Goal: Task Accomplishment & Management: Use online tool/utility

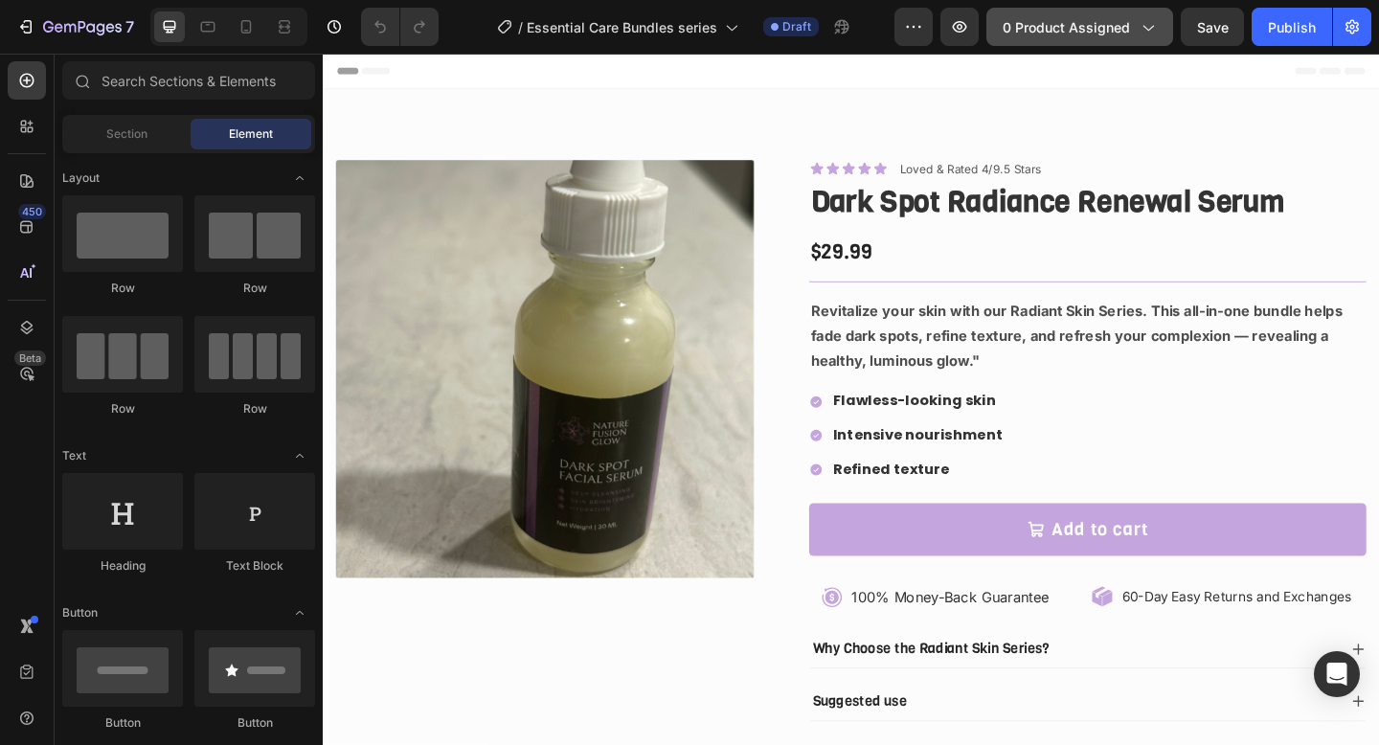
click at [1100, 29] on span "0 product assigned" at bounding box center [1066, 27] width 127 height 20
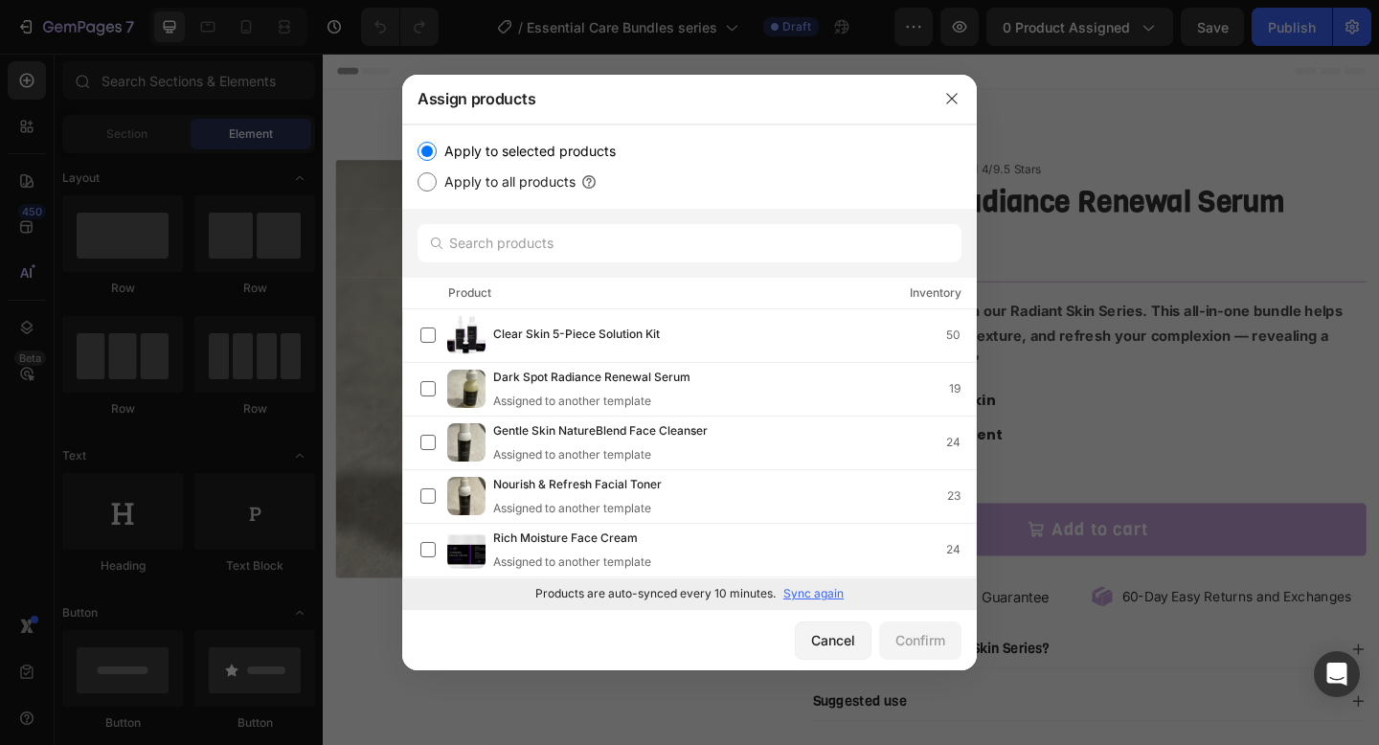
click at [803, 596] on p "Sync again" at bounding box center [813, 593] width 60 height 17
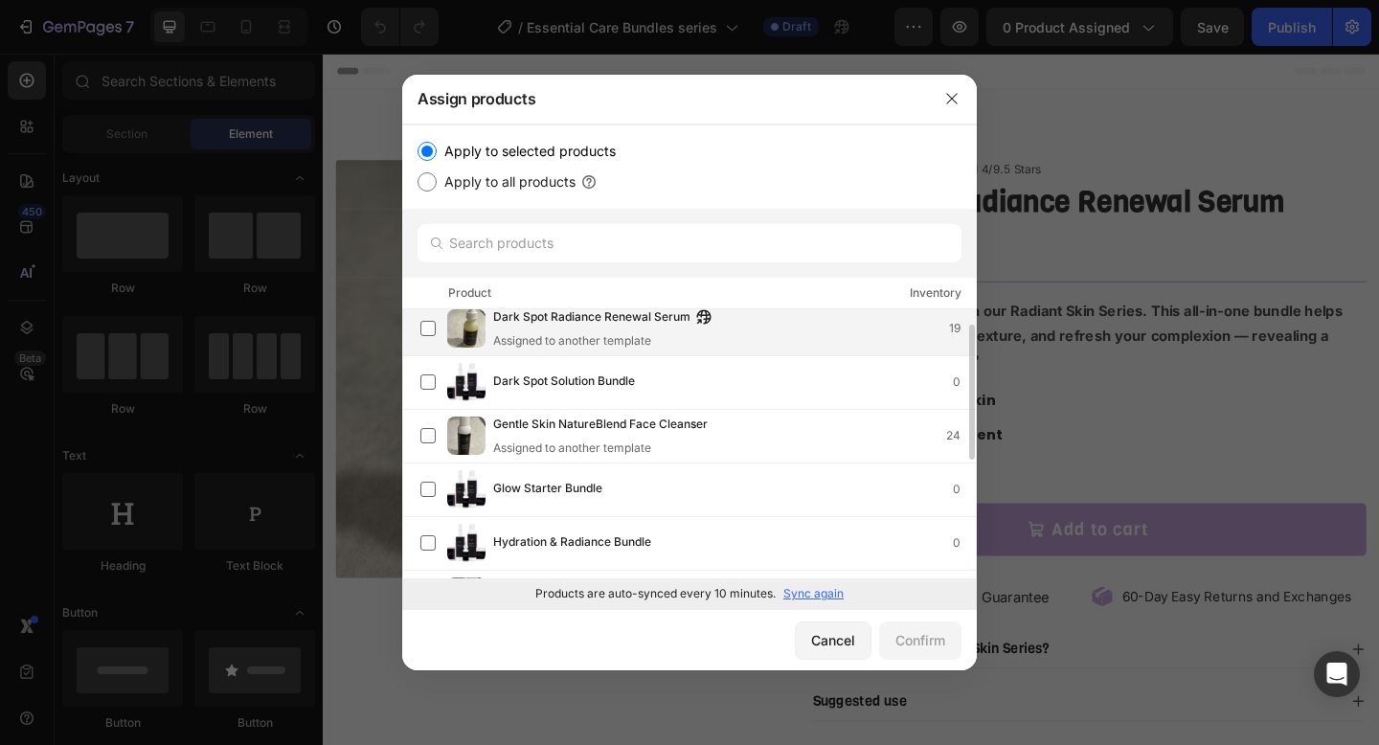
scroll to position [66, 0]
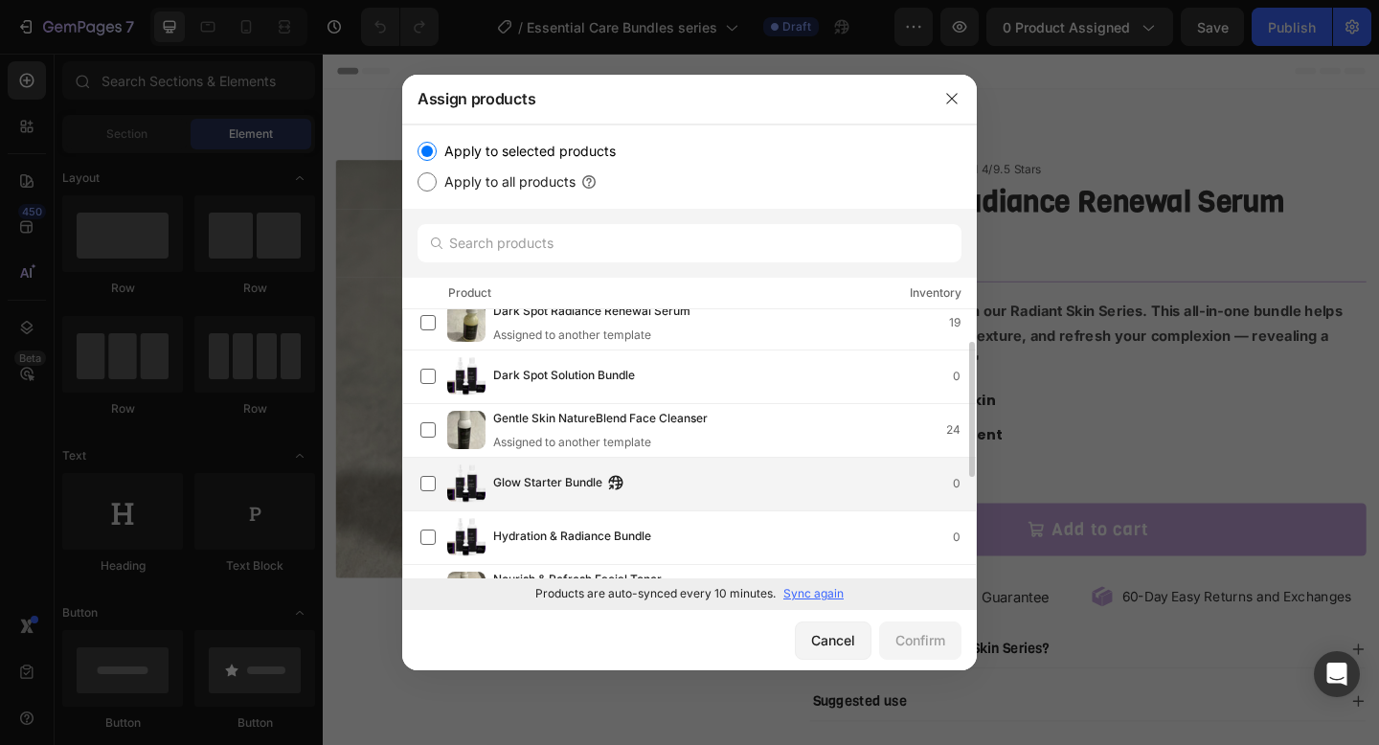
click at [730, 507] on div "Glow Starter Bundle 0" at bounding box center [689, 485] width 575 height 54
click at [904, 633] on div "Confirm" at bounding box center [920, 640] width 50 height 20
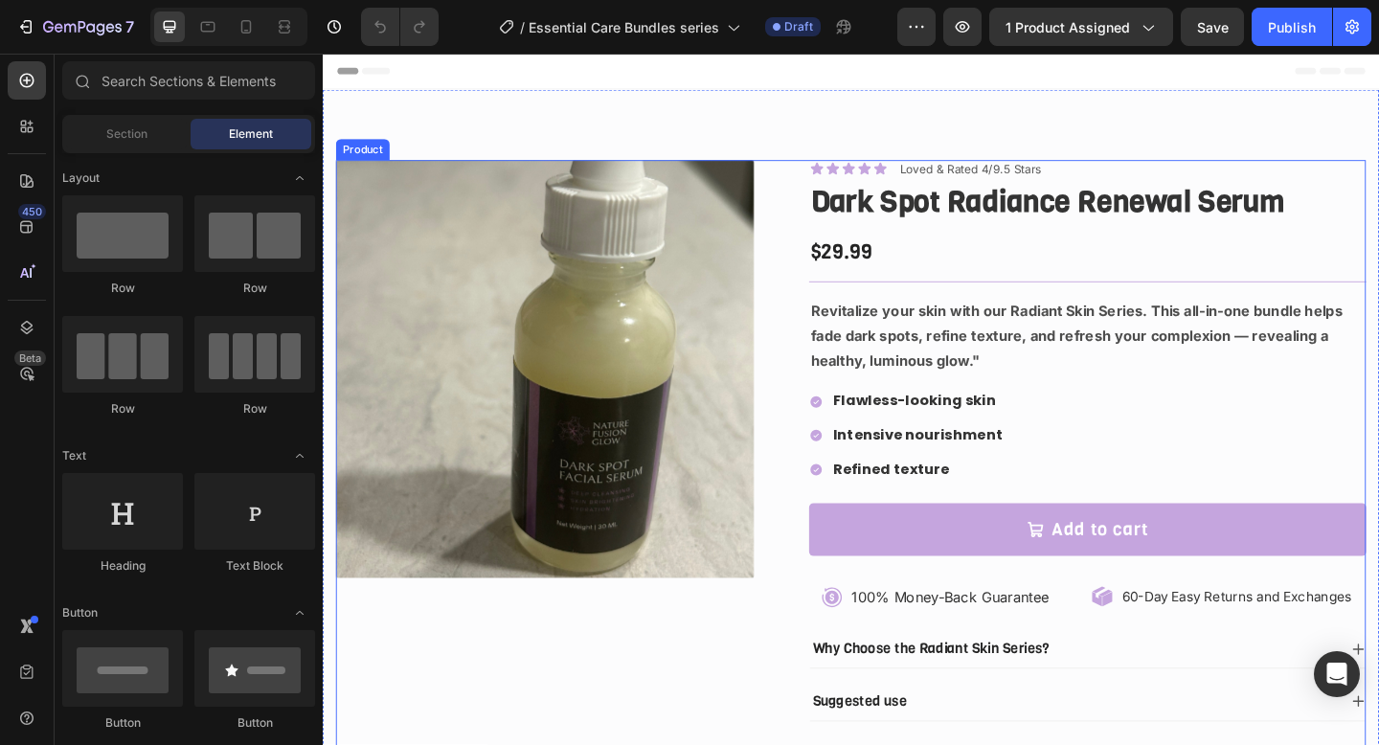
click at [804, 706] on div "Product Images Icon Icon Icon Icon Icon Icon List Loved & Rated 4/9.5 Stars Tex…" at bounding box center [897, 512] width 1121 height 684
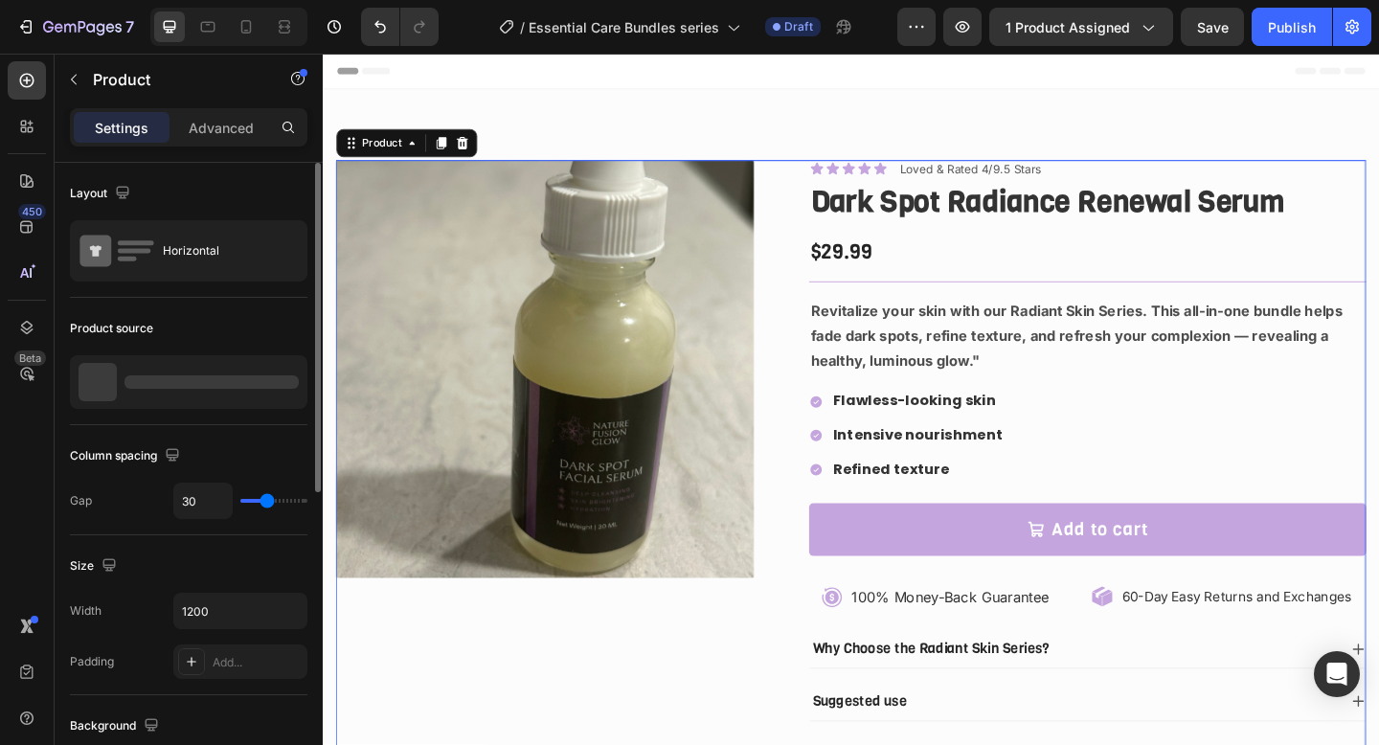
click at [195, 377] on div at bounding box center [212, 381] width 174 height 13
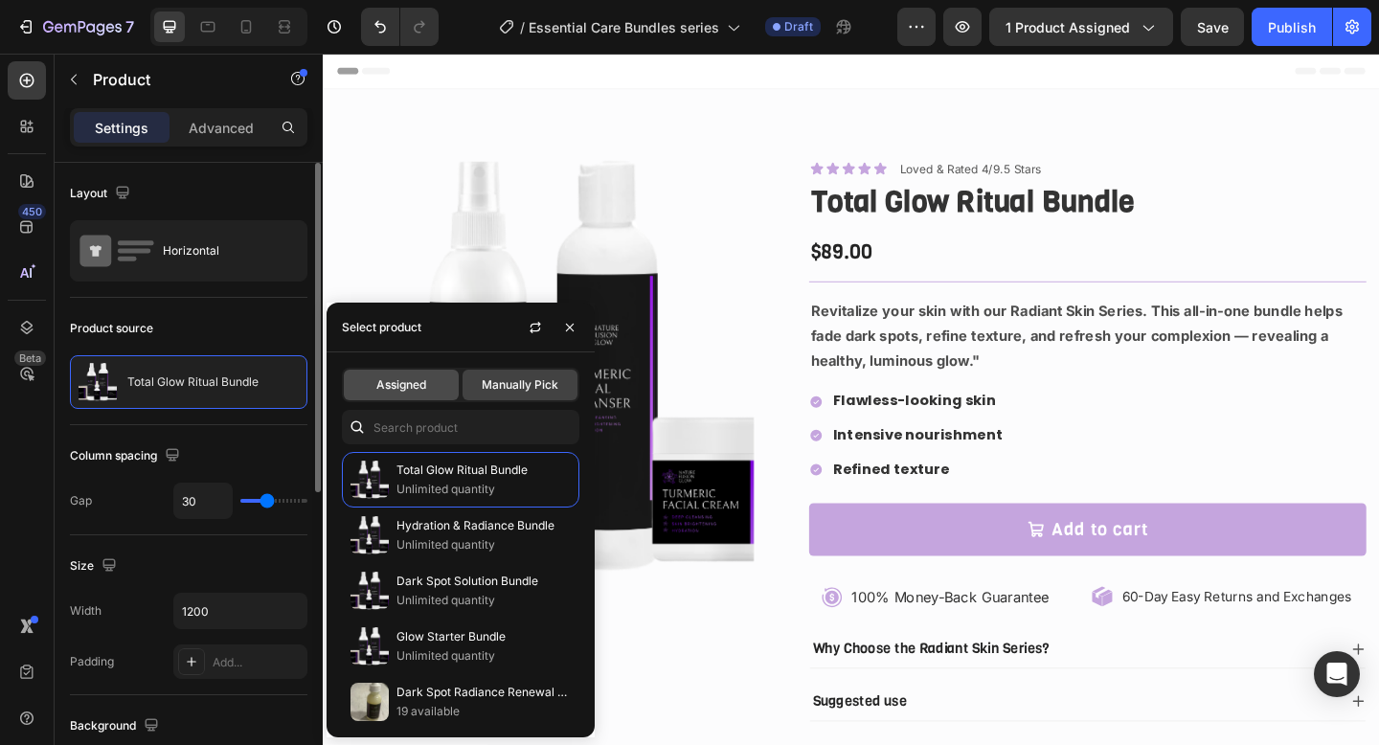
click at [425, 385] on span "Assigned" at bounding box center [401, 384] width 50 height 17
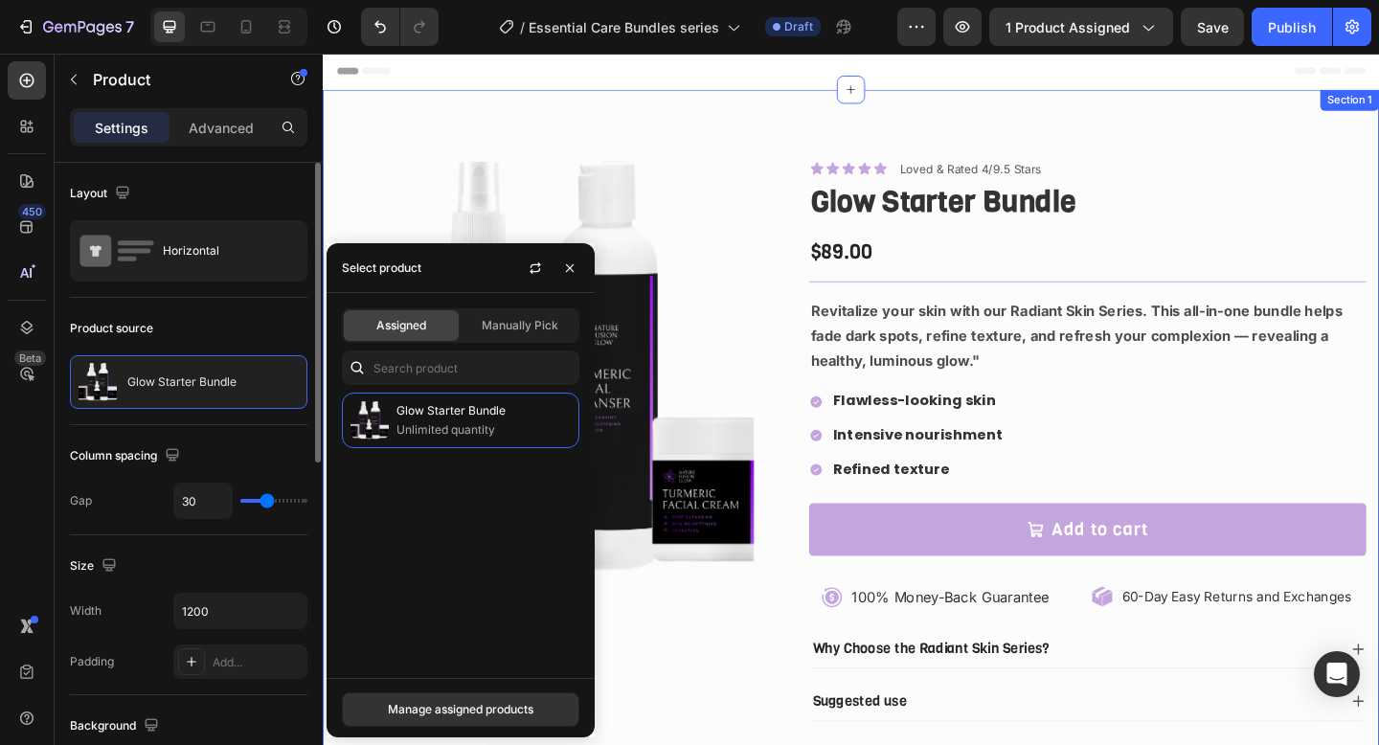
click at [724, 144] on div "Product Images Icon Icon Icon Icon Icon Icon List Loved & Rated 4/9.5 Stars Tex…" at bounding box center [897, 504] width 1149 height 822
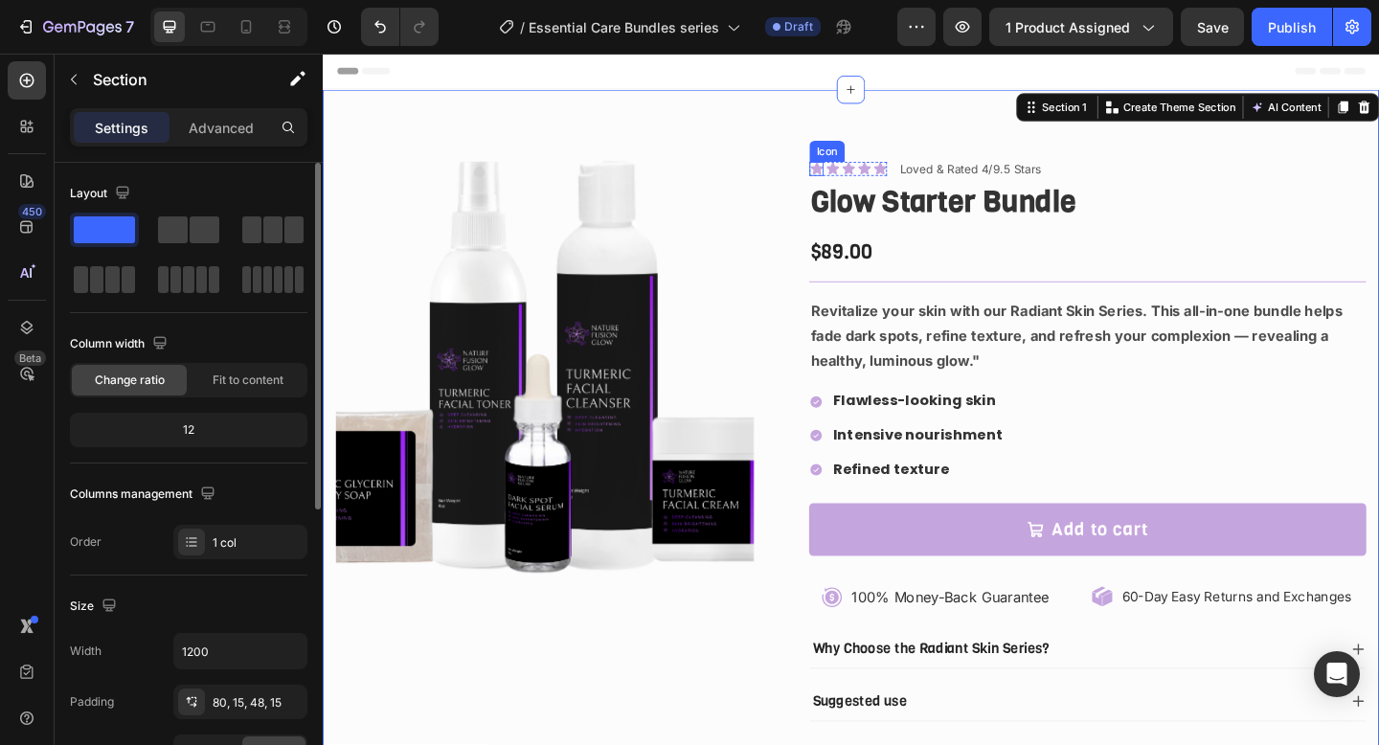
click at [855, 177] on icon at bounding box center [859, 178] width 13 height 12
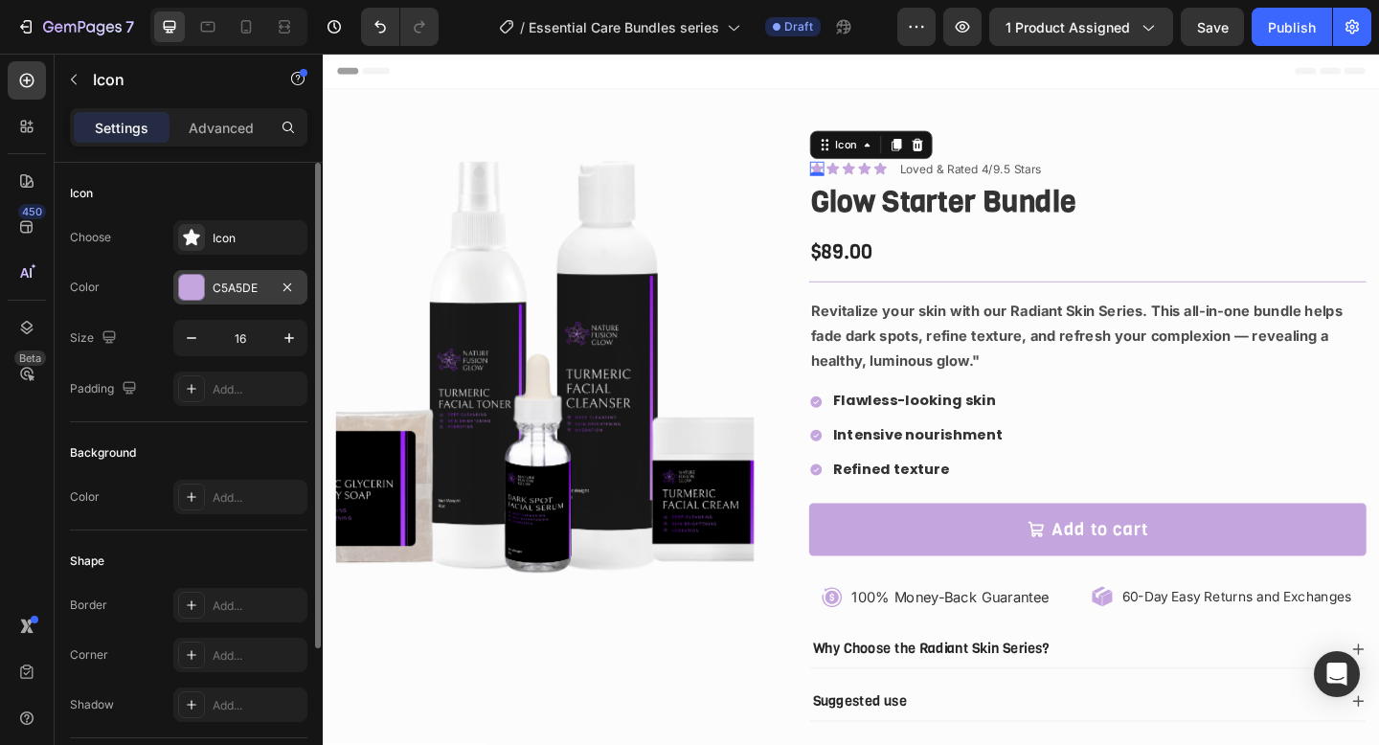
click at [218, 297] on div "C5A5DE" at bounding box center [240, 287] width 134 height 34
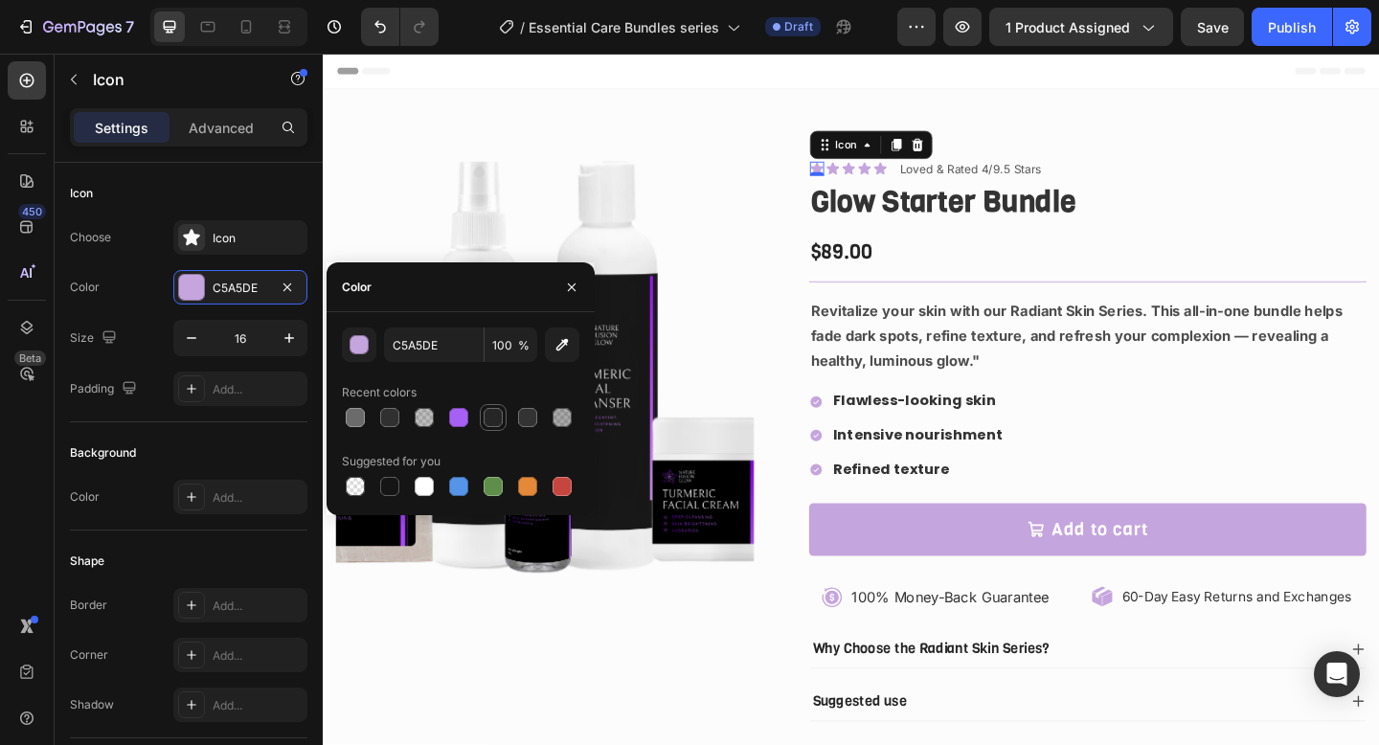
click at [490, 417] on div at bounding box center [493, 417] width 19 height 19
type input "262626"
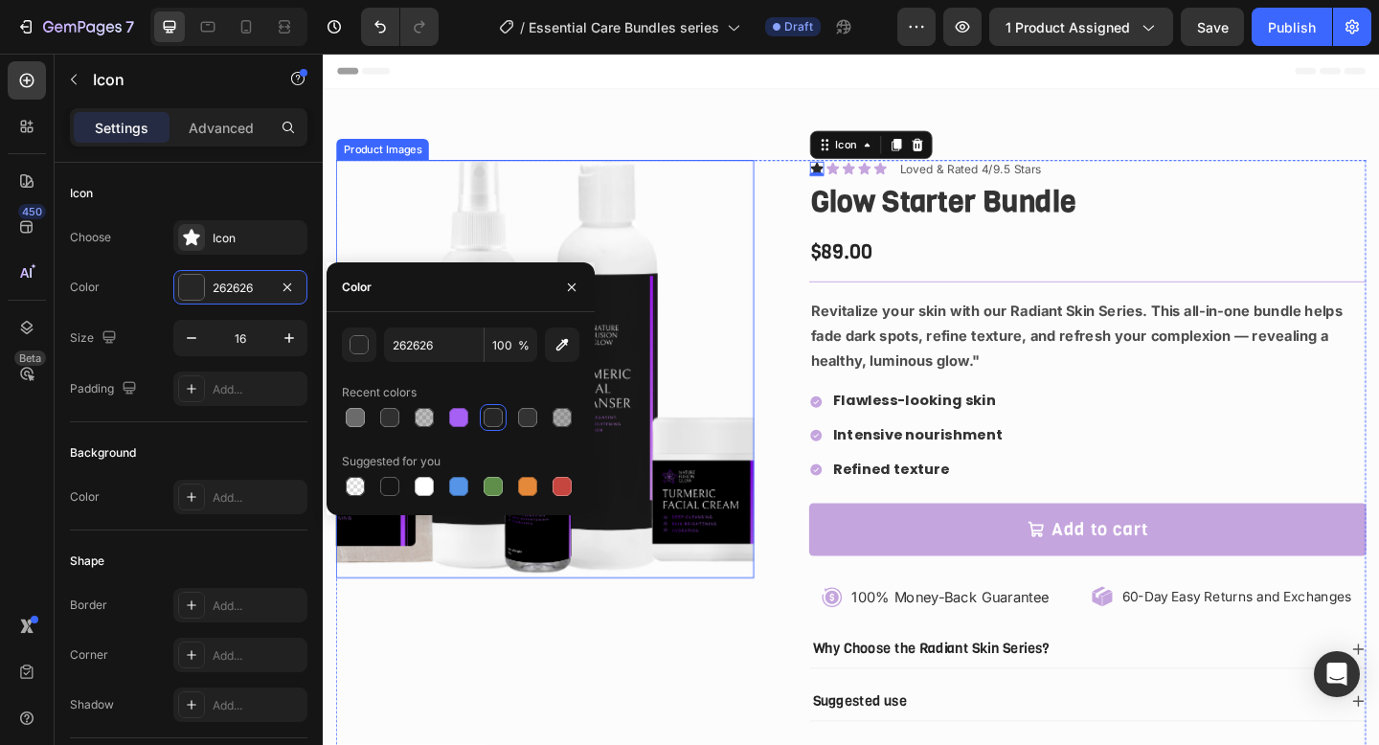
click at [657, 271] on img at bounding box center [564, 397] width 455 height 455
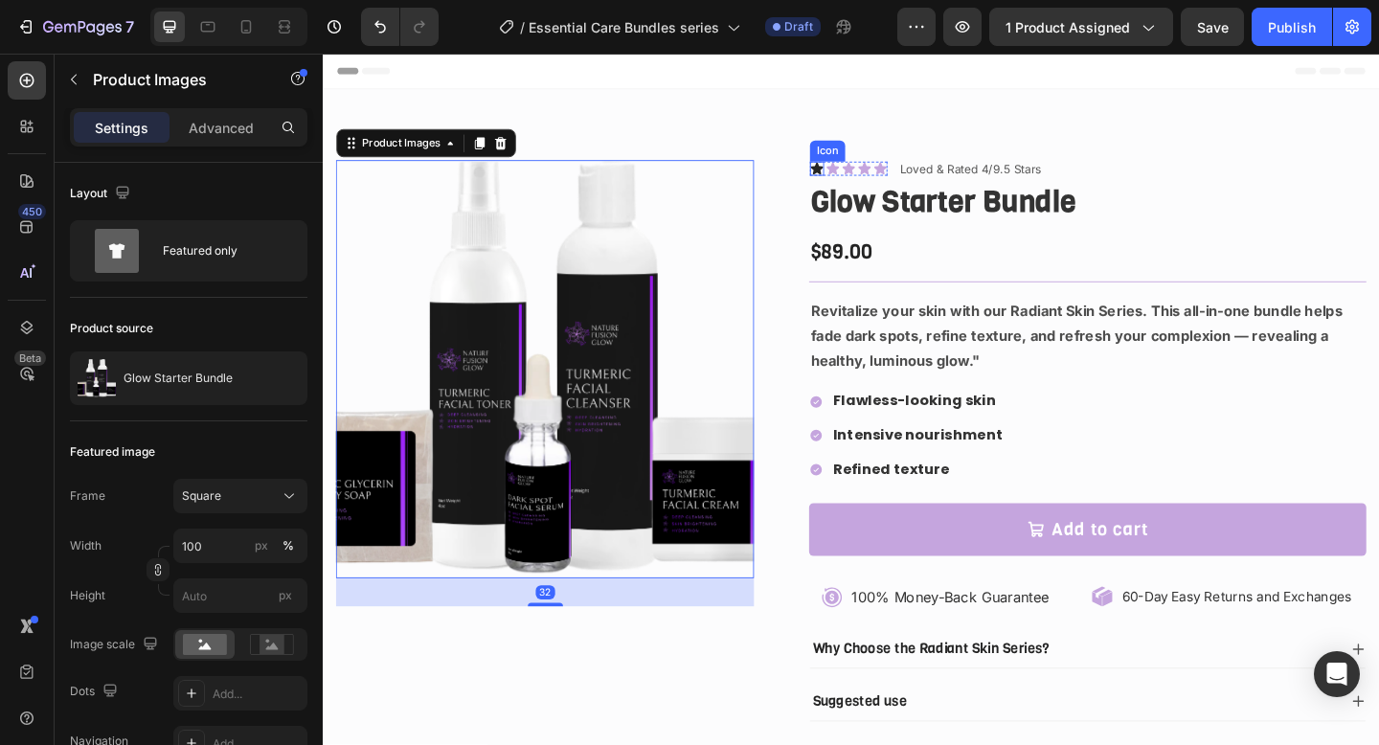
click at [858, 180] on icon at bounding box center [859, 178] width 13 height 12
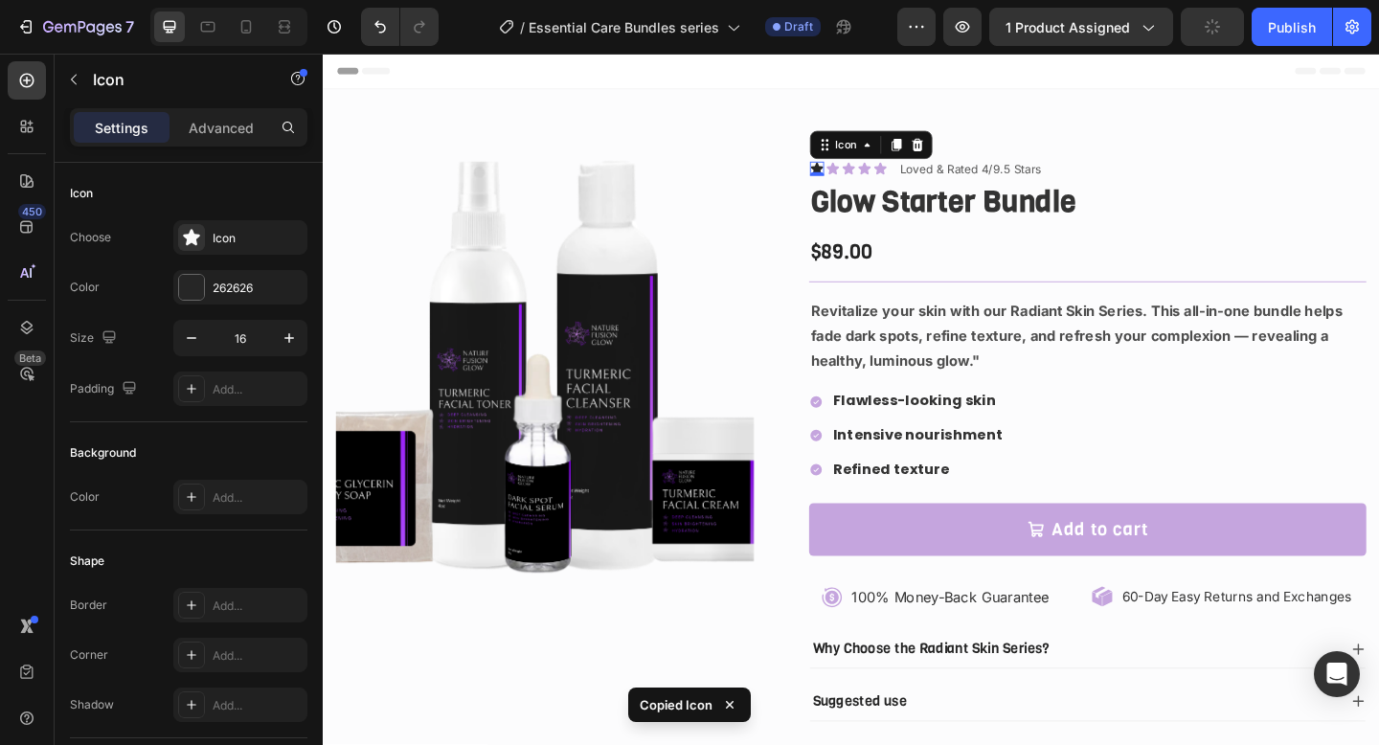
click at [867, 177] on icon at bounding box center [859, 178] width 15 height 15
click at [871, 177] on icon at bounding box center [877, 178] width 13 height 12
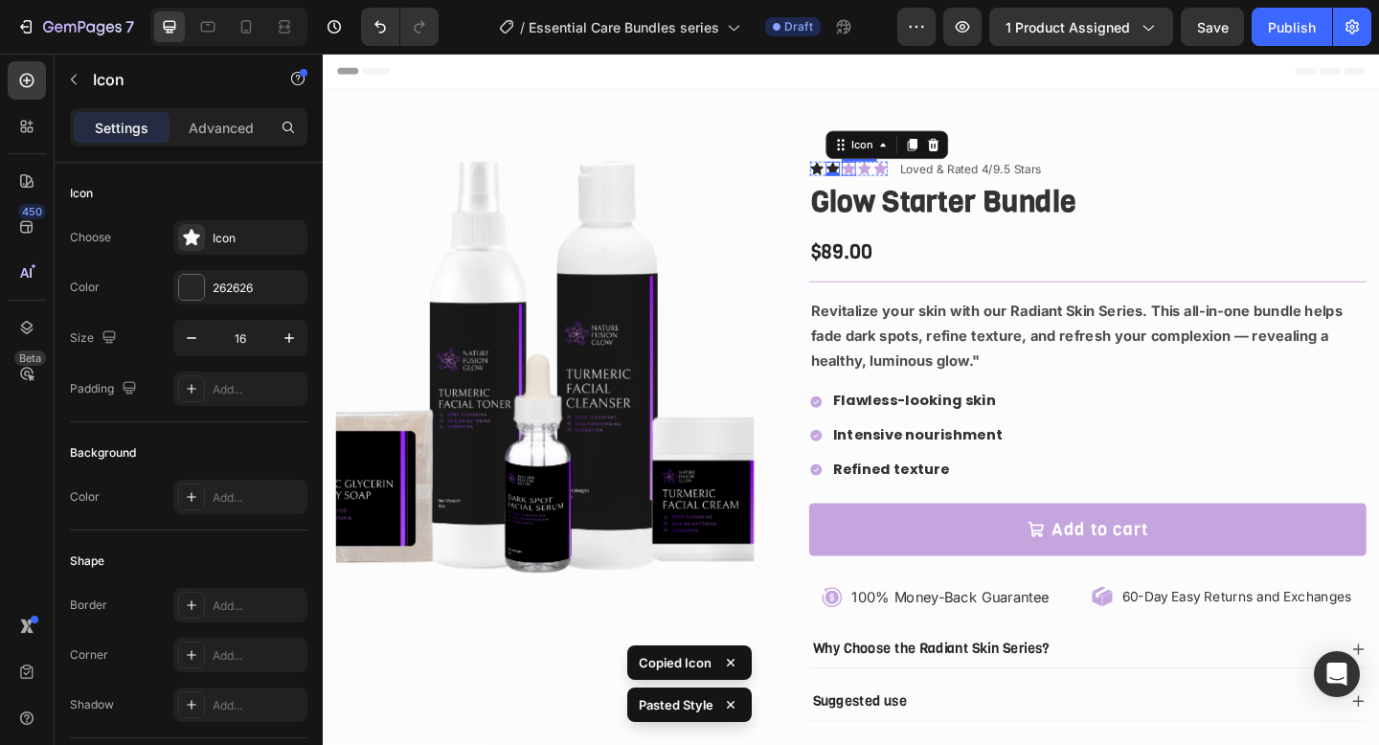
click at [895, 180] on icon at bounding box center [894, 178] width 13 height 12
click at [910, 179] on icon at bounding box center [911, 178] width 13 height 12
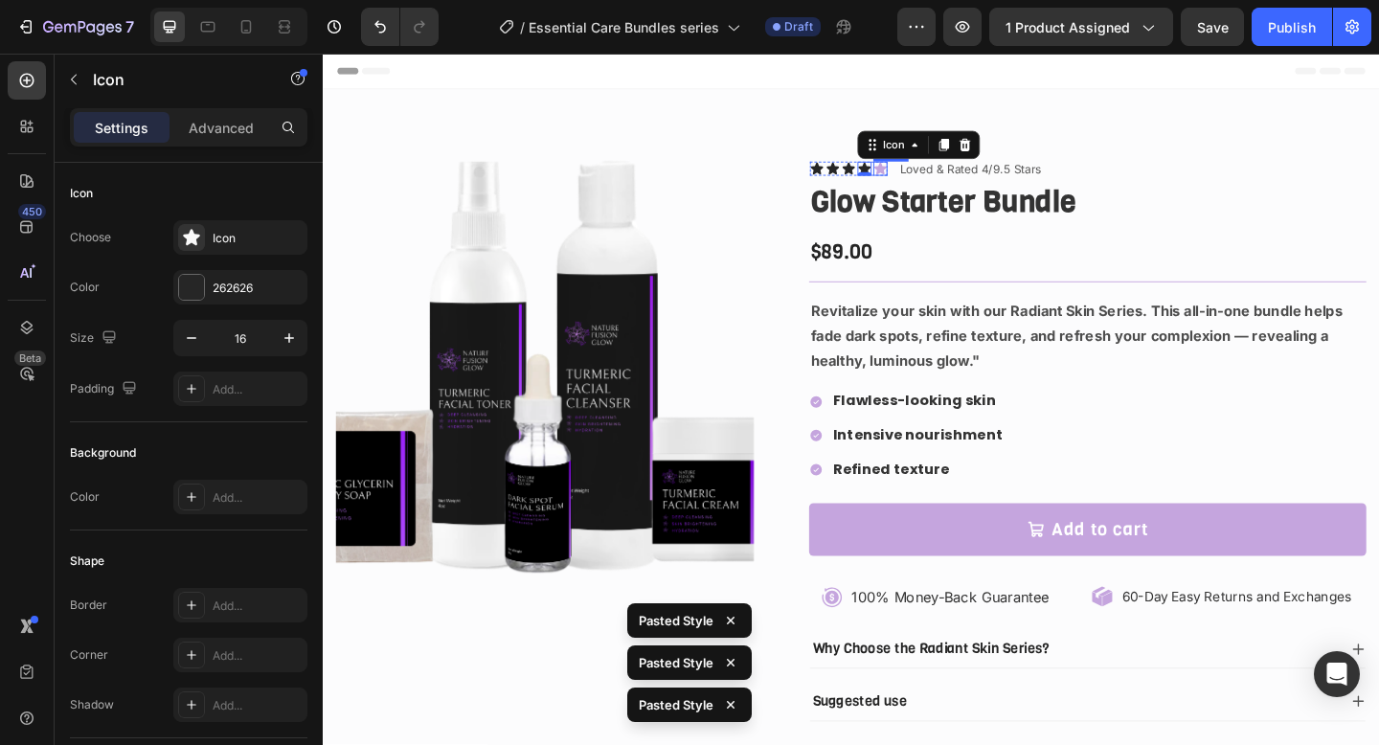
click at [934, 178] on icon at bounding box center [928, 178] width 13 height 12
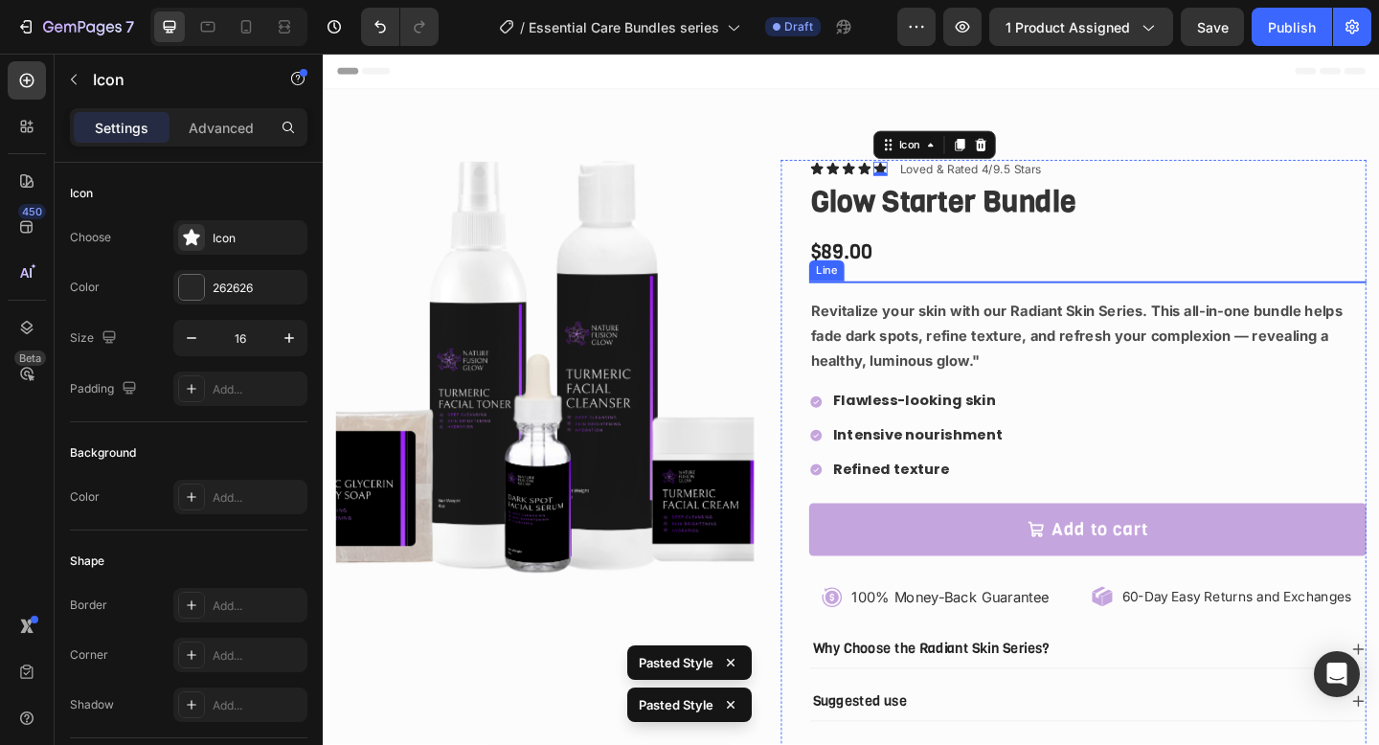
click at [987, 302] on div at bounding box center [1154, 302] width 606 height 1
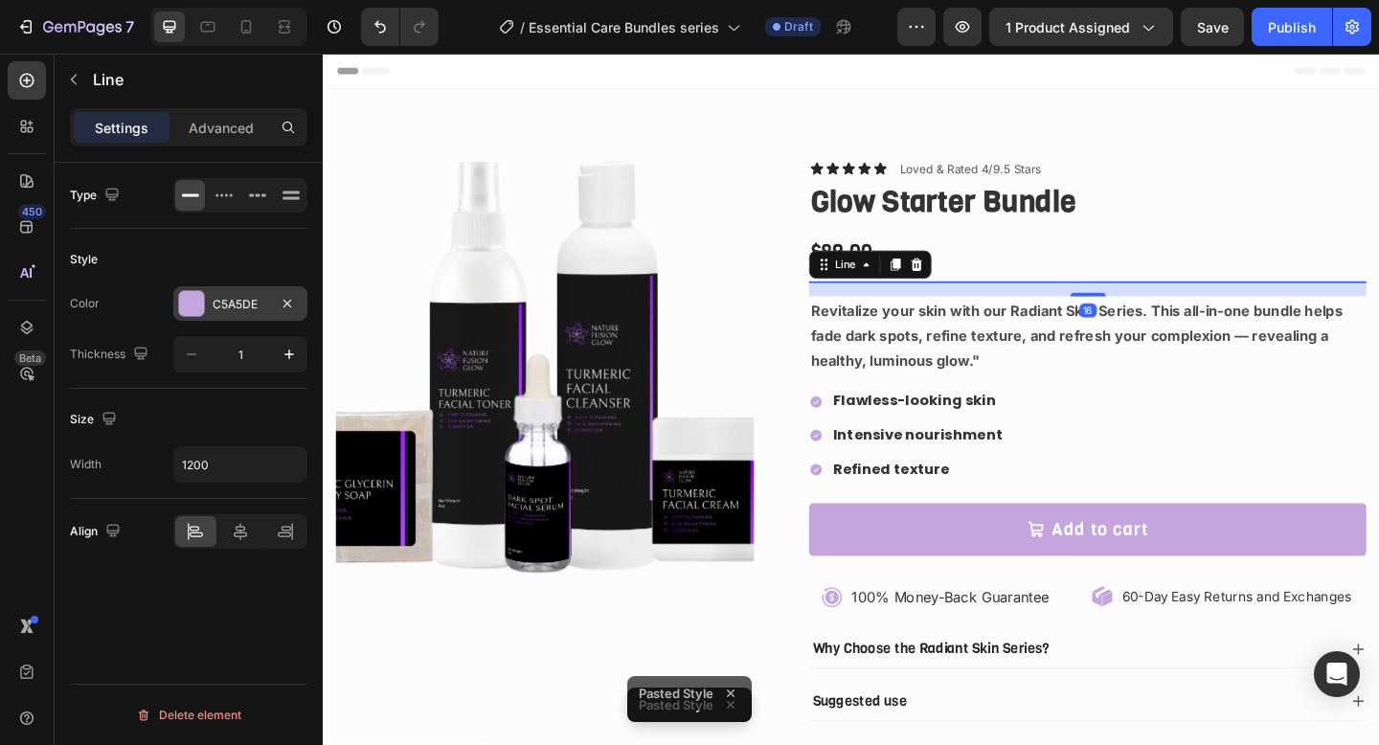
click at [234, 292] on div "C5A5DE" at bounding box center [240, 303] width 134 height 34
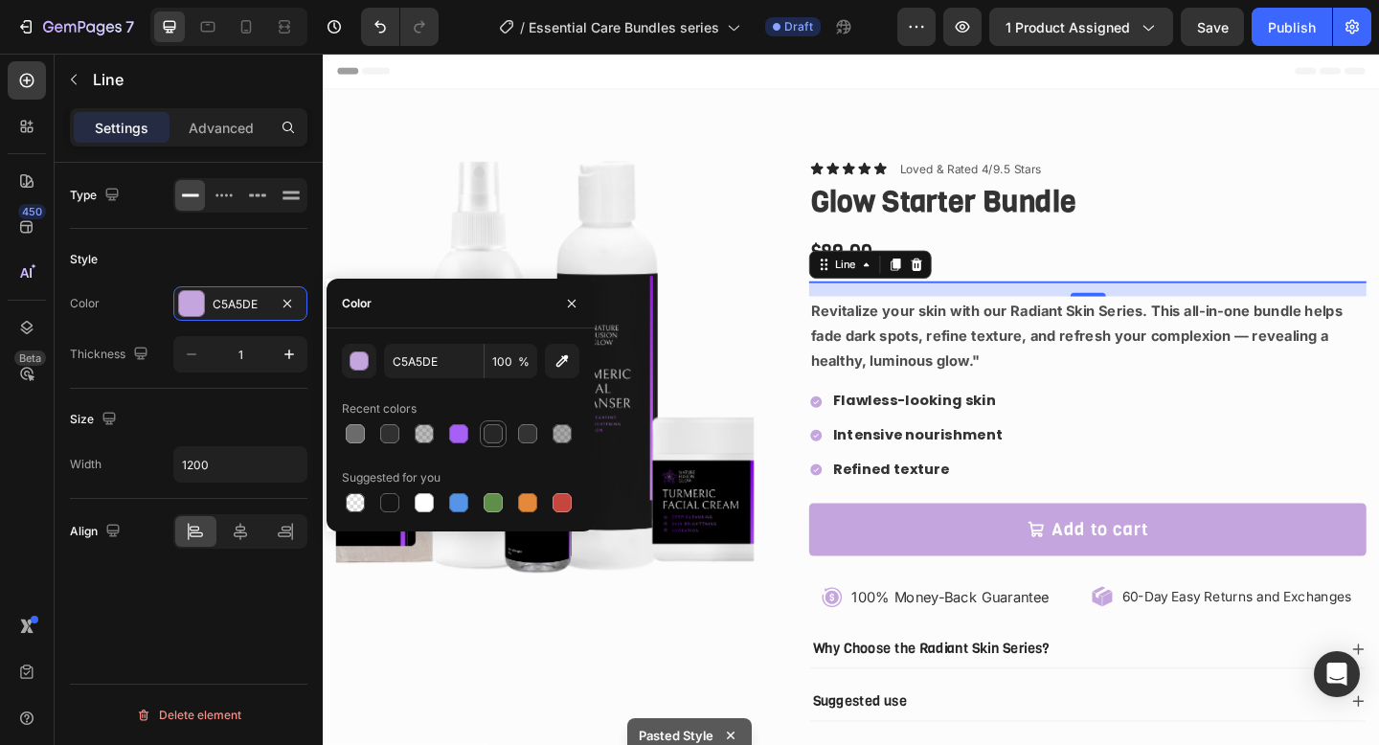
click at [482, 441] on div at bounding box center [493, 433] width 23 height 23
type input "262626"
click at [1005, 356] on strong "Revitalize your skin with our Radiant Skin Series. This all-in-one bundle helps…" at bounding box center [1142, 361] width 578 height 75
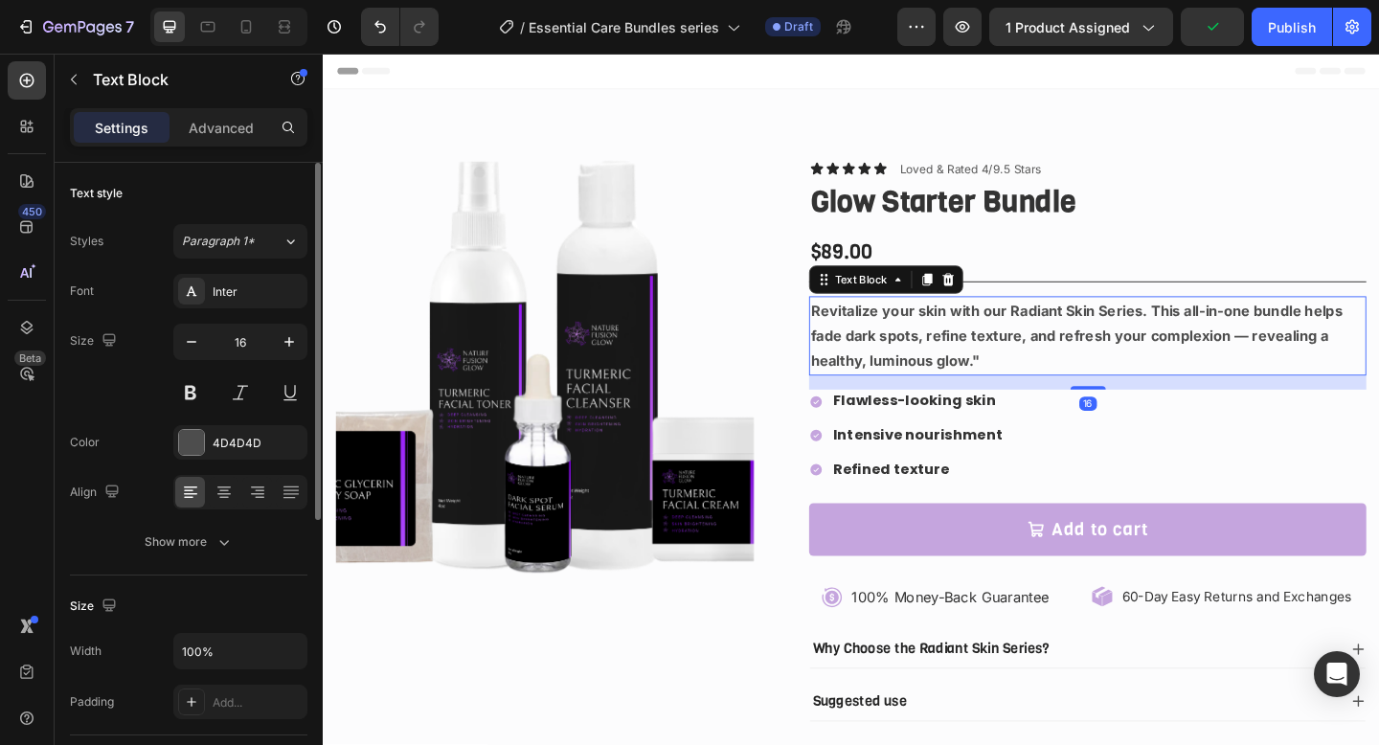
click at [239, 461] on div "Font Inter Size 16 Color 4D4D4D Align Show more" at bounding box center [189, 416] width 238 height 285
click at [231, 449] on div "4D4D4D" at bounding box center [241, 443] width 56 height 17
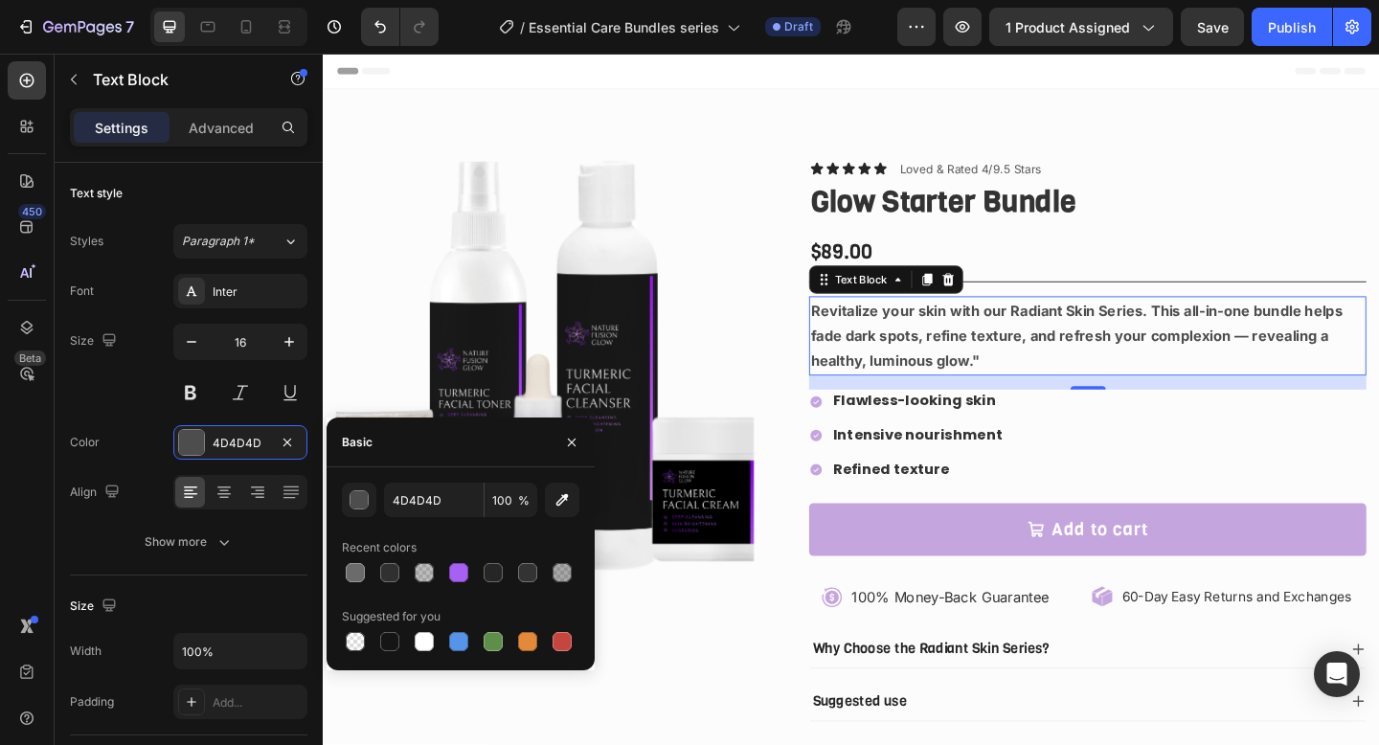
click at [513, 563] on div at bounding box center [461, 572] width 238 height 27
click at [531, 568] on div at bounding box center [527, 572] width 19 height 19
type input "333333"
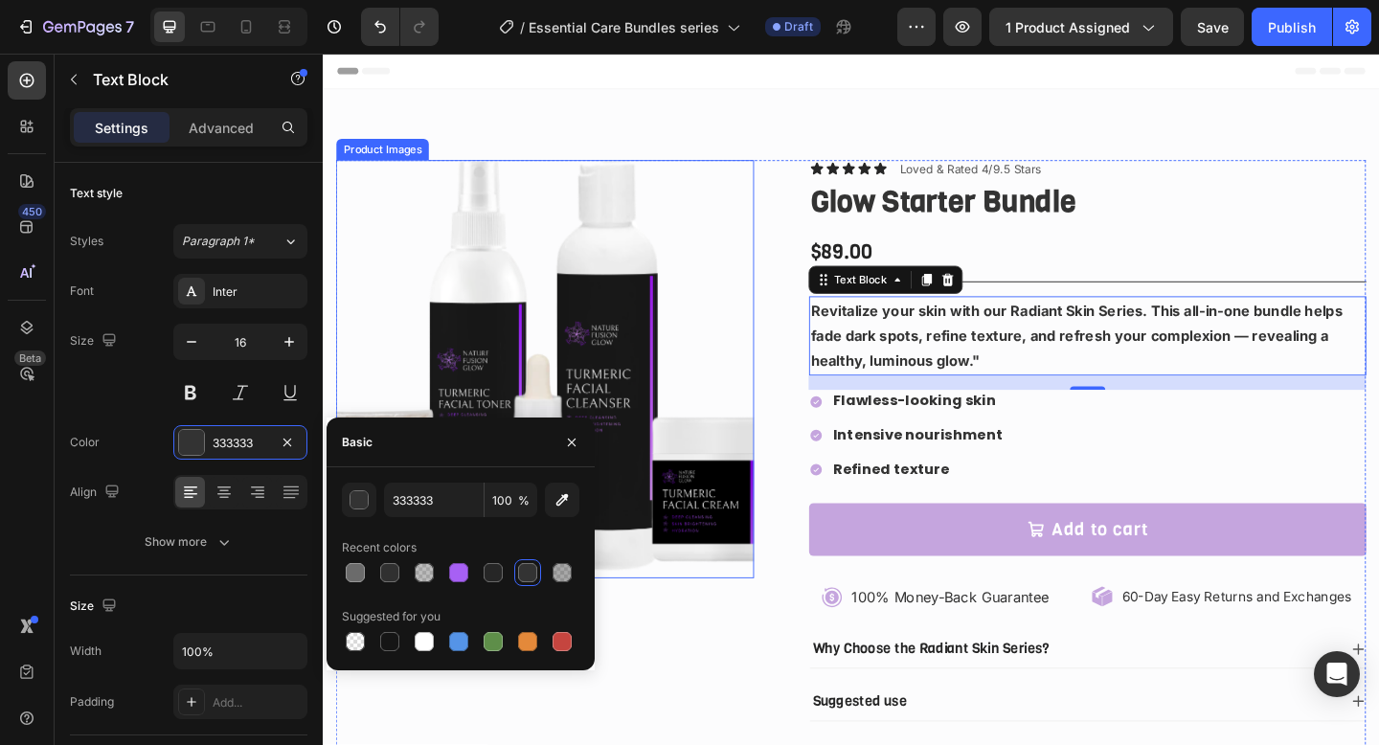
click at [640, 323] on img at bounding box center [564, 397] width 455 height 455
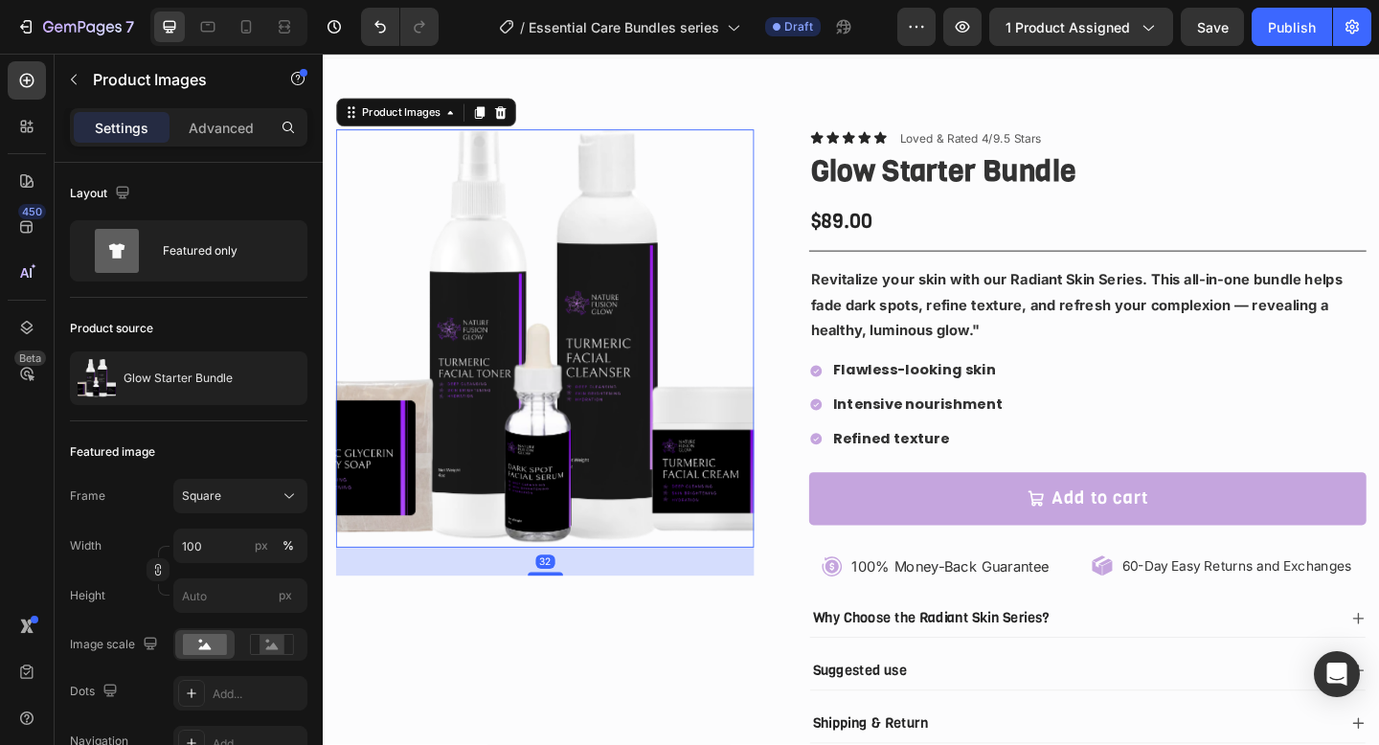
scroll to position [36, 0]
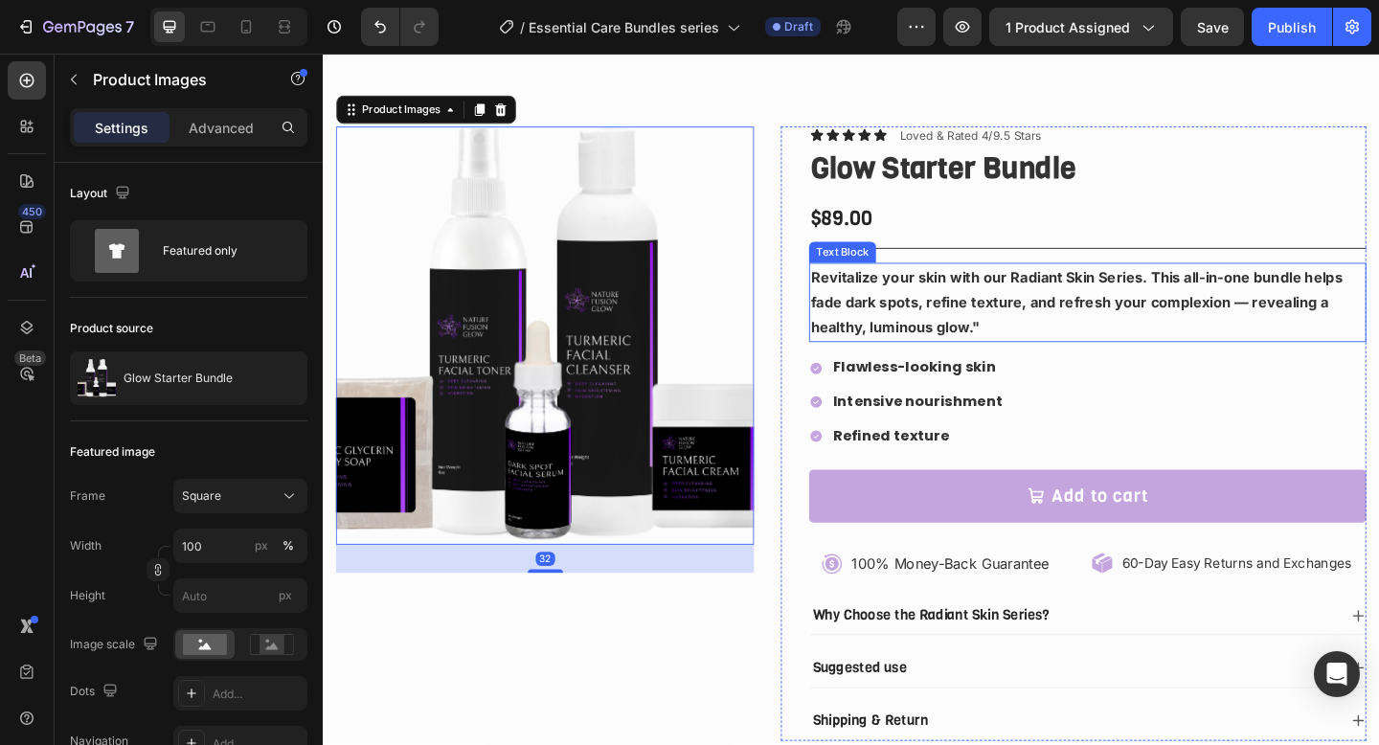
click at [940, 300] on strong "Revitalize your skin with our Radiant Skin Series. This all-in-one bundle helps…" at bounding box center [1142, 324] width 578 height 75
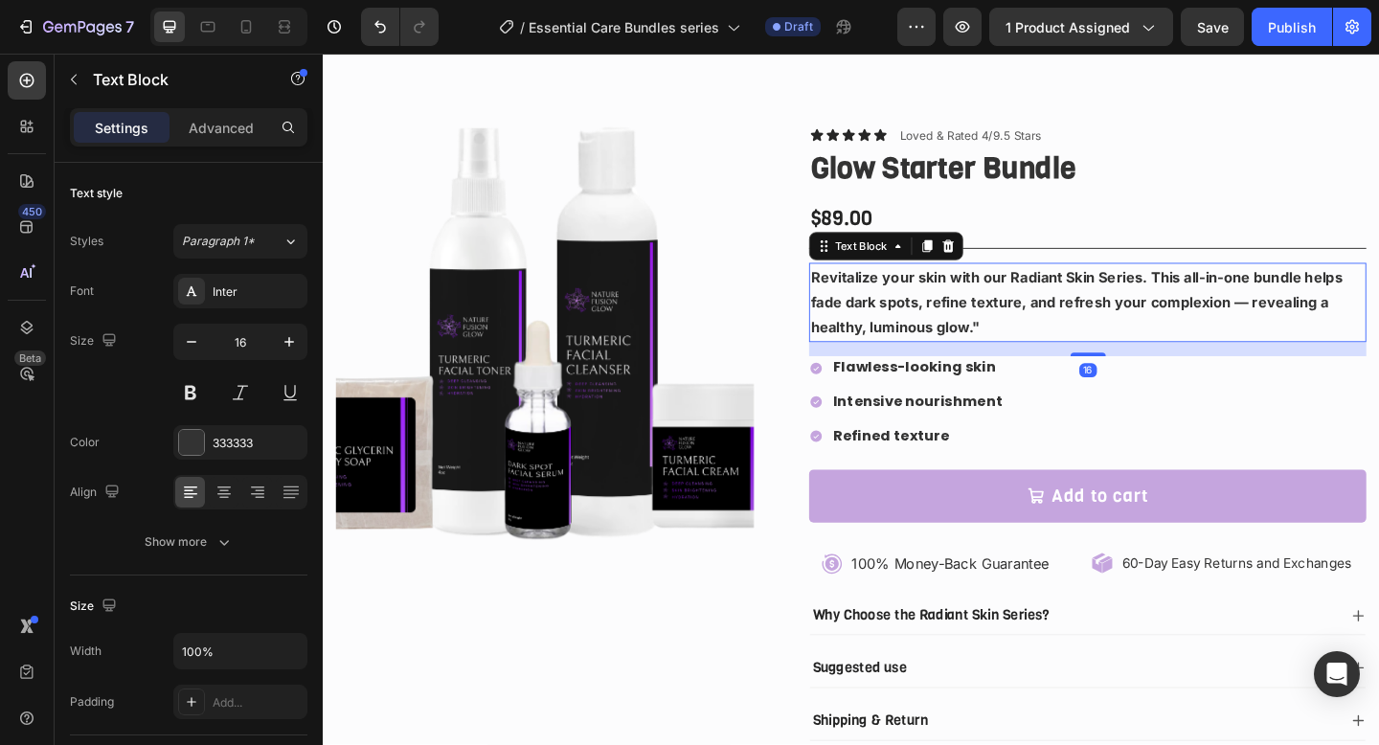
click at [925, 300] on strong "Revitalize your skin with our Radiant Skin Series. This all-in-one bundle helps…" at bounding box center [1142, 324] width 578 height 75
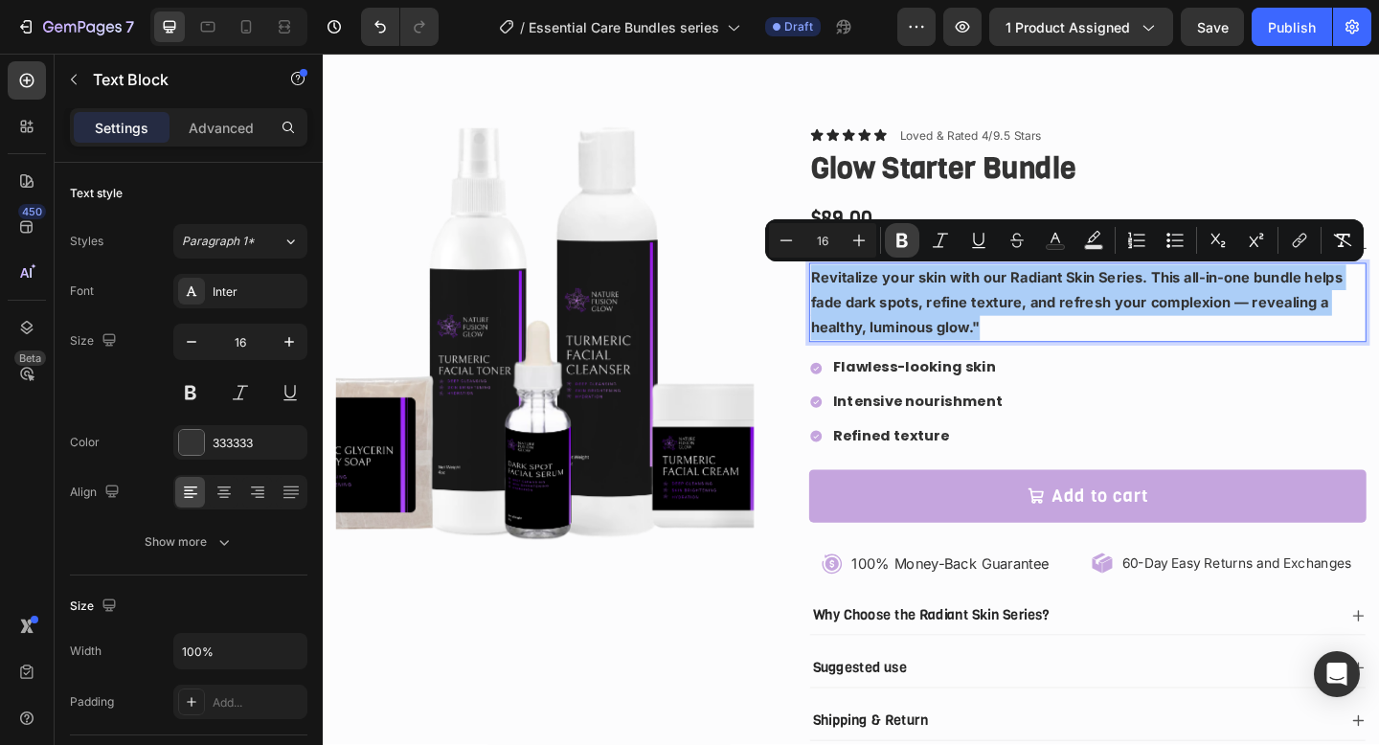
click at [886, 238] on button "Bold" at bounding box center [902, 240] width 34 height 34
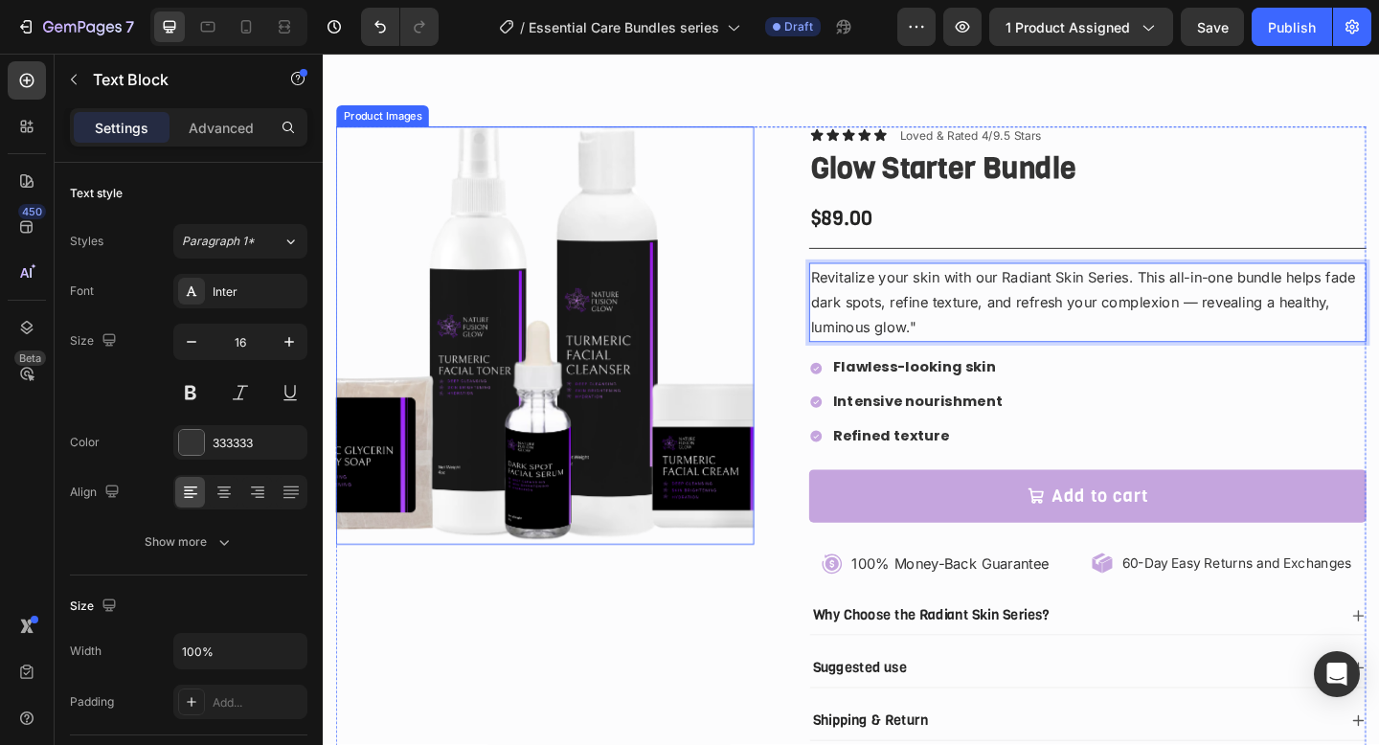
click at [770, 334] on img at bounding box center [564, 360] width 455 height 455
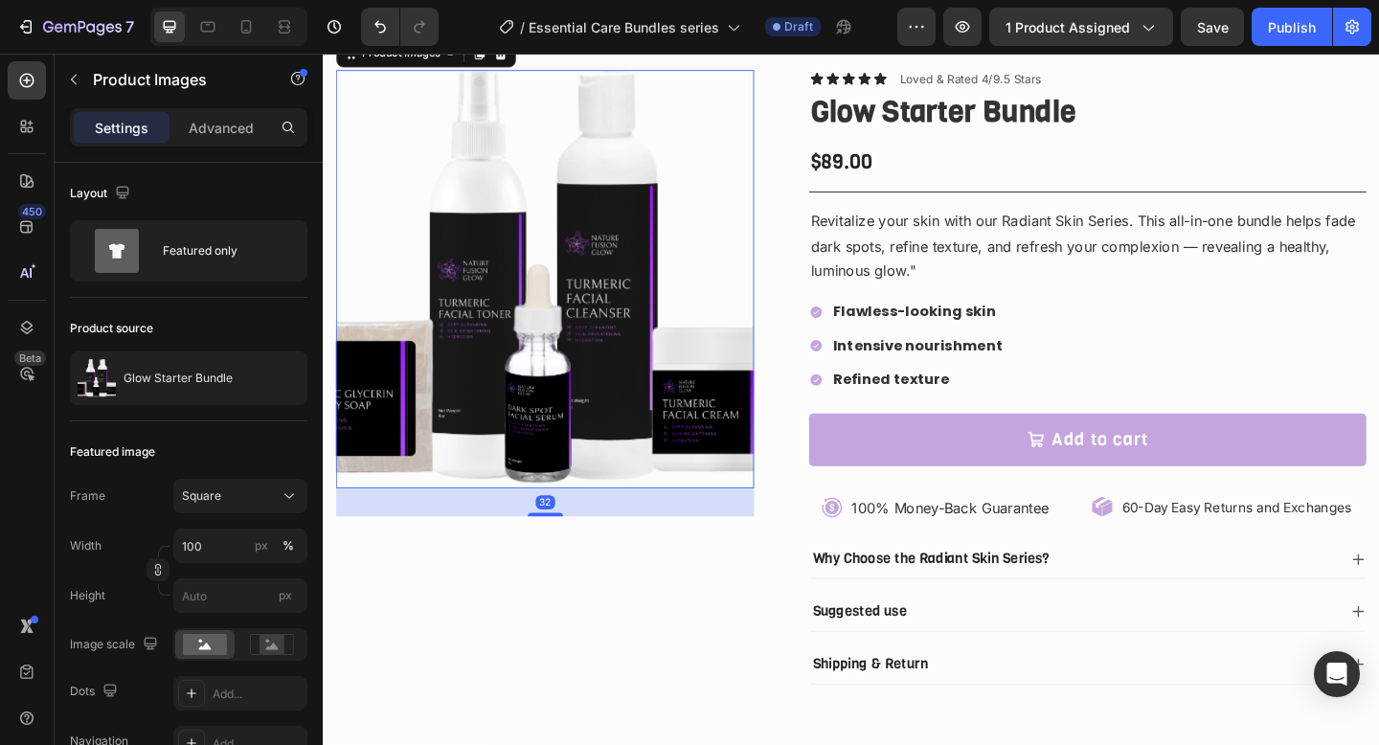
scroll to position [113, 0]
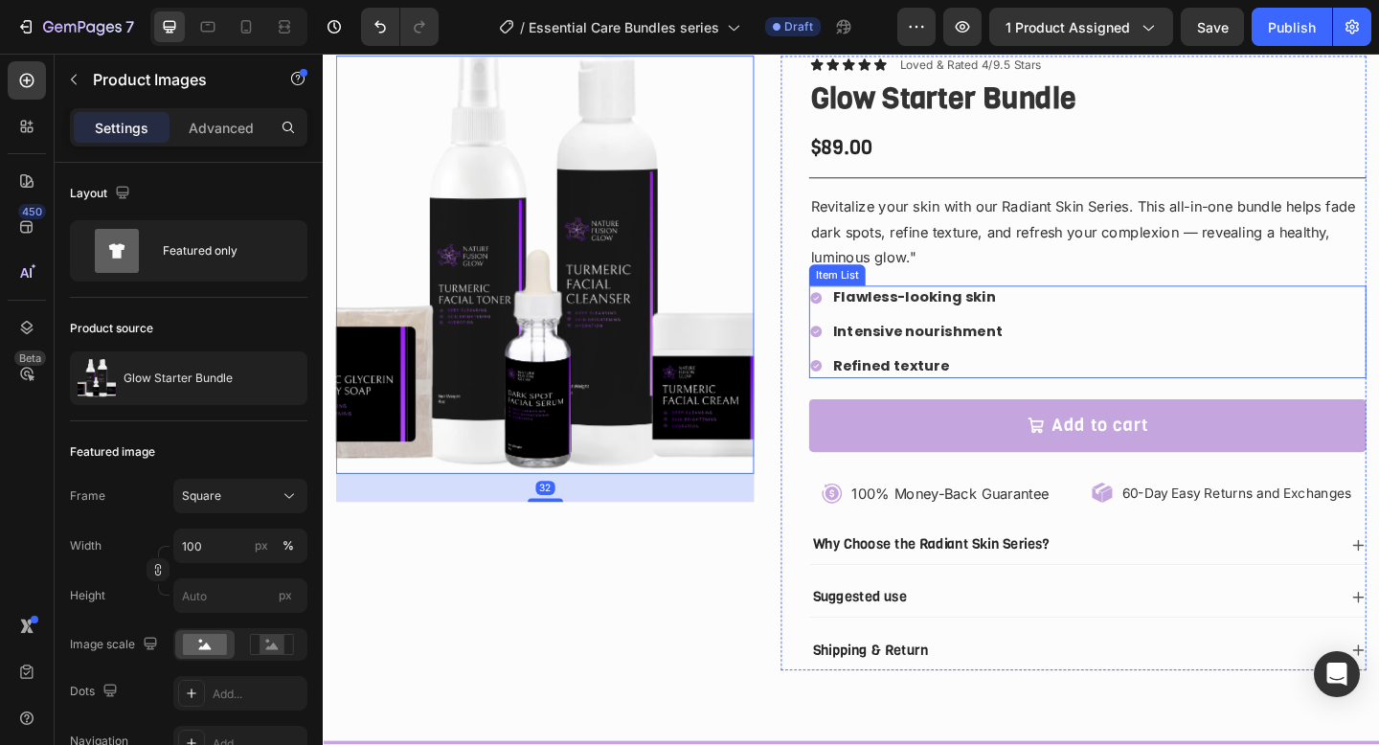
click at [1108, 339] on div "Flawless-looking skin Intensive nourishment Refined texture" at bounding box center [1154, 356] width 606 height 100
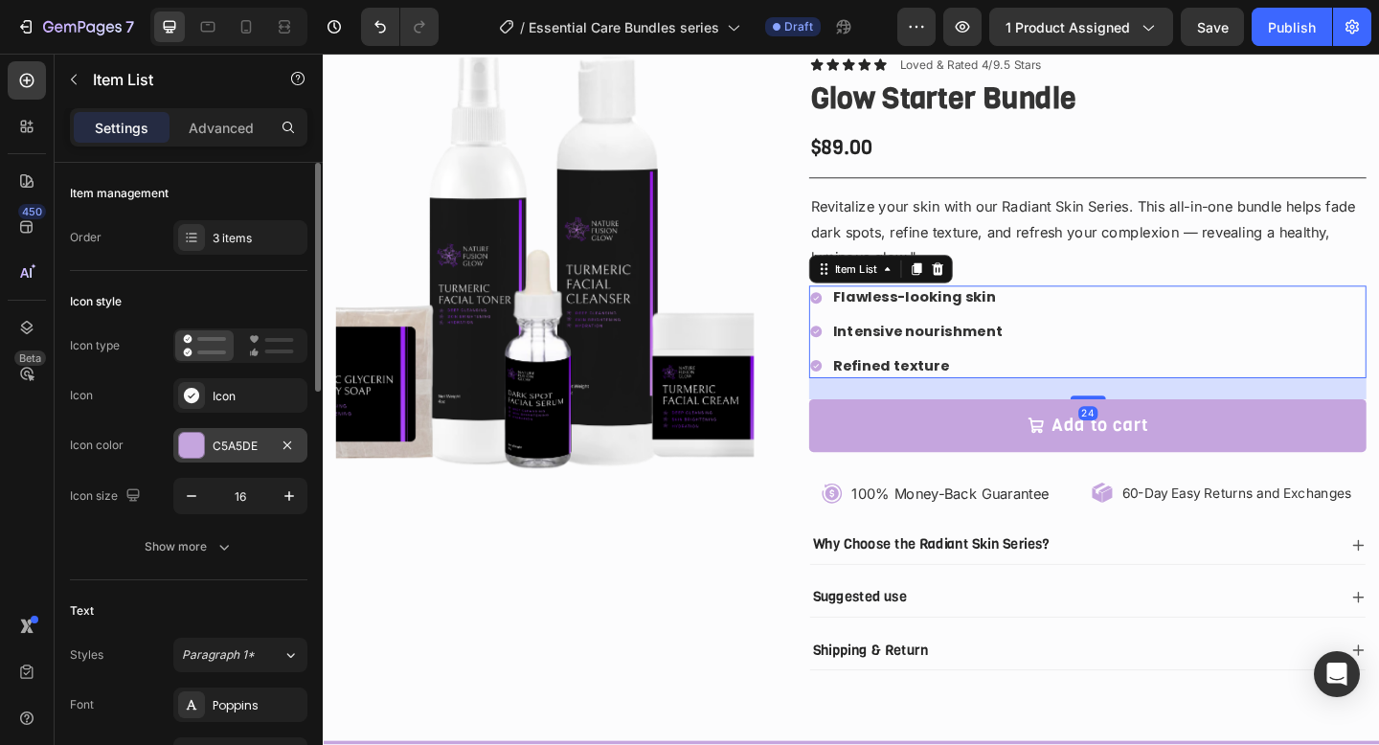
click at [246, 433] on div "C5A5DE" at bounding box center [240, 445] width 134 height 34
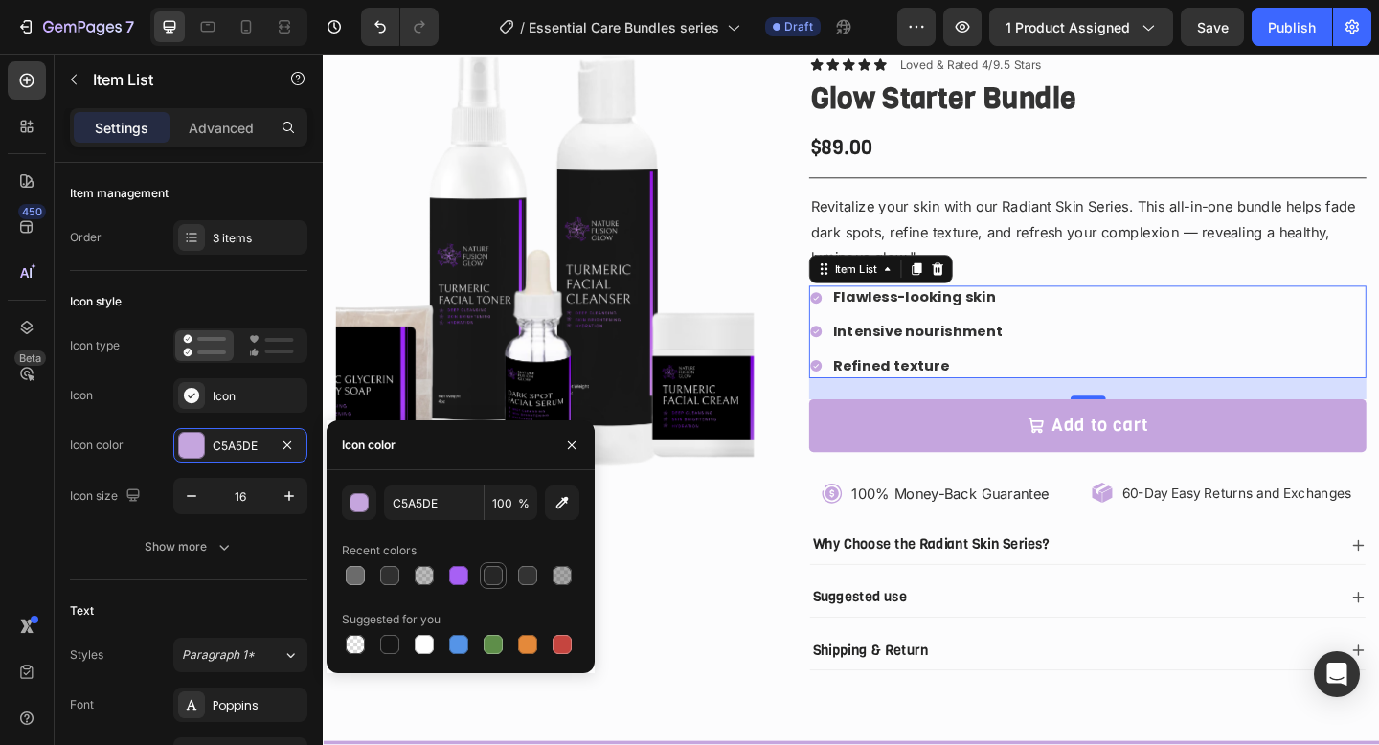
click at [492, 568] on div at bounding box center [493, 575] width 19 height 19
type input "262626"
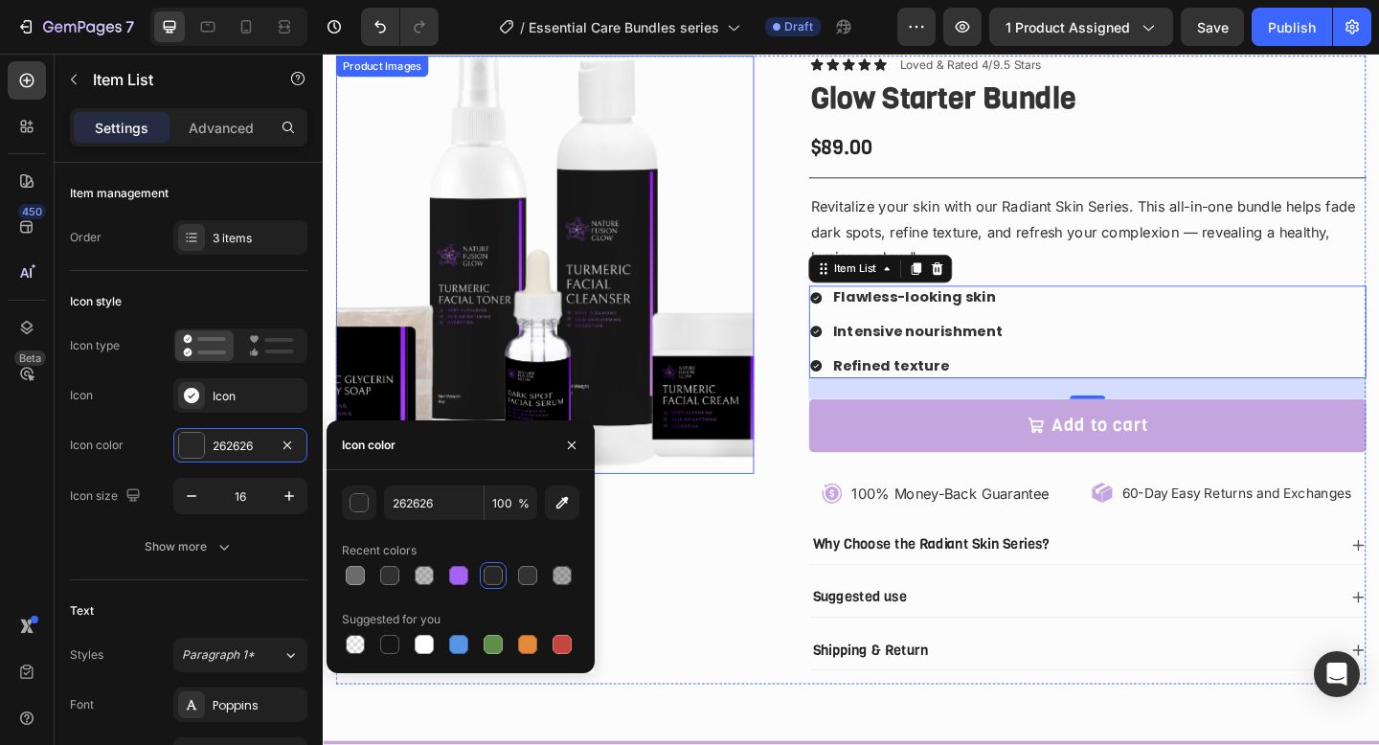
click at [581, 398] on img at bounding box center [564, 284] width 455 height 455
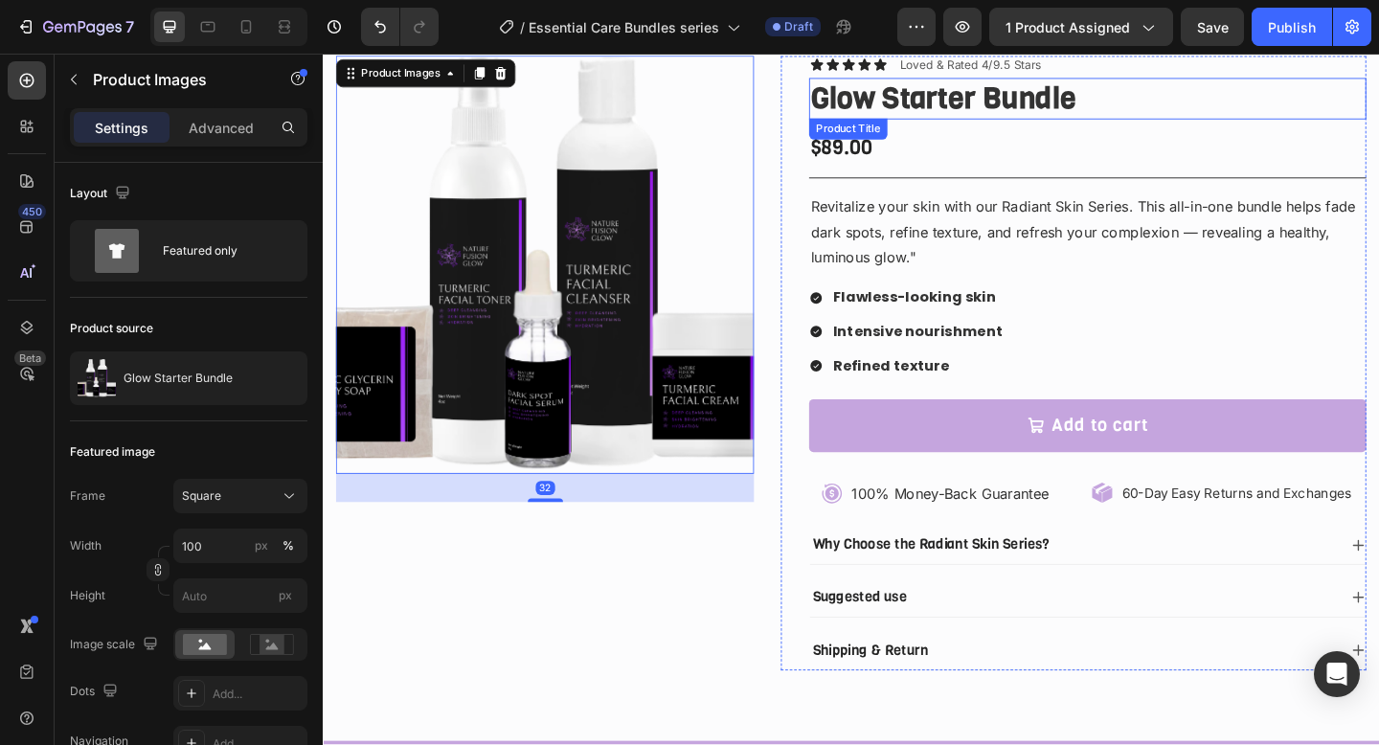
click at [938, 100] on h1 "Glow Starter Bundle" at bounding box center [1154, 102] width 606 height 45
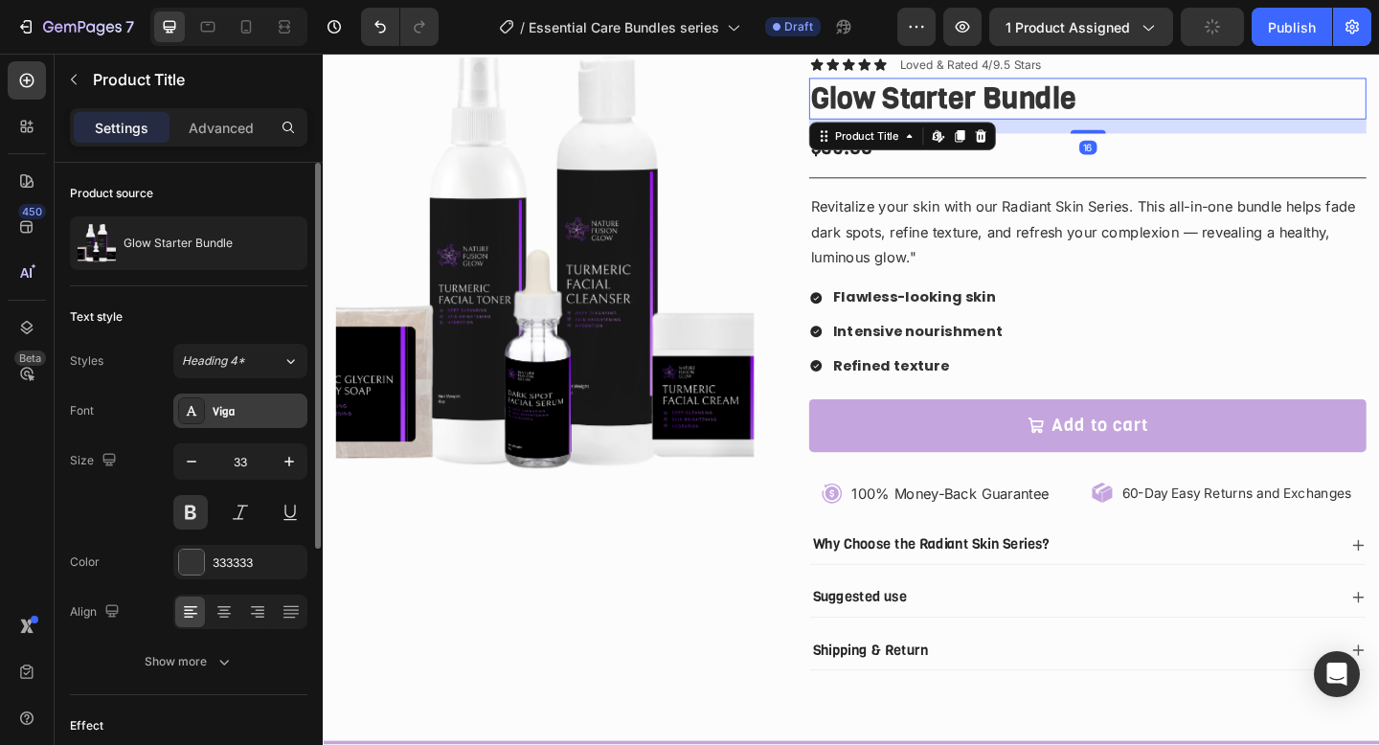
click at [234, 417] on div "Viga" at bounding box center [258, 411] width 90 height 17
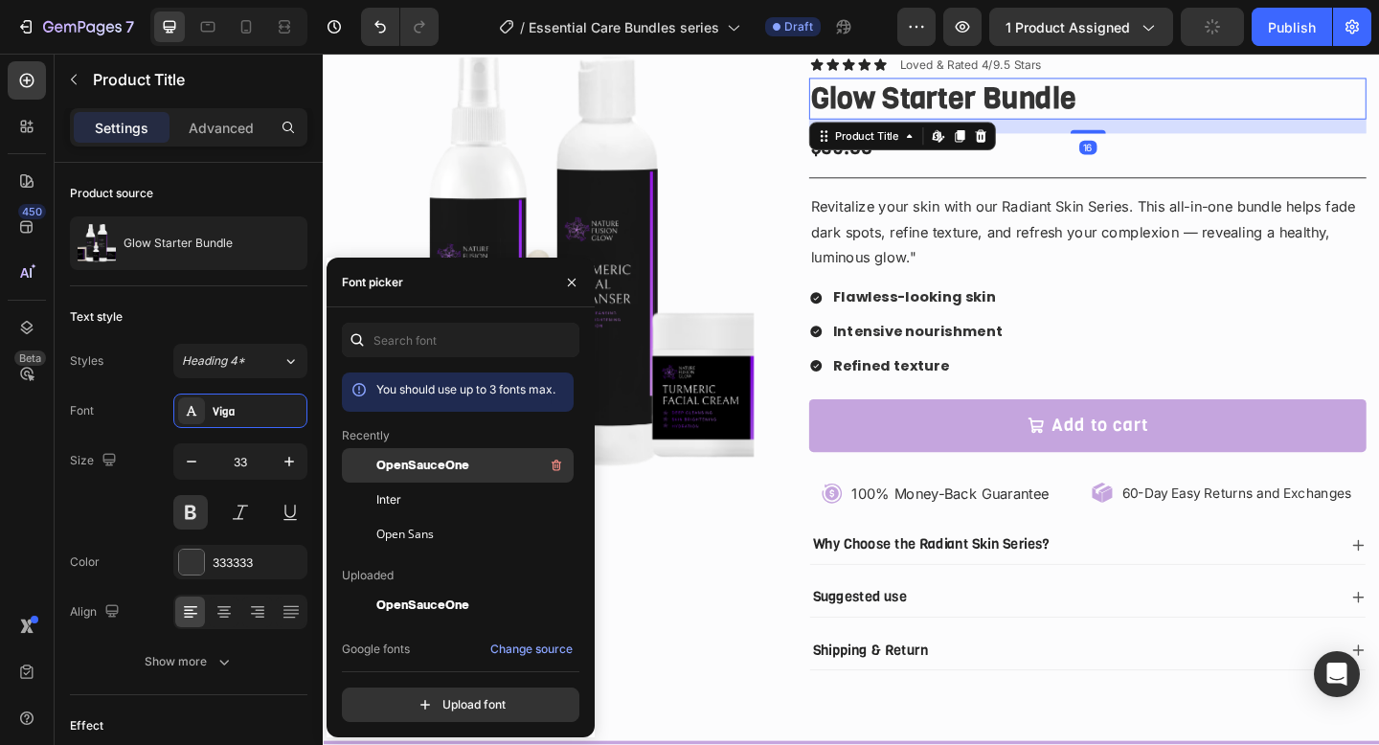
click at [477, 475] on div "OpenSauceOne" at bounding box center [472, 465] width 193 height 23
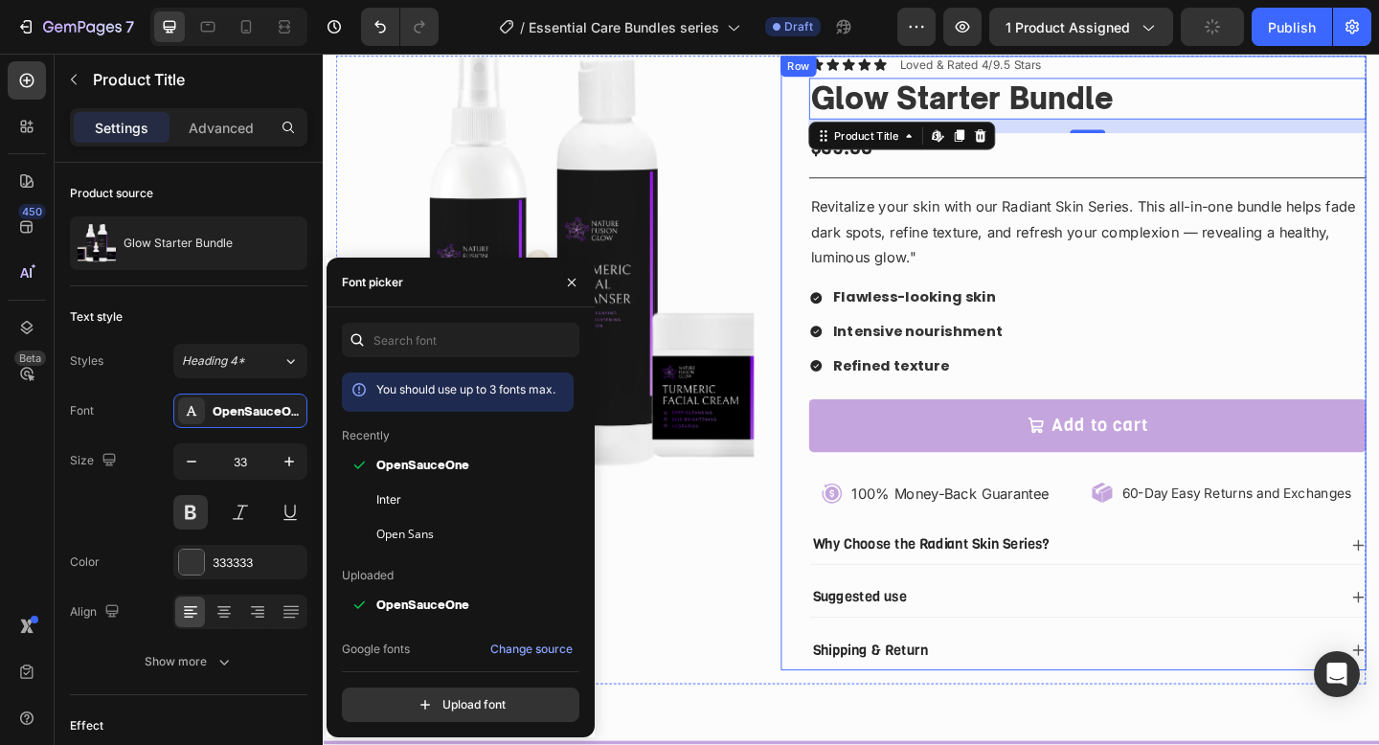
click at [822, 283] on div "Icon Icon Icon Icon Icon Icon List Loved & Rated 4/9.5 Stars Text Block Row Glo…" at bounding box center [1139, 391] width 637 height 668
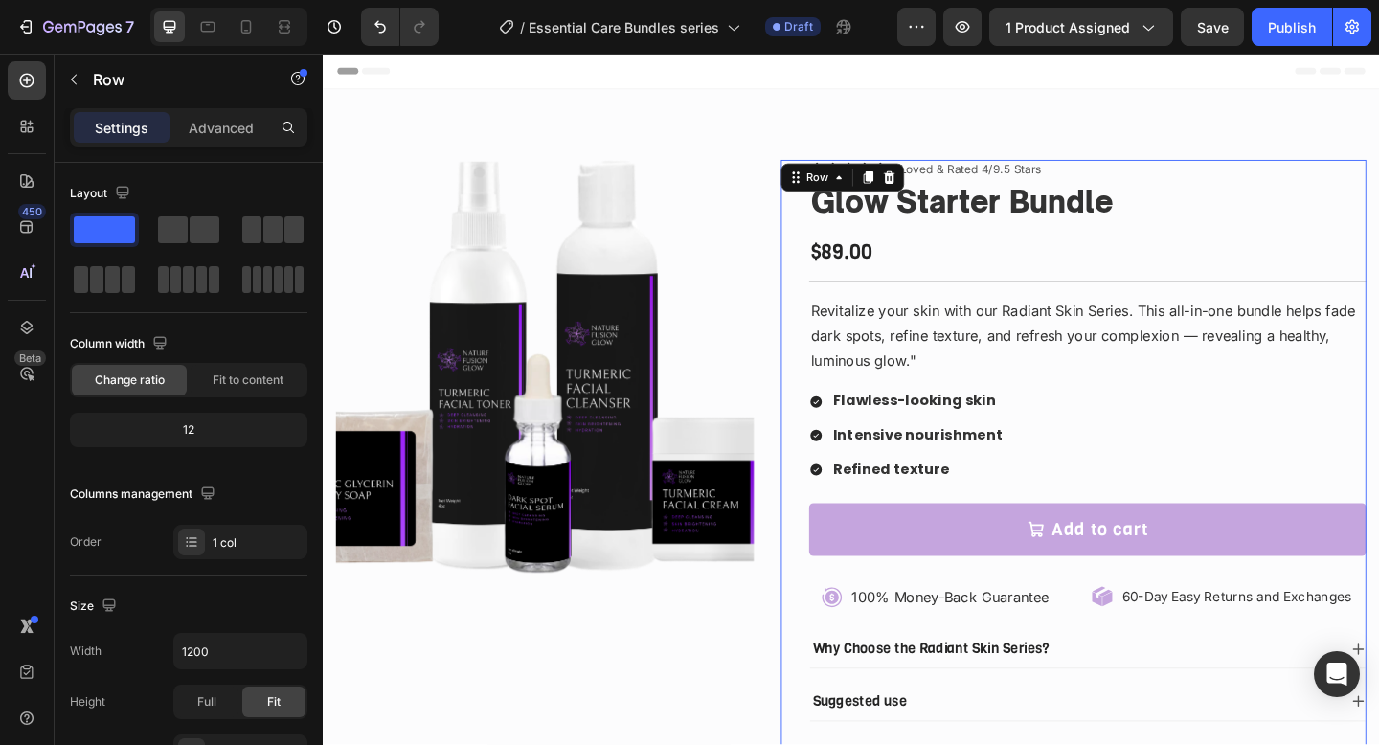
scroll to position [1, 0]
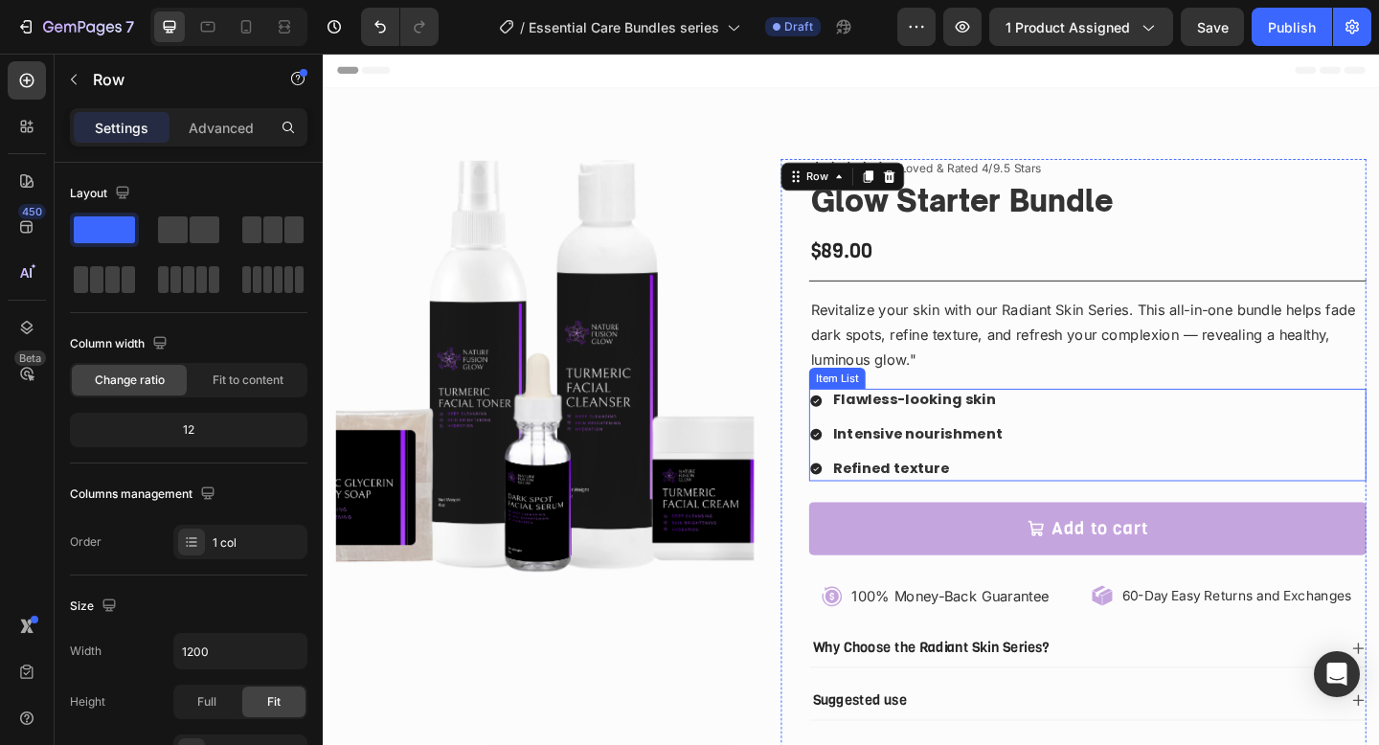
click at [1118, 448] on div "Flawless-looking skin Intensive nourishment Refined texture" at bounding box center [1154, 469] width 606 height 100
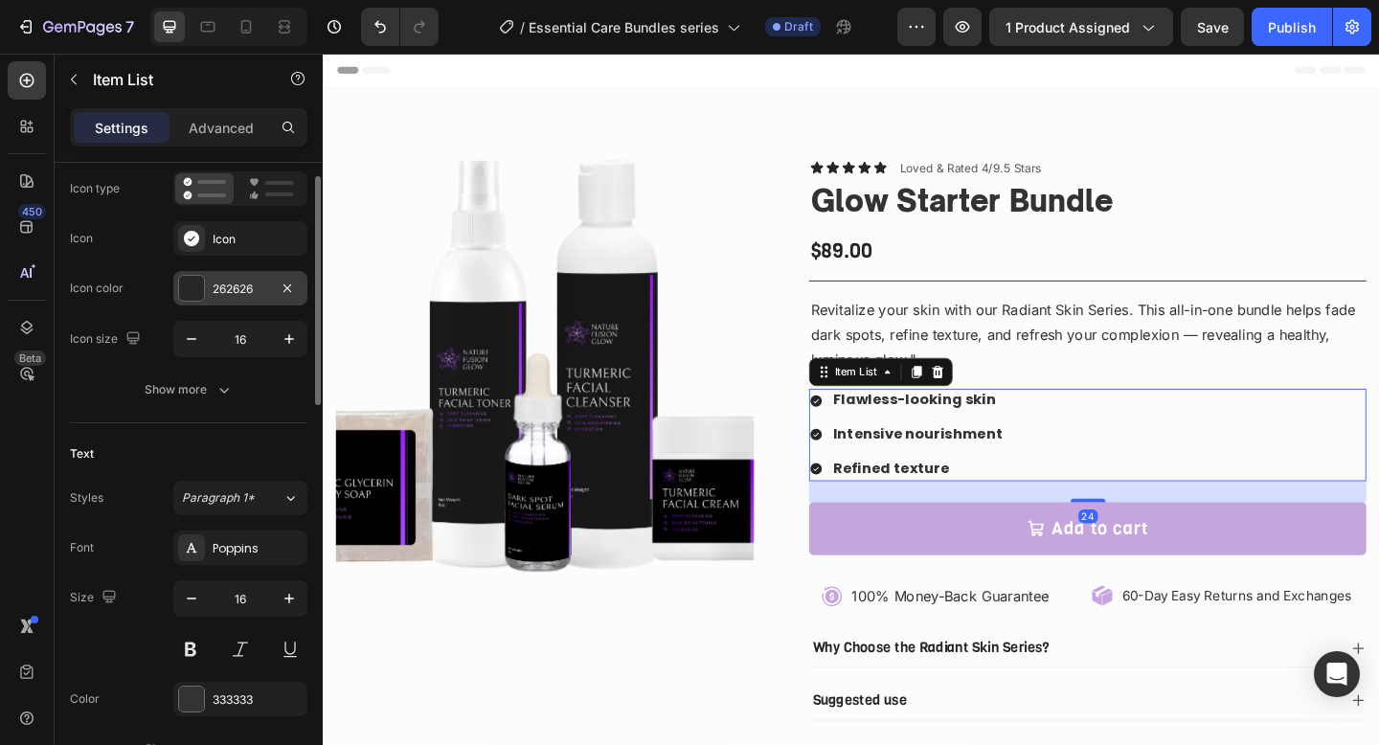
scroll to position [195, 0]
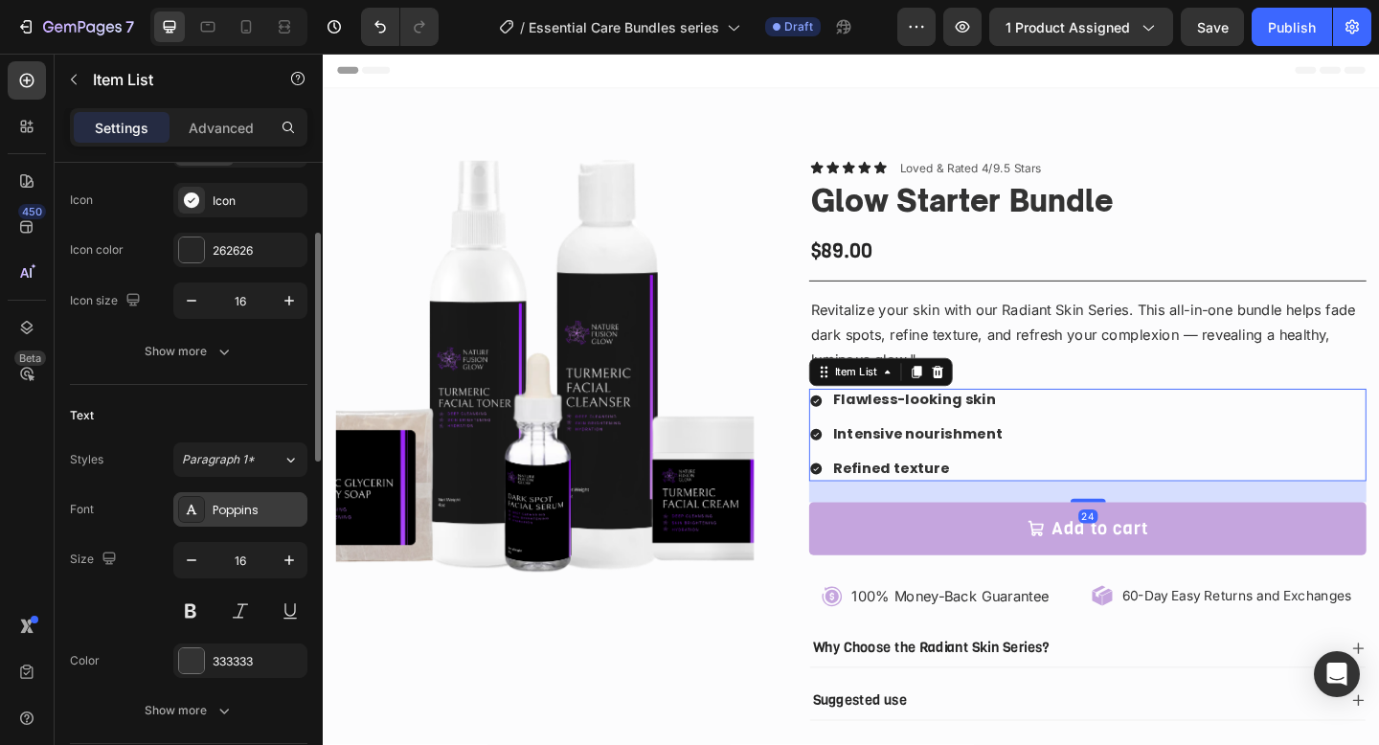
click at [223, 496] on div "Poppins" at bounding box center [240, 509] width 134 height 34
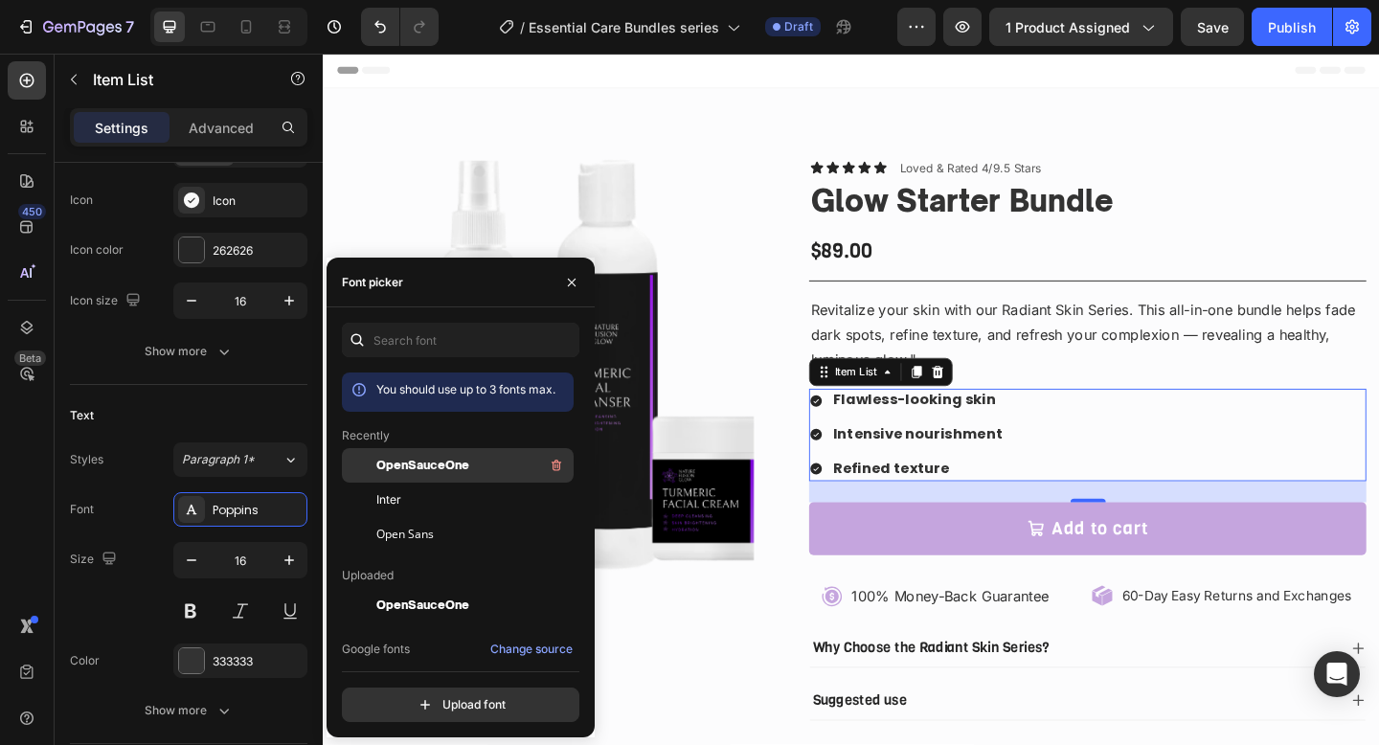
click at [438, 459] on span "OpenSauceOne" at bounding box center [422, 465] width 93 height 17
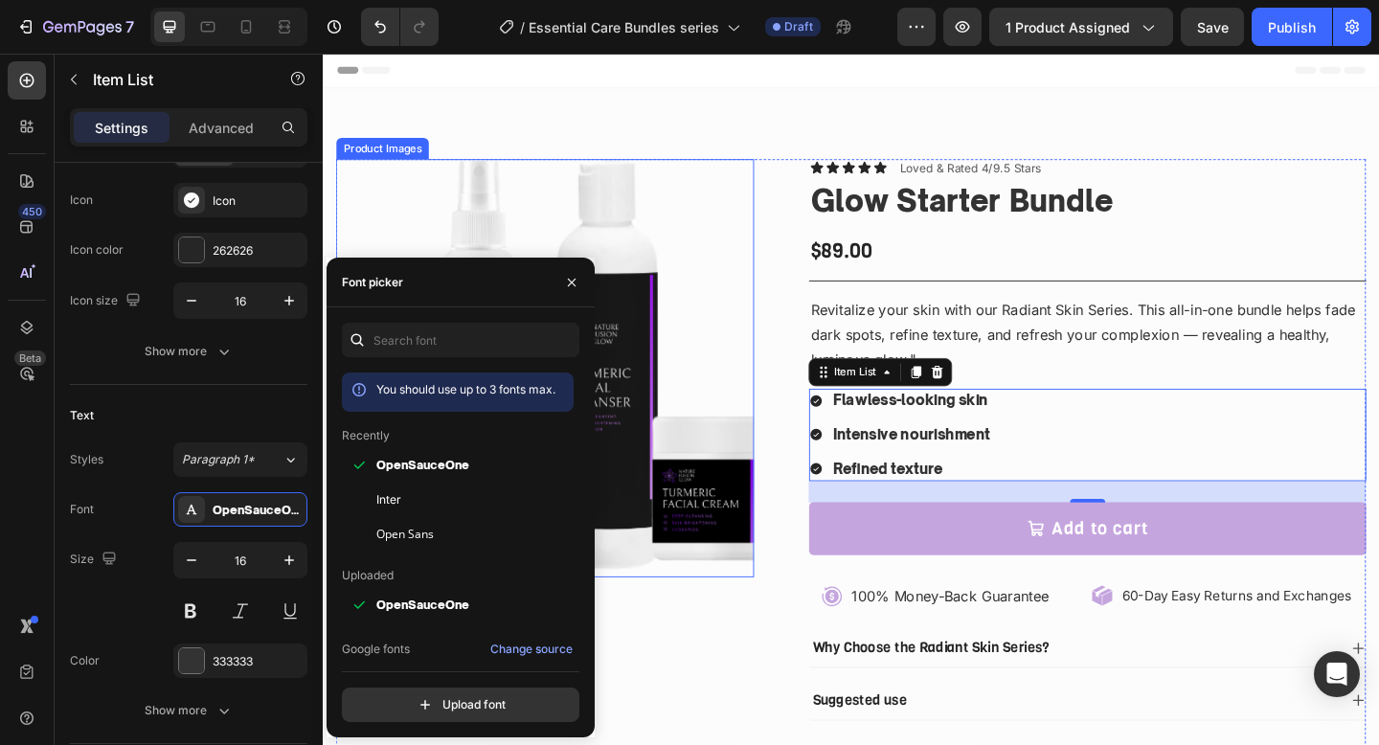
click at [682, 217] on img at bounding box center [564, 396] width 455 height 455
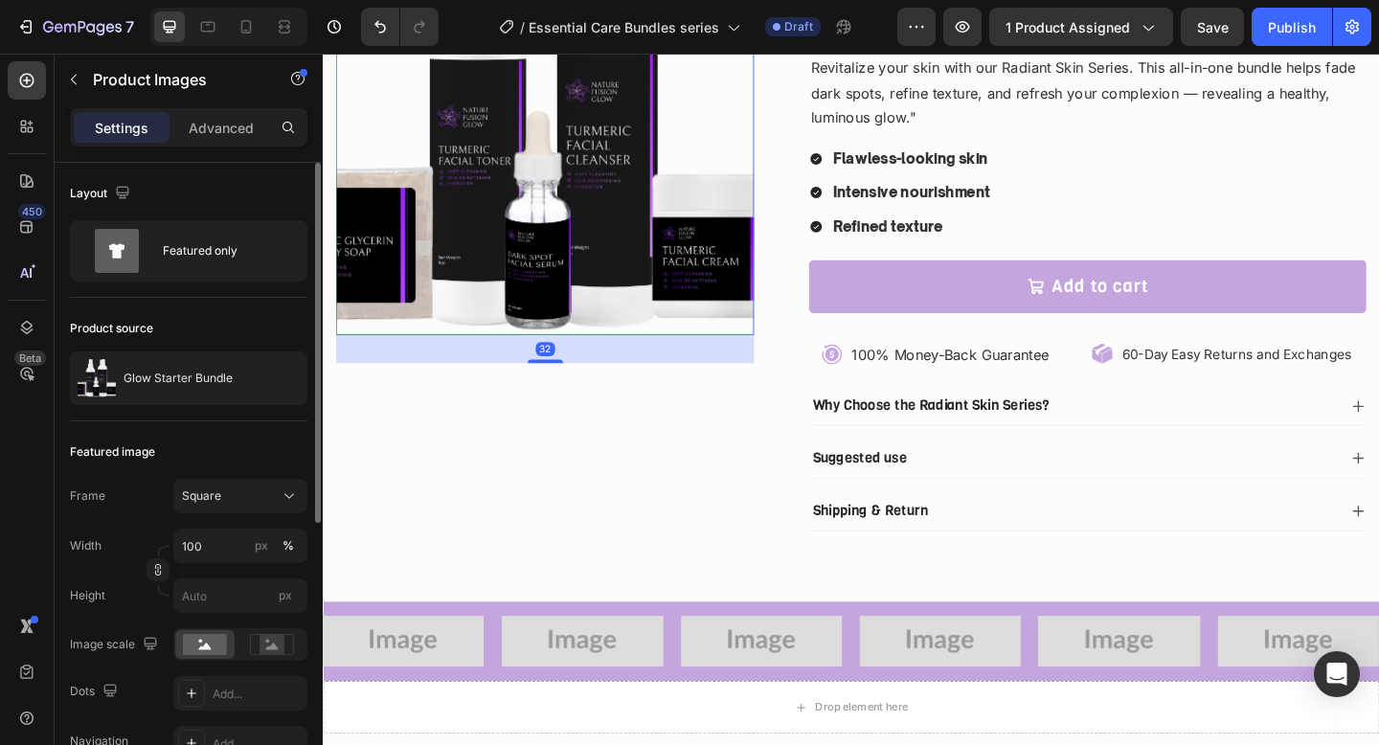
scroll to position [279, 0]
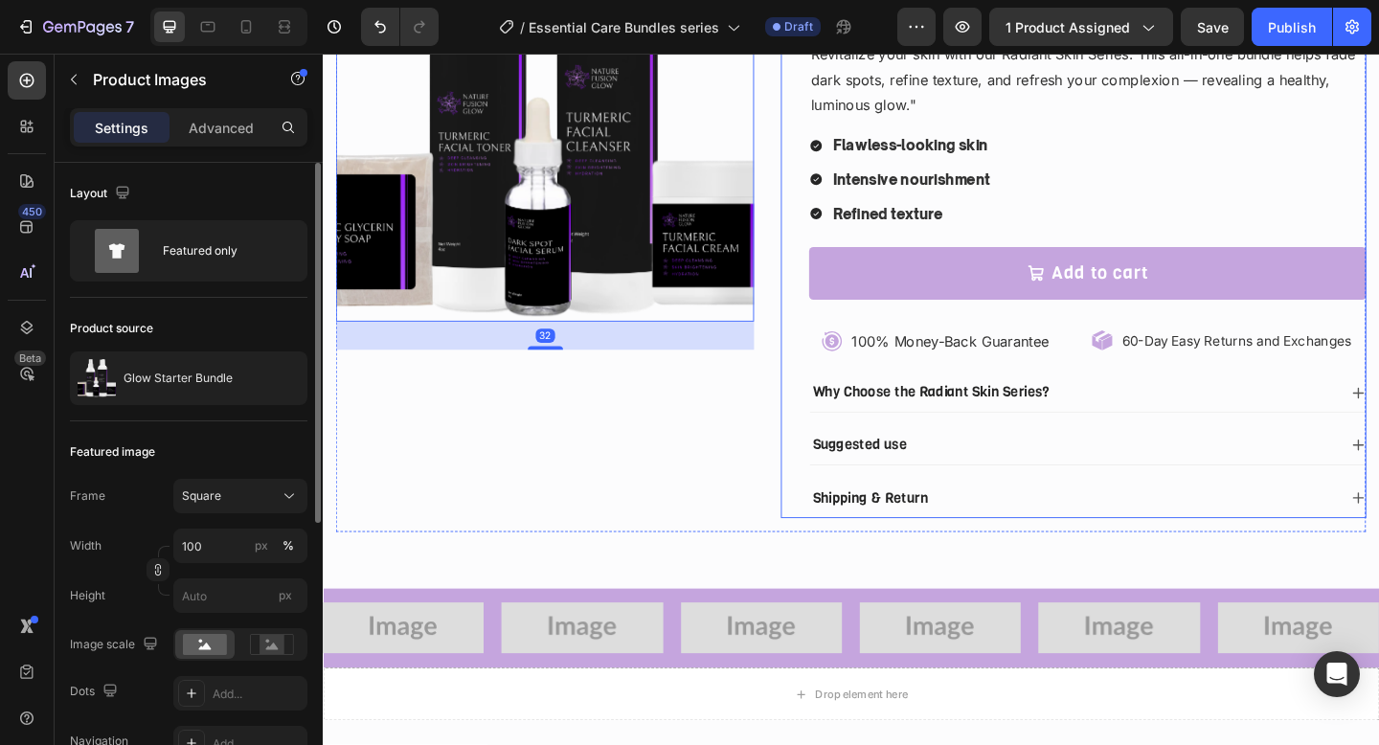
click at [906, 331] on div "Add to cart Add to Cart" at bounding box center [1154, 304] width 606 height 80
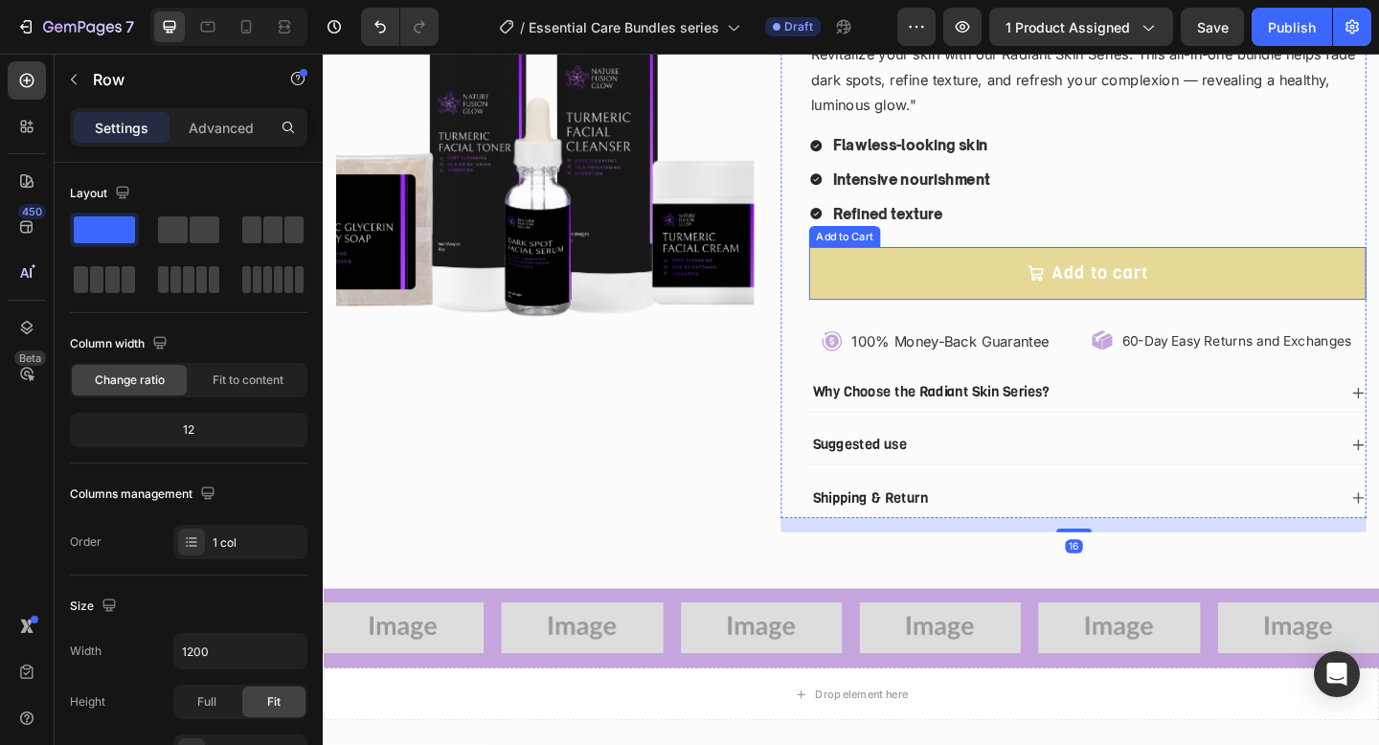
click at [925, 301] on button "Add to cart" at bounding box center [1154, 292] width 606 height 57
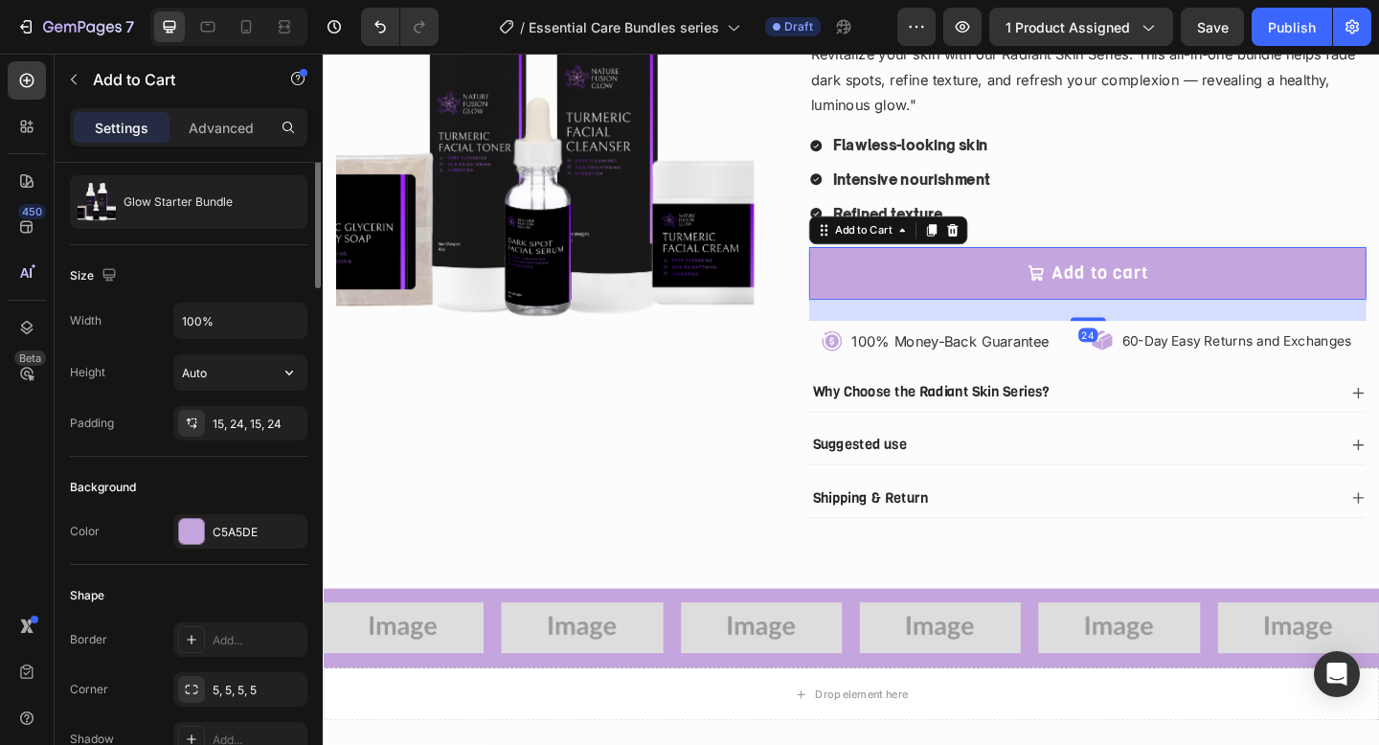
scroll to position [224, 0]
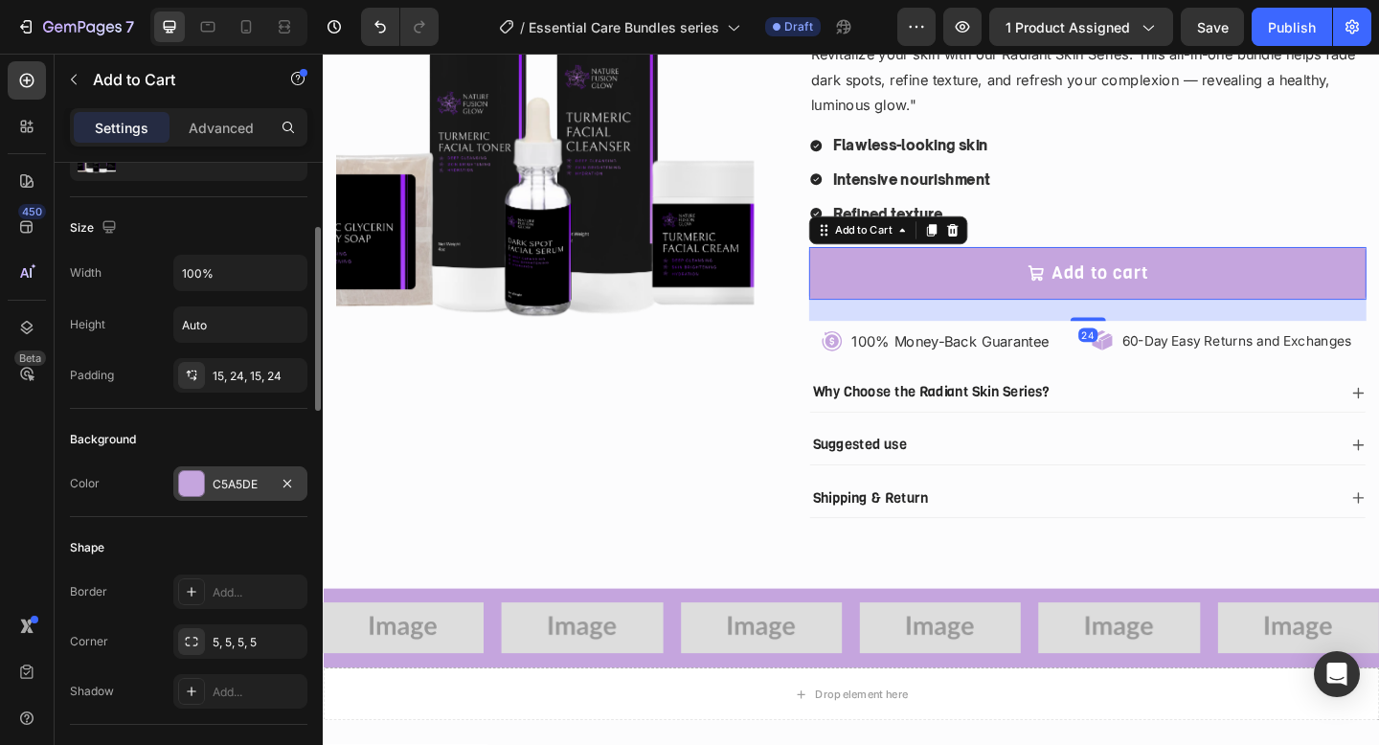
click at [220, 471] on div "C5A5DE" at bounding box center [240, 483] width 134 height 34
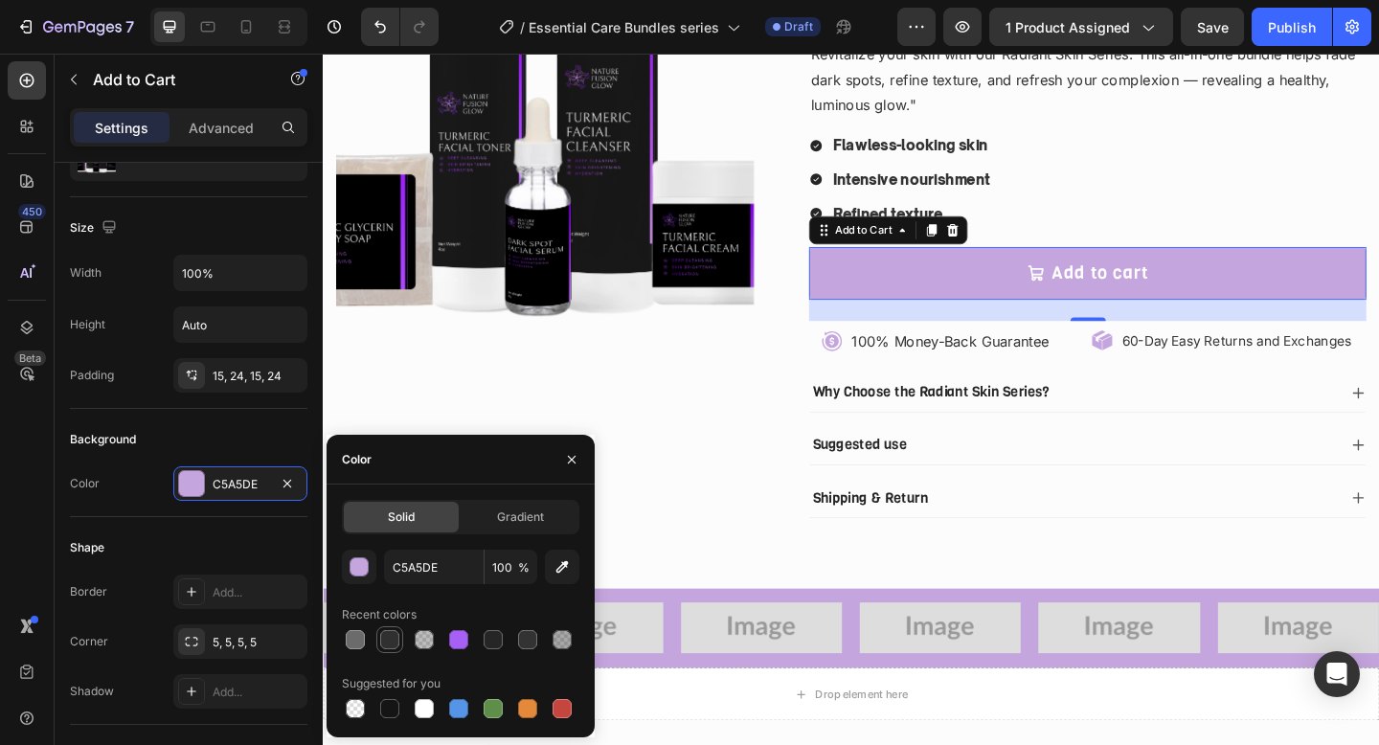
click at [396, 640] on div at bounding box center [389, 639] width 19 height 19
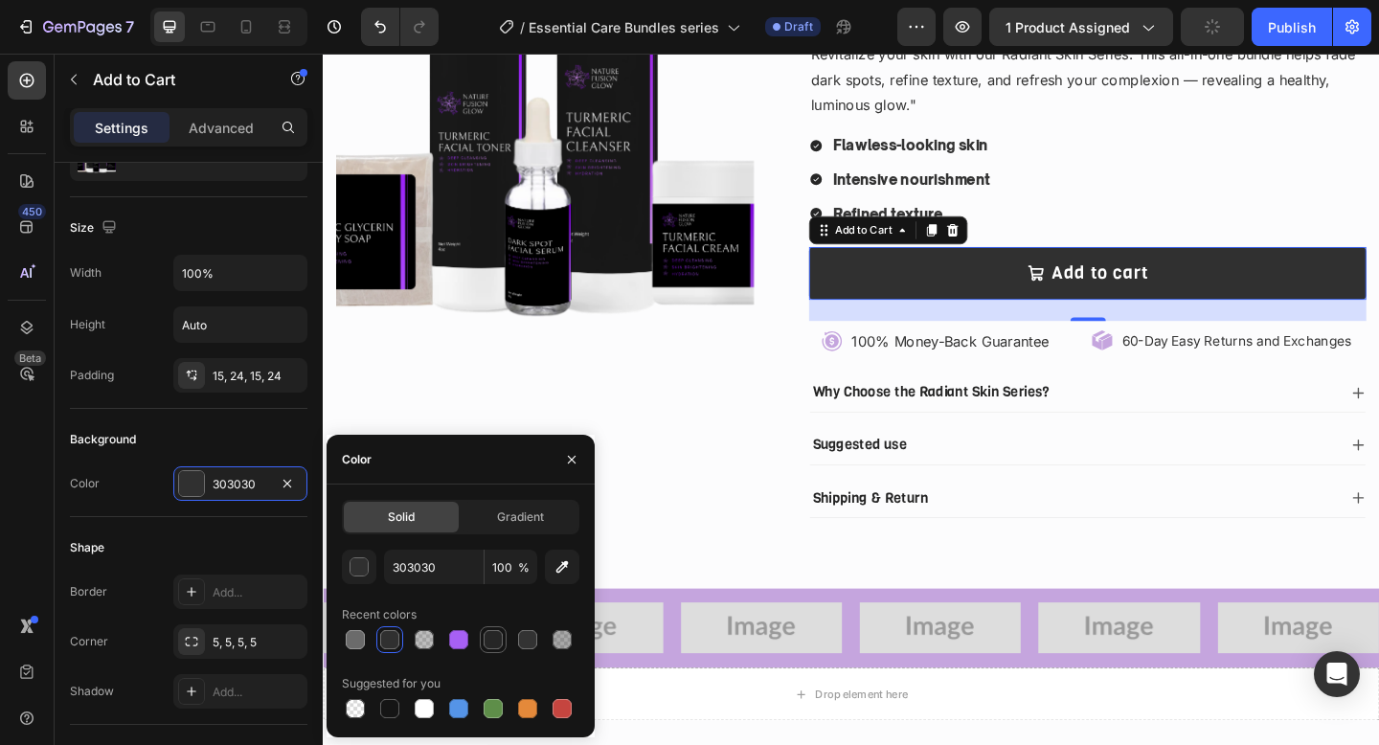
click at [503, 641] on div at bounding box center [493, 639] width 23 height 23
type input "262626"
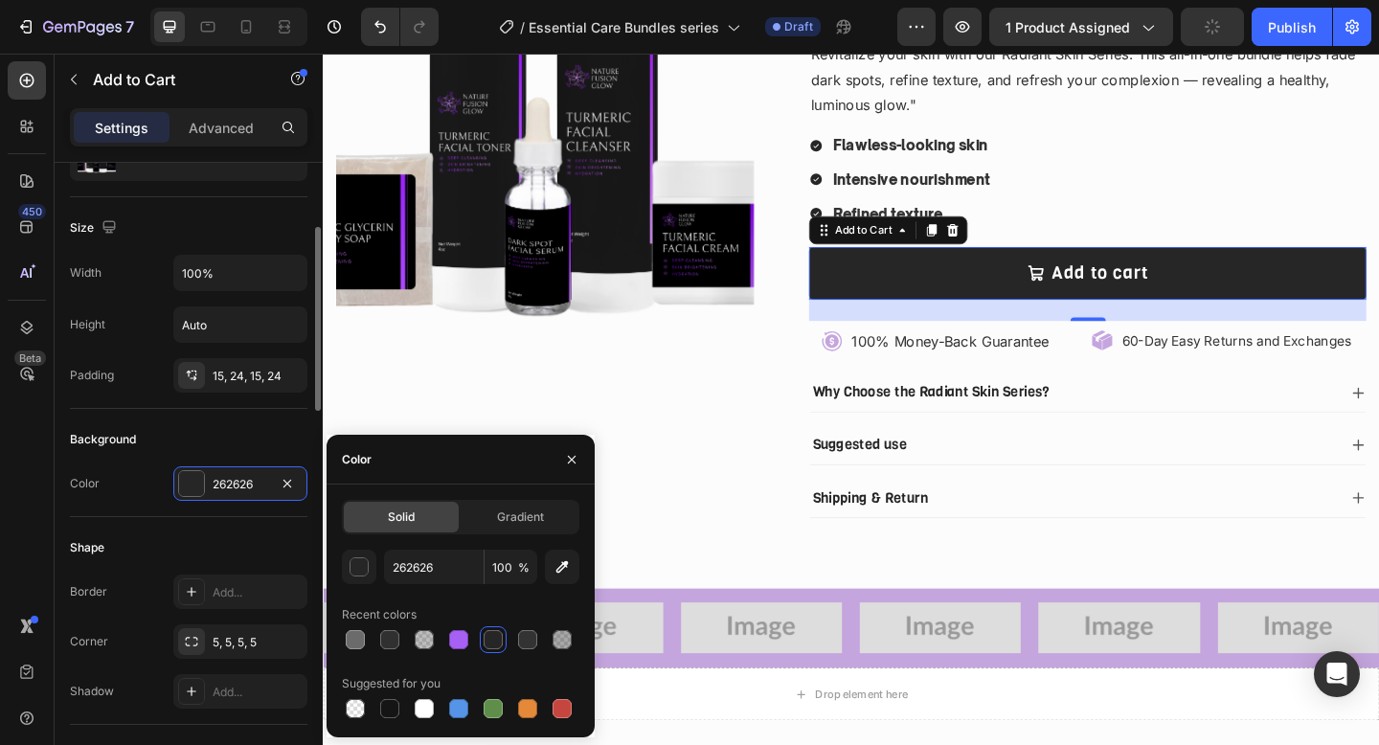
click at [199, 572] on div "Shape Border Add... Corner 5, 5, 5, 5 Shadow Add..." at bounding box center [189, 621] width 238 height 208
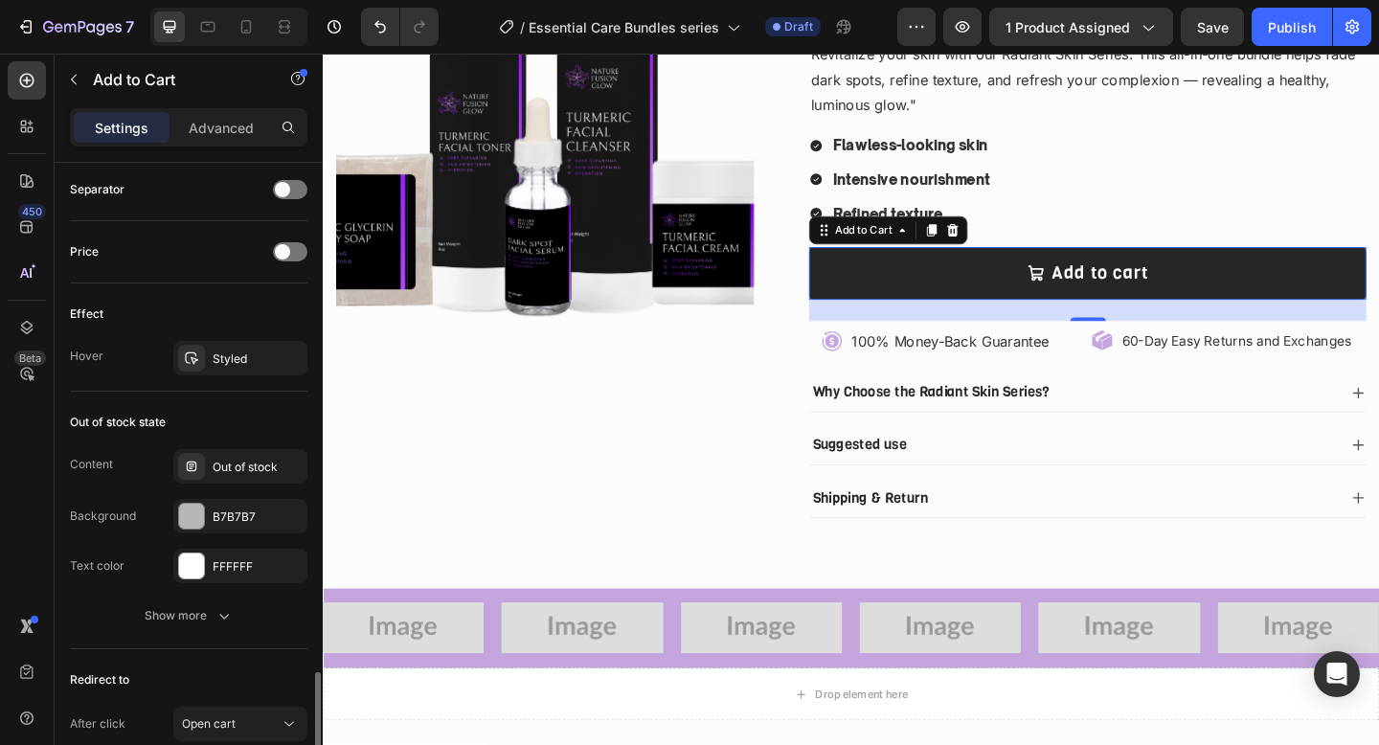
scroll to position [1332, 0]
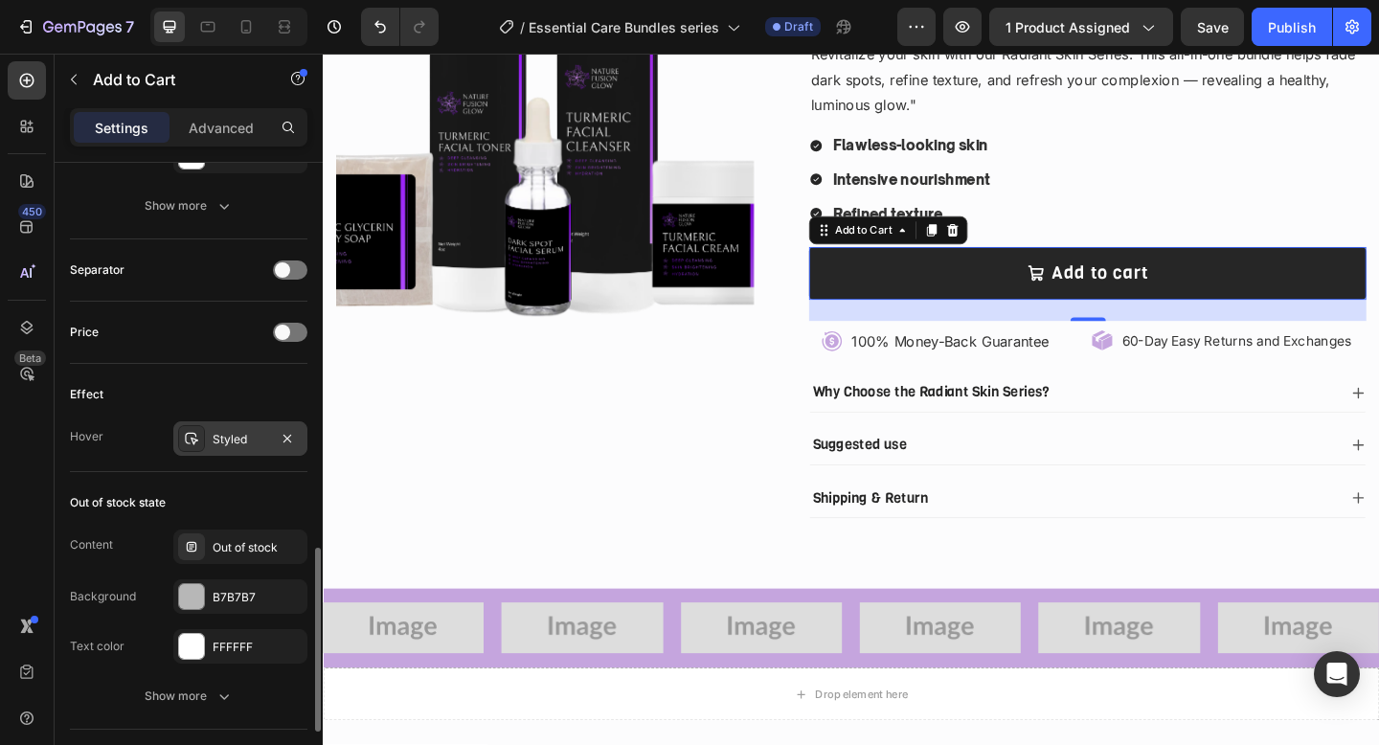
click at [218, 449] on div "Styled" at bounding box center [240, 438] width 134 height 34
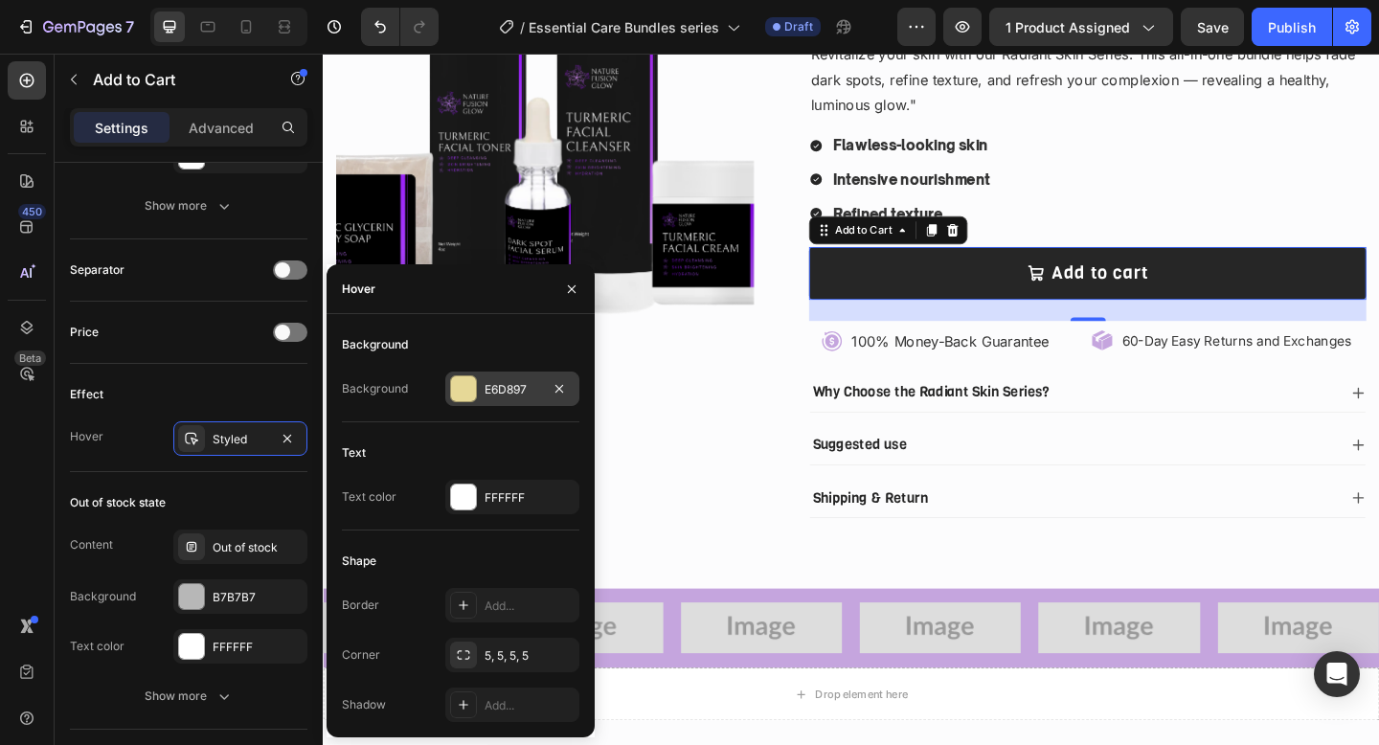
click at [487, 383] on div "E6D897" at bounding box center [513, 389] width 56 height 17
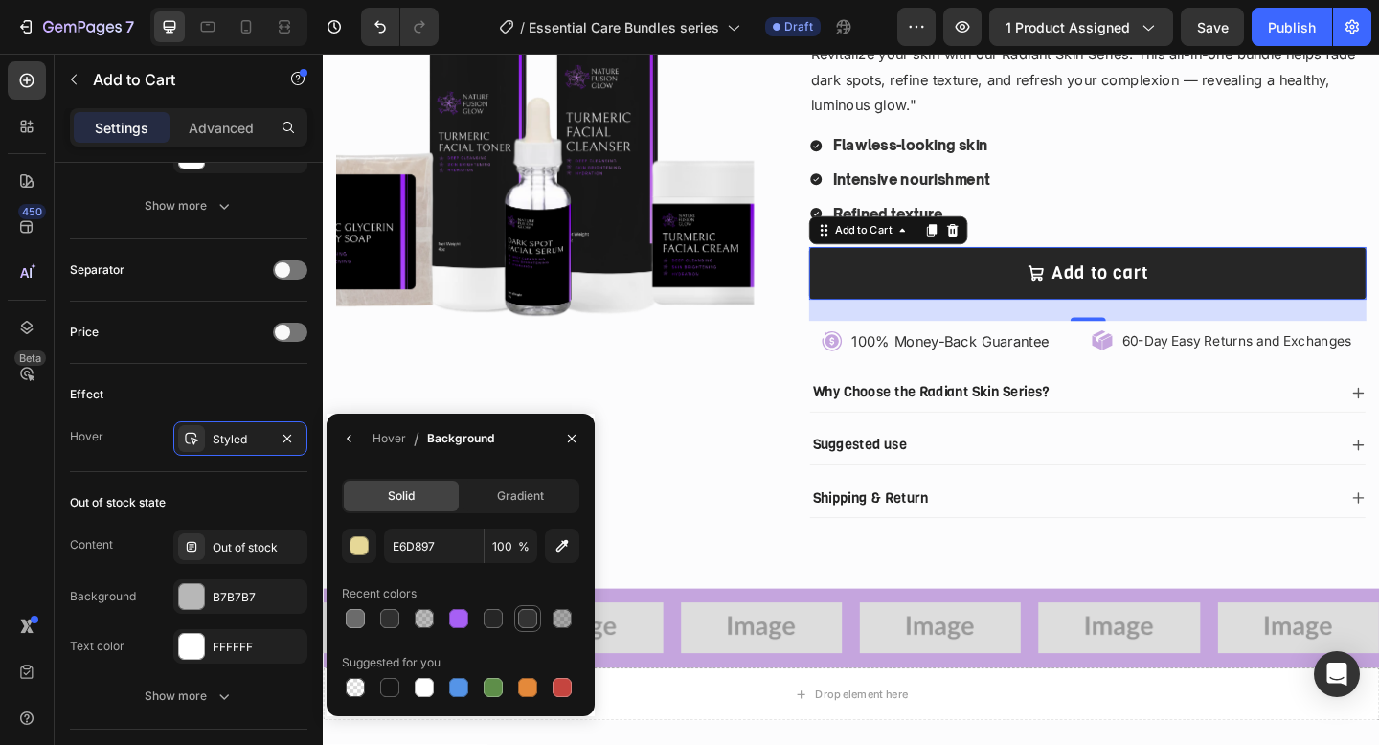
click at [514, 606] on div at bounding box center [527, 618] width 27 height 27
type input "333333"
click at [783, 372] on div "Product Images" at bounding box center [564, 233] width 455 height 684
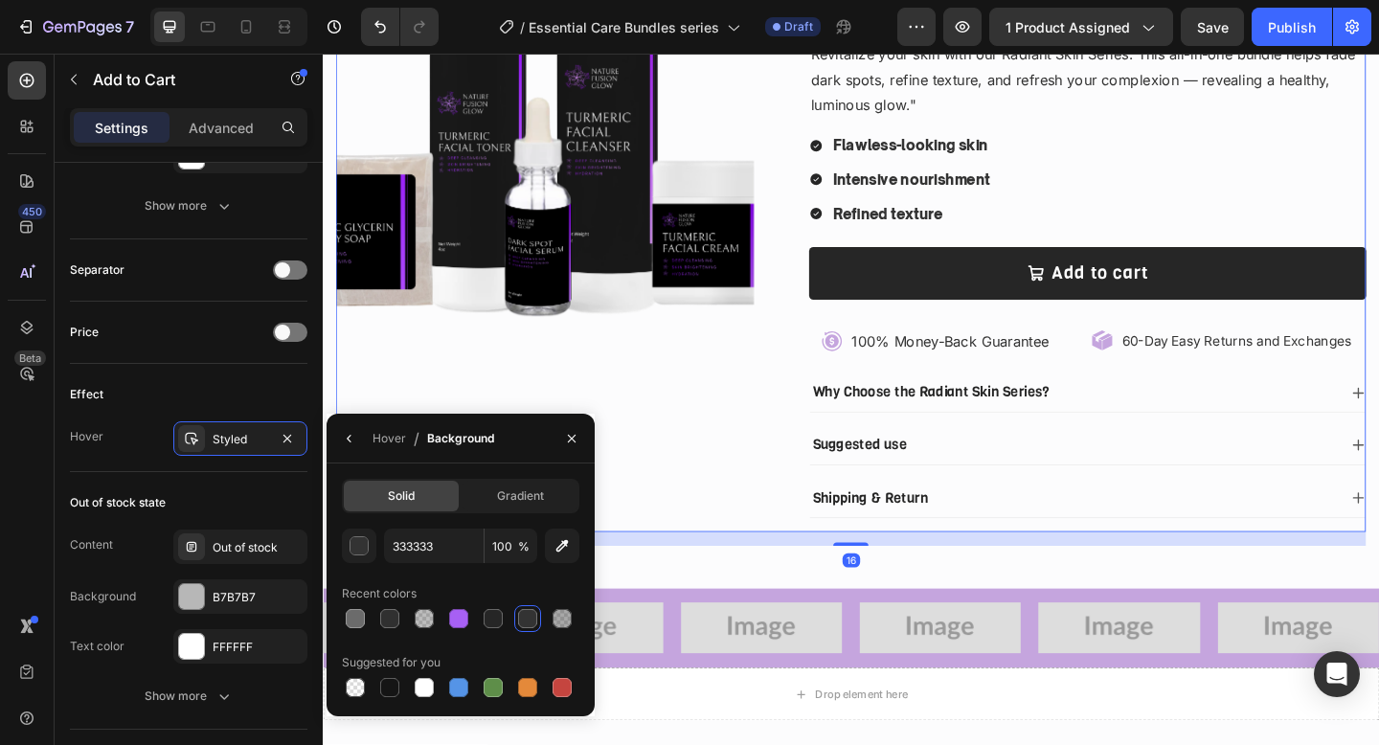
scroll to position [0, 0]
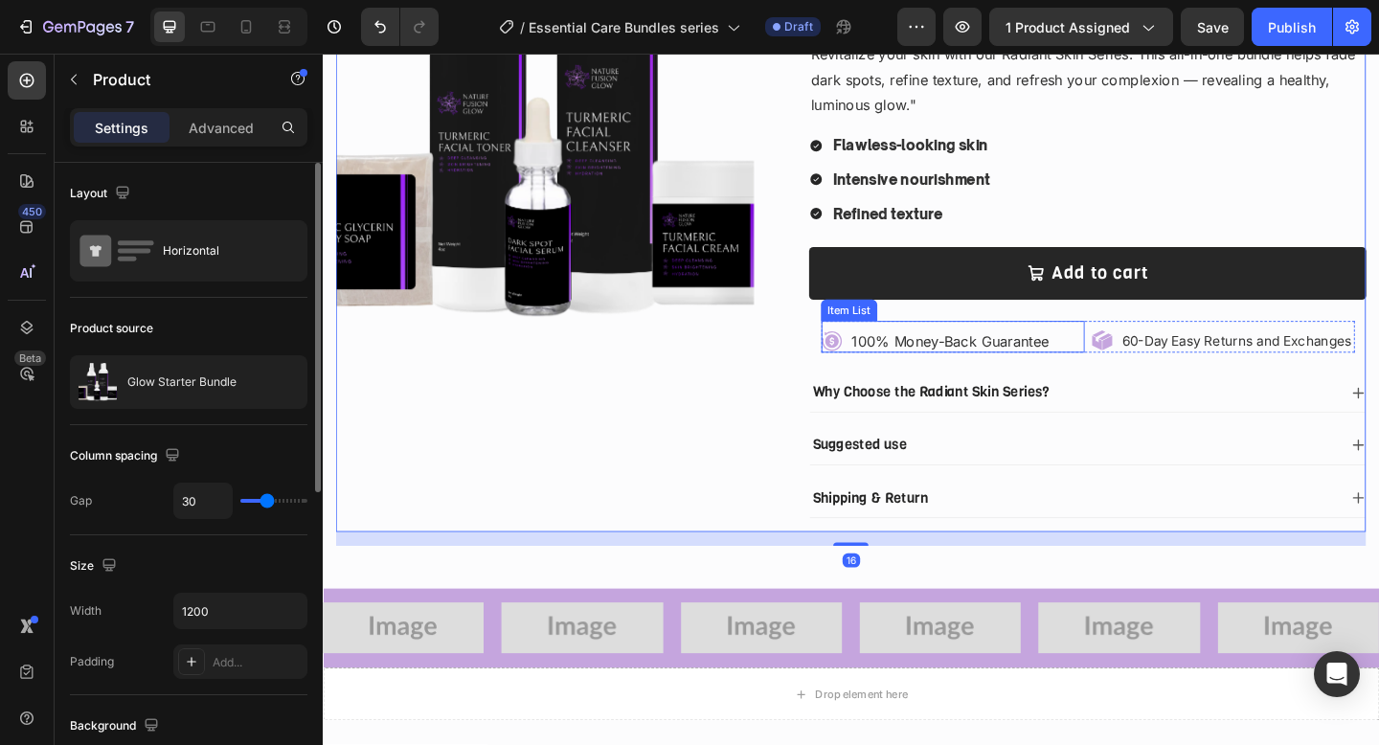
click at [867, 366] on icon at bounding box center [875, 366] width 21 height 21
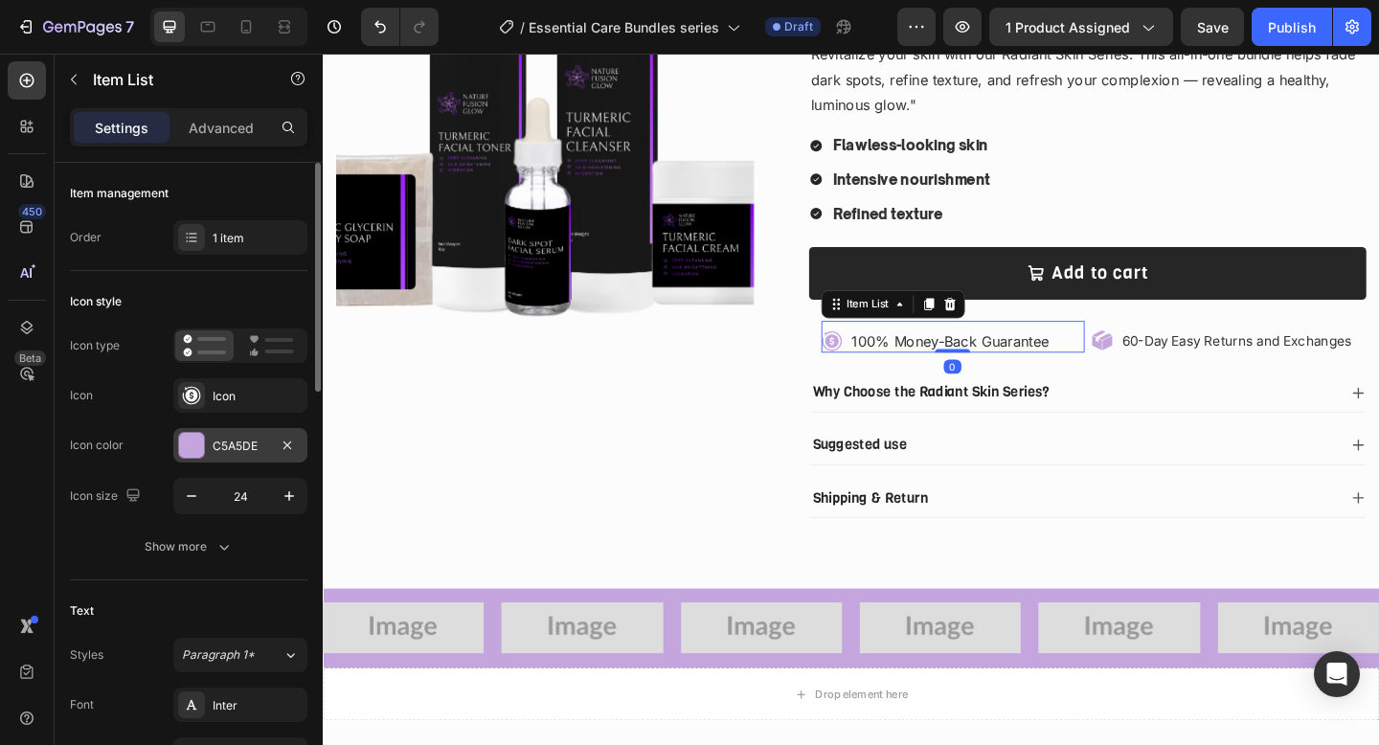
click at [219, 455] on div "C5A5DE" at bounding box center [240, 445] width 134 height 34
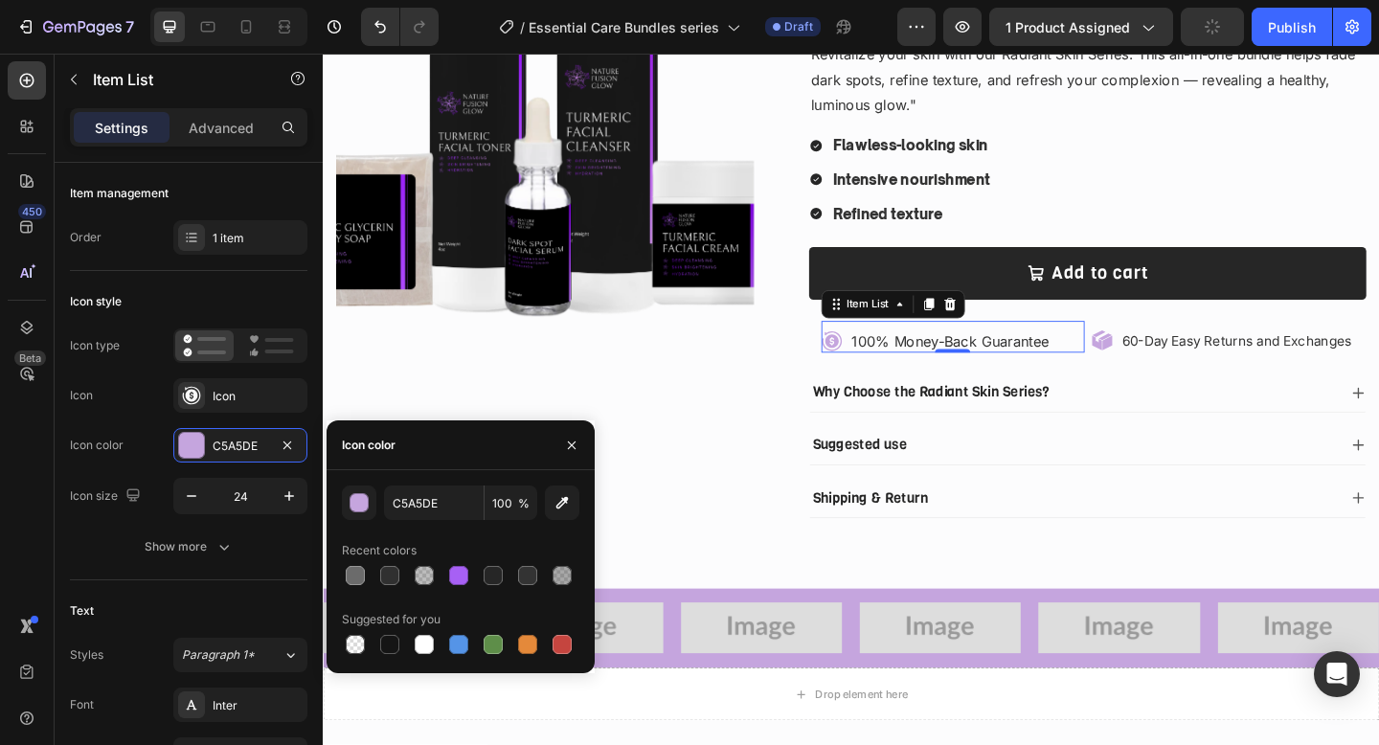
click at [487, 557] on div "Recent colors" at bounding box center [461, 550] width 238 height 31
click at [490, 572] on div at bounding box center [493, 575] width 19 height 19
type input "262626"
click at [1167, 364] on icon at bounding box center [1174, 362] width 14 height 8
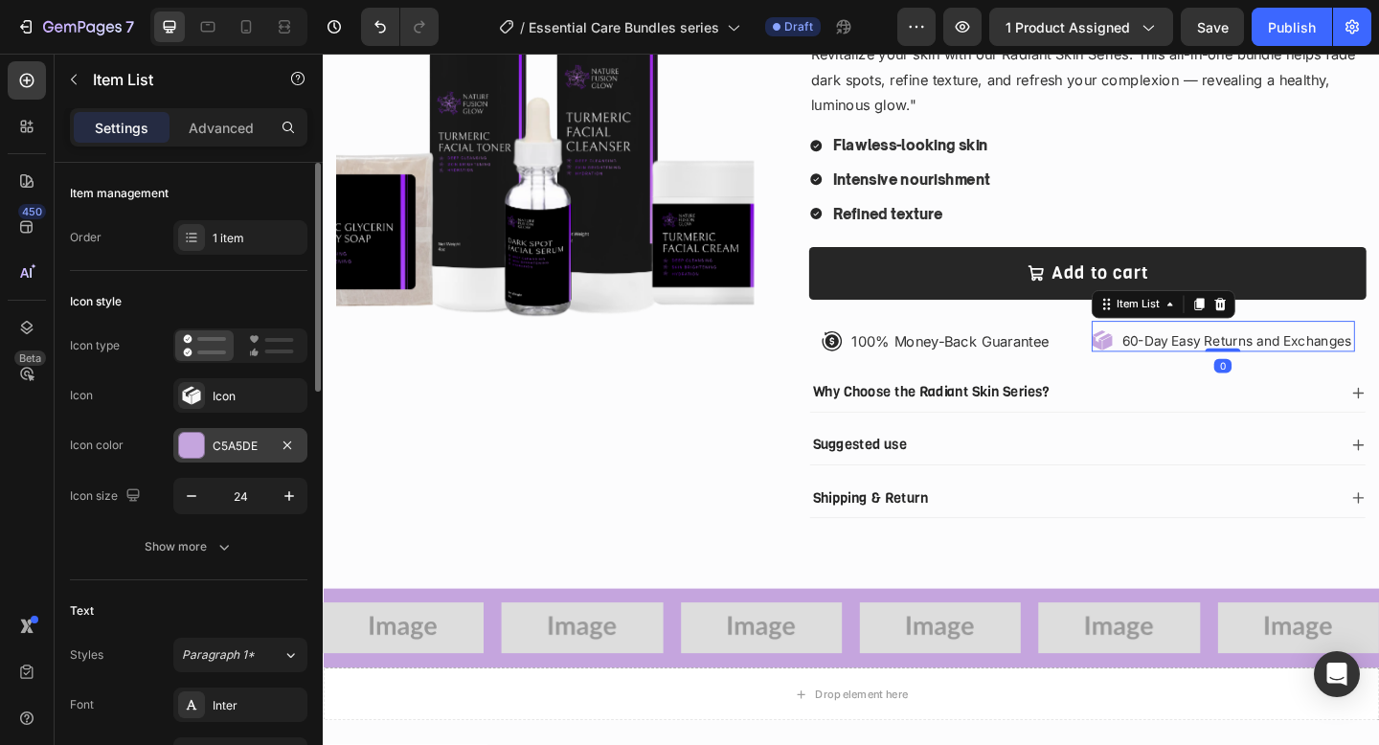
click at [222, 443] on div "C5A5DE" at bounding box center [241, 446] width 56 height 17
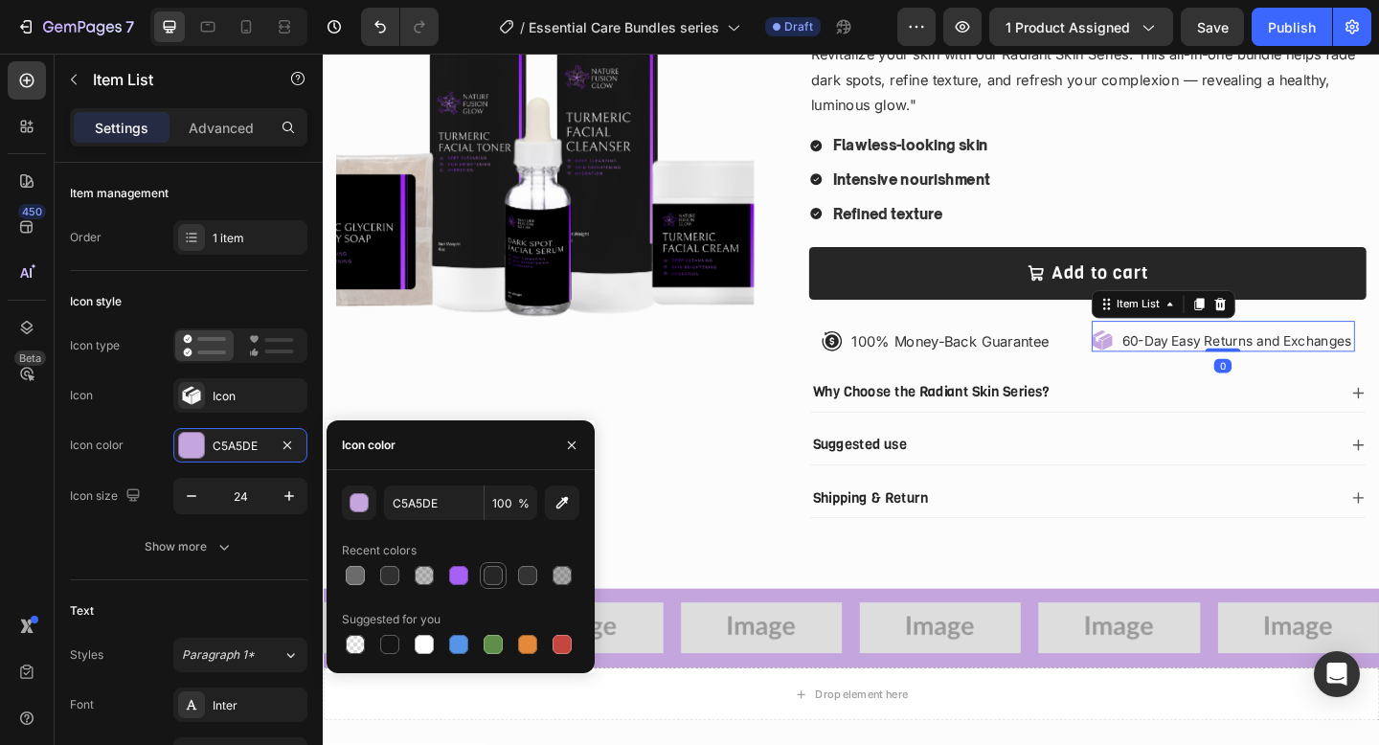
click at [494, 569] on div at bounding box center [493, 575] width 19 height 19
type input "262626"
click at [641, 353] on div "Product Images" at bounding box center [564, 233] width 455 height 684
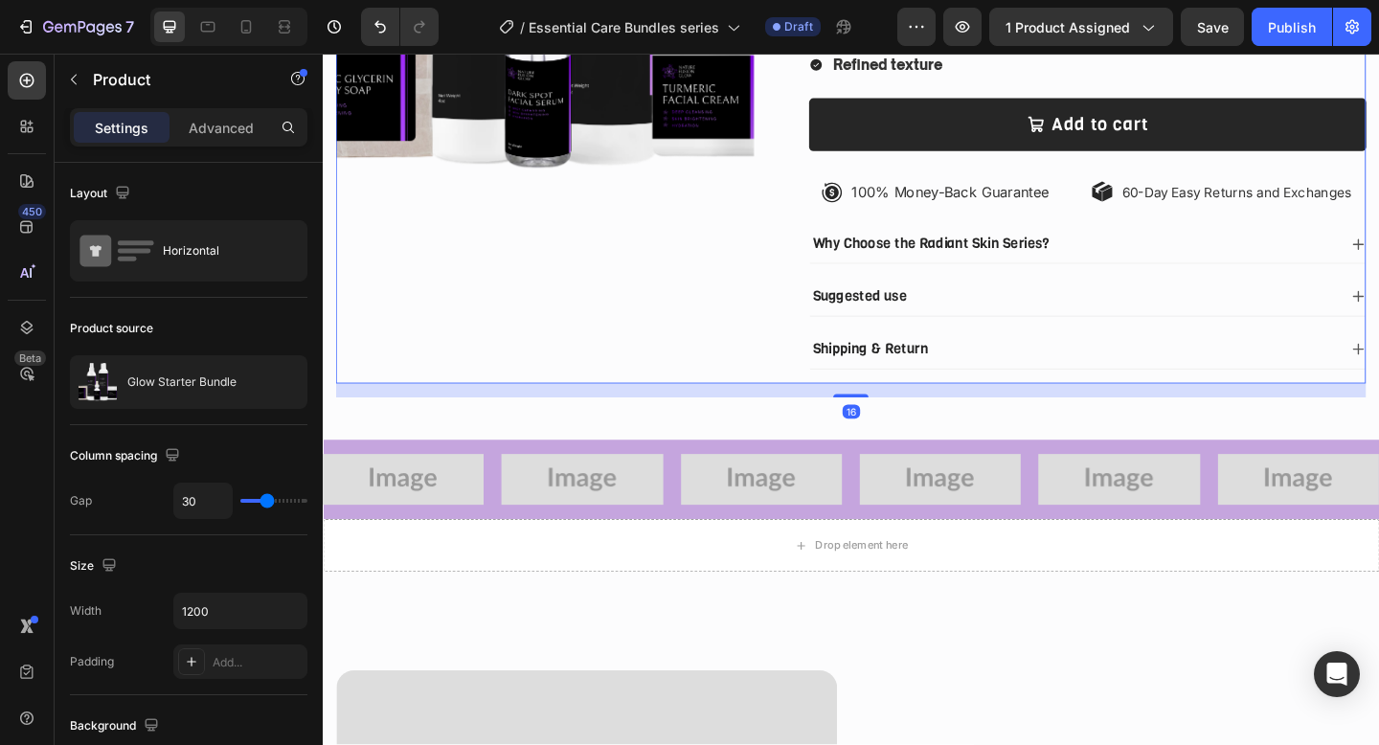
scroll to position [487, 0]
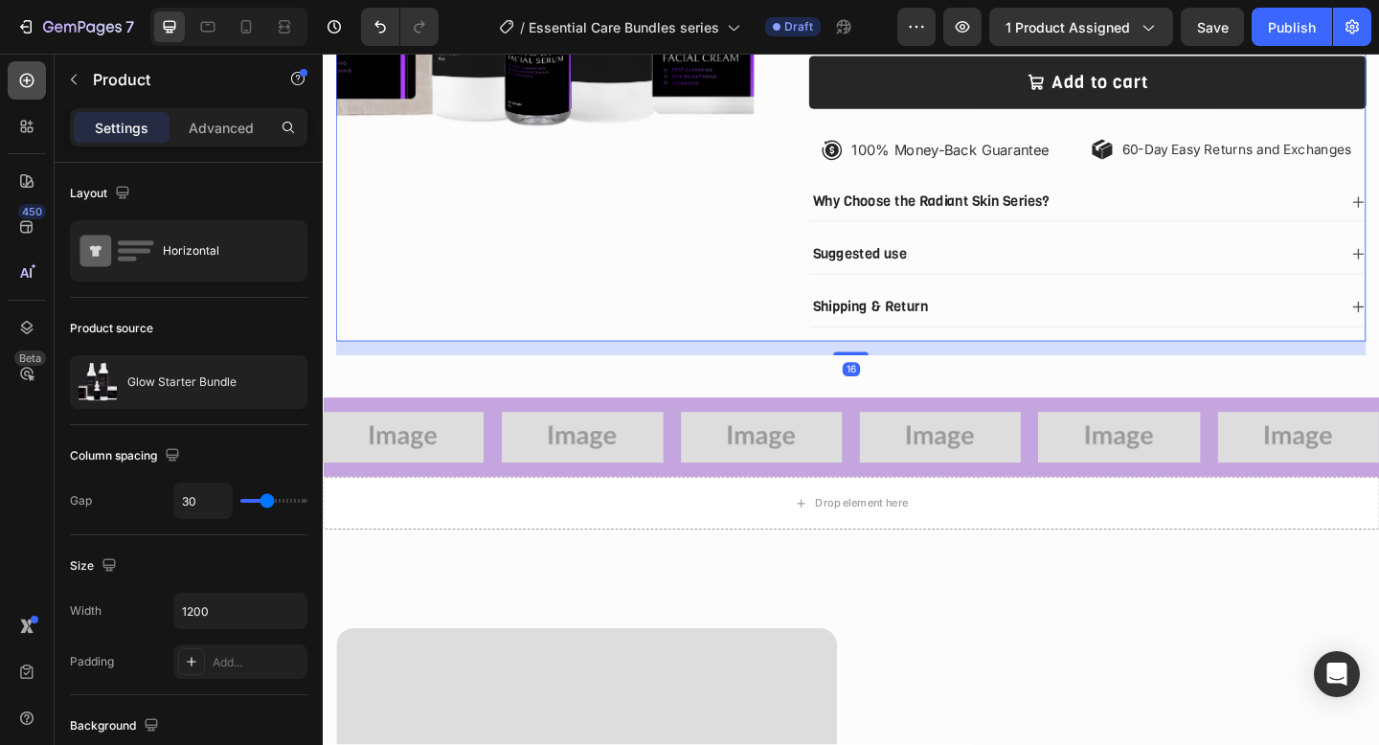
click at [31, 61] on div at bounding box center [27, 80] width 38 height 38
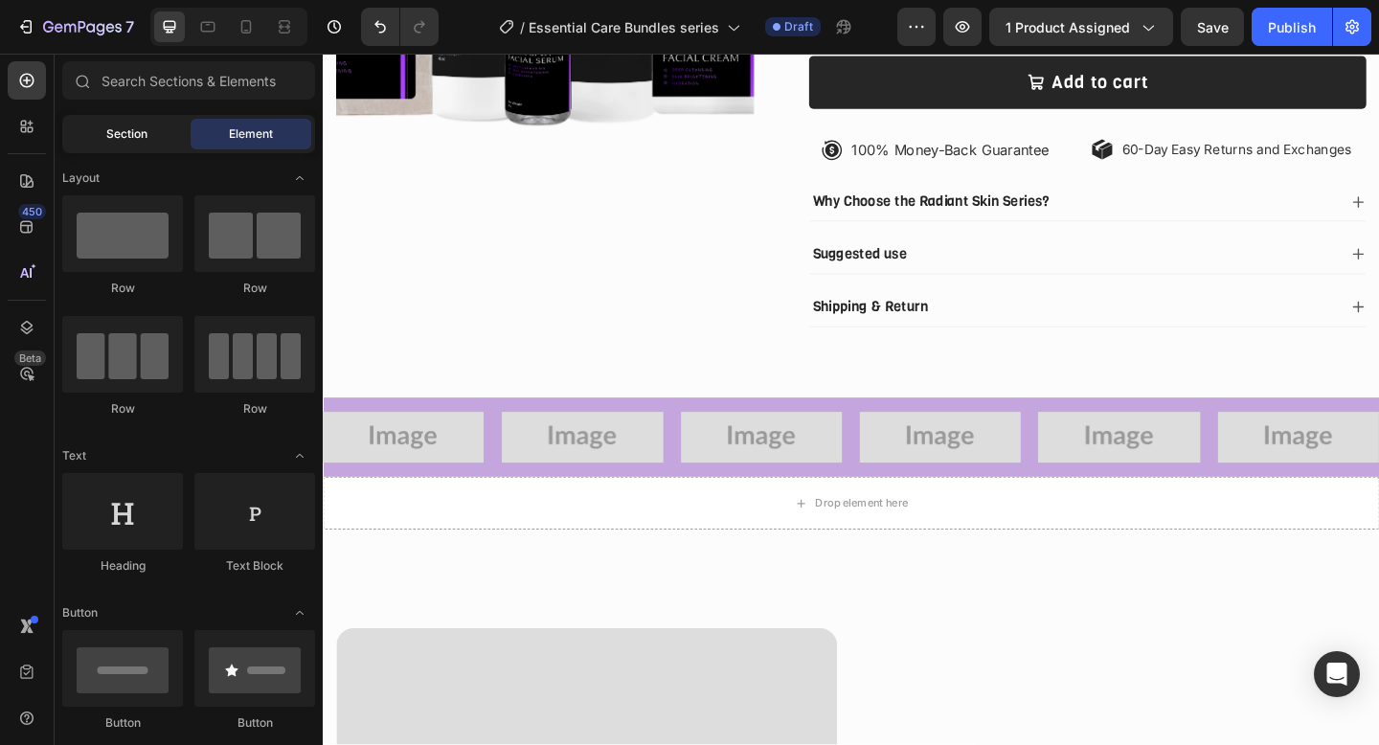
click at [142, 145] on div "Section" at bounding box center [126, 134] width 121 height 31
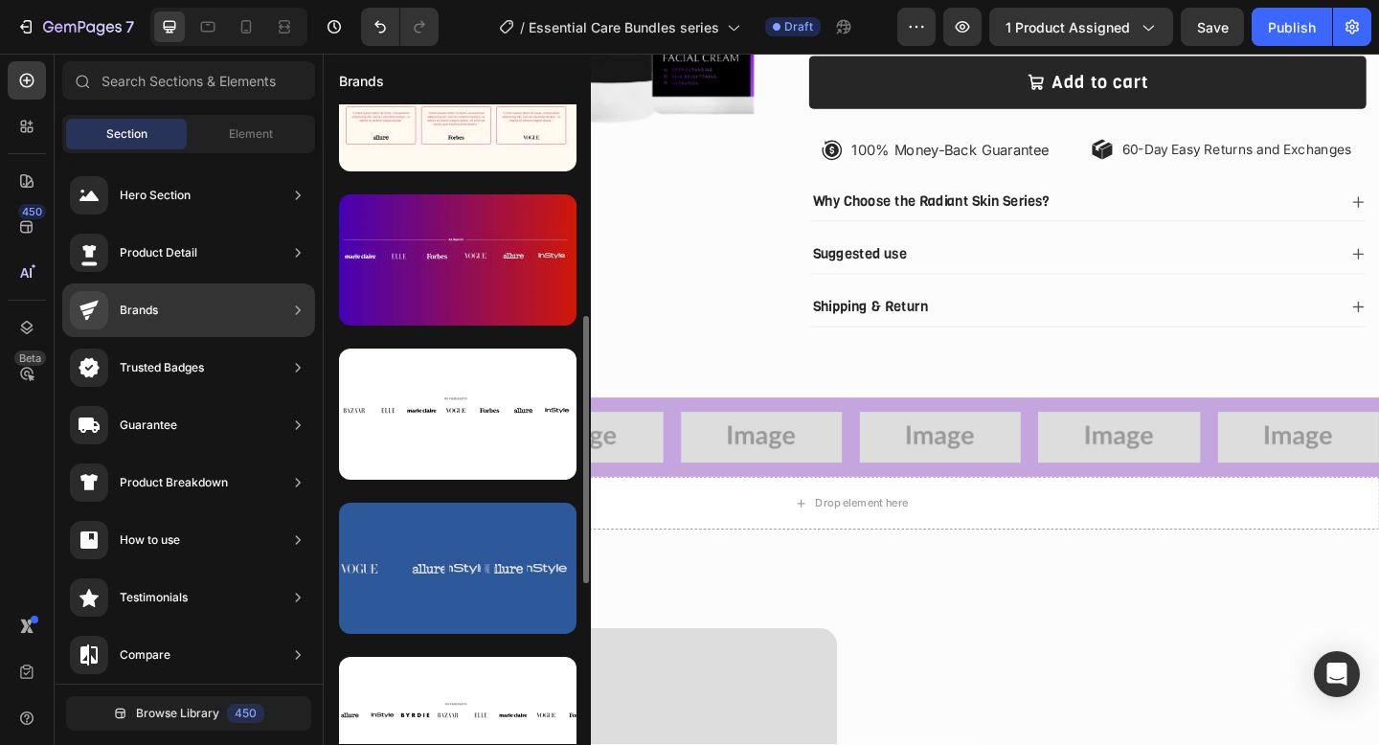
scroll to position [425, 0]
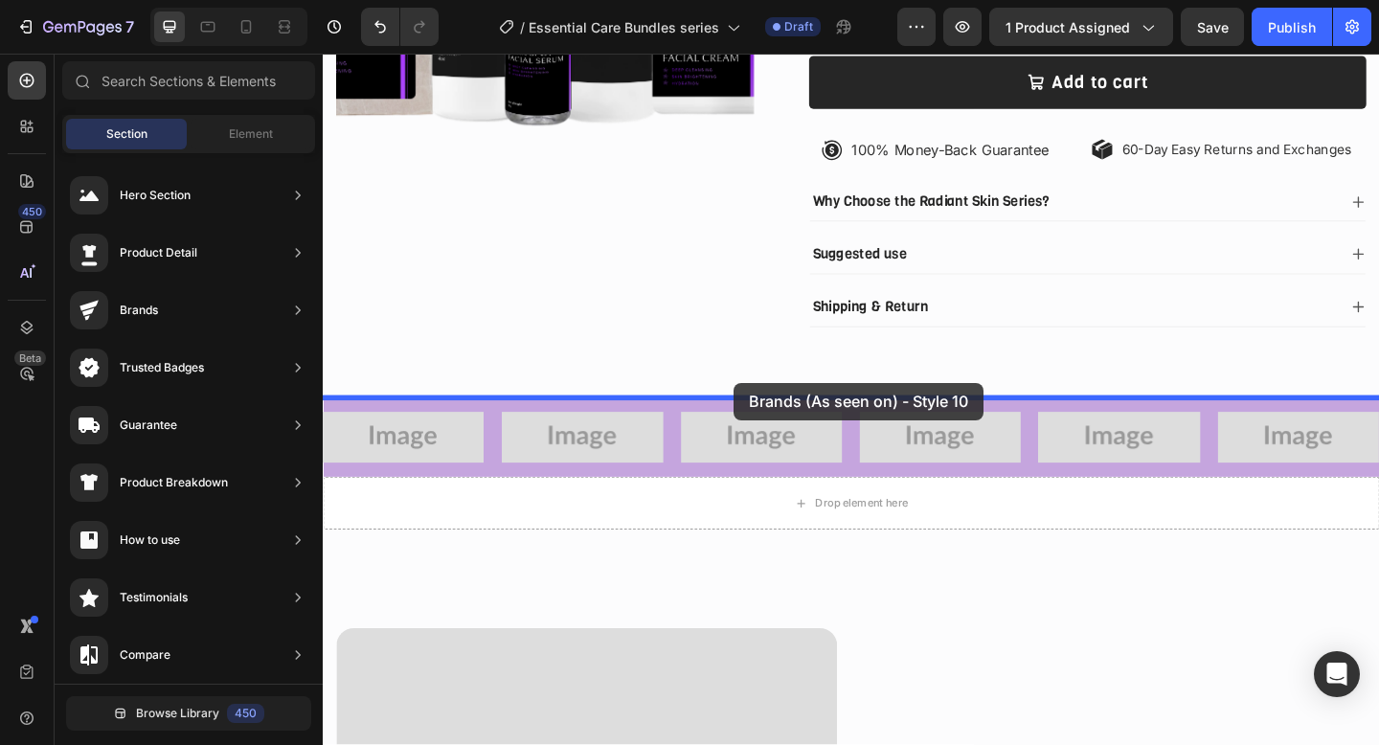
drag, startPoint x: 757, startPoint y: 599, endPoint x: 770, endPoint y: 412, distance: 187.2
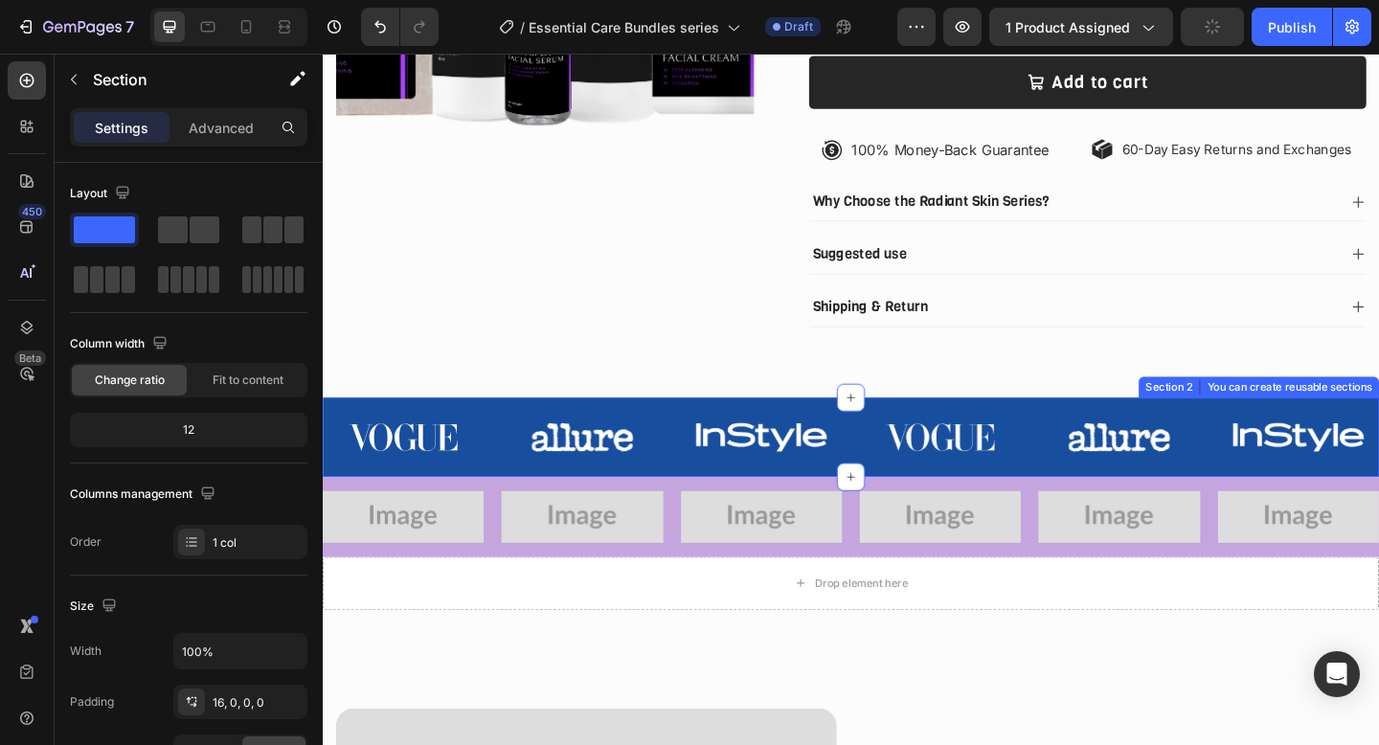
click at [337, 505] on div "Image Image Image Image Image Image Carousel" at bounding box center [897, 479] width 1149 height 72
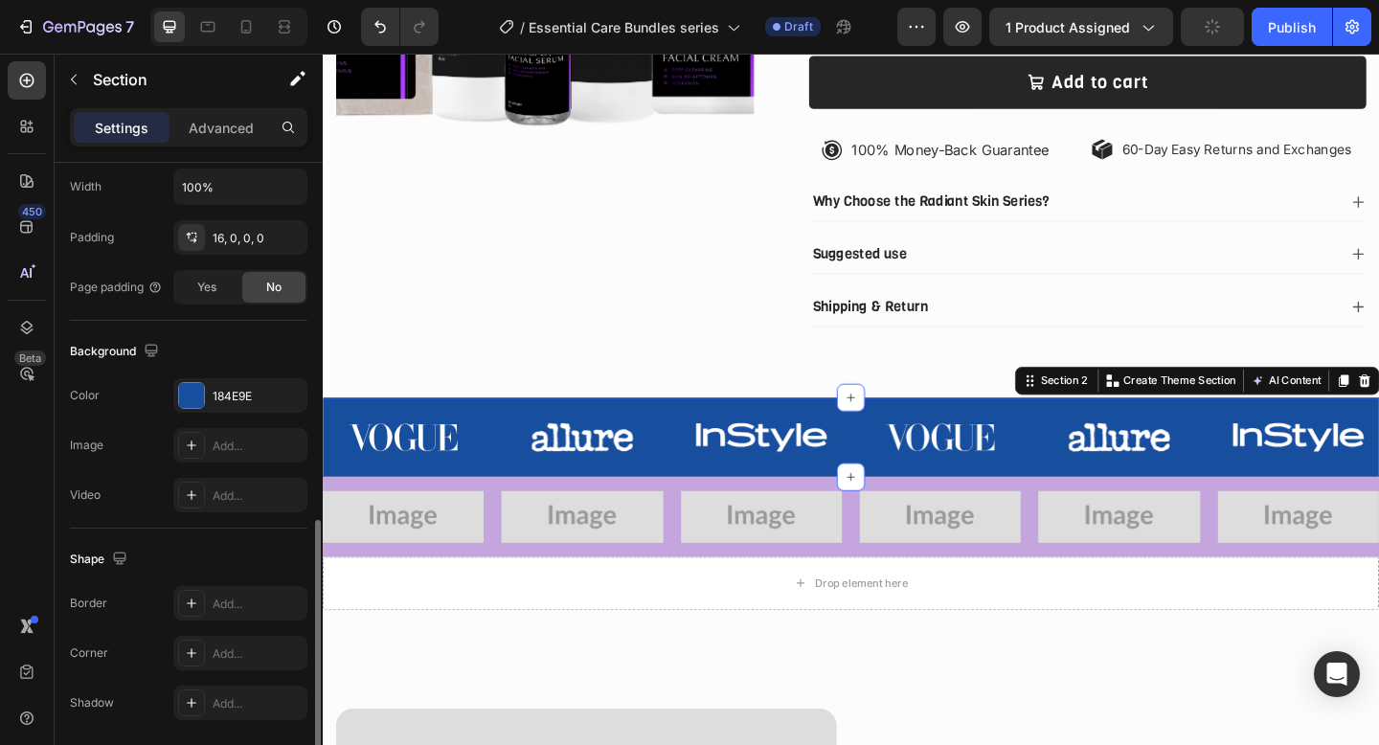
scroll to position [532, 0]
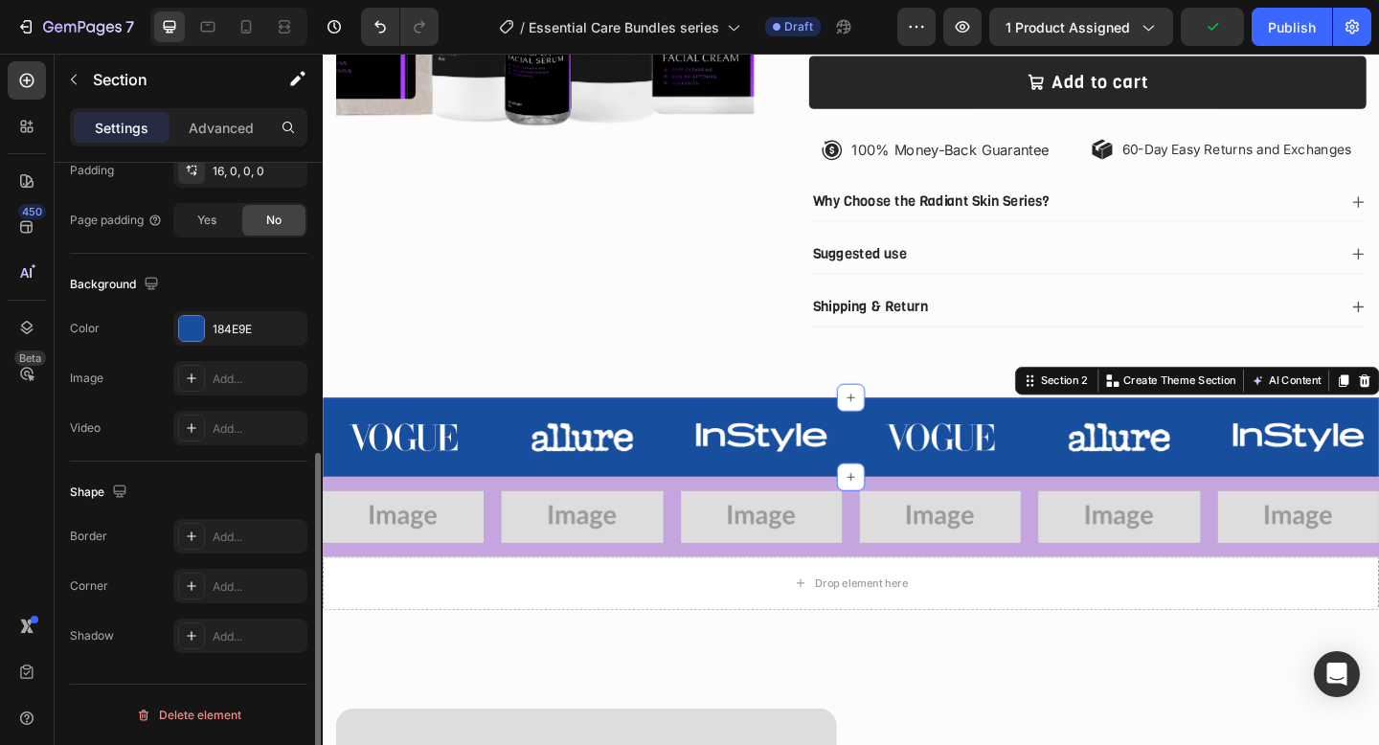
click at [222, 346] on div "The changes might be hidden by the video. Color 184E9E Image Add... Video Add..." at bounding box center [189, 378] width 238 height 134
click at [218, 329] on div "184E9E" at bounding box center [241, 329] width 56 height 17
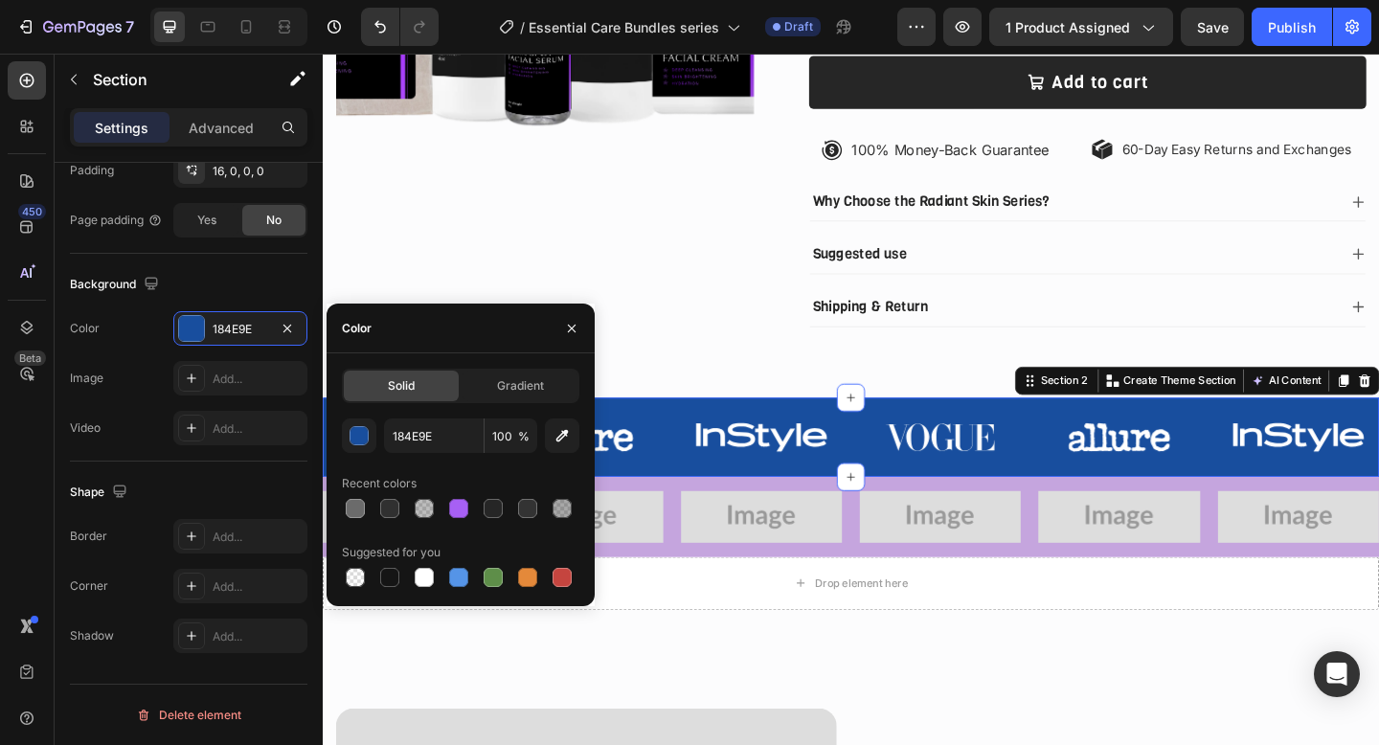
click at [478, 501] on div at bounding box center [461, 508] width 238 height 27
click at [489, 508] on div at bounding box center [493, 508] width 19 height 19
type input "262626"
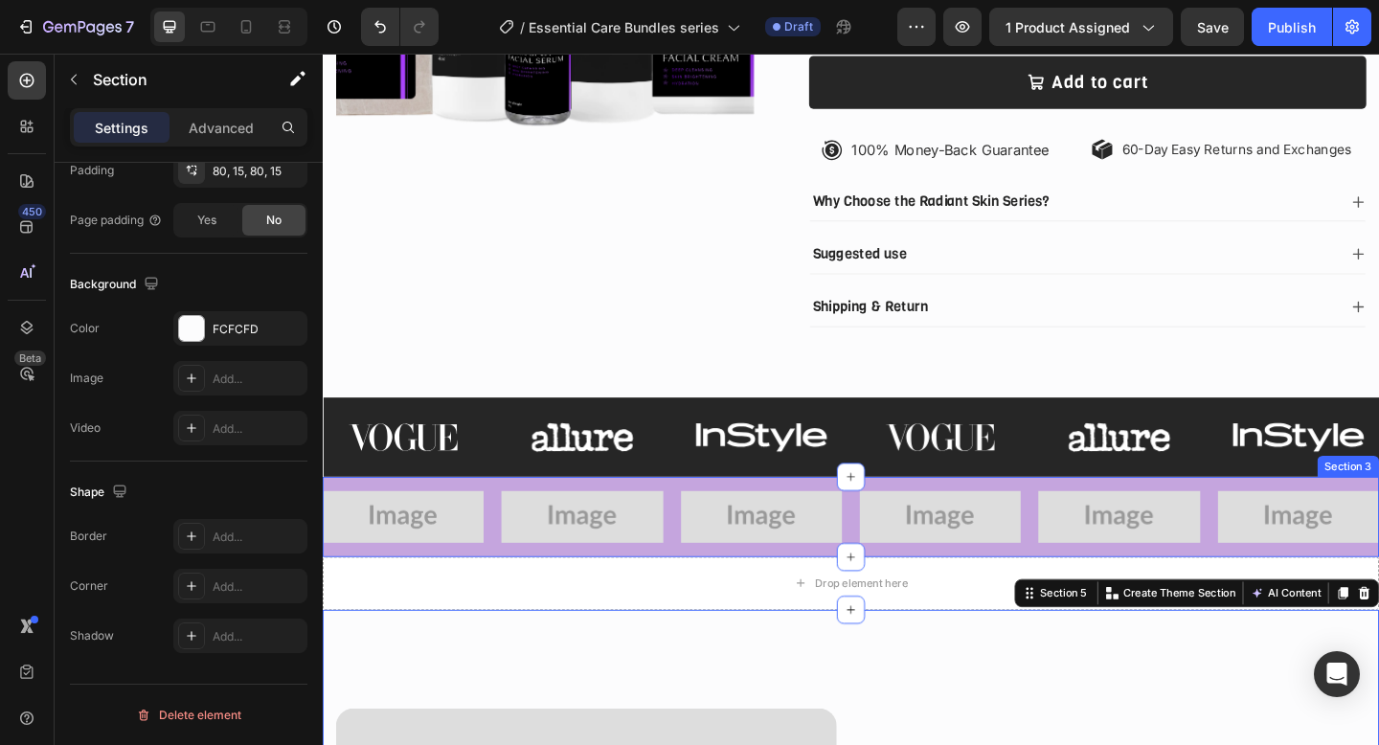
click at [668, 597] on div "Image Image Image Image Image Image Carousel" at bounding box center [897, 566] width 1149 height 72
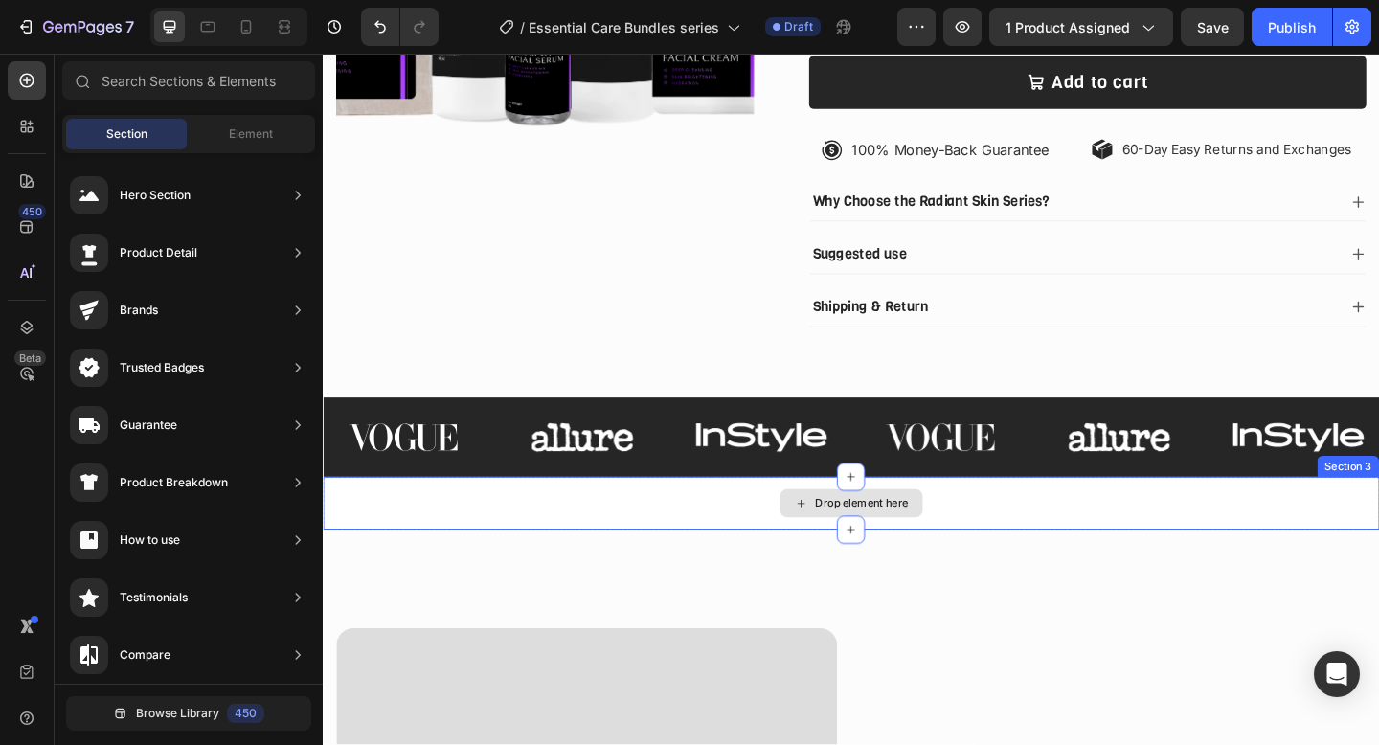
click at [1100, 558] on div "Drop element here" at bounding box center [897, 542] width 1149 height 57
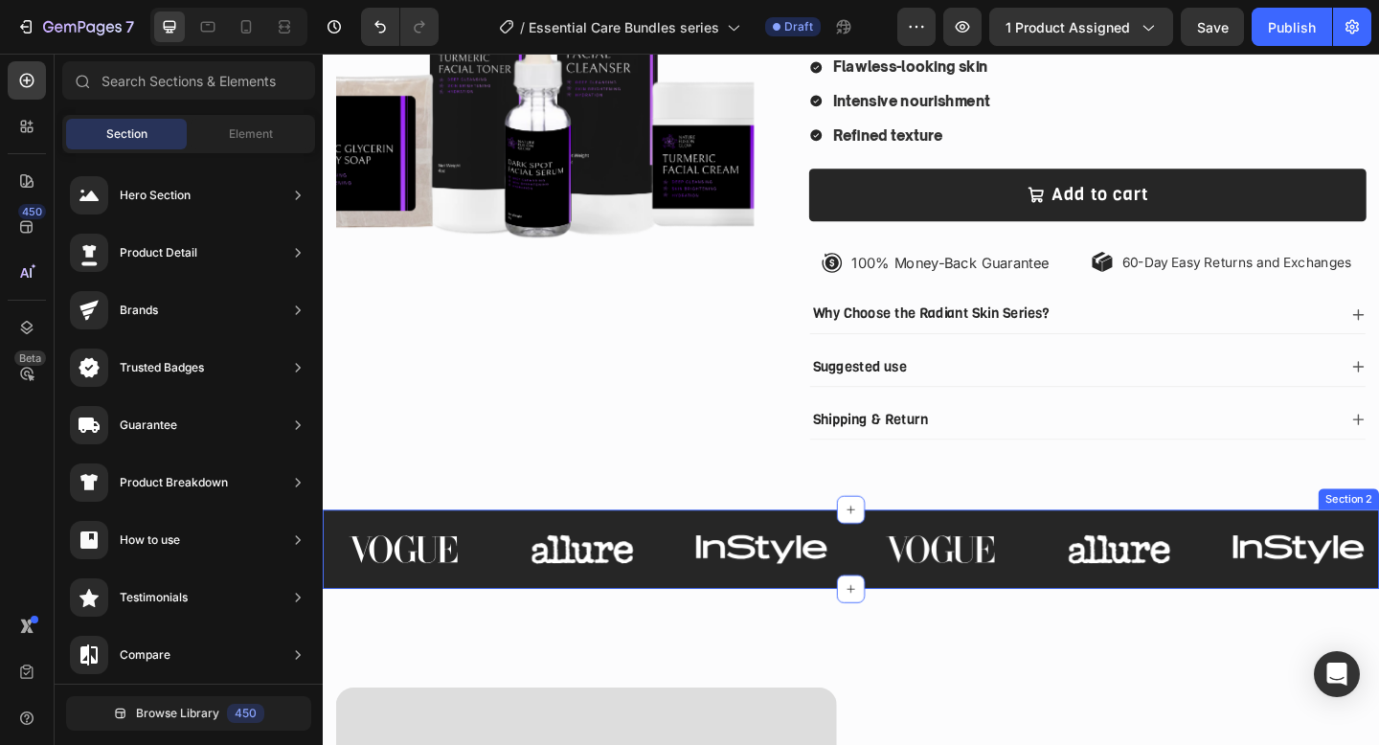
scroll to position [363, 0]
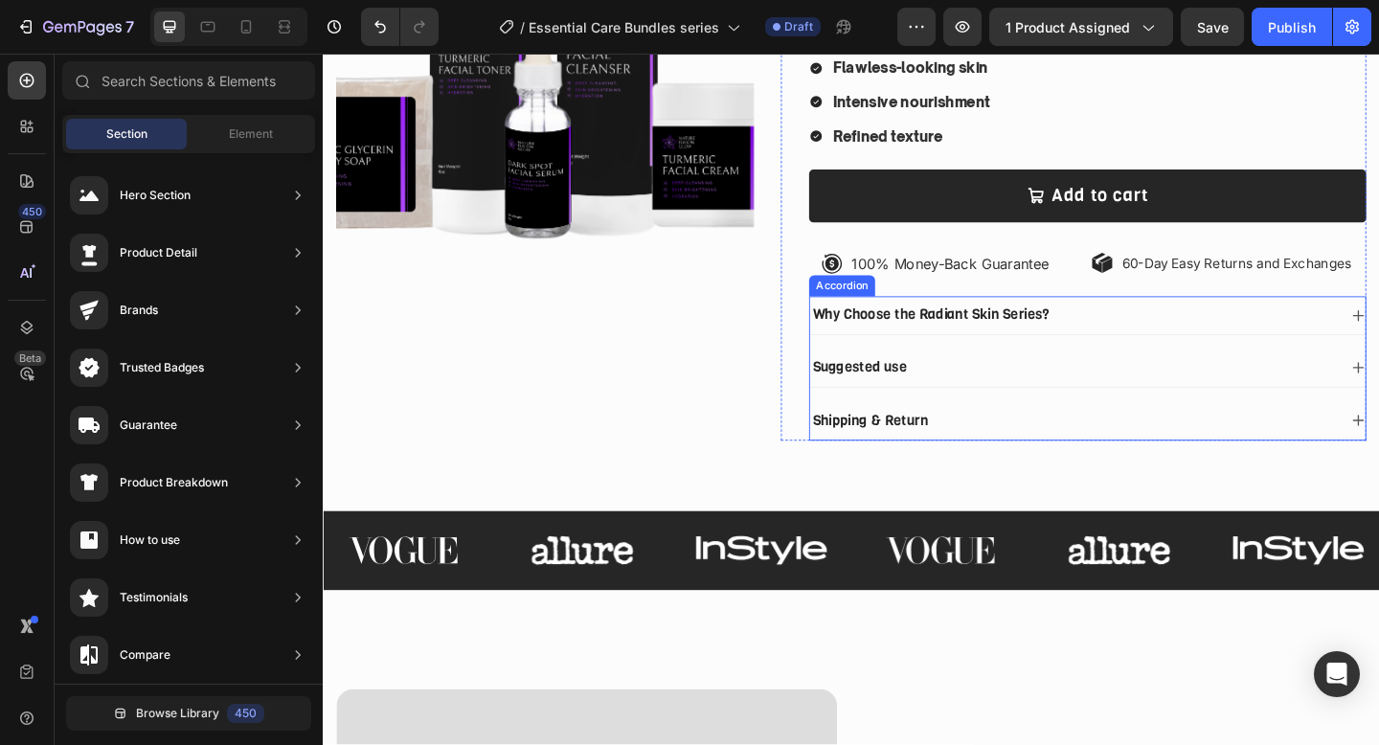
click at [1134, 402] on div "Suggested use" at bounding box center [1139, 396] width 574 height 26
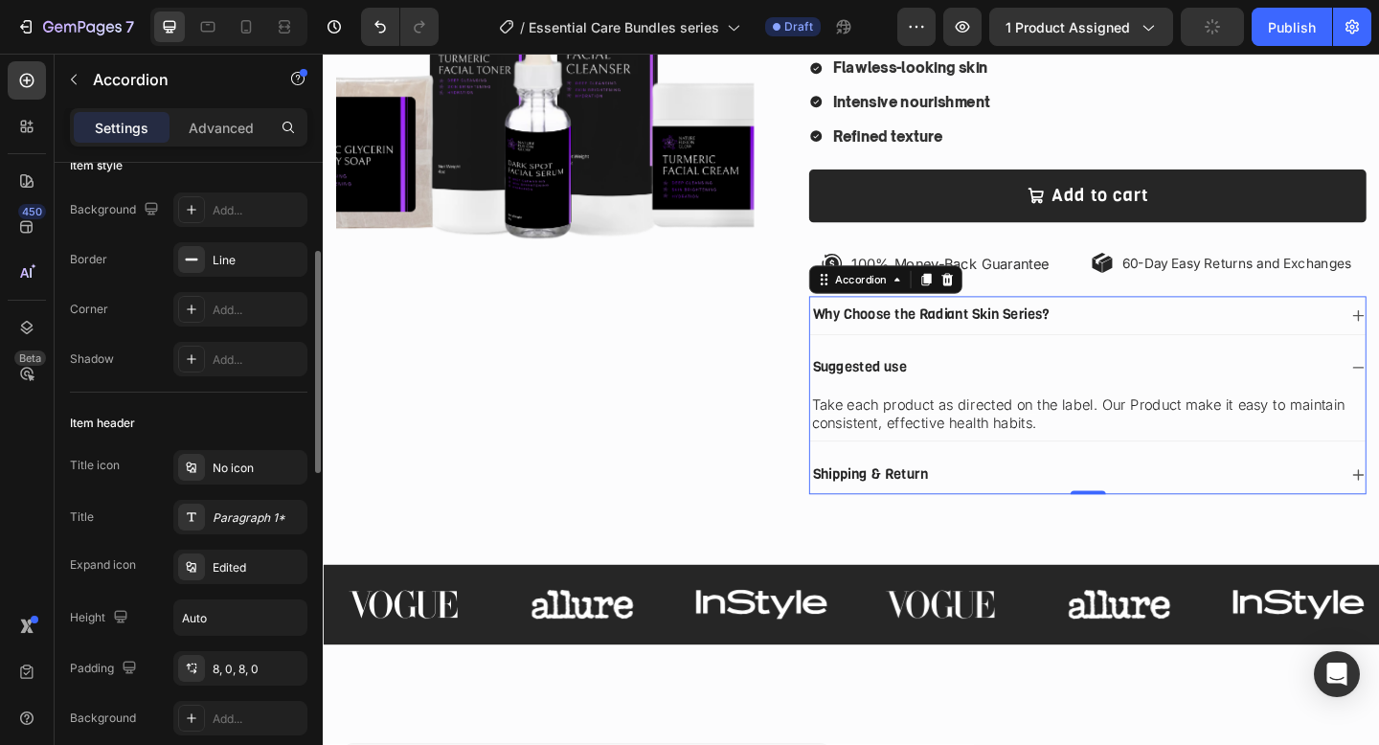
scroll to position [167, 0]
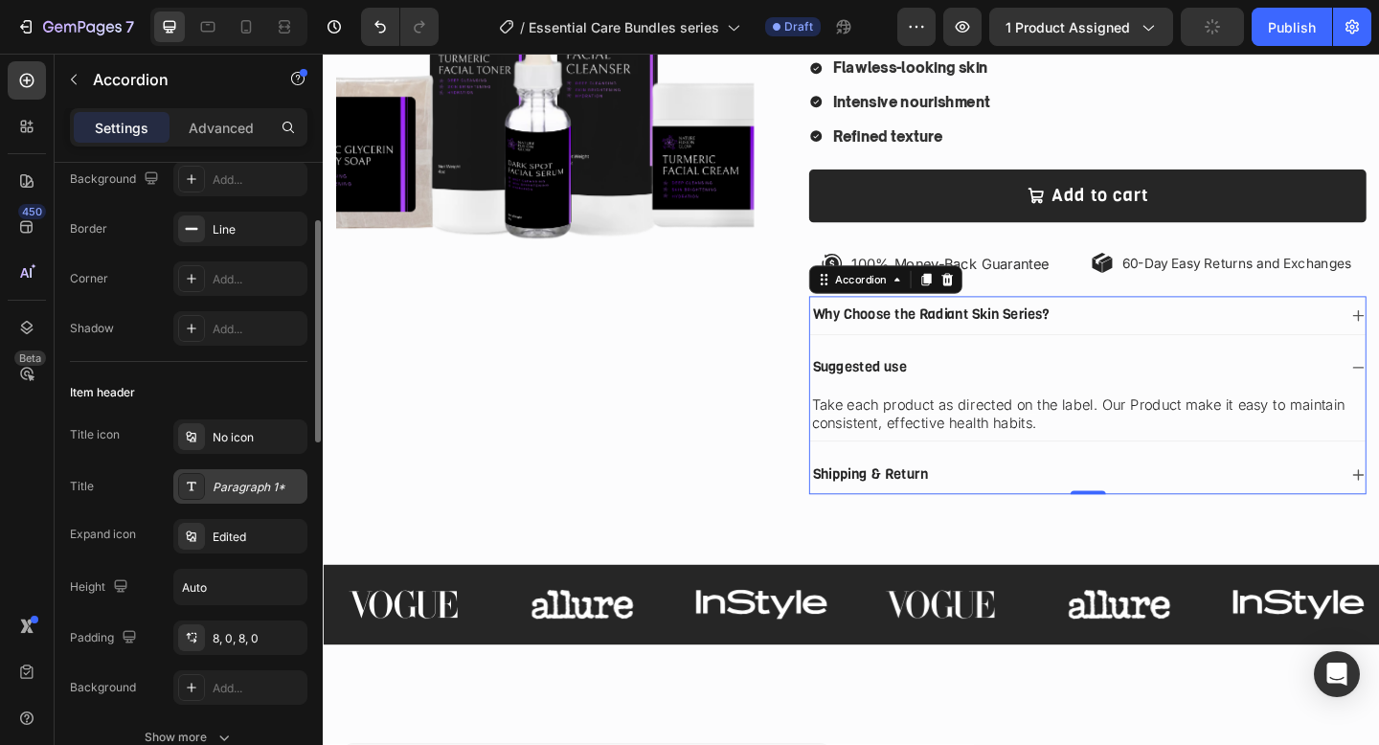
click at [230, 475] on div "Paragraph 1*" at bounding box center [240, 486] width 134 height 34
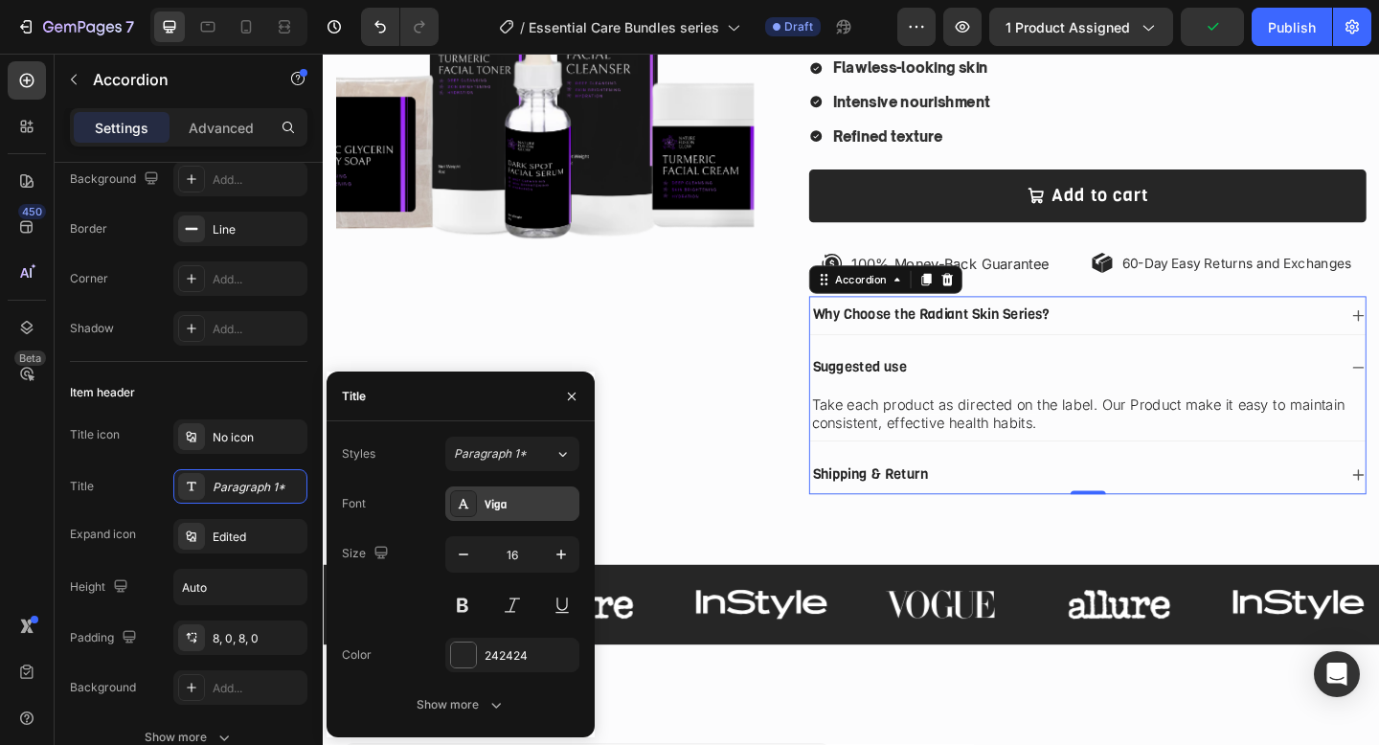
click at [503, 496] on div "Viga" at bounding box center [530, 504] width 90 height 17
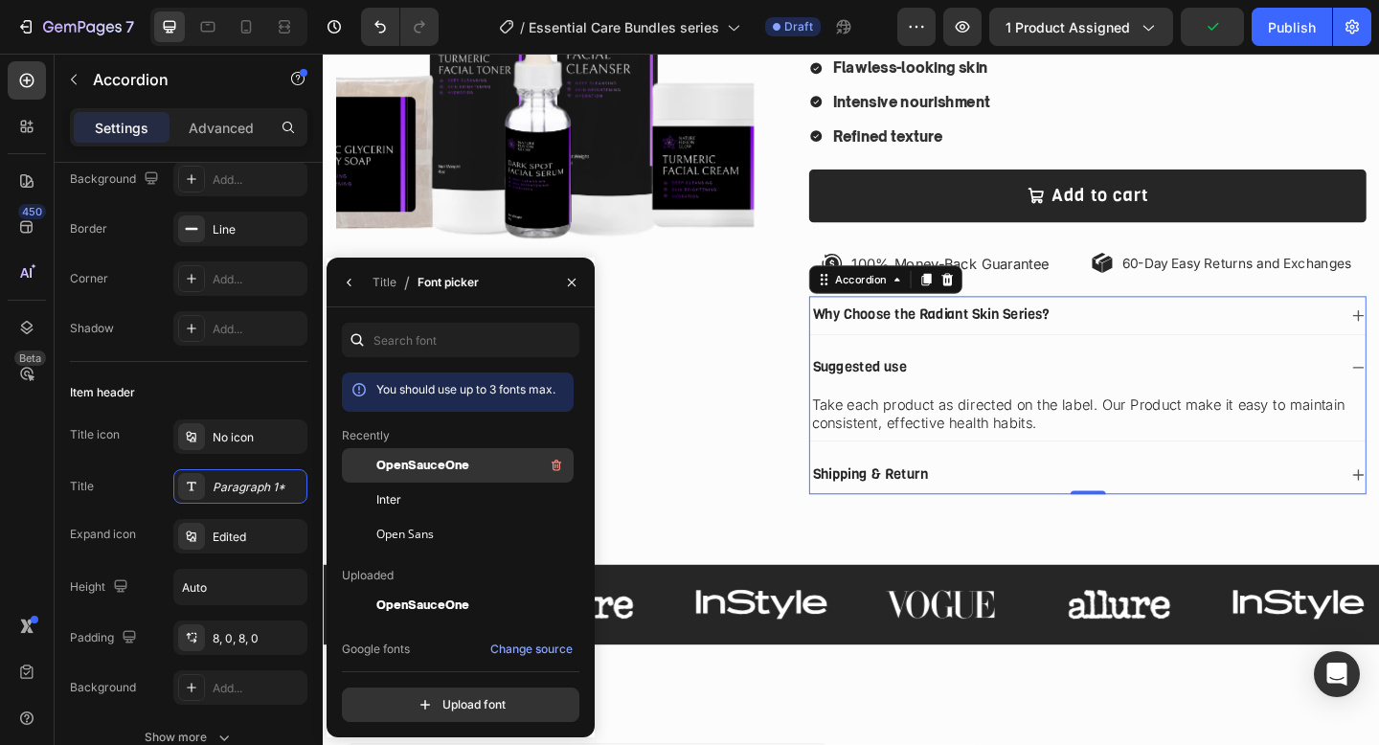
click at [429, 468] on span "OpenSauceOne" at bounding box center [422, 465] width 93 height 17
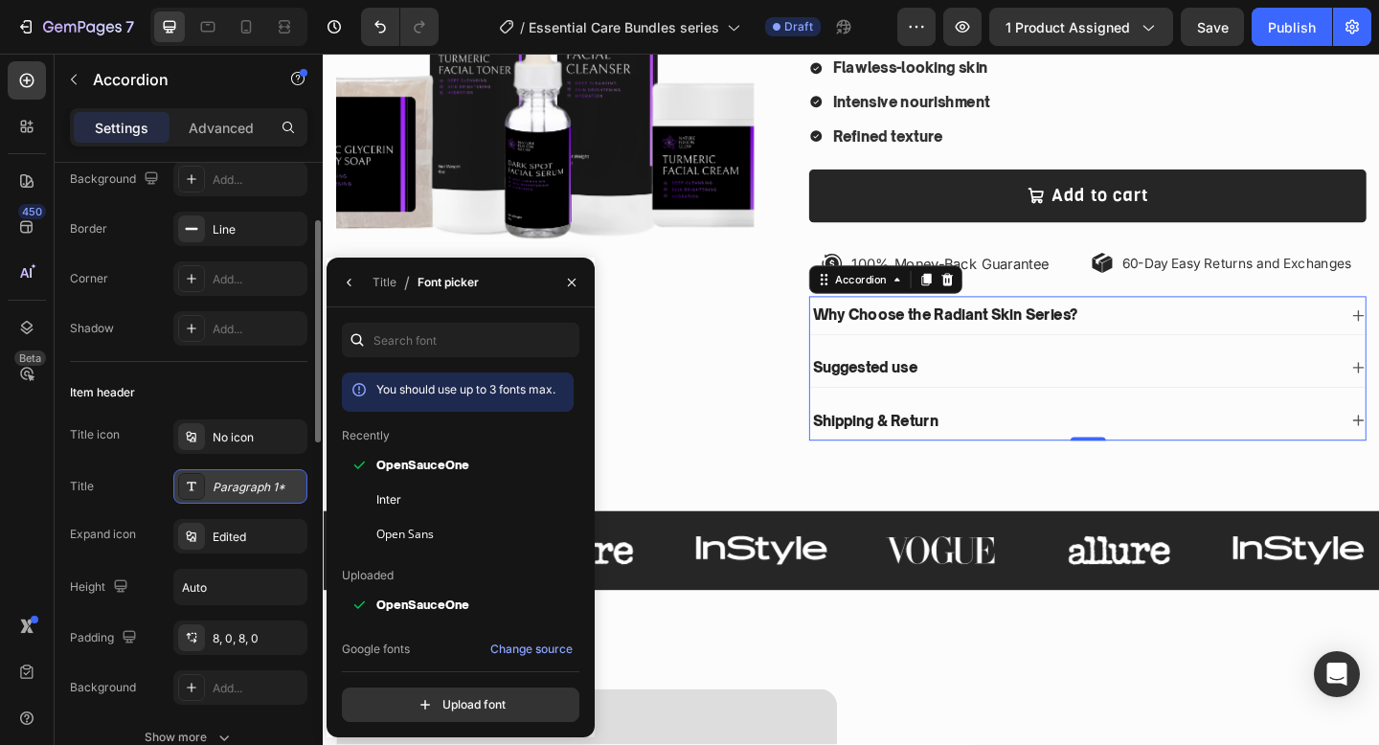
click at [262, 489] on div "Paragraph 1*" at bounding box center [258, 487] width 90 height 17
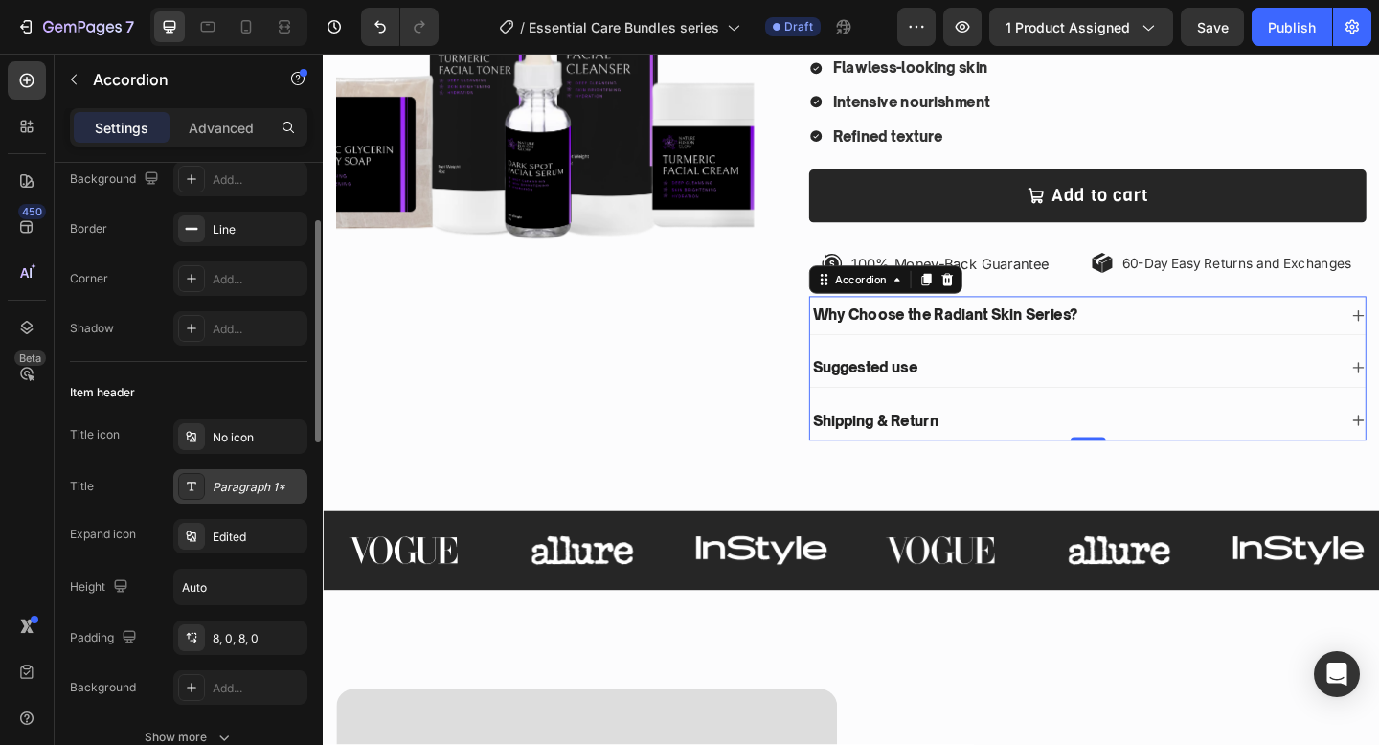
click at [262, 489] on div "Paragraph 1*" at bounding box center [258, 487] width 90 height 17
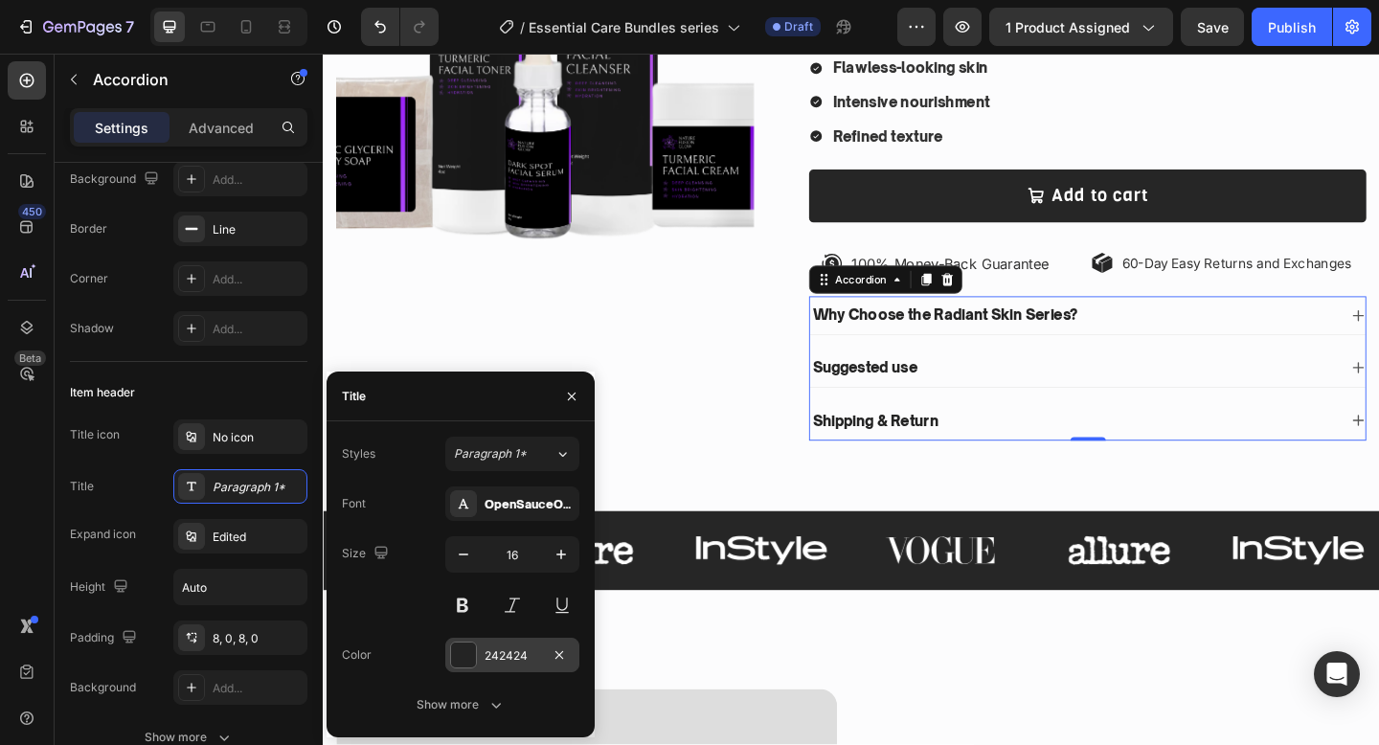
click at [472, 652] on div at bounding box center [463, 655] width 25 height 25
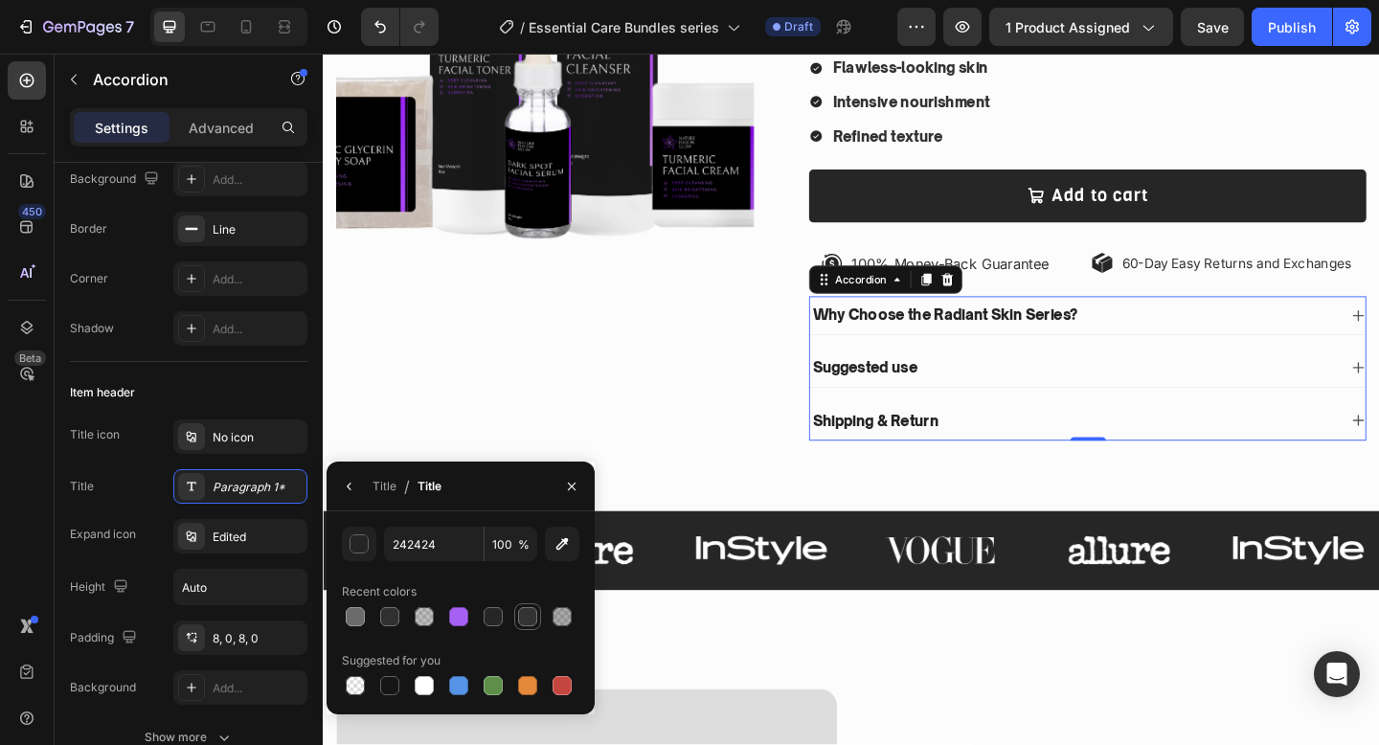
click at [516, 617] on div at bounding box center [527, 616] width 23 height 23
type input "333333"
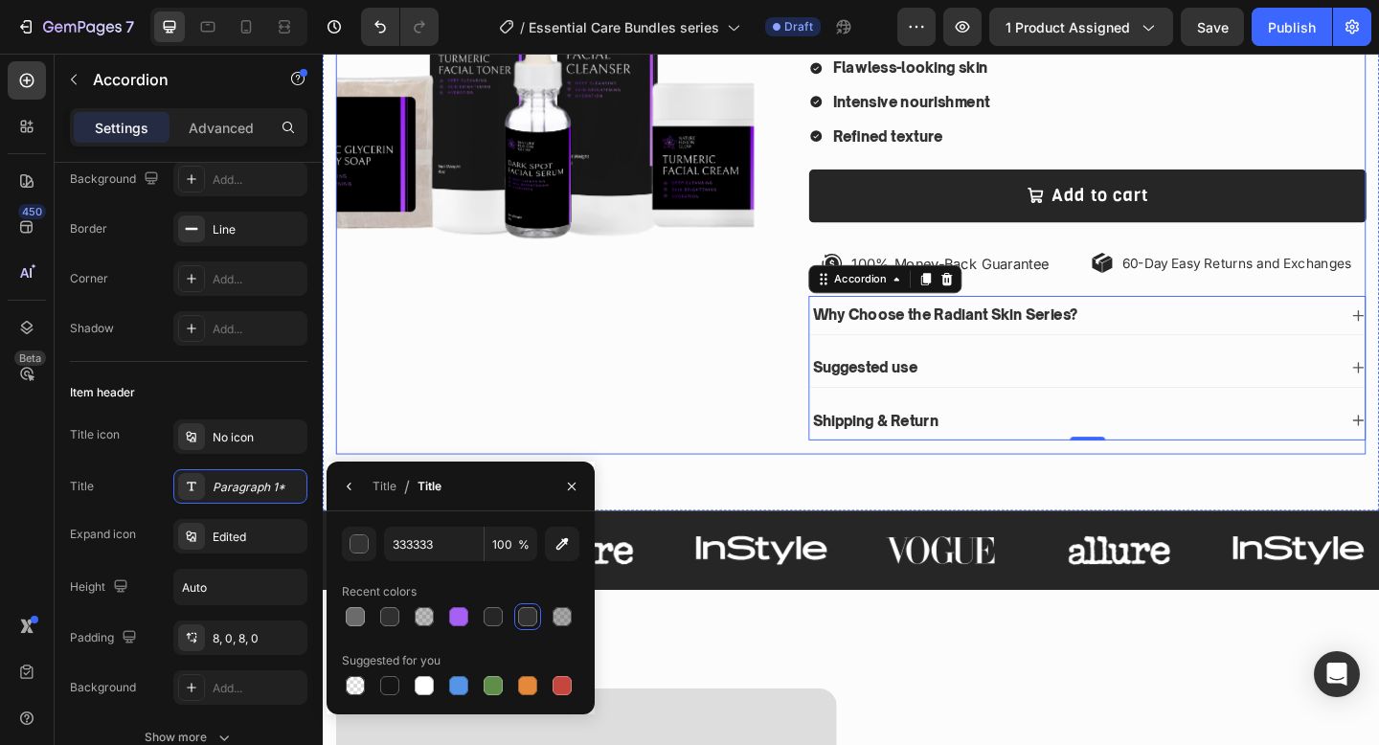
click at [623, 451] on div "Product Images" at bounding box center [564, 149] width 455 height 684
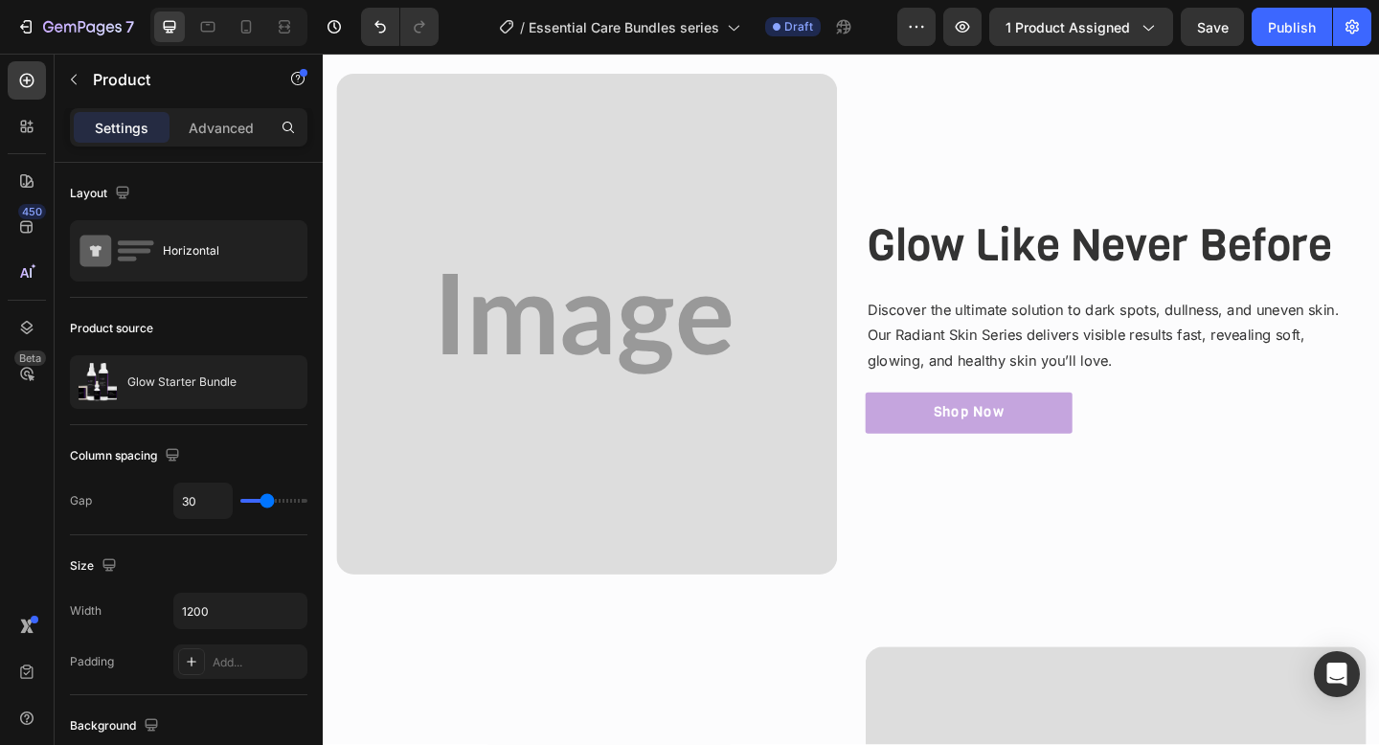
scroll to position [1047, 0]
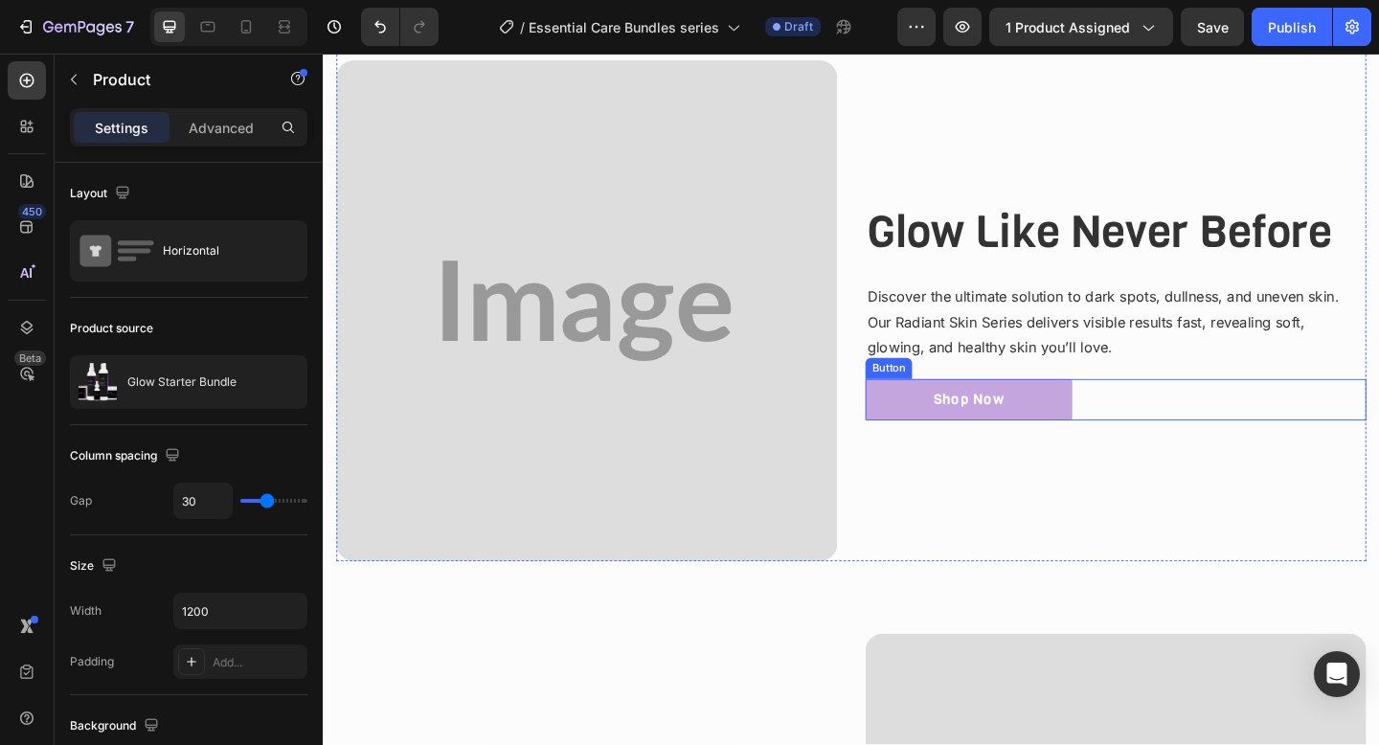
click at [1271, 432] on div "Shop Now Button" at bounding box center [1185, 430] width 545 height 45
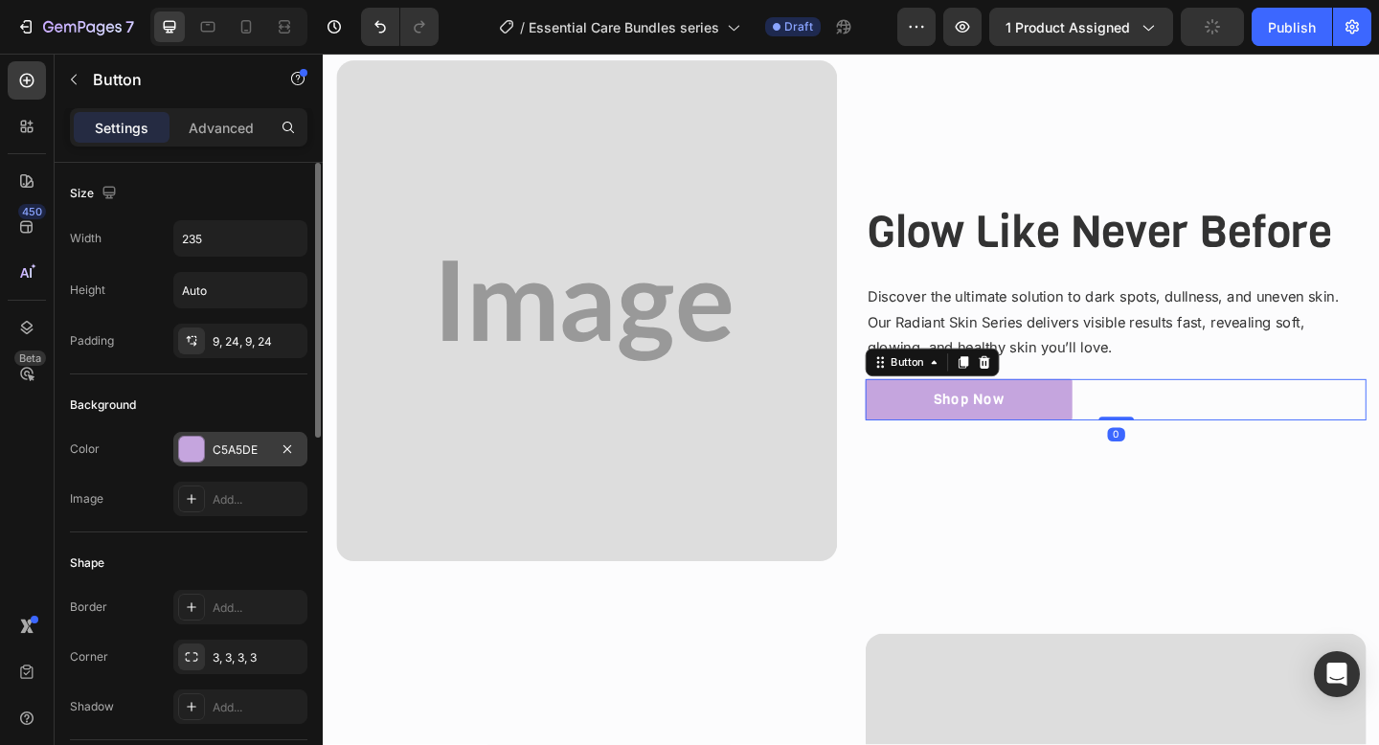
click at [234, 460] on div "C5A5DE" at bounding box center [240, 449] width 134 height 34
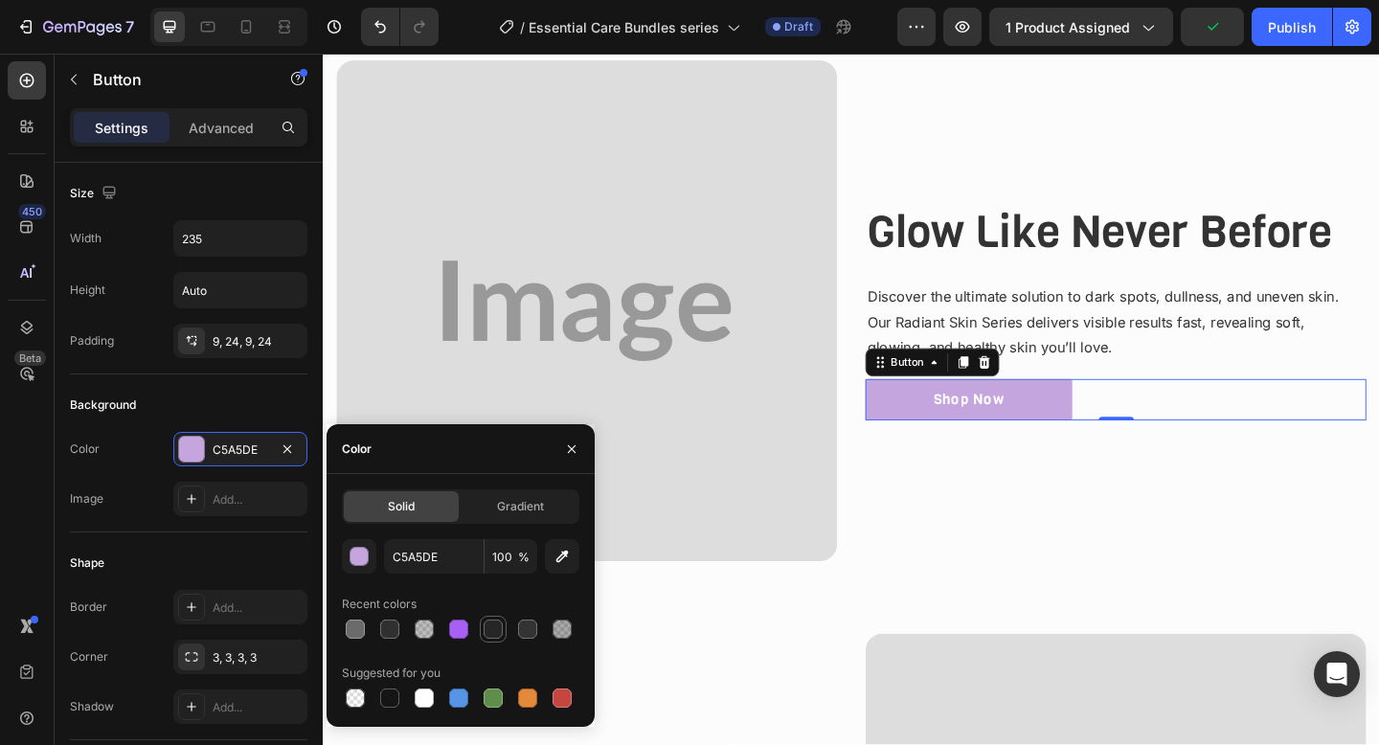
click at [493, 628] on div at bounding box center [493, 629] width 19 height 19
type input "262626"
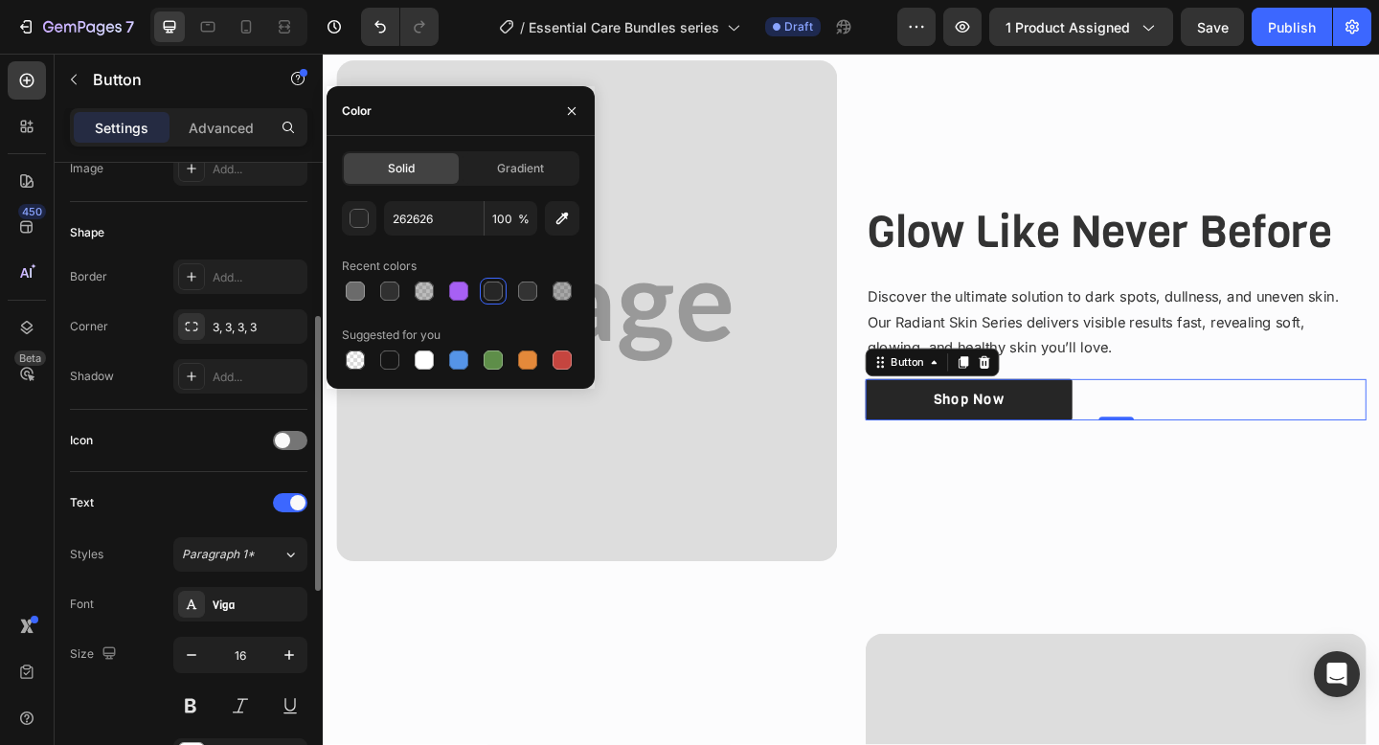
scroll to position [339, 0]
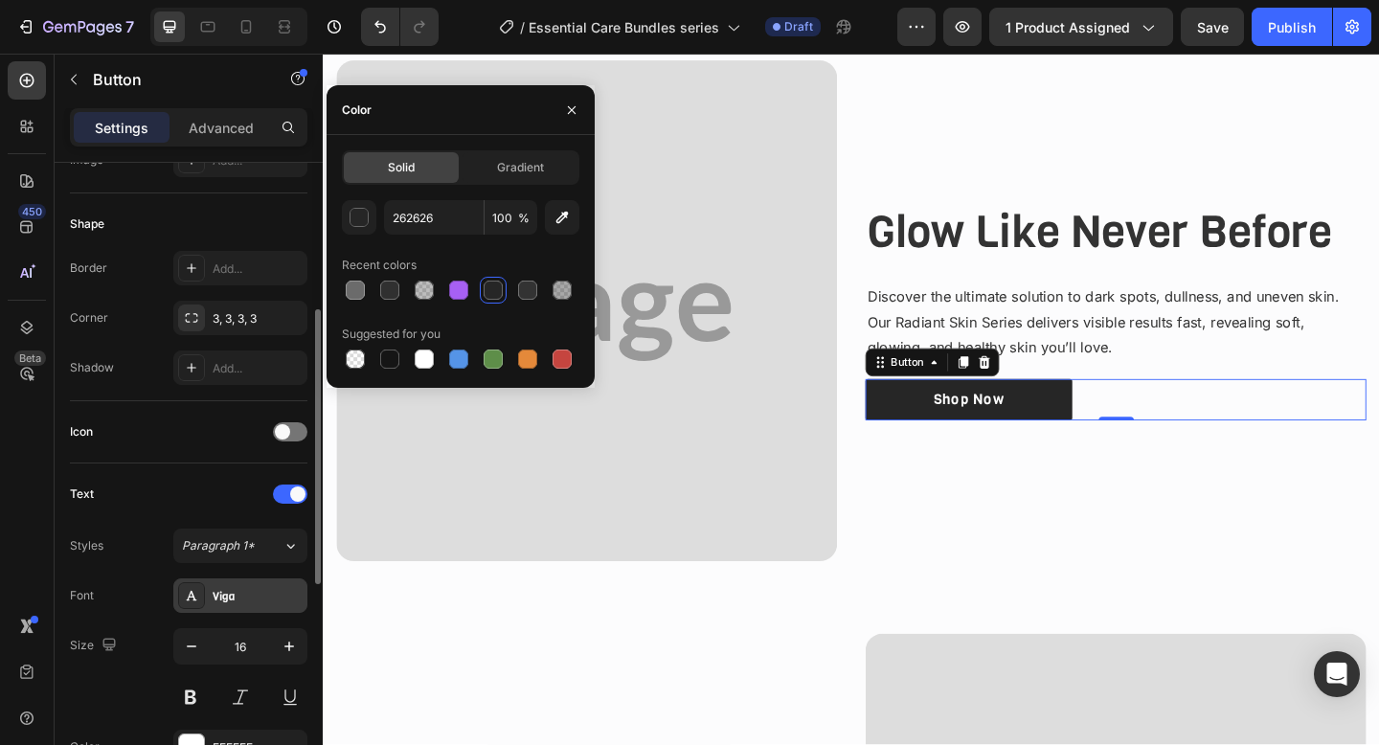
click at [227, 592] on div "Viga" at bounding box center [258, 596] width 90 height 17
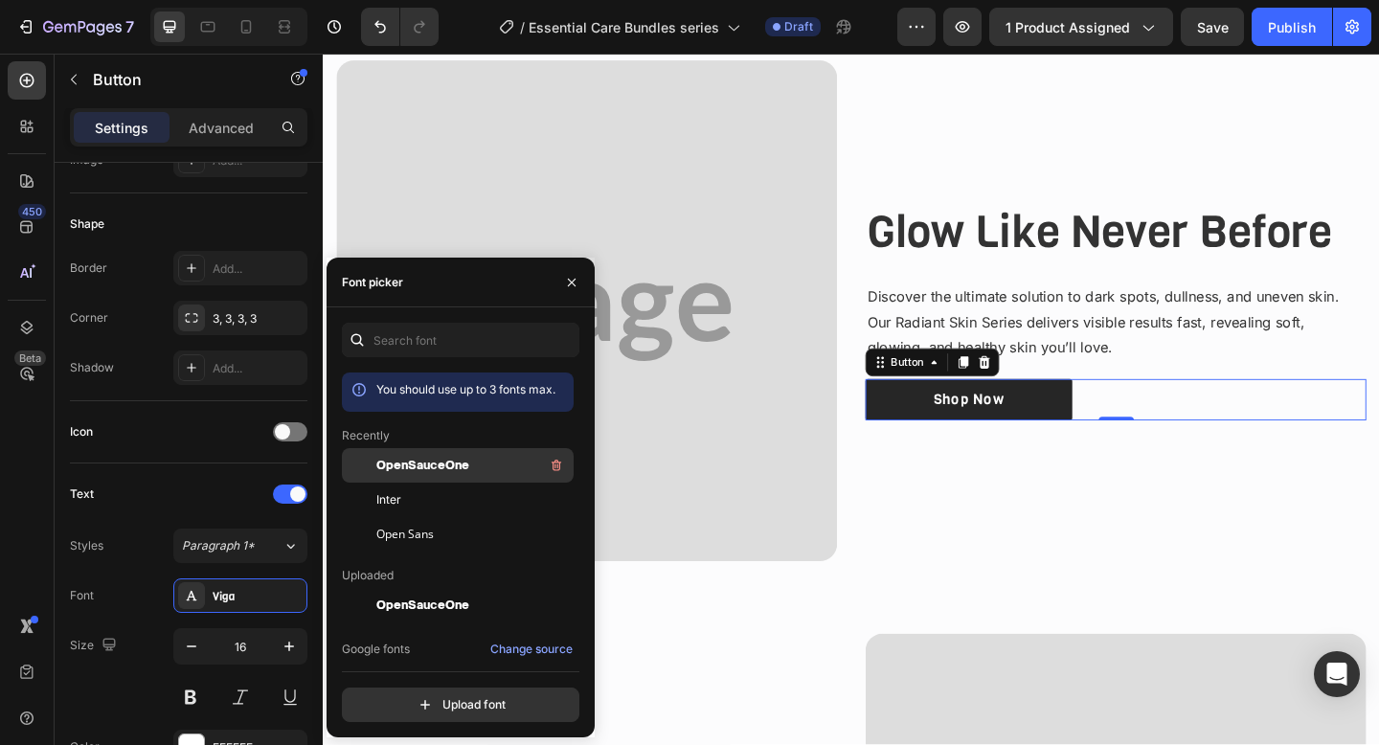
click at [398, 468] on span "OpenSauceOne" at bounding box center [422, 465] width 93 height 17
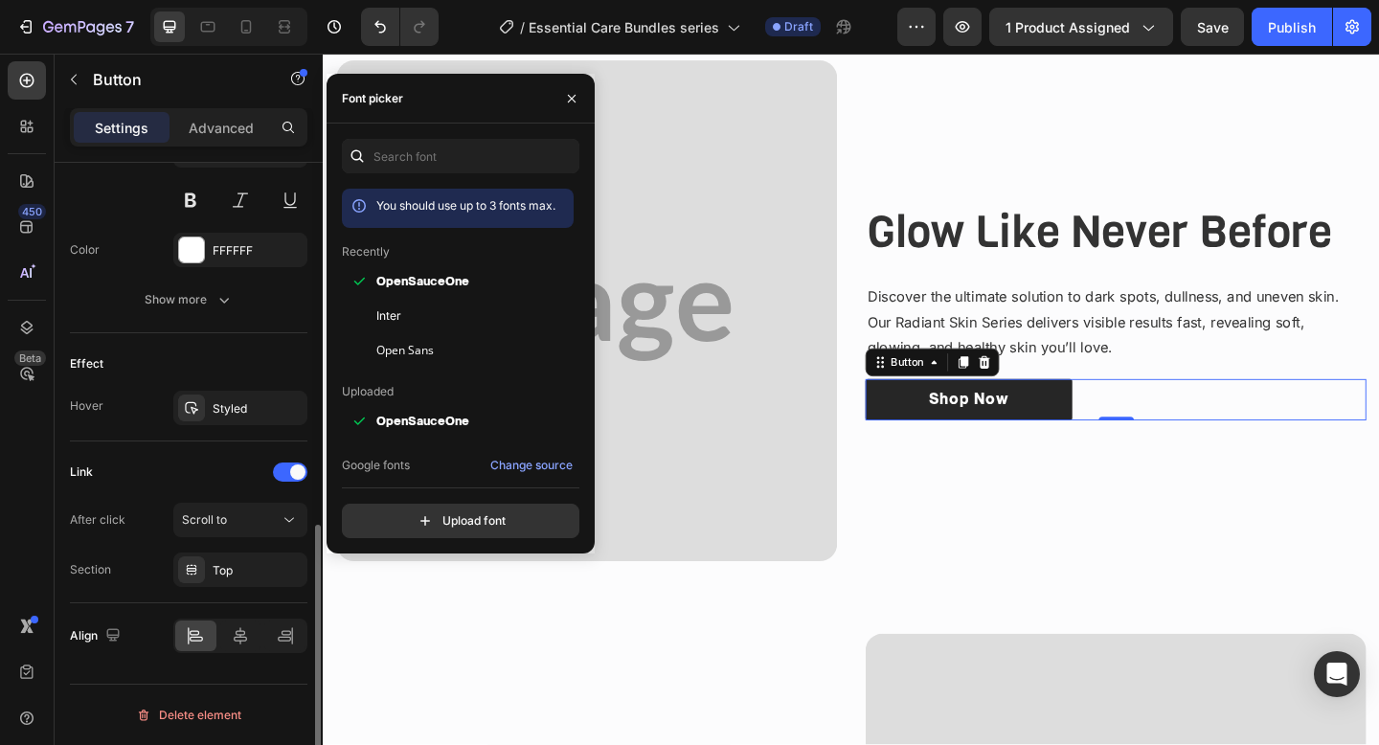
scroll to position [832, 0]
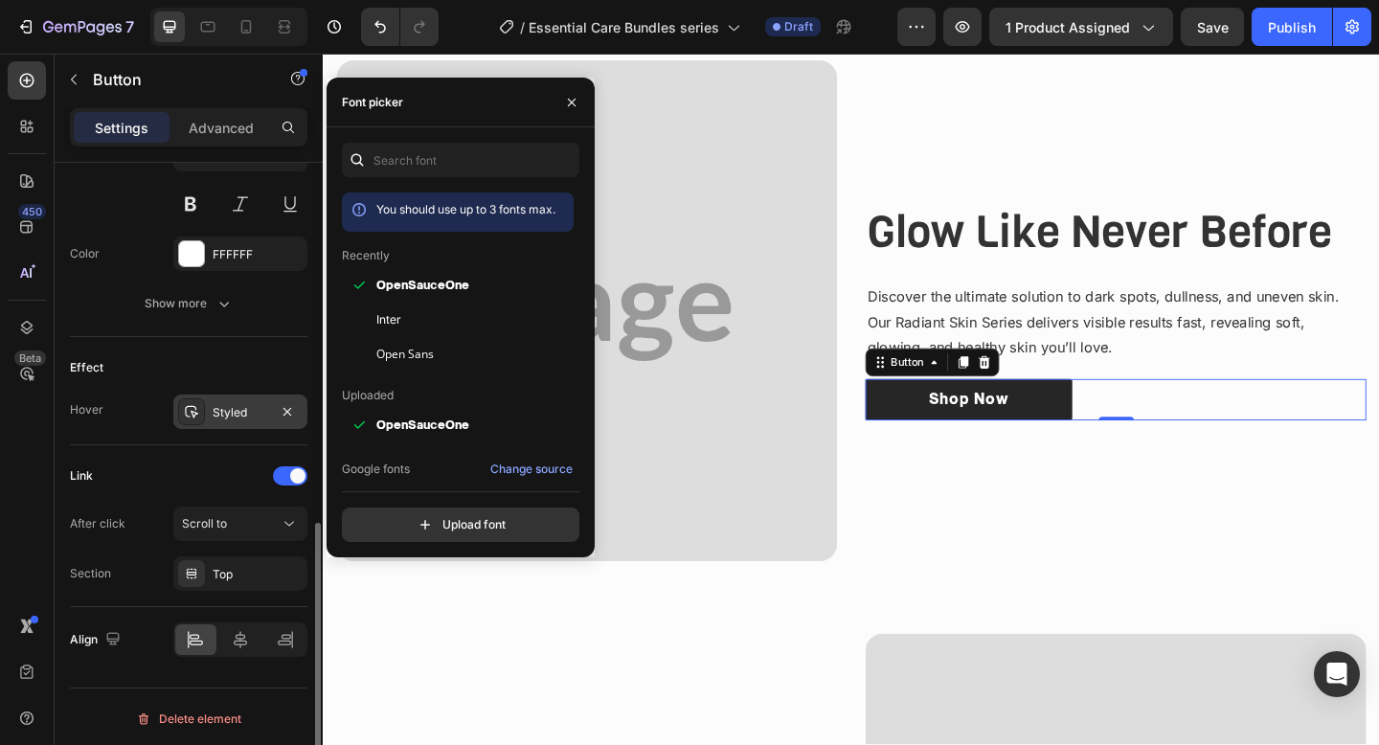
click at [225, 421] on div "Styled" at bounding box center [240, 412] width 134 height 34
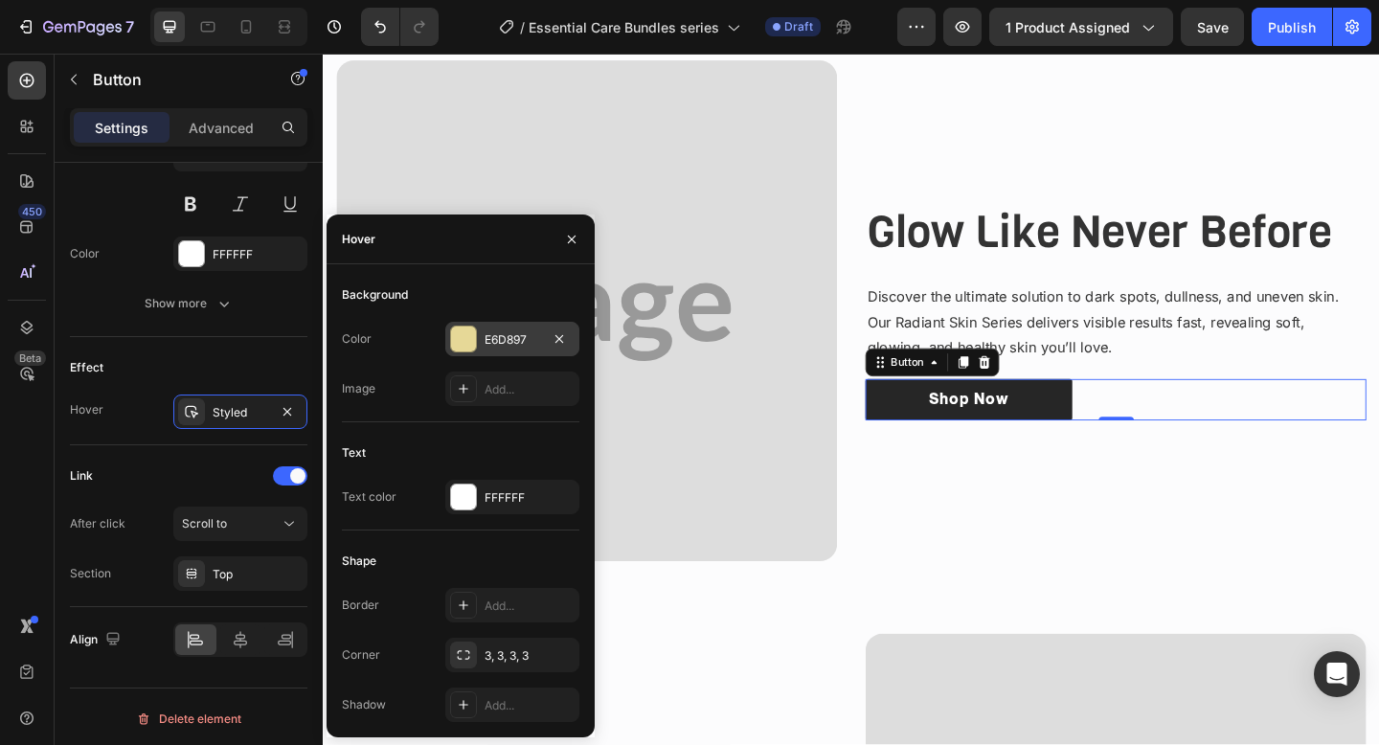
click at [490, 334] on div "E6D897" at bounding box center [513, 339] width 56 height 17
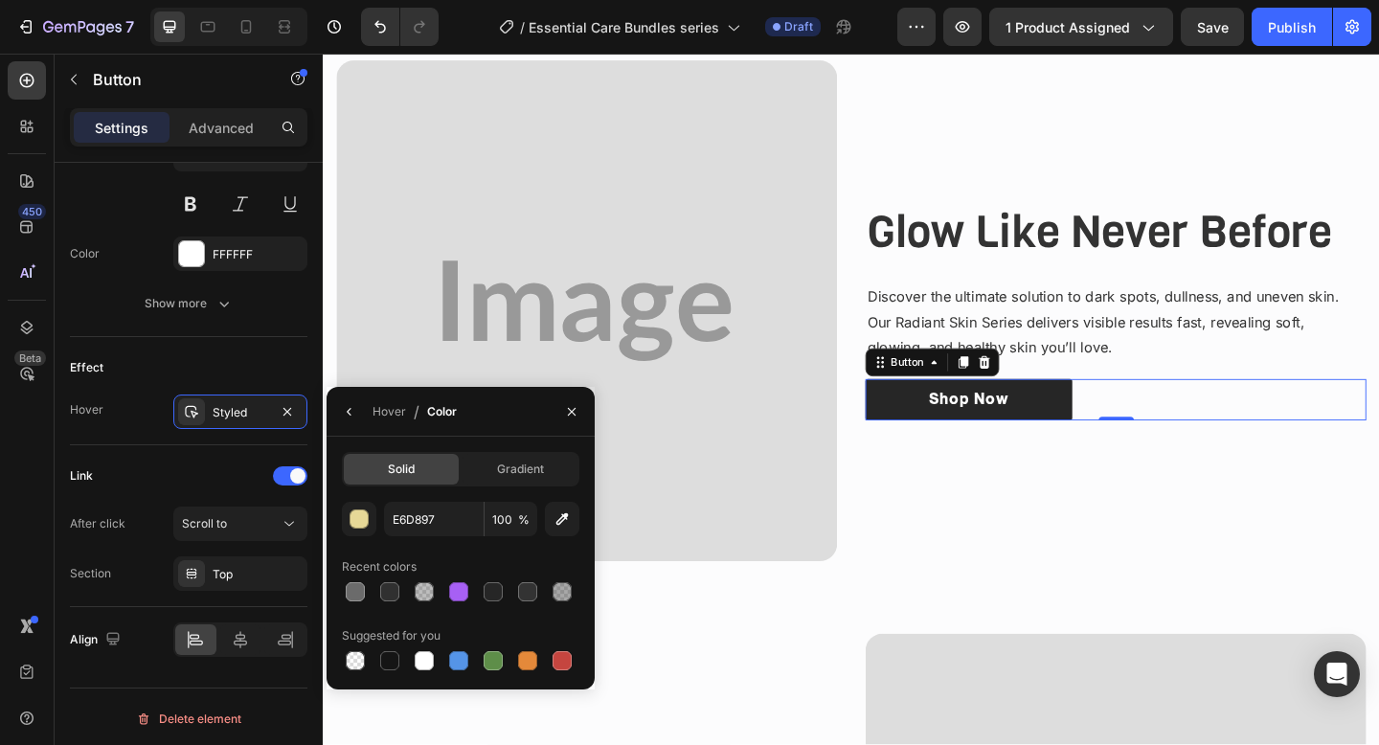
click at [510, 587] on div at bounding box center [461, 591] width 238 height 27
click at [530, 589] on div at bounding box center [527, 591] width 19 height 19
type input "333333"
click at [835, 650] on div "Image Glow Like Never Before Heading Discover the ultimate solution to dark spo…" at bounding box center [897, 630] width 1121 height 1199
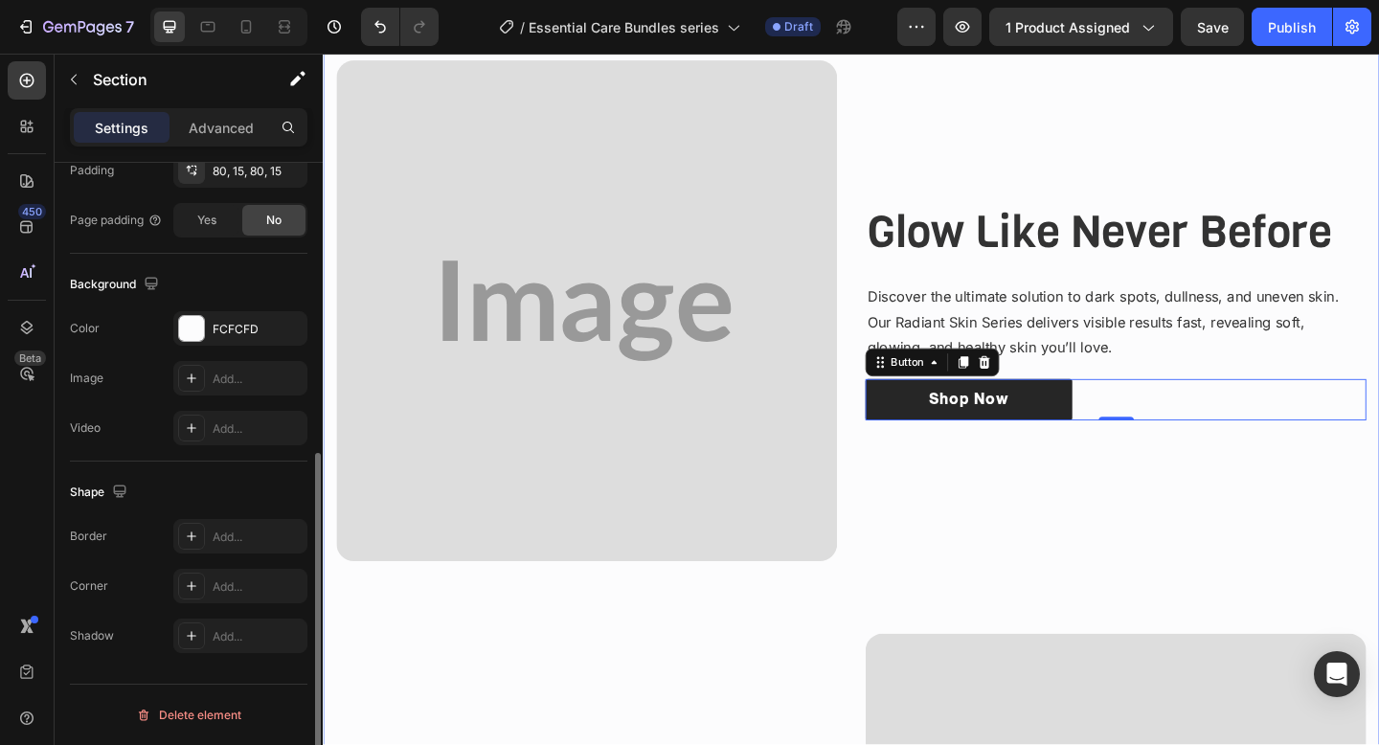
scroll to position [0, 0]
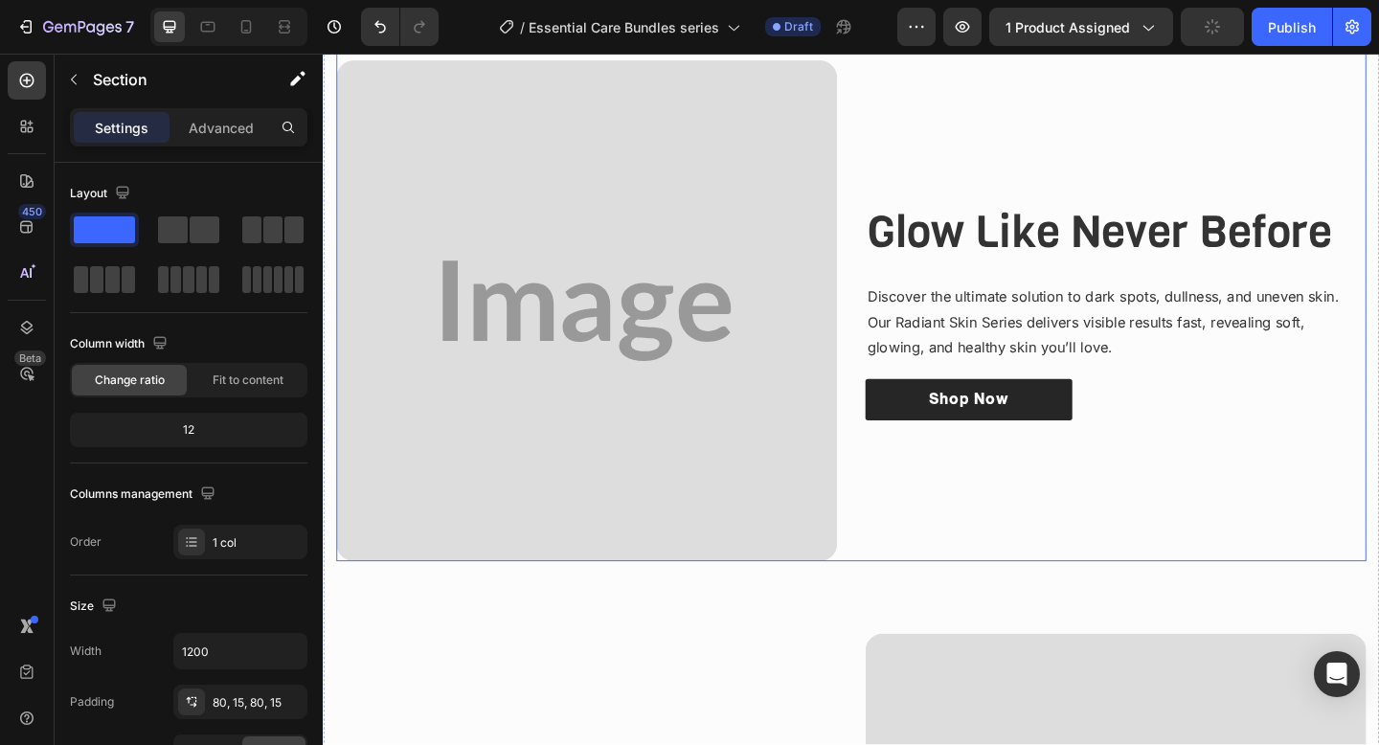
click at [938, 515] on div "Glow Like Never Before Heading Discover the ultimate solution to dark spots, du…" at bounding box center [1185, 333] width 545 height 545
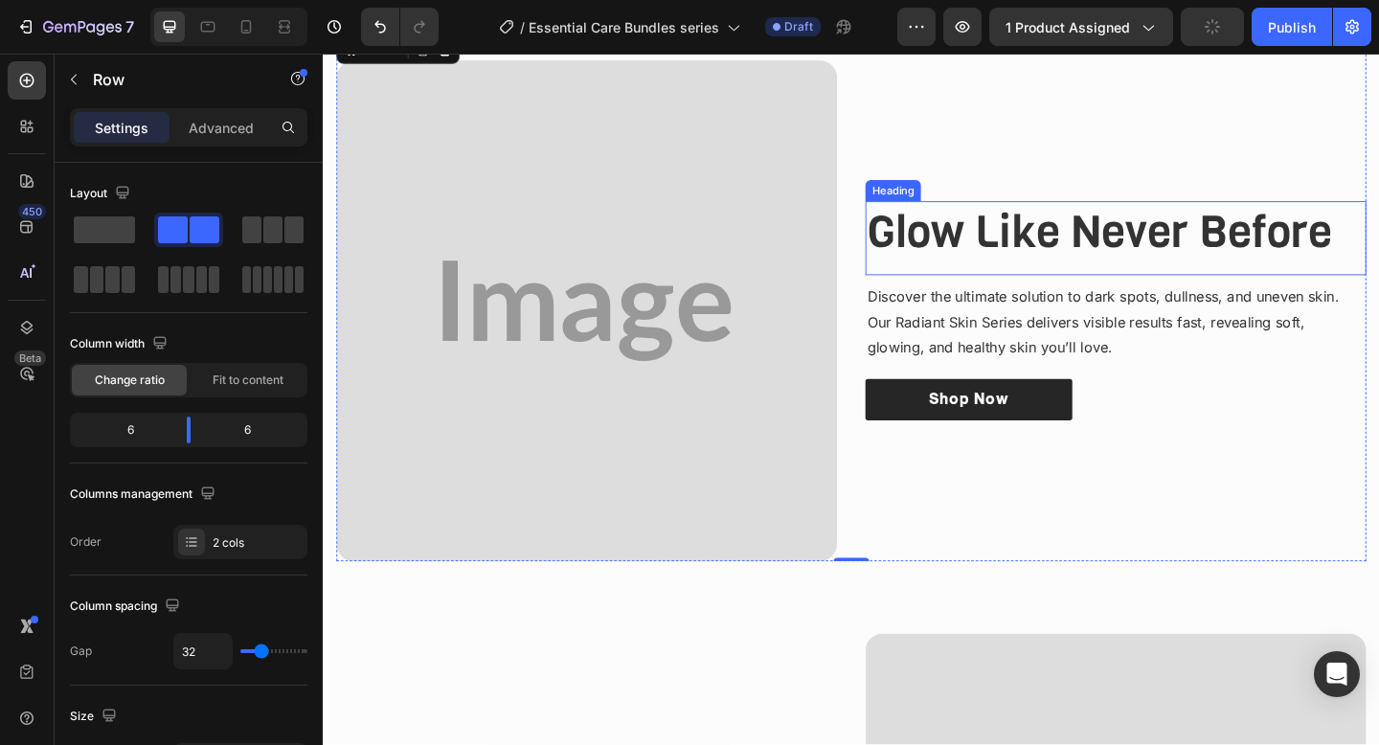
click at [1044, 249] on h3 "Glow Like Never Before" at bounding box center [1185, 248] width 545 height 66
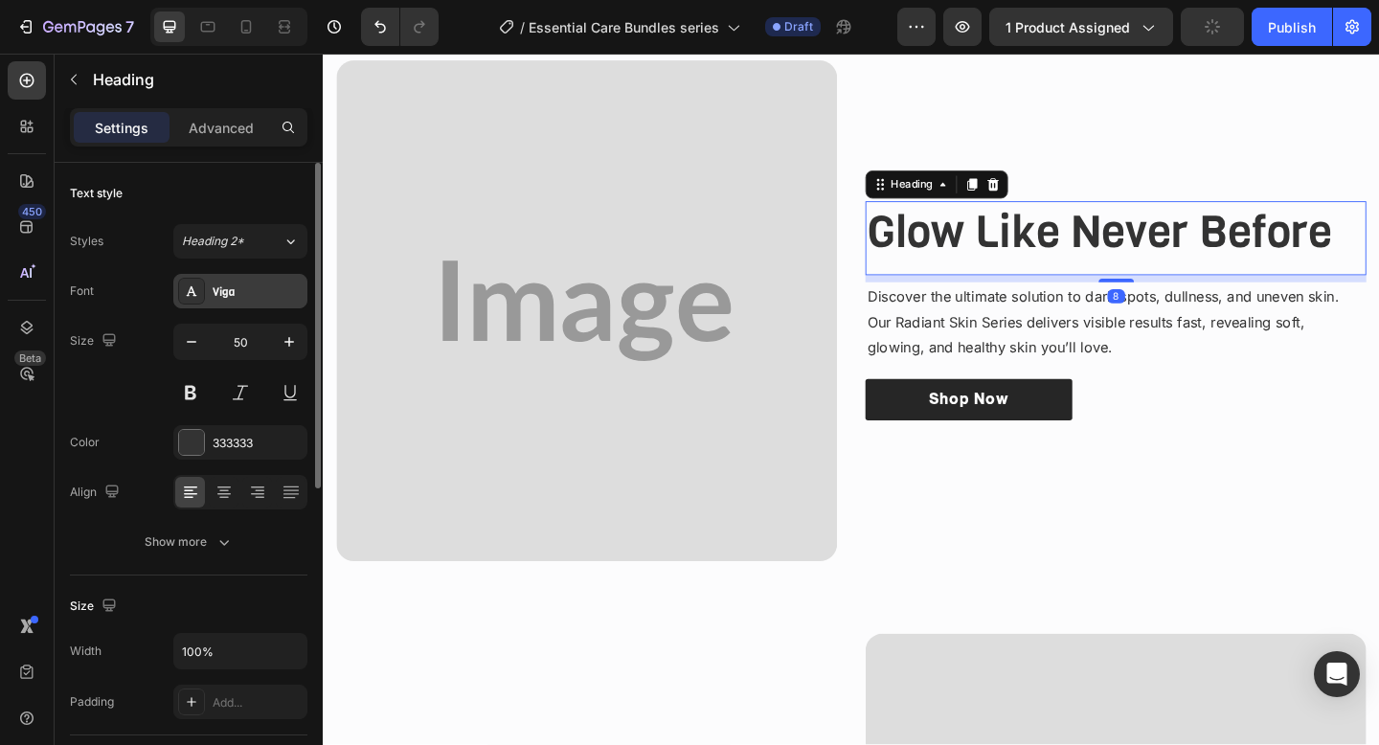
click at [237, 283] on div "Viga" at bounding box center [258, 291] width 90 height 17
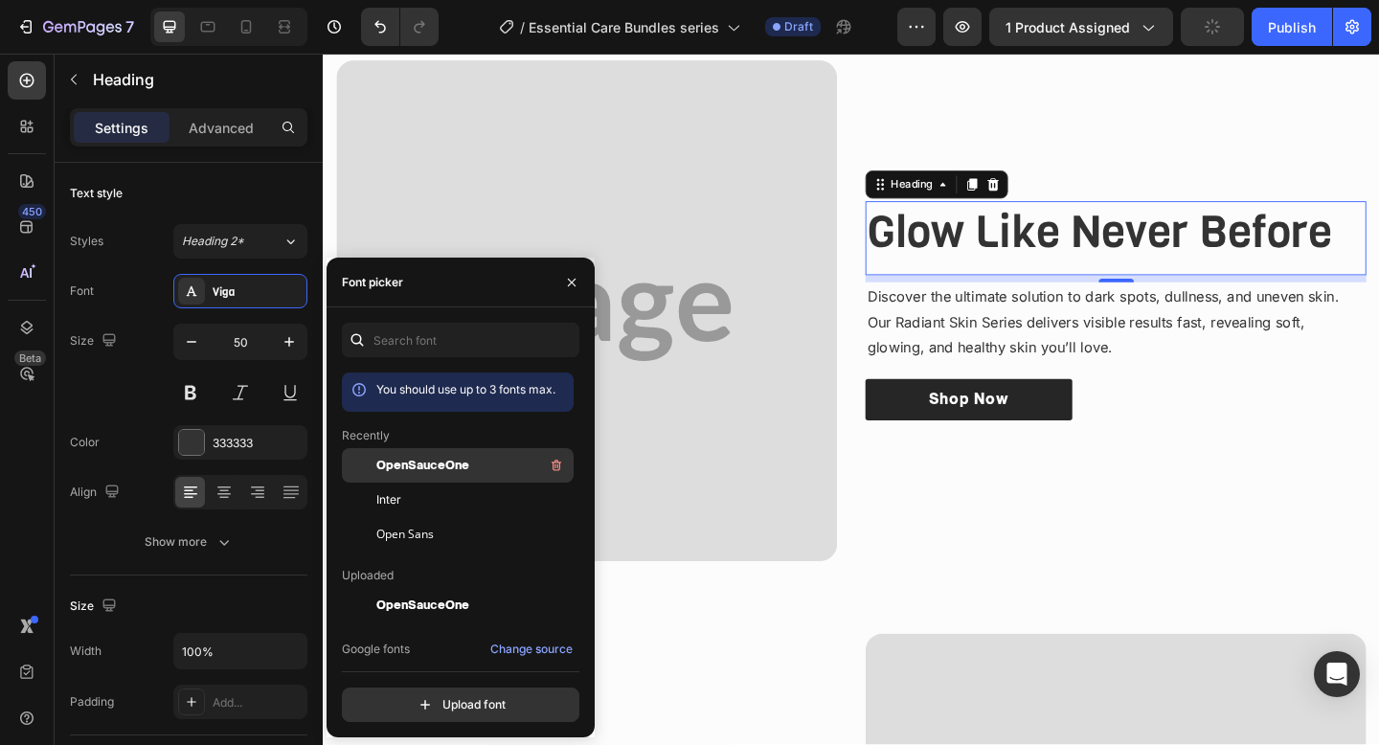
click at [428, 588] on div "OpenSauceOne" at bounding box center [458, 605] width 232 height 34
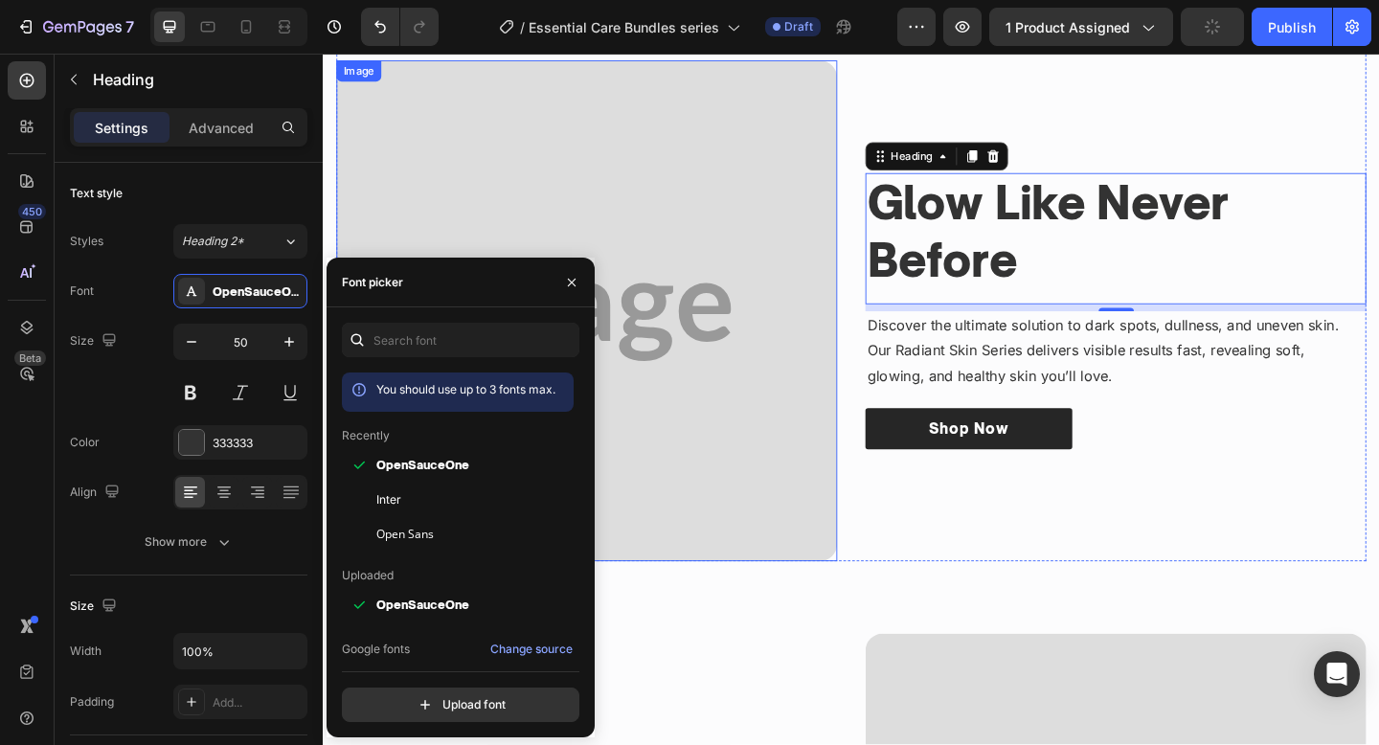
click at [794, 532] on img at bounding box center [609, 333] width 545 height 545
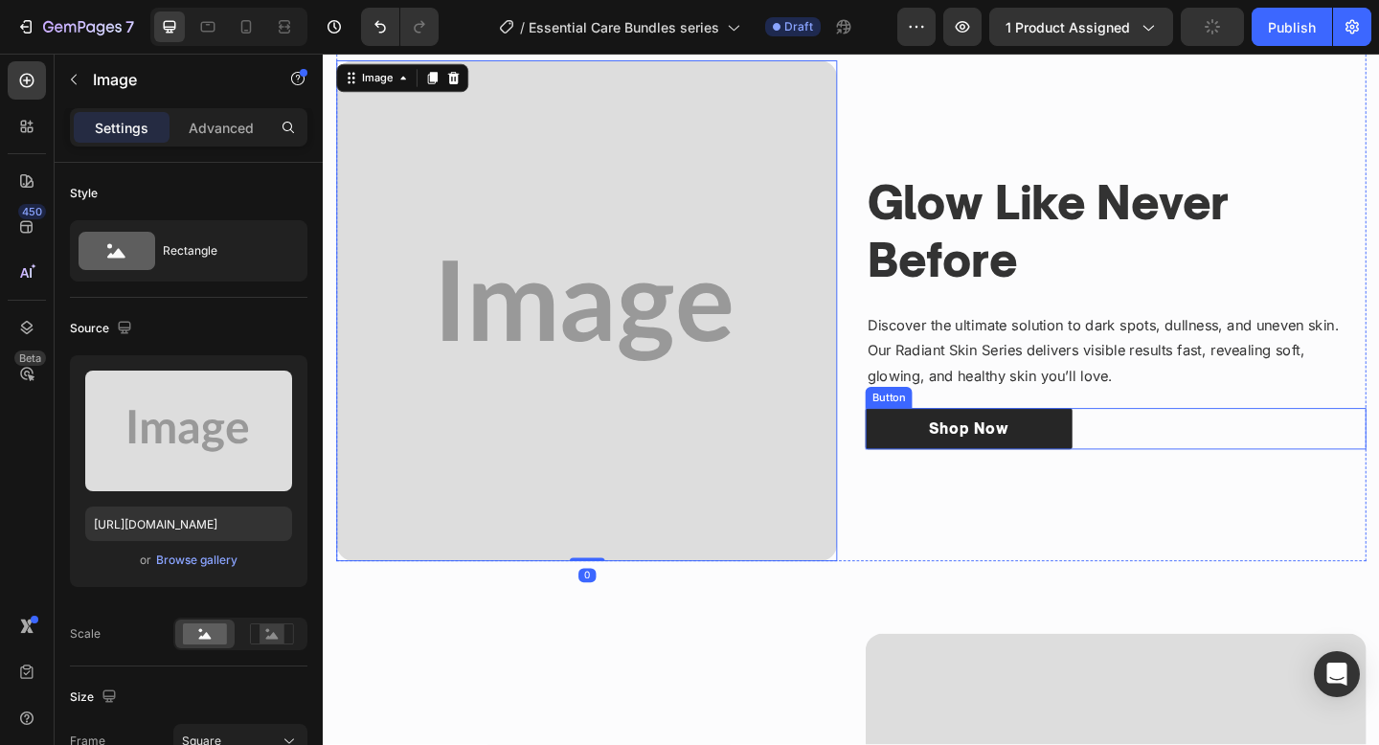
click at [1181, 440] on div "Shop Now Button" at bounding box center [1185, 462] width 545 height 45
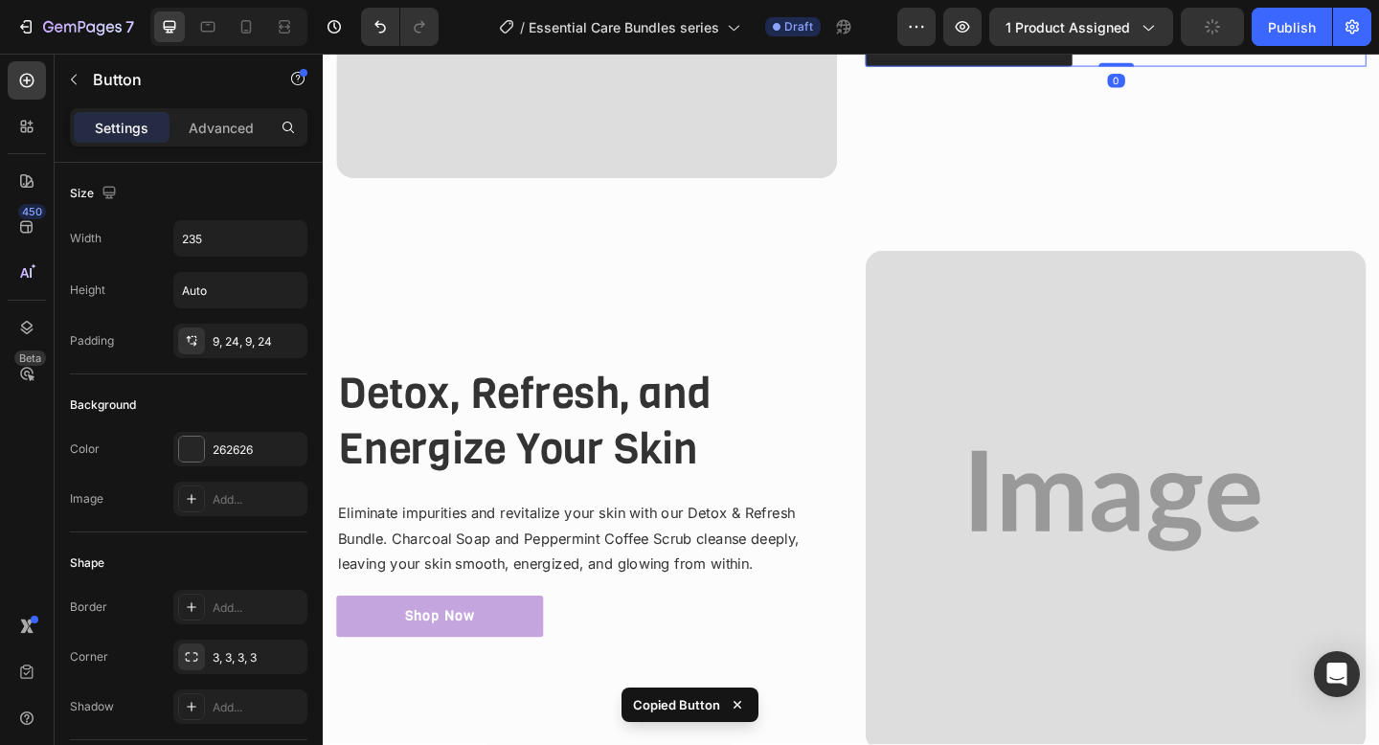
scroll to position [1658, 0]
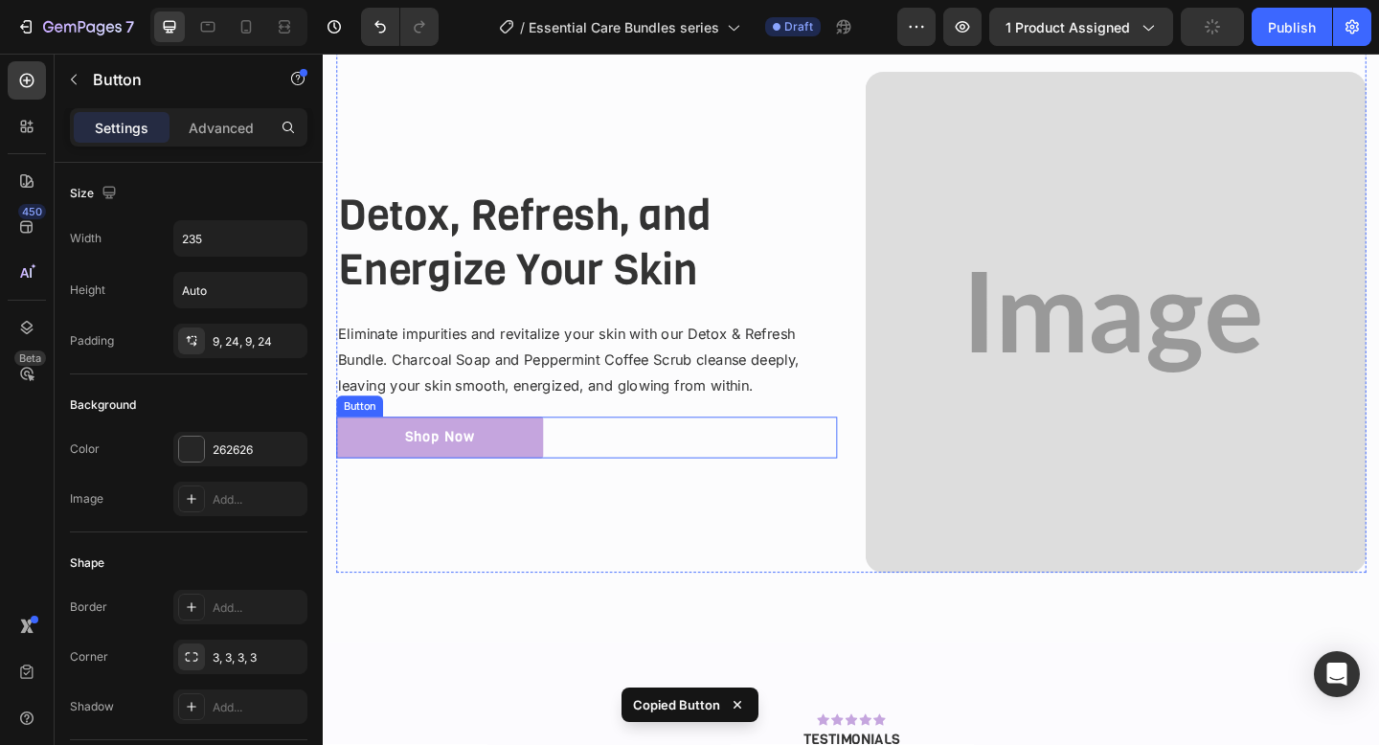
click at [695, 484] on div "Shop Now Button" at bounding box center [609, 471] width 545 height 45
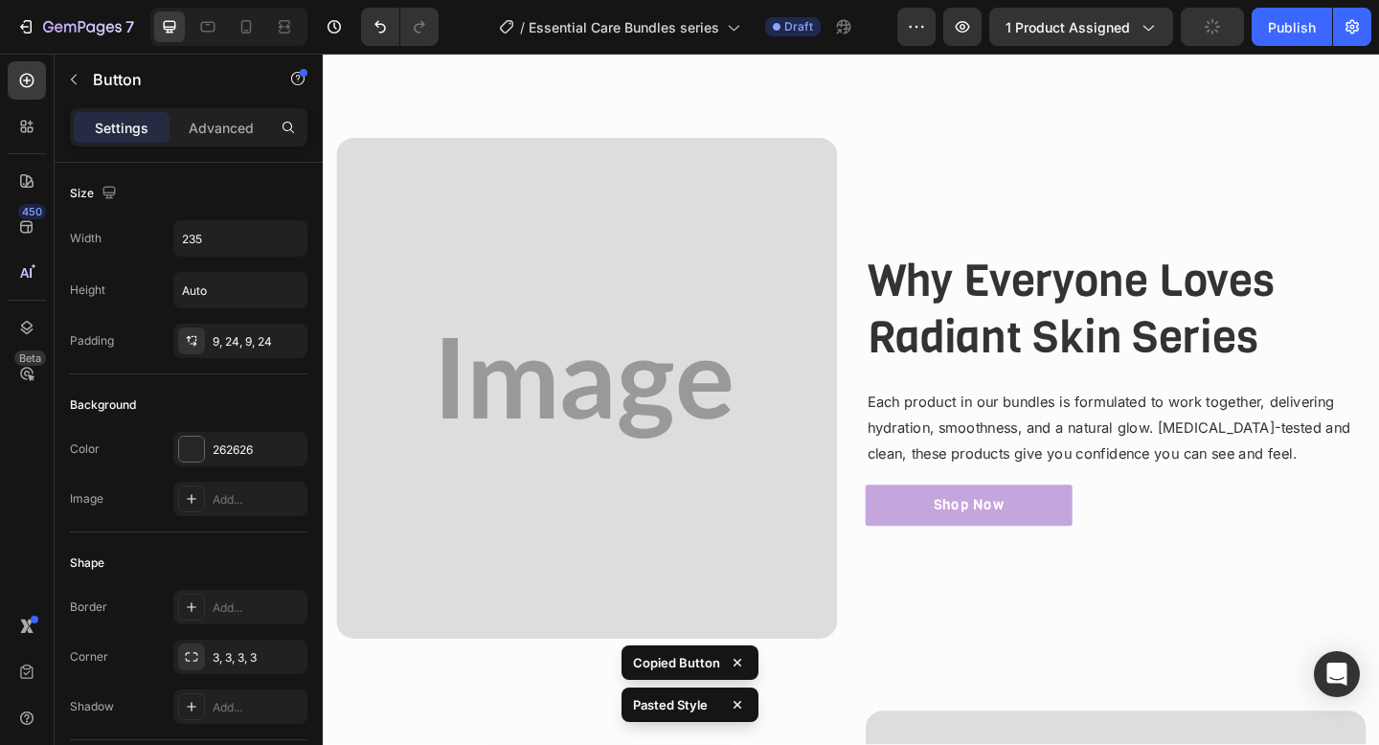
scroll to position [2872, 0]
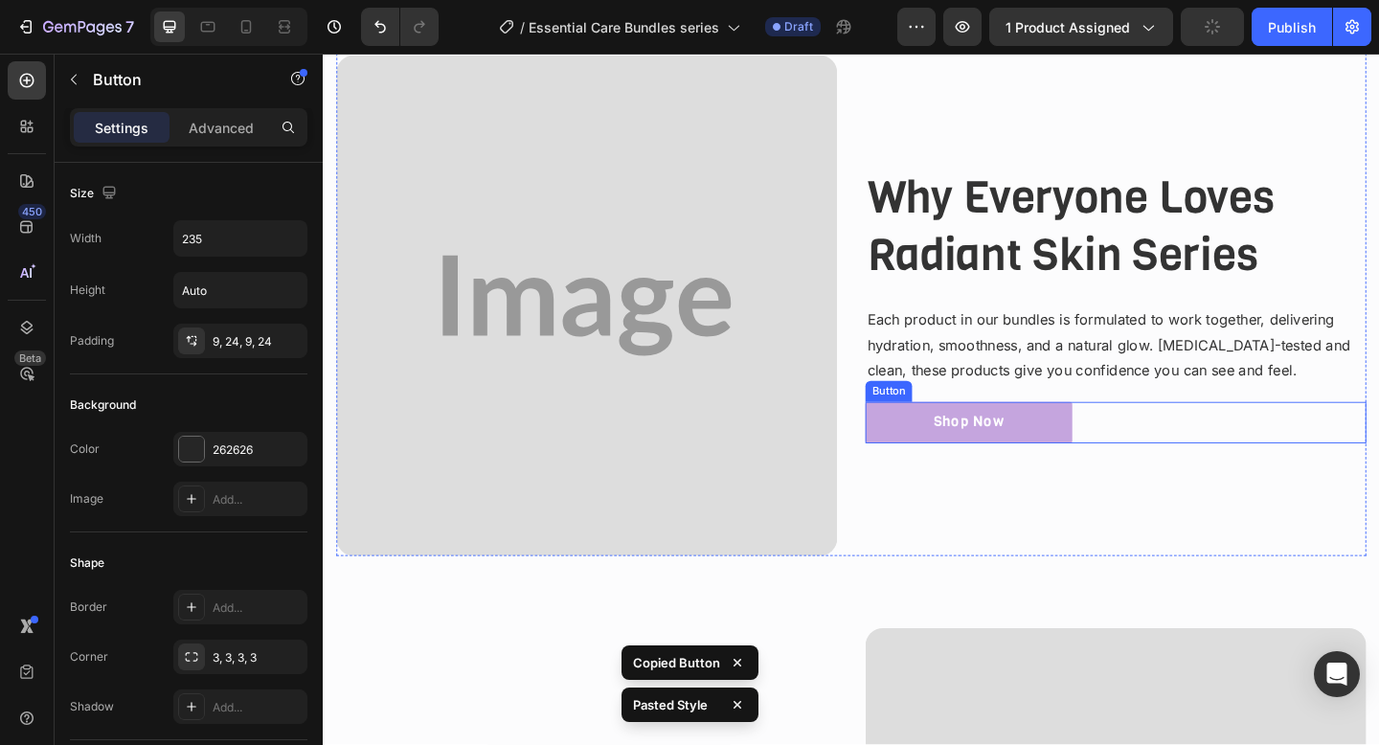
click at [1233, 471] on div "Shop Now Button" at bounding box center [1185, 455] width 545 height 45
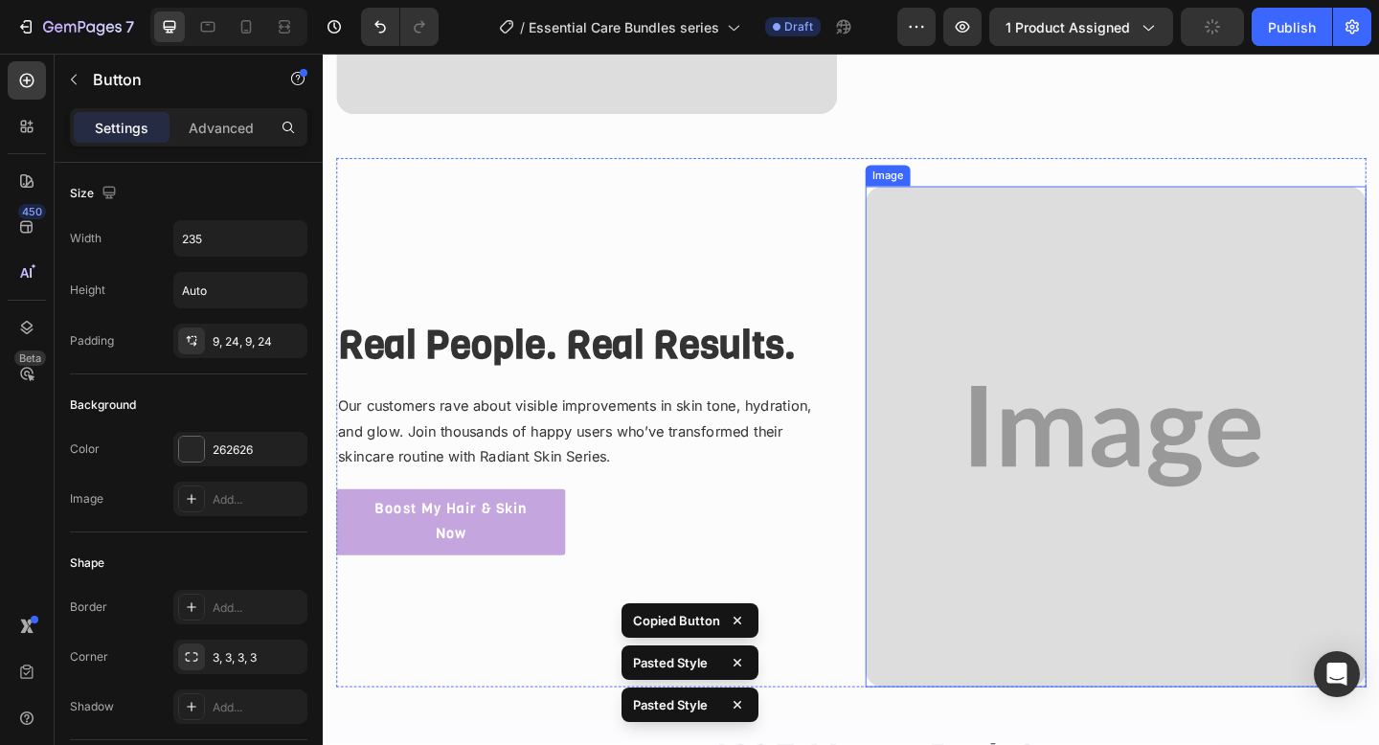
scroll to position [3406, 0]
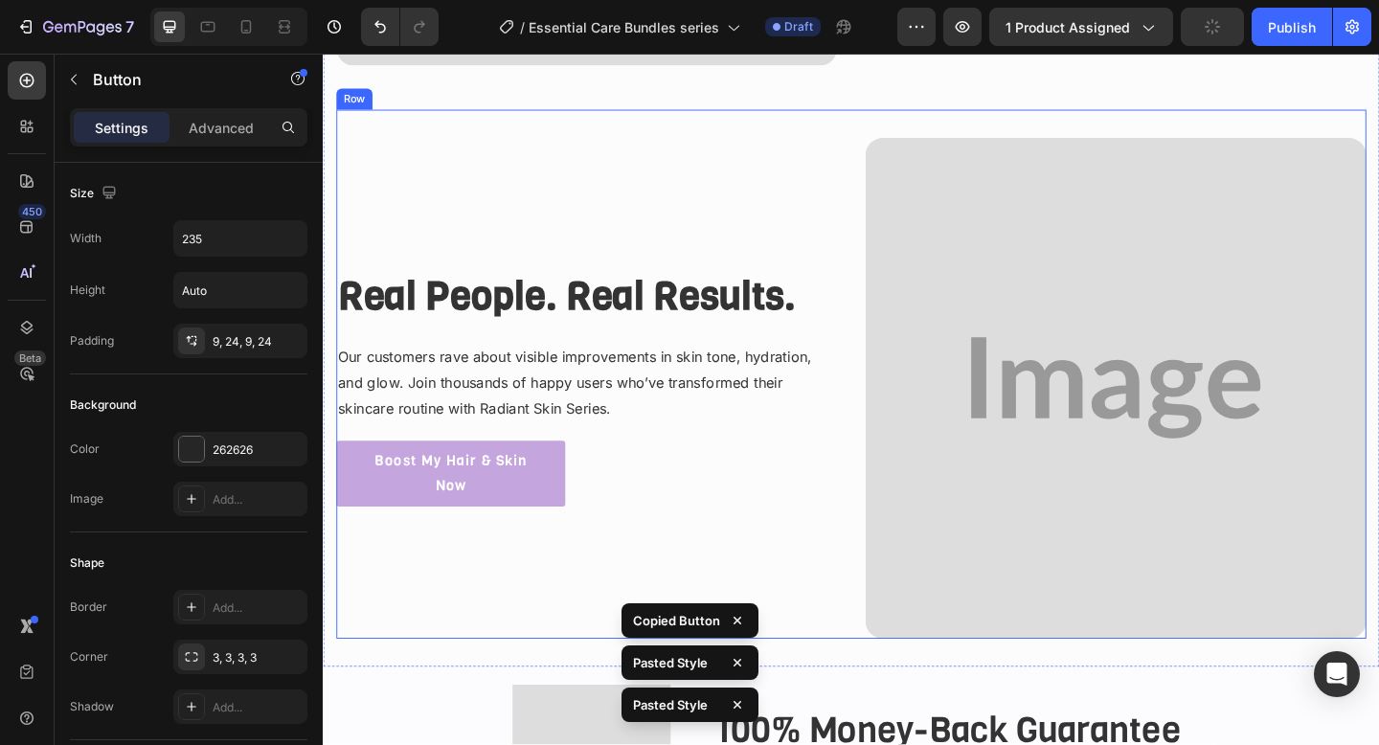
click at [783, 486] on div "Real People. Real Results. Heading Our customers rave about visible improvement…" at bounding box center [609, 418] width 545 height 545
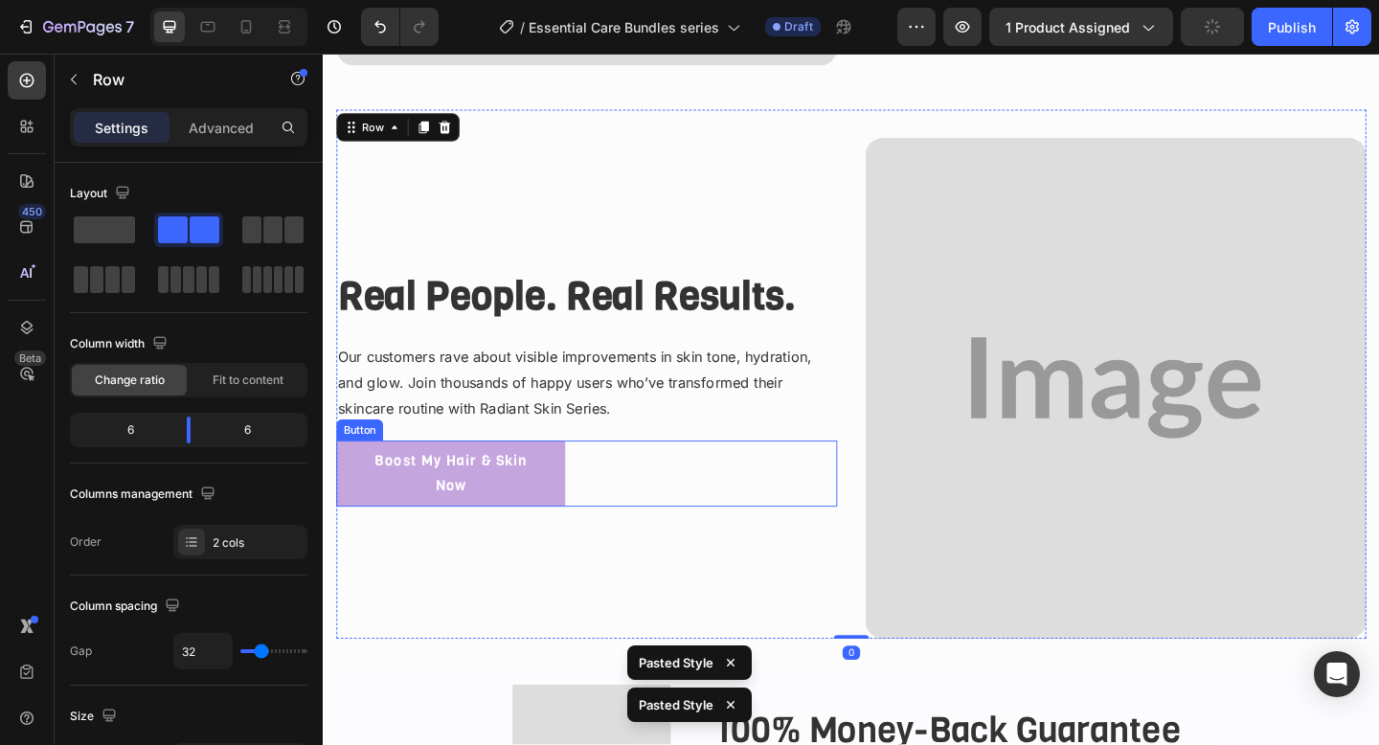
click at [736, 495] on div "Boost My Hair & Skin Now Button" at bounding box center [609, 511] width 545 height 73
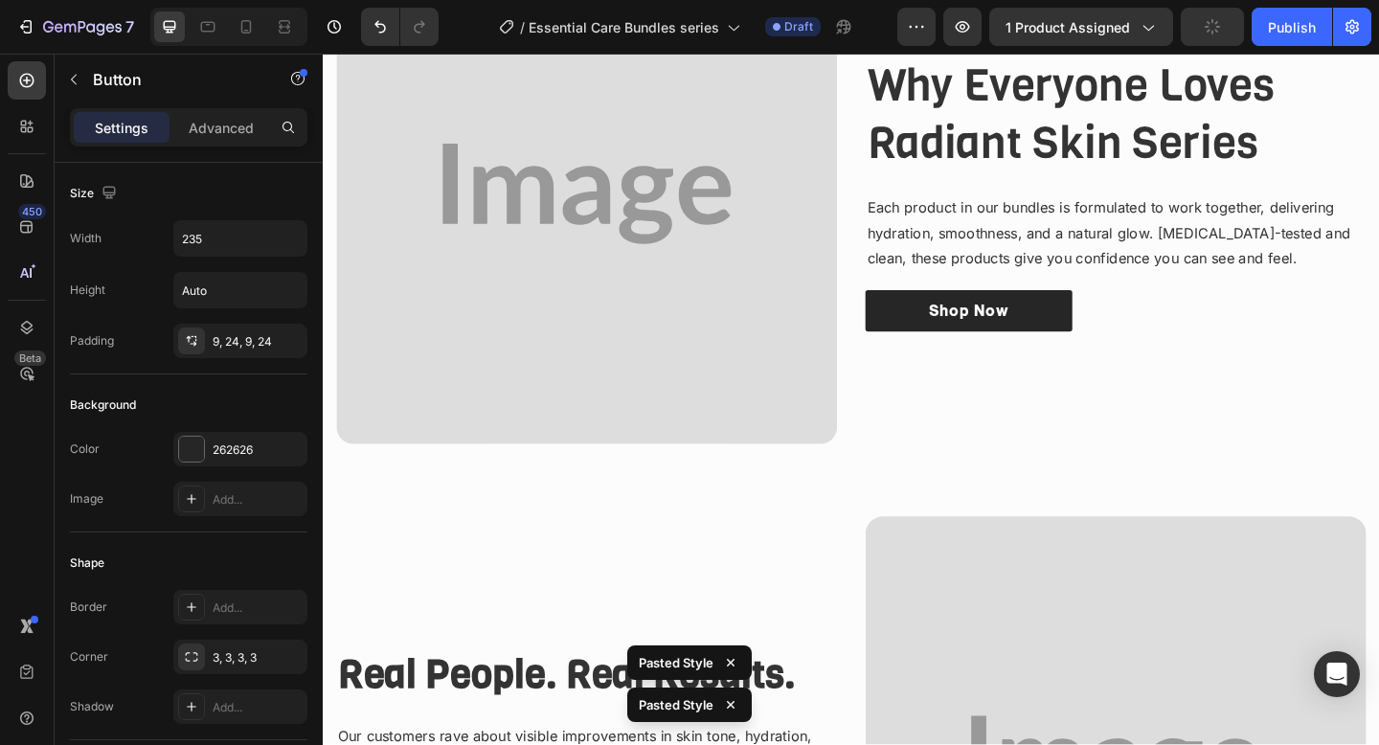
scroll to position [3345, 0]
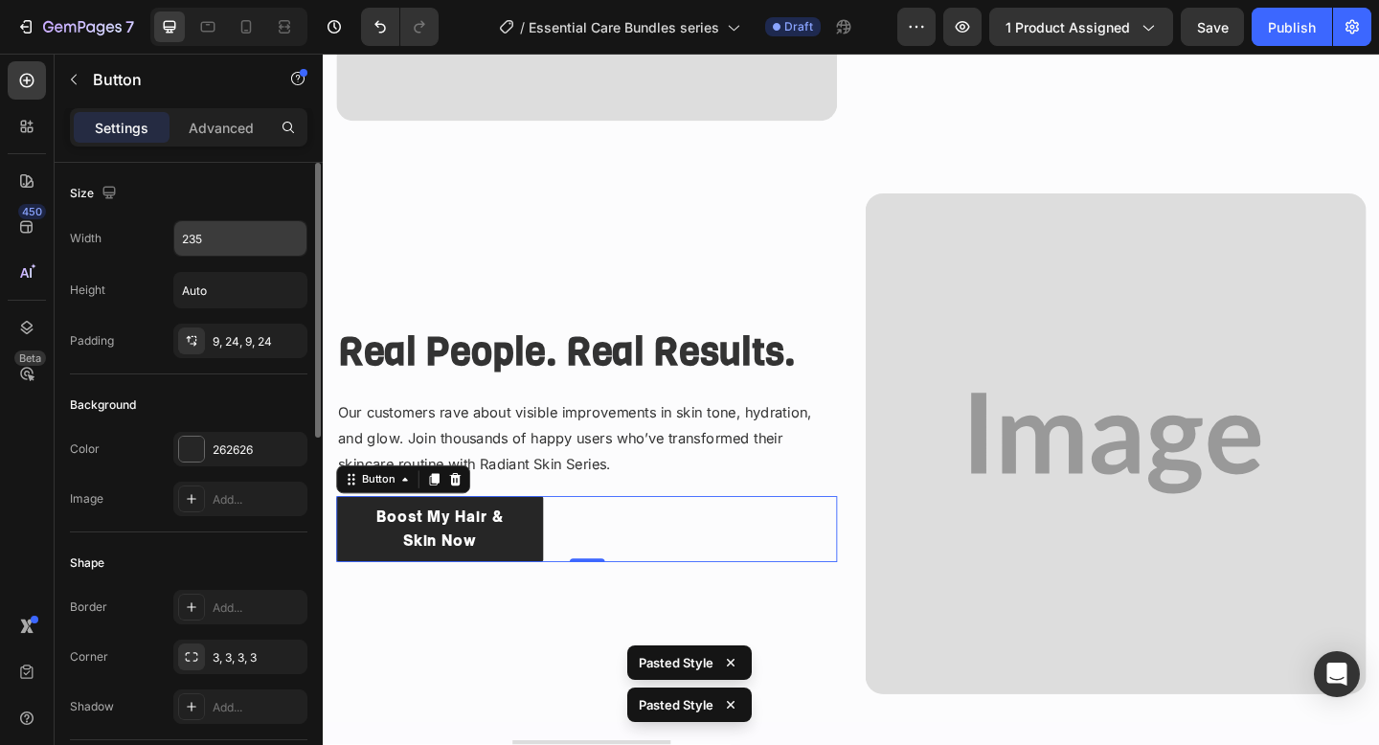
click at [197, 225] on input "235" at bounding box center [240, 238] width 132 height 34
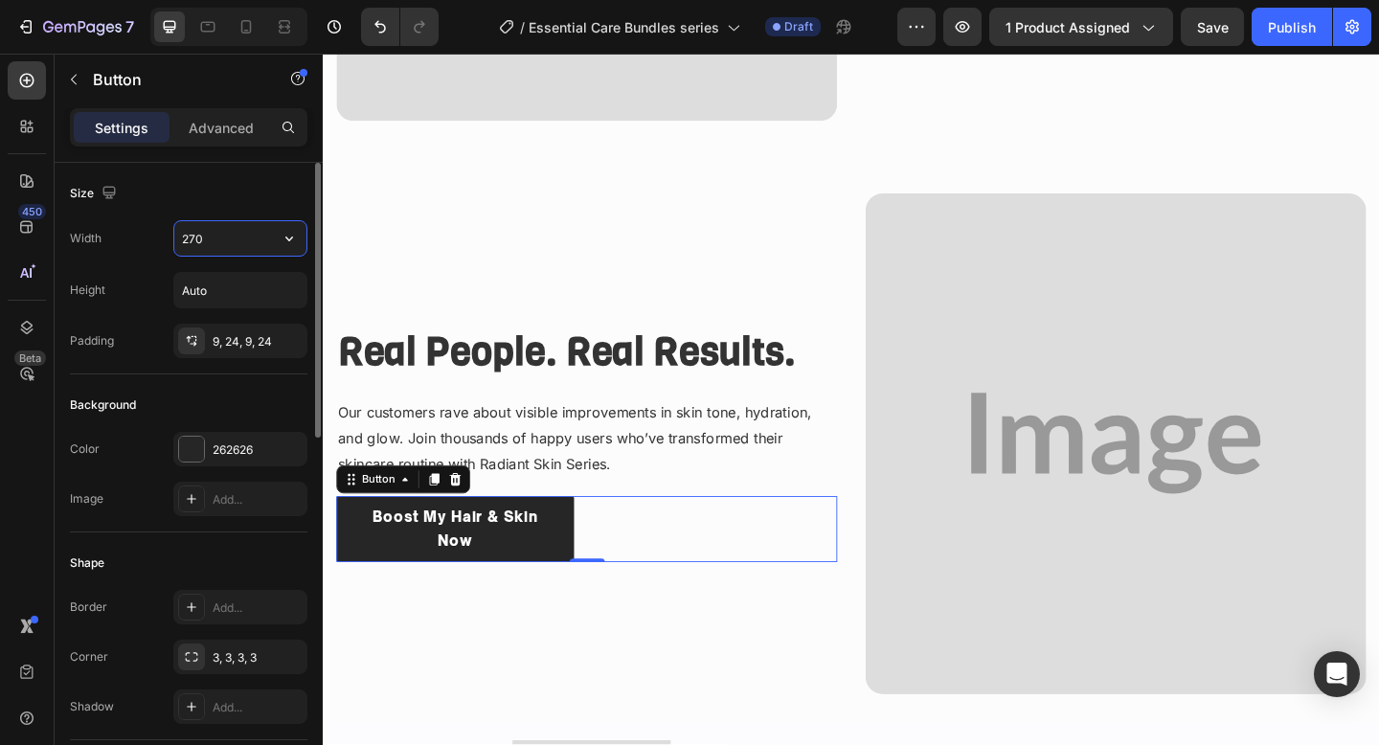
click at [248, 242] on input "270" at bounding box center [240, 238] width 132 height 34
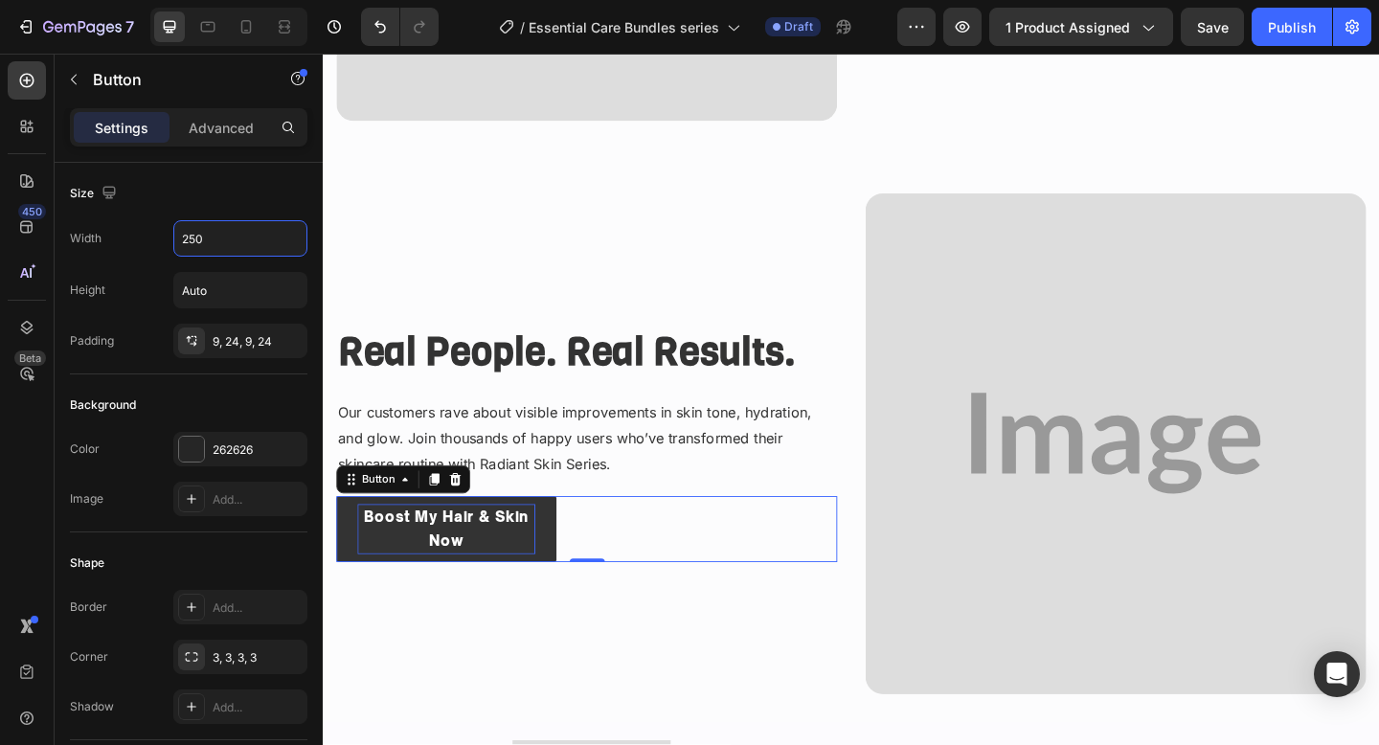
type input "250"
click at [465, 566] on p "Boost My Hair & Skin Now" at bounding box center [456, 572] width 193 height 56
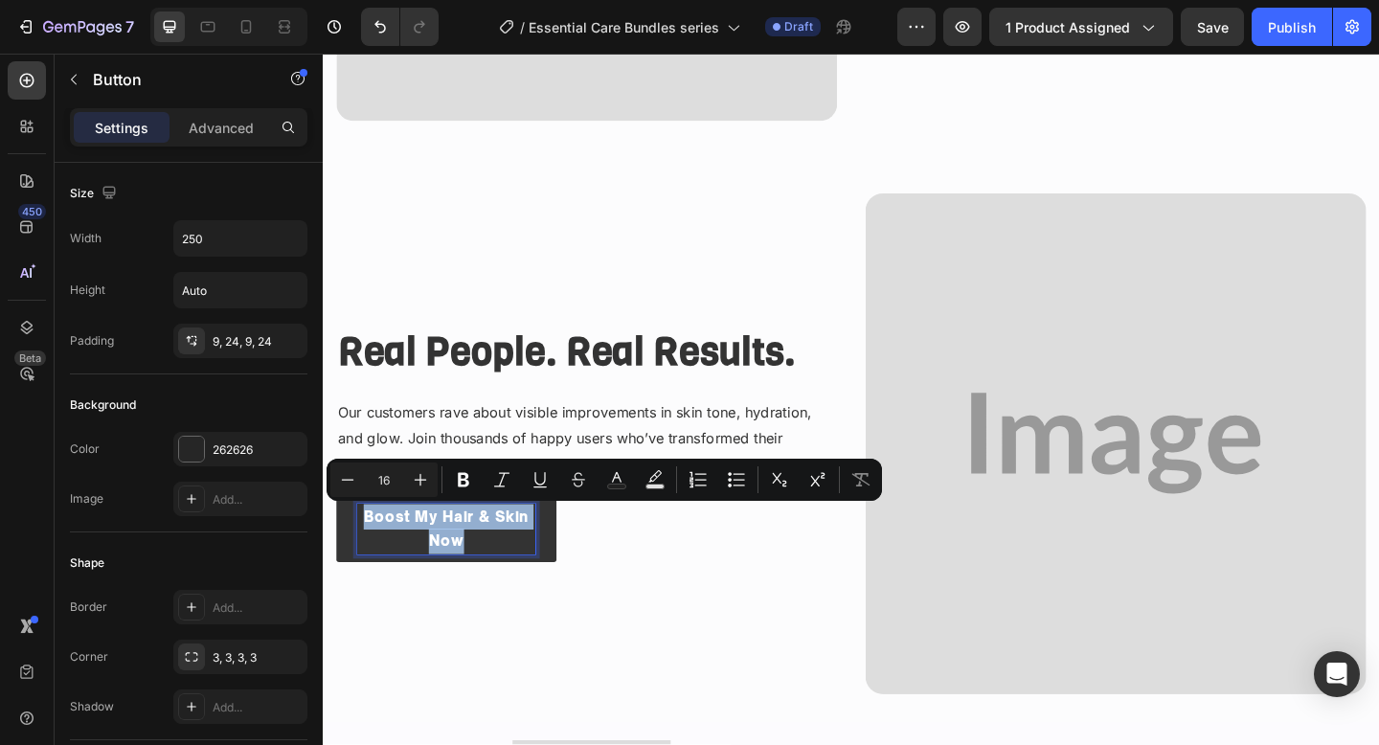
scroll to position [3359, 0]
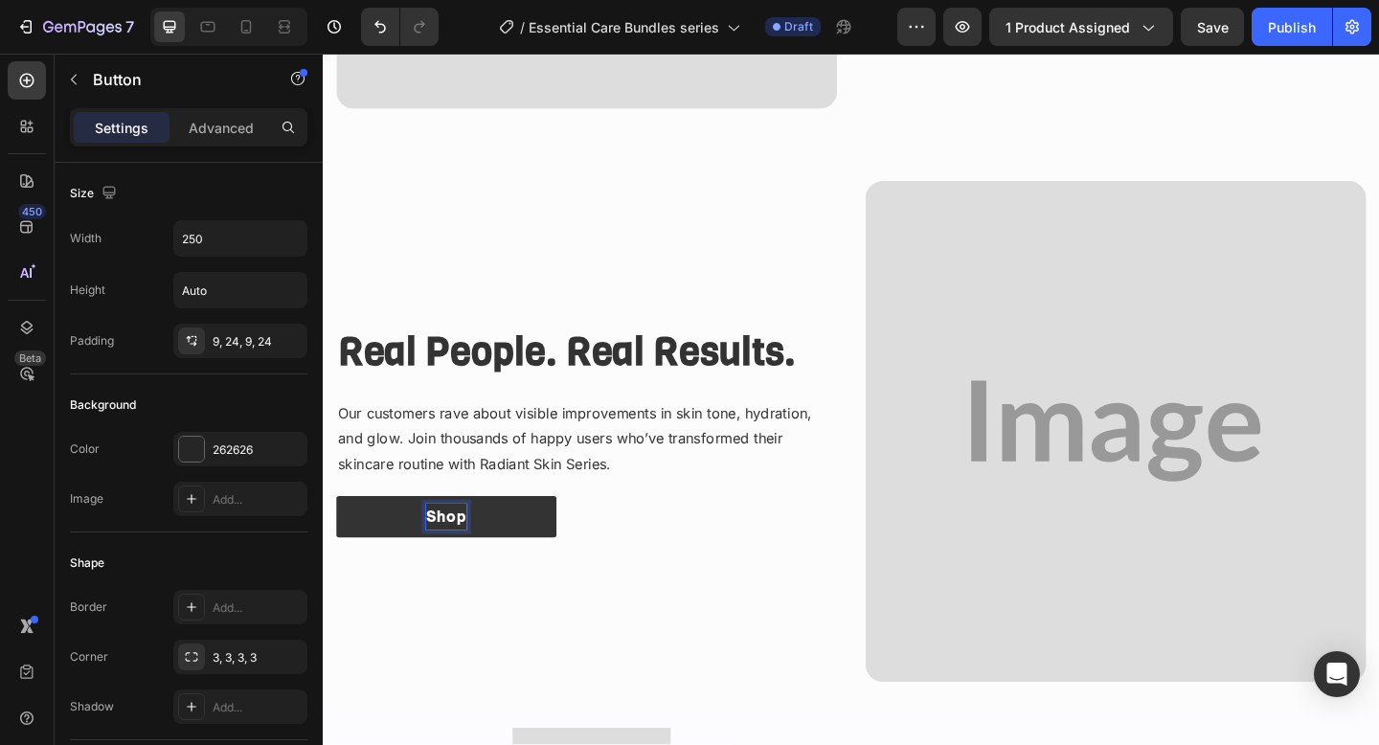
click at [337, 535] on button "Shop" at bounding box center [456, 557] width 239 height 45
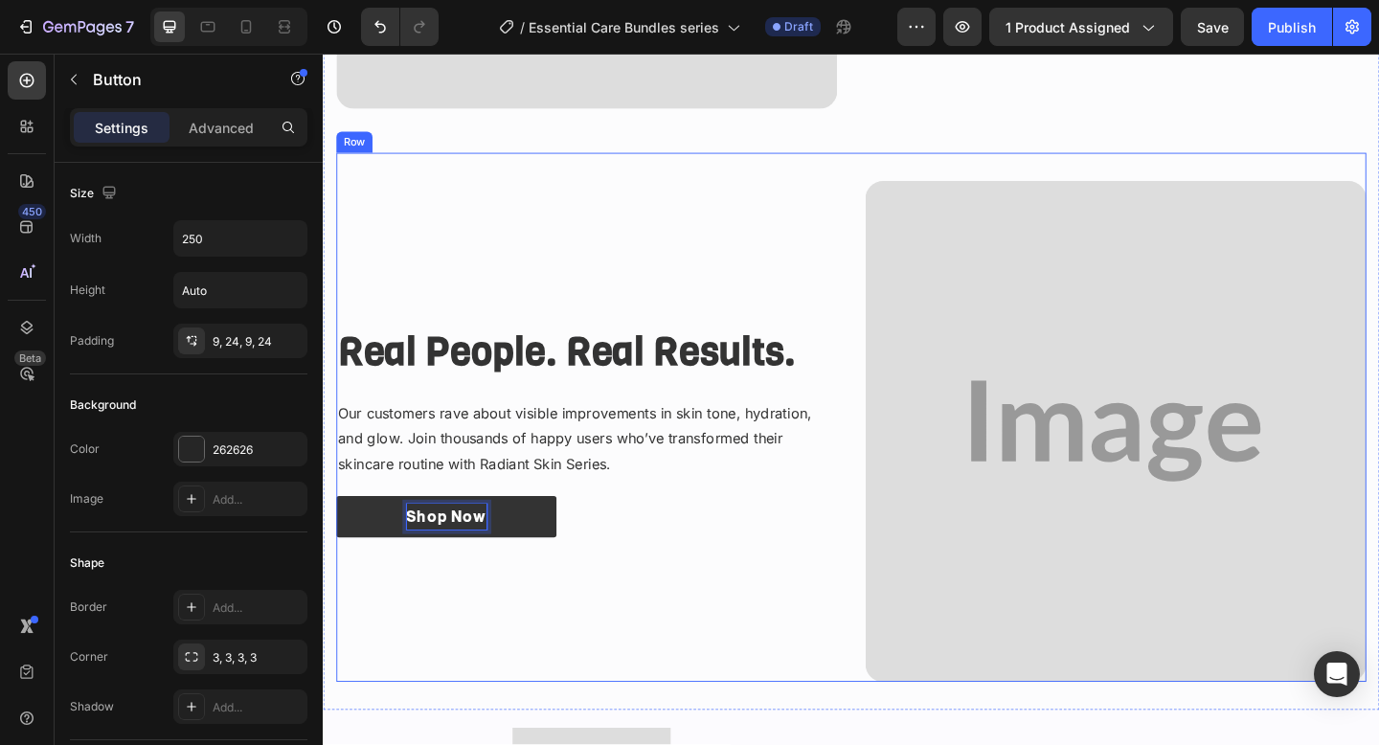
click at [613, 667] on div "Real People. Real Results. Heading Our customers rave about visible improvement…" at bounding box center [609, 465] width 545 height 545
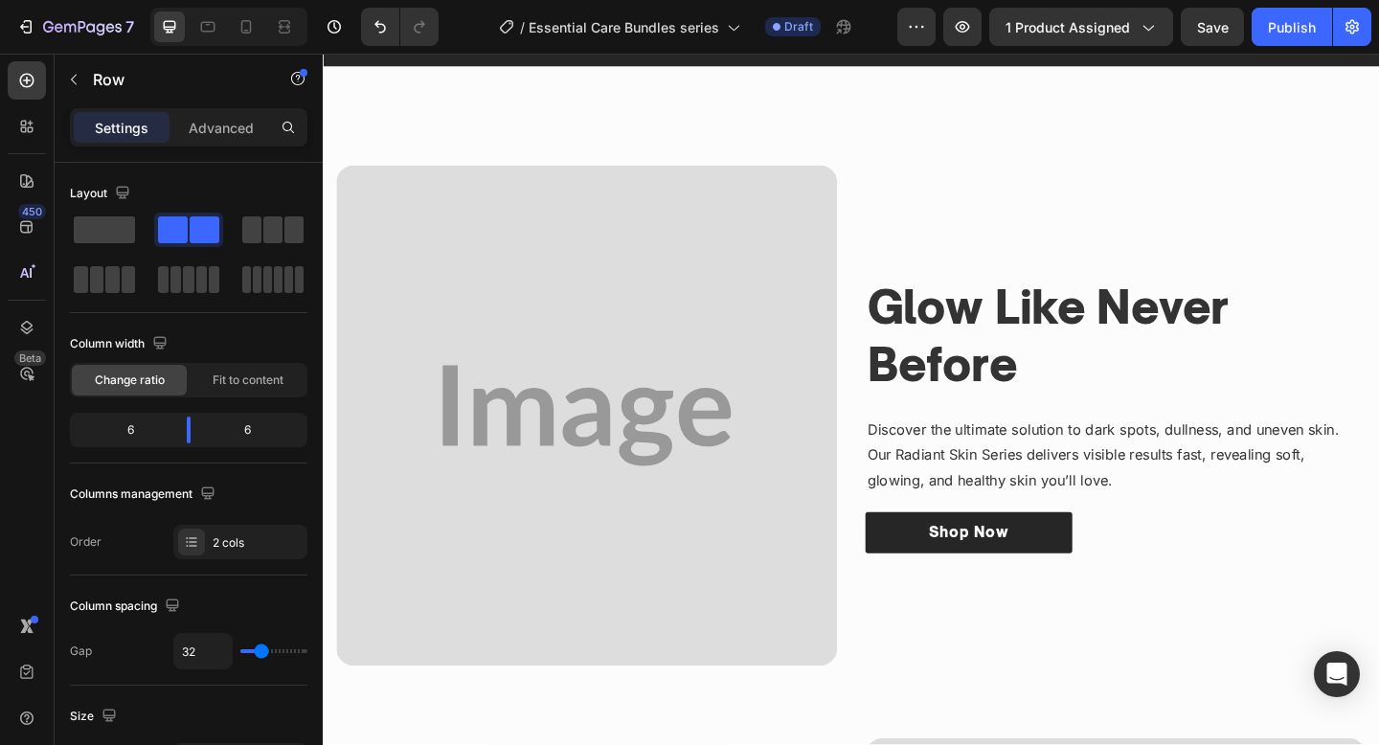
scroll to position [706, 0]
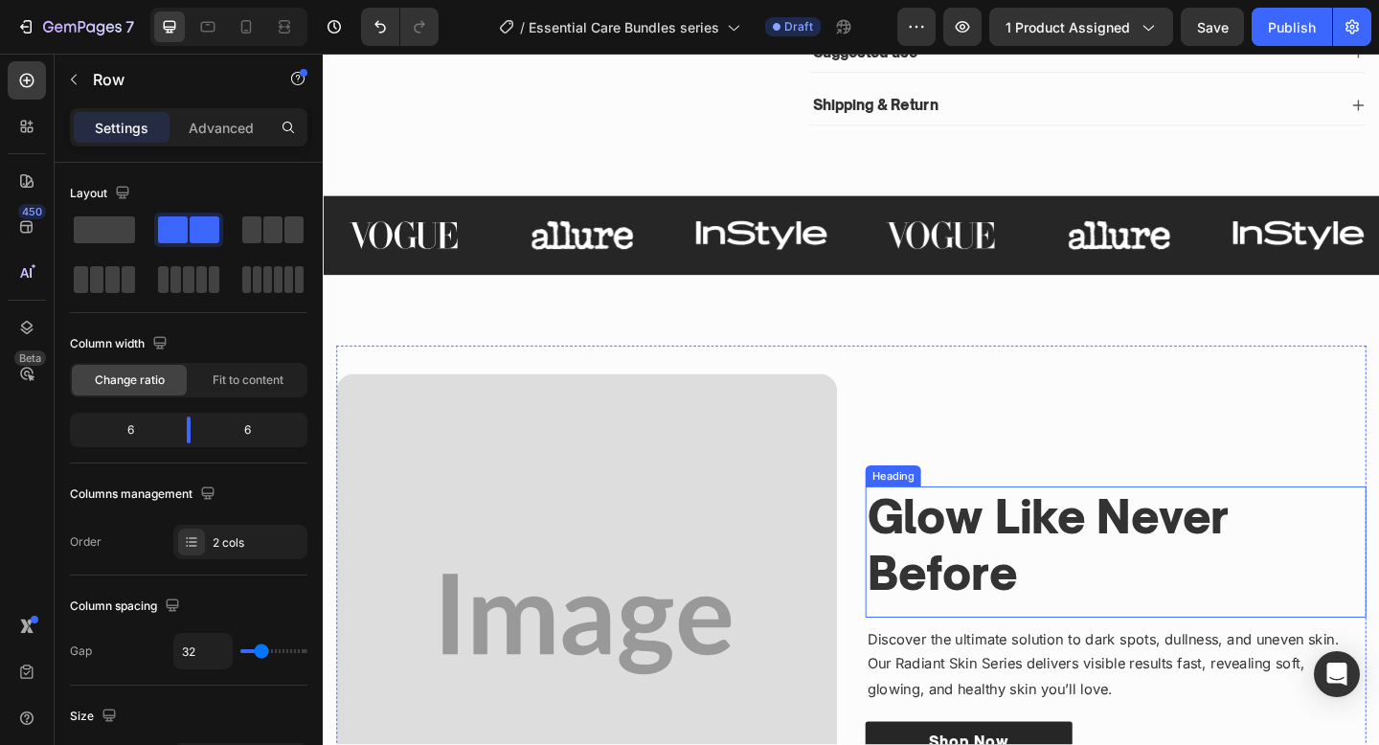
click at [964, 559] on h3 "Glow Like Never Before" at bounding box center [1185, 589] width 545 height 128
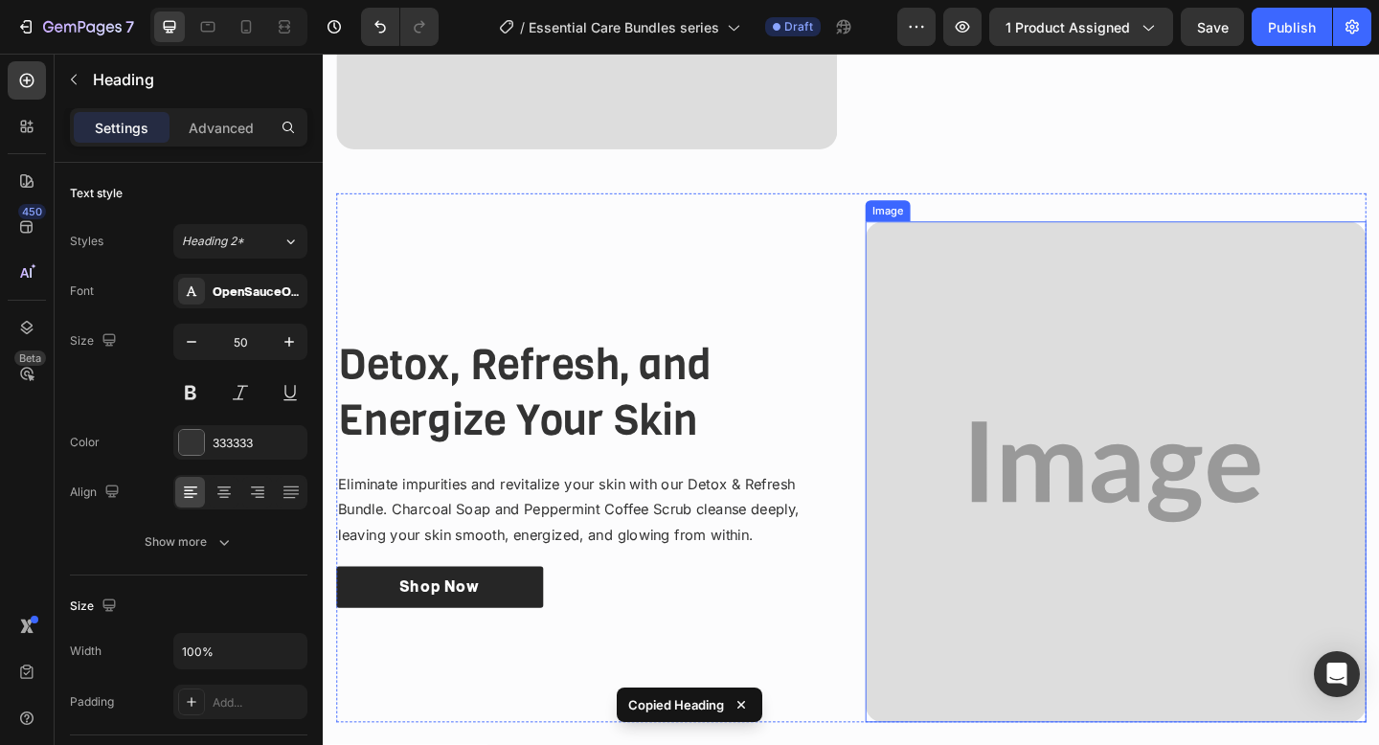
scroll to position [1685, 0]
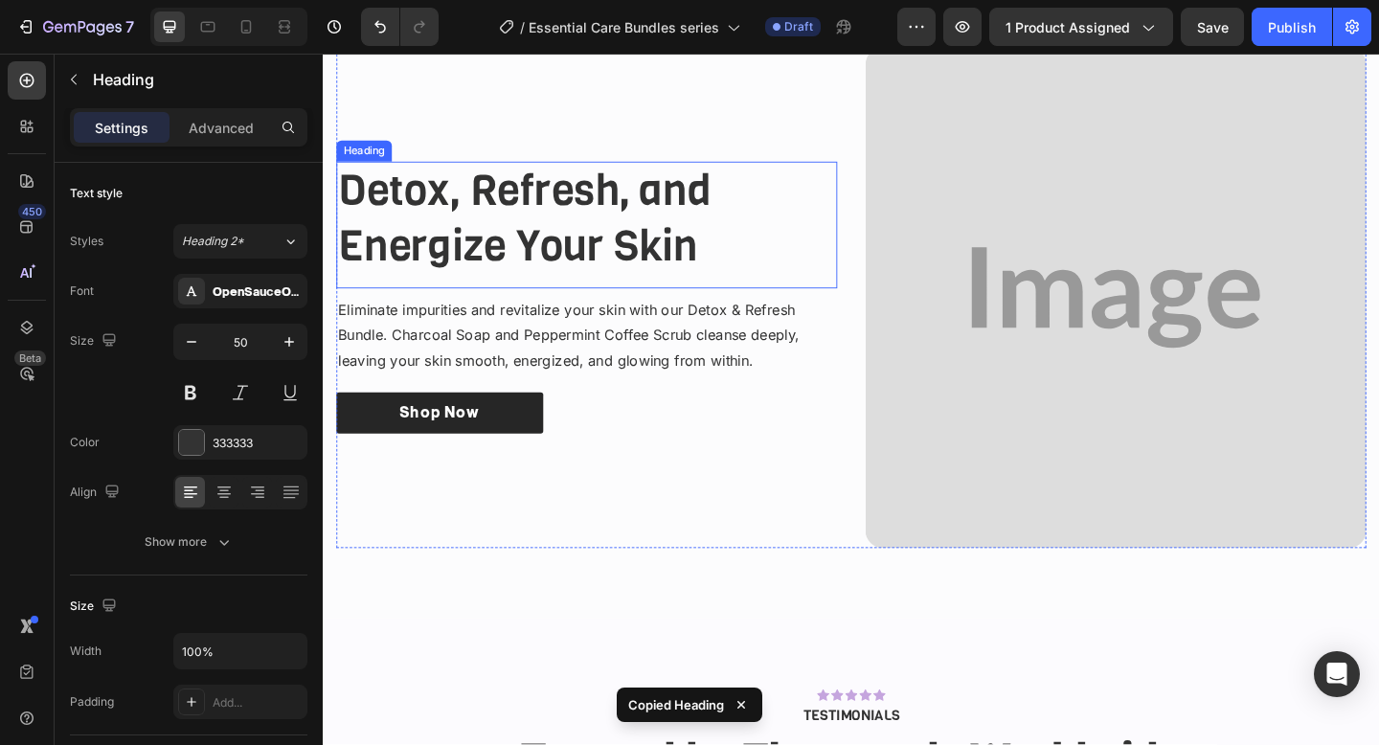
click at [686, 282] on h3 "Detox, Refresh, and Energize Your Skin" at bounding box center [609, 233] width 545 height 124
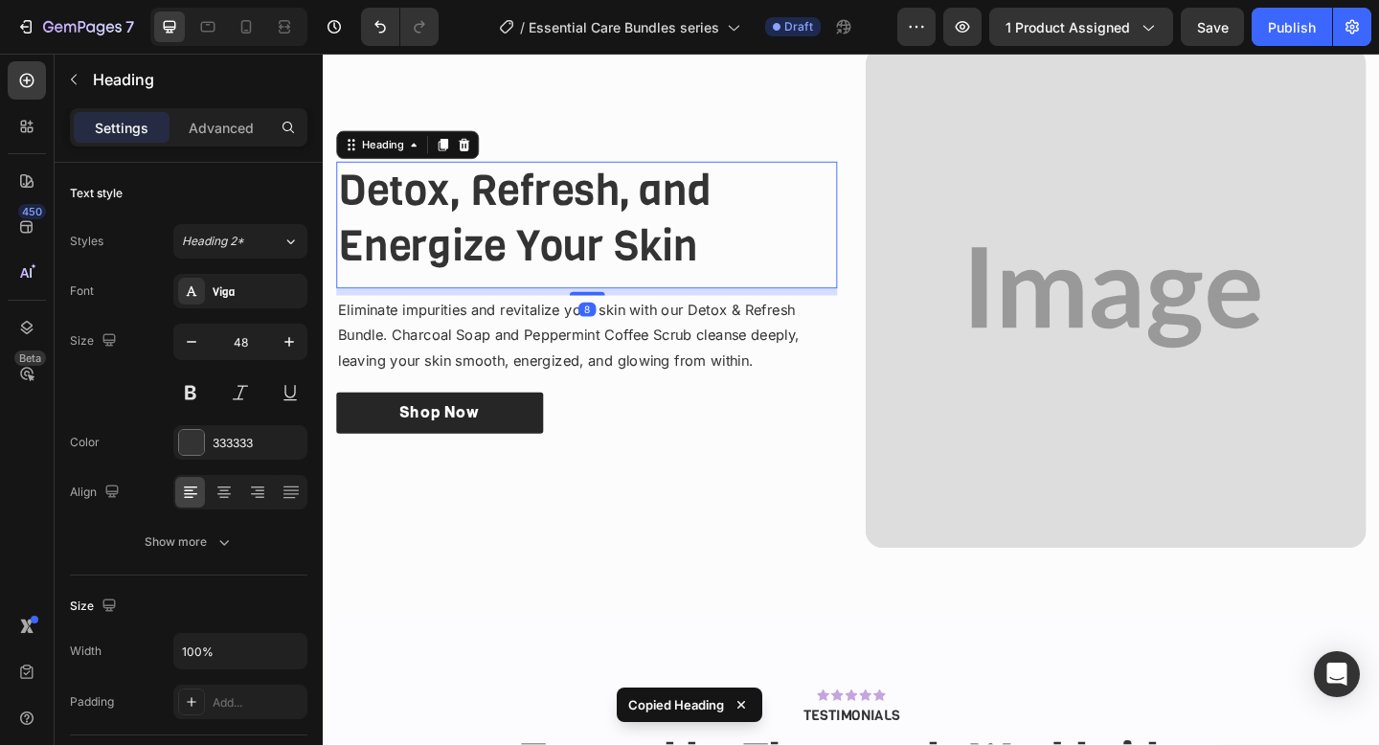
type input "50"
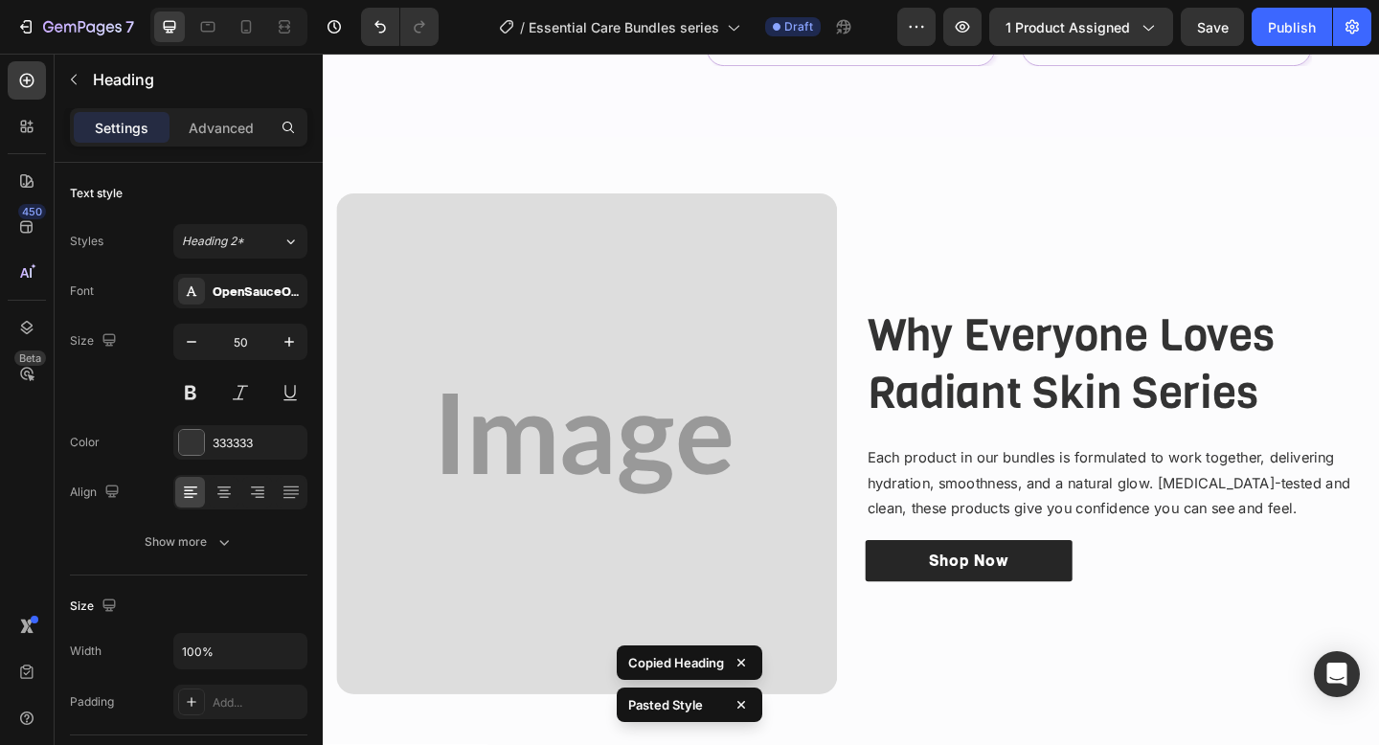
scroll to position [2889, 0]
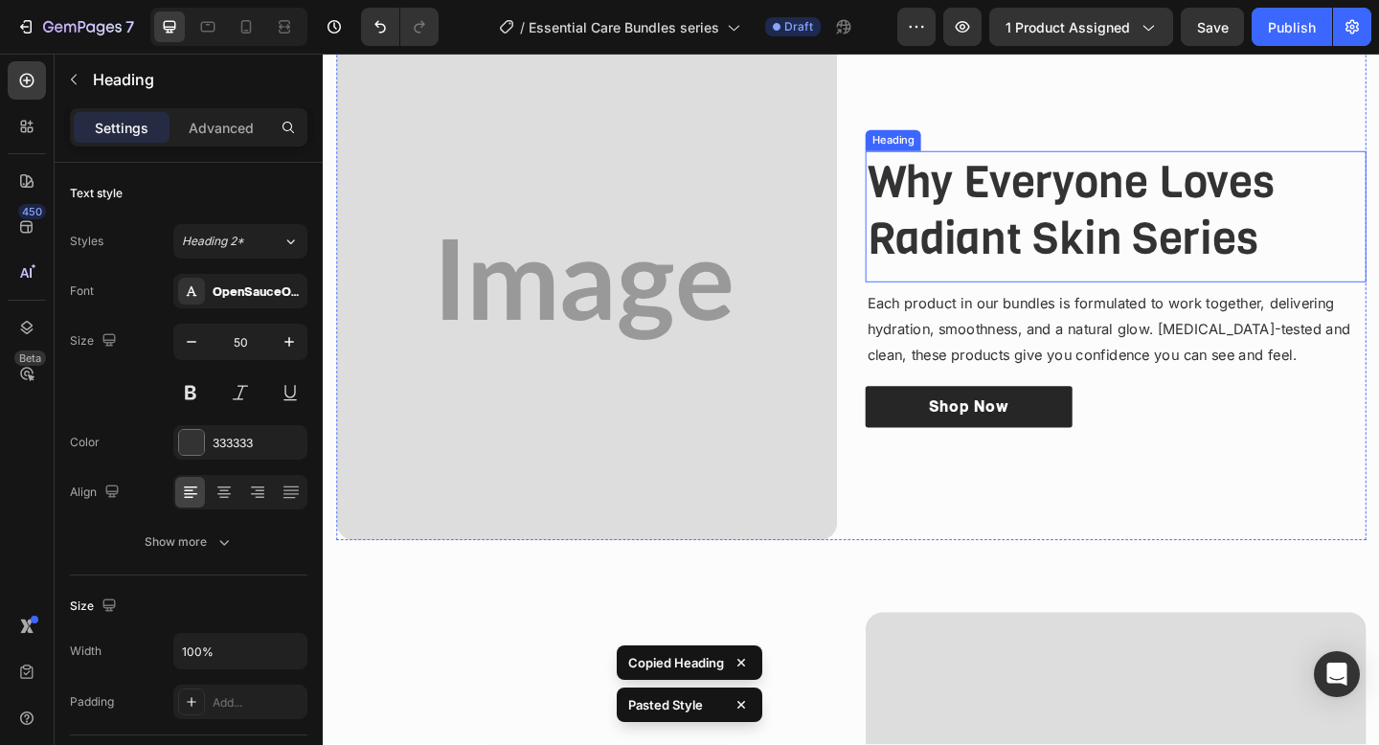
click at [1122, 214] on h3 "Why Everyone Loves Radiant Skin Series" at bounding box center [1185, 224] width 545 height 128
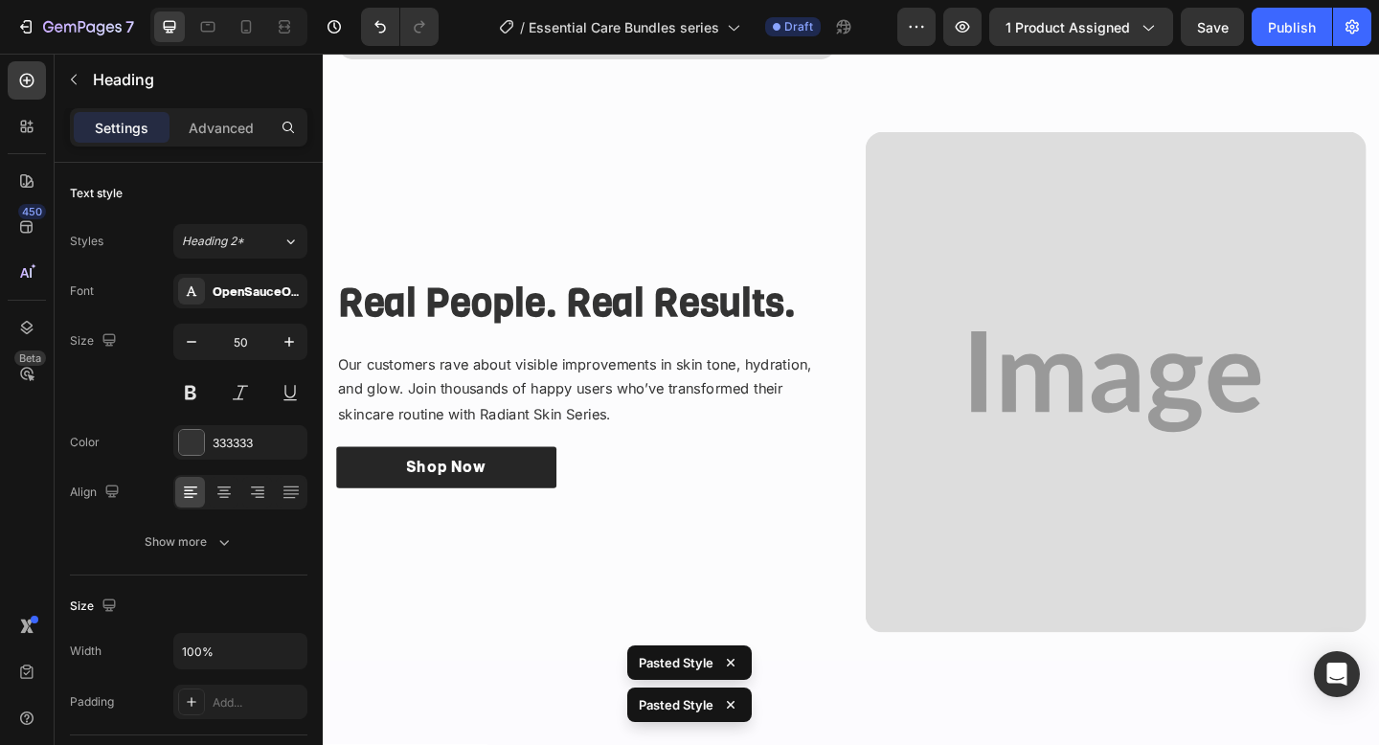
scroll to position [3466, 0]
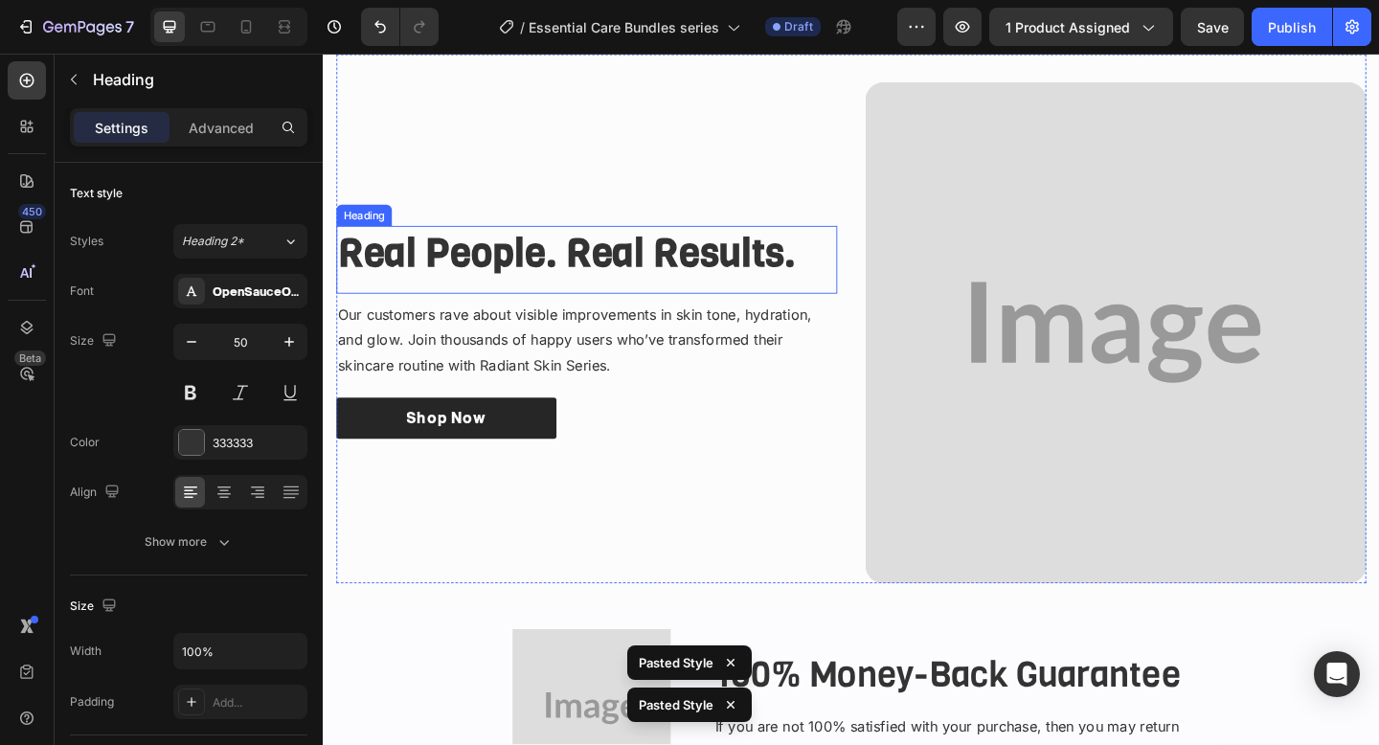
click at [777, 268] on strong "Real People. Real Results." at bounding box center [588, 270] width 498 height 57
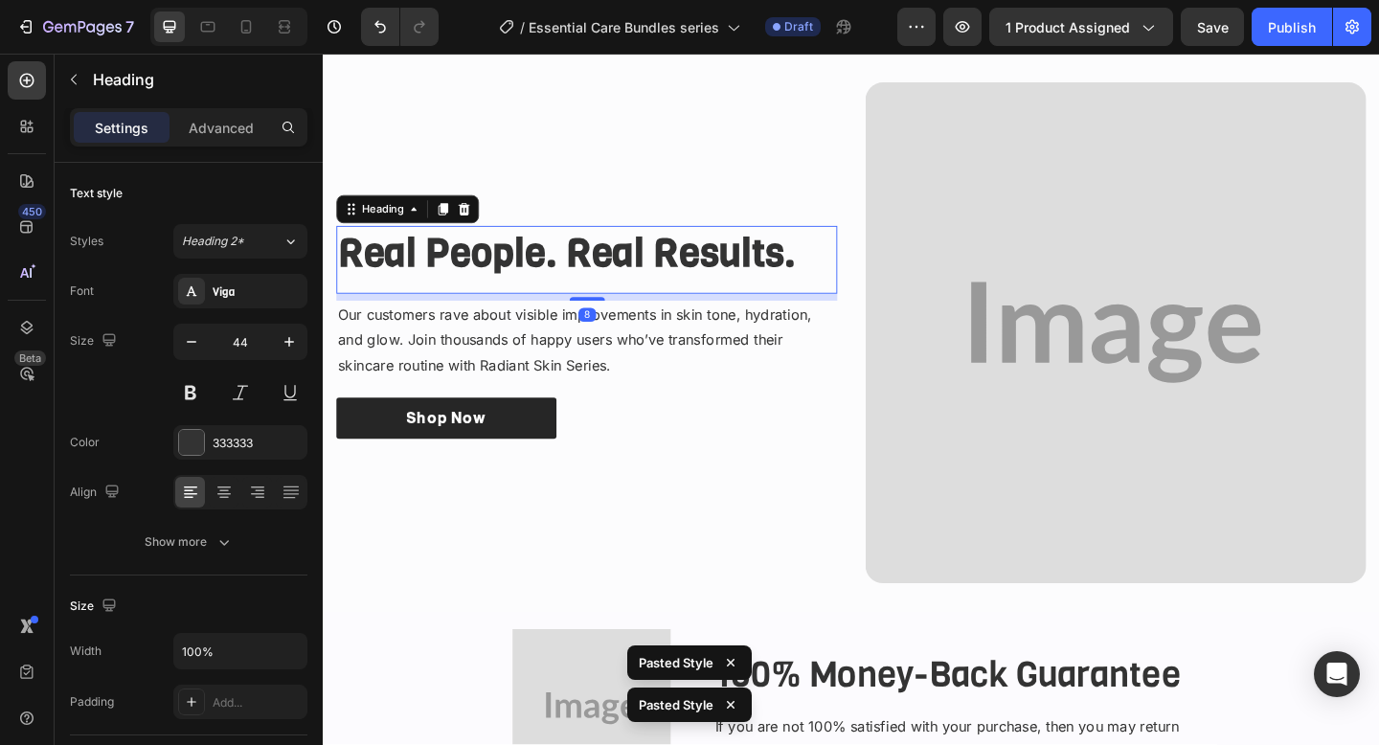
type input "50"
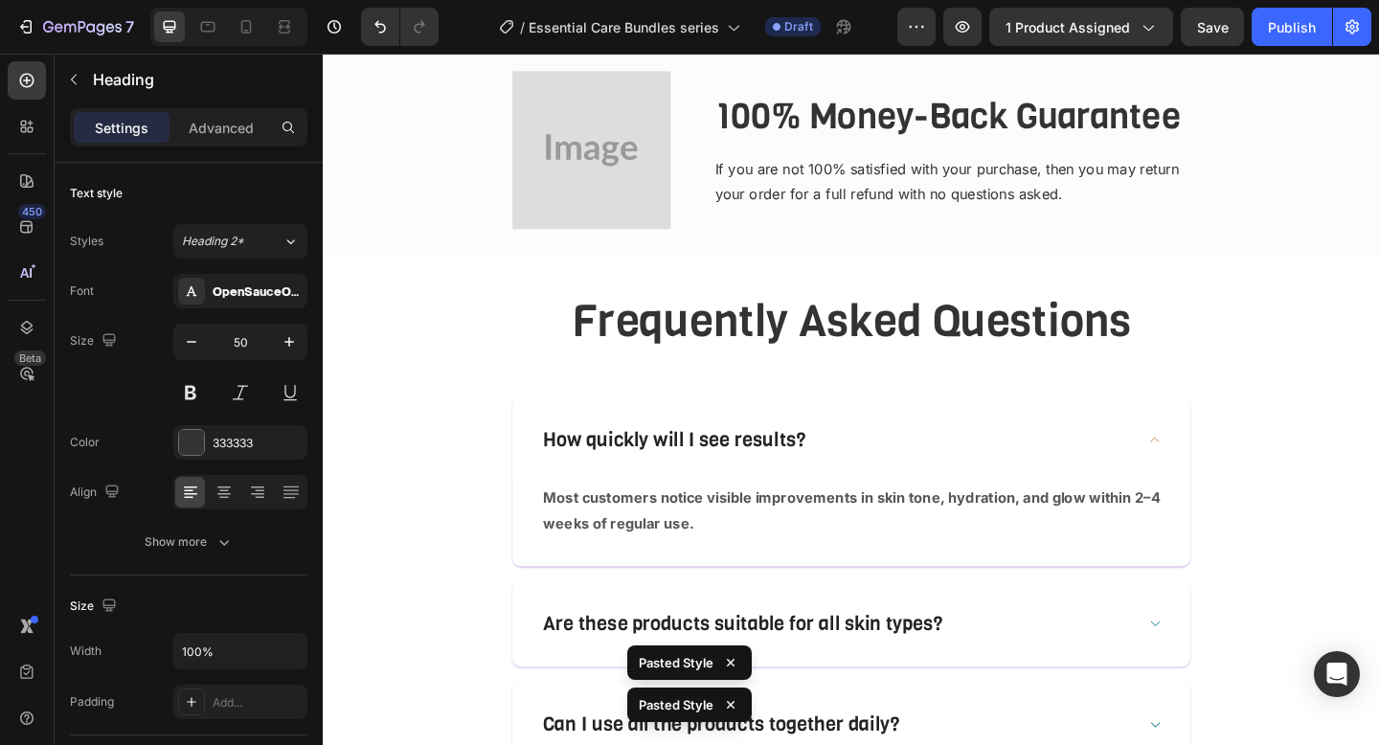
scroll to position [4078, 0]
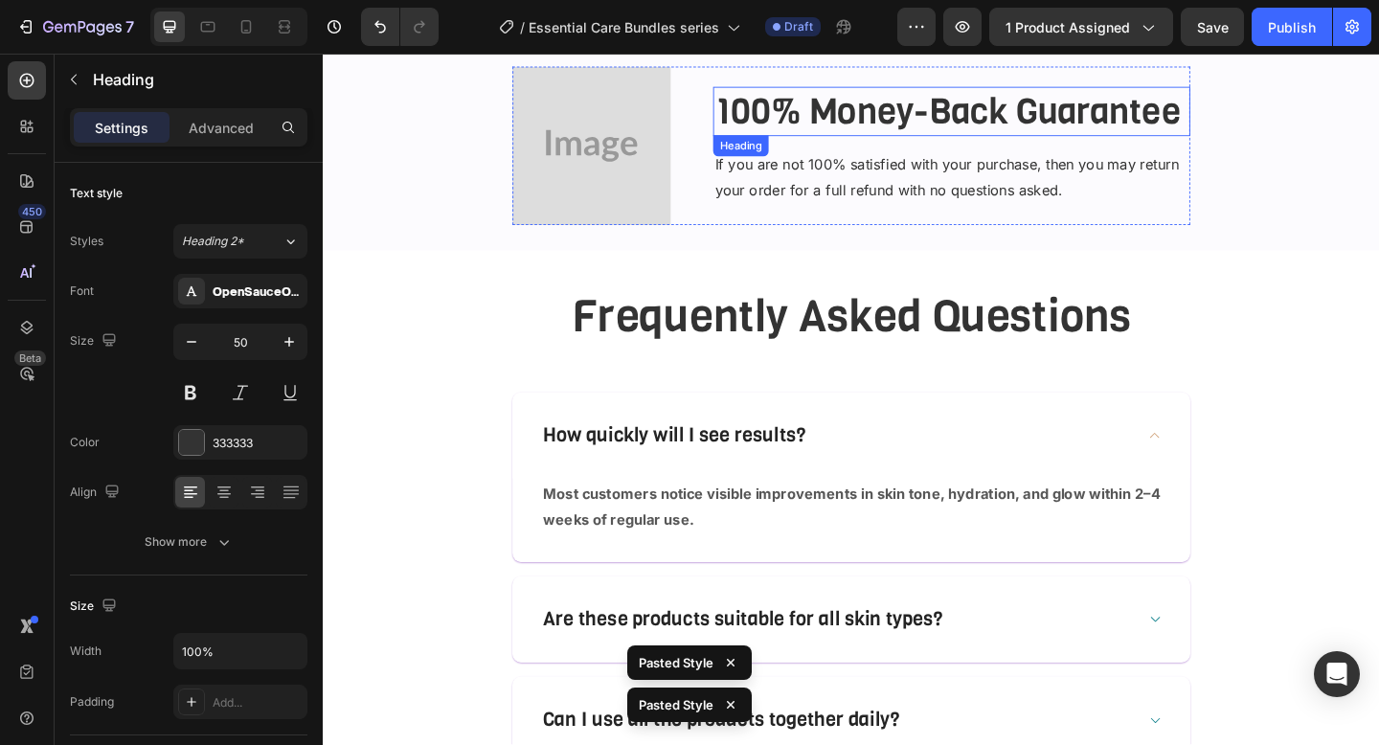
click at [902, 109] on p "100% Money-Back Guarantee" at bounding box center [1006, 117] width 515 height 50
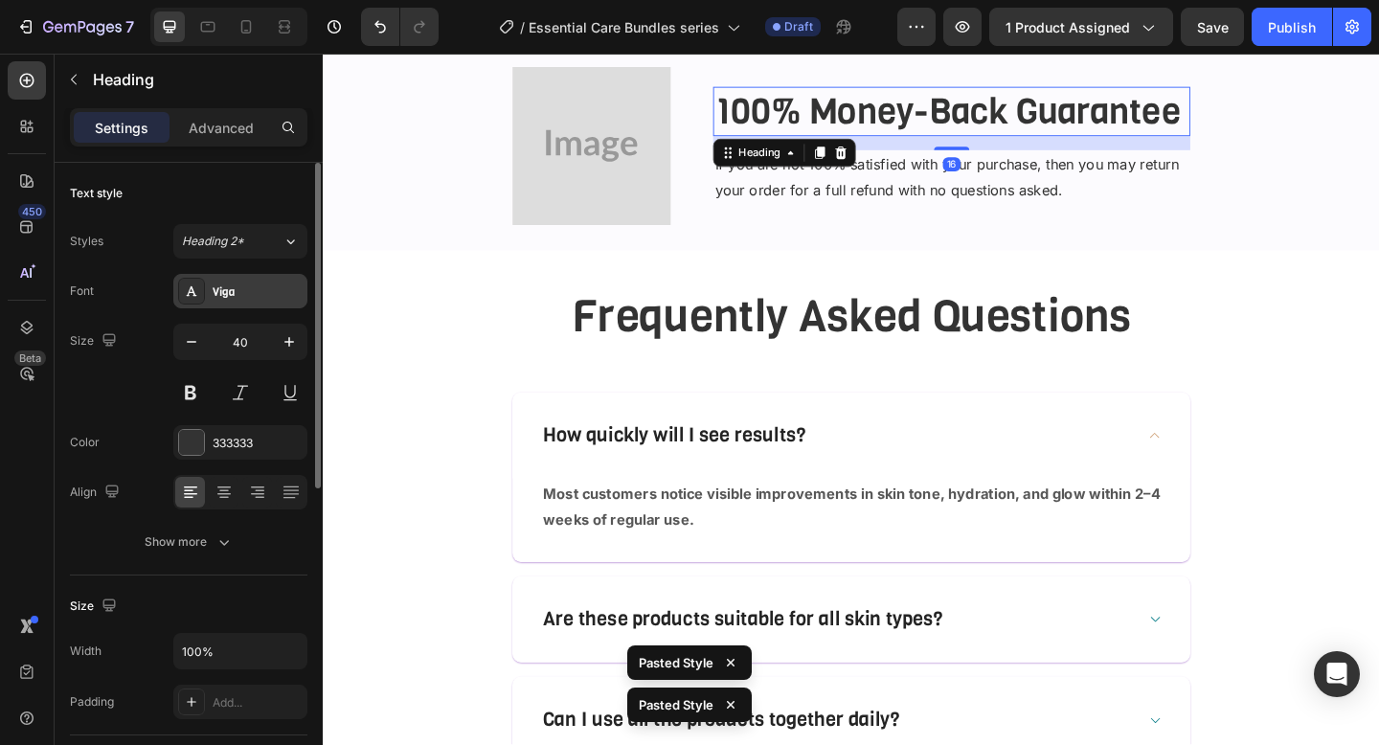
click at [222, 283] on div "Viga" at bounding box center [258, 291] width 90 height 17
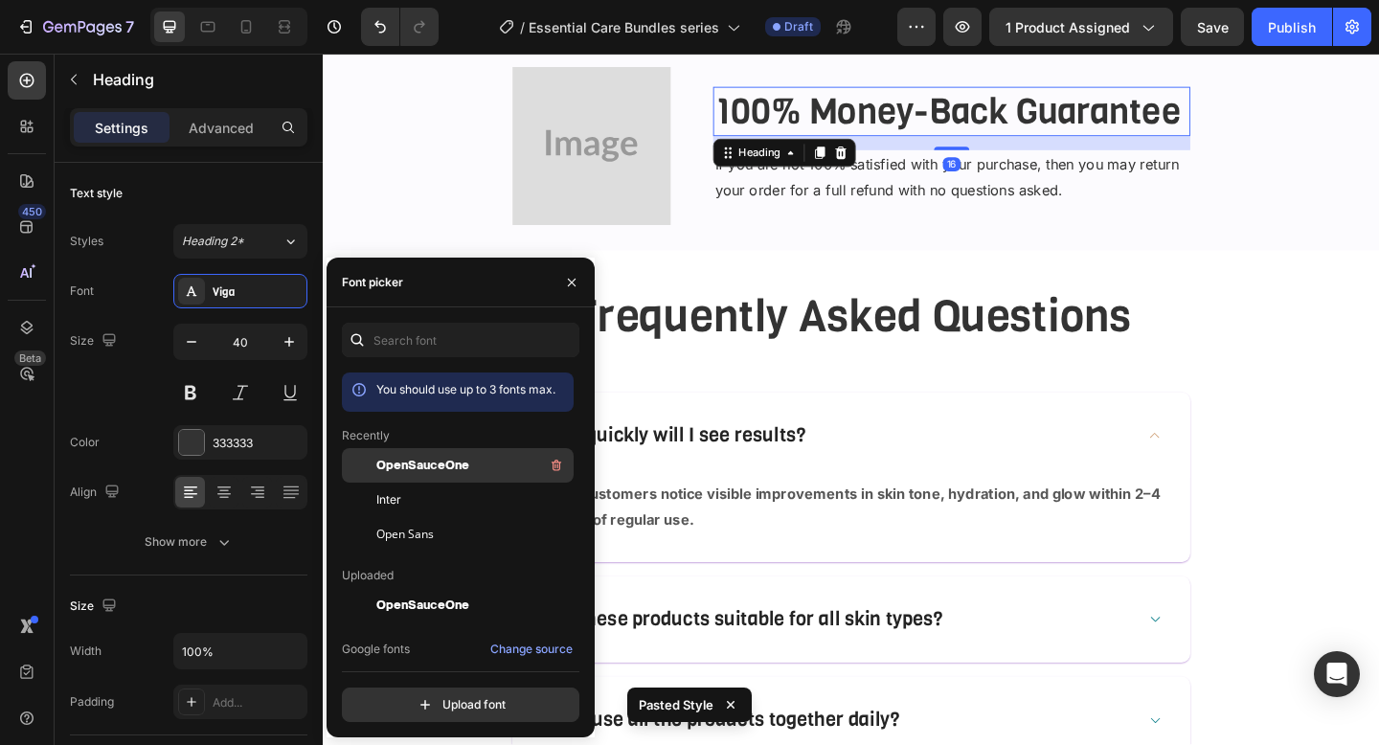
click at [505, 466] on div "OpenSauceOne" at bounding box center [472, 465] width 193 height 23
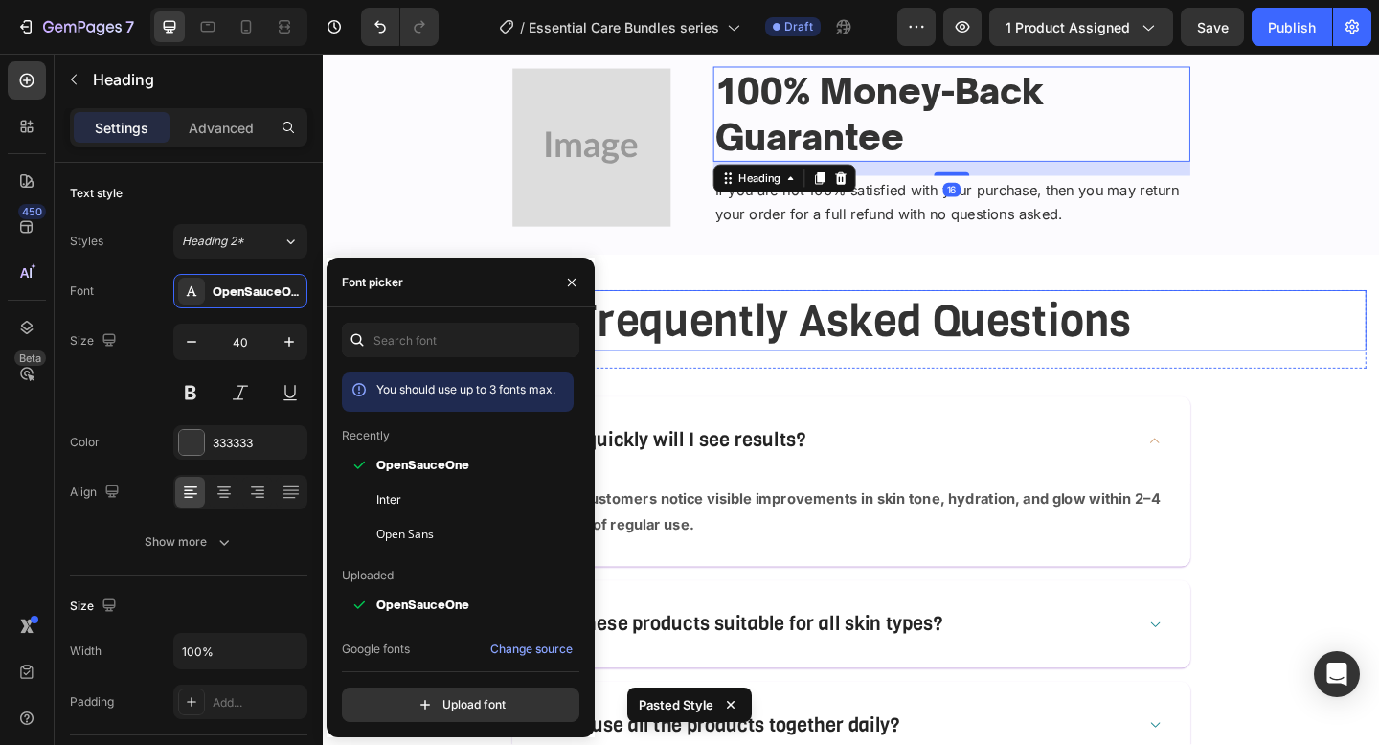
click at [1067, 311] on h2 "Frequently Asked Questions" at bounding box center [897, 344] width 1121 height 66
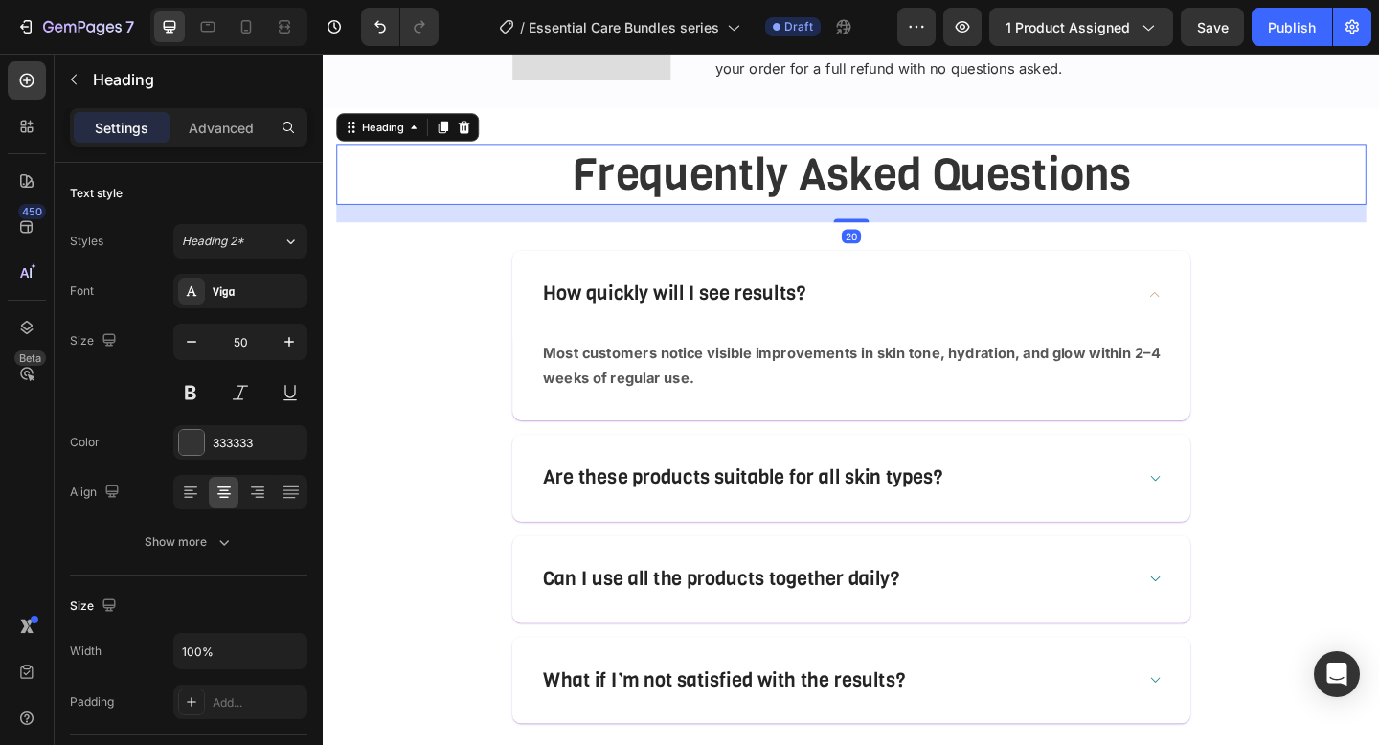
scroll to position [4249, 0]
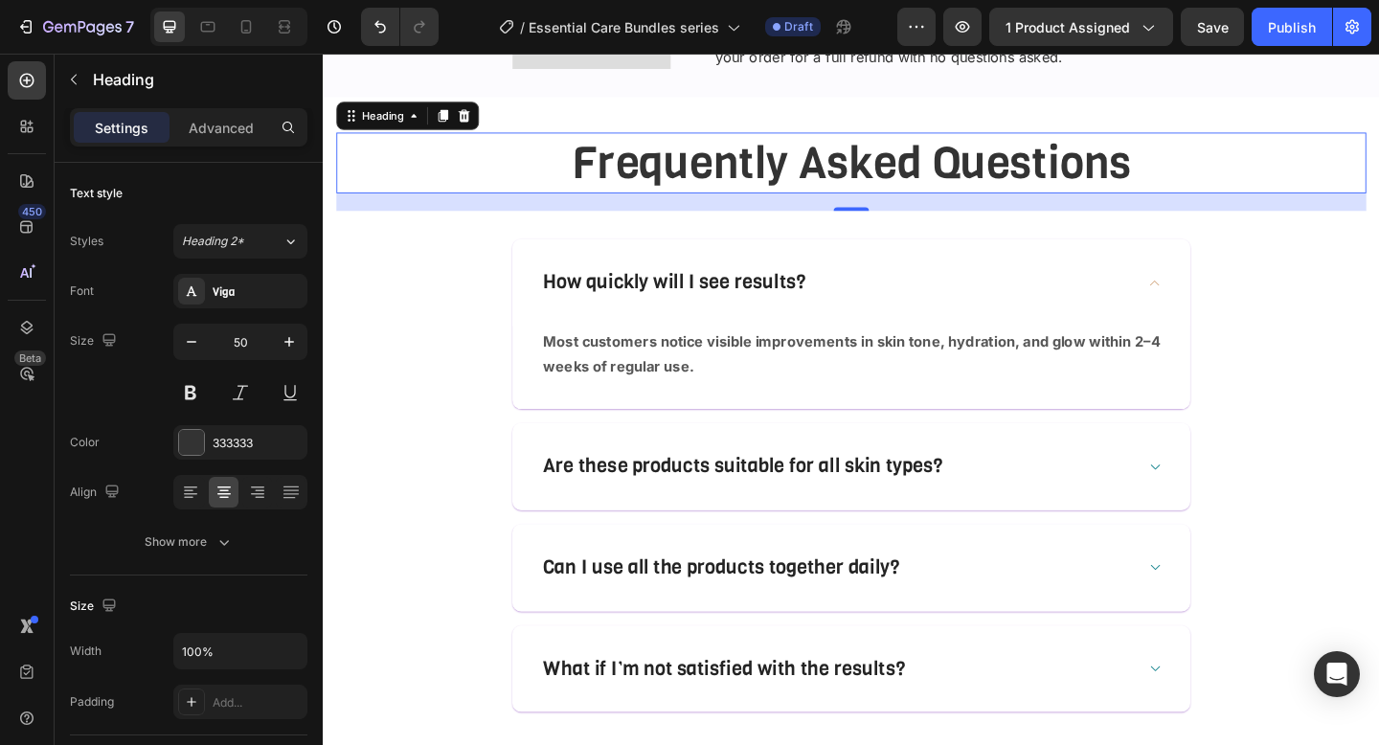
click at [951, 162] on p "Frequently Asked Questions" at bounding box center [897, 173] width 1117 height 62
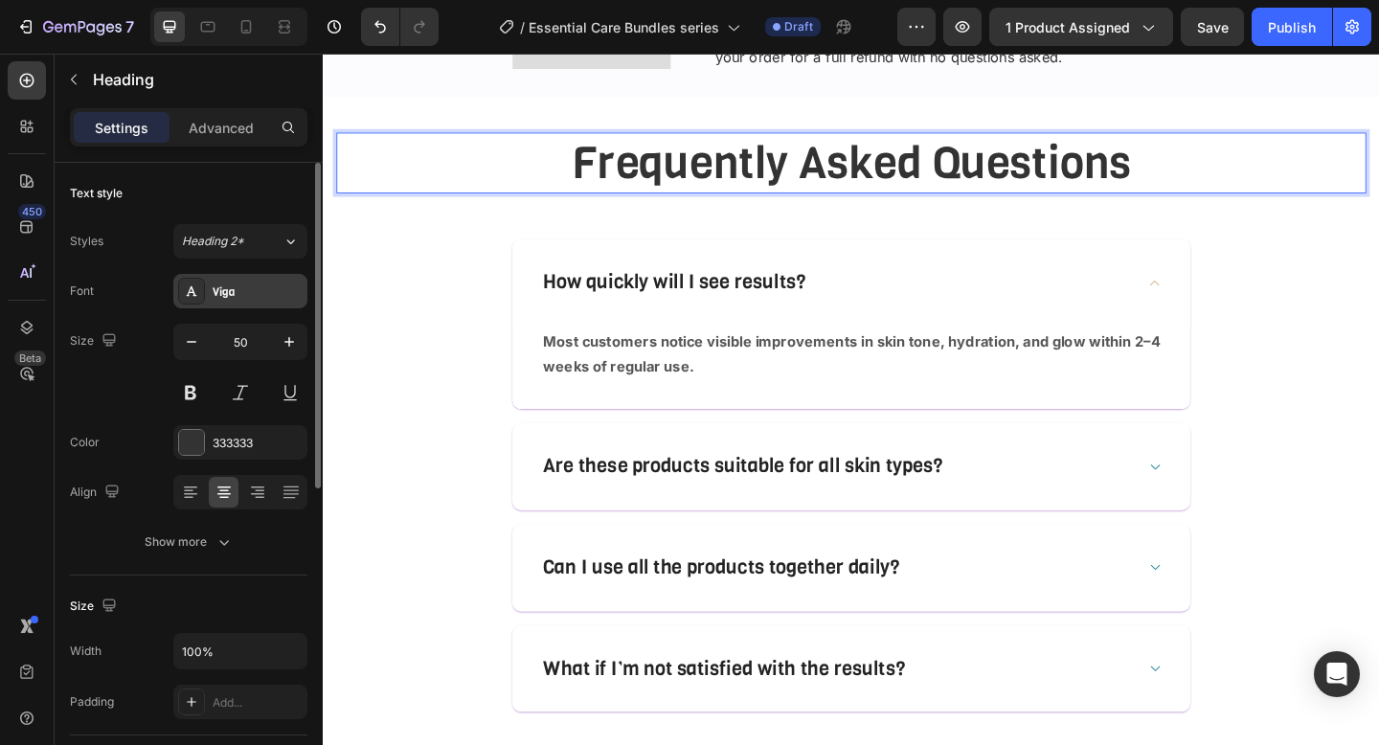
click at [232, 294] on div "Viga" at bounding box center [258, 291] width 90 height 17
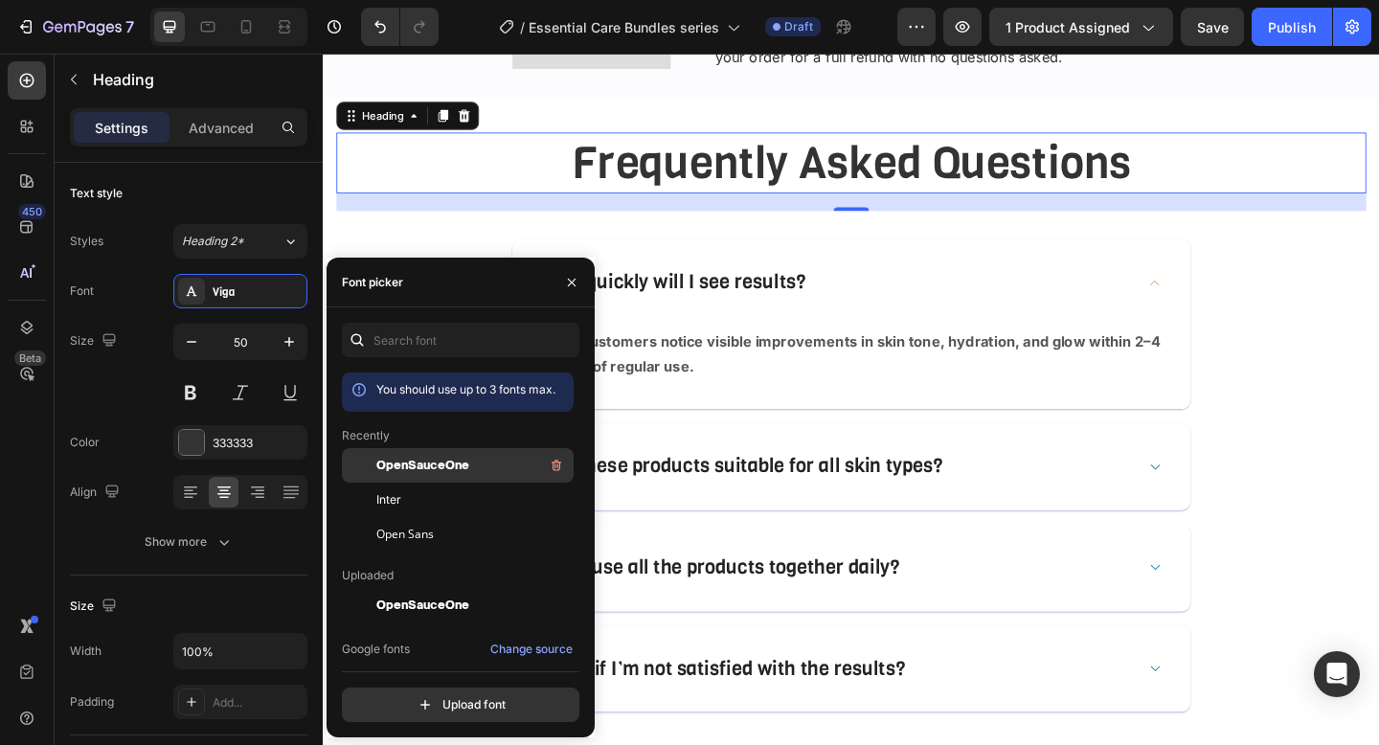
click at [445, 468] on span "OpenSauceOne" at bounding box center [422, 465] width 93 height 17
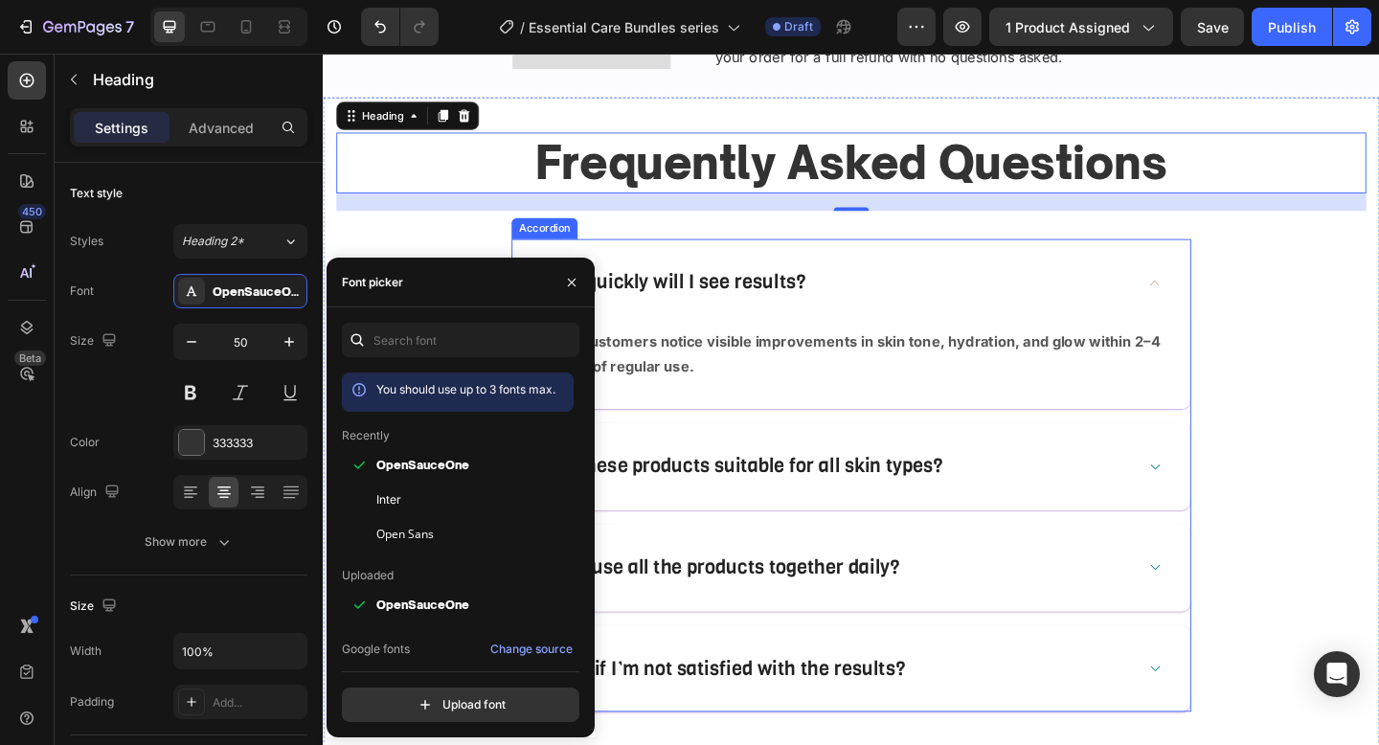
click at [821, 285] on div "How quickly will I see results?" at bounding box center [897, 303] width 737 height 95
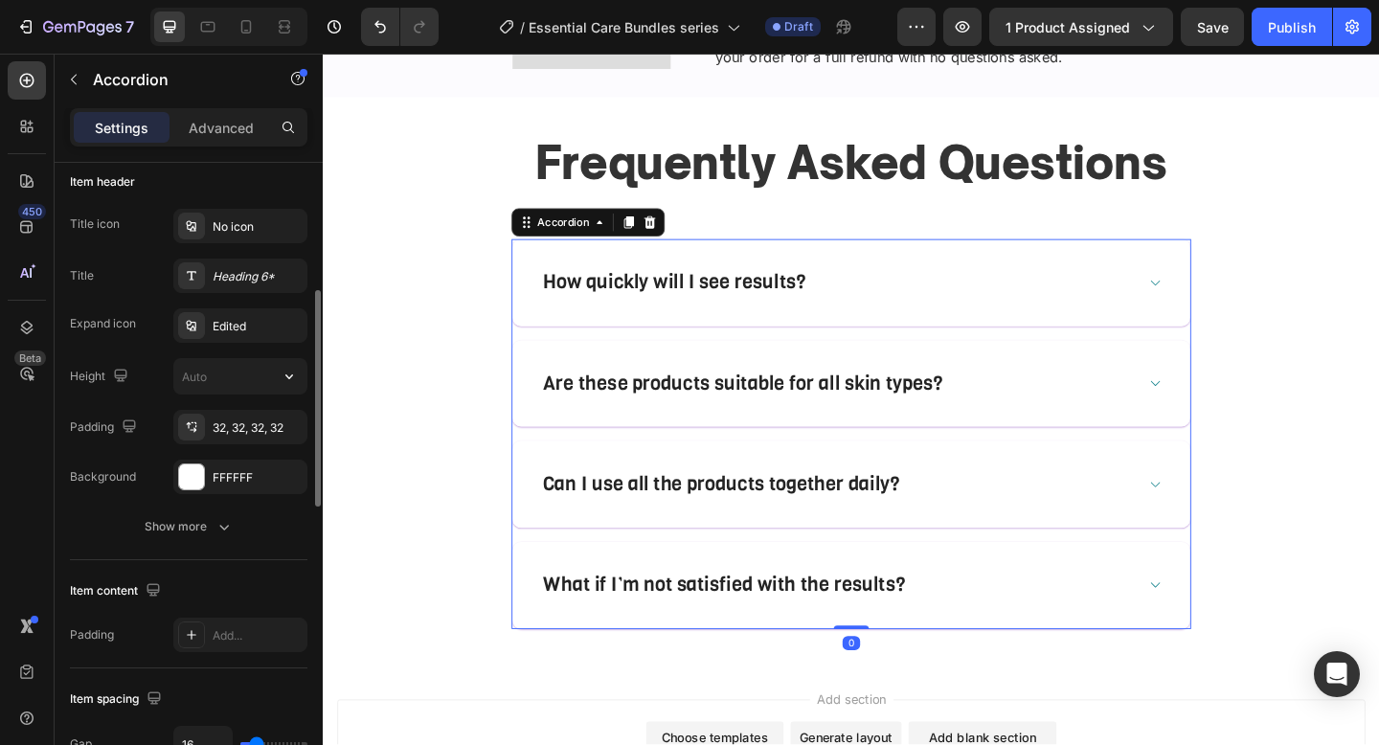
scroll to position [231, 0]
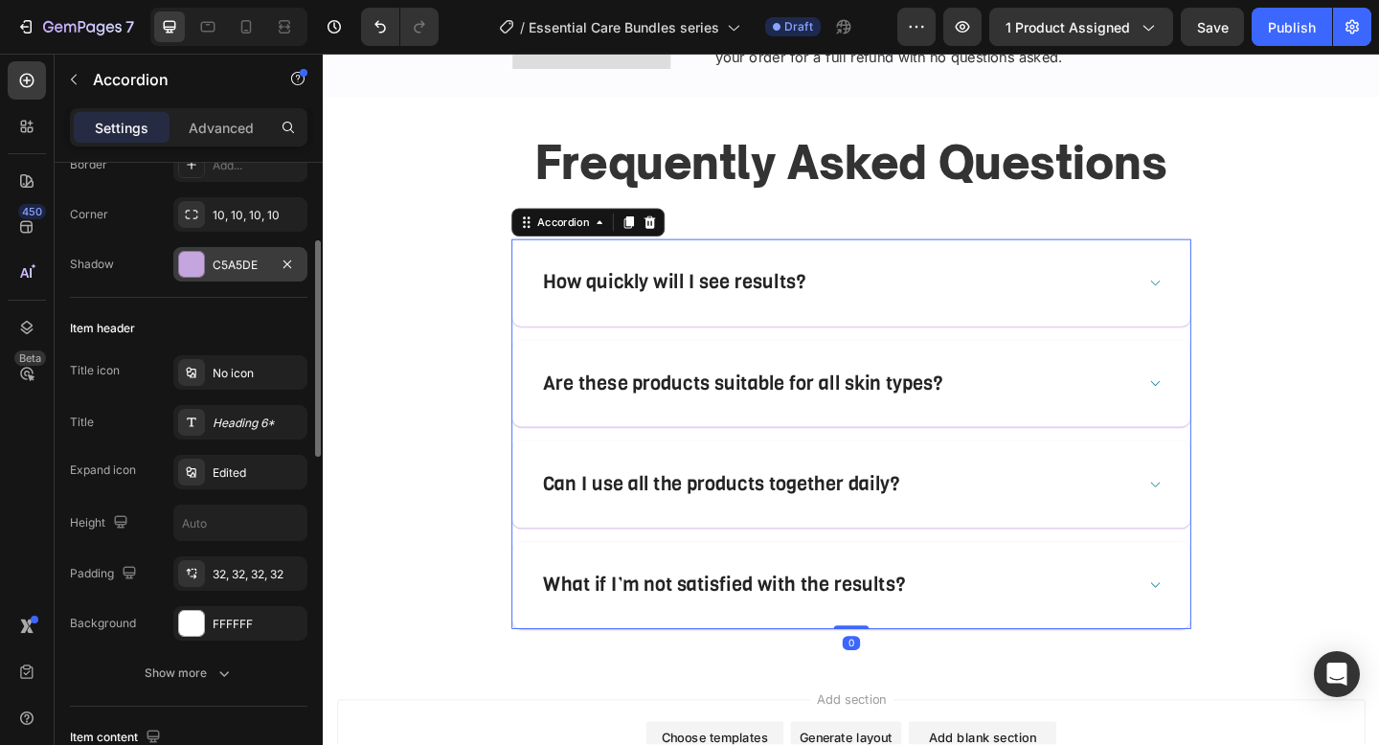
click at [228, 264] on div "C5A5DE" at bounding box center [241, 265] width 56 height 17
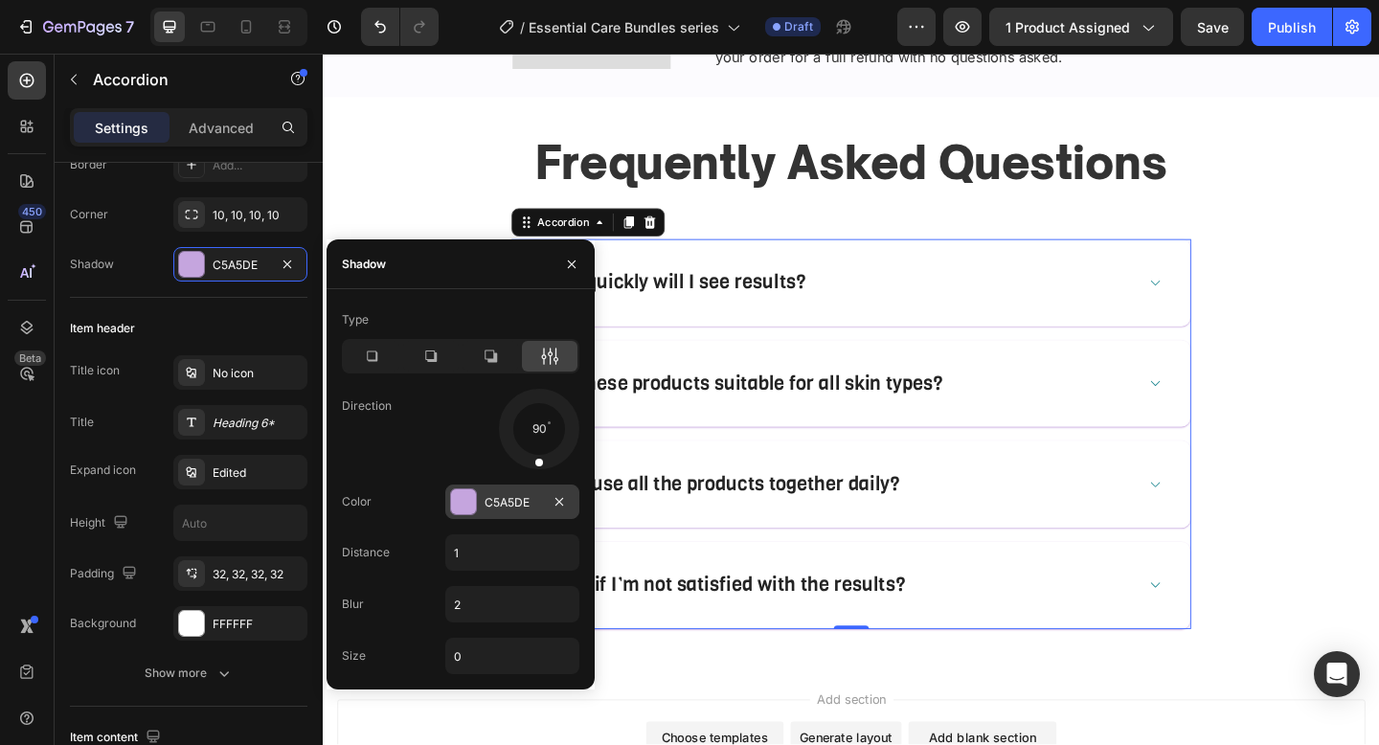
click at [498, 494] on div "C5A5DE" at bounding box center [513, 502] width 56 height 17
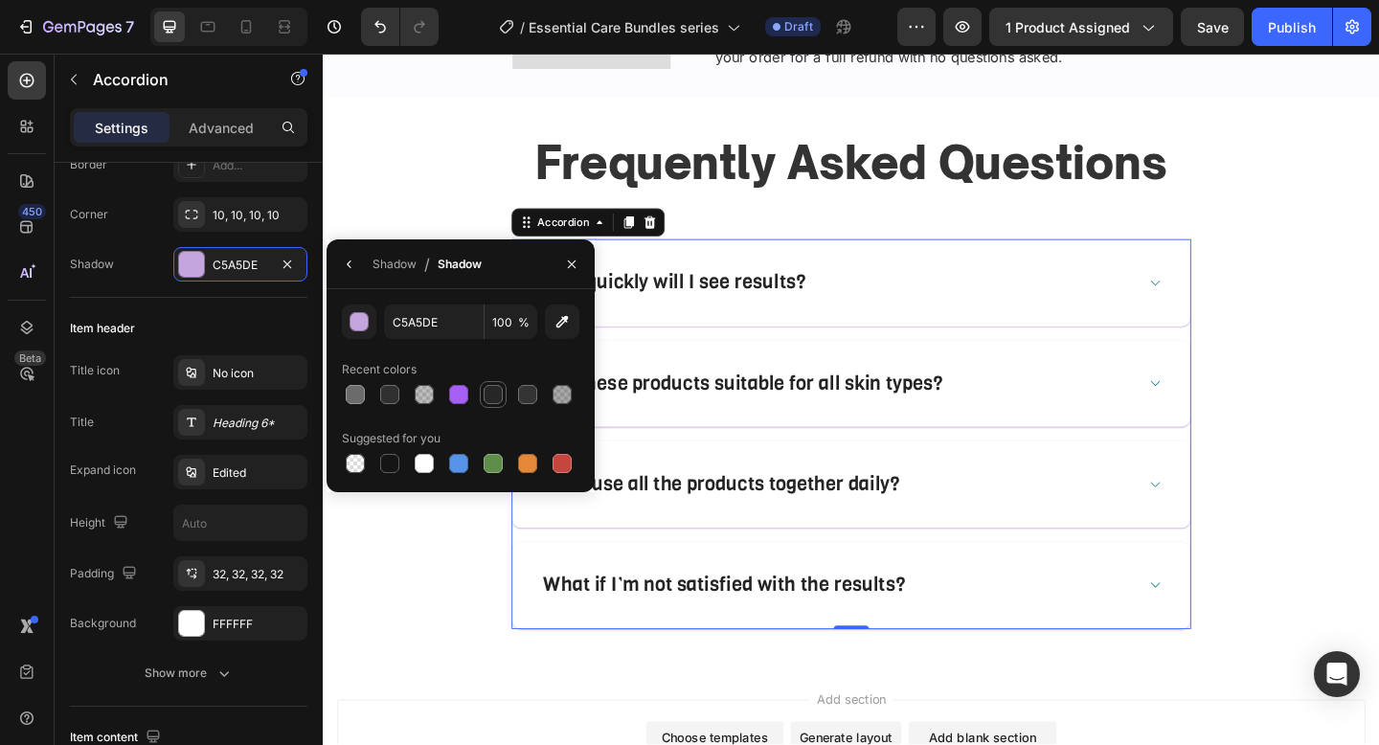
click at [499, 388] on div at bounding box center [493, 394] width 19 height 19
type input "262626"
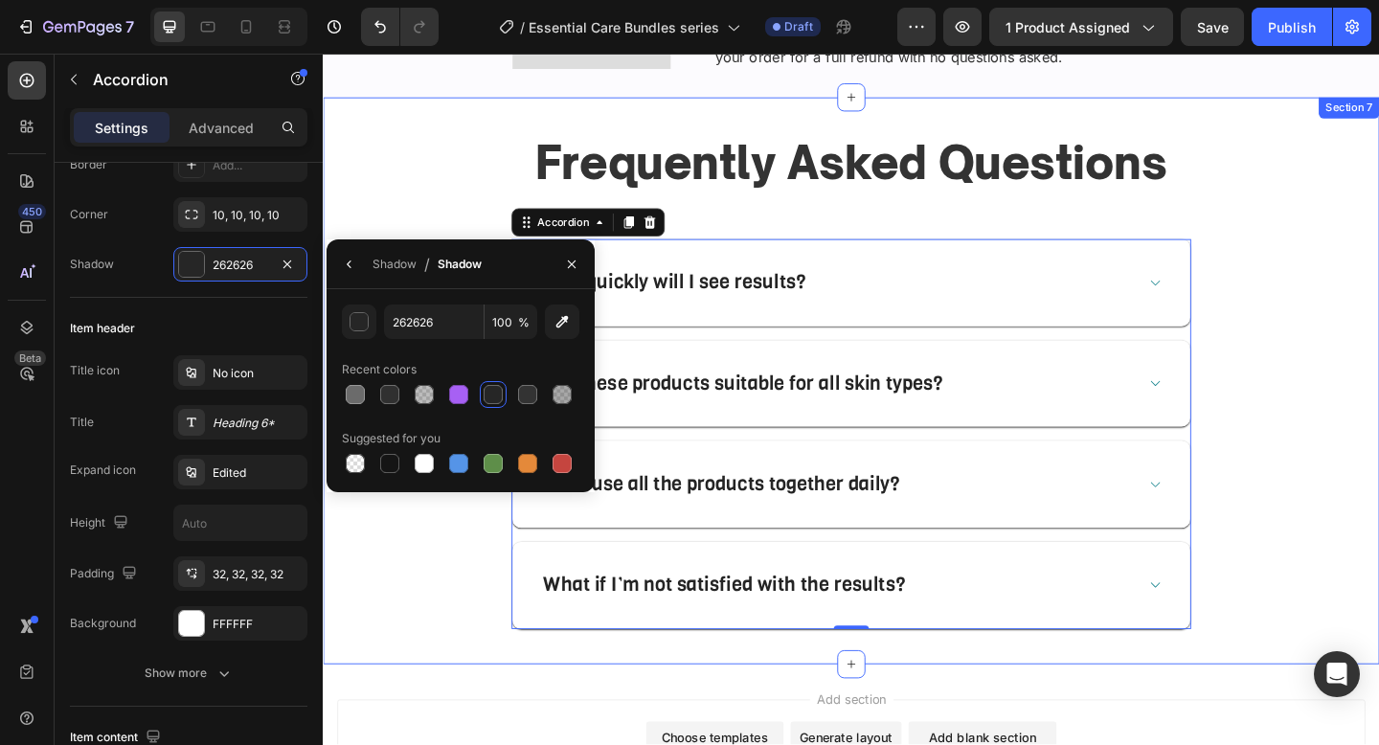
click at [525, 668] on div "Frequently Asked Questions Heading Row How quickly will I see results? Are thes…" at bounding box center [897, 409] width 1121 height 539
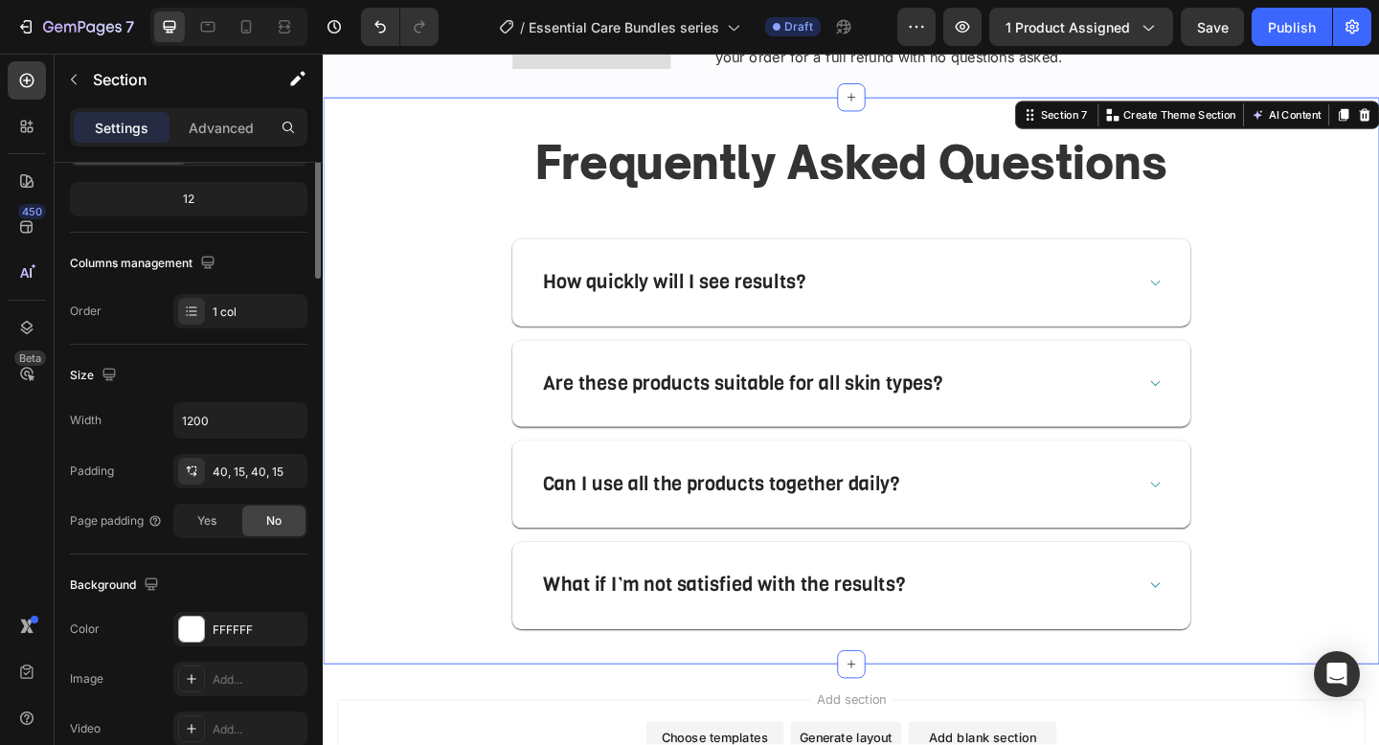
scroll to position [0, 0]
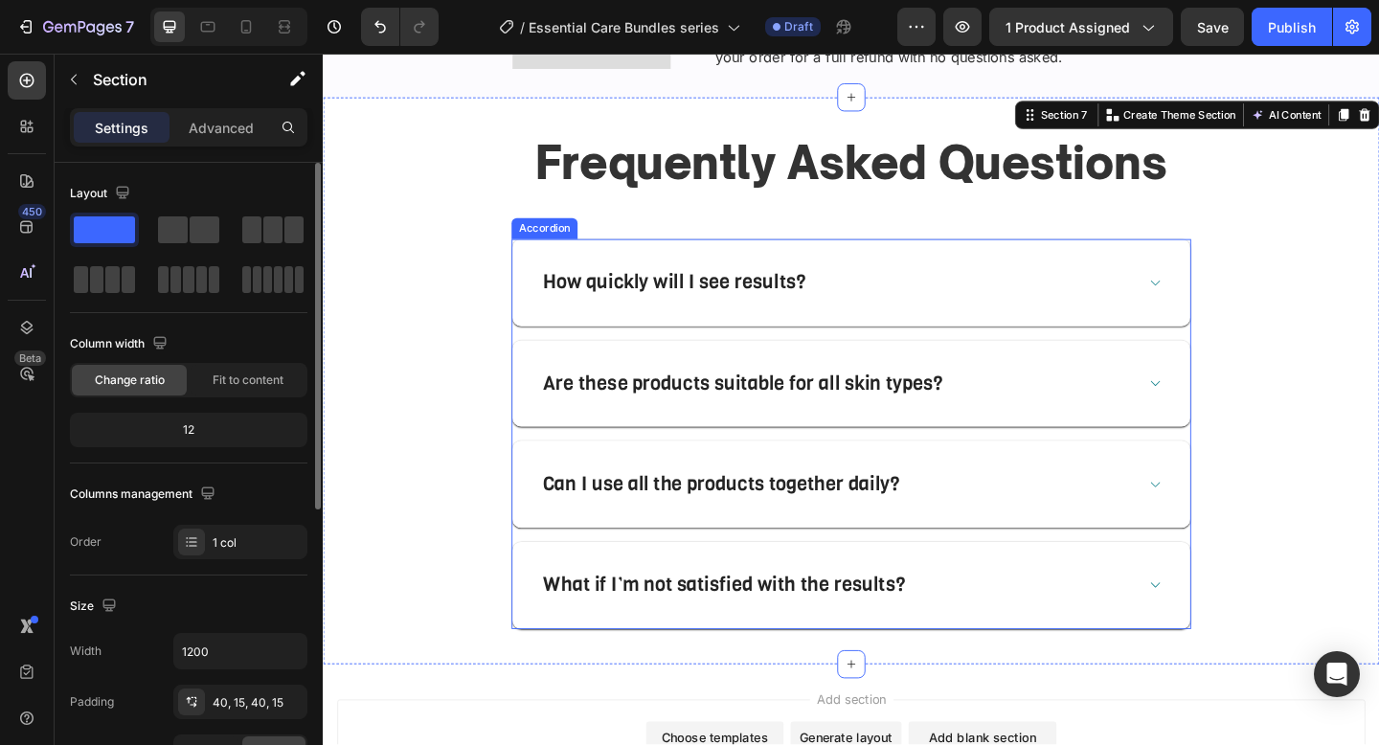
click at [736, 278] on div "How quickly will I see results?" at bounding box center [897, 303] width 737 height 95
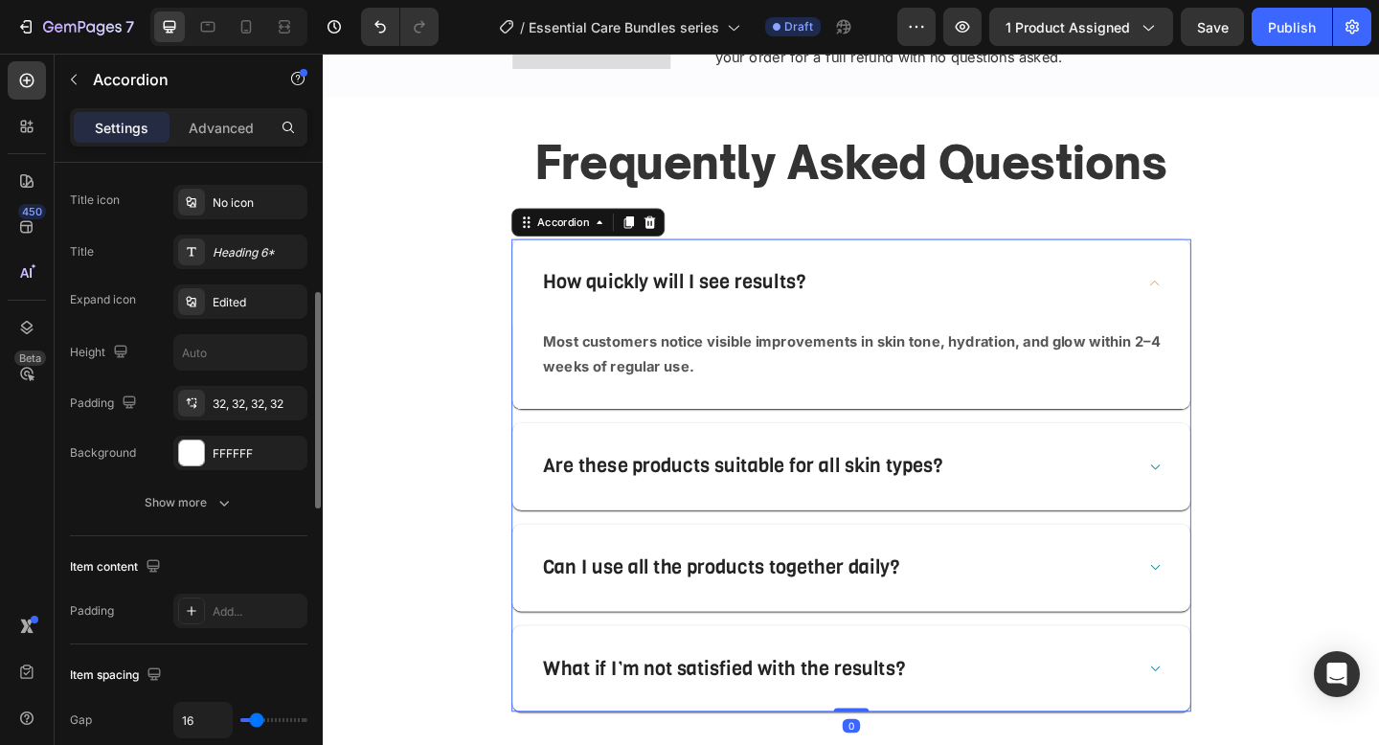
scroll to position [433, 0]
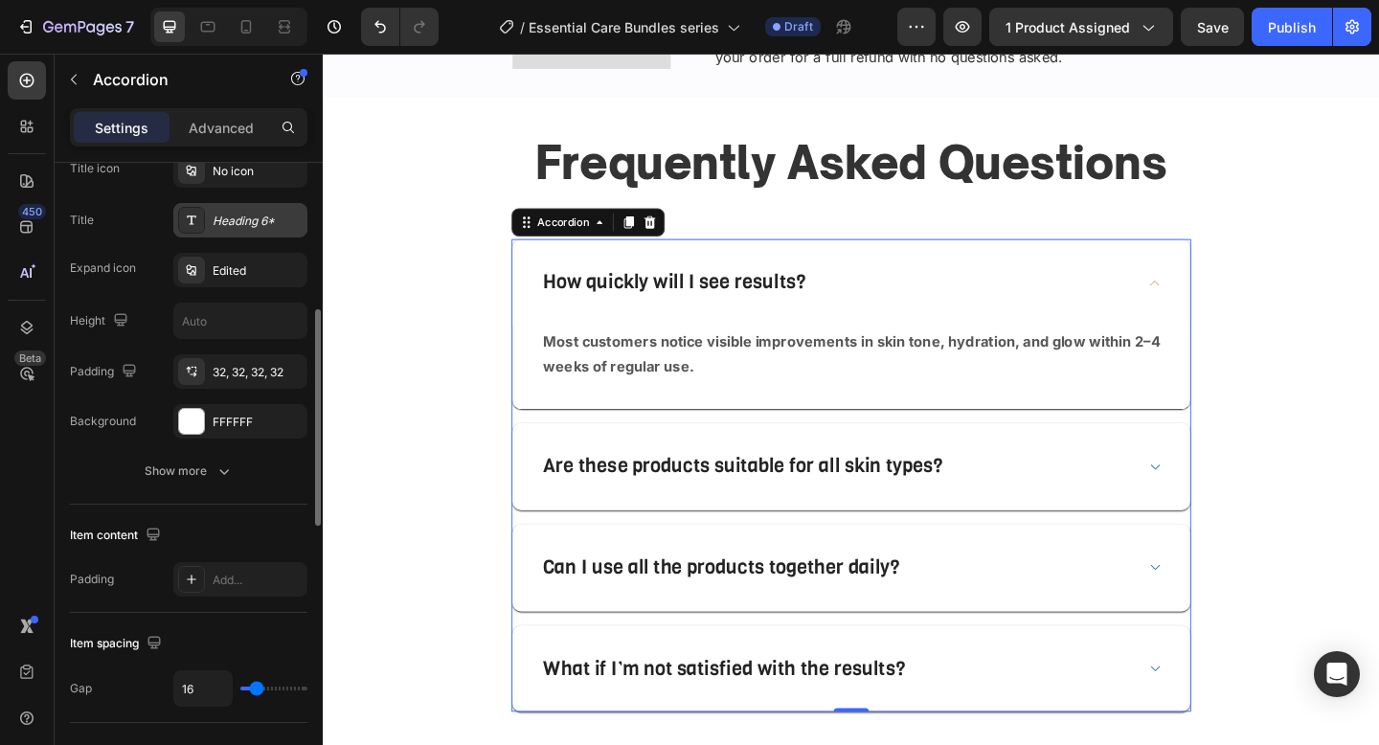
click at [230, 225] on div "Heading 6*" at bounding box center [258, 221] width 90 height 17
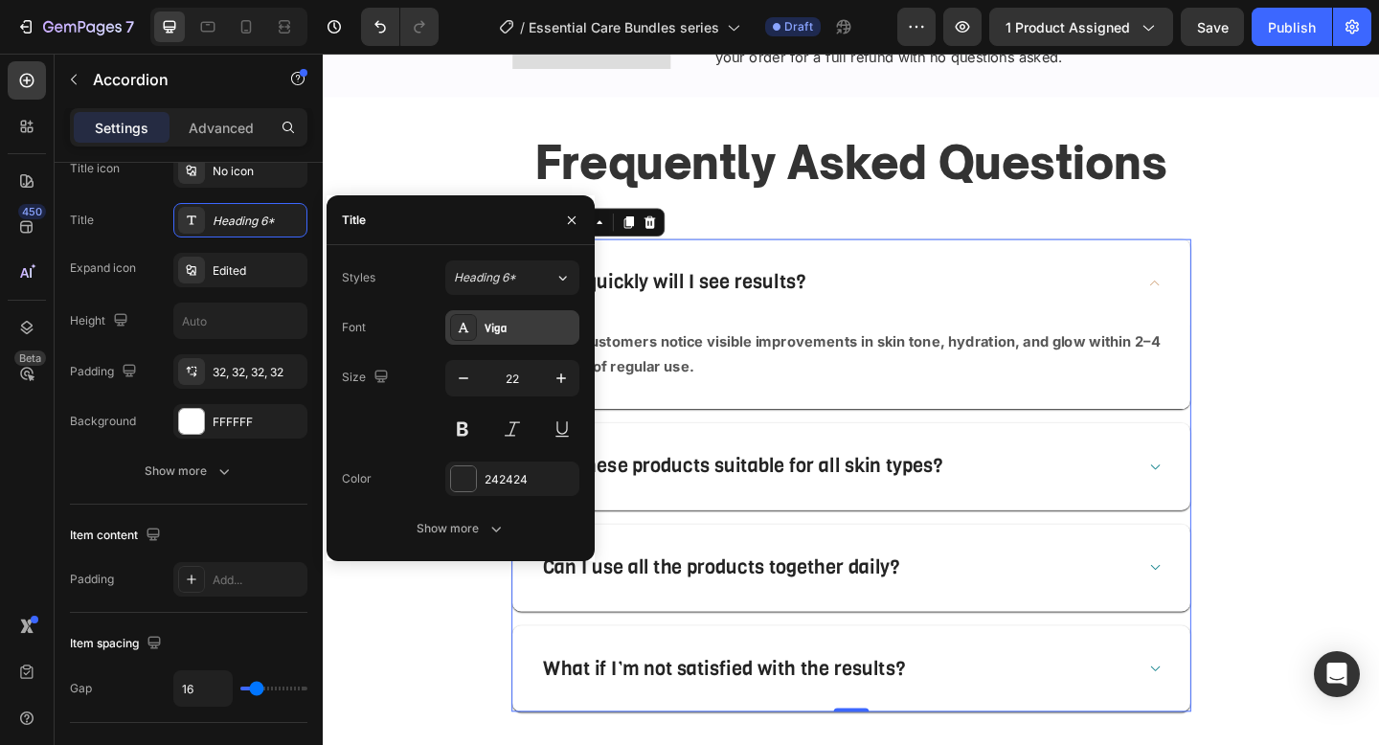
click at [494, 335] on div "Viga" at bounding box center [530, 328] width 90 height 17
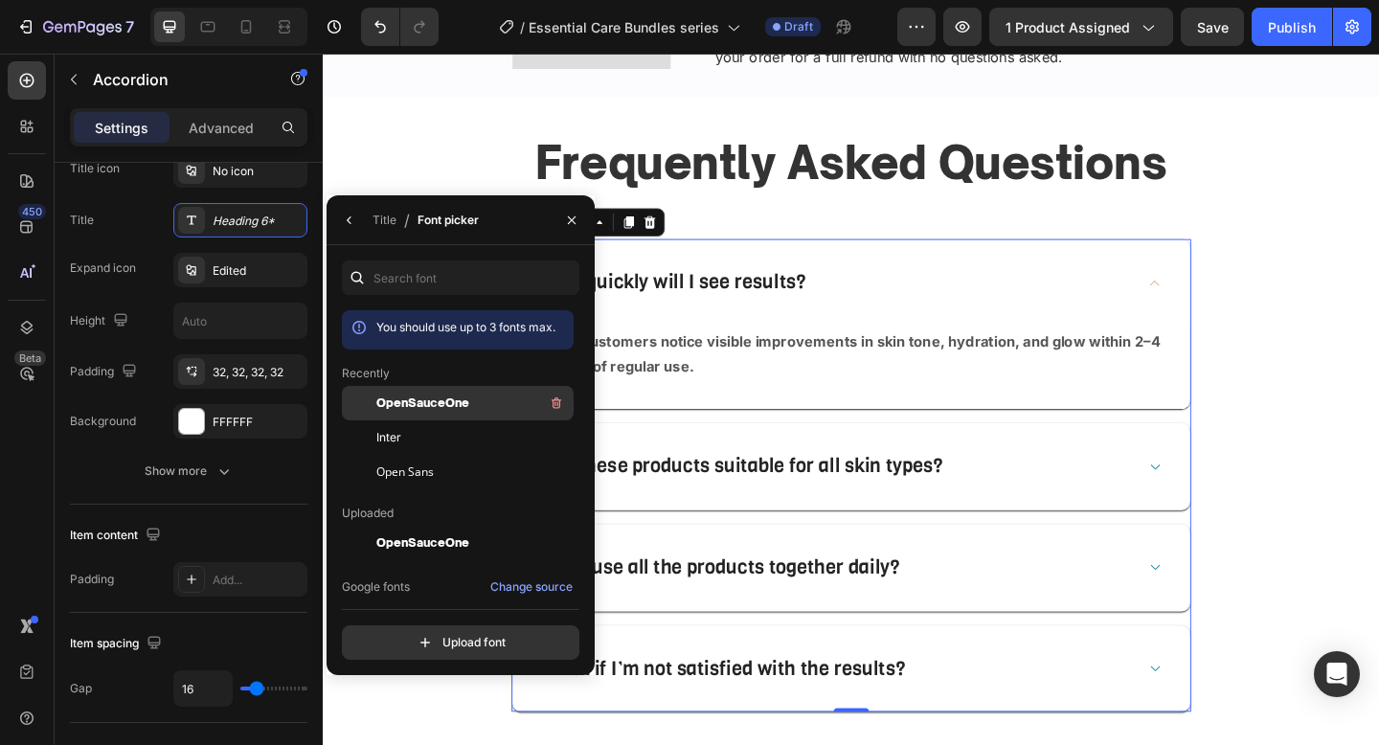
click at [468, 402] on div "OpenSauceOne" at bounding box center [472, 403] width 193 height 23
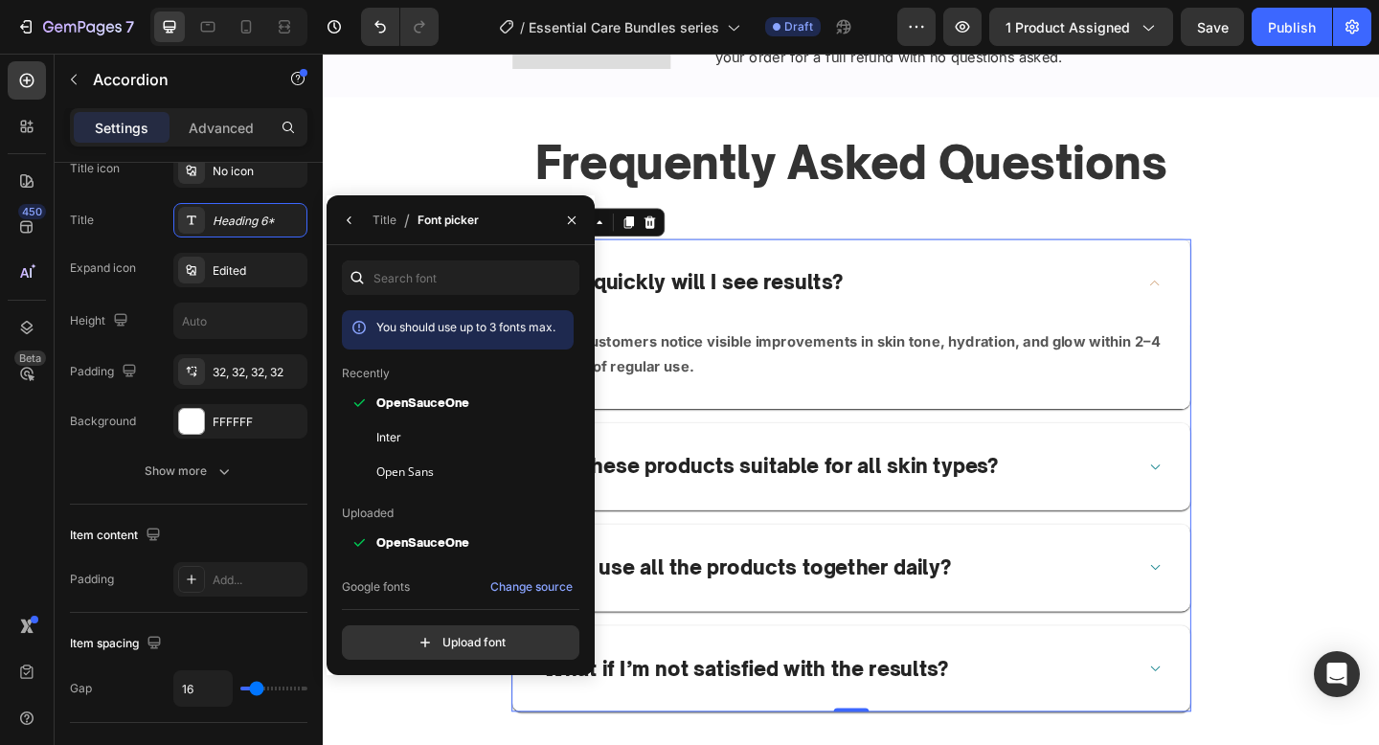
click at [332, 433] on div "You should use up to 3 fonts max. Recently OpenSauceOne Inter Open Sans Uploade…" at bounding box center [461, 460] width 268 height 399
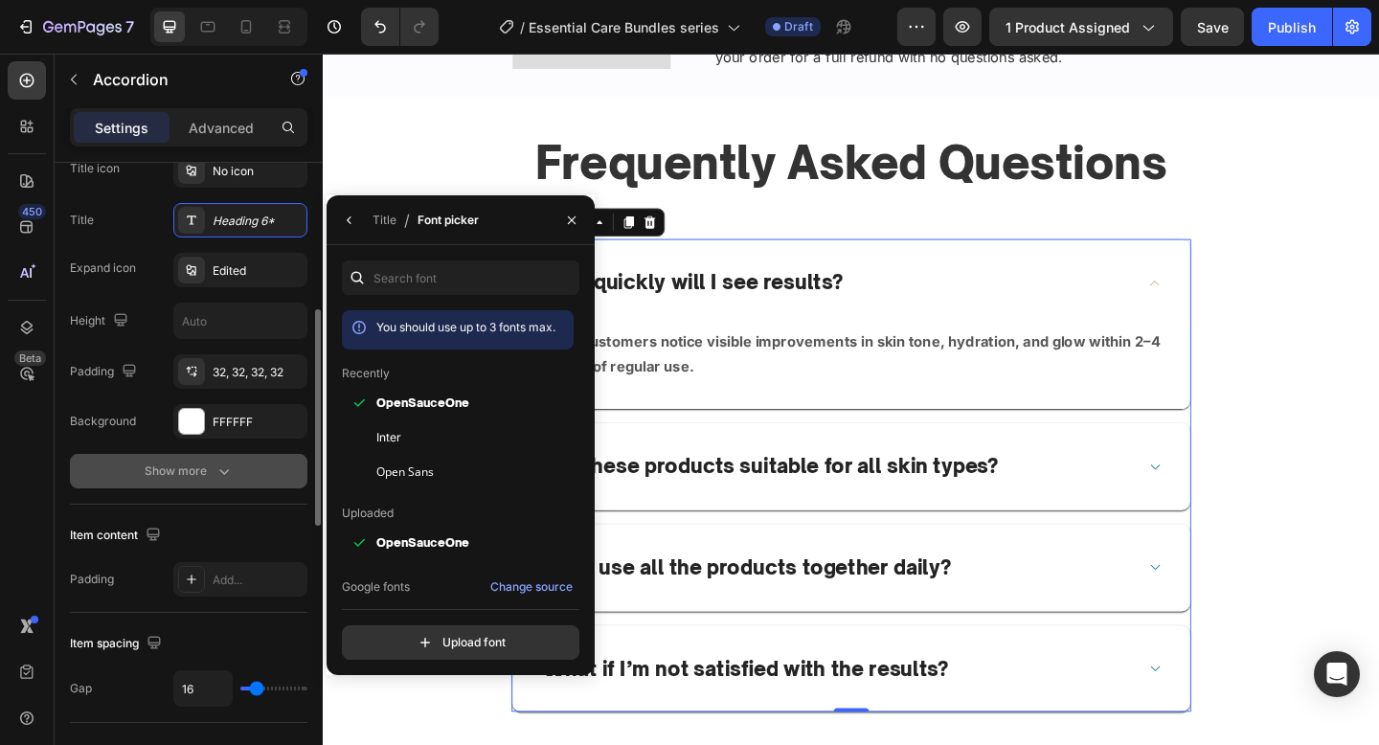
click at [282, 454] on button "Show more" at bounding box center [189, 471] width 238 height 34
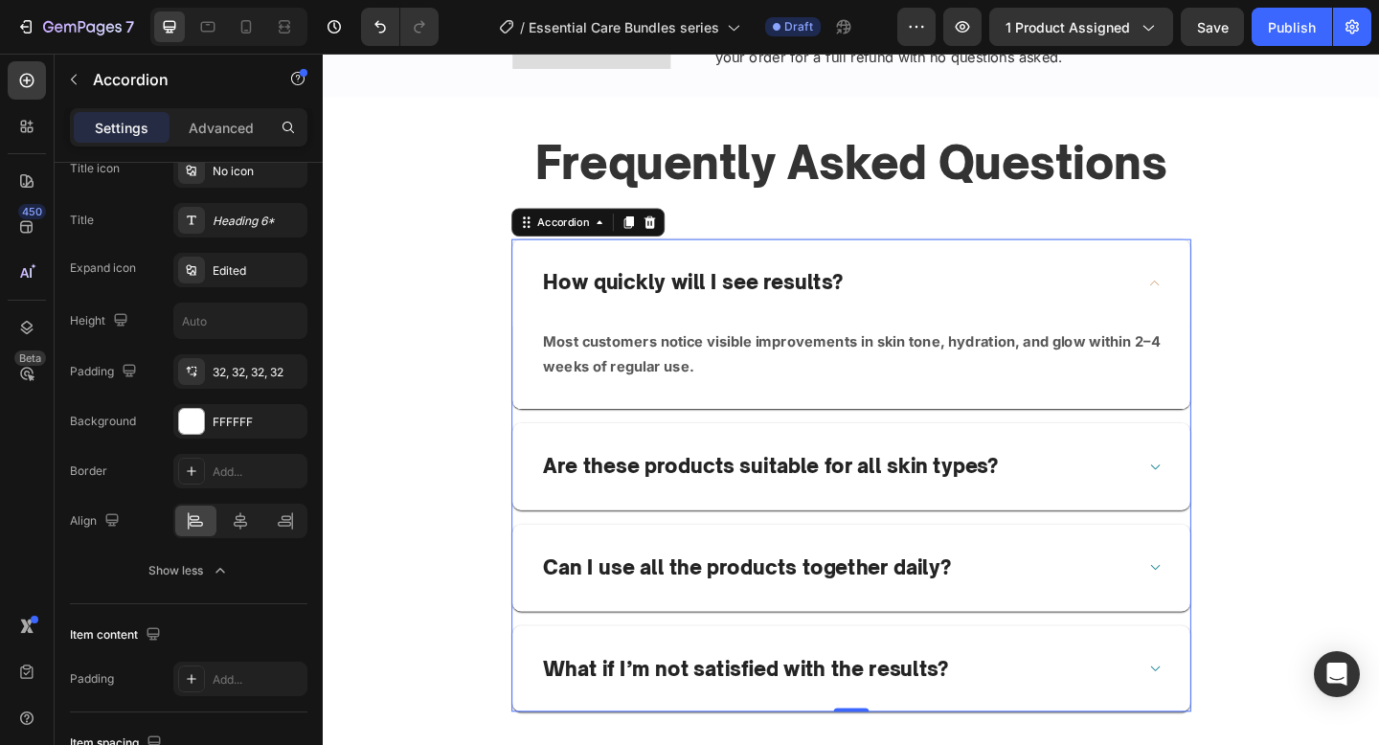
click at [874, 285] on div "How quickly will I see results?" at bounding box center [897, 303] width 737 height 95
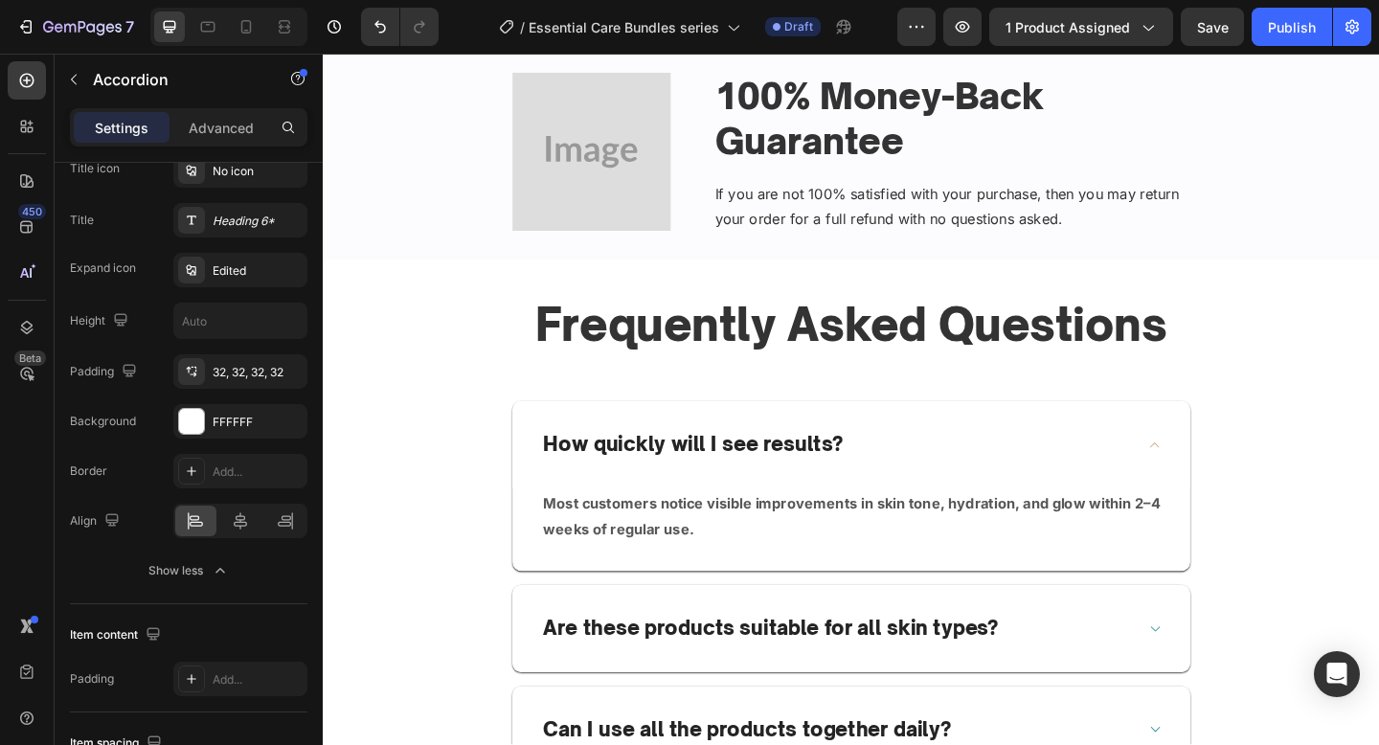
scroll to position [4133, 0]
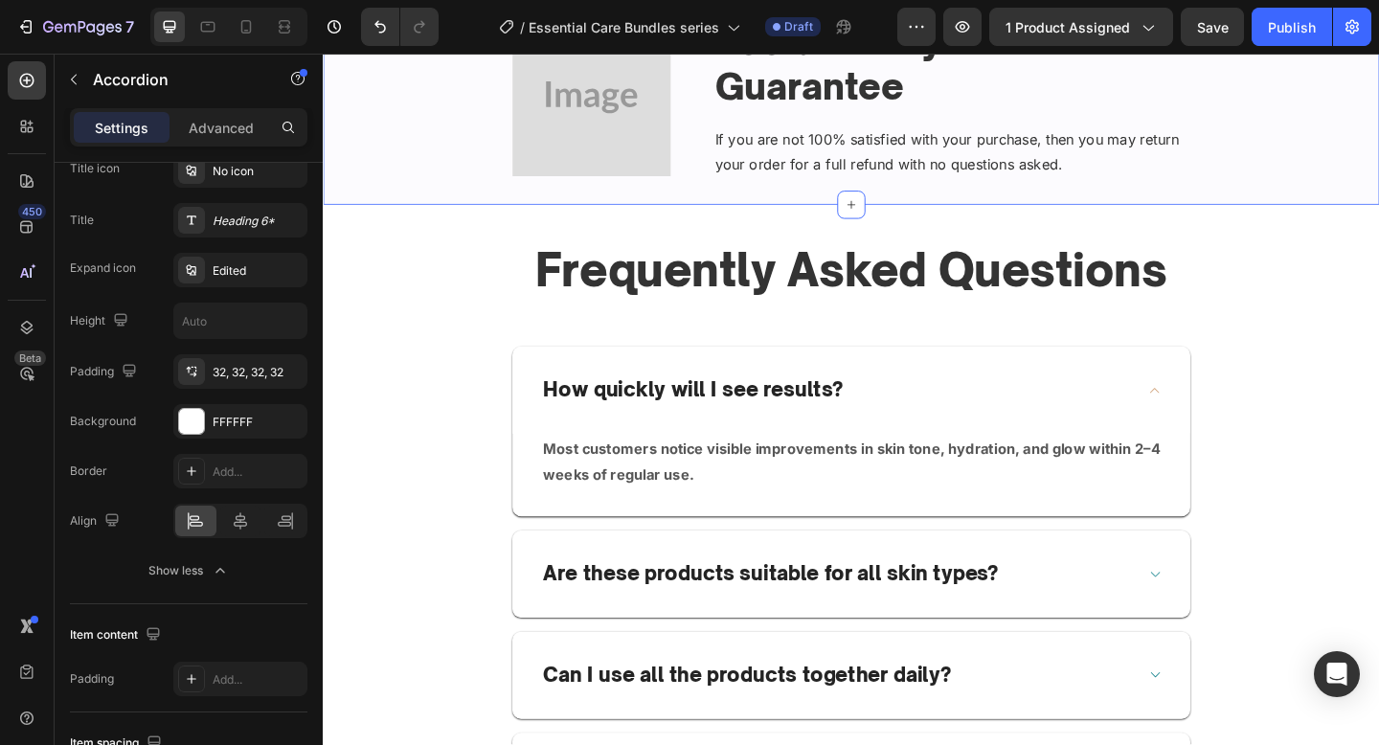
click at [437, 205] on div "Image 100% Money-Back Guarantee Heading If you are not 100% satisfied with your…" at bounding box center [897, 106] width 1149 height 225
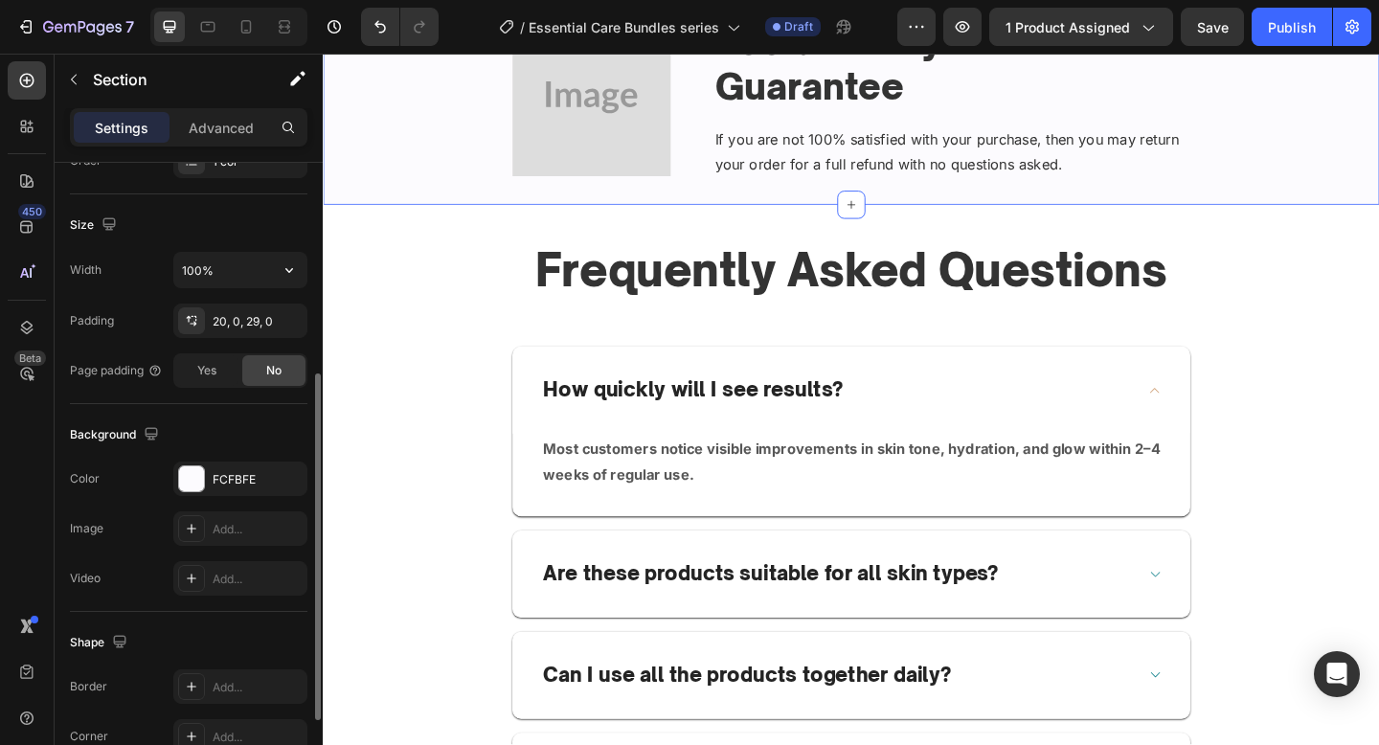
scroll to position [383, 0]
click at [223, 487] on div "FCFBFE" at bounding box center [240, 477] width 134 height 34
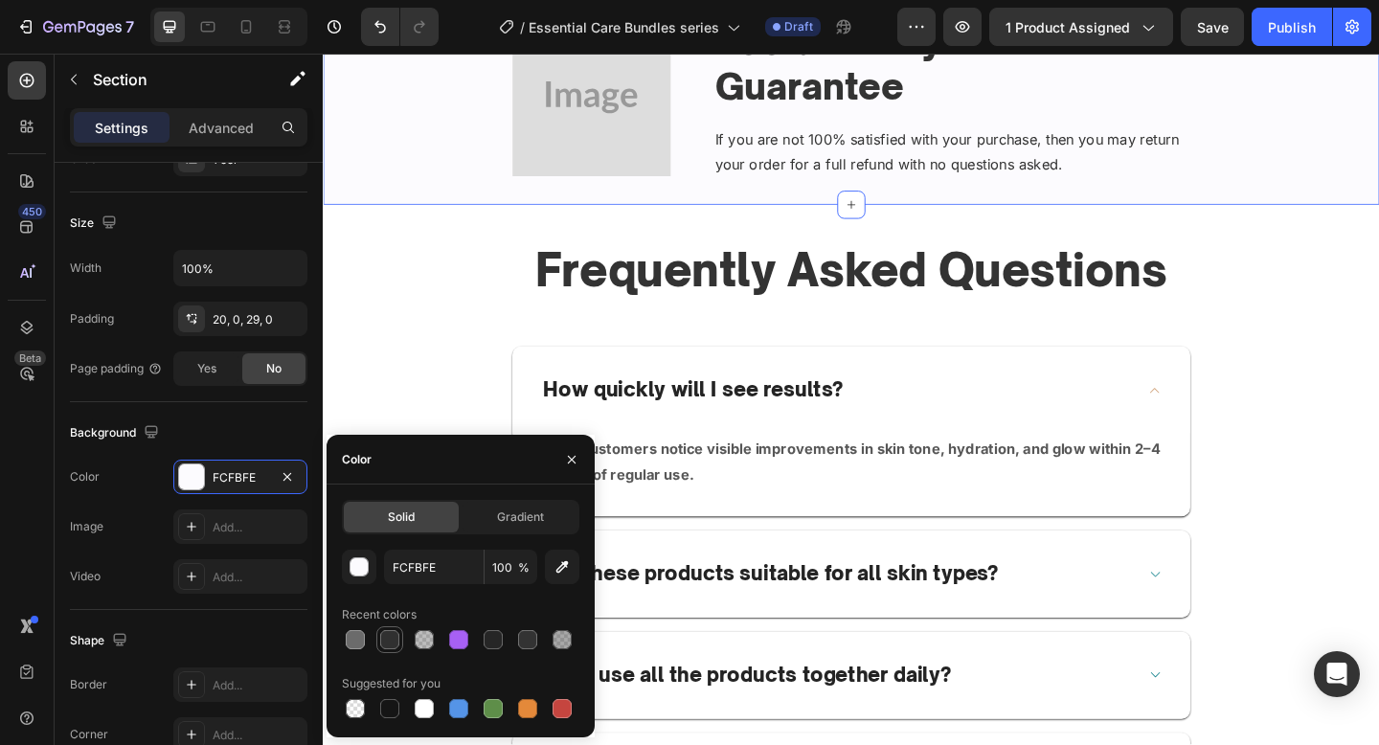
click at [396, 630] on div at bounding box center [389, 639] width 19 height 19
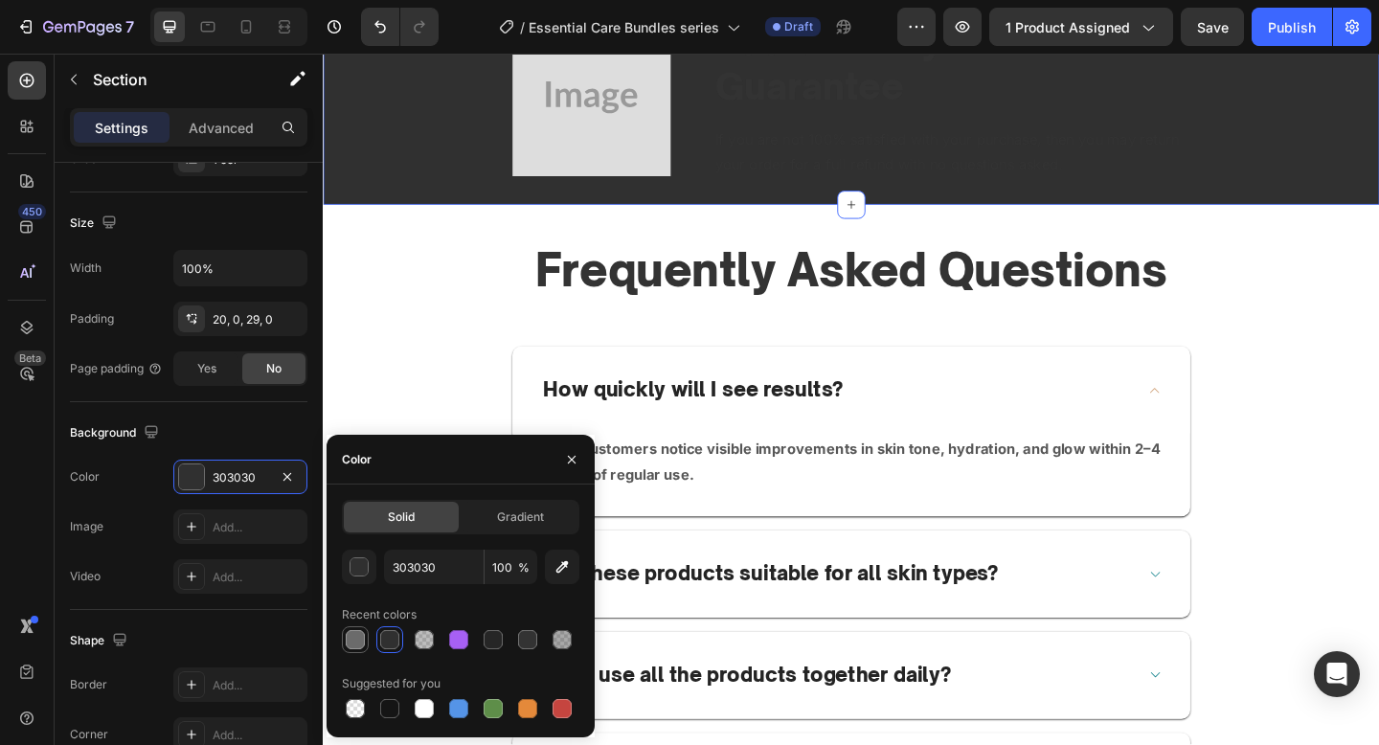
click at [357, 626] on div at bounding box center [355, 639] width 27 height 27
type input "6B6B6B"
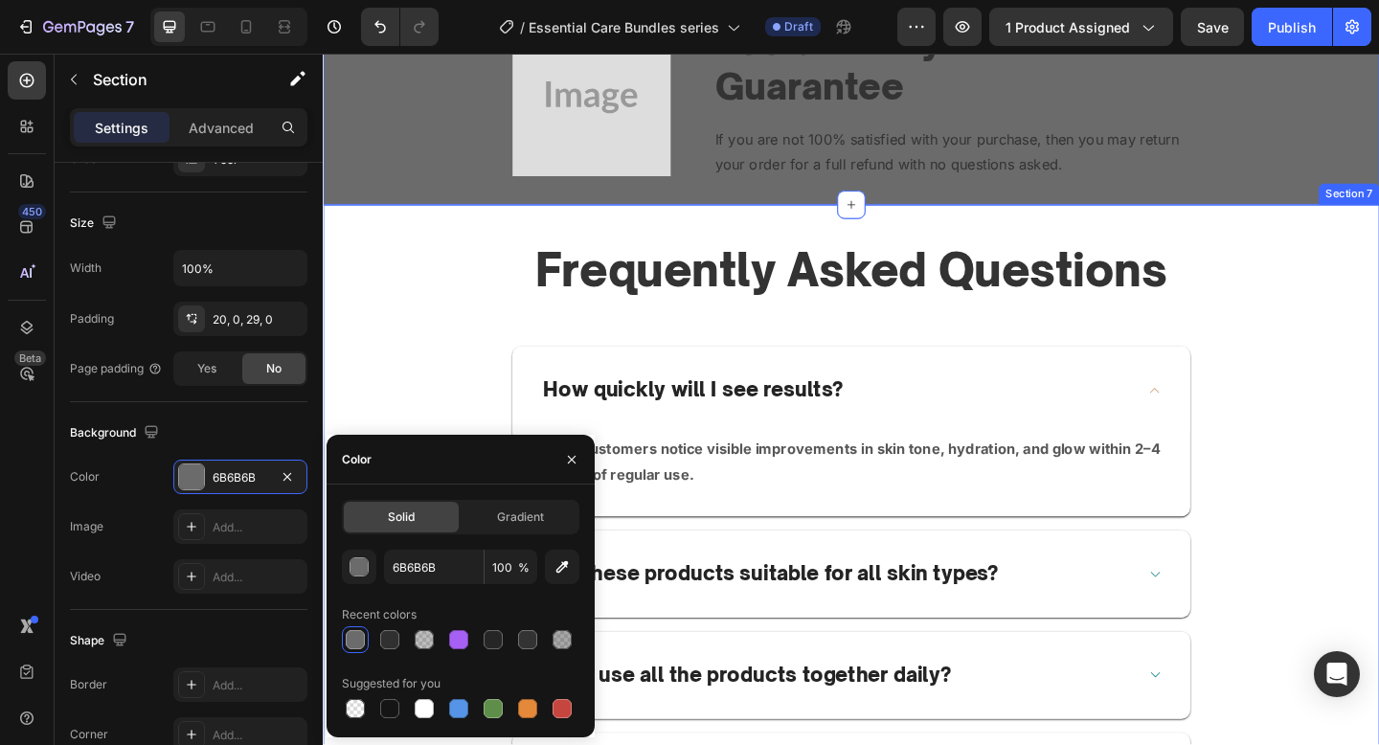
click at [766, 251] on div "Frequently Asked Questions Heading Row How quickly will I see results? Most cus…" at bounding box center [897, 571] width 1149 height 707
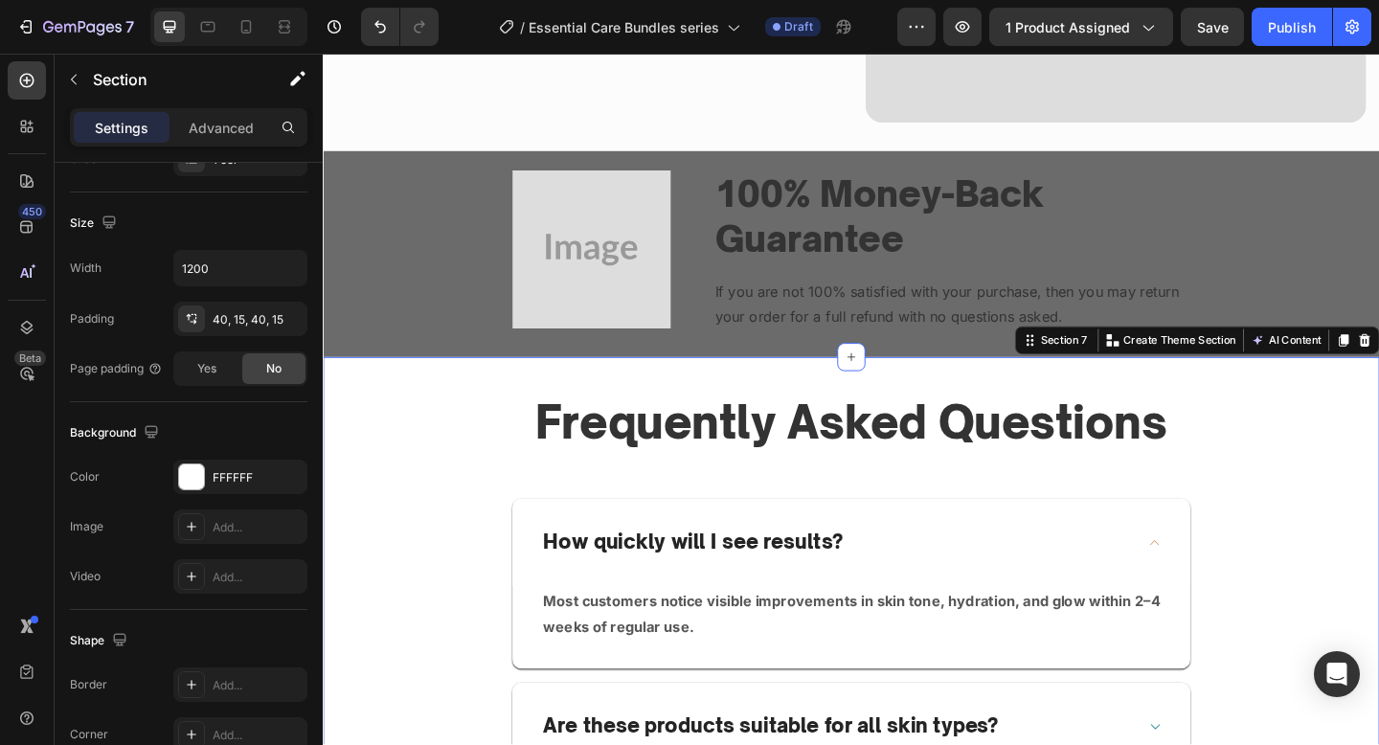
scroll to position [3926, 0]
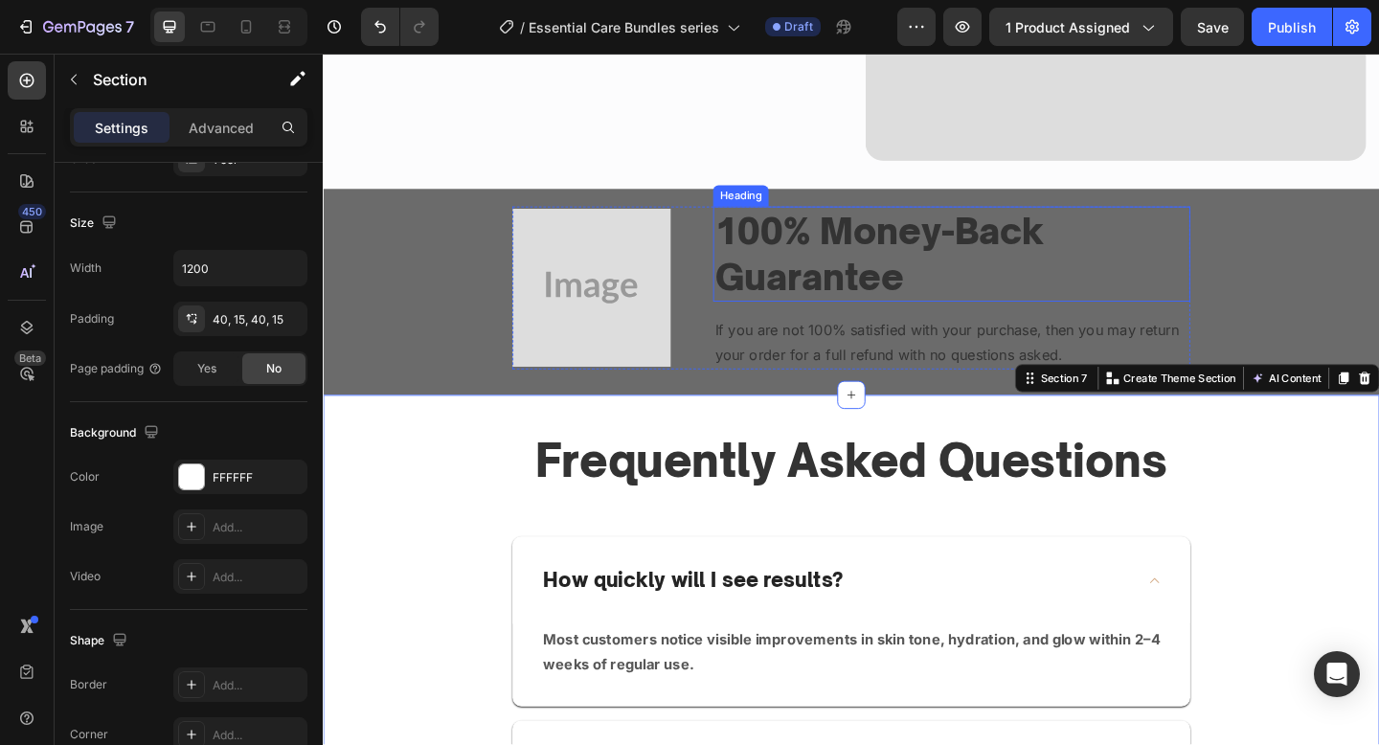
click at [831, 302] on p "100% Money-Back Guarantee" at bounding box center [1006, 272] width 515 height 100
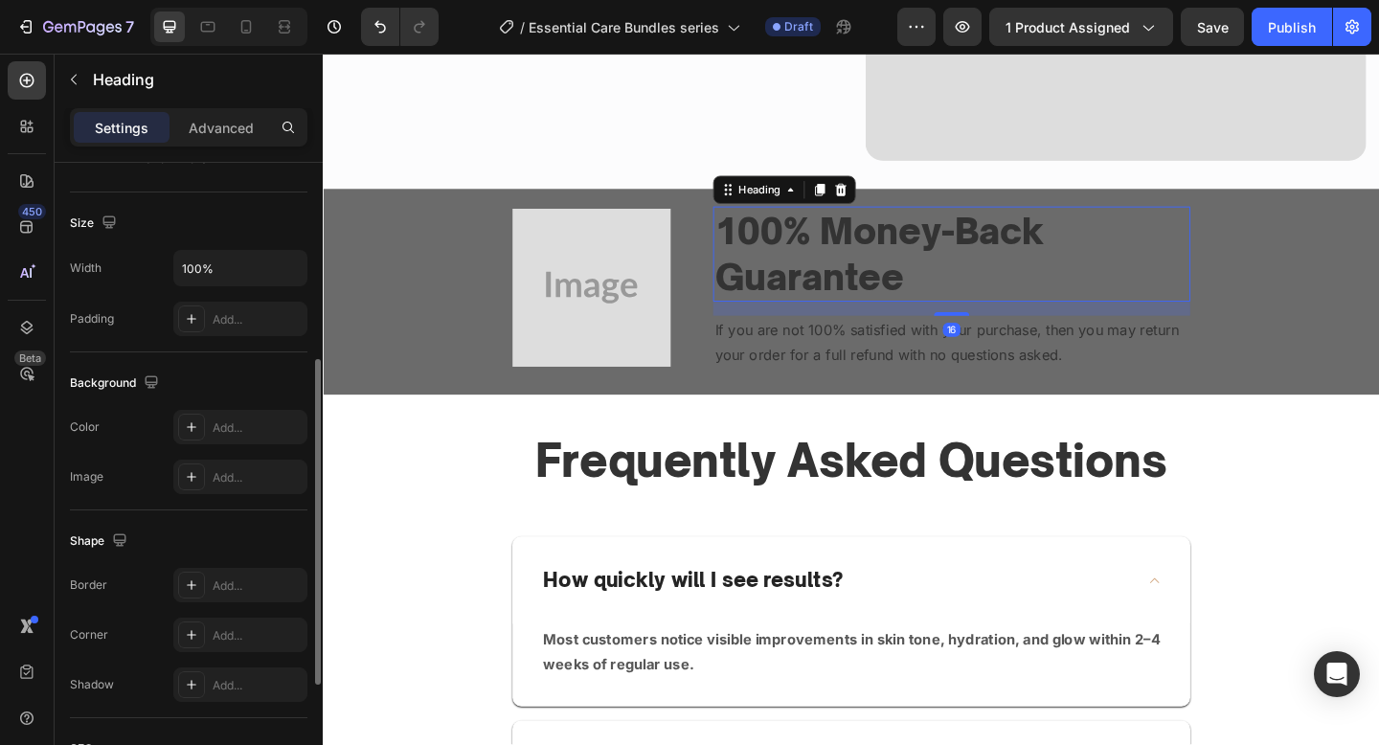
scroll to position [0, 0]
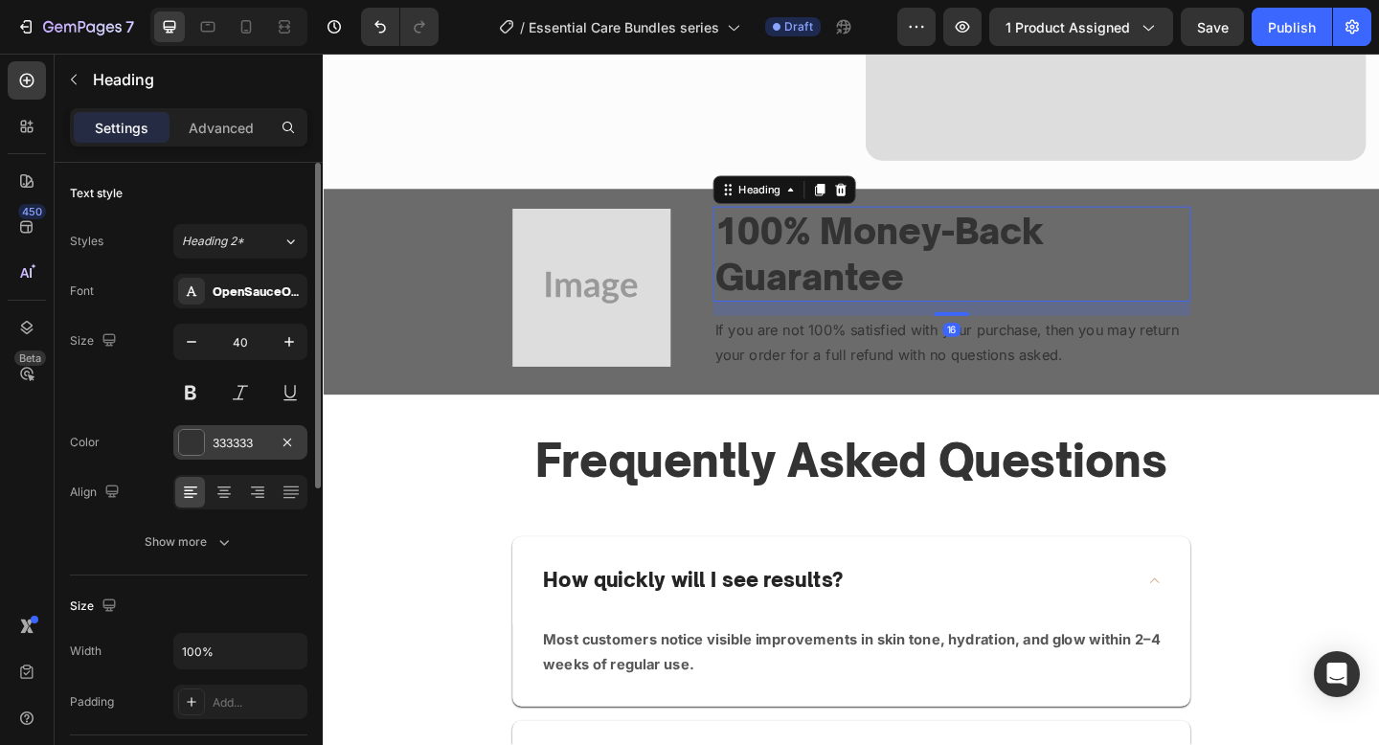
click at [205, 453] on div "333333" at bounding box center [240, 442] width 134 height 34
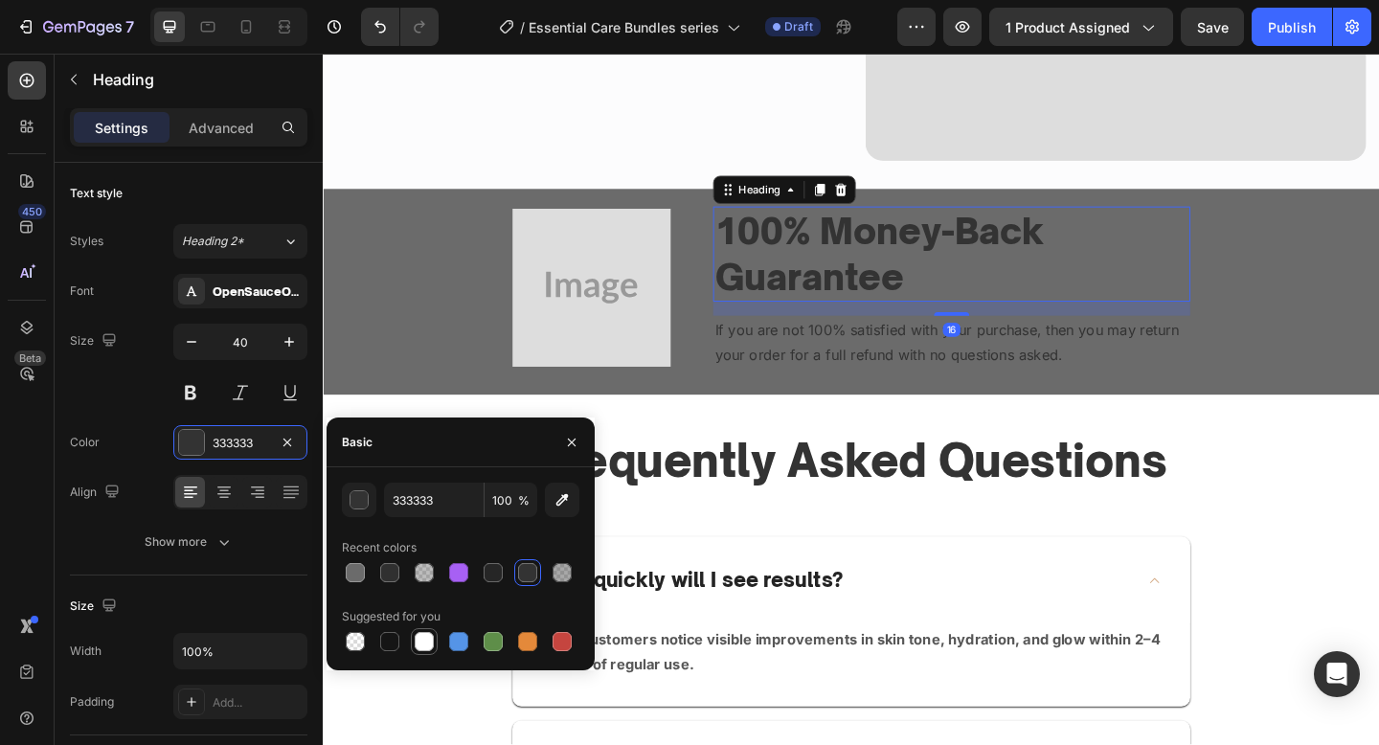
click at [429, 641] on div at bounding box center [424, 641] width 19 height 19
type input "FFFFFF"
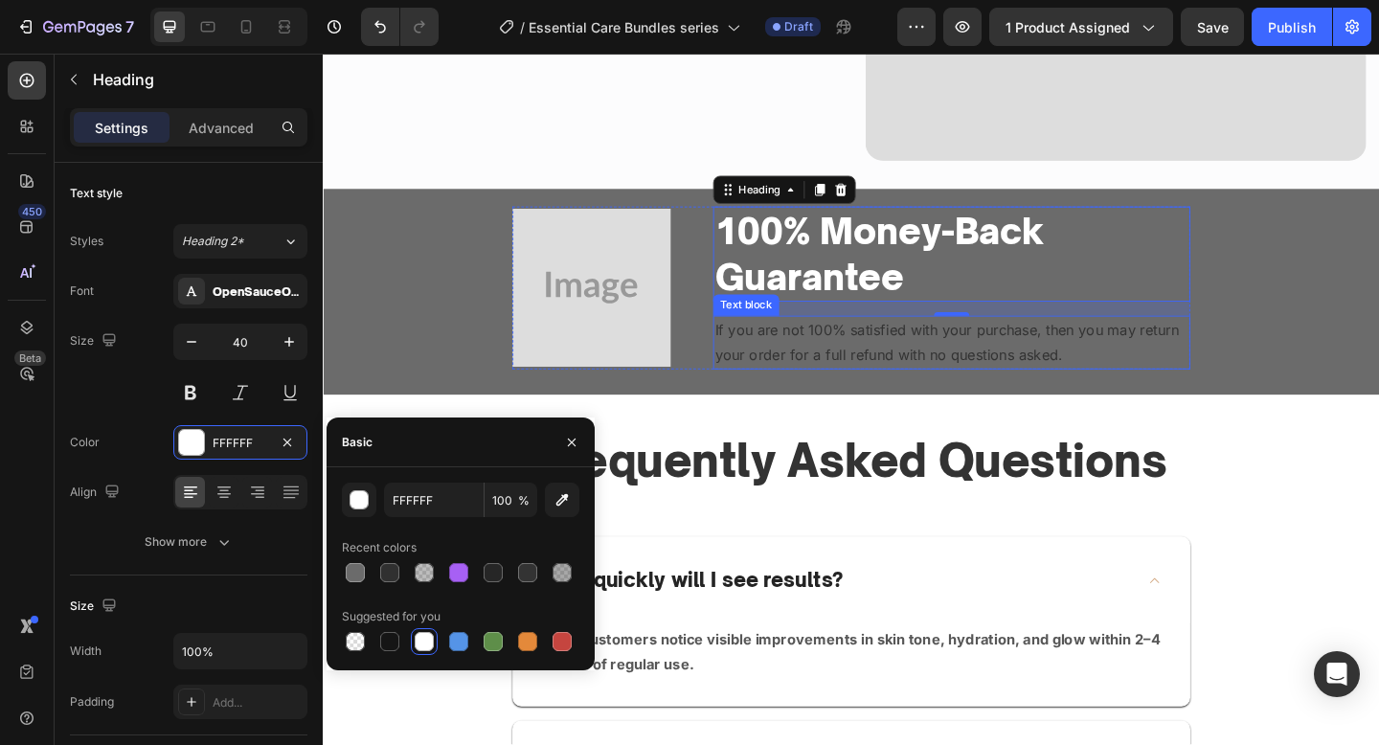
click at [839, 387] on p "If you are not 100% satisfied with your purchase, then you may return your orde…" at bounding box center [1006, 369] width 515 height 56
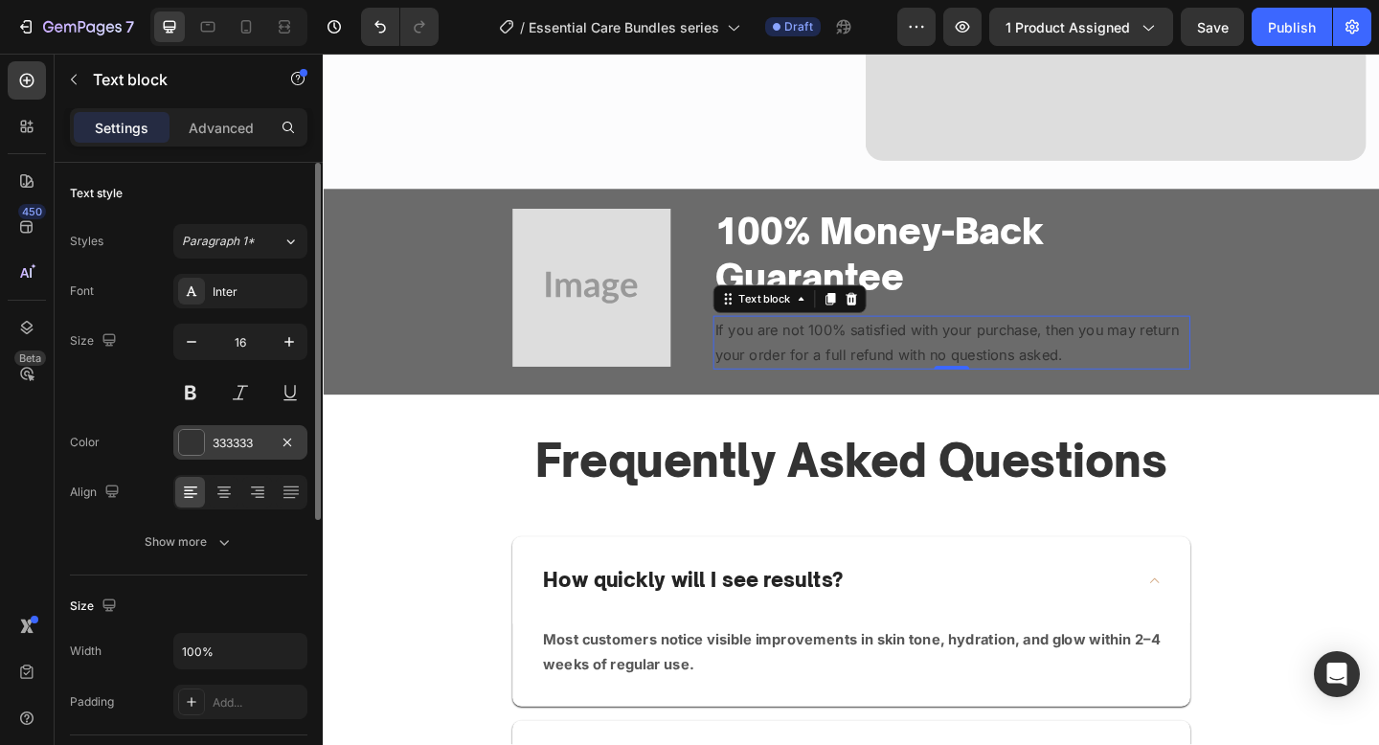
click at [235, 443] on div "333333" at bounding box center [241, 443] width 56 height 17
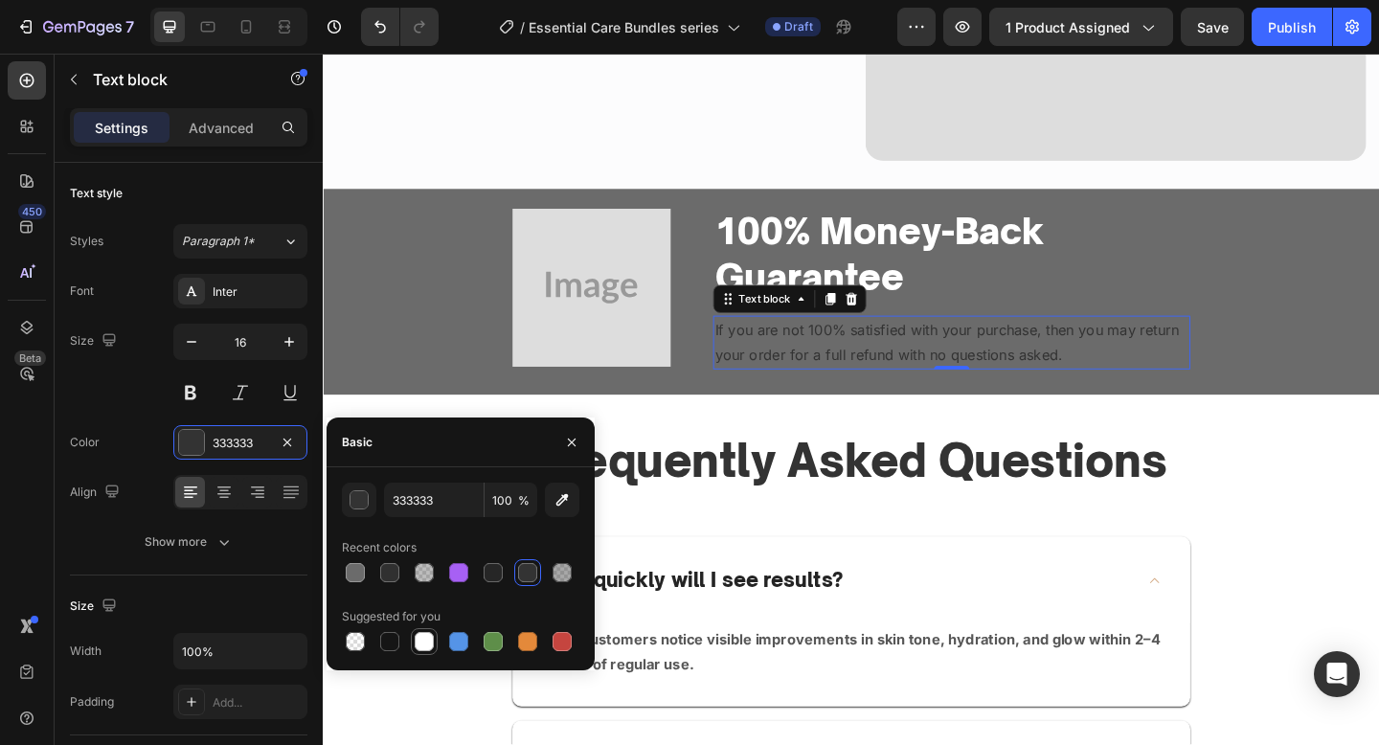
click at [420, 634] on div at bounding box center [424, 641] width 19 height 19
type input "FFFFFF"
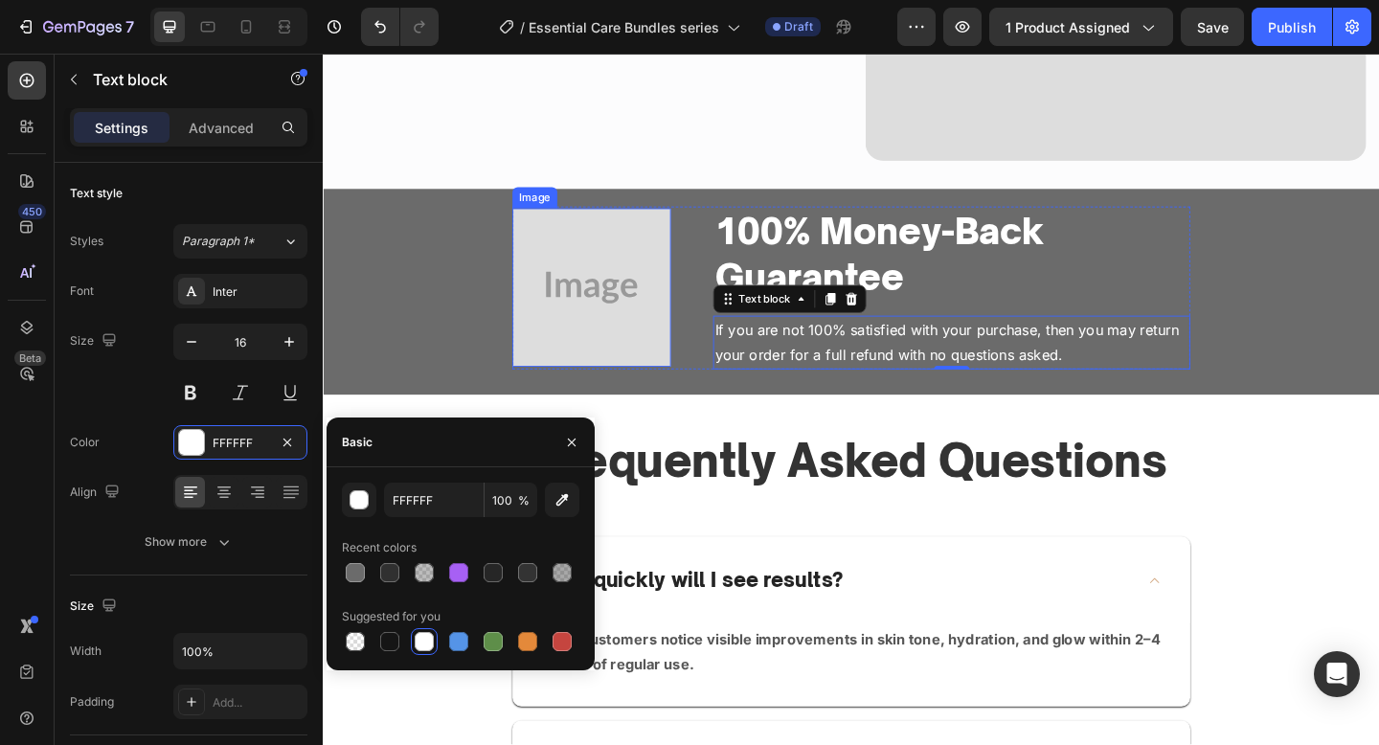
click at [545, 249] on img at bounding box center [615, 308] width 172 height 172
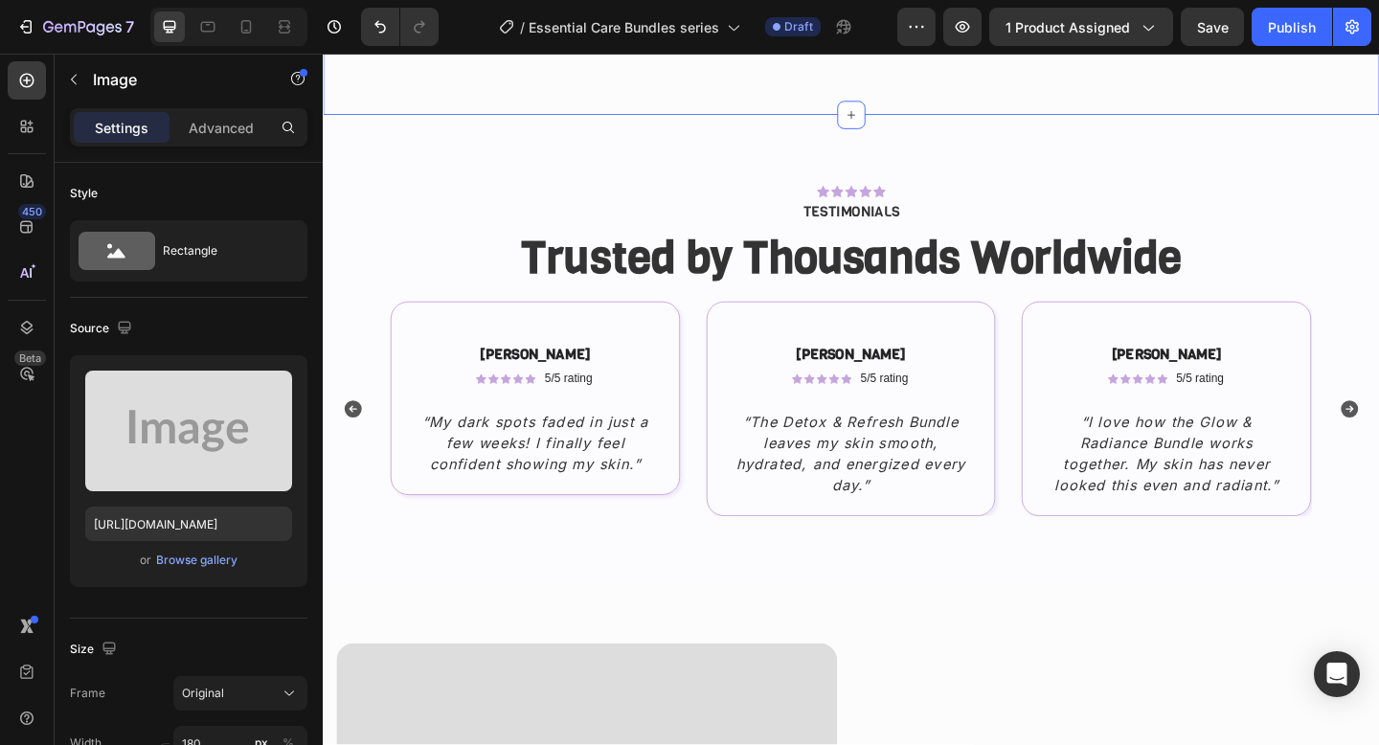
scroll to position [2271, 0]
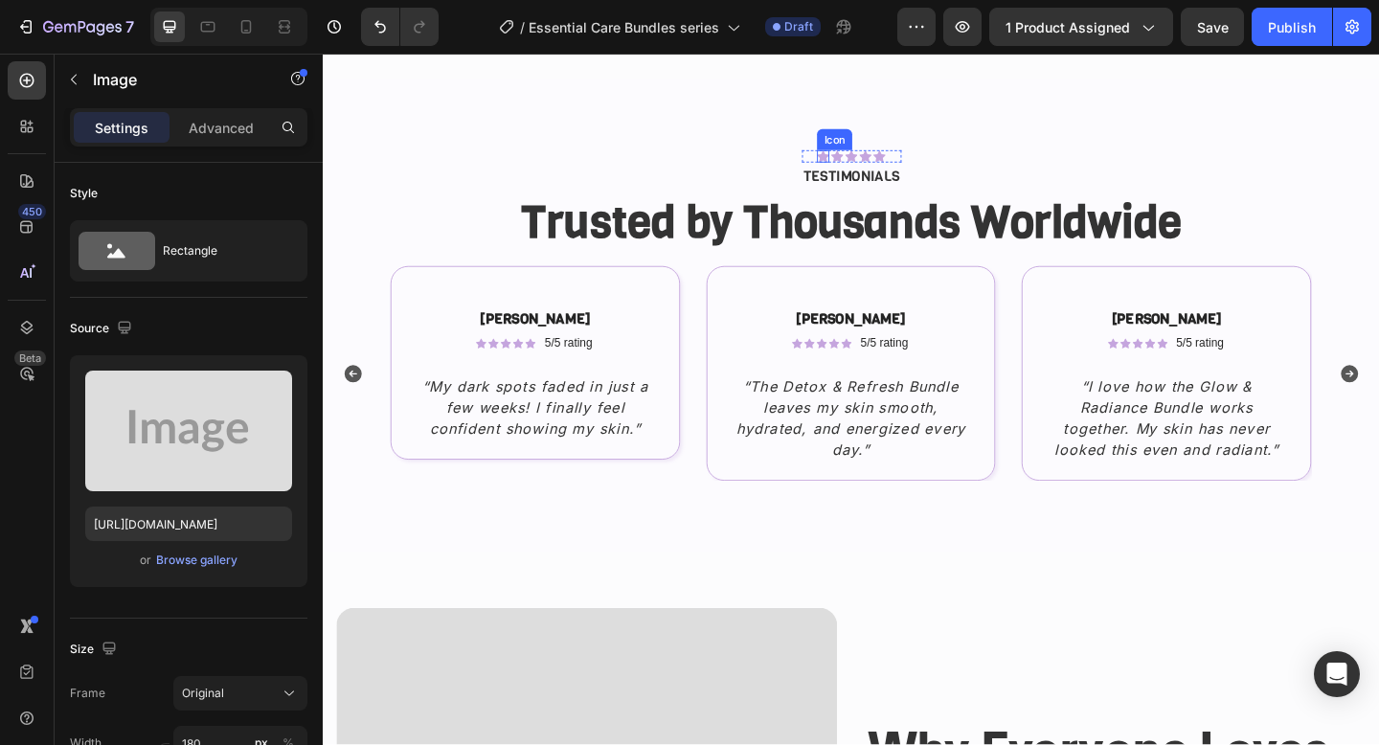
click at [870, 171] on icon at bounding box center [866, 165] width 13 height 13
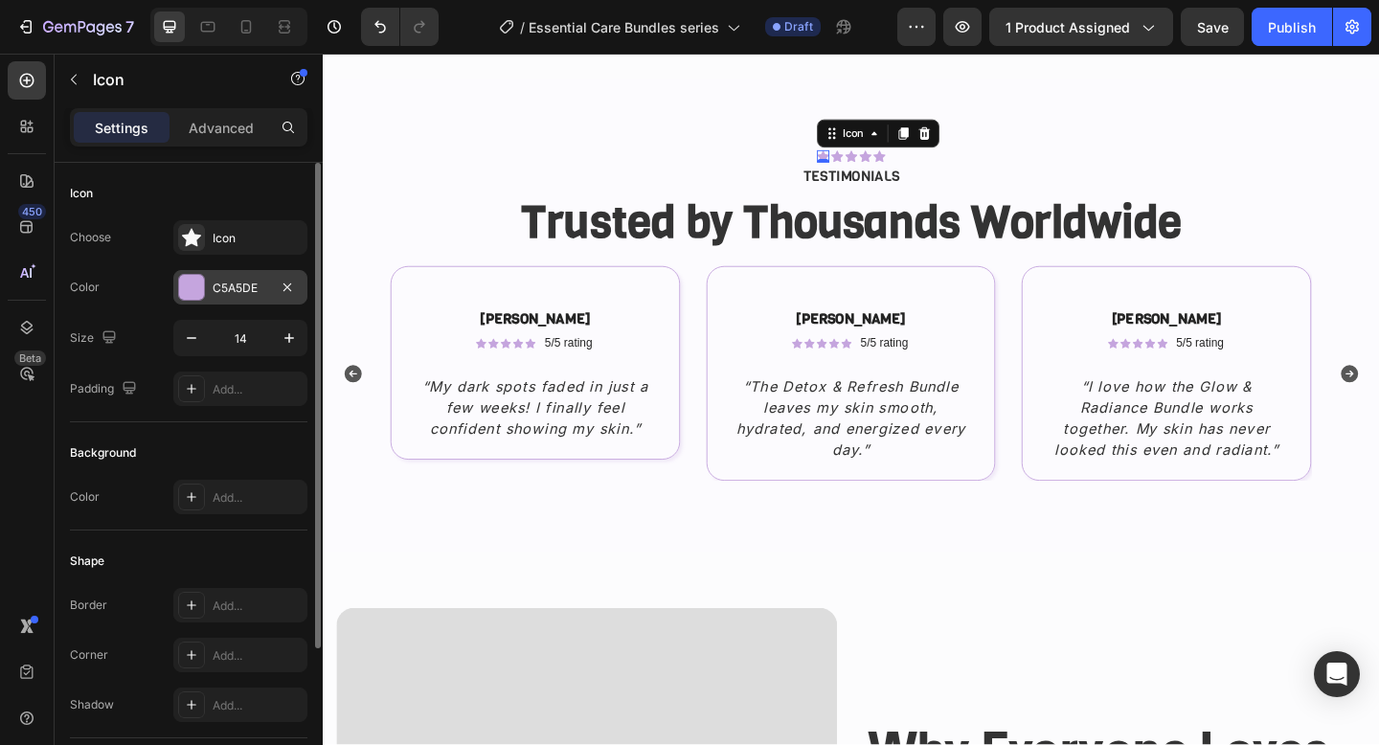
click at [234, 274] on div "C5A5DE" at bounding box center [240, 287] width 134 height 34
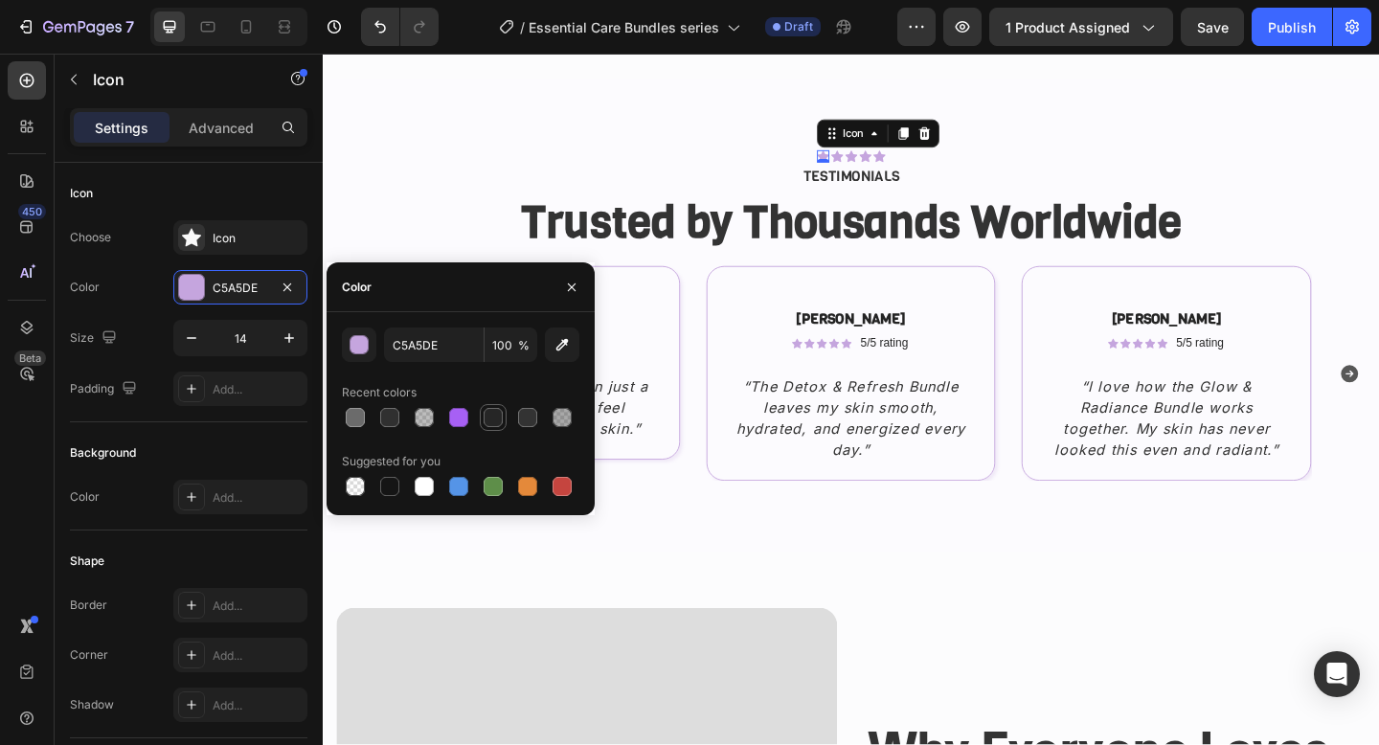
click at [494, 410] on div at bounding box center [493, 417] width 19 height 19
type input "262626"
click at [570, 193] on div "Icon 0 Icon Icon Icon Icon Icon List TESTIMONIALS Text Block Row Trusted by Tho…" at bounding box center [897, 214] width 1121 height 111
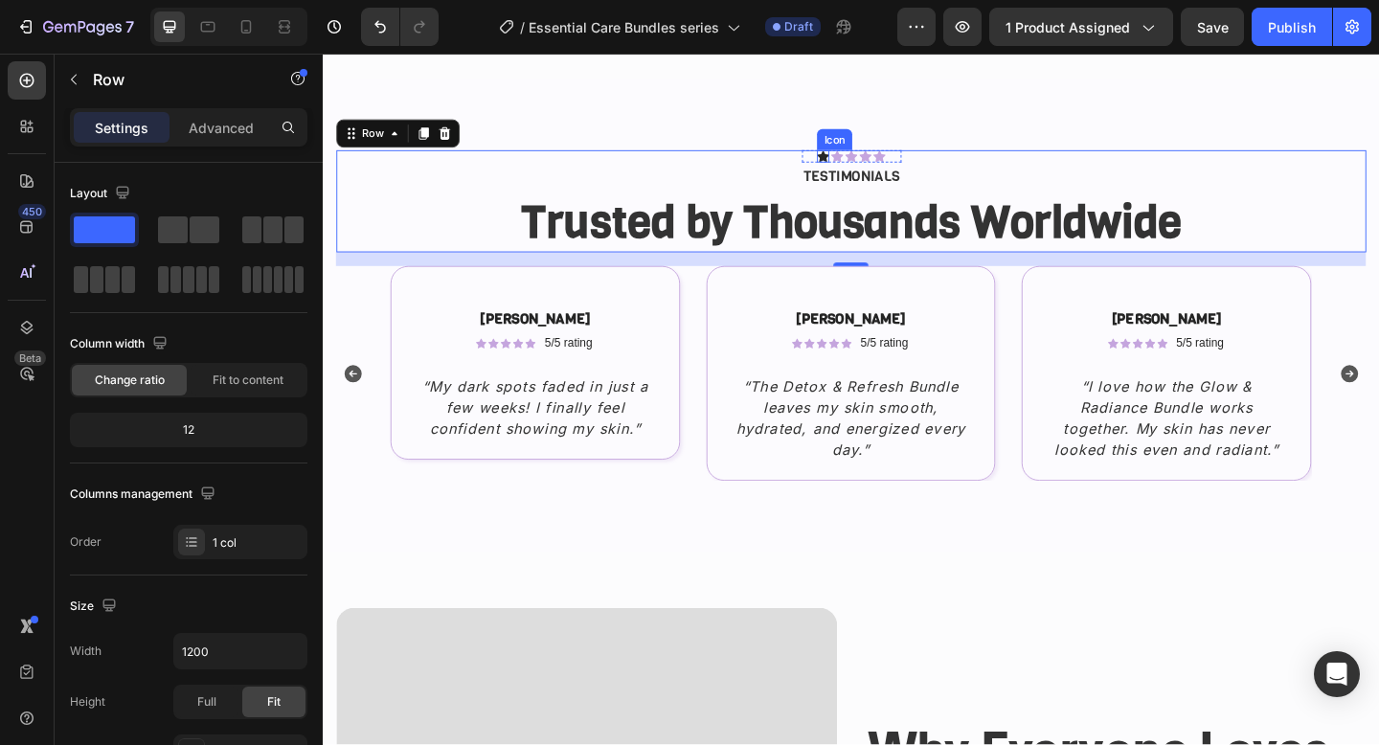
click at [870, 168] on icon at bounding box center [866, 166] width 13 height 12
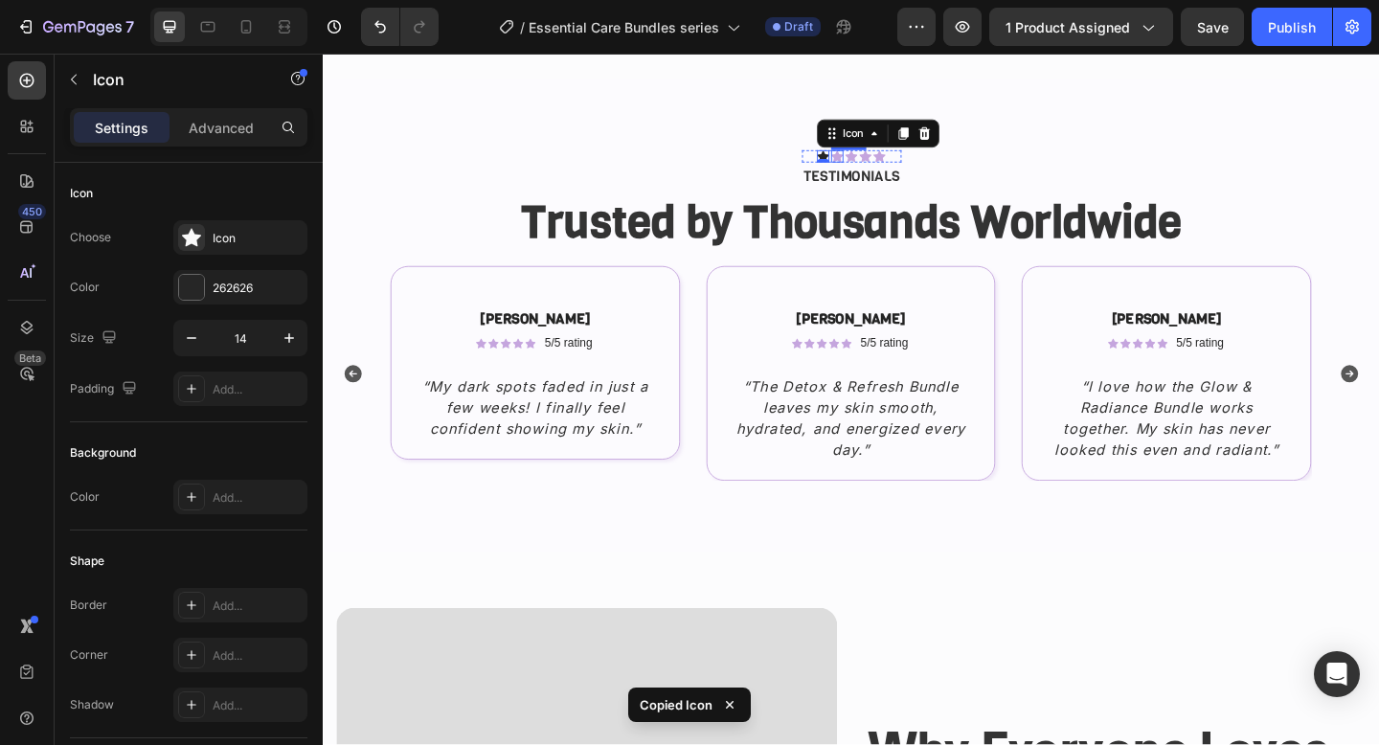
click at [883, 167] on icon at bounding box center [881, 166] width 13 height 12
click at [897, 164] on icon at bounding box center [897, 166] width 13 height 12
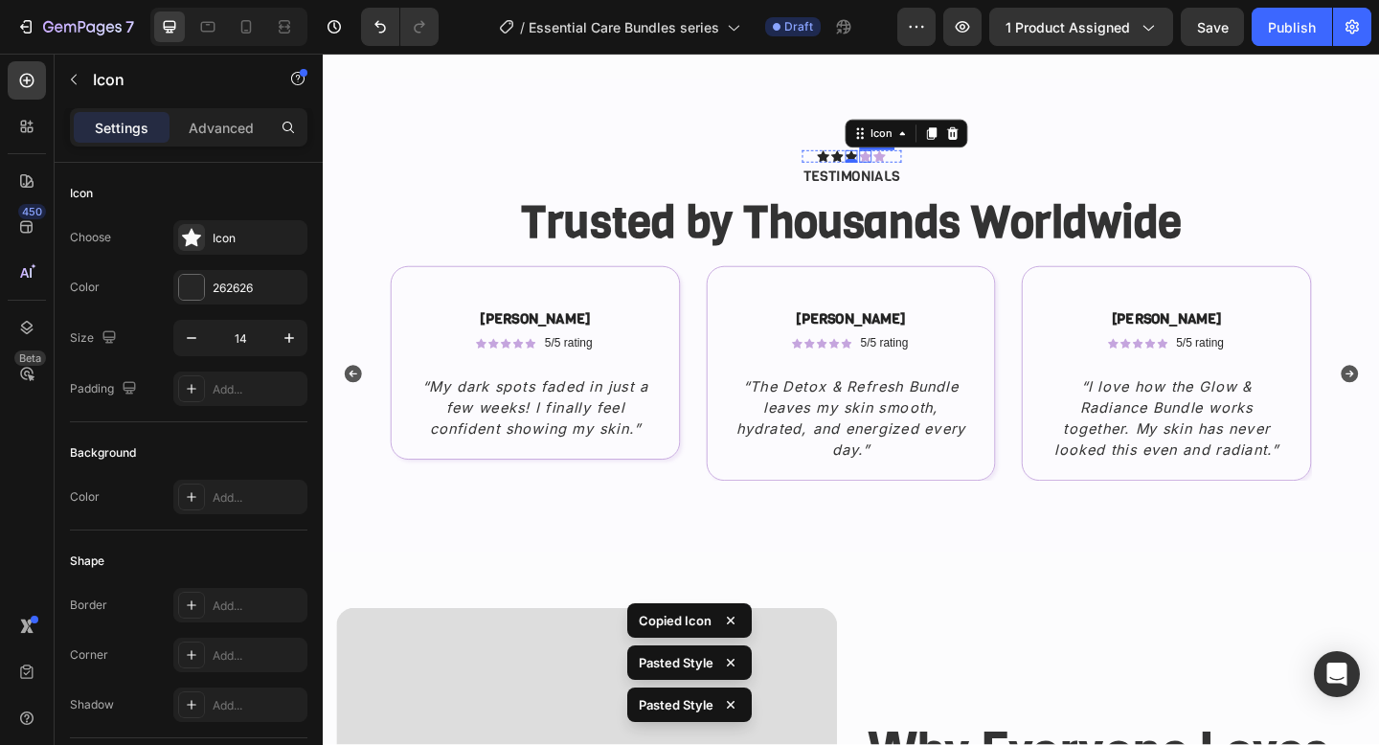
click at [908, 170] on icon at bounding box center [912, 166] width 13 height 12
click at [923, 172] on div "Icon Icon Icon Icon 0 Icon Icon List TESTIMONIALS Text Block" at bounding box center [898, 181] width 108 height 45
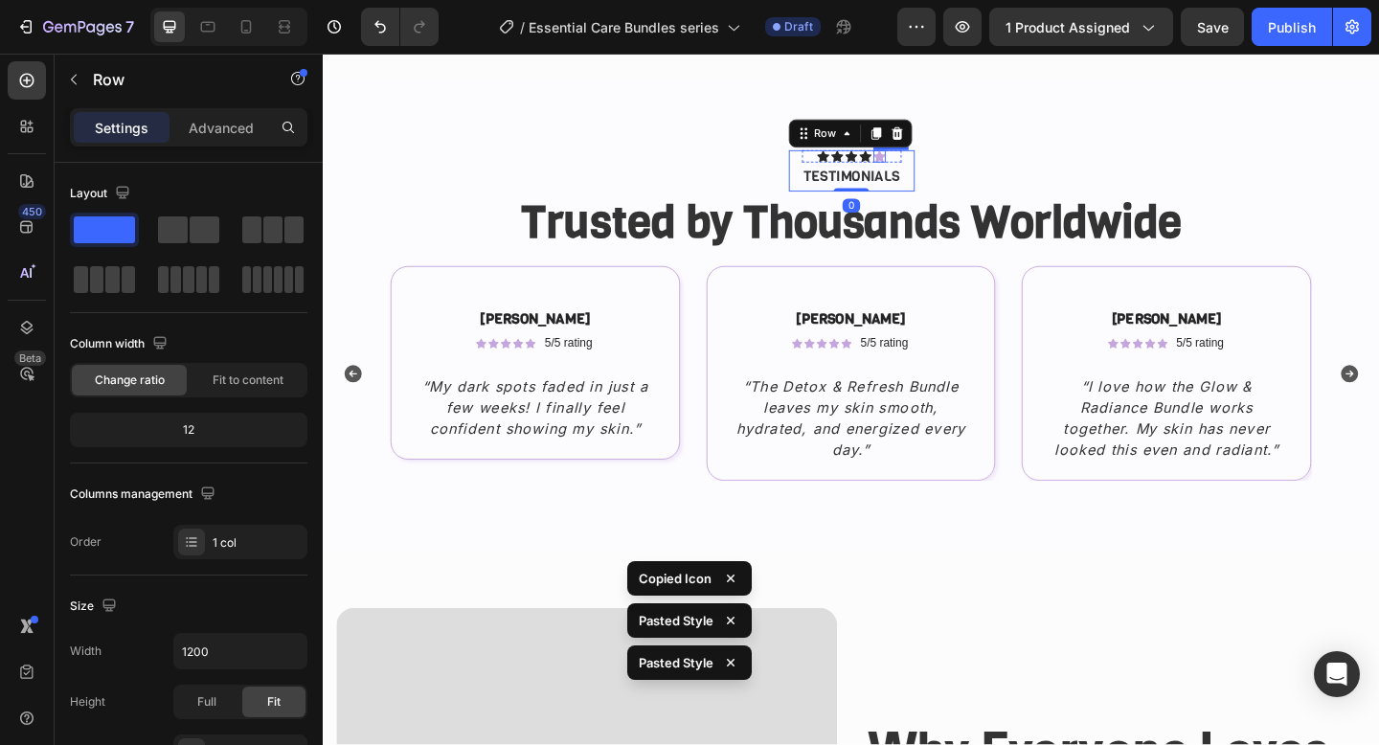
click at [930, 163] on icon at bounding box center [927, 165] width 13 height 13
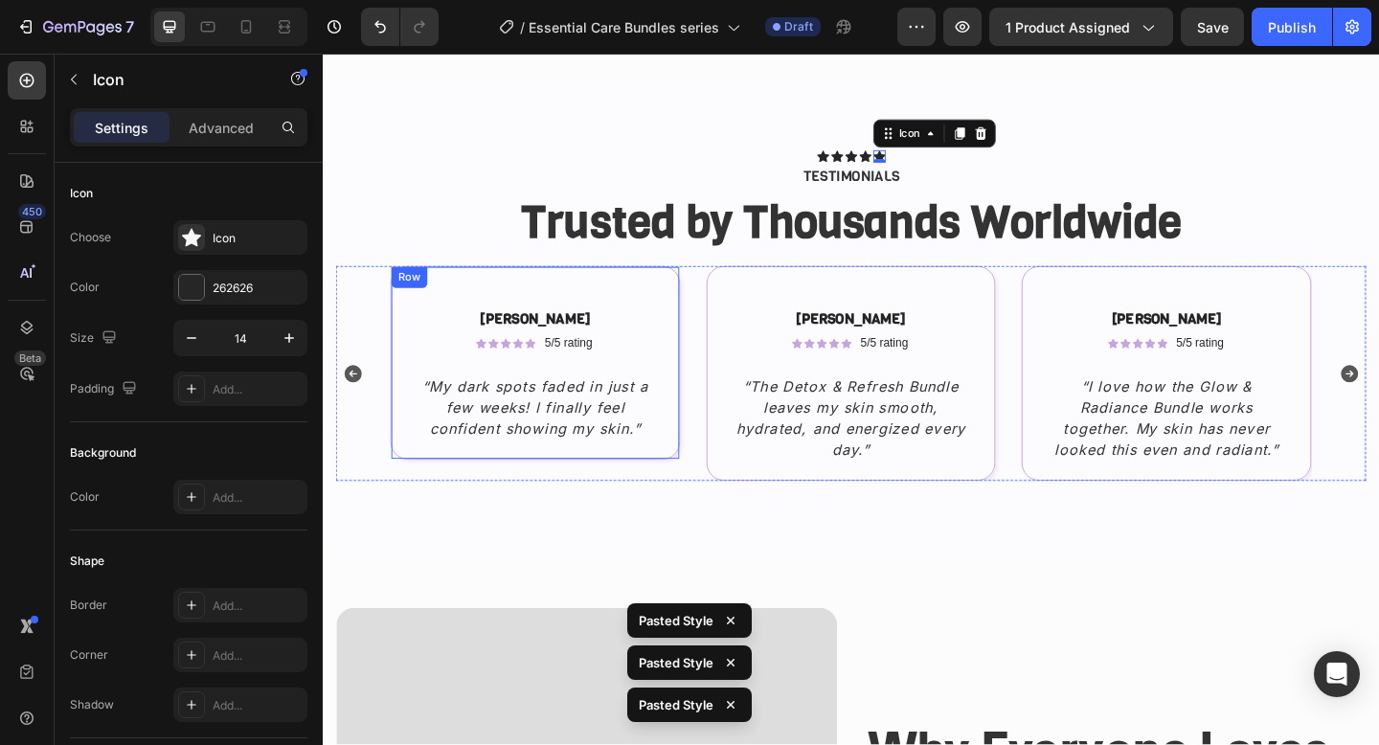
click at [669, 394] on div "Sophia L. Text Block Icon Icon Icon Icon Icon Icon List 5/5 rating Text Block R…" at bounding box center [553, 404] width 267 height 144
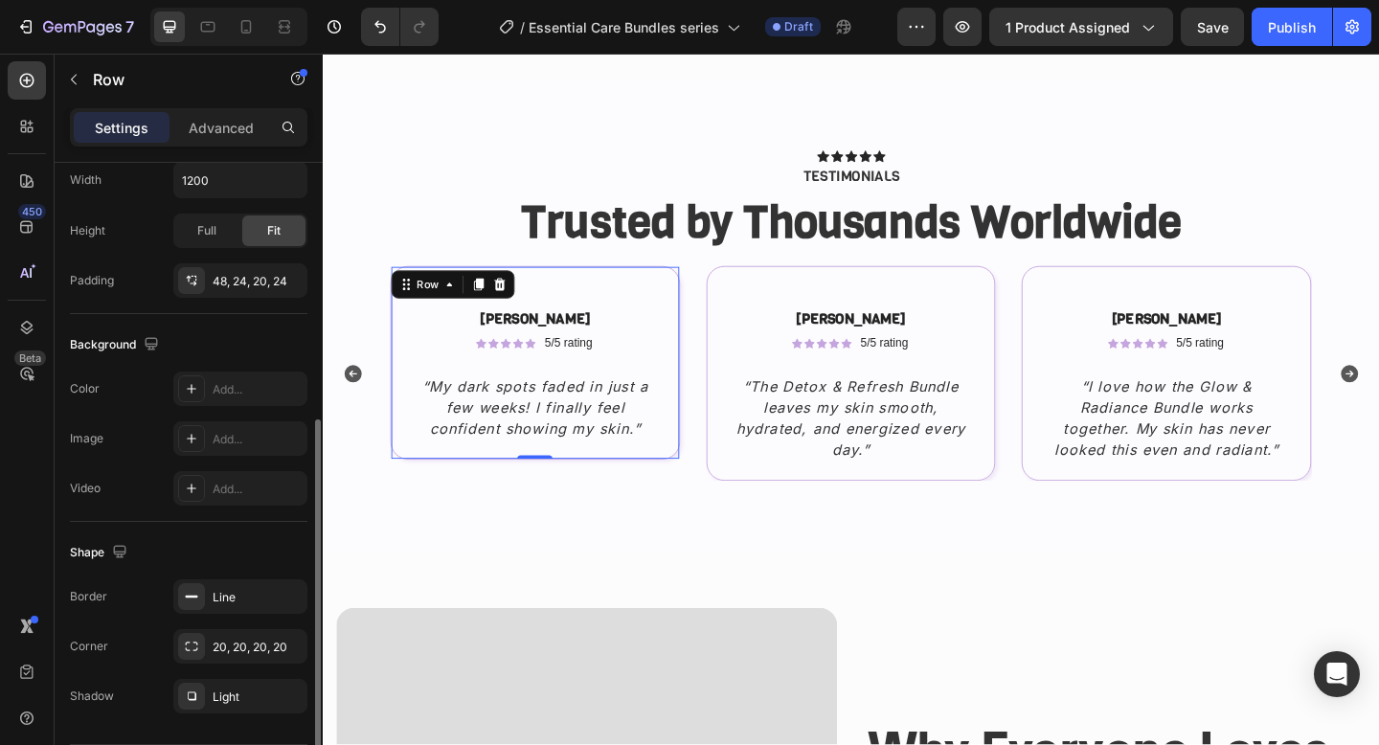
scroll to position [458, 0]
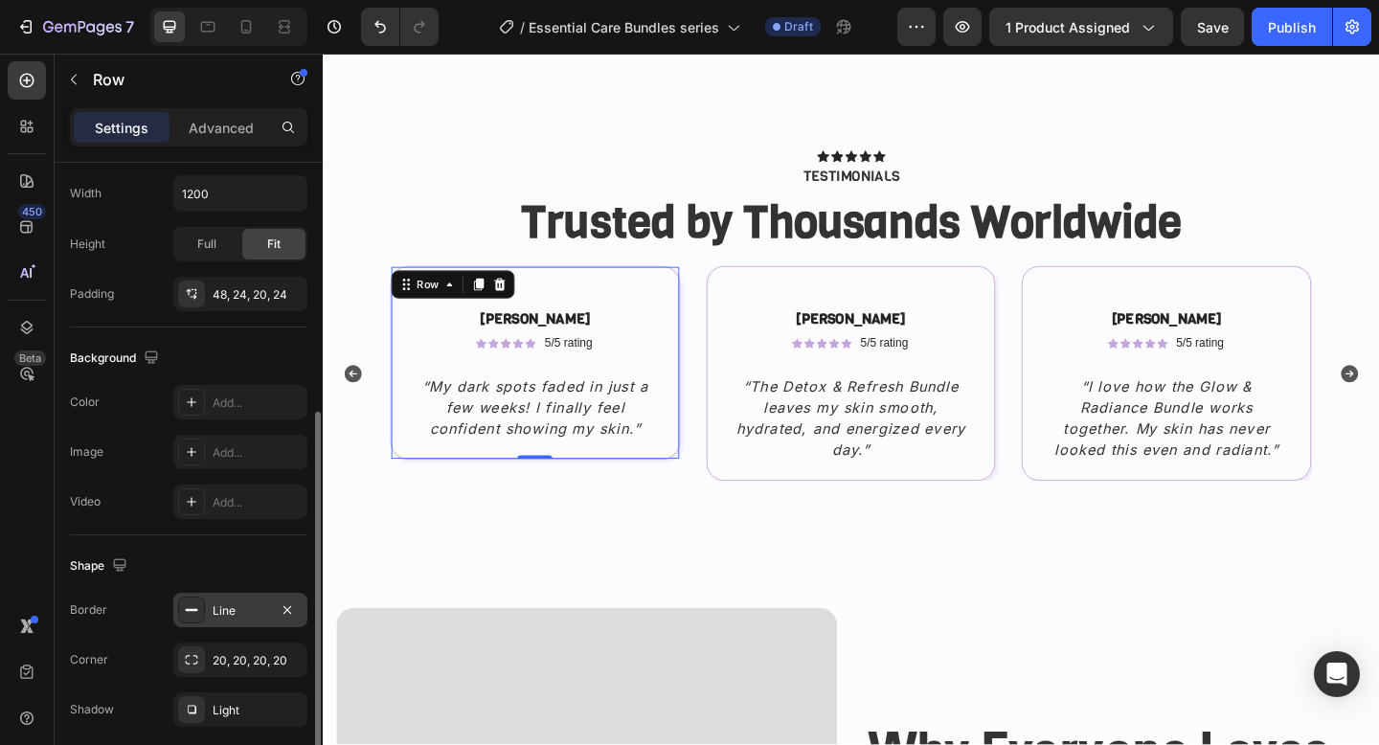
click at [238, 605] on div "Line" at bounding box center [241, 610] width 56 height 17
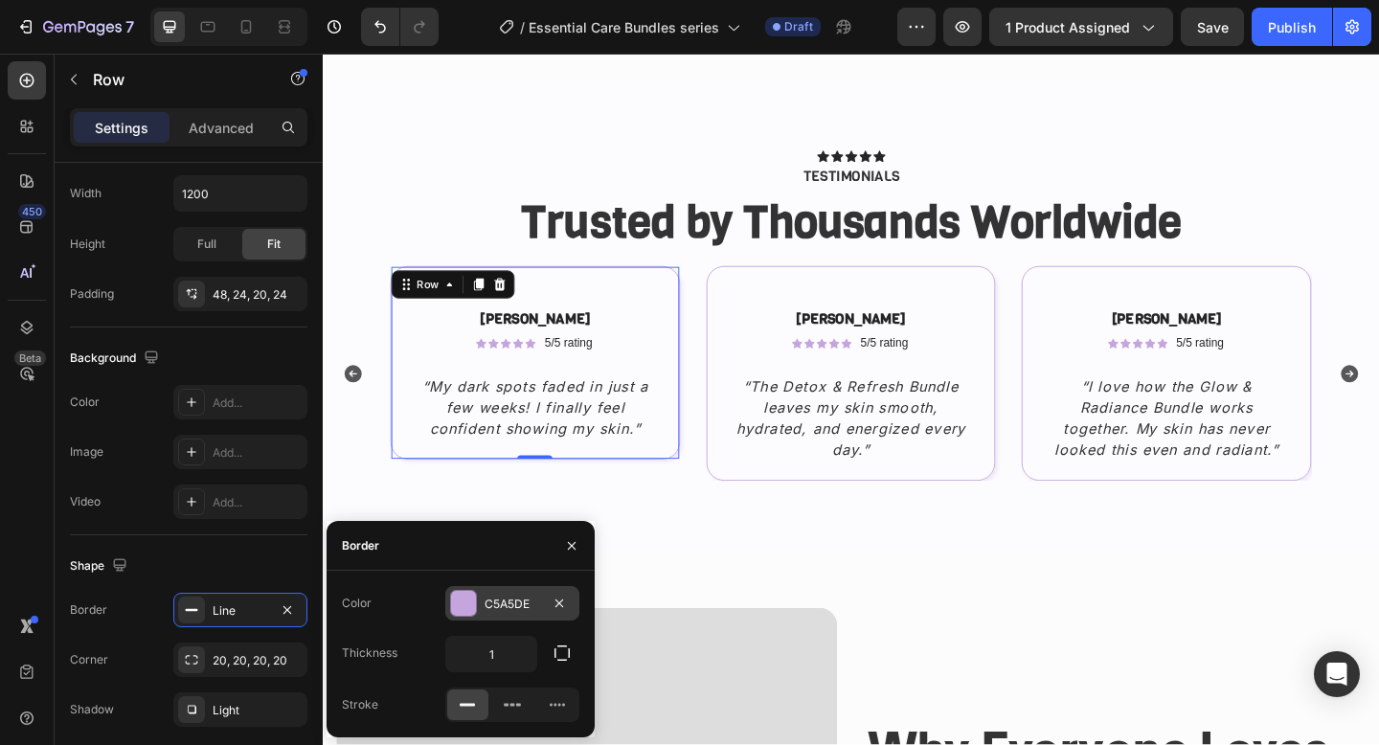
click at [488, 605] on div "C5A5DE" at bounding box center [513, 604] width 56 height 17
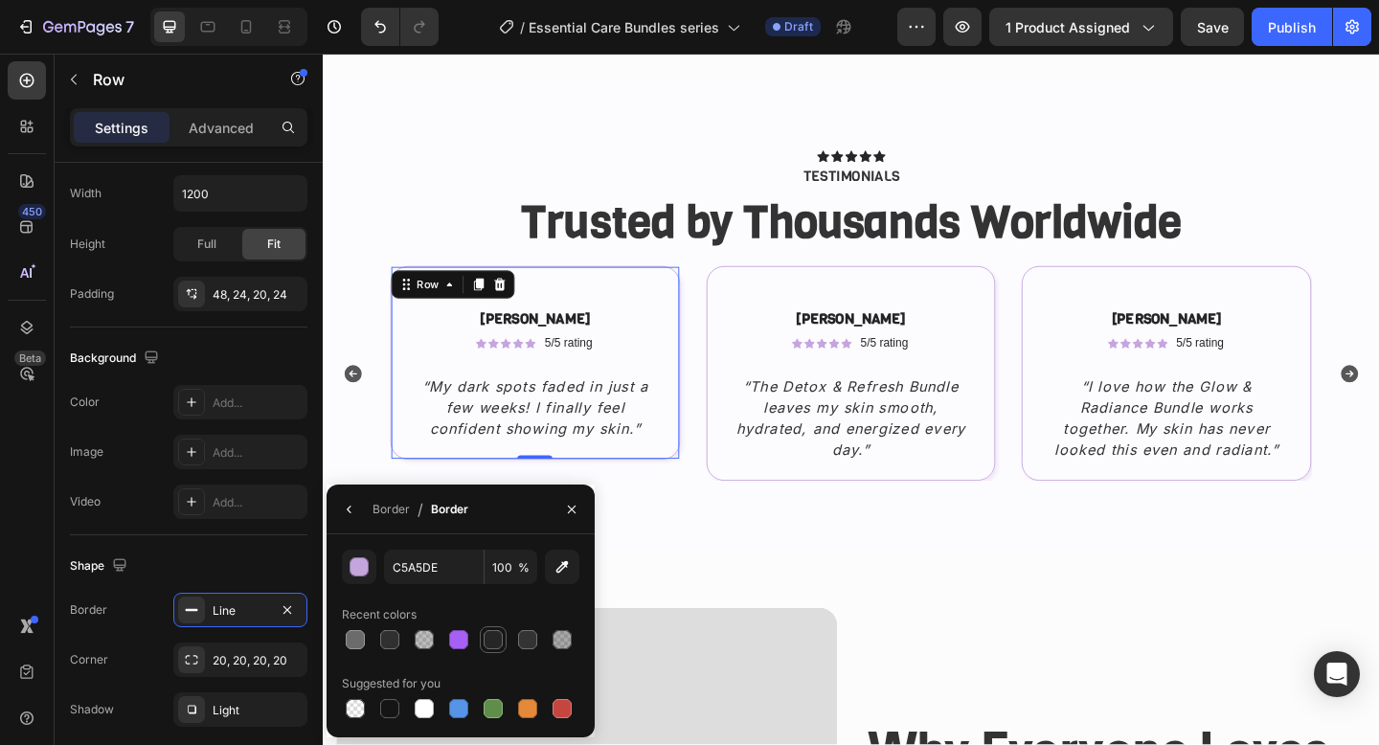
click at [498, 638] on div at bounding box center [493, 639] width 19 height 19
type input "262626"
click at [650, 559] on div "Icon Icon Icon Icon Icon Icon List TESTIMONIALS Text Block Row Trusted by Thous…" at bounding box center [897, 338] width 1149 height 513
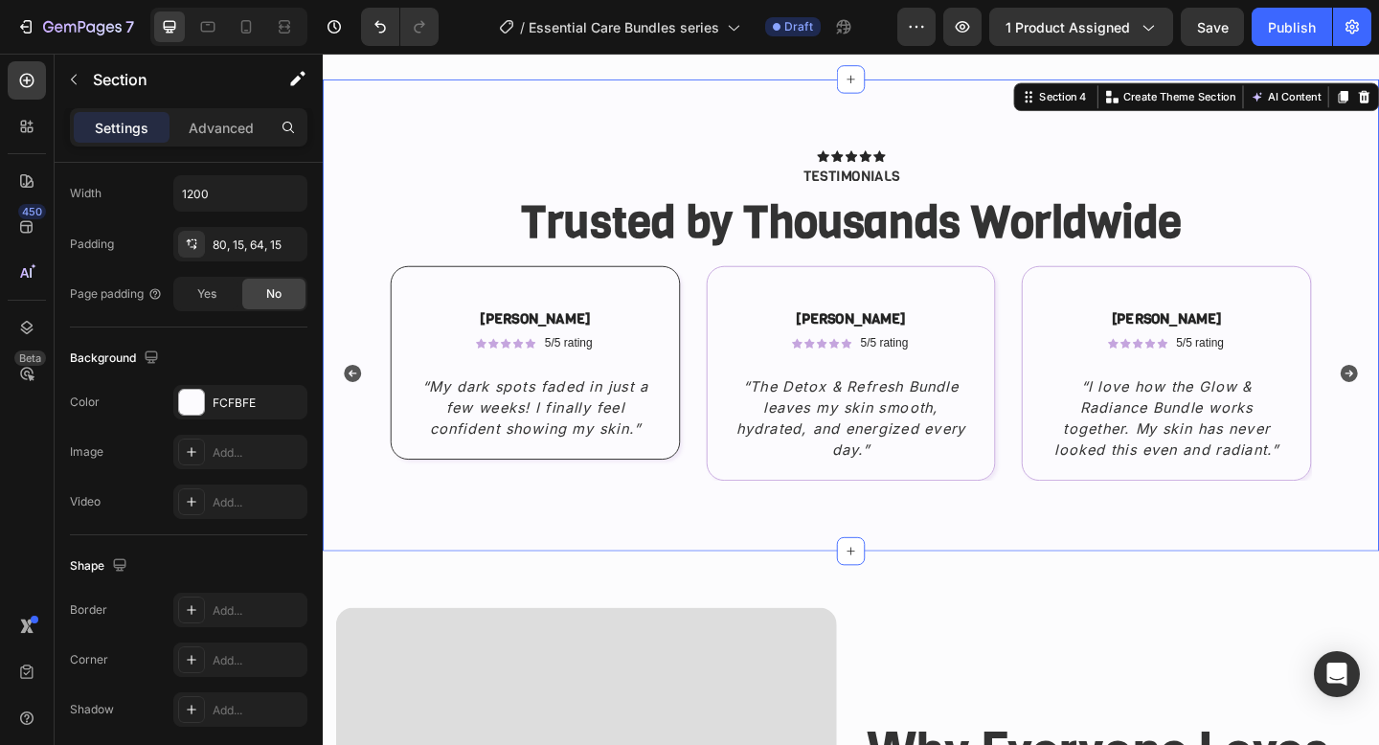
scroll to position [0, 0]
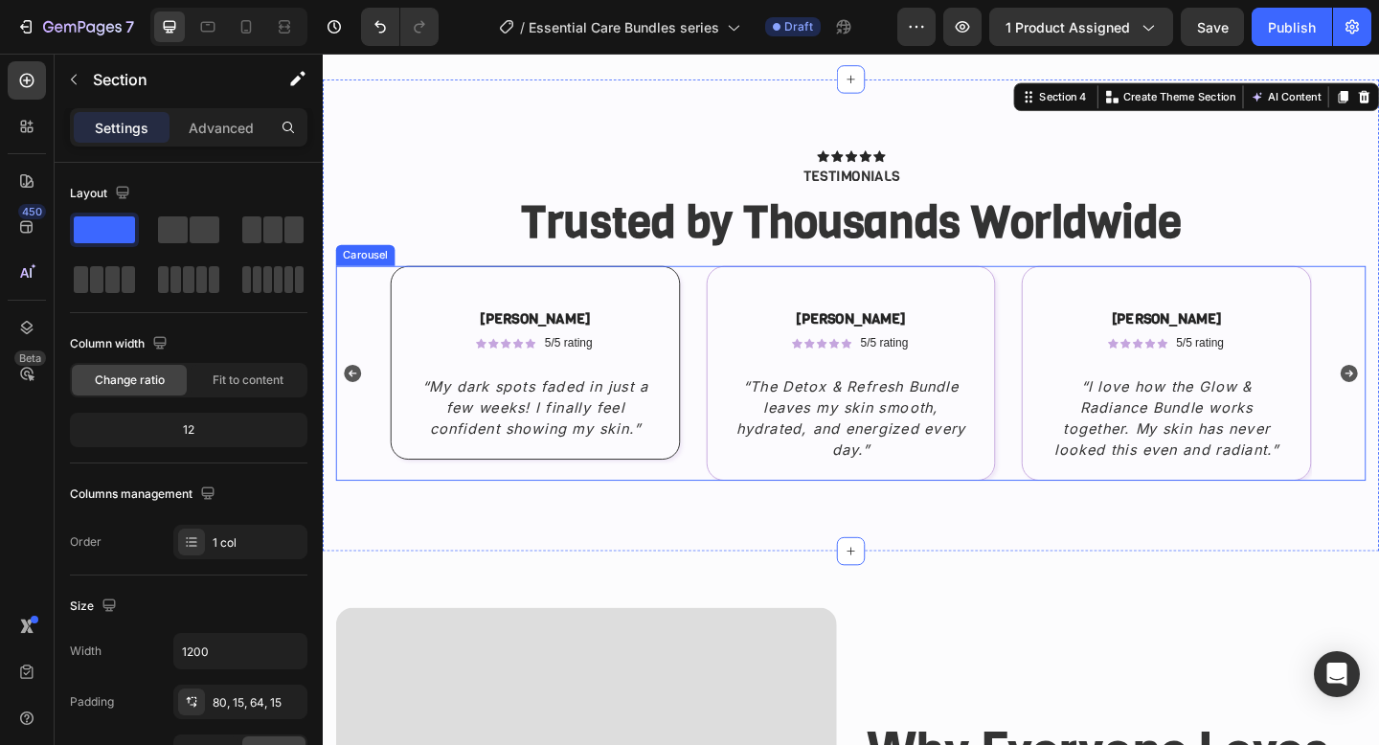
click at [715, 475] on div "Sophia L. Text Block Icon Icon Icon Icon Icon Icon List 5/5 rating Text Block R…" at bounding box center [897, 402] width 1002 height 234
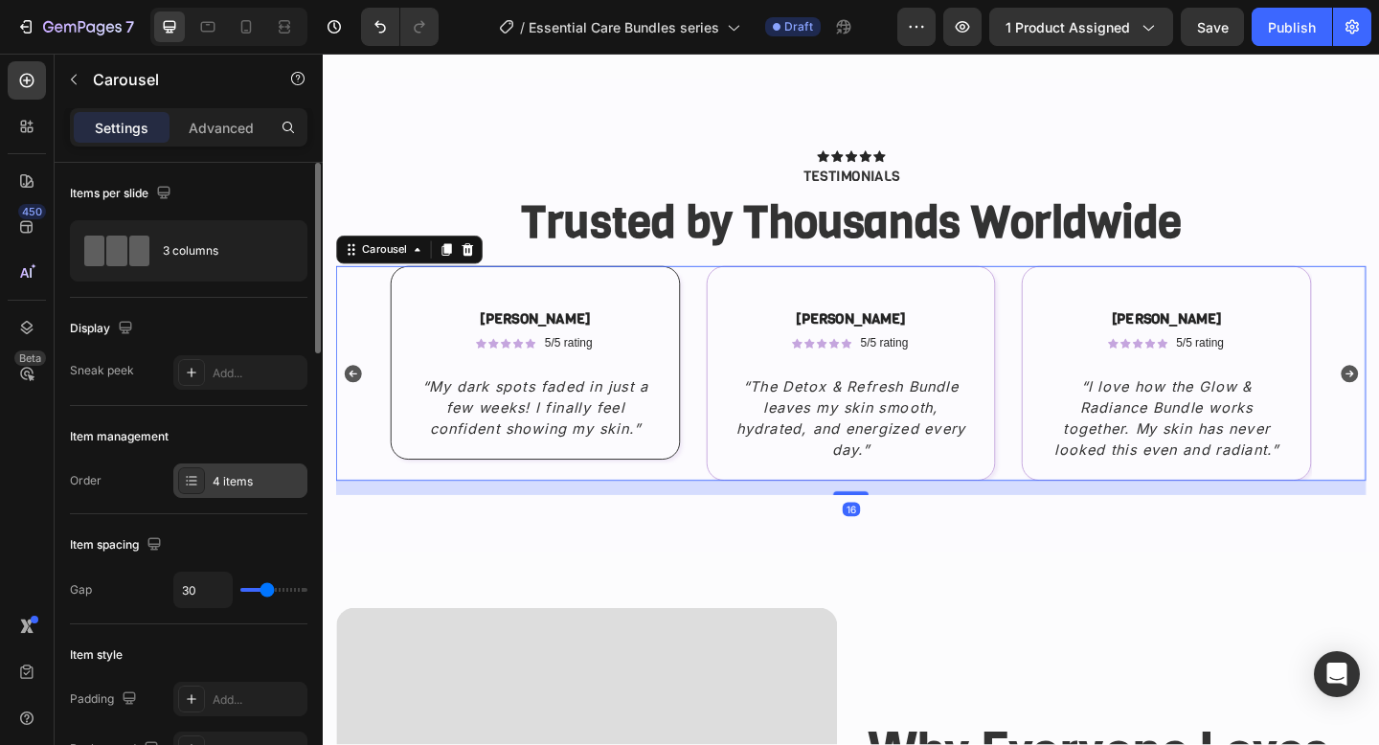
click at [216, 479] on div "4 items" at bounding box center [258, 481] width 90 height 17
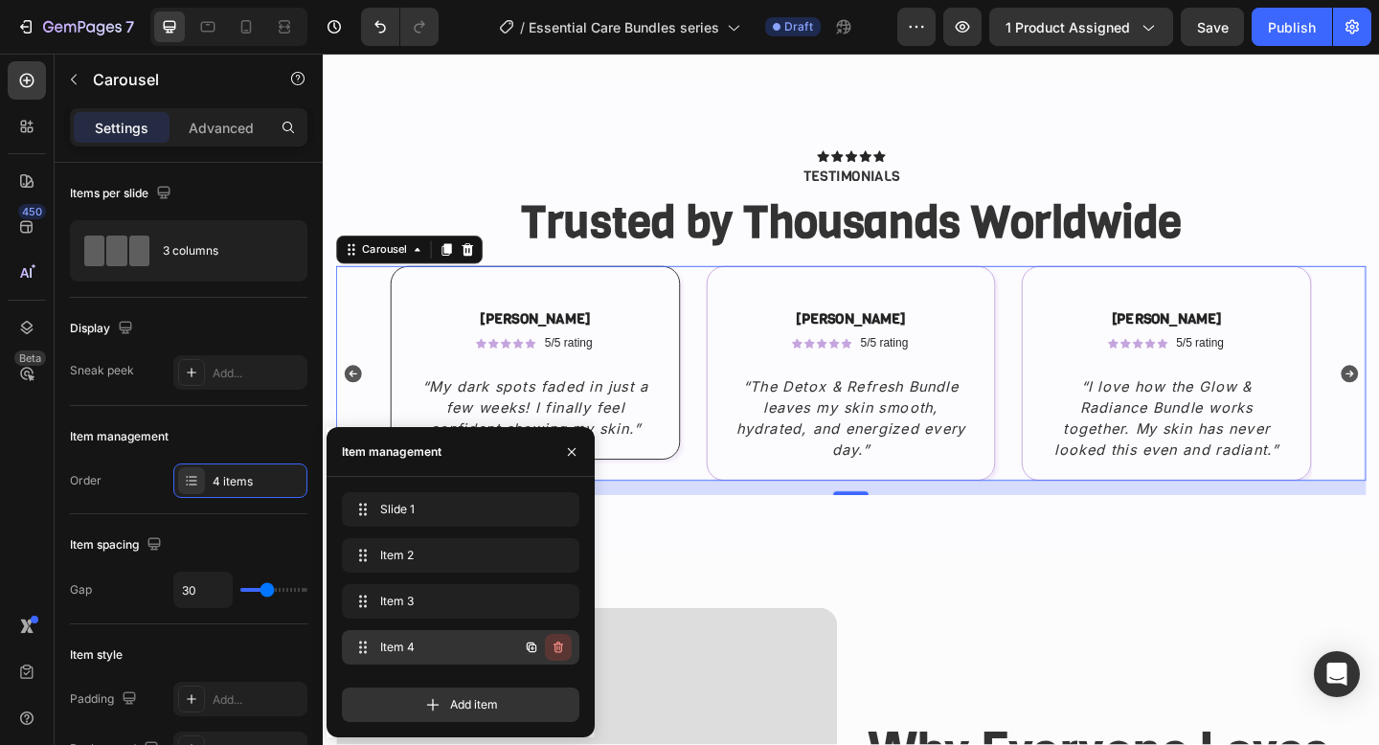
click at [556, 646] on icon "button" at bounding box center [556, 648] width 1 height 5
click at [556, 646] on div "Delete" at bounding box center [545, 647] width 35 height 17
click at [556, 688] on div "Add item" at bounding box center [461, 705] width 238 height 34
click at [556, 642] on icon "button" at bounding box center [558, 647] width 15 height 15
click at [556, 642] on div "Delete" at bounding box center [545, 647] width 35 height 17
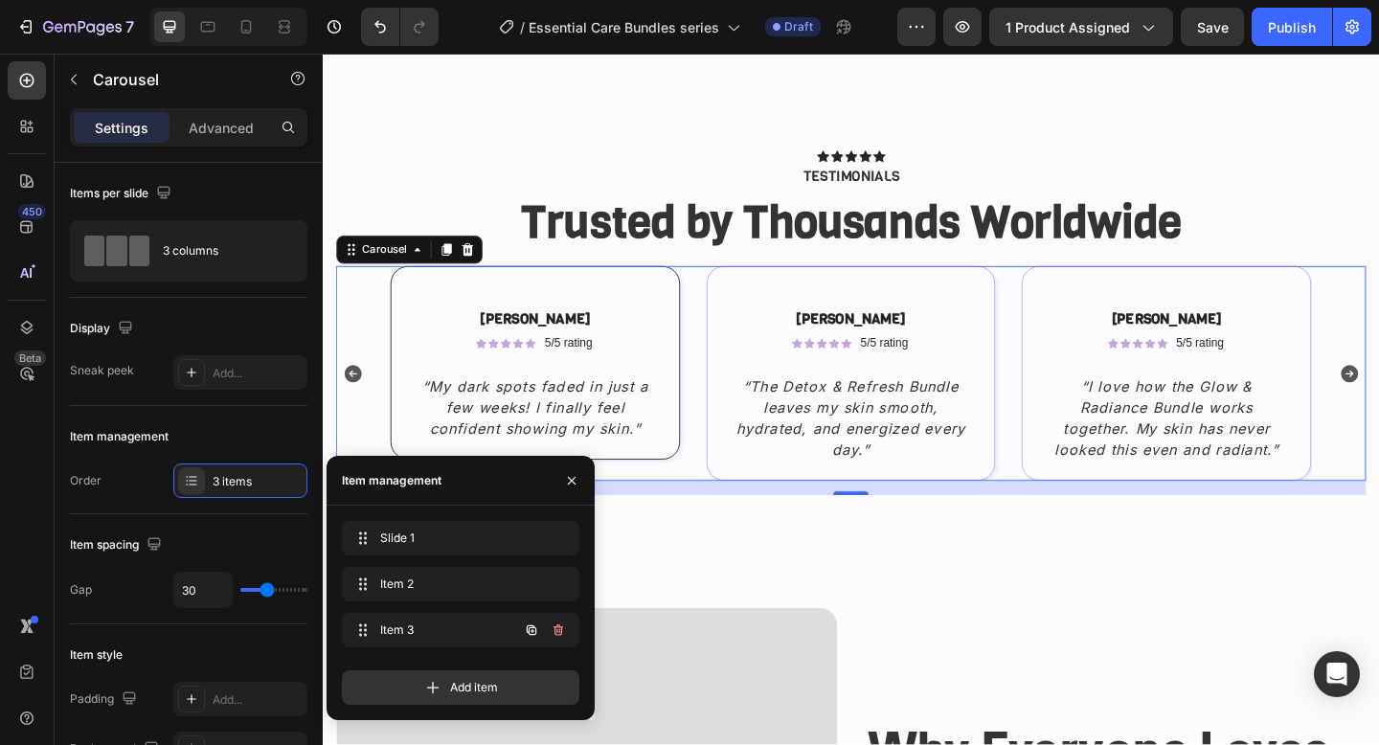
click at [556, 642] on button "button" at bounding box center [558, 630] width 27 height 27
click at [556, 642] on button "Delete" at bounding box center [545, 630] width 53 height 27
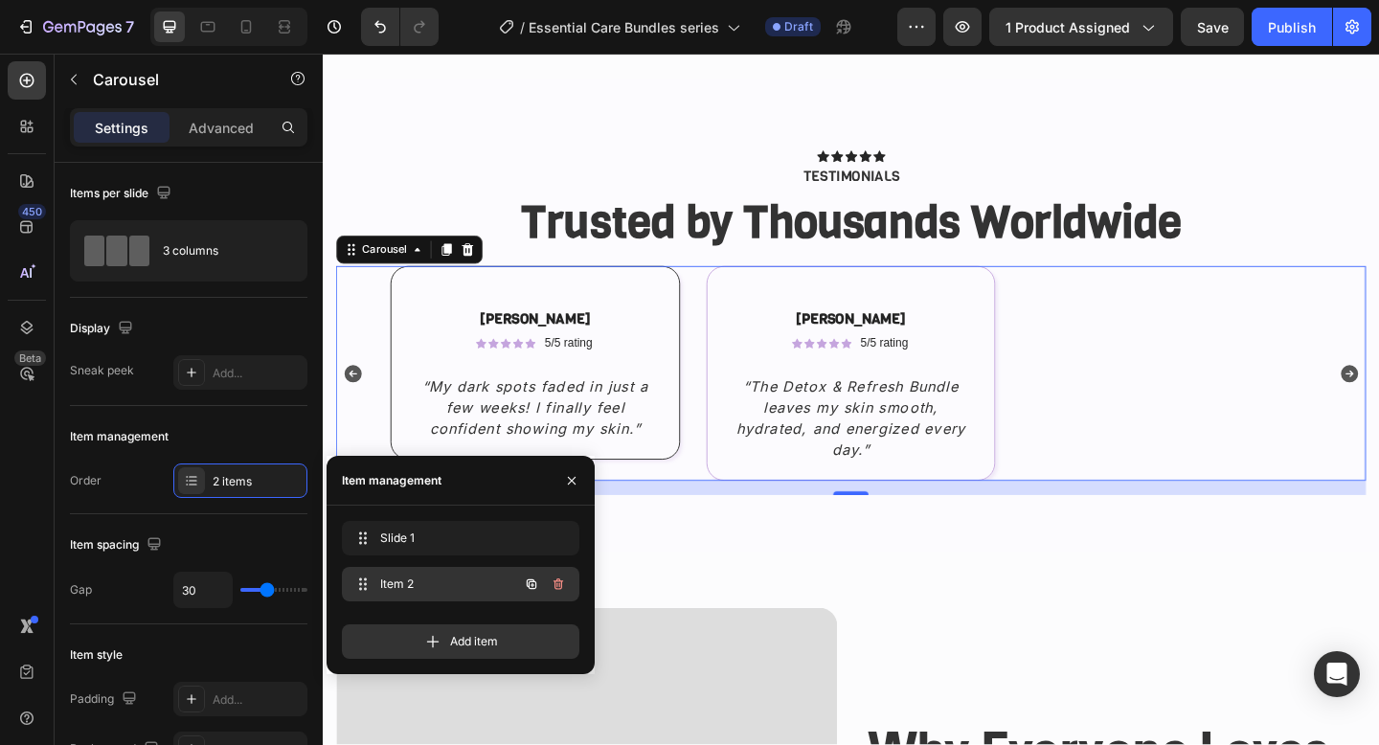
click at [561, 577] on icon "button" at bounding box center [558, 584] width 15 height 15
click at [561, 577] on div "Delete" at bounding box center [545, 584] width 35 height 17
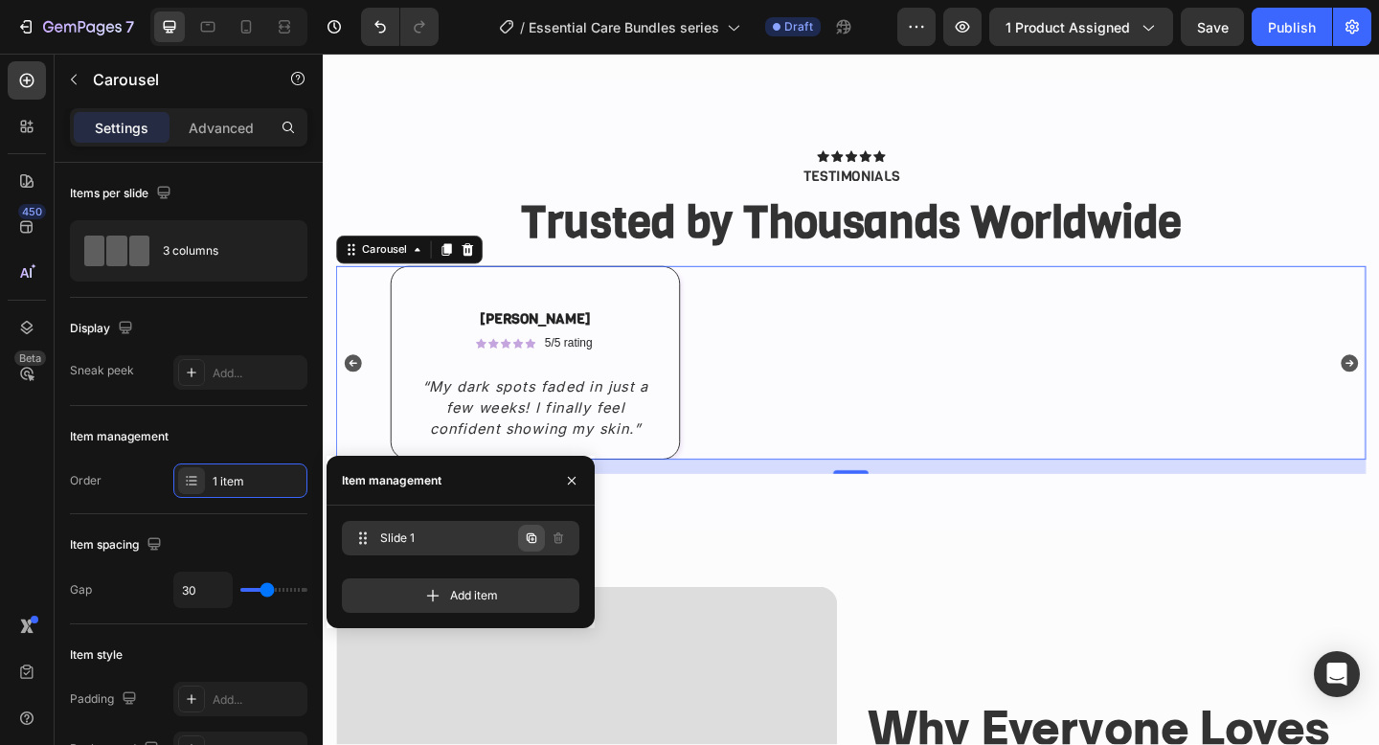
click at [541, 531] on button "button" at bounding box center [531, 538] width 27 height 27
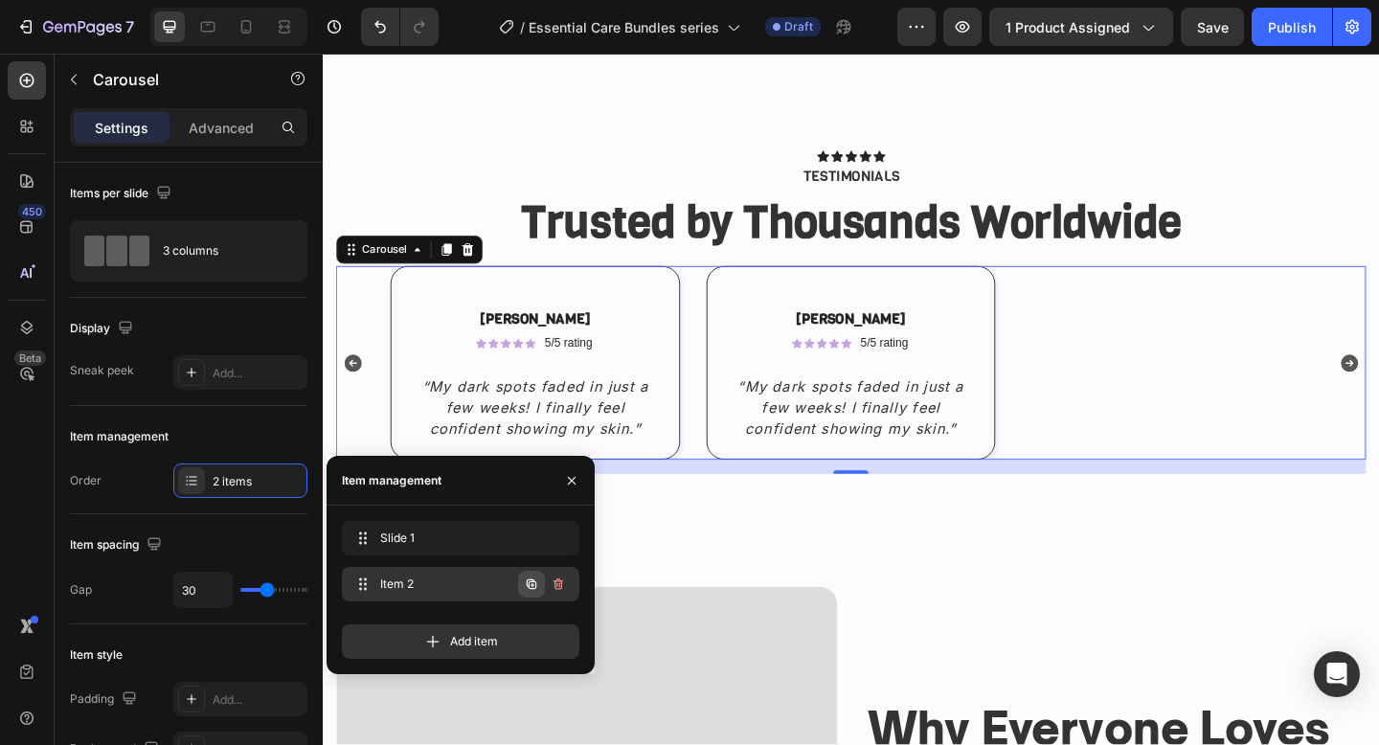
click at [533, 580] on icon "button" at bounding box center [532, 584] width 10 height 10
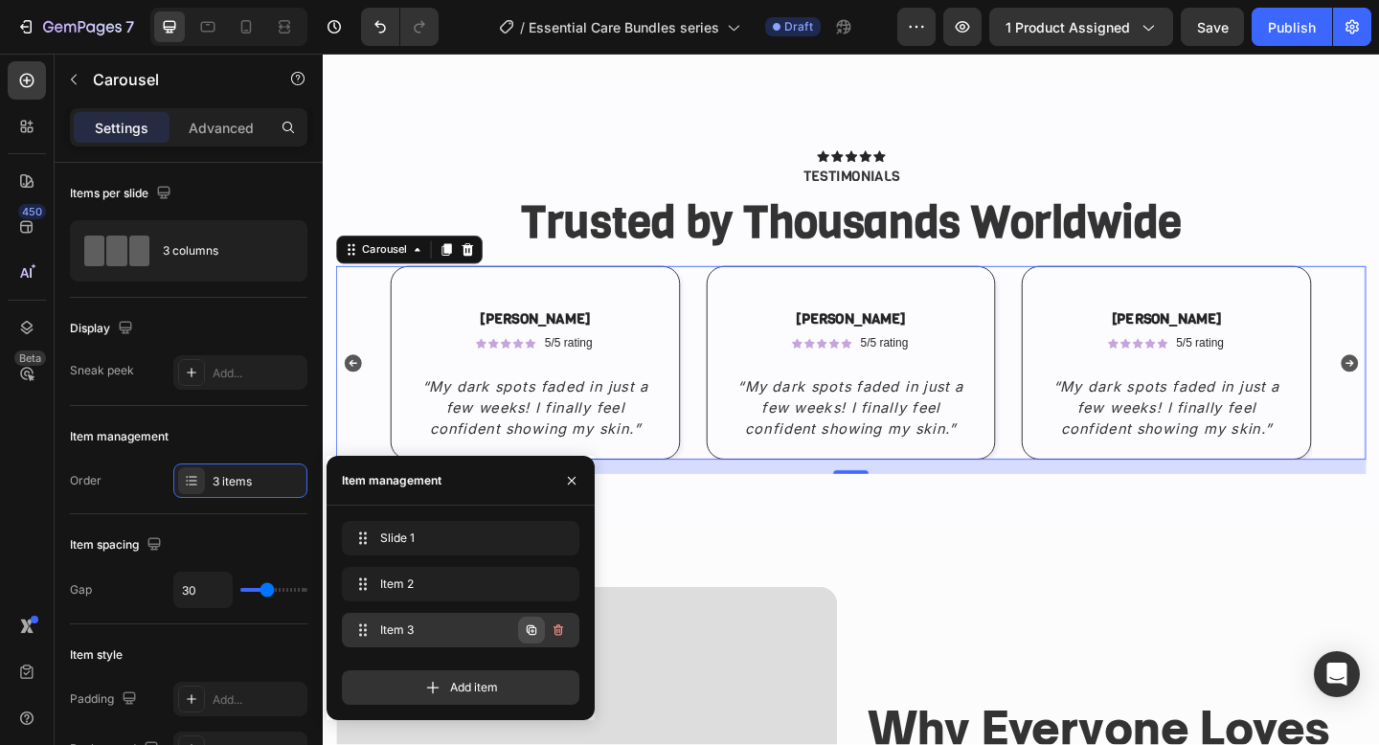
click at [541, 636] on button "button" at bounding box center [531, 630] width 27 height 27
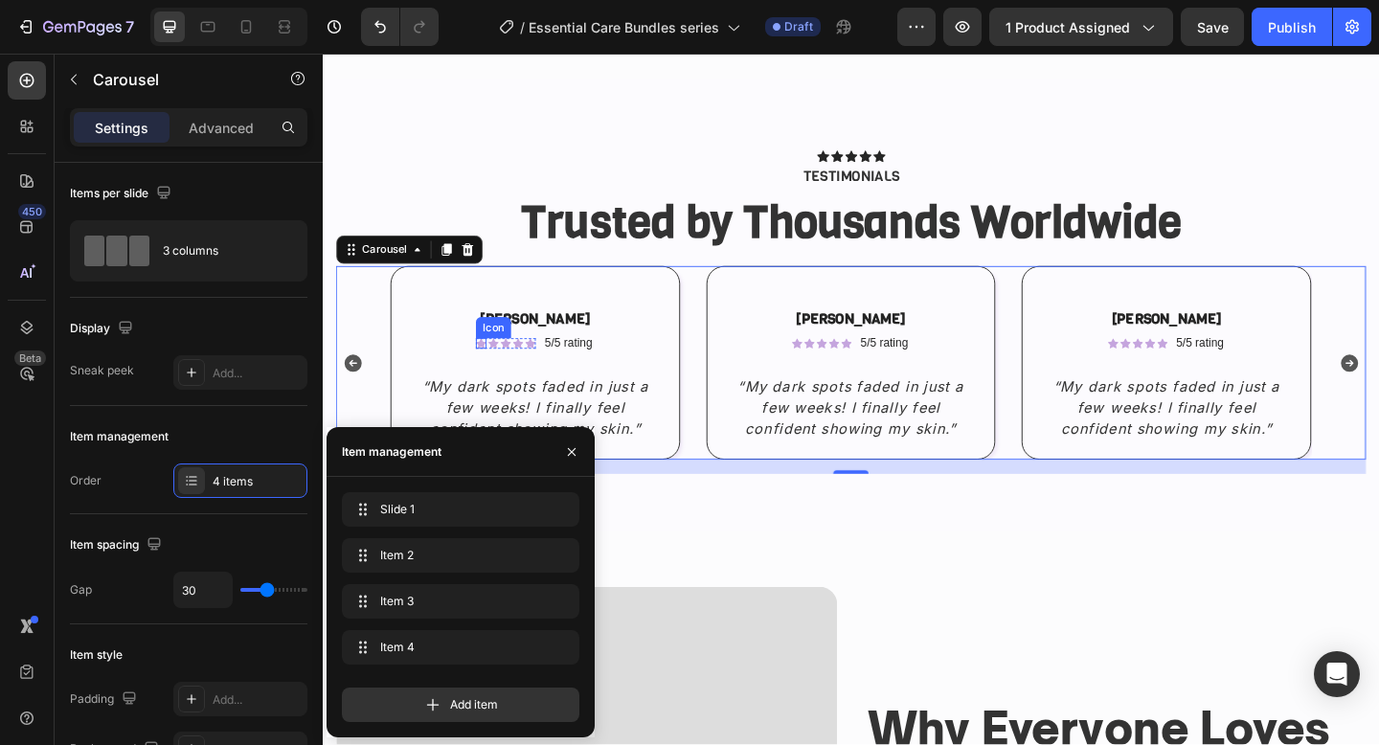
click at [493, 371] on icon at bounding box center [494, 370] width 11 height 11
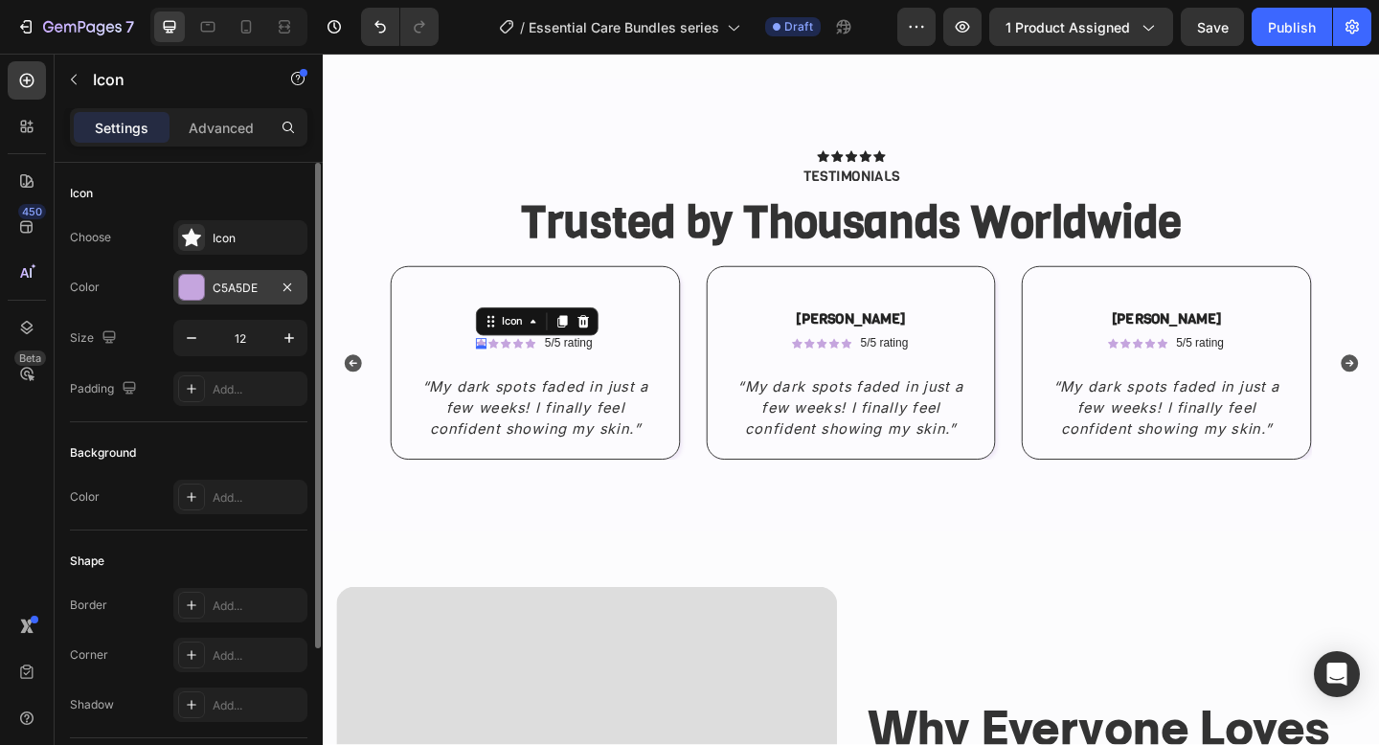
click at [211, 275] on div "C5A5DE" at bounding box center [240, 287] width 134 height 34
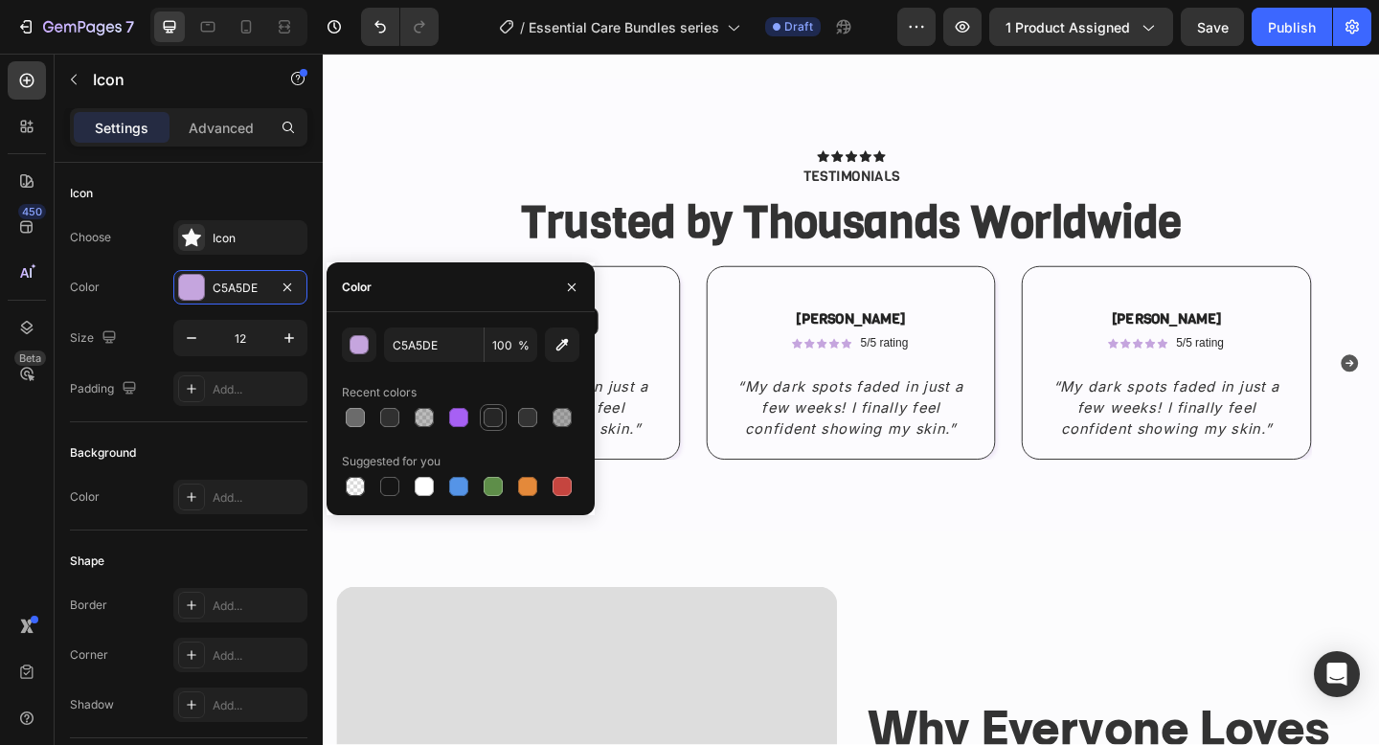
click at [480, 424] on div at bounding box center [493, 417] width 27 height 27
type input "262626"
click at [625, 440] on icon "“My dark spots faded in just a few weeks! I finally feel confident showing my s…" at bounding box center [554, 439] width 246 height 65
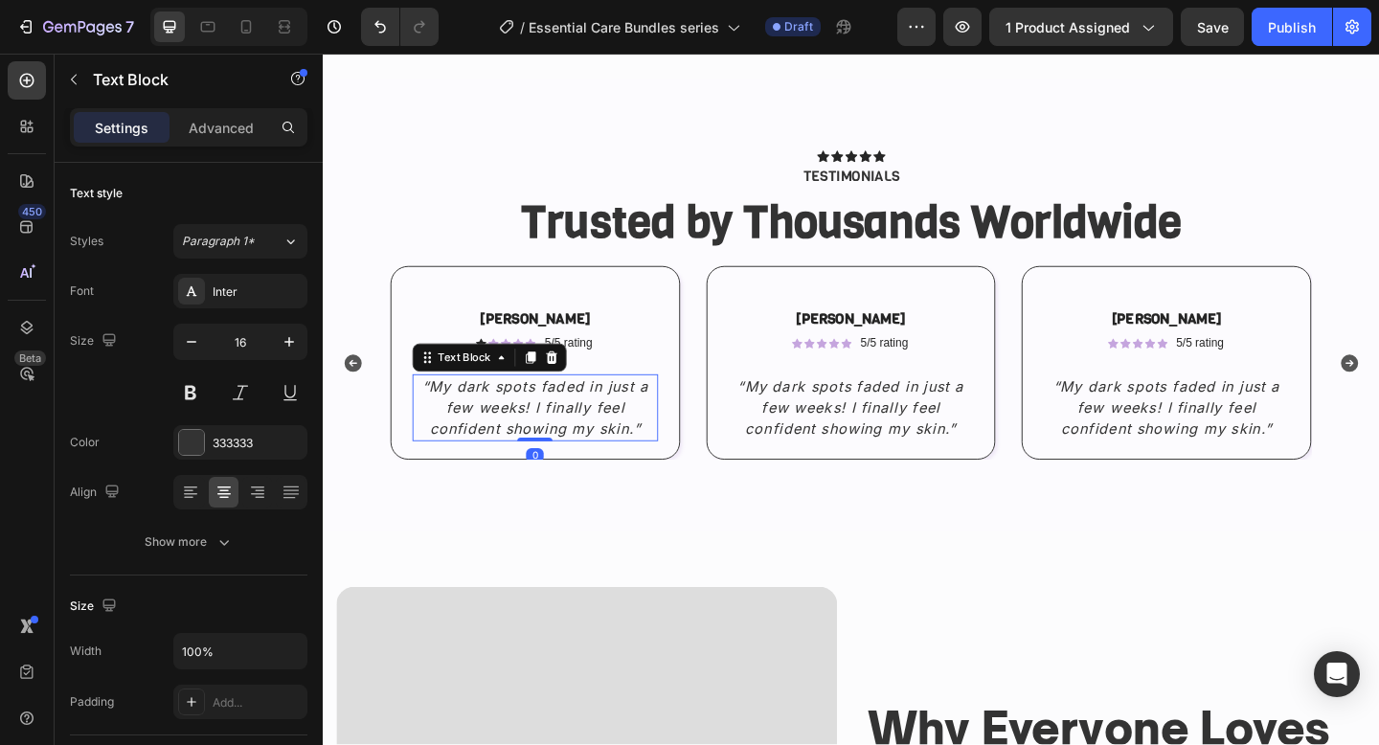
click at [445, 351] on p "Sophia L." at bounding box center [553, 344] width 263 height 20
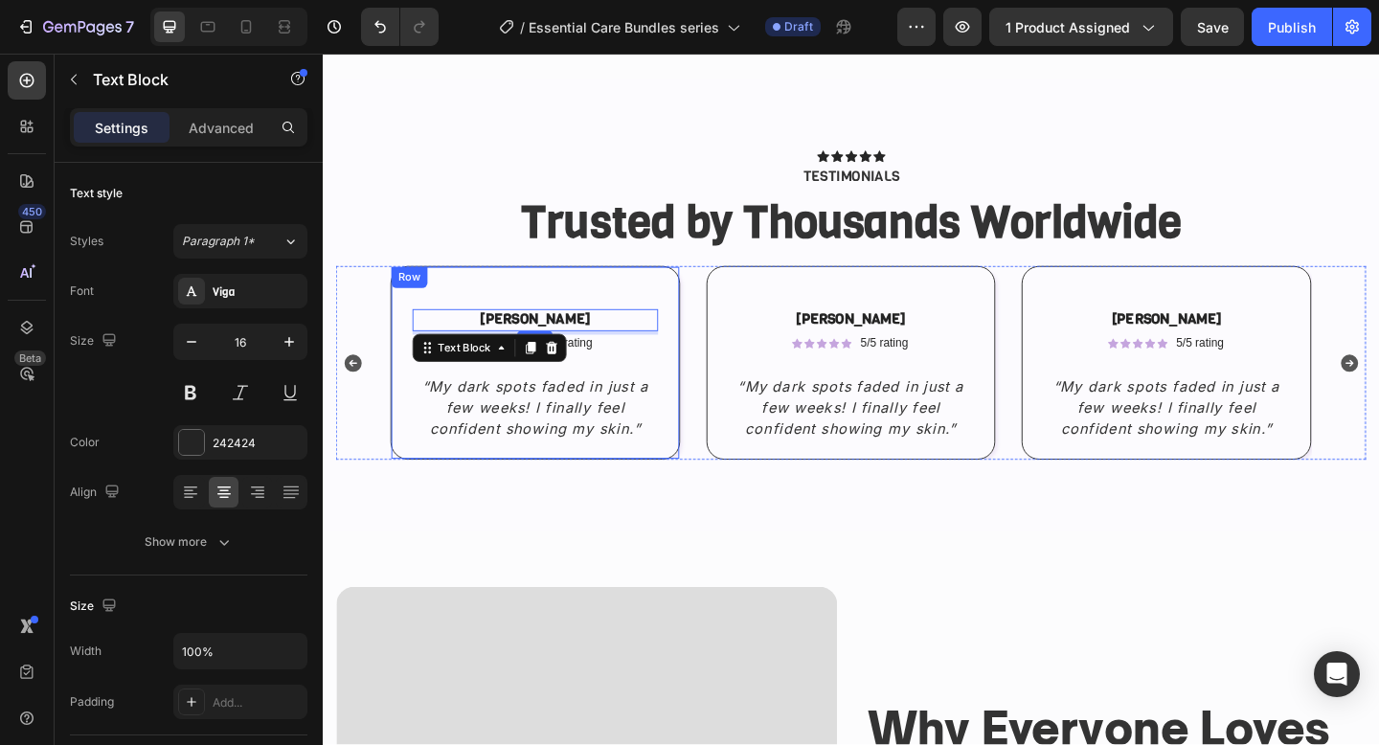
click at [462, 289] on div "Sophia L. Text Block 4 Icon Icon Icon Icon Icon Icon List 5/5 rating Text Block…" at bounding box center [553, 390] width 315 height 211
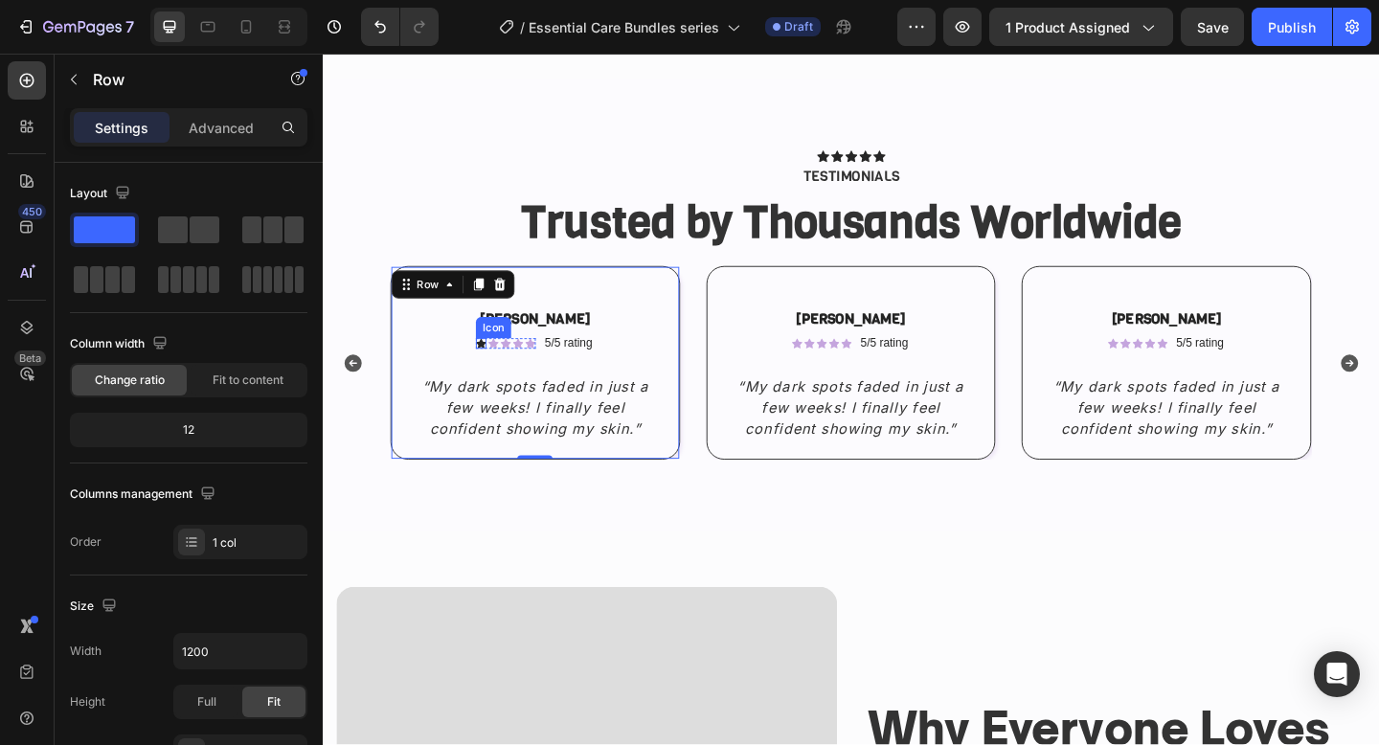
click at [490, 372] on icon at bounding box center [494, 369] width 11 height 11
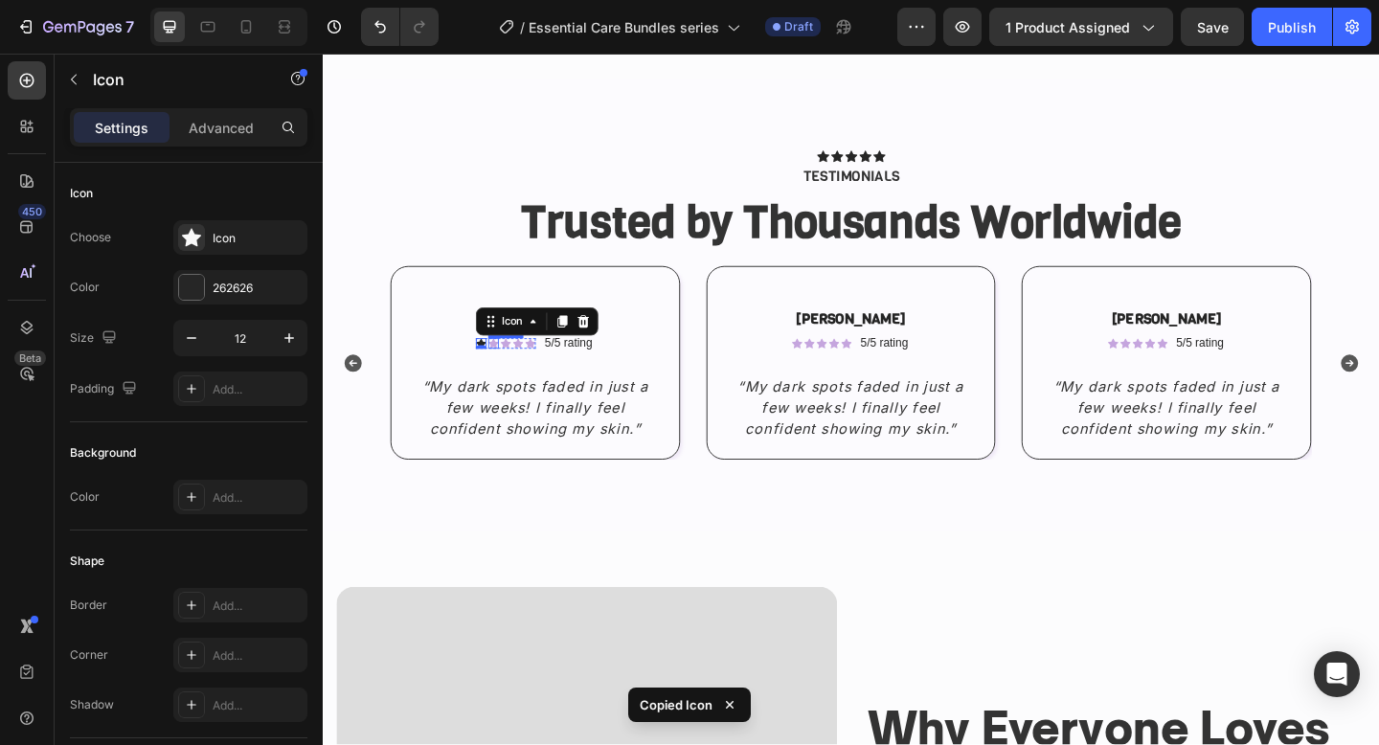
click at [510, 372] on icon at bounding box center [508, 370] width 11 height 11
click at [520, 368] on icon at bounding box center [521, 370] width 11 height 11
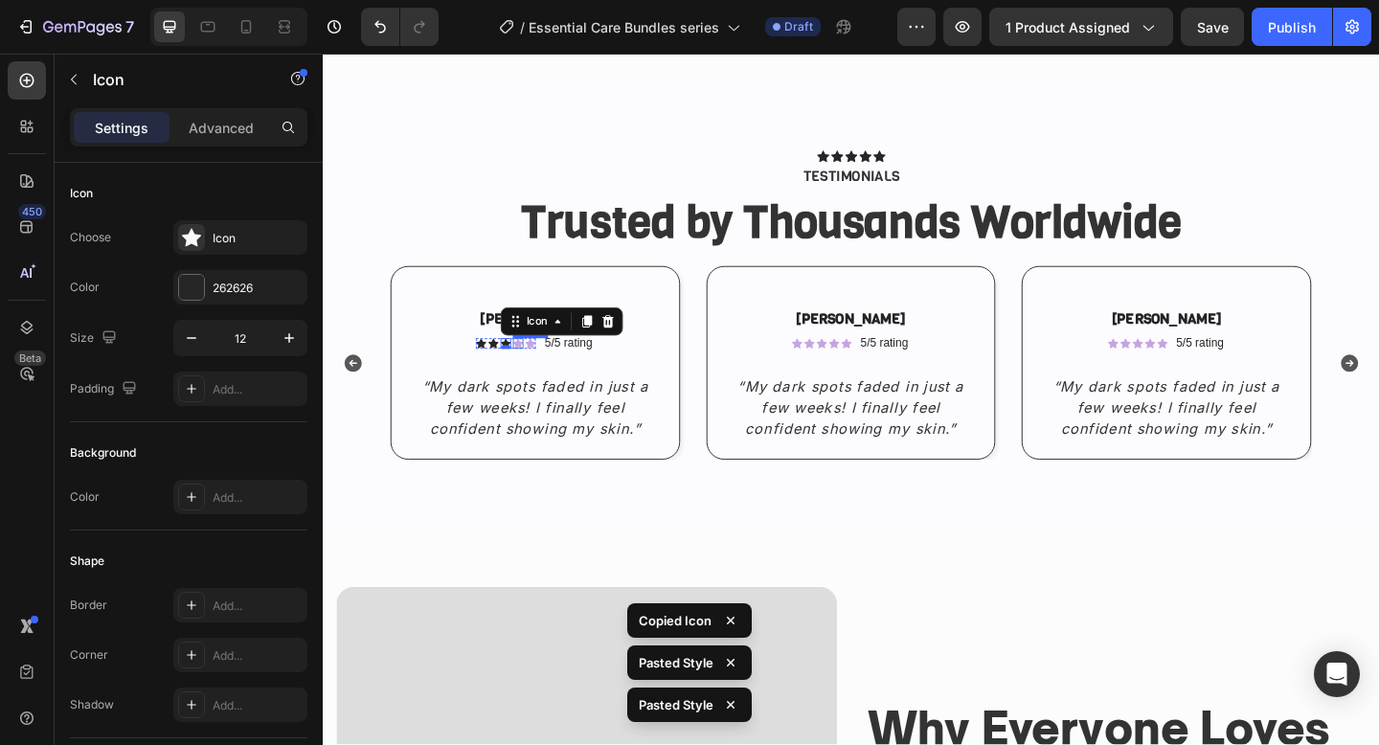
click at [539, 367] on icon at bounding box center [535, 369] width 11 height 11
click at [550, 365] on icon at bounding box center [548, 369] width 11 height 11
click at [620, 369] on div "Icon Icon Icon Icon Icon 0 Icon List 5/5 rating Text Block Row" at bounding box center [553, 370] width 267 height 20
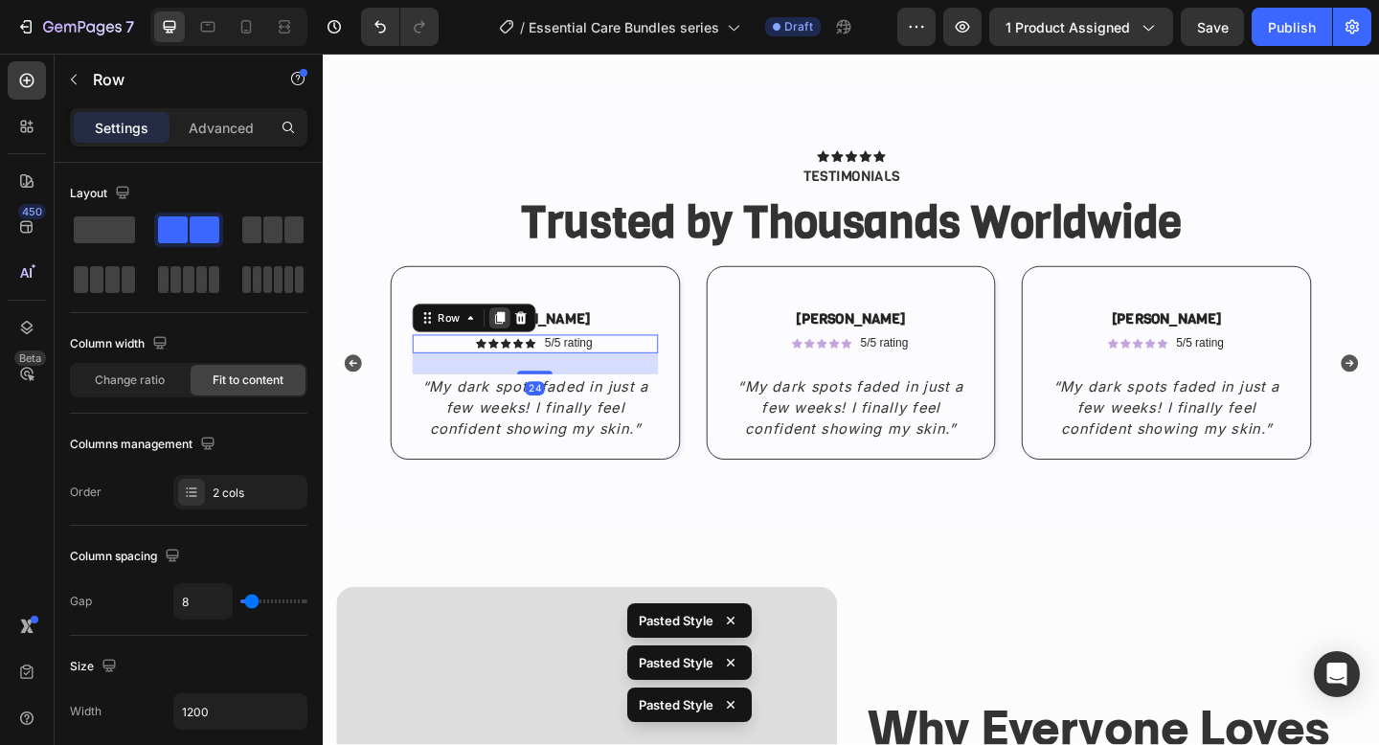
click at [508, 351] on div at bounding box center [515, 341] width 23 height 23
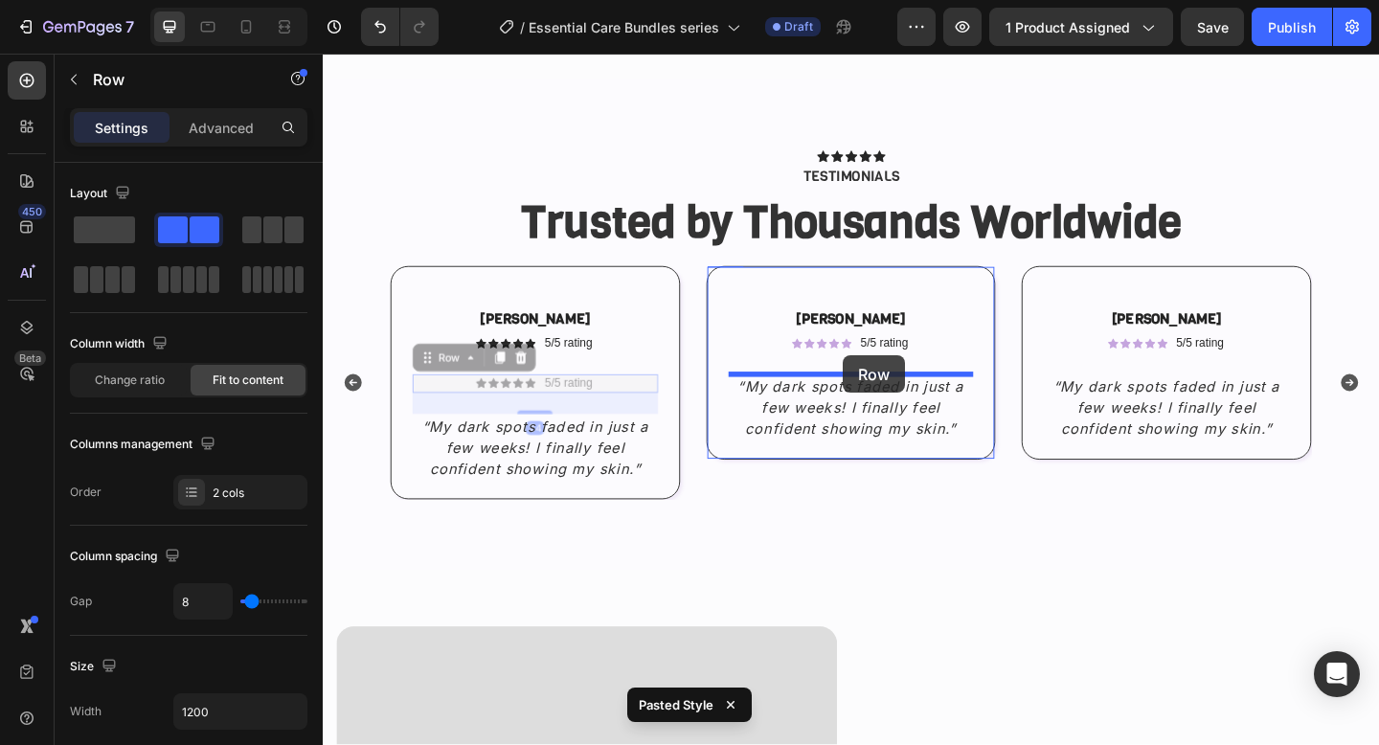
drag, startPoint x: 448, startPoint y: 392, endPoint x: 889, endPoint y: 382, distance: 440.7
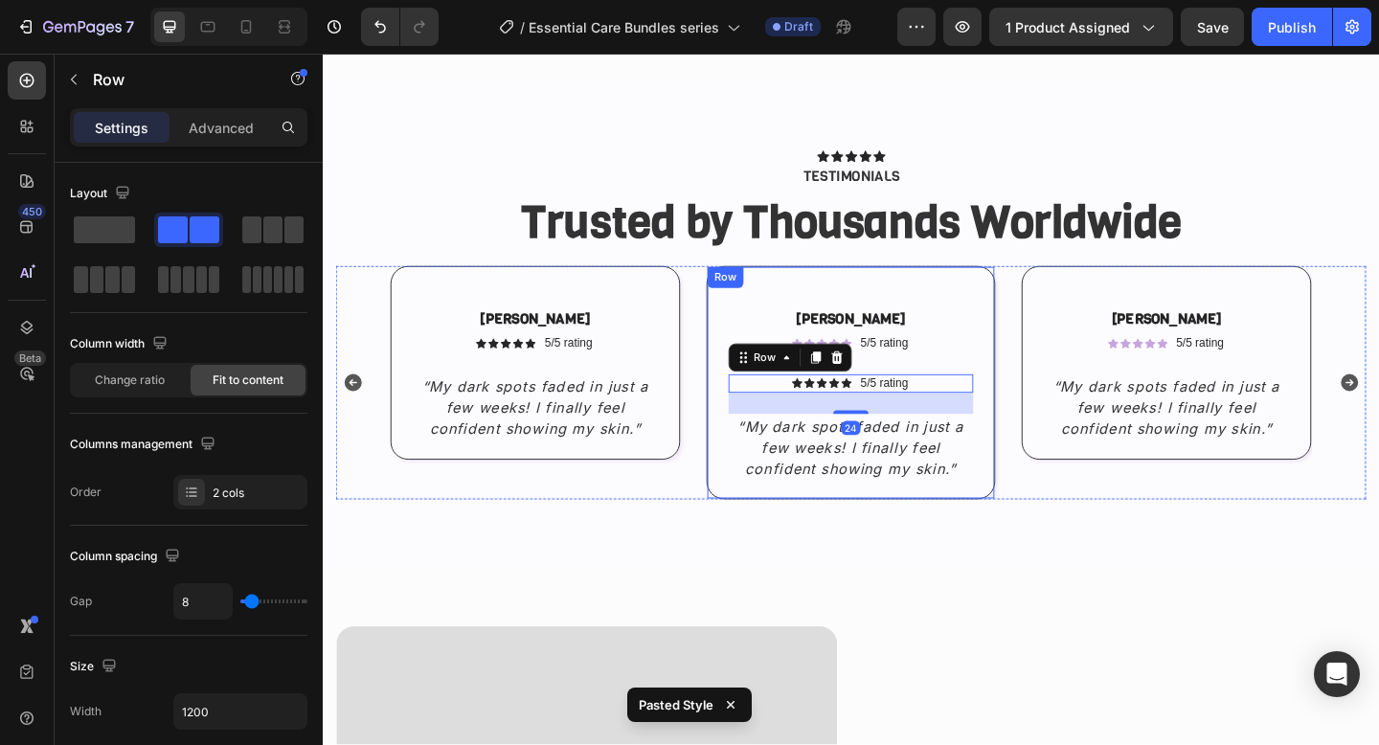
click at [978, 358] on div "Sophia L. Text Block Icon Icon Icon Icon Icon Icon List 5/5 rating Text Block R…" at bounding box center [897, 425] width 267 height 187
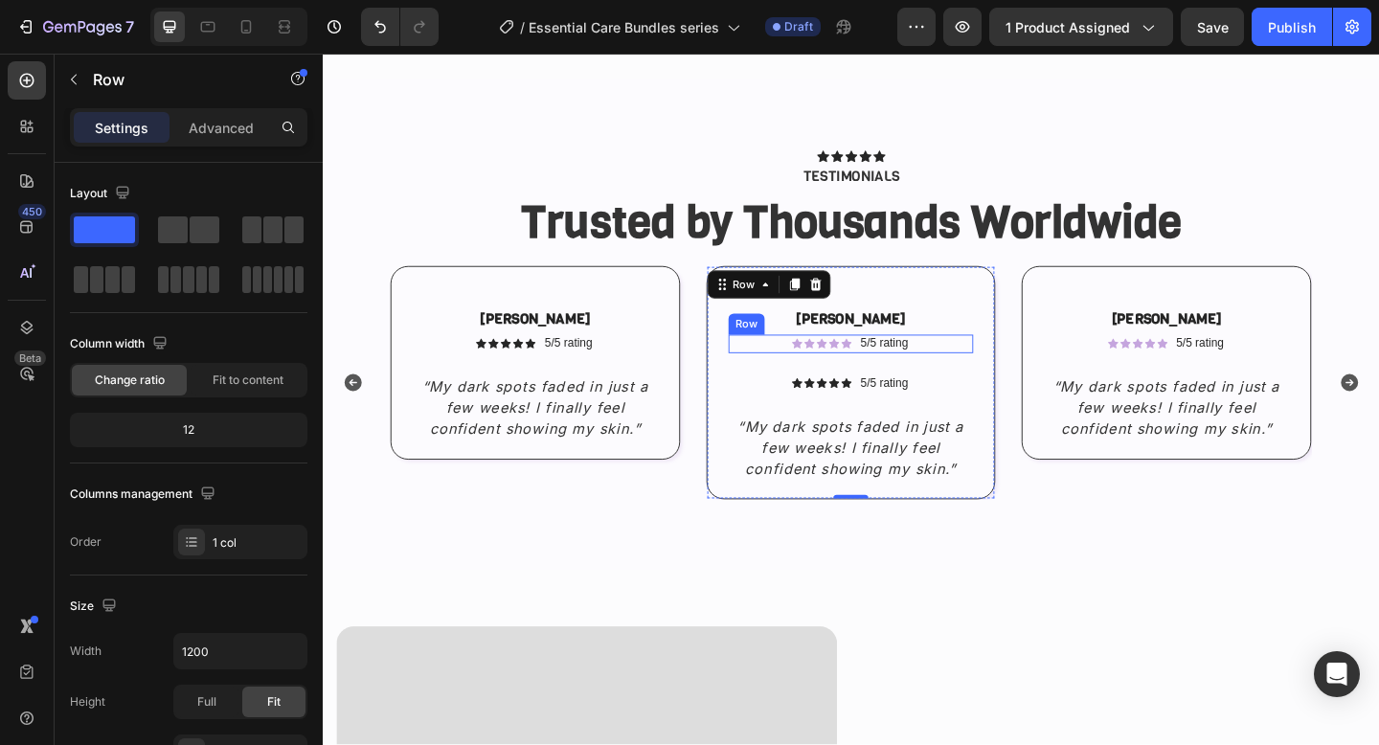
click at [975, 369] on div "Icon Icon Icon Icon Icon Icon List 5/5 rating Text Block Row" at bounding box center [897, 370] width 267 height 20
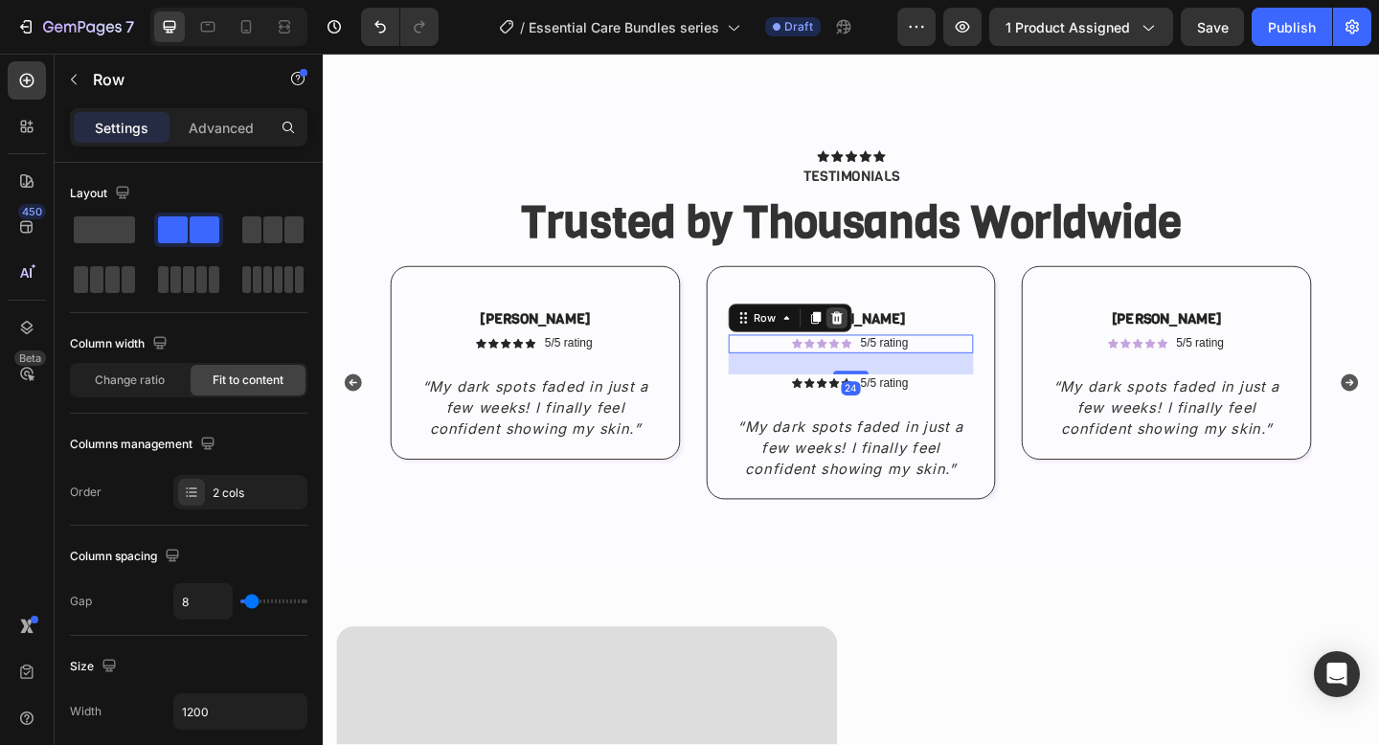
click at [890, 337] on div at bounding box center [882, 341] width 23 height 23
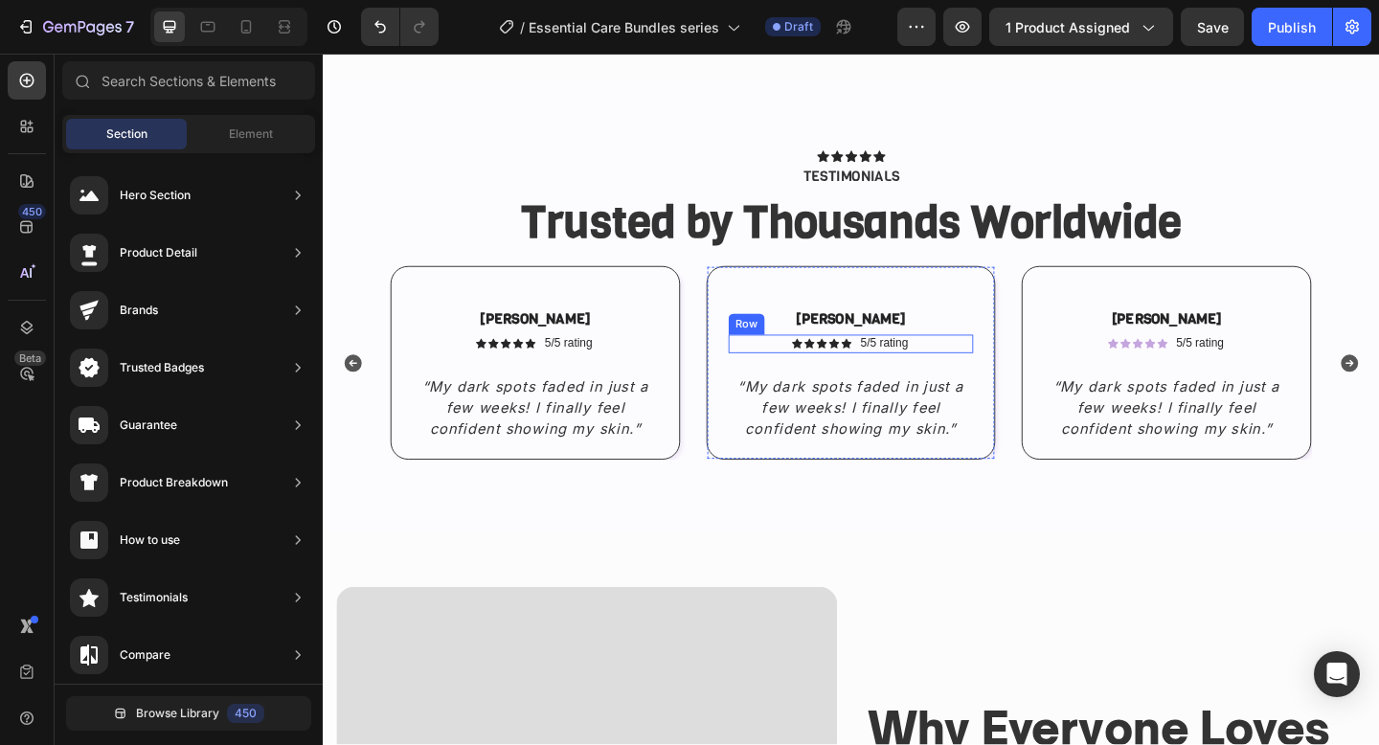
click at [977, 366] on div "Icon Icon Icon Icon Icon Icon List 5/5 rating Text Block Row" at bounding box center [897, 370] width 267 height 20
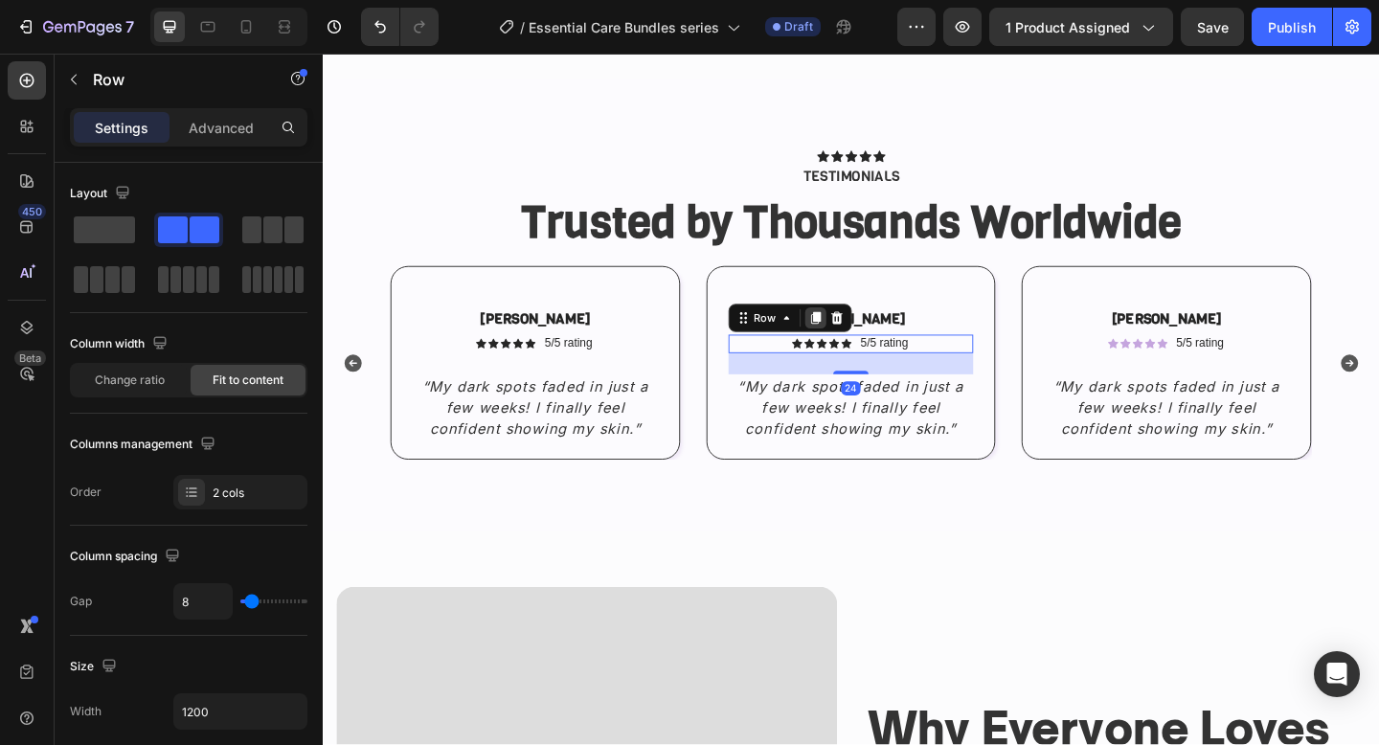
click at [861, 342] on icon at bounding box center [858, 341] width 11 height 13
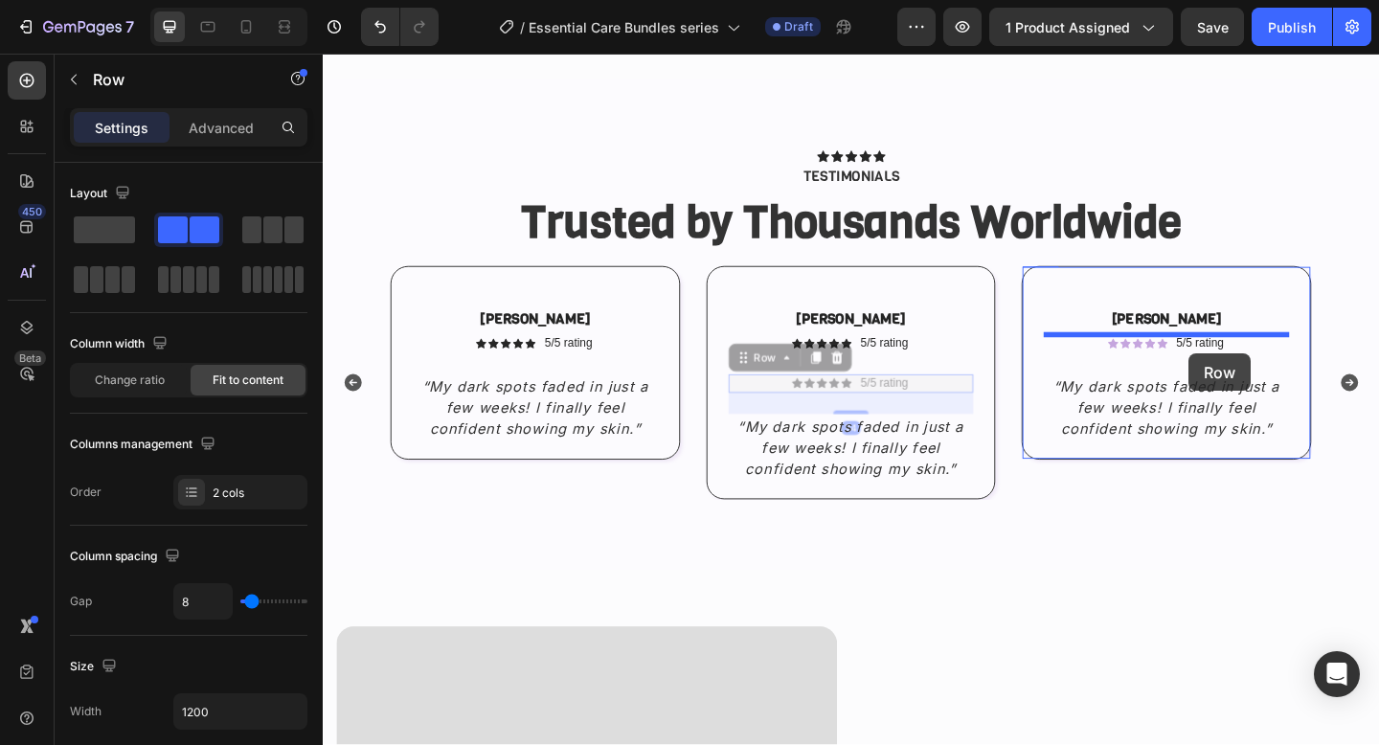
drag, startPoint x: 794, startPoint y: 388, endPoint x: 1265, endPoint y: 380, distance: 471.3
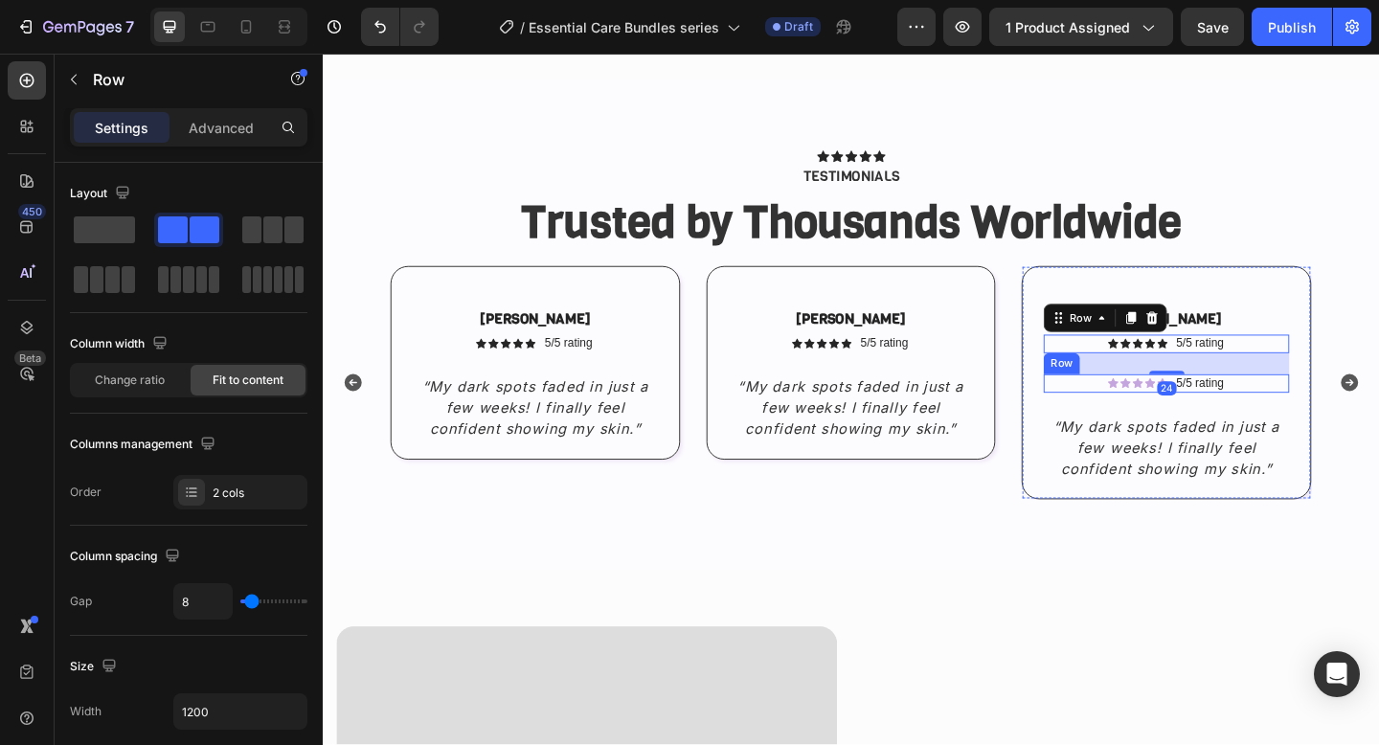
click at [1325, 412] on div "Icon Icon Icon Icon Icon Icon List 5/5 rating Text Block Row" at bounding box center [1240, 413] width 267 height 20
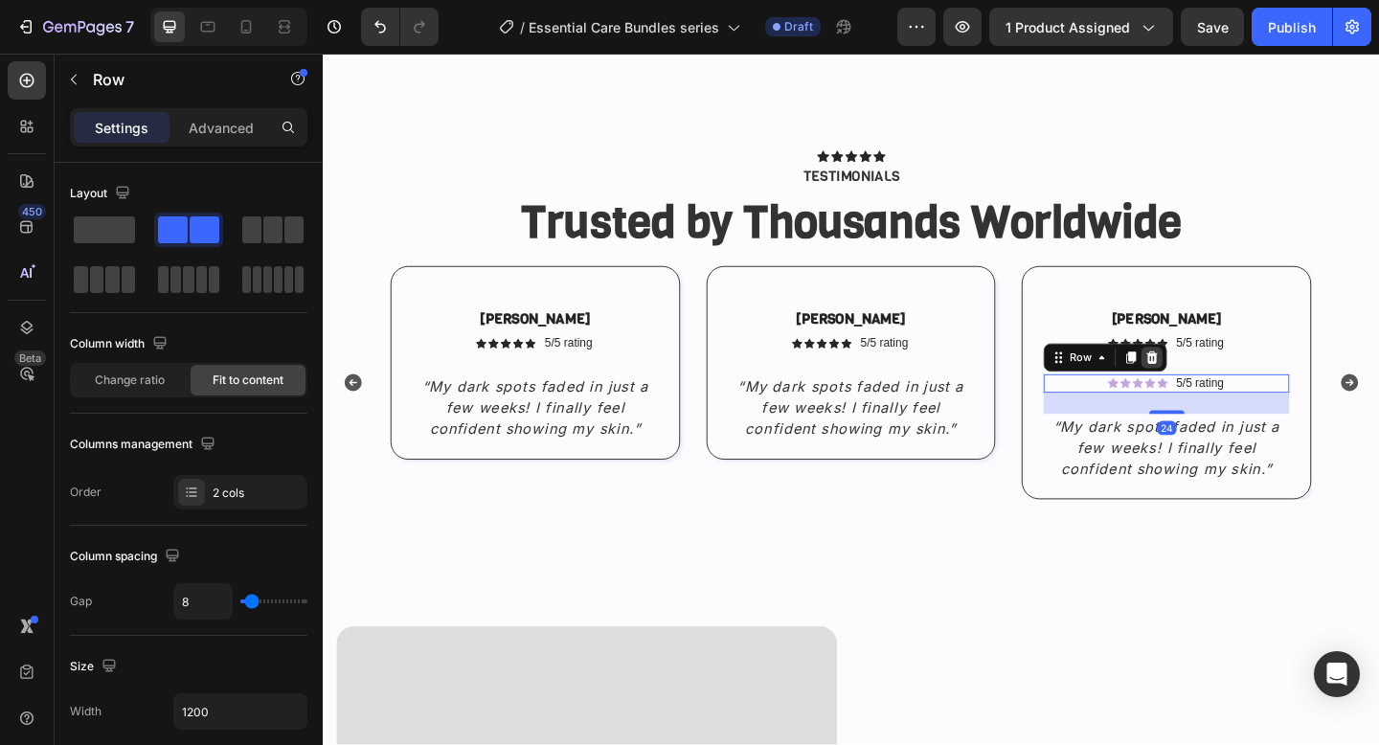
click at [1229, 395] on div at bounding box center [1224, 385] width 23 height 23
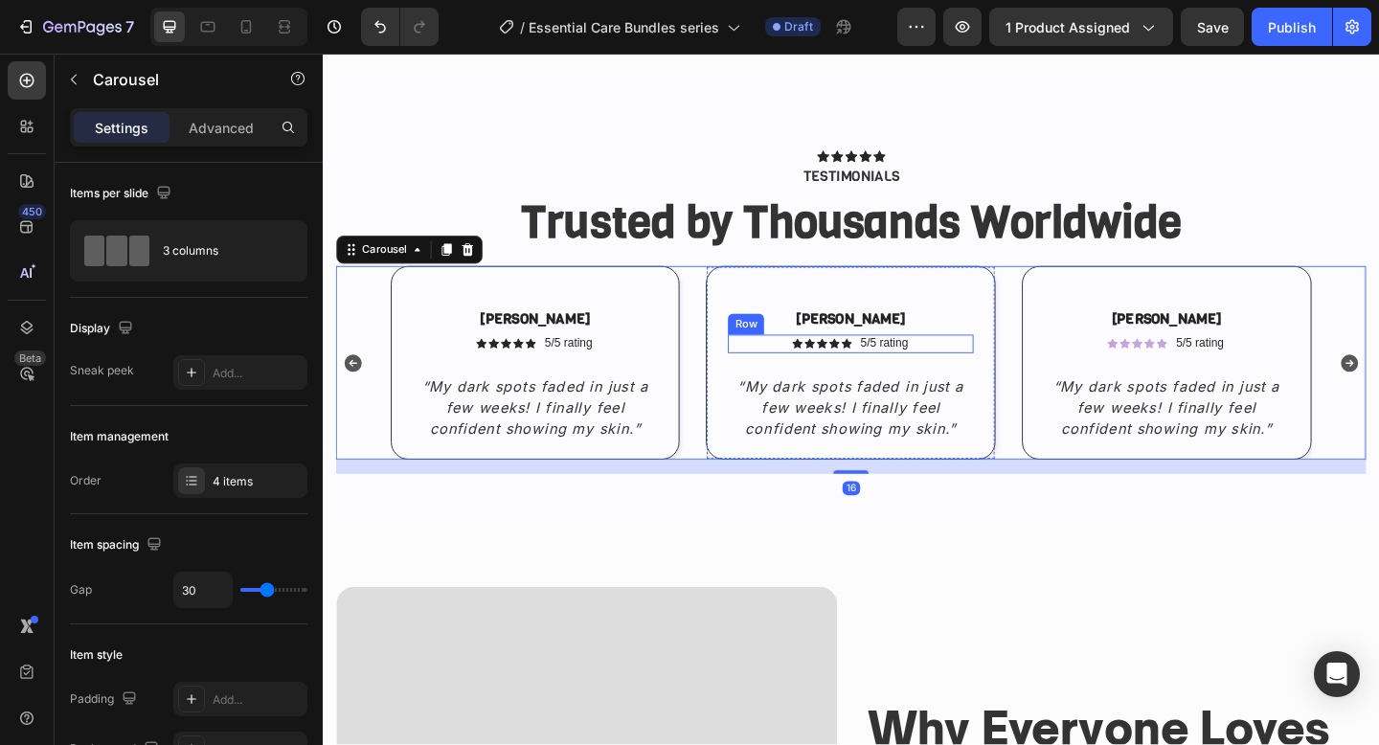
click at [985, 361] on div "Icon Icon Icon Icon Icon Icon List 5/5 rating Text Block Row" at bounding box center [897, 370] width 267 height 20
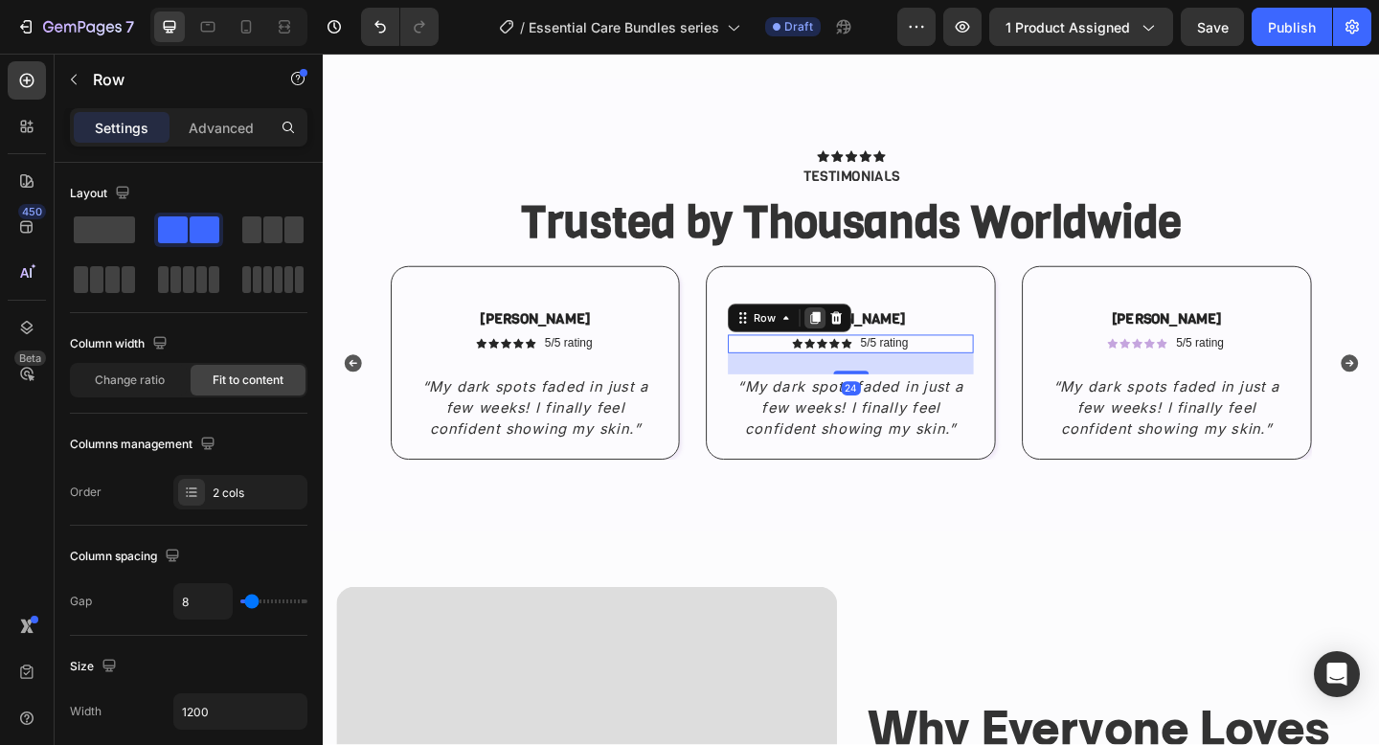
click at [849, 340] on div at bounding box center [859, 341] width 23 height 23
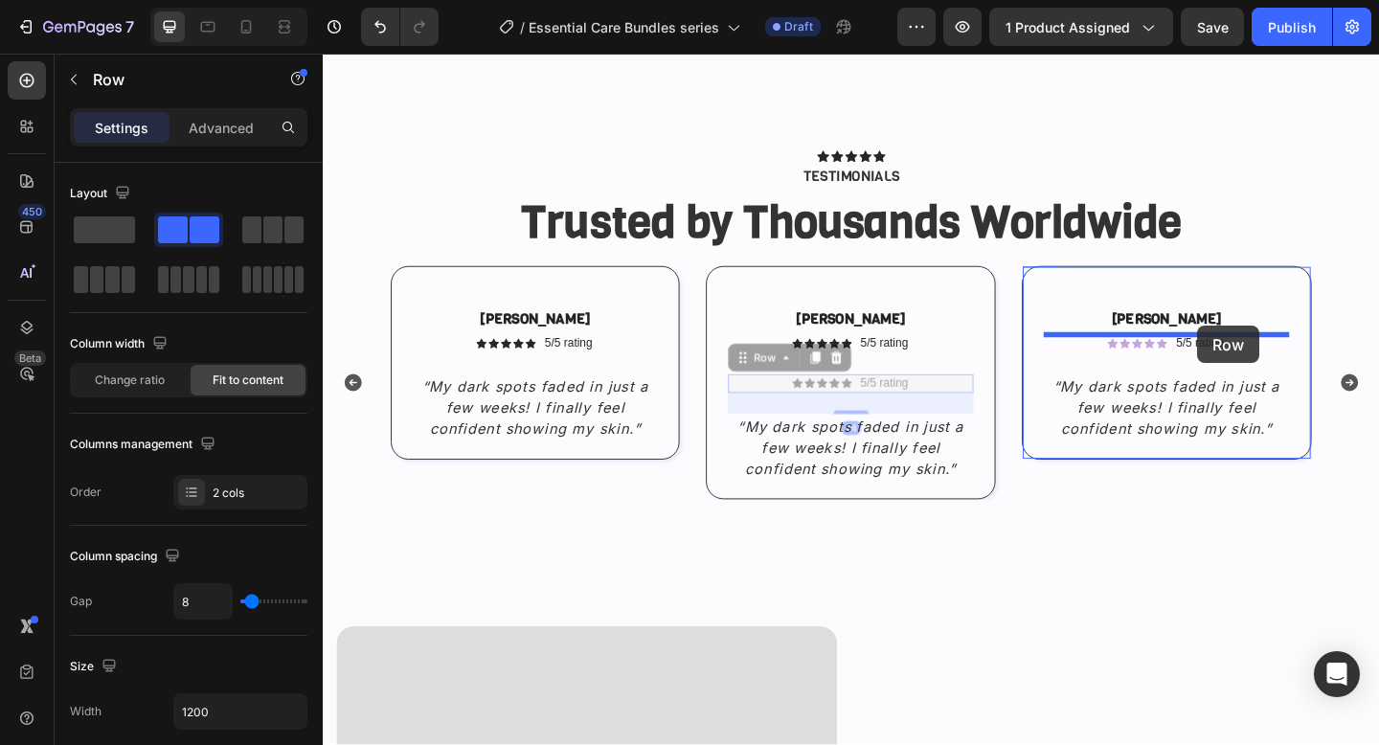
drag, startPoint x: 778, startPoint y: 392, endPoint x: 1274, endPoint y: 350, distance: 497.9
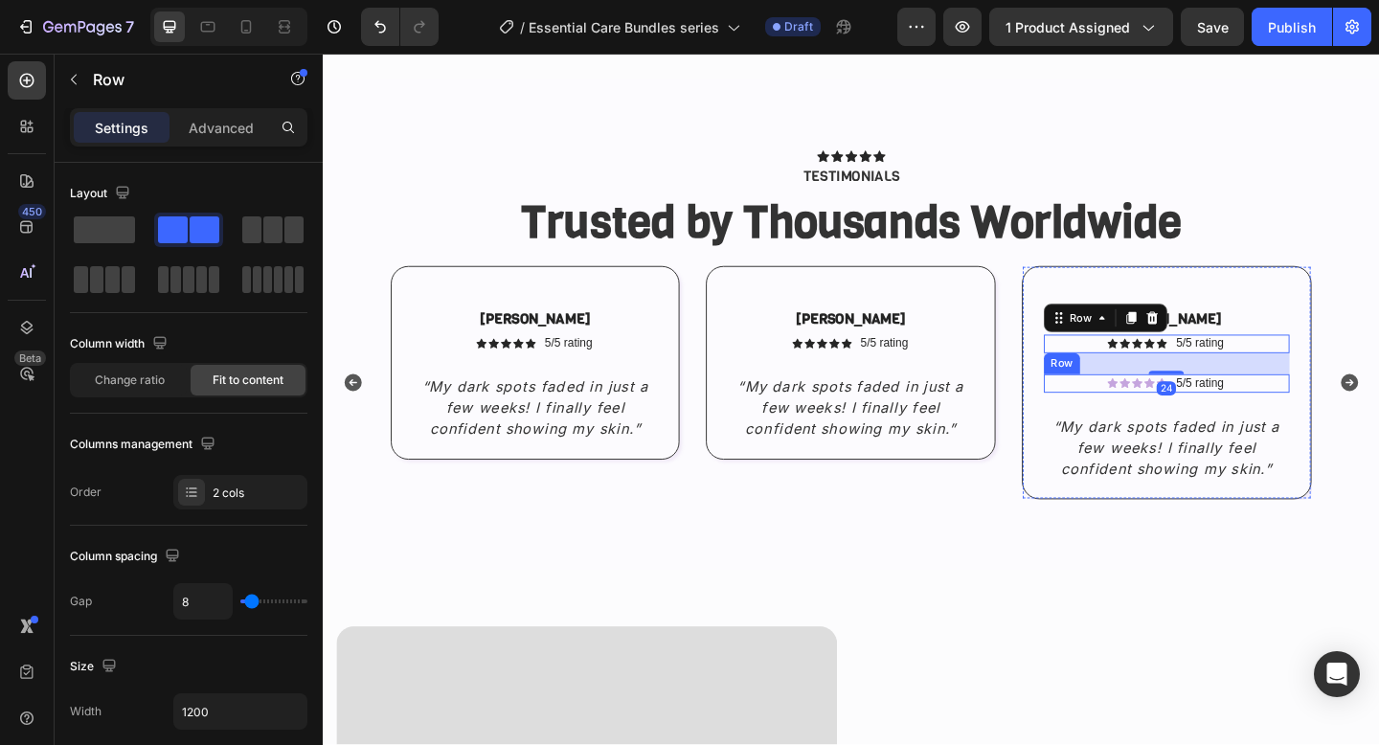
click at [1335, 413] on div "Icon Icon Icon Icon Icon Icon List 5/5 rating Text Block Row" at bounding box center [1240, 413] width 267 height 20
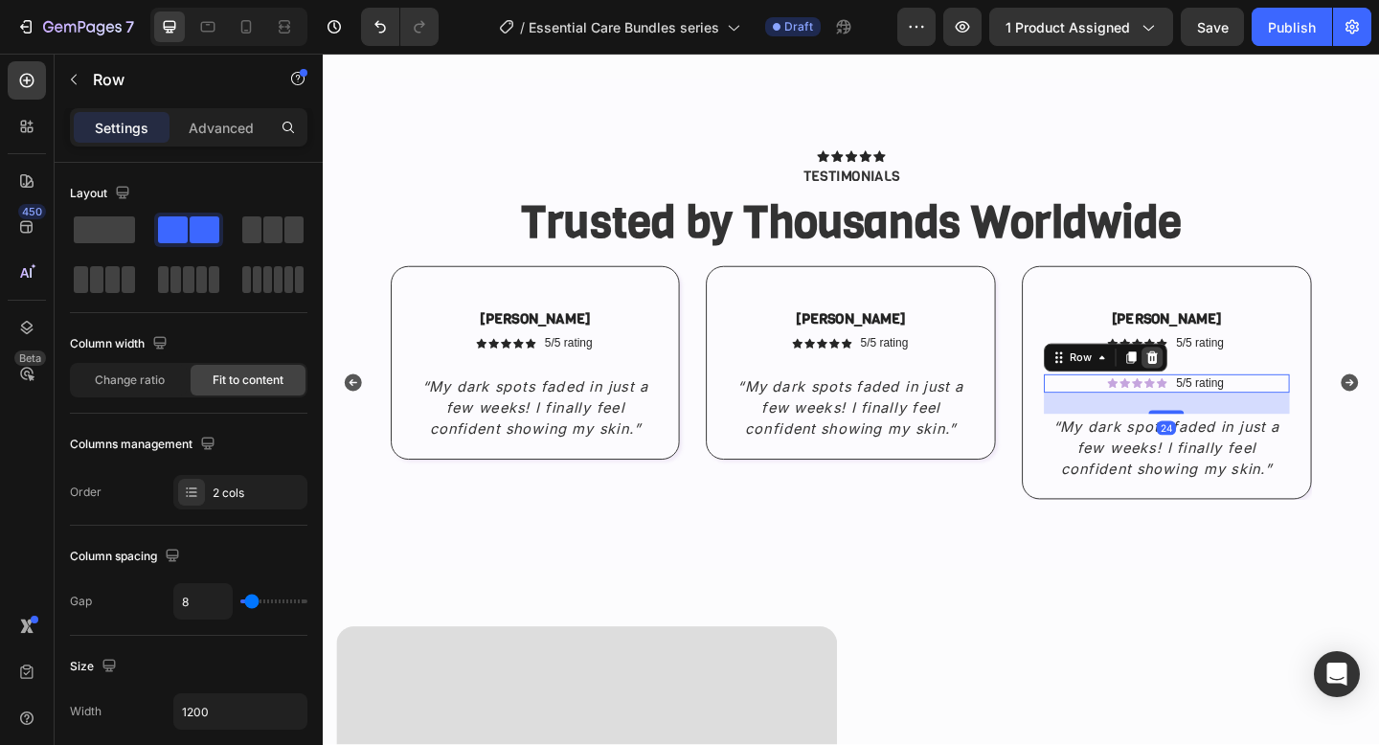
click at [1225, 384] on icon at bounding box center [1225, 384] width 12 height 13
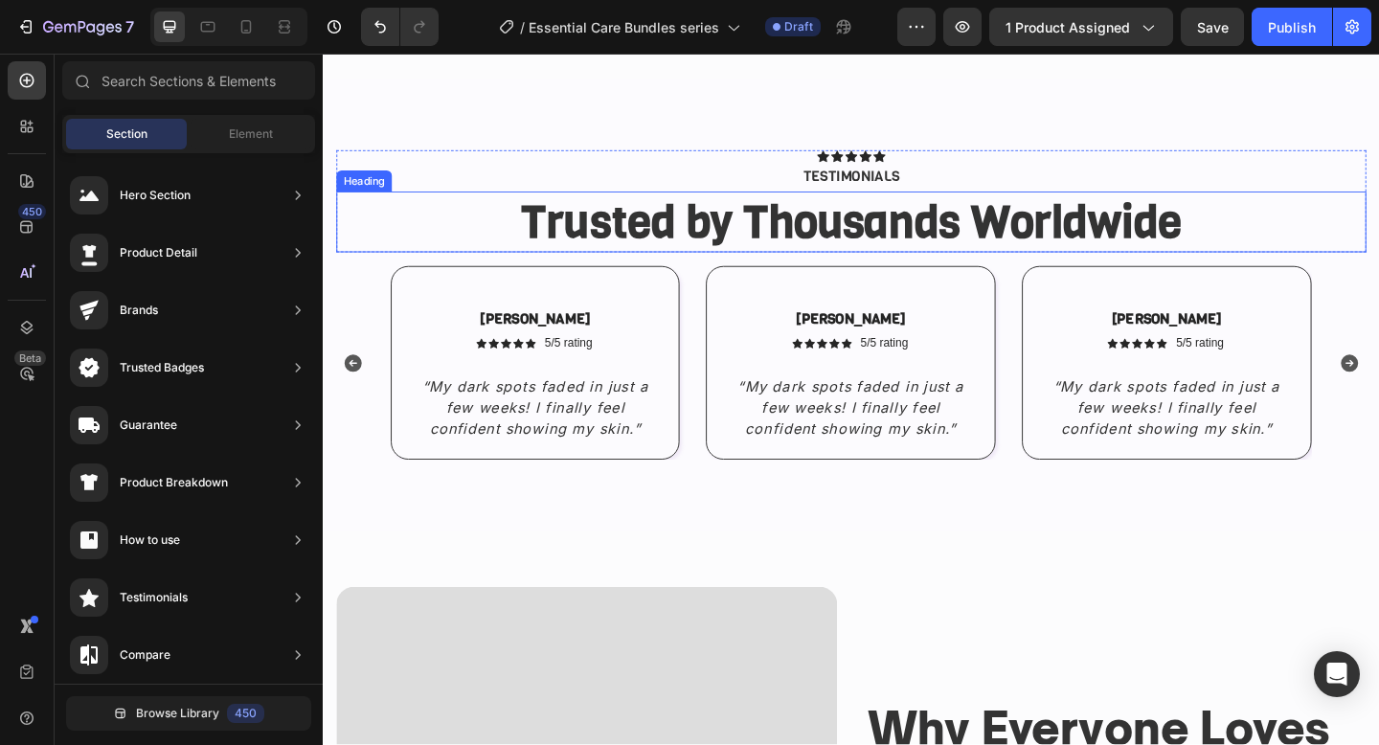
click at [1054, 238] on strong "Trusted by Thousands Worldwide" at bounding box center [897, 237] width 719 height 64
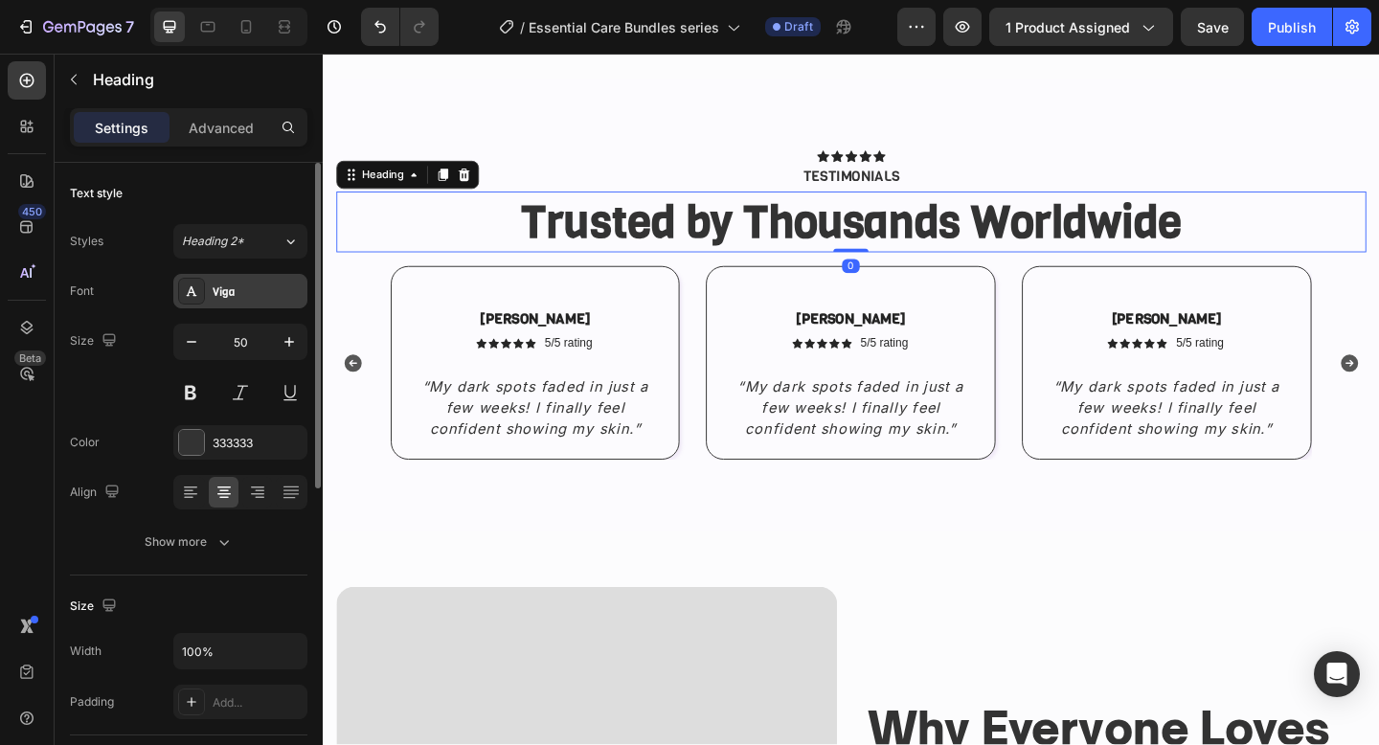
click at [202, 292] on div at bounding box center [191, 291] width 27 height 27
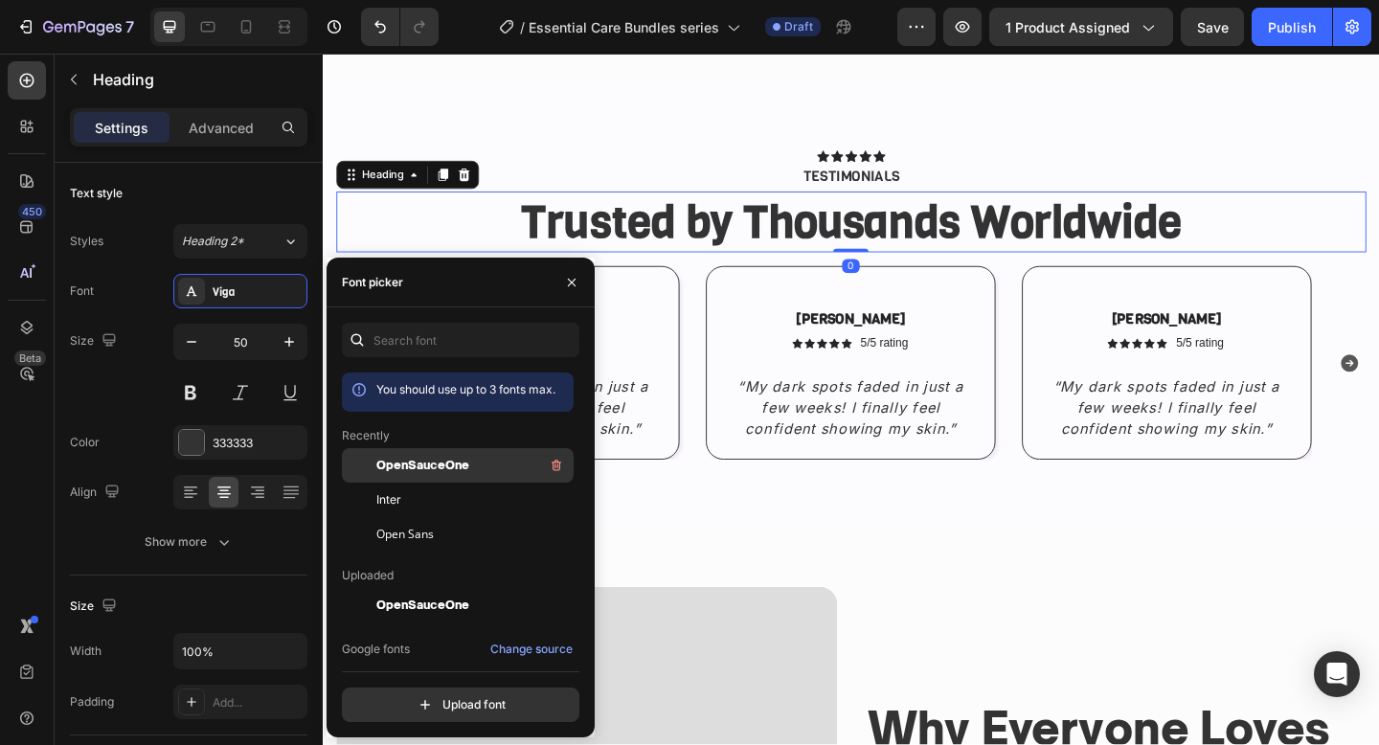
click at [441, 468] on span "OpenSauceOne" at bounding box center [422, 465] width 93 height 17
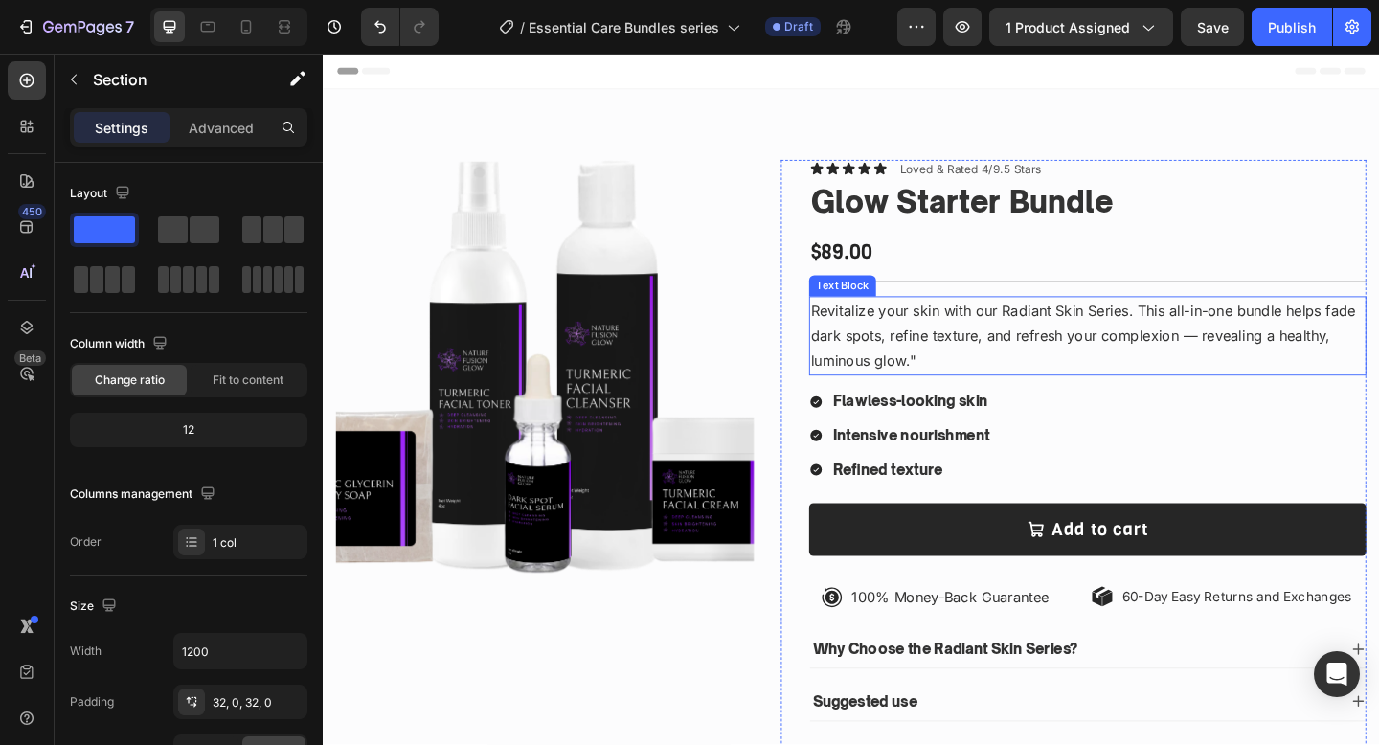
click at [1104, 327] on p "Revitalize your skin with our Radiant Skin Series. This all-in-one bundle helps…" at bounding box center [1154, 361] width 602 height 82
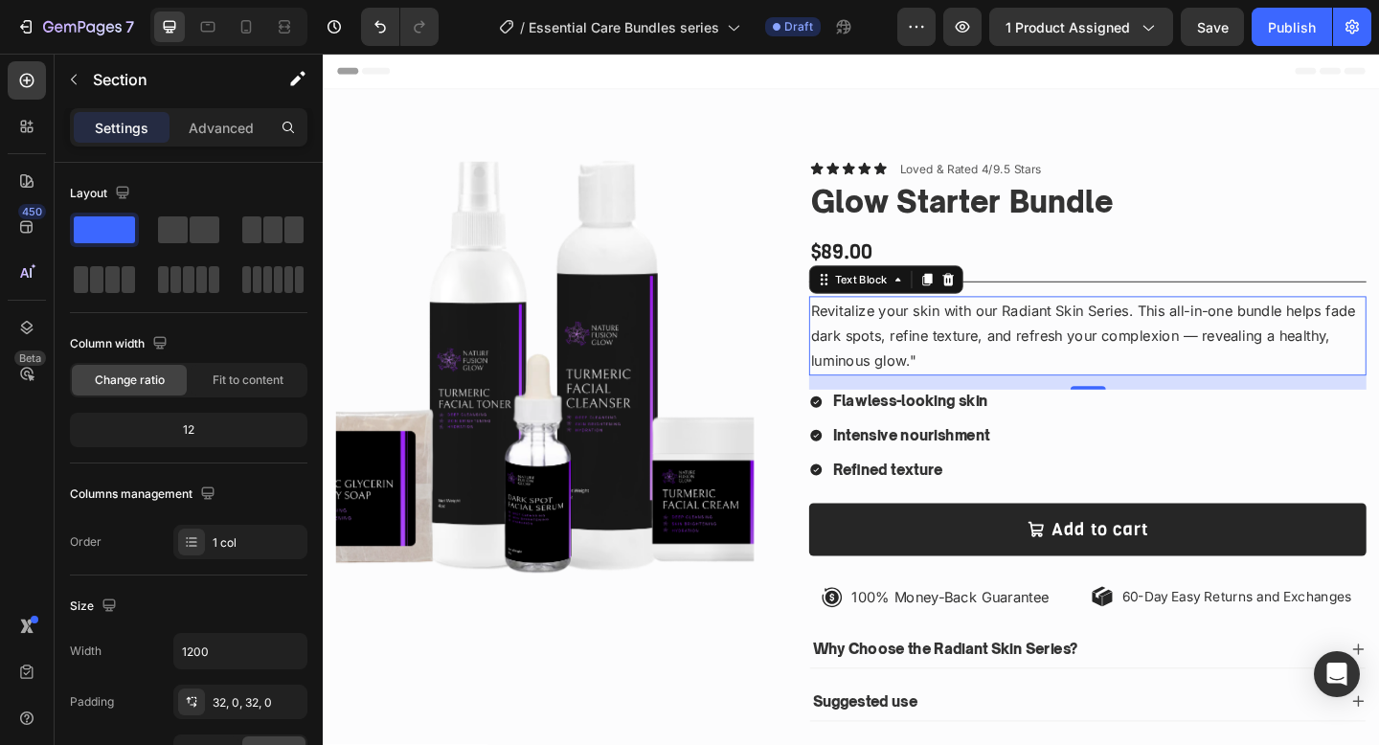
click at [1104, 327] on p "Revitalize your skin with our Radiant Skin Series. This all-in-one bundle helps…" at bounding box center [1154, 361] width 602 height 82
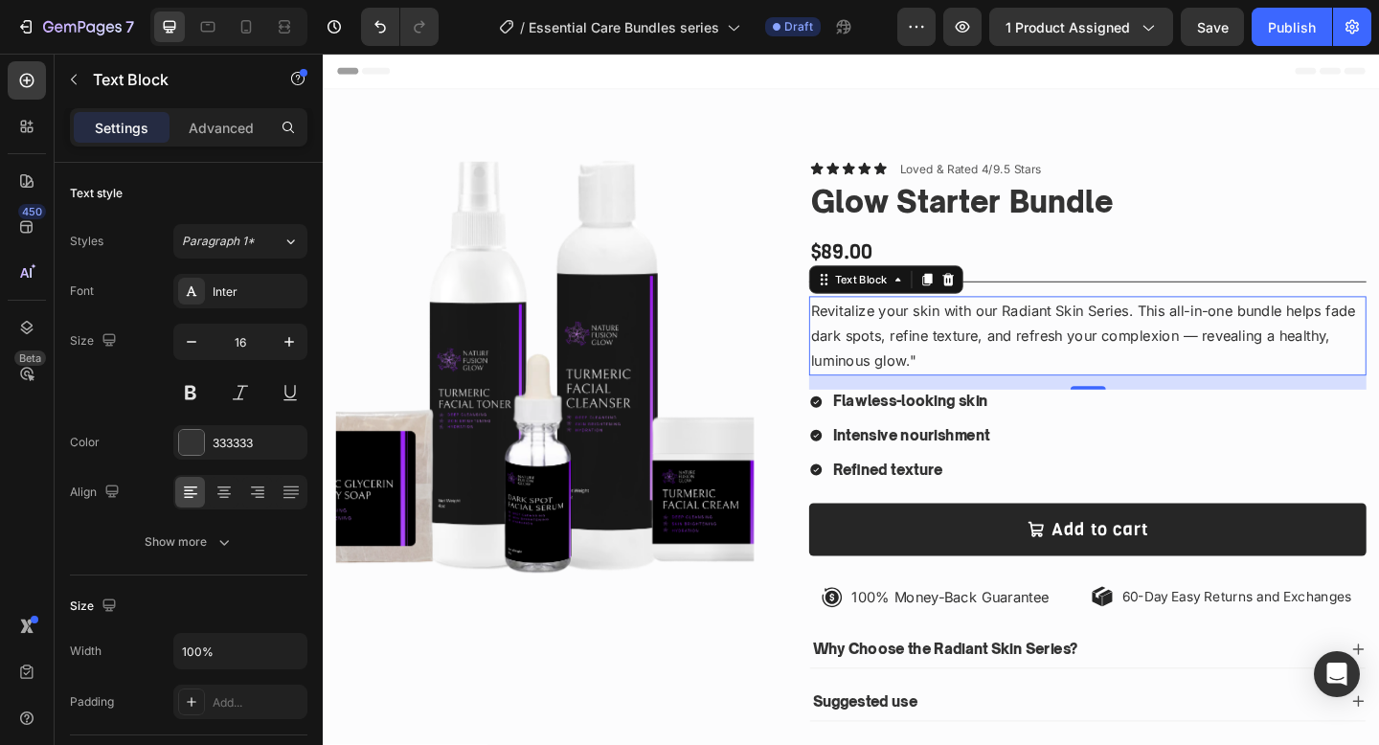
click at [1104, 327] on p "Revitalize your skin with our Radiant Skin Series. This all-in-one bundle helps…" at bounding box center [1154, 361] width 602 height 82
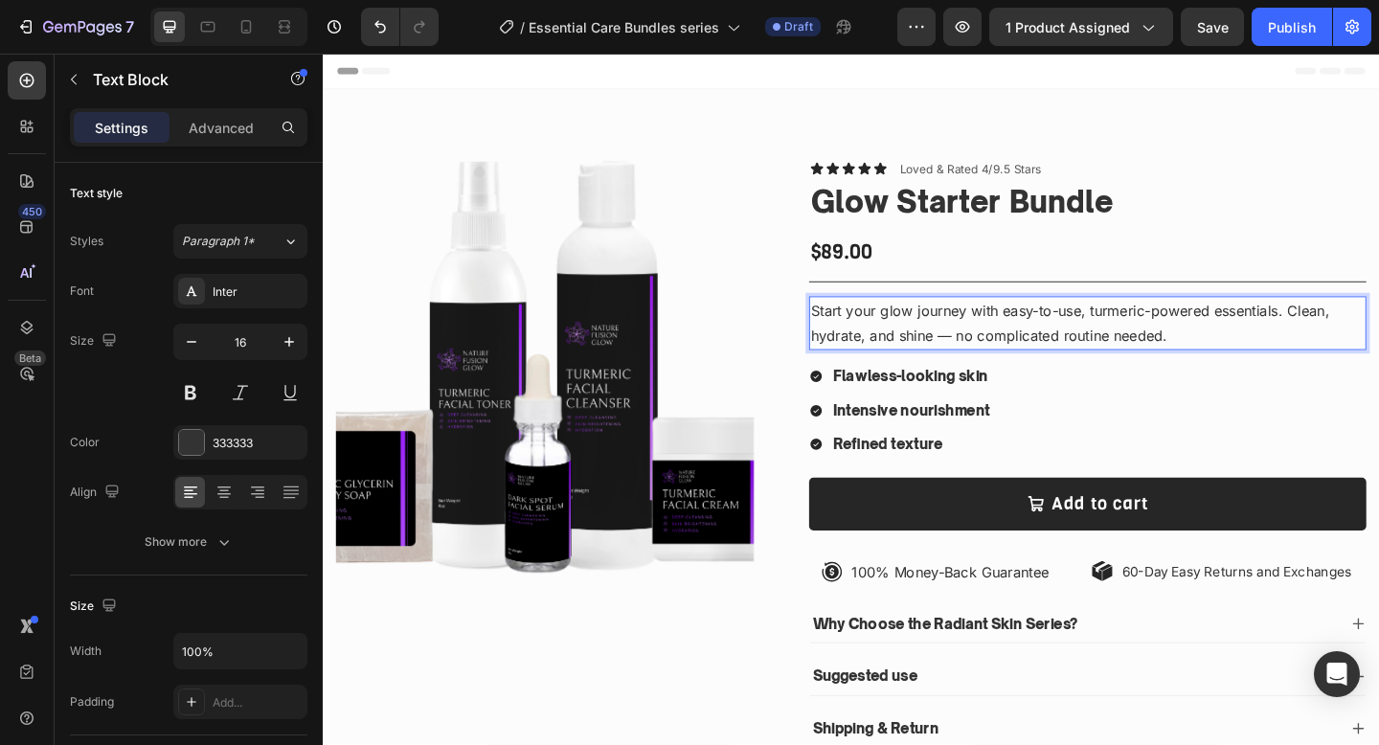
click at [1174, 362] on p "Start your glow journey with easy-to-use, turmeric-powered essentials. Clean, h…" at bounding box center [1154, 348] width 602 height 56
click at [1261, 418] on div "Flawless-looking skin Intensive nourishment Refined texture" at bounding box center [1154, 442] width 606 height 100
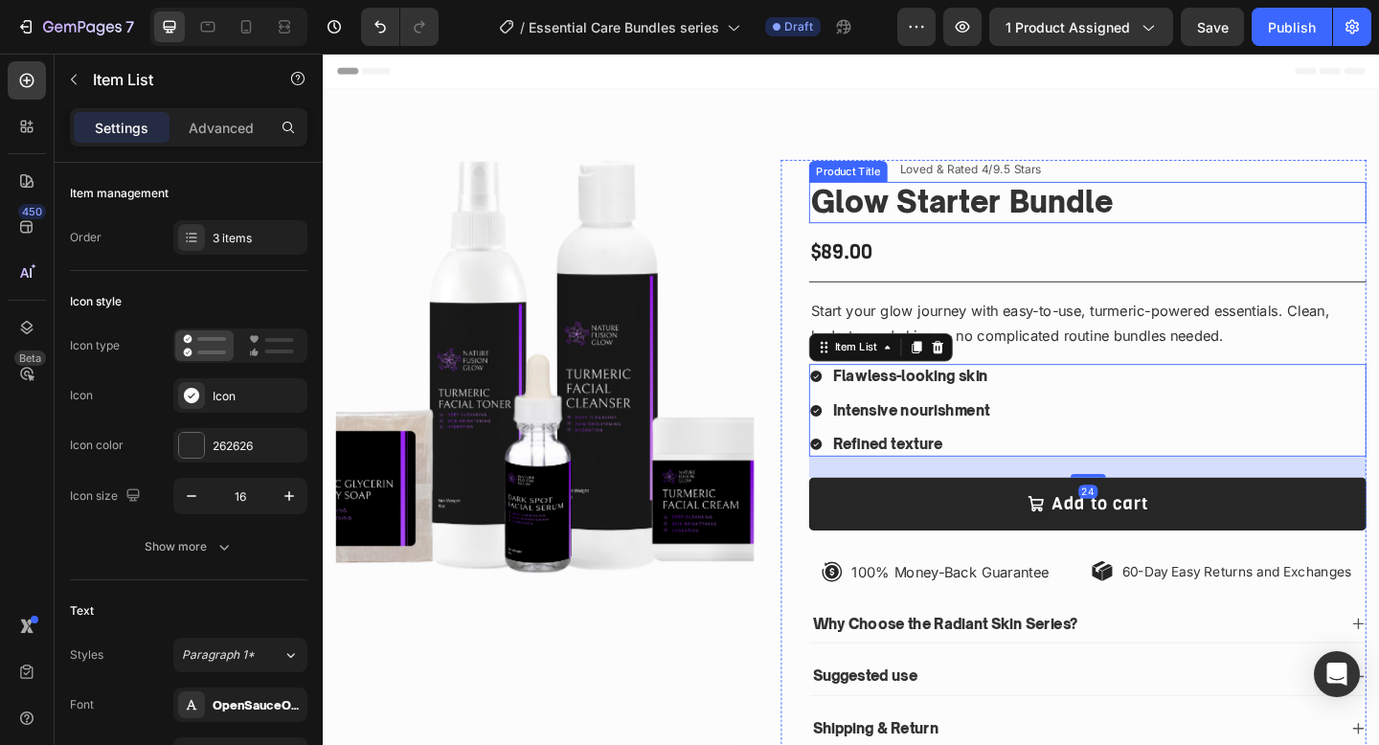
click at [1311, 195] on h1 "Glow Starter Bundle" at bounding box center [1154, 215] width 606 height 45
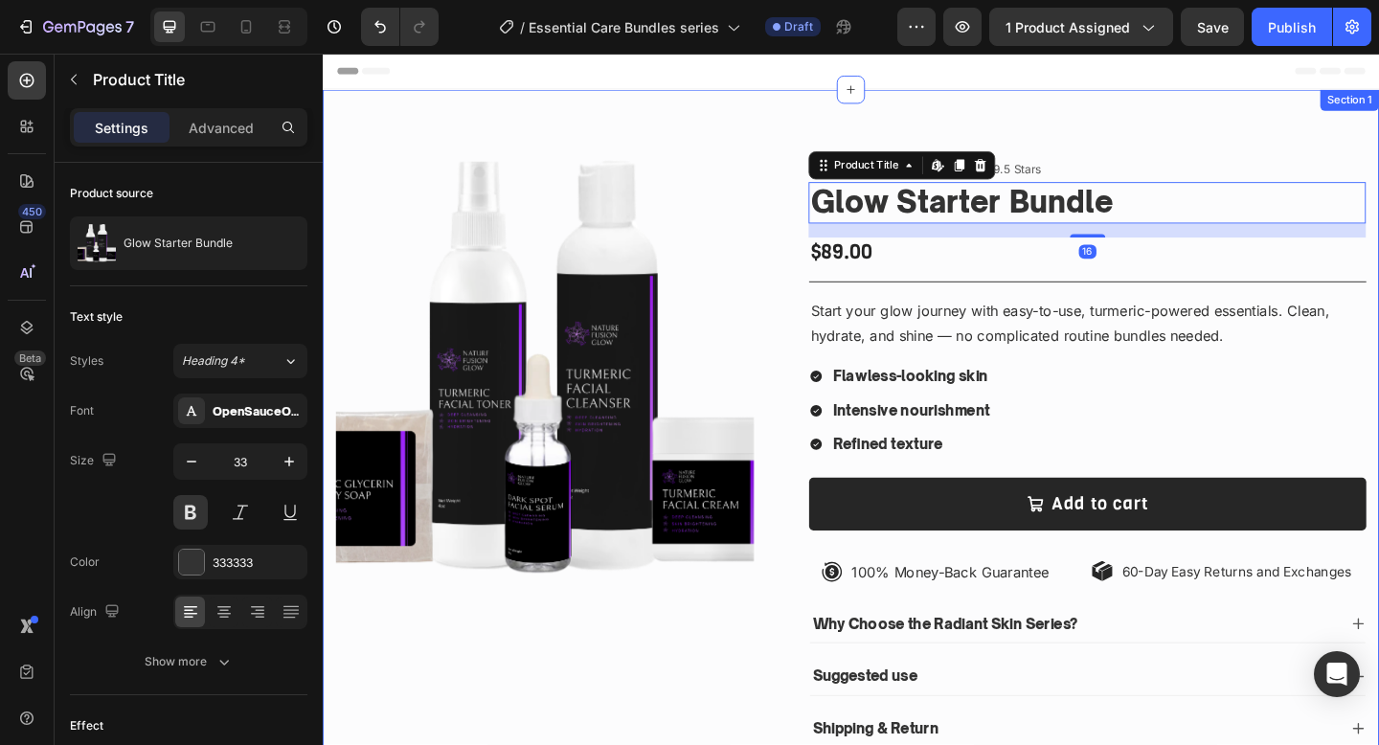
click at [571, 123] on div "Product Images Icon Icon Icon Icon Icon Icon List Loved & Rated 4/9.5 Stars Tex…" at bounding box center [897, 490] width 1149 height 794
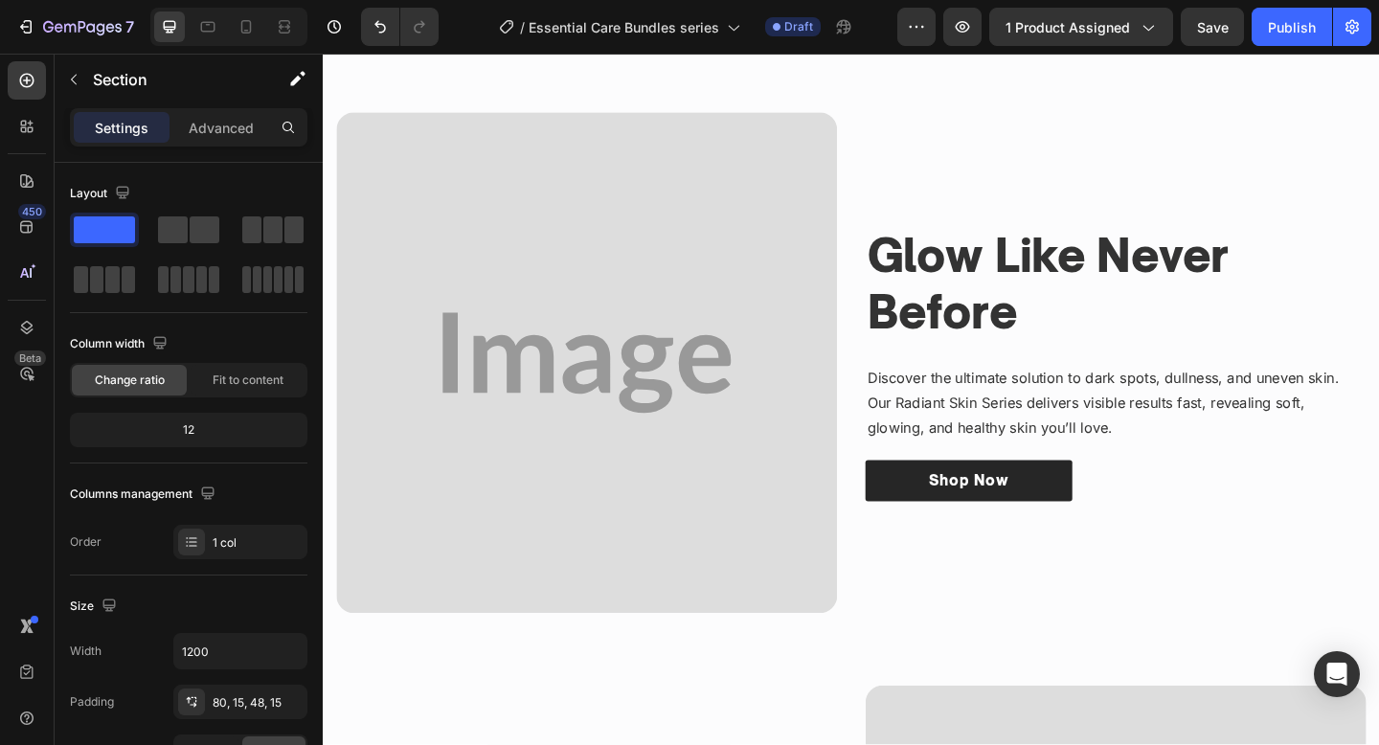
scroll to position [1042, 0]
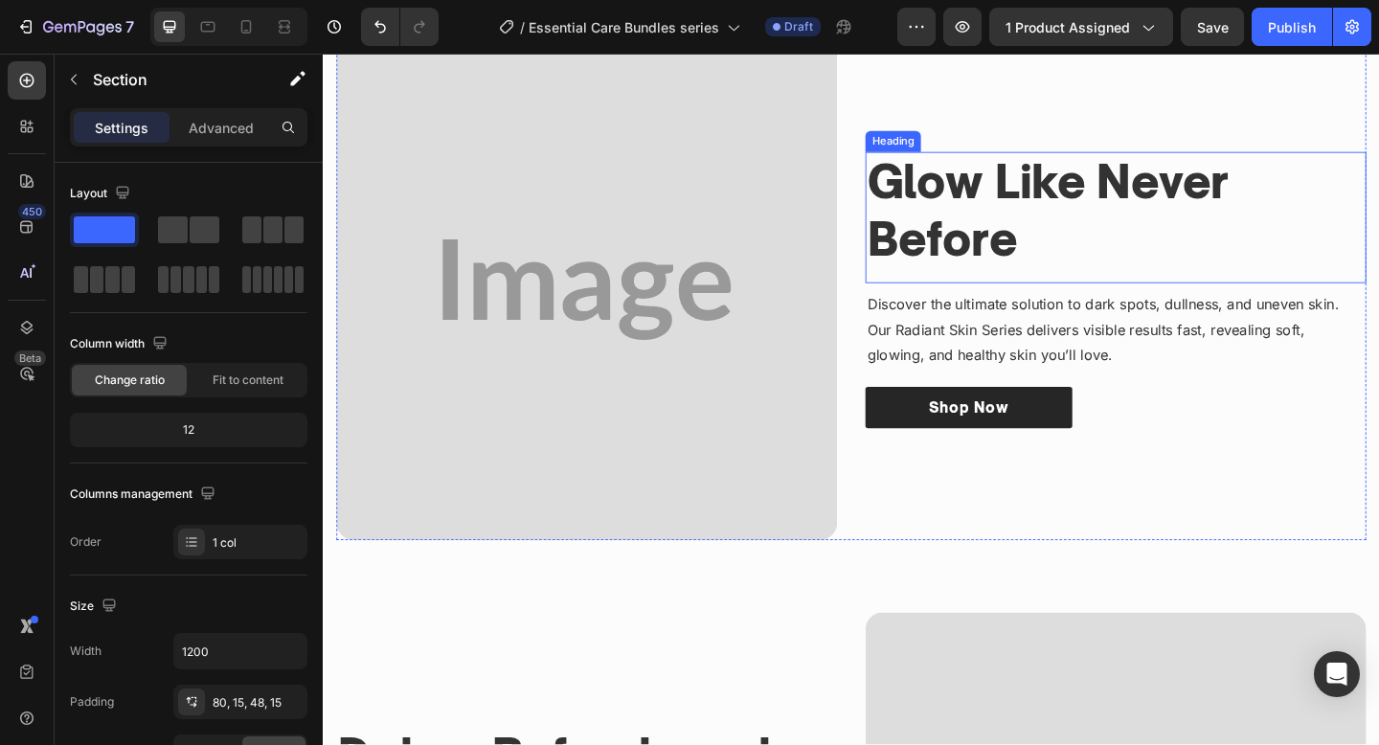
click at [1036, 241] on h3 "Glow Like Never Before" at bounding box center [1185, 225] width 545 height 128
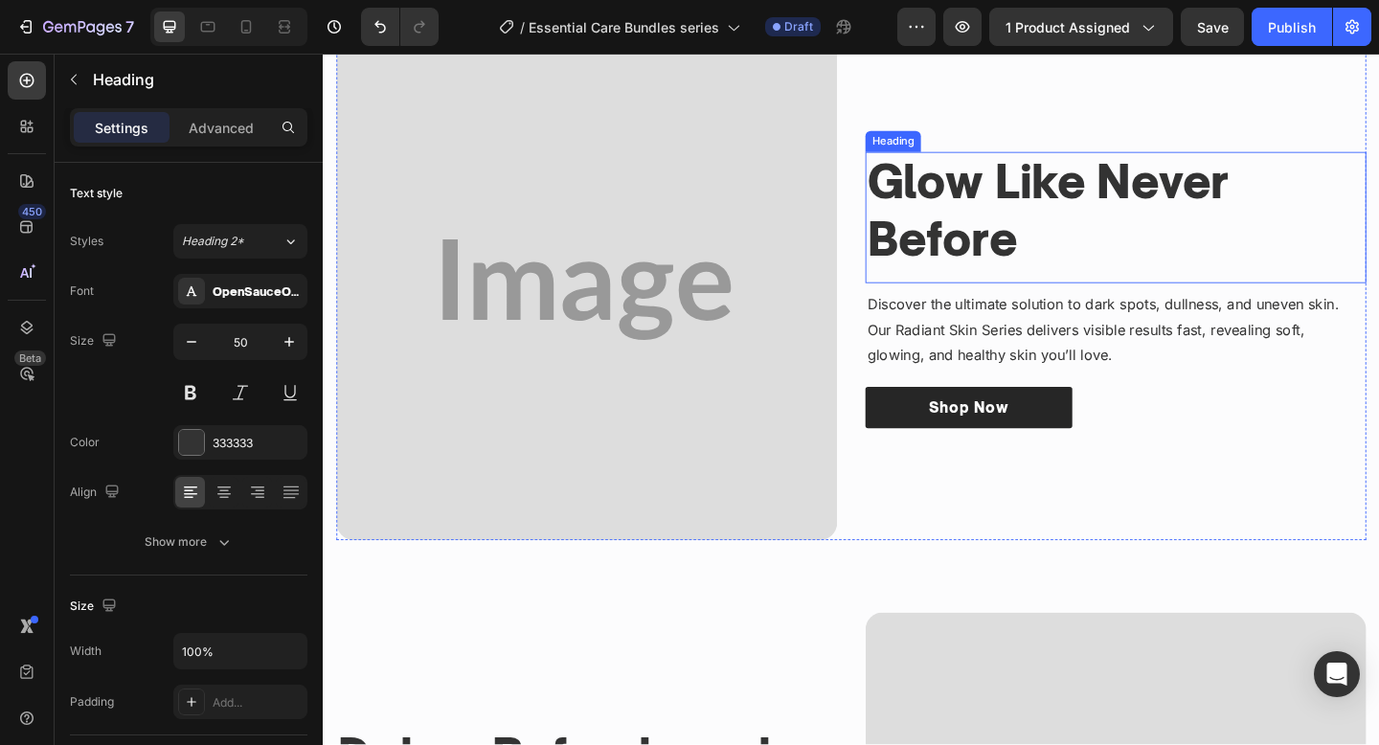
click at [1036, 241] on h3 "Glow Like Never Before" at bounding box center [1185, 225] width 545 height 128
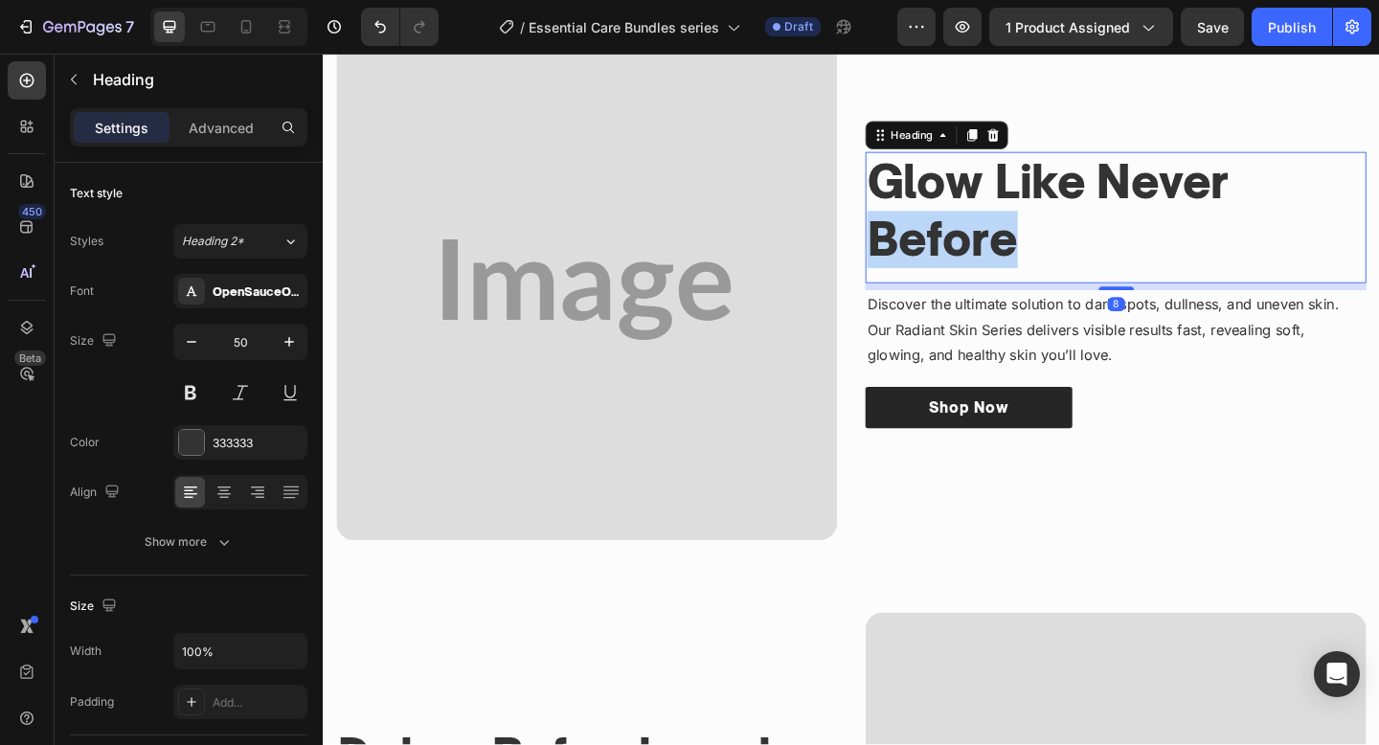
click at [1036, 241] on p "Glow Like Never Before" at bounding box center [1185, 225] width 541 height 125
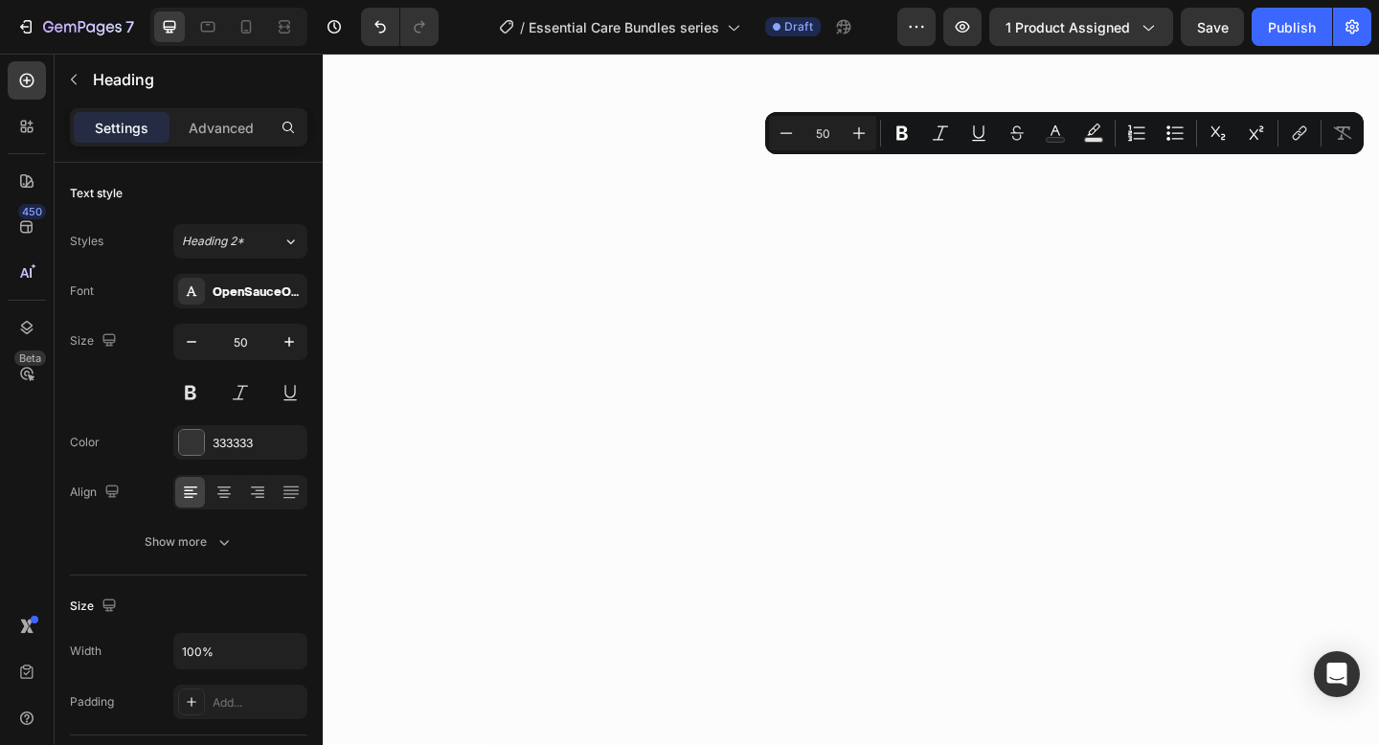
type input "16"
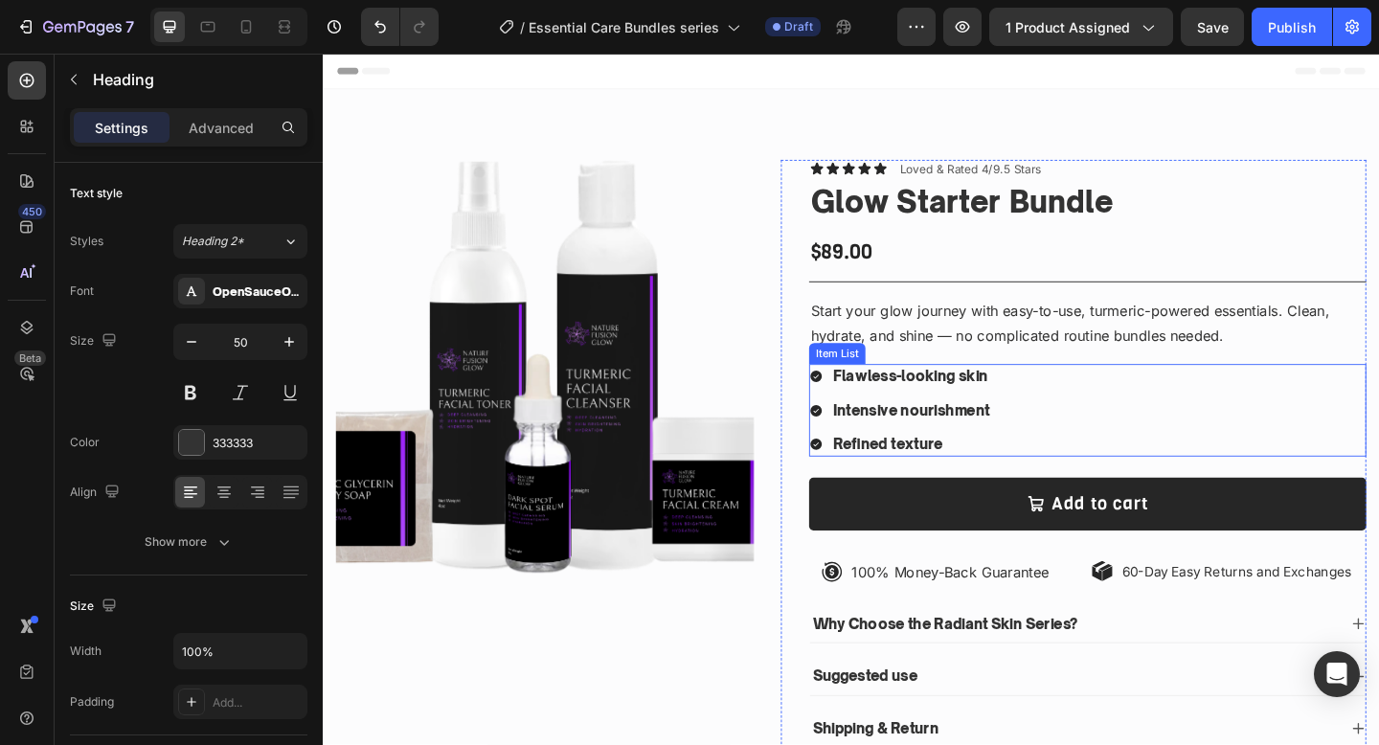
click at [927, 417] on div "Flawless-looking skin" at bounding box center [962, 405] width 176 height 26
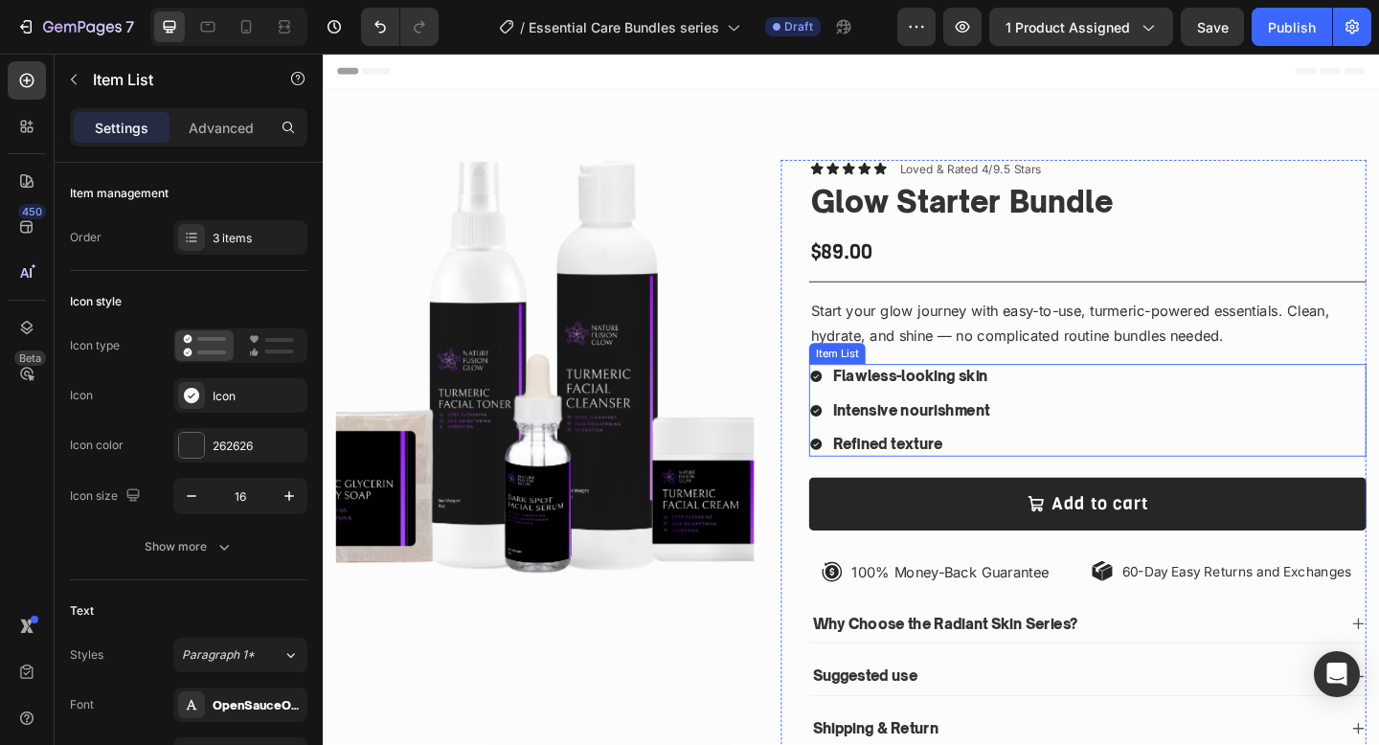
click at [927, 417] on div "Flawless-looking skin" at bounding box center [962, 405] width 176 height 26
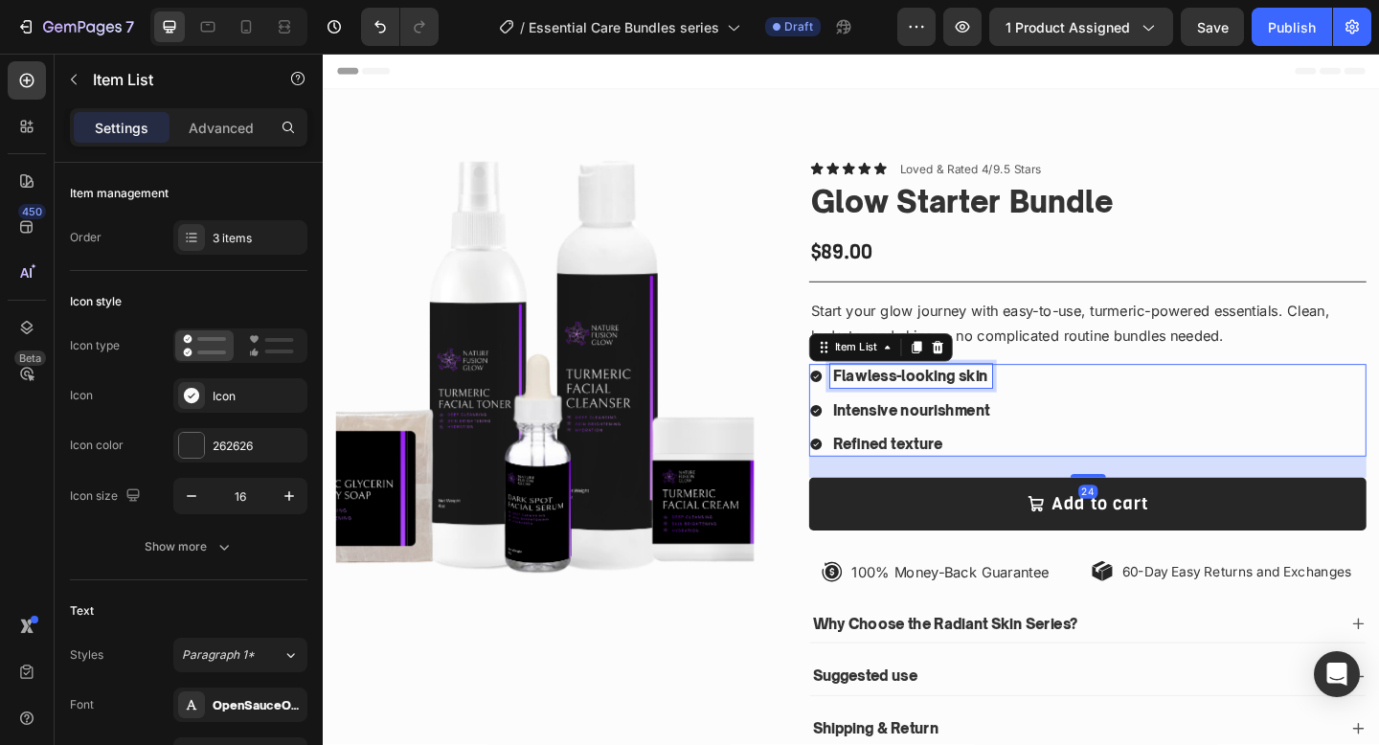
click at [927, 417] on div "Flawless-looking skin" at bounding box center [962, 405] width 176 height 26
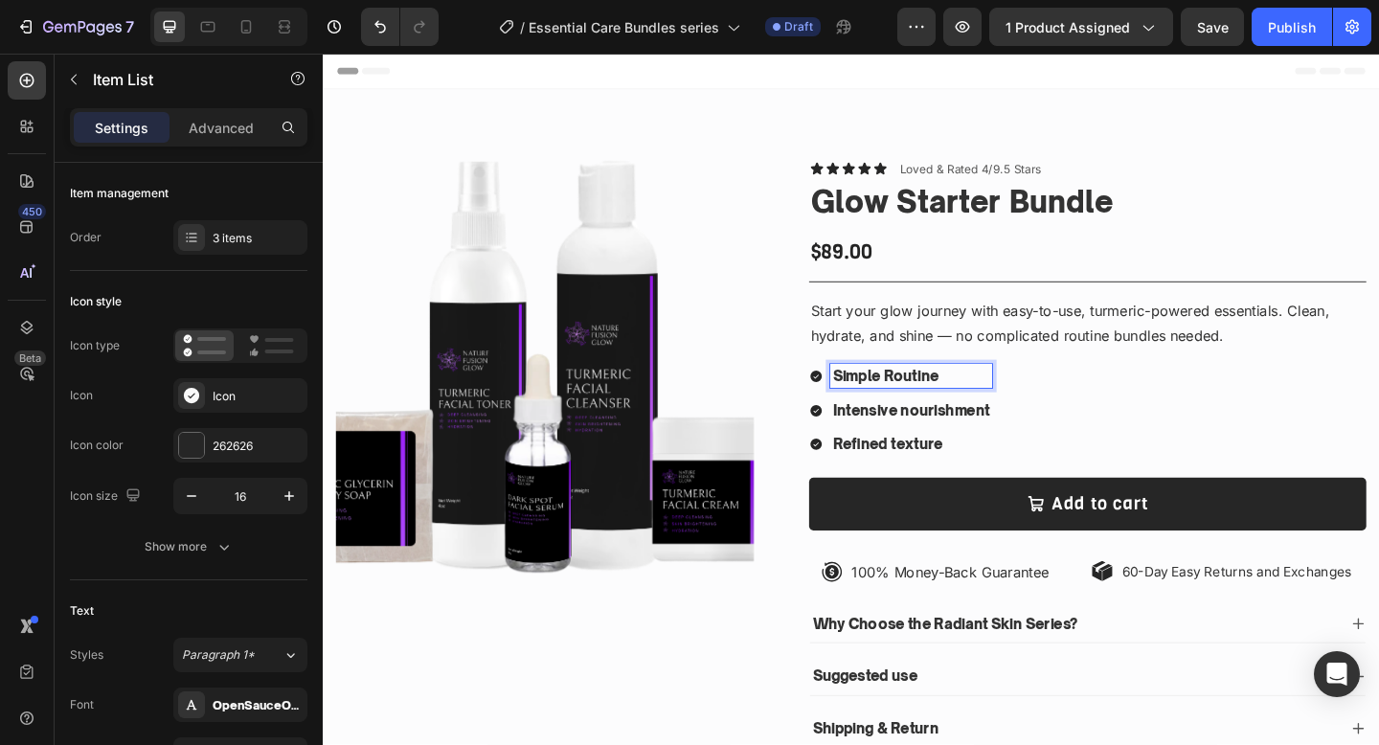
click at [907, 446] on strong "Intensive nourishment" at bounding box center [962, 441] width 170 height 19
click at [944, 476] on strong "Refined texture" at bounding box center [937, 478] width 120 height 19
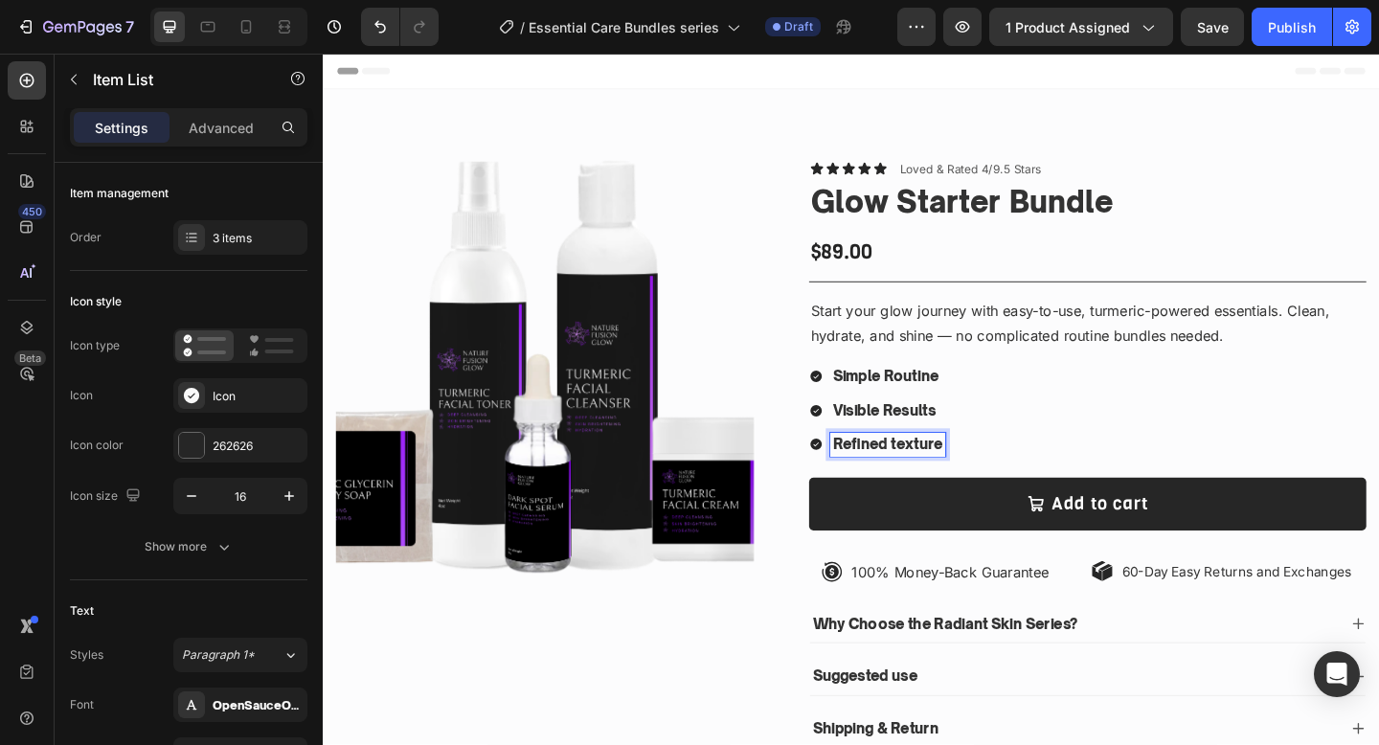
click at [944, 476] on strong "Refined texture" at bounding box center [937, 478] width 120 height 19
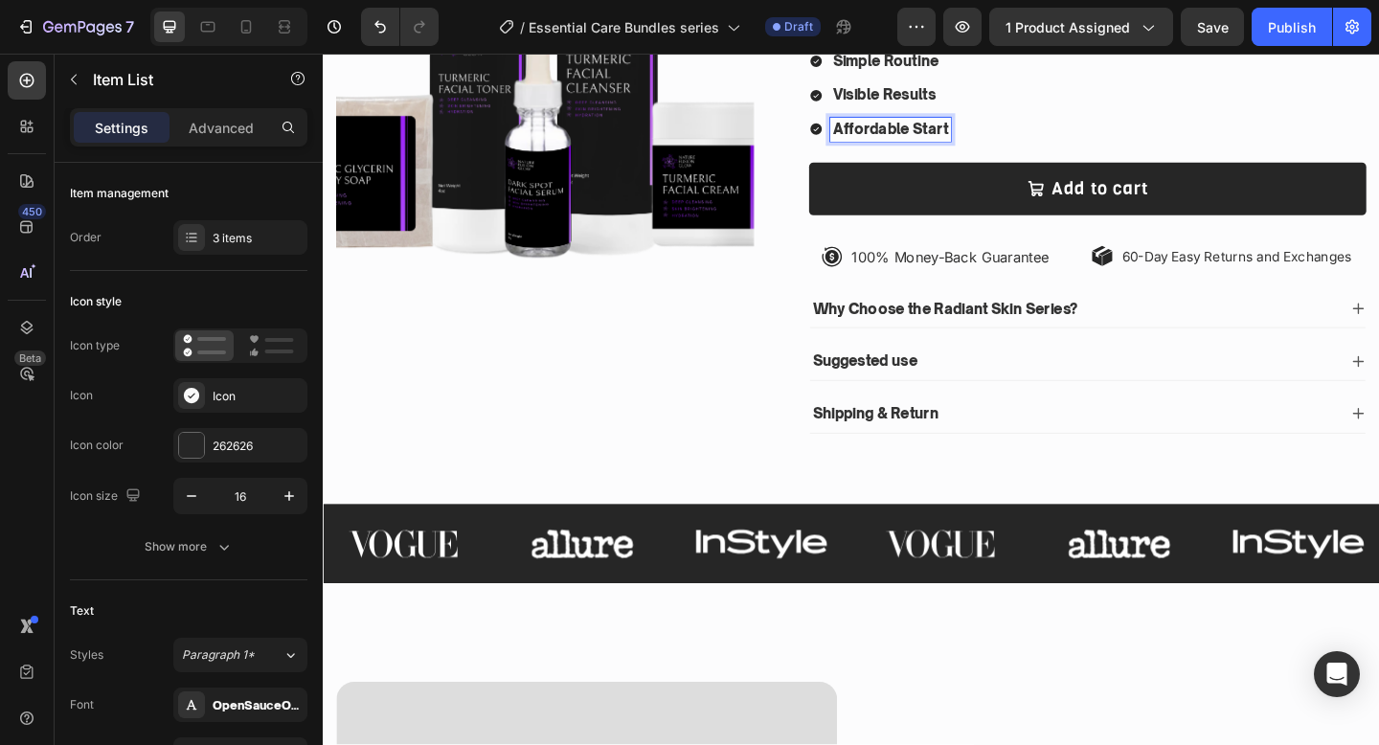
scroll to position [363, 0]
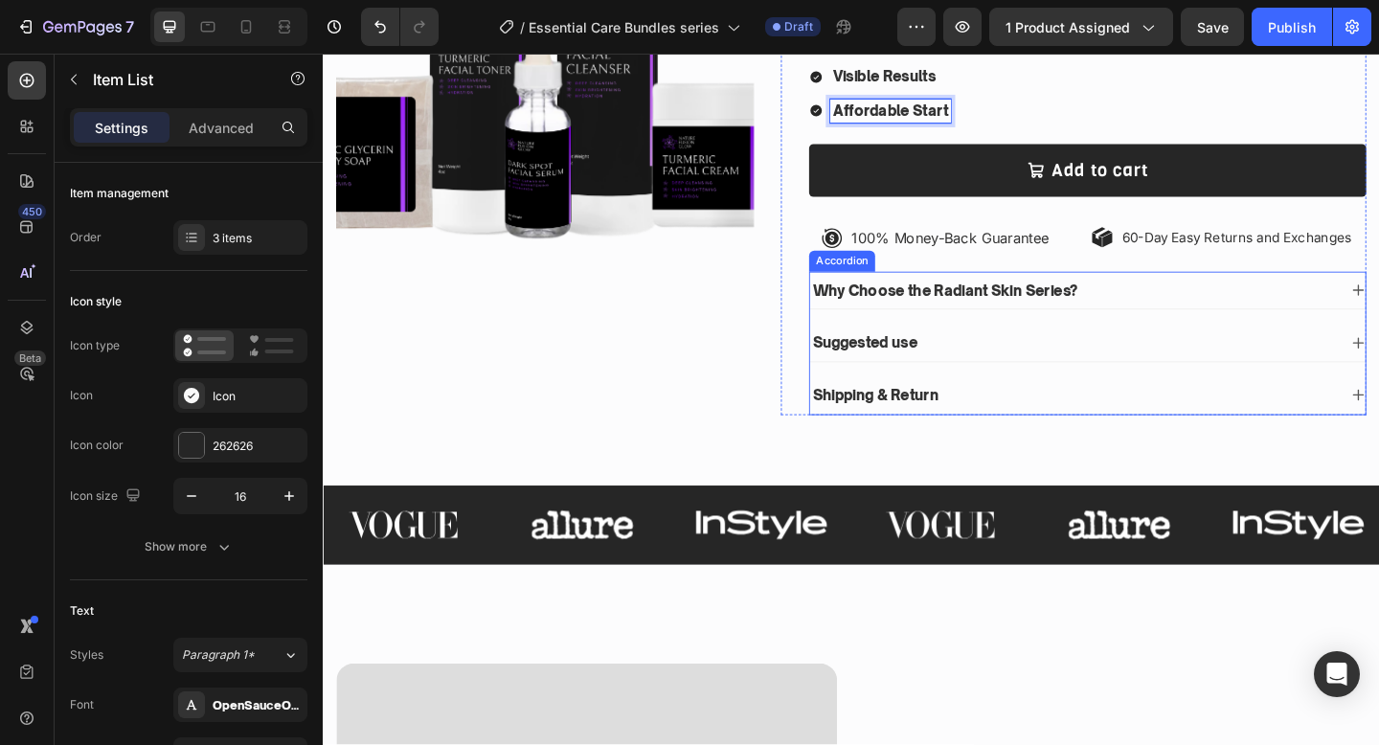
click at [1054, 407] on div "Shipping & Return" at bounding box center [1154, 425] width 604 height 41
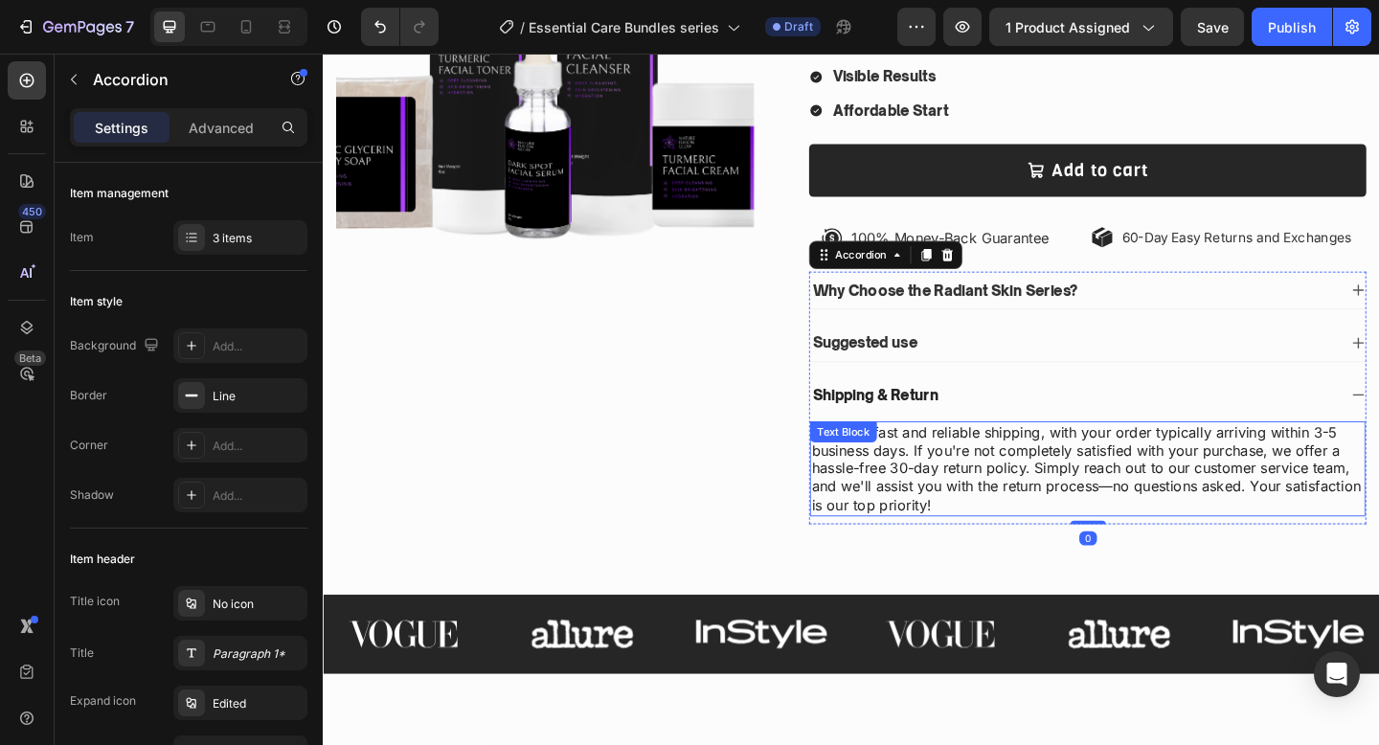
click at [1093, 485] on p "We offer fast and reliable shipping, with your order typically arriving within …" at bounding box center [1154, 506] width 600 height 100
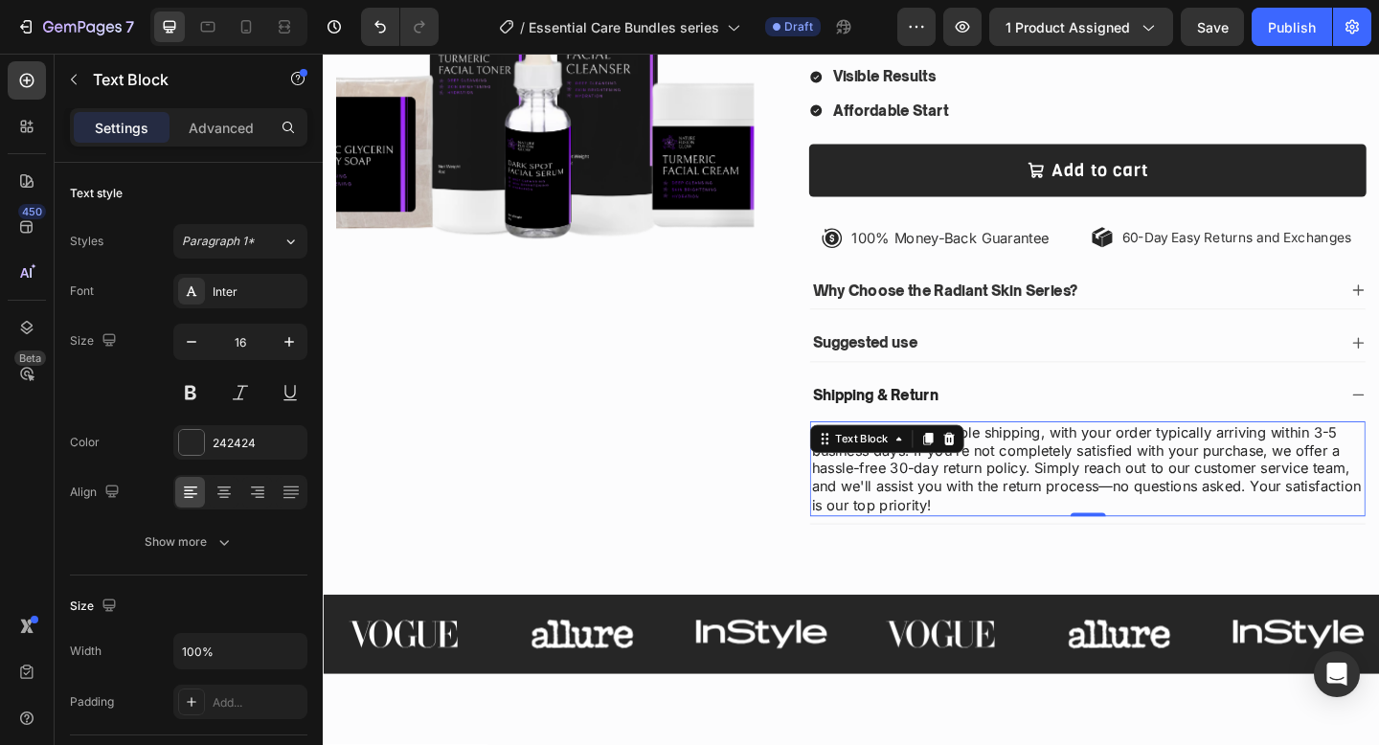
click at [1093, 485] on p "We offer fast and reliable shipping, with your order typically arriving within …" at bounding box center [1154, 506] width 600 height 100
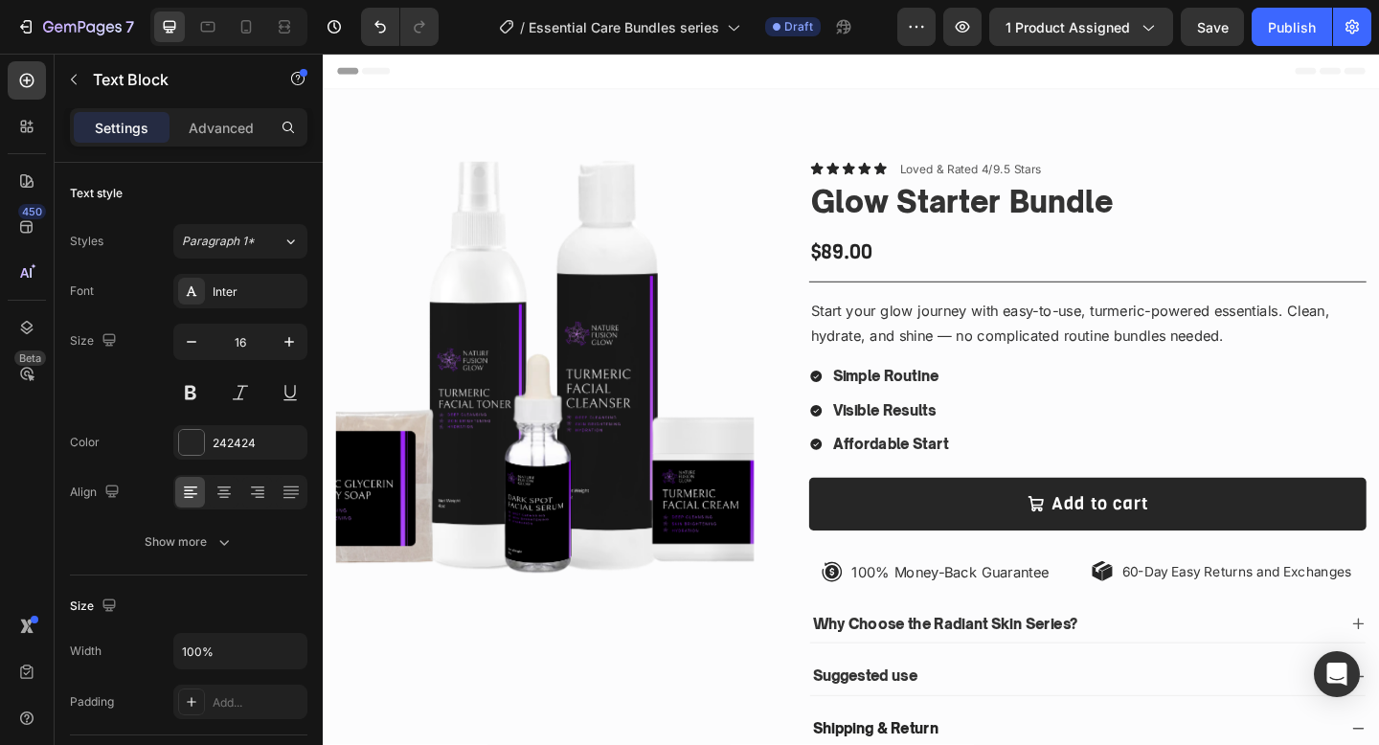
scroll to position [363, 0]
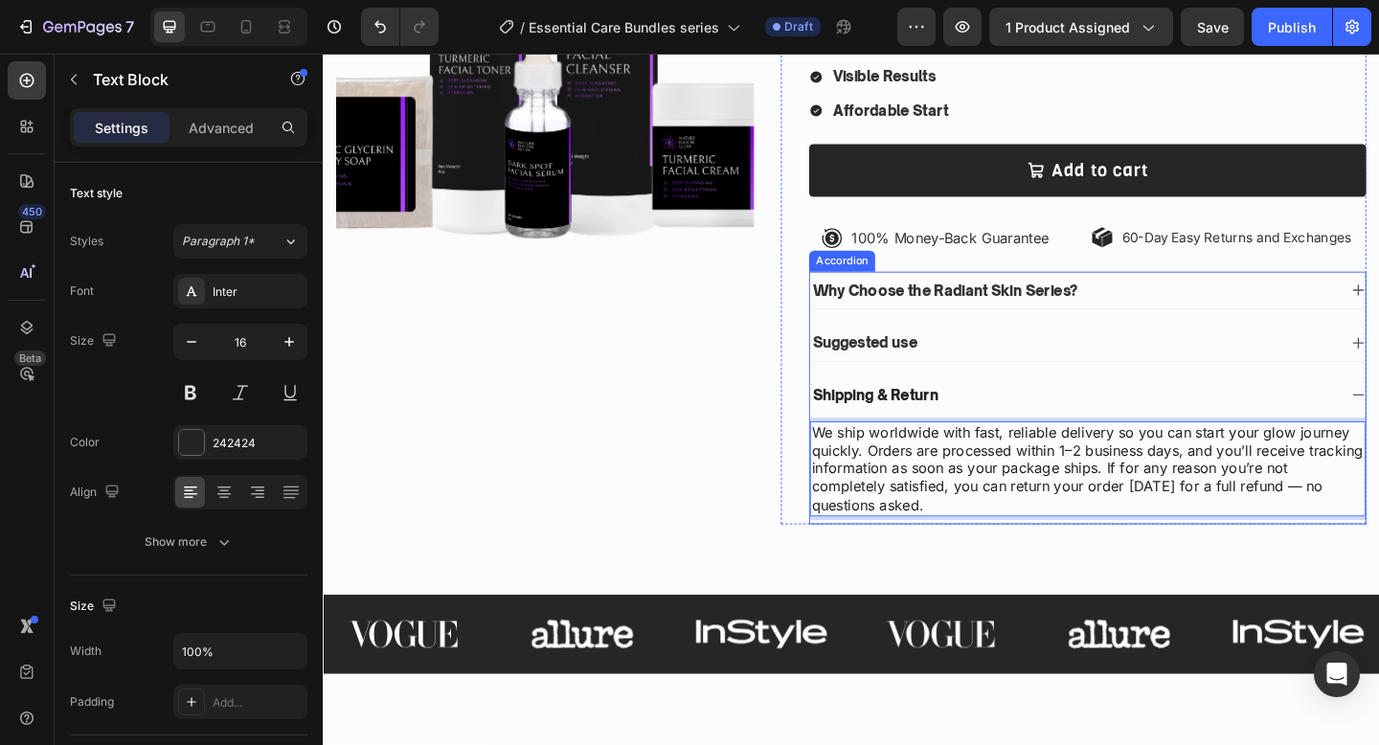
click at [1104, 418] on div "Shipping & Return" at bounding box center [1139, 426] width 574 height 26
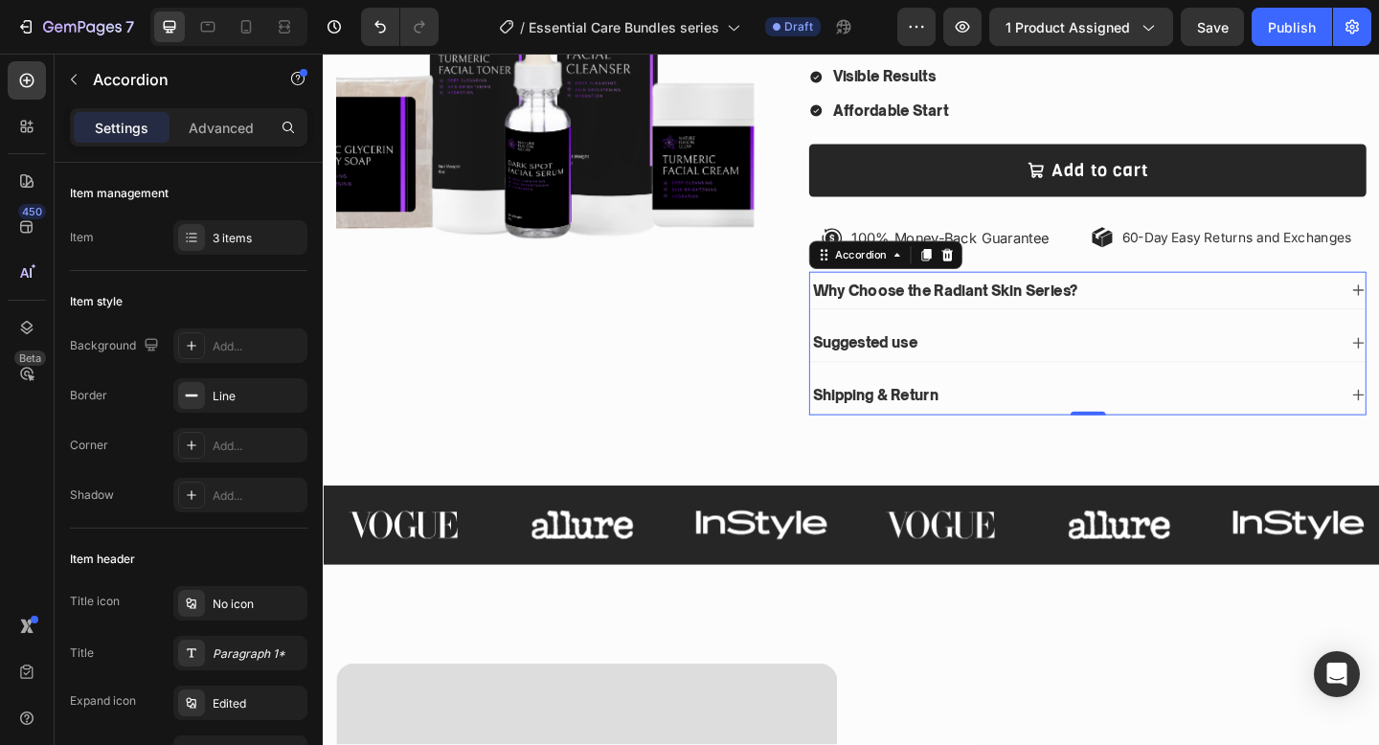
click at [972, 316] on p "Why Choose the Radiant Skin Series?" at bounding box center [999, 312] width 288 height 20
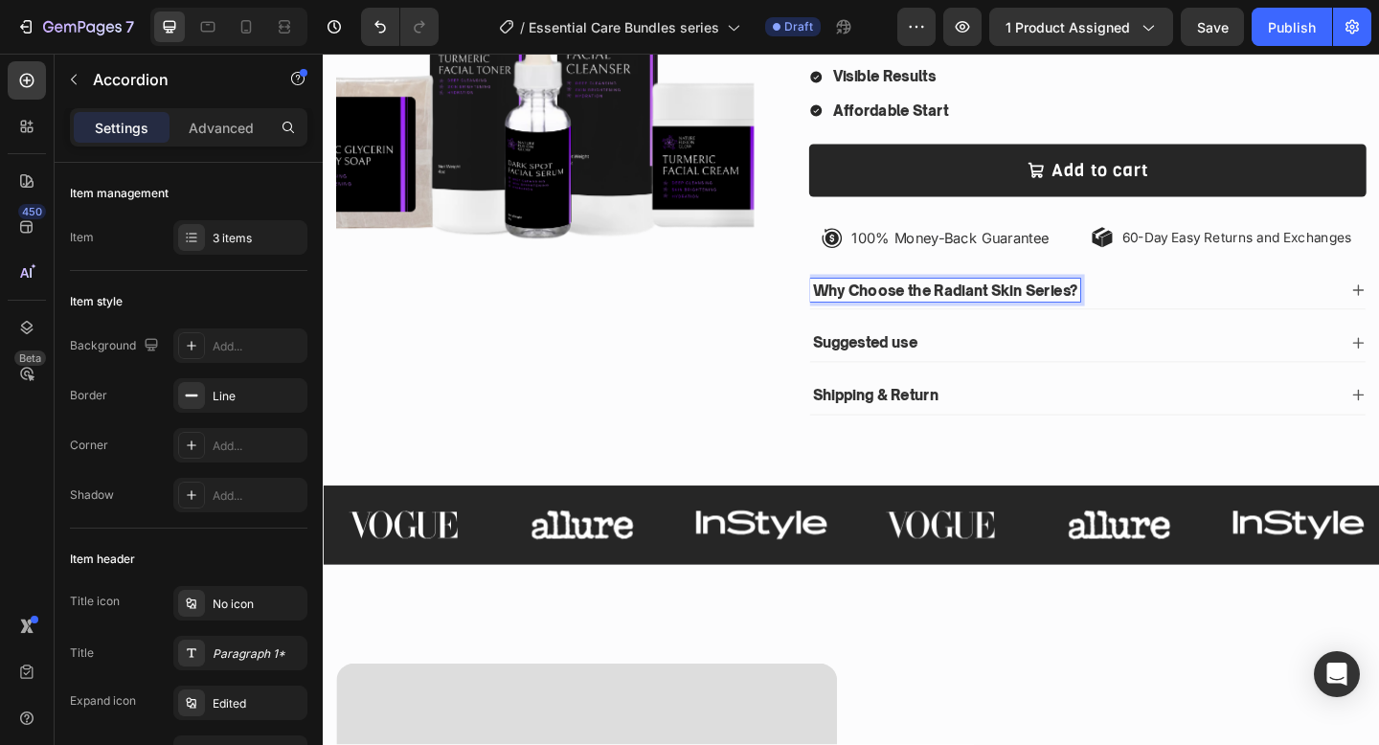
click at [972, 316] on p "Why Choose the Radiant Skin Series?" at bounding box center [999, 312] width 288 height 20
click at [1197, 308] on div "Why Choose Essential Care Bundles?" at bounding box center [1139, 312] width 574 height 26
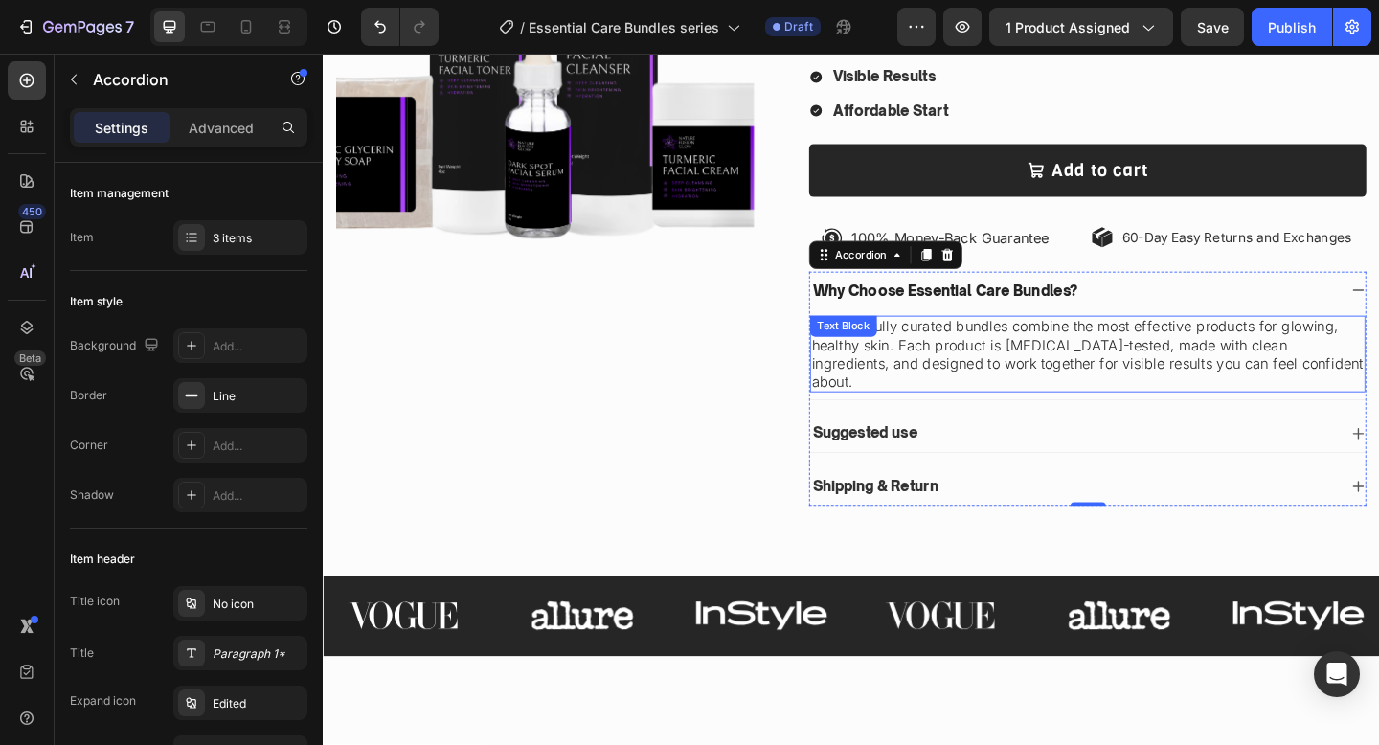
click at [1105, 357] on p "Our carefully curated bundles combine the most effective products for glowing, …" at bounding box center [1154, 380] width 600 height 79
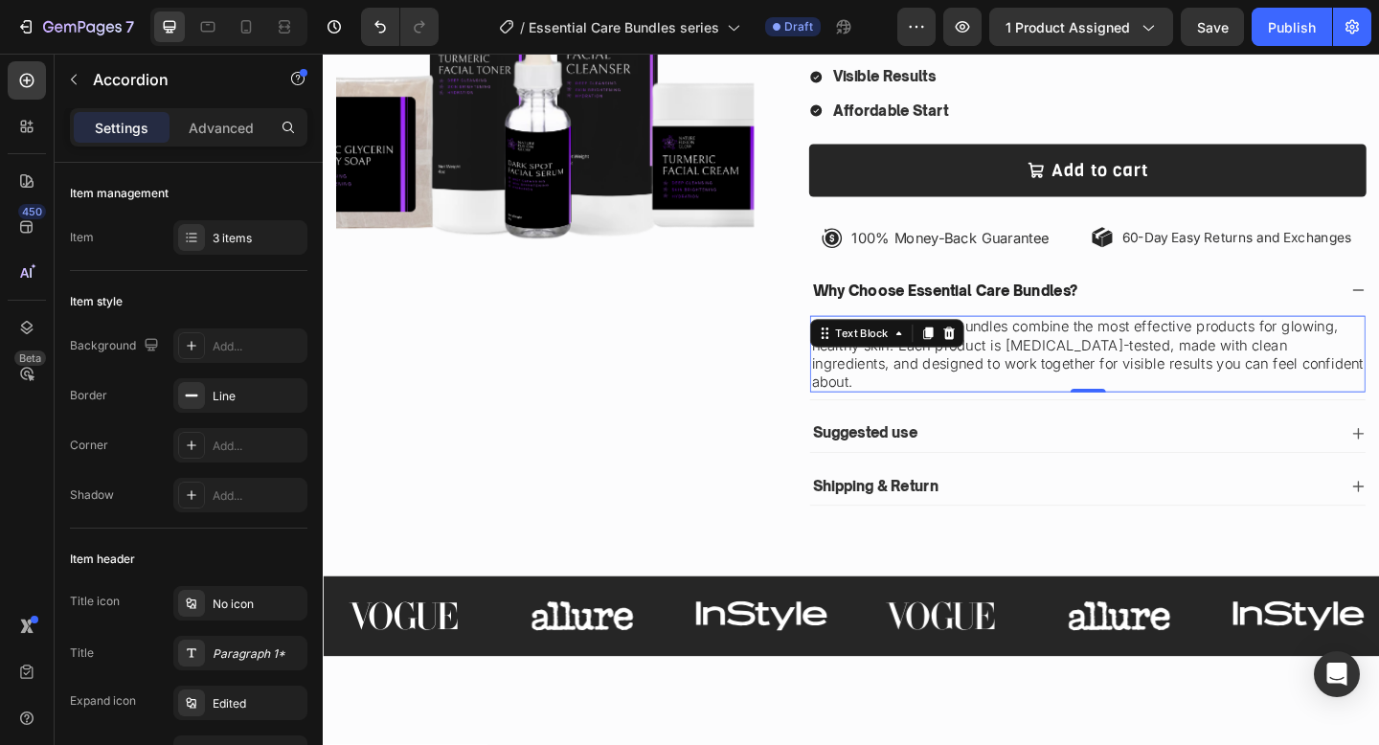
click at [1105, 357] on p "Our carefully curated bundles combine the most effective products for glowing, …" at bounding box center [1154, 380] width 600 height 79
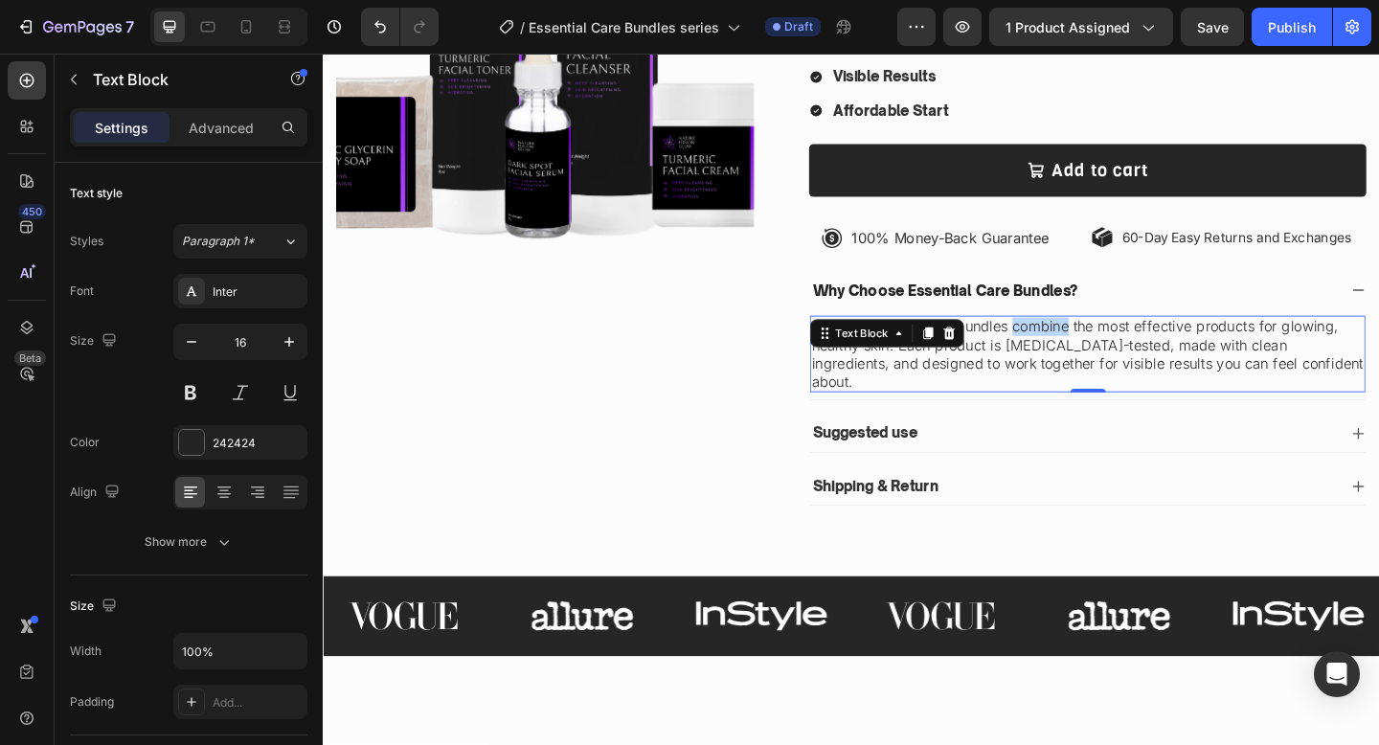
click at [1105, 357] on p "Our carefully curated bundles combine the most effective products for glowing, …" at bounding box center [1154, 380] width 600 height 79
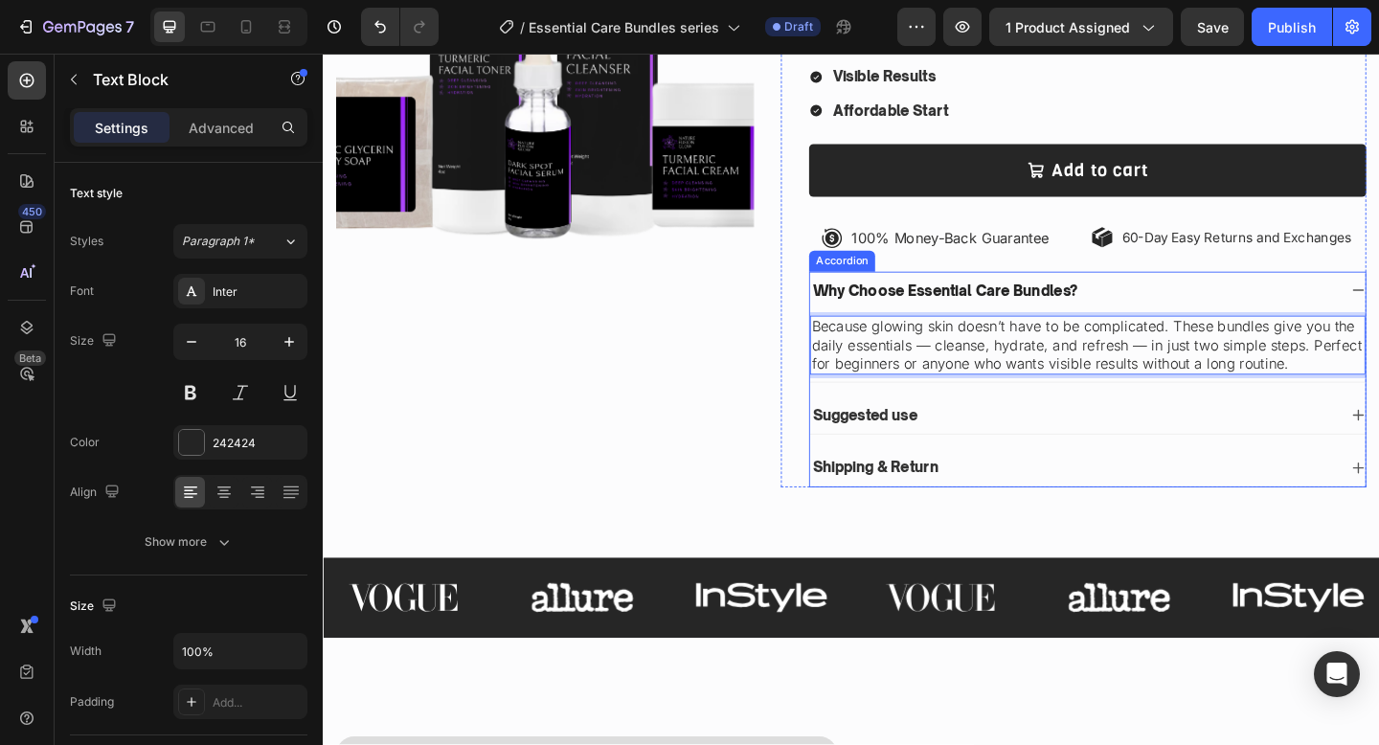
click at [1074, 313] on p "Why Choose Essential Care Bundles?" at bounding box center [999, 312] width 288 height 20
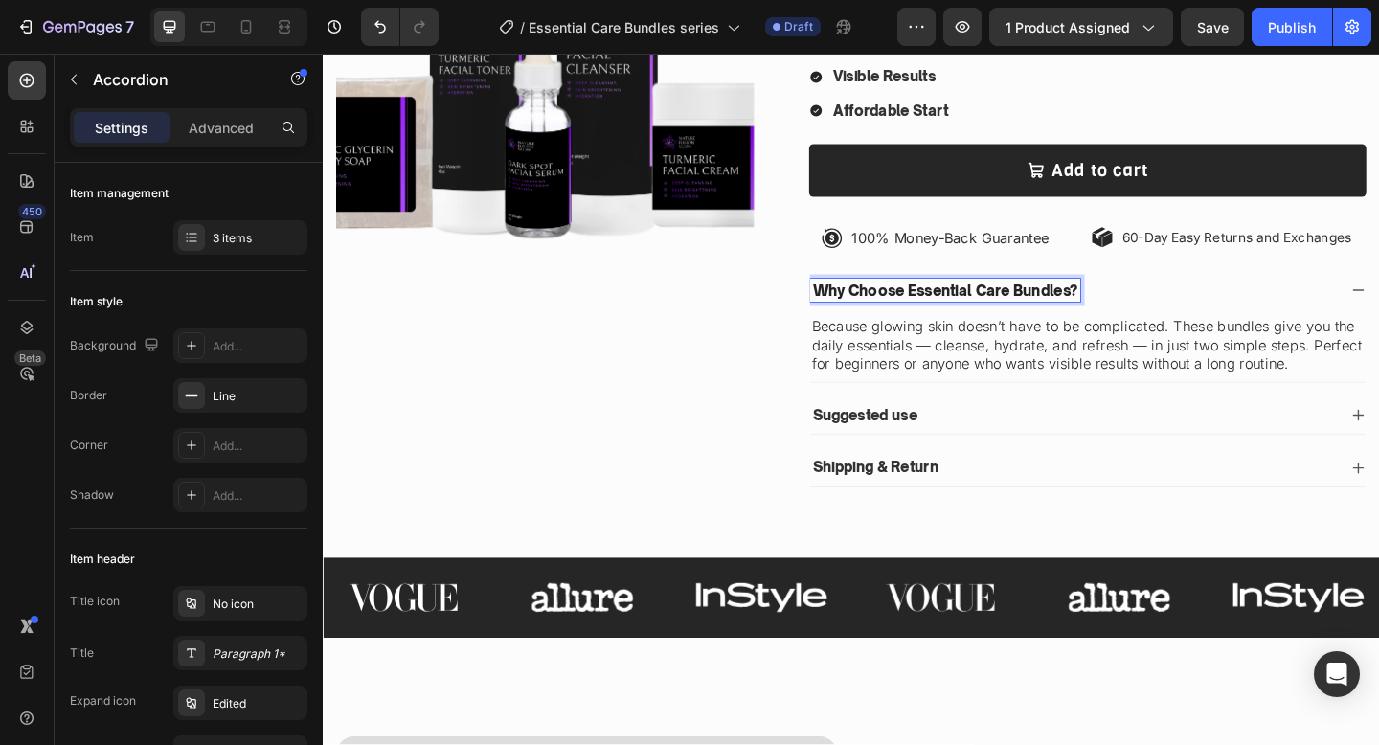
click at [1067, 311] on p "Why Choose Essential Care Bundles?" at bounding box center [999, 312] width 288 height 20
click at [715, 378] on div "Product Images" at bounding box center [564, 174] width 455 height 735
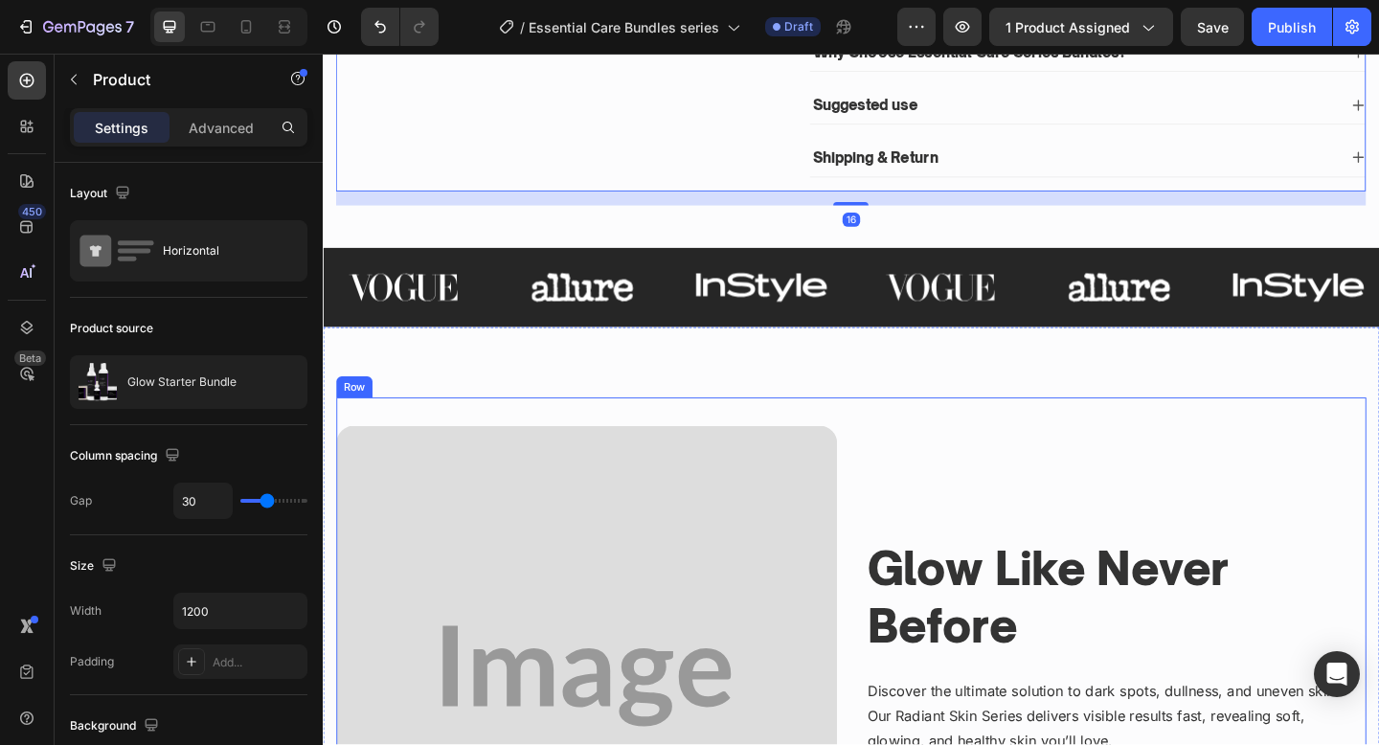
scroll to position [442, 0]
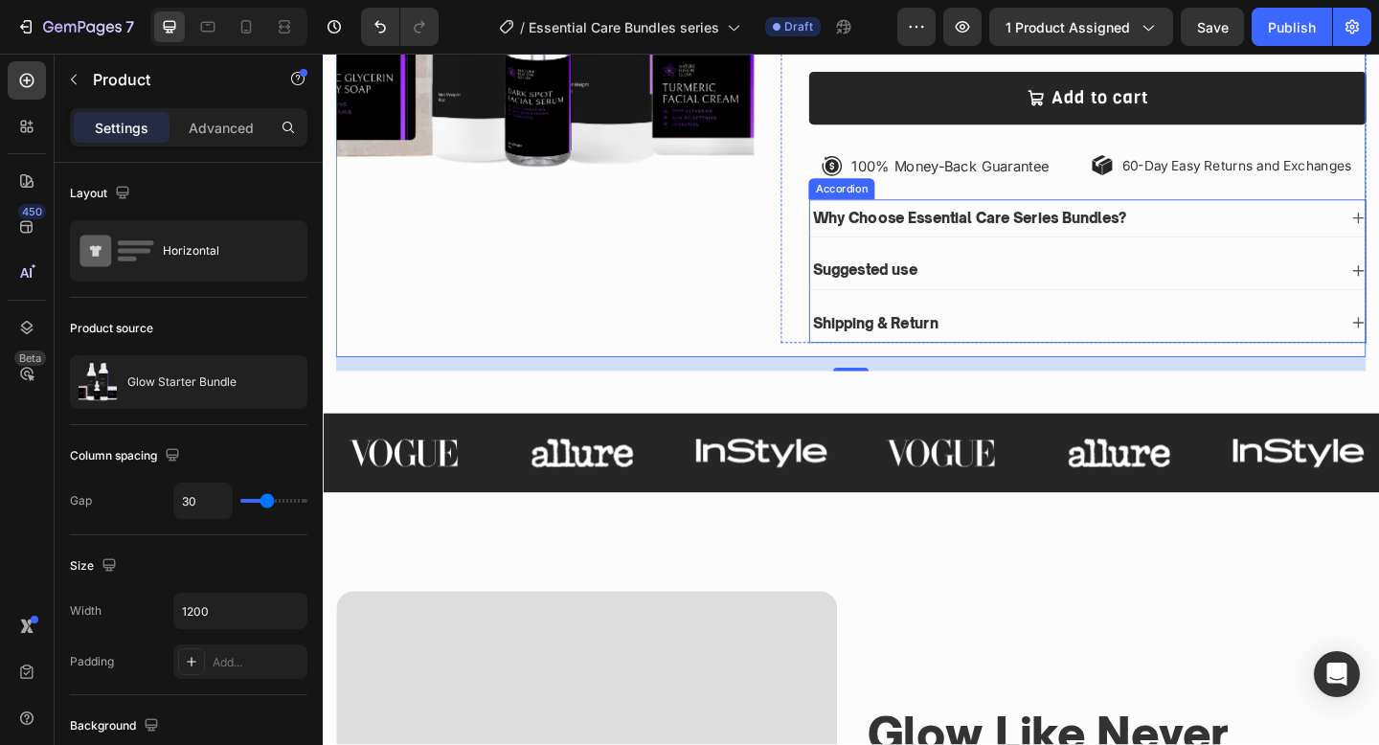
click at [1088, 278] on div "Suggested use" at bounding box center [1139, 290] width 574 height 26
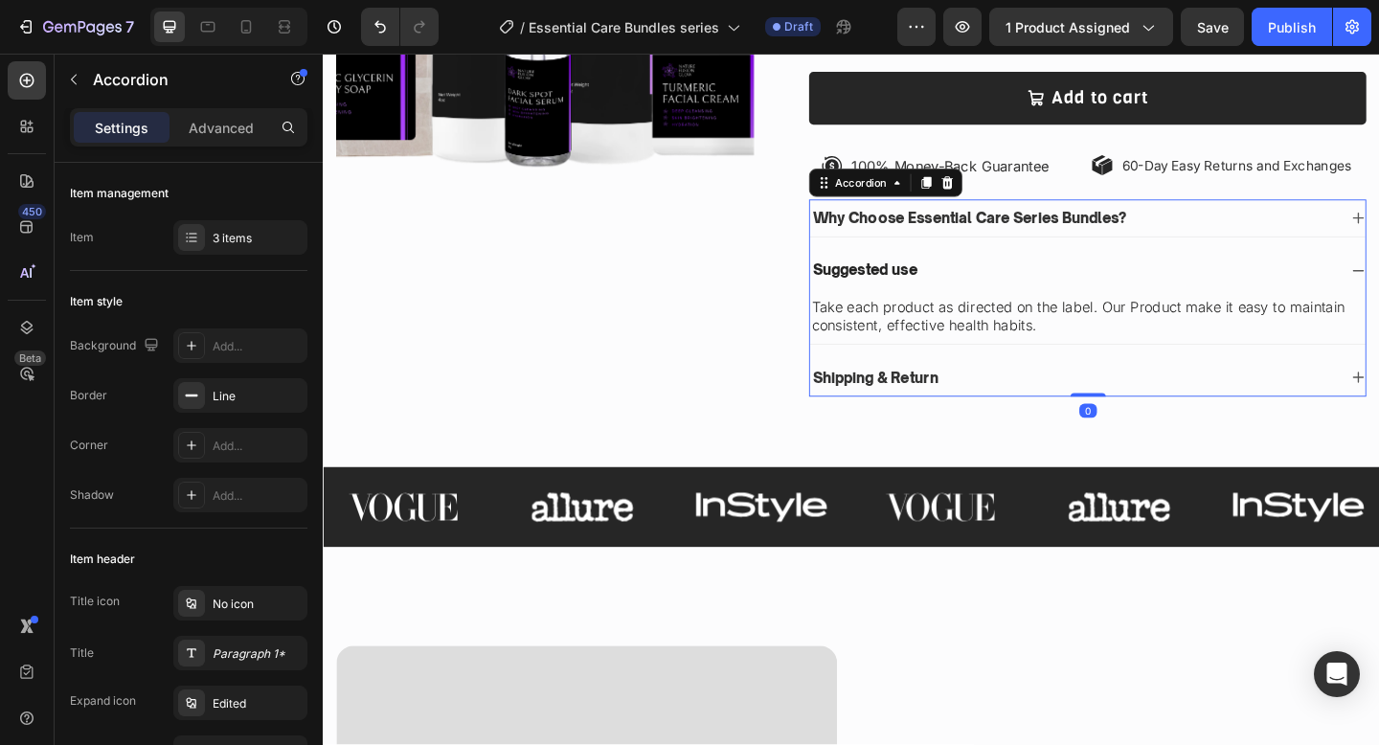
click at [1088, 278] on div "Suggested use" at bounding box center [1139, 290] width 574 height 26
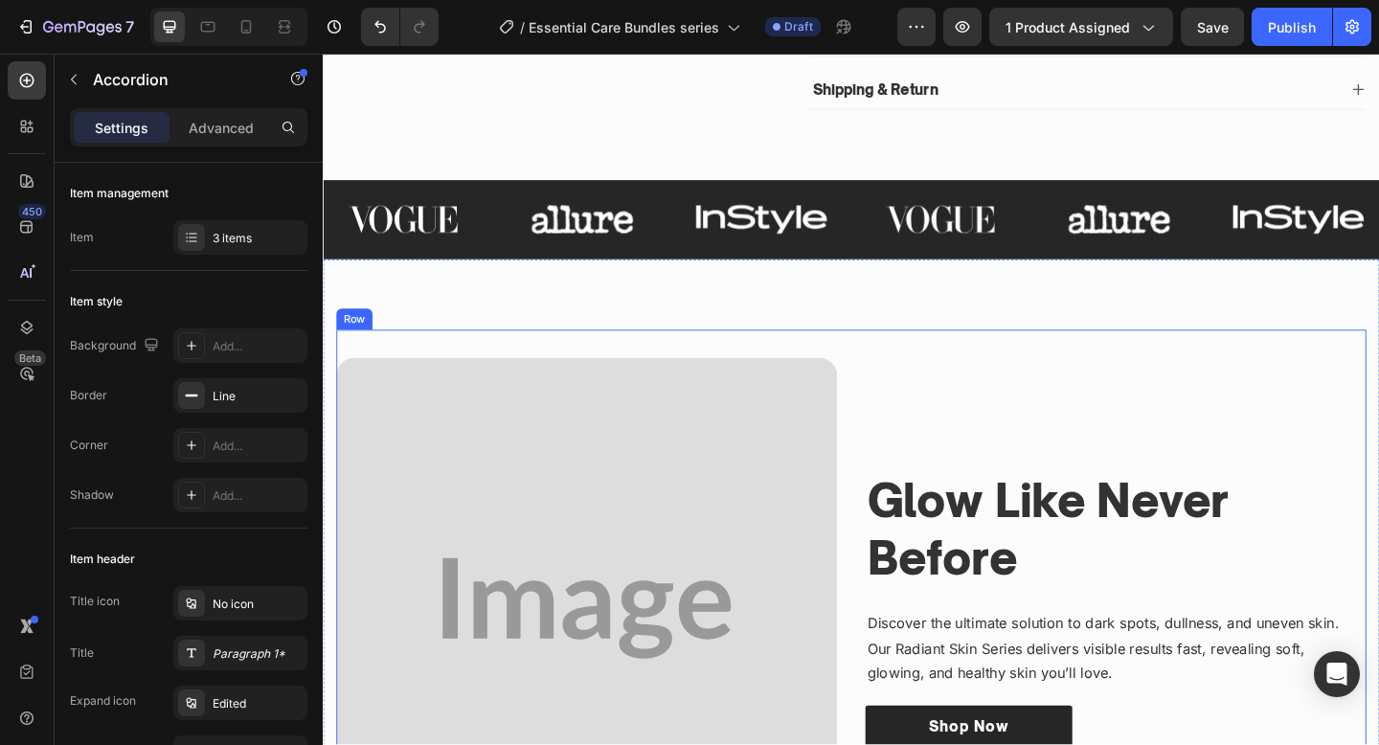
scroll to position [702, 0]
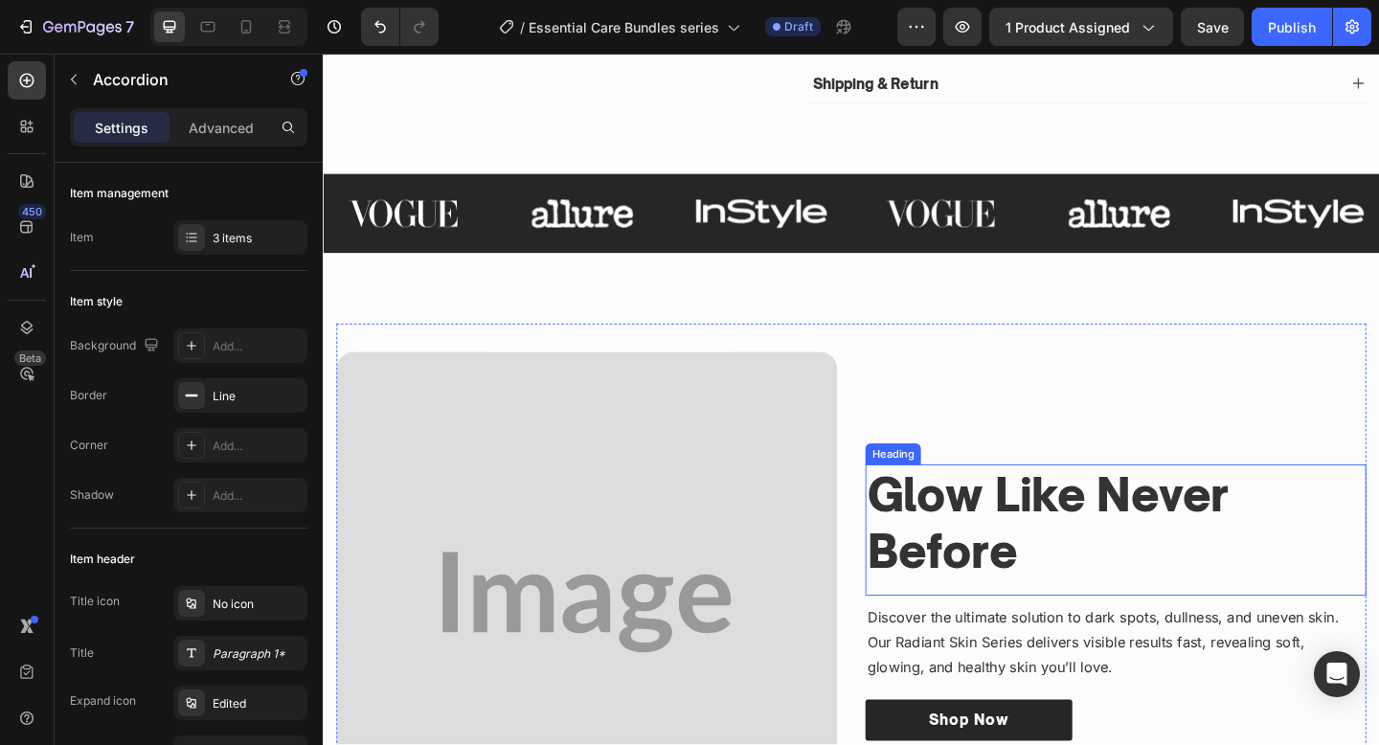
click at [1049, 616] on h3 "Glow Like Never Before" at bounding box center [1185, 565] width 545 height 128
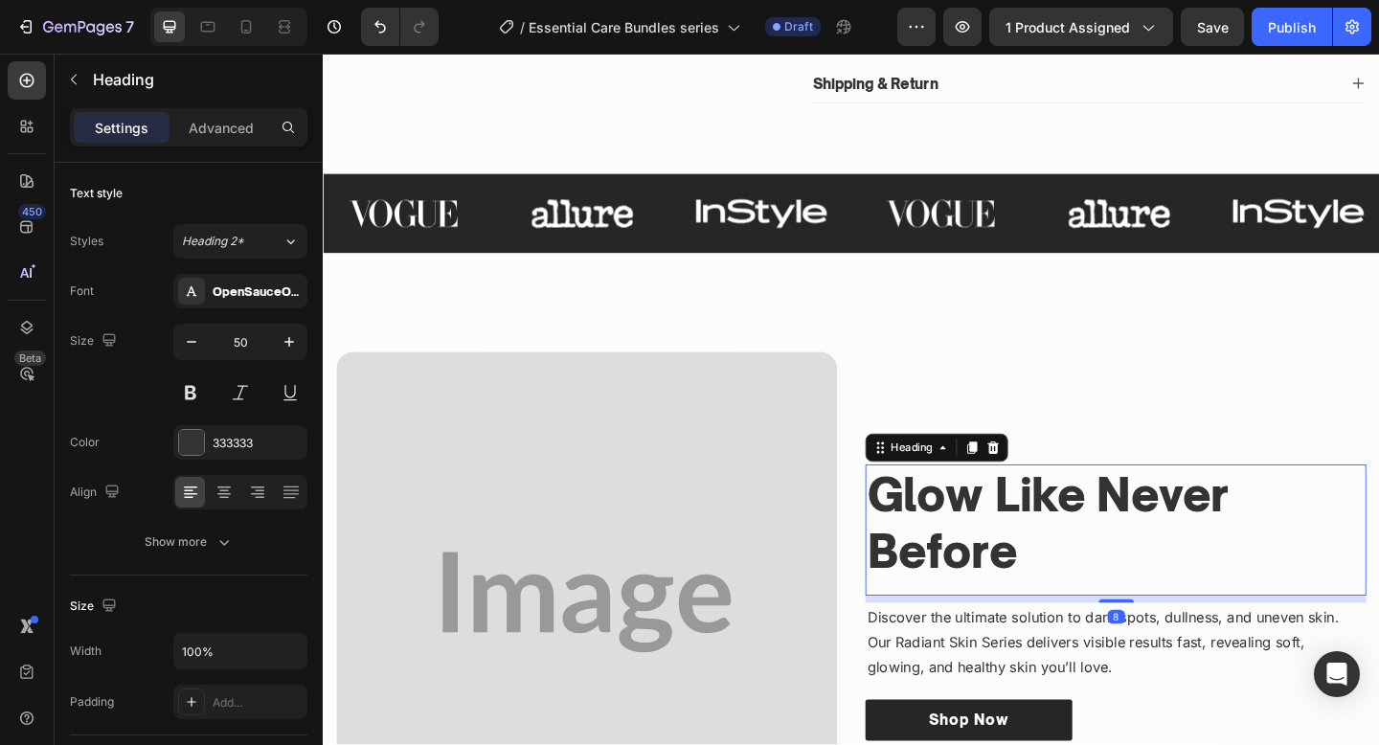
click at [1049, 616] on h3 "Glow Like Never Before" at bounding box center [1185, 565] width 545 height 128
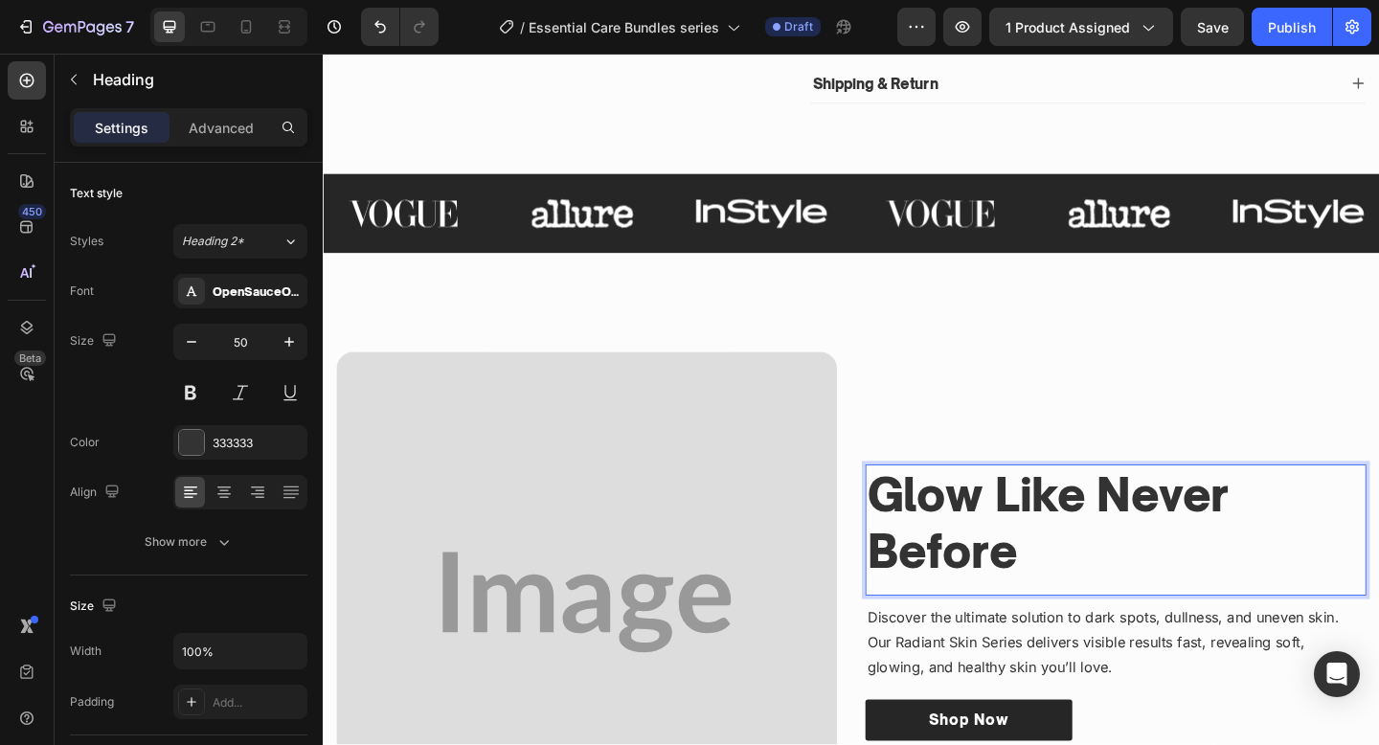
click at [1049, 616] on p "Glow Like Never Before" at bounding box center [1185, 565] width 541 height 125
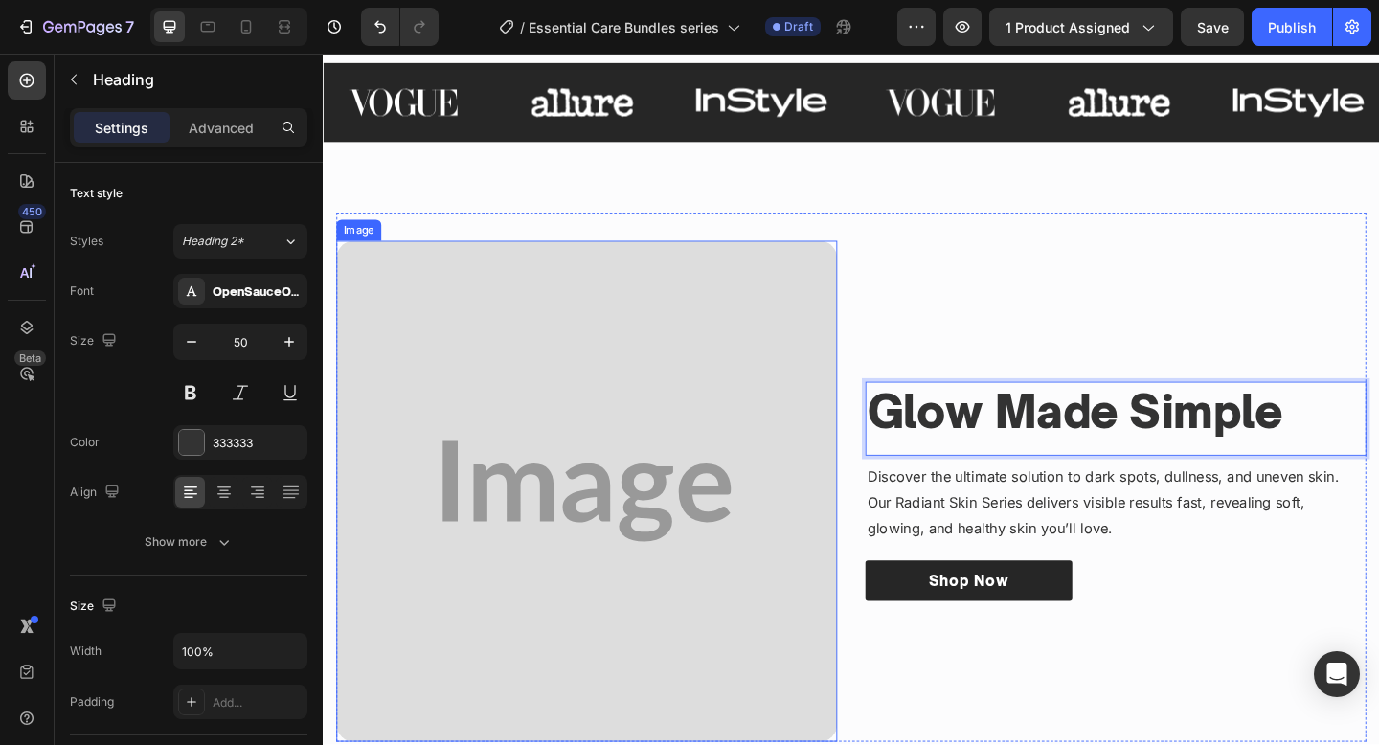
scroll to position [894, 0]
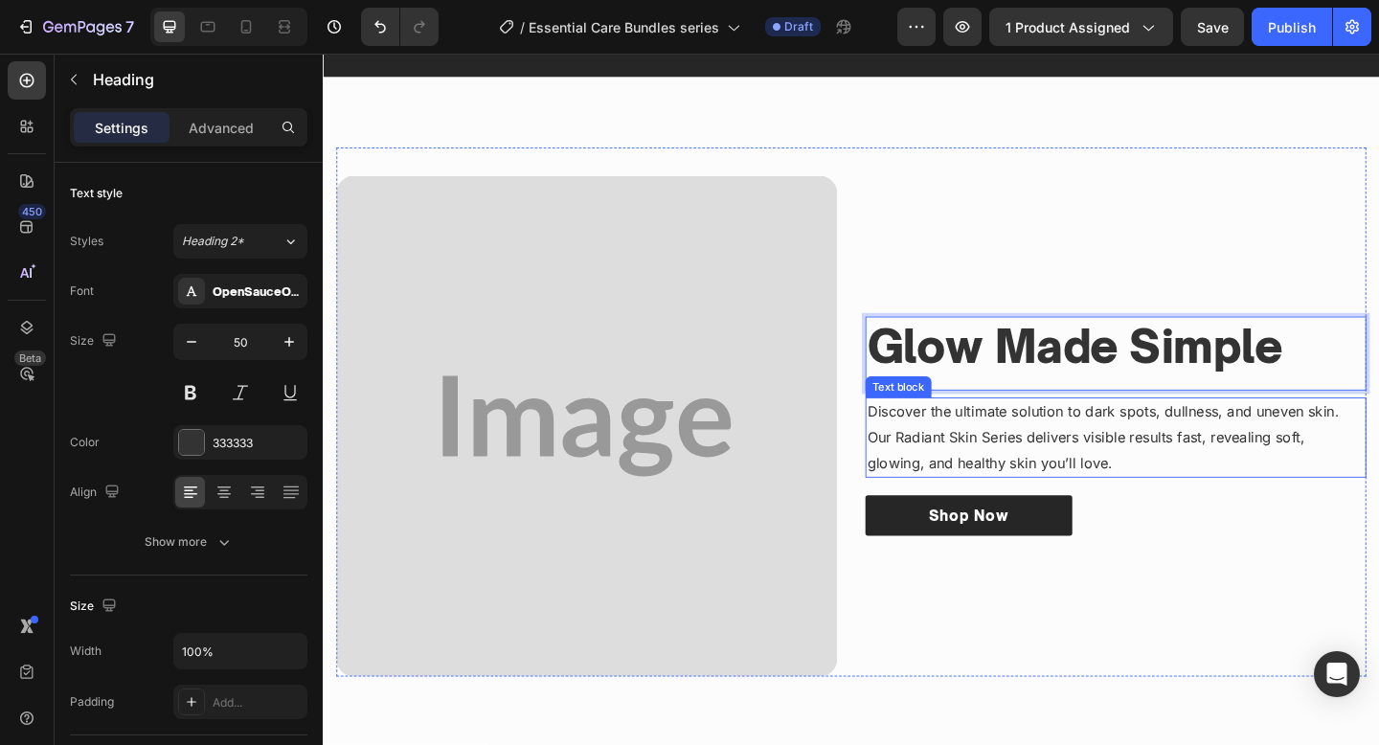
click at [1049, 466] on p "Discover the ultimate solution to dark spots, dullness, and uneven skin. Our Ra…" at bounding box center [1185, 471] width 541 height 82
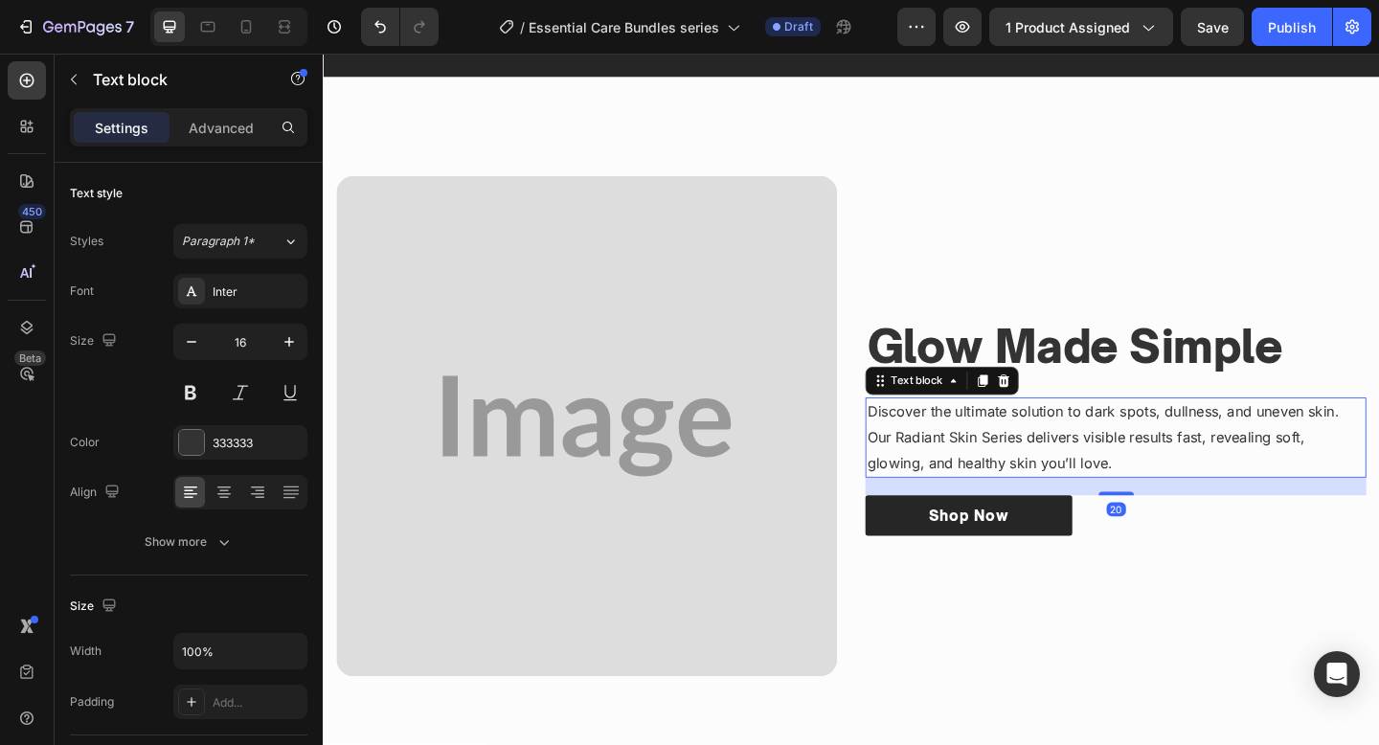
click at [1049, 466] on p "Discover the ultimate solution to dark spots, dullness, and uneven skin. Our Ra…" at bounding box center [1185, 471] width 541 height 82
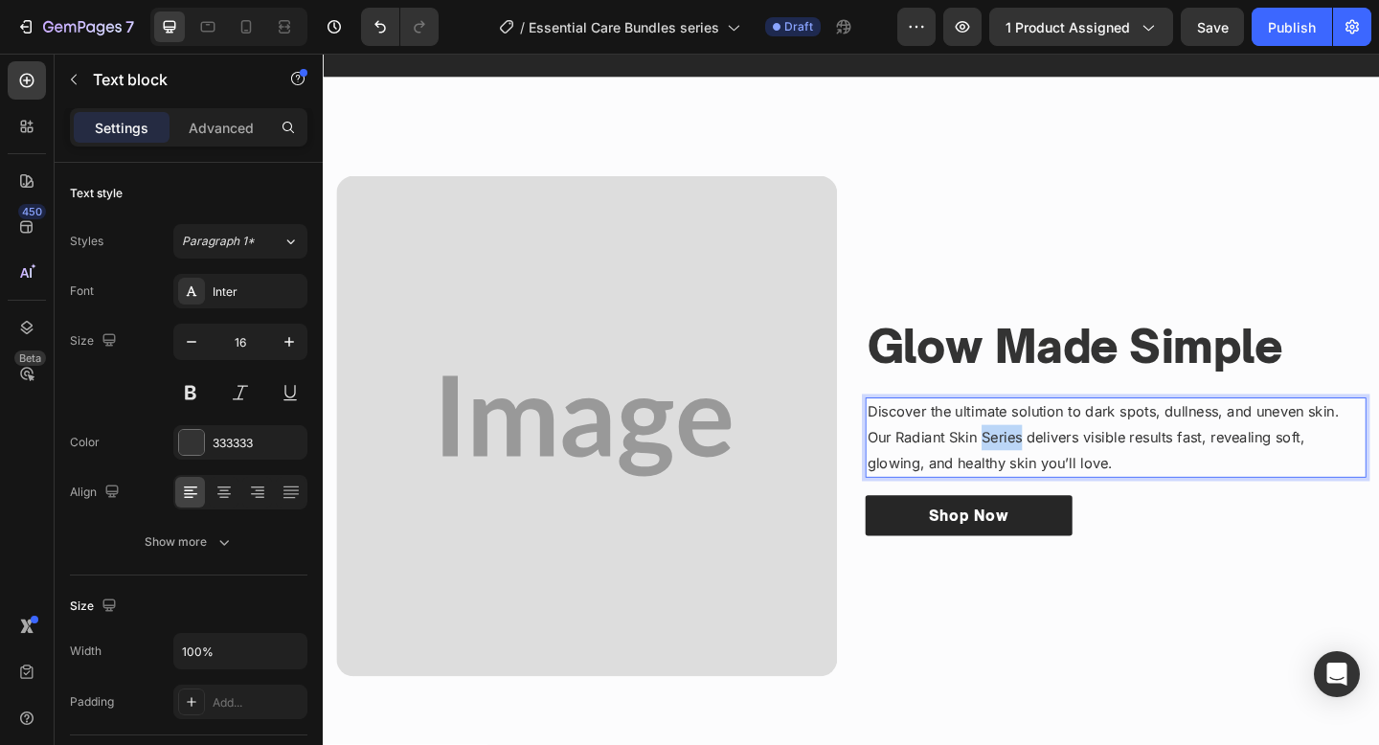
click at [1049, 466] on p "Discover the ultimate solution to dark spots, dullness, and uneven skin. Our Ra…" at bounding box center [1185, 471] width 541 height 82
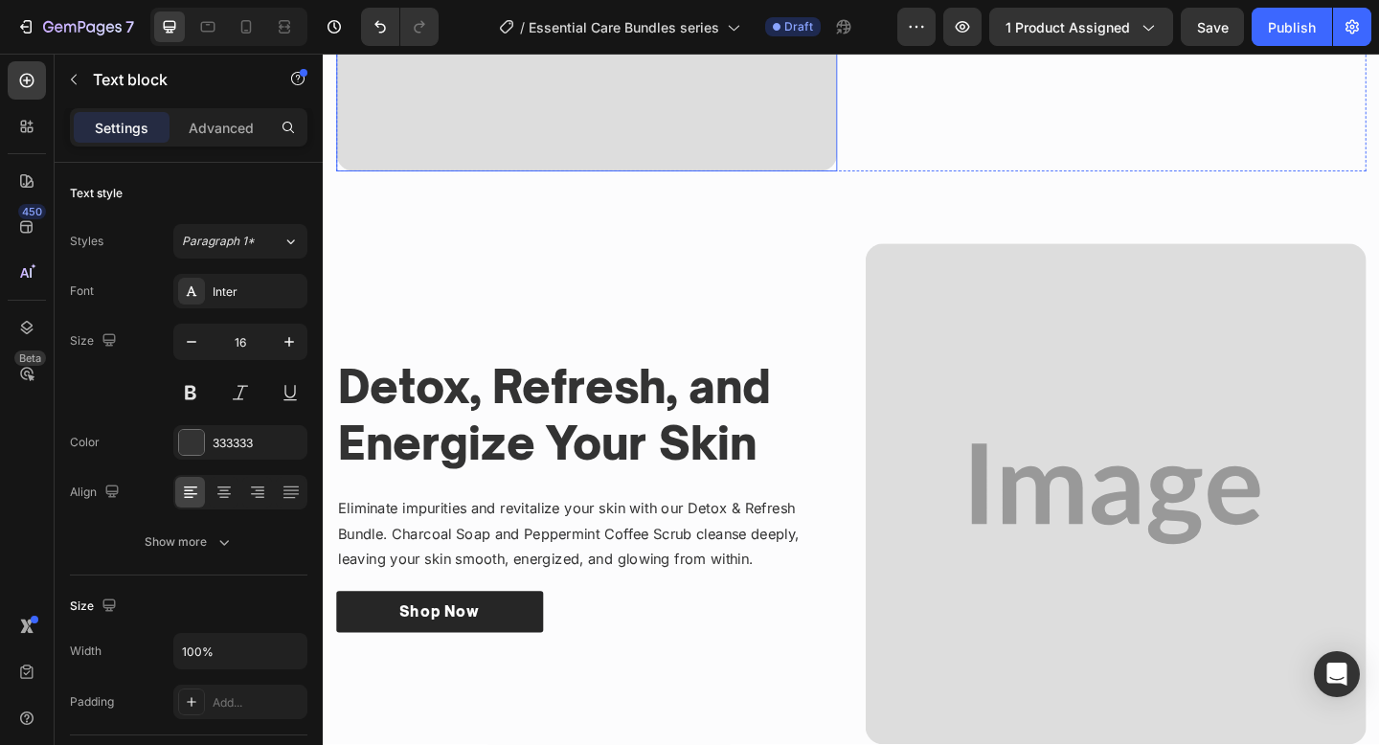
scroll to position [1579, 0]
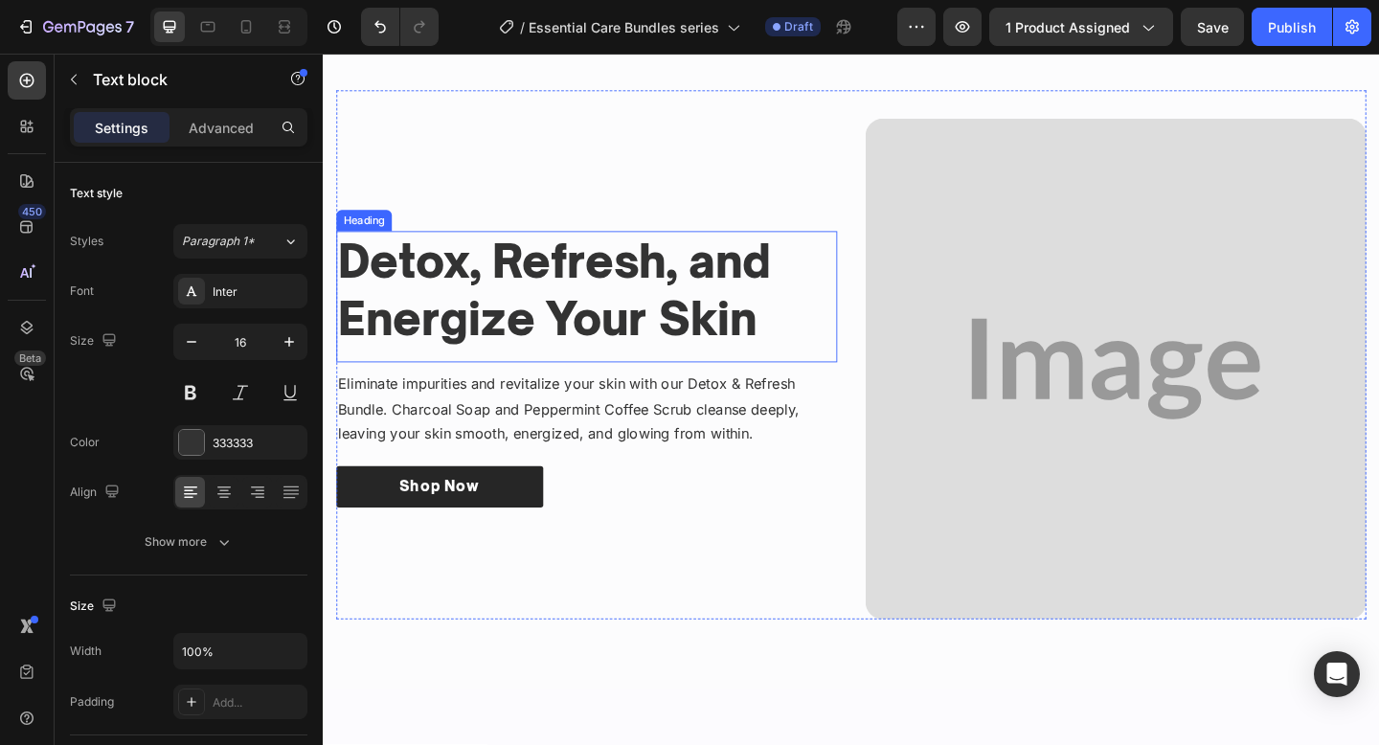
click at [632, 299] on h3 "Detox, Refresh, and Energize Your Skin" at bounding box center [609, 311] width 545 height 128
click at [632, 299] on p "Detox, Refresh, and Energize Your Skin" at bounding box center [609, 311] width 541 height 125
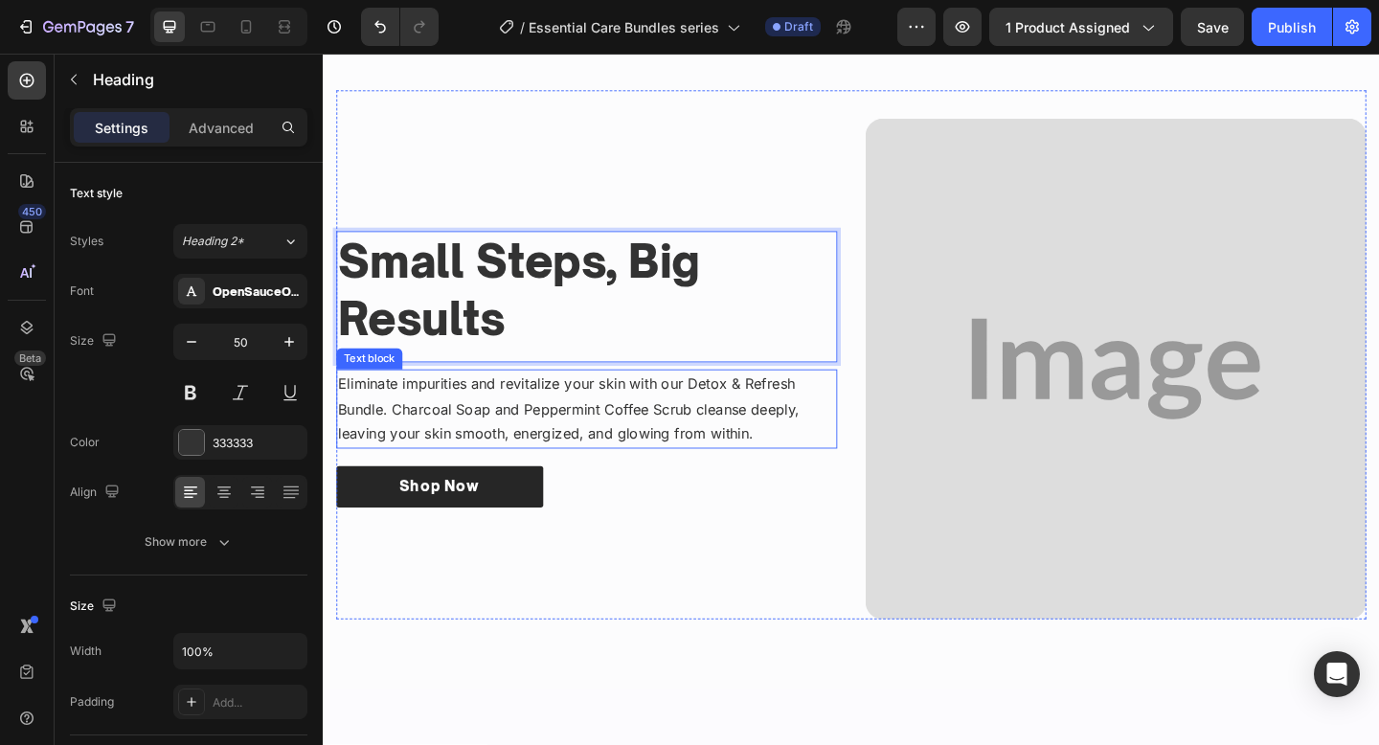
click at [692, 458] on p "Eliminate impurities and revitalize your skin with our Detox & Refresh Bundle. …" at bounding box center [609, 440] width 541 height 82
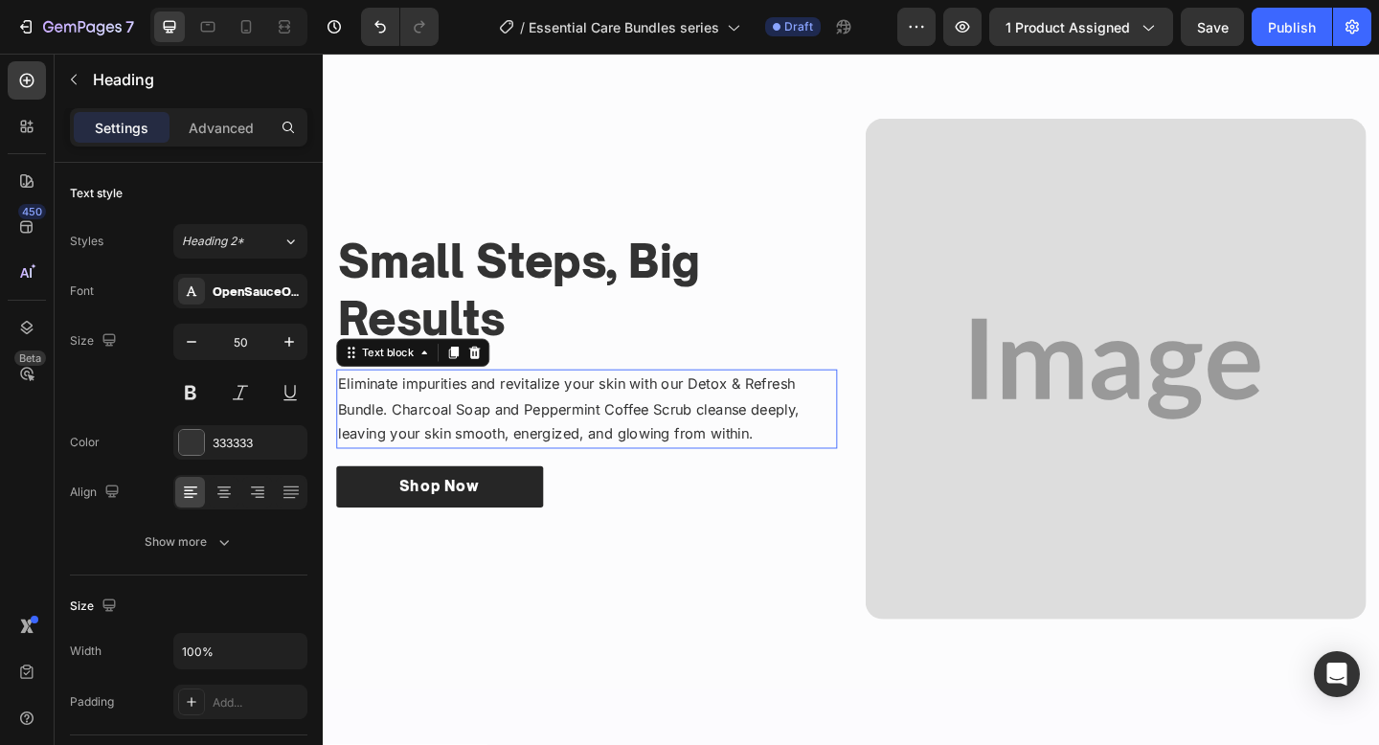
click at [692, 458] on p "Eliminate impurities and revitalize your skin with our Detox & Refresh Bundle. …" at bounding box center [609, 440] width 541 height 82
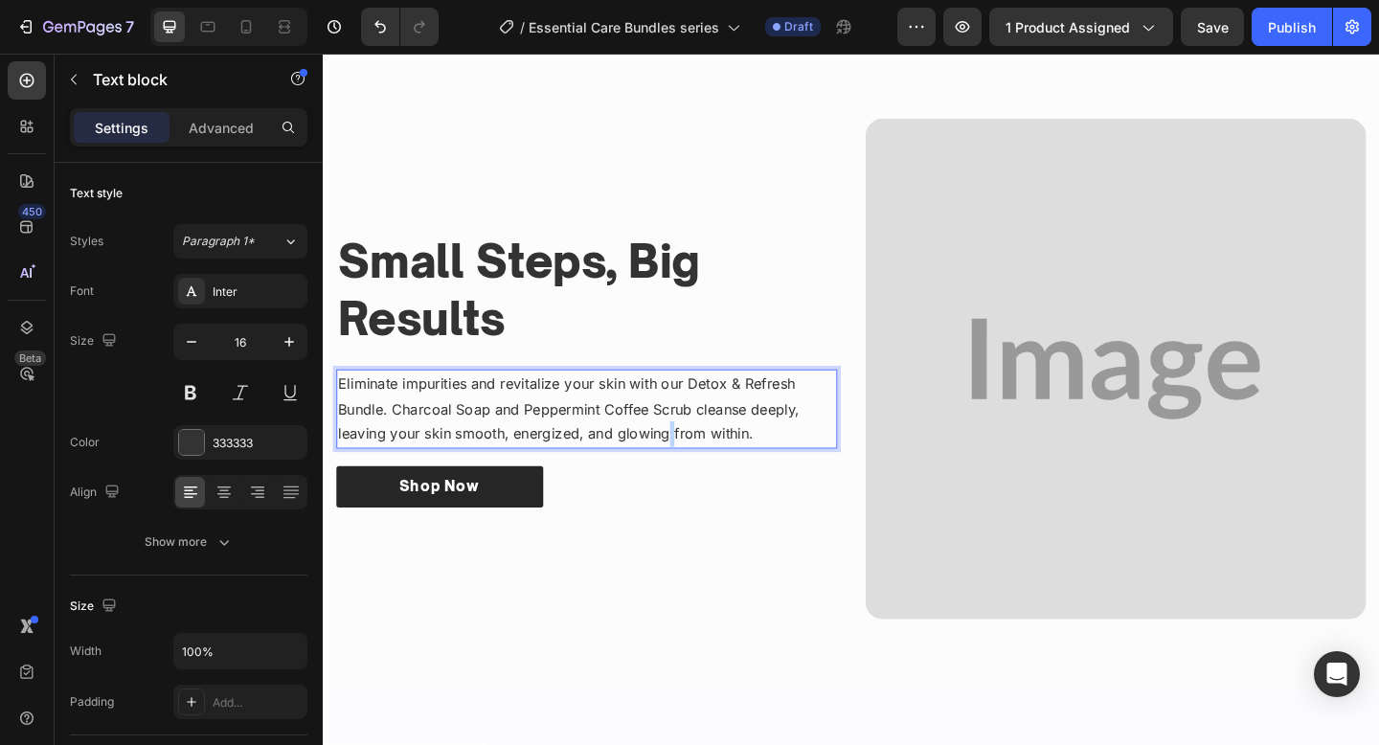
click at [692, 458] on p "Eliminate impurities and revitalize your skin with our Detox & Refresh Bundle. …" at bounding box center [609, 440] width 541 height 82
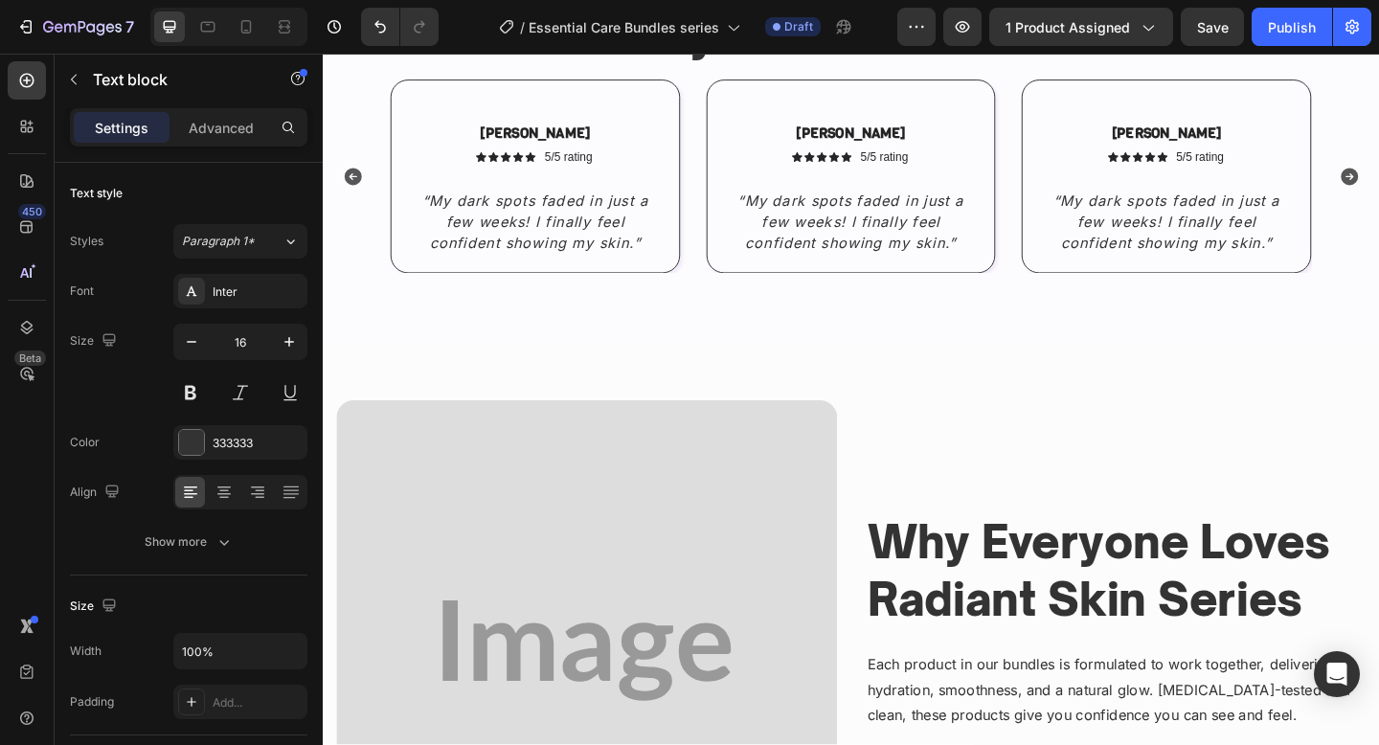
scroll to position [2774, 0]
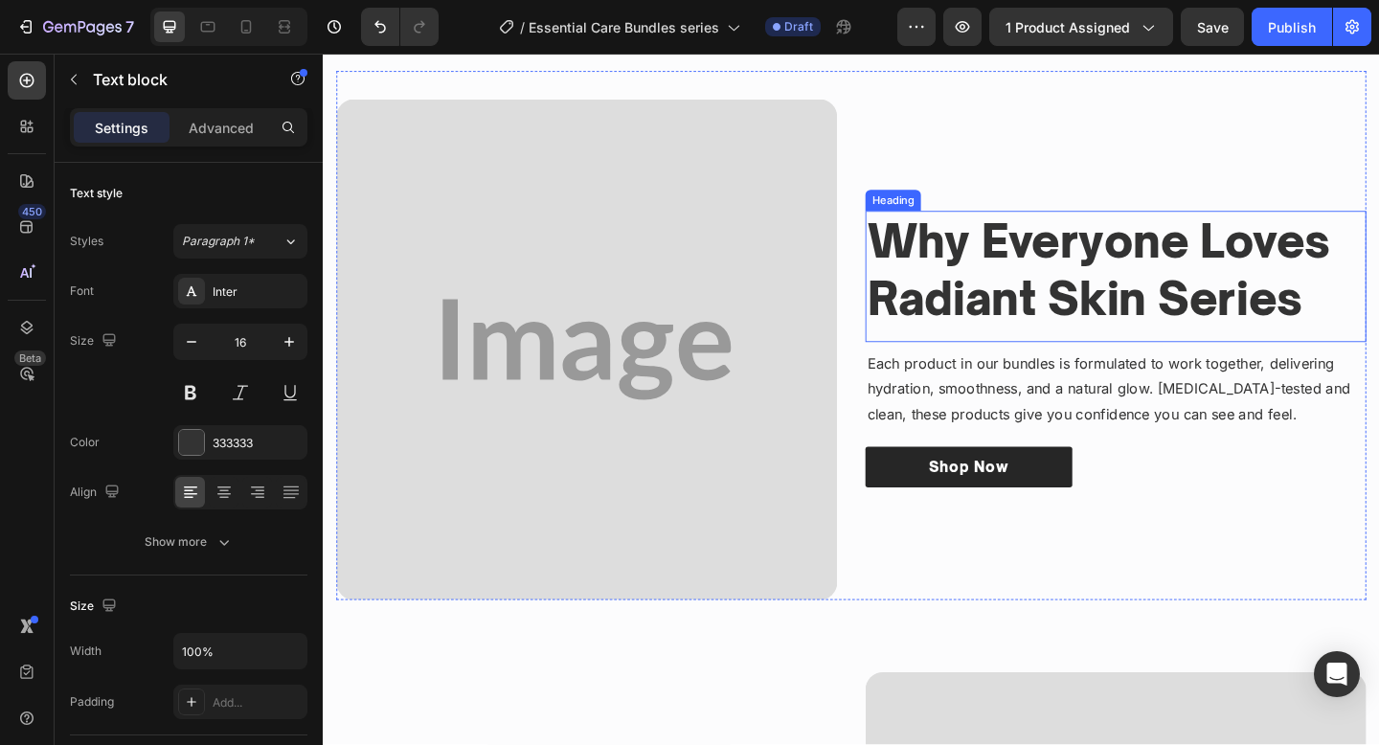
click at [1021, 282] on h3 "Why Everyone Loves Radiant Skin Series" at bounding box center [1185, 289] width 545 height 128
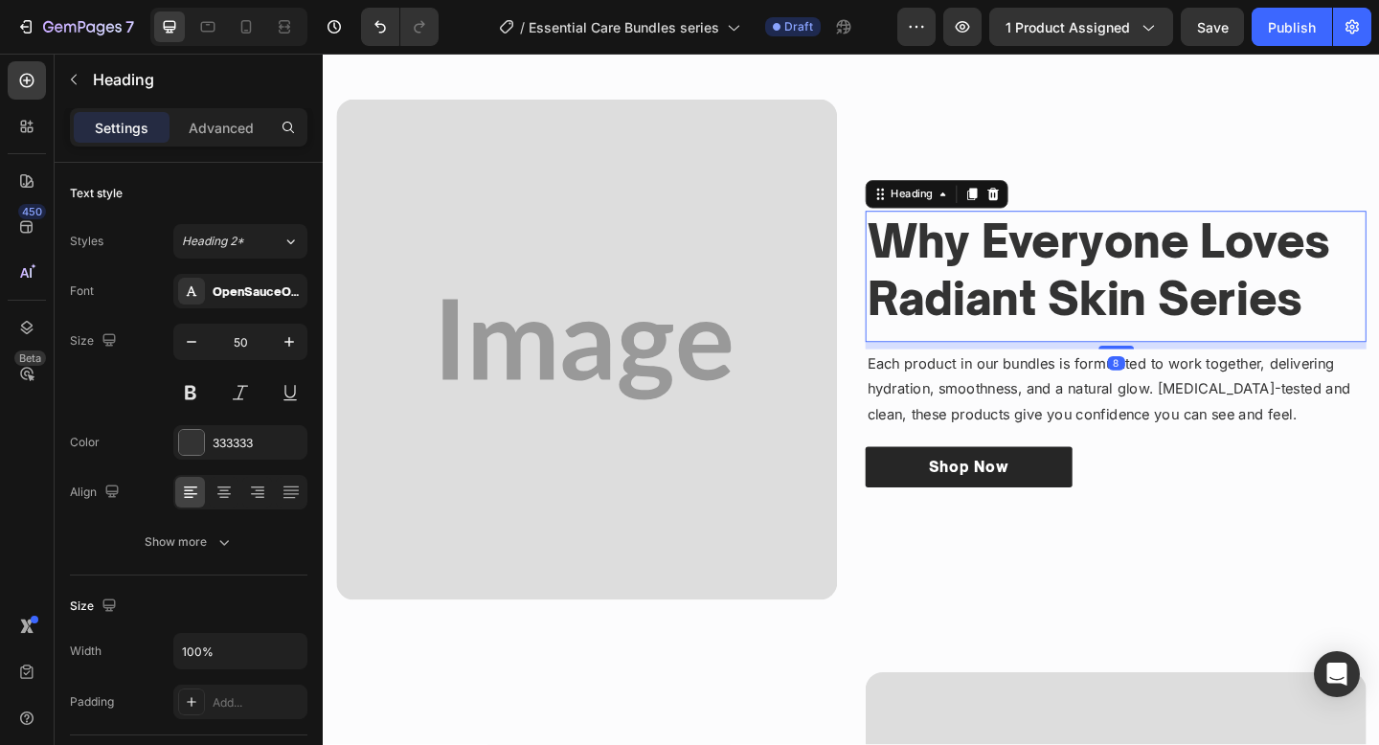
click at [1021, 282] on h3 "Why Everyone Loves Radiant Skin Series" at bounding box center [1185, 289] width 545 height 128
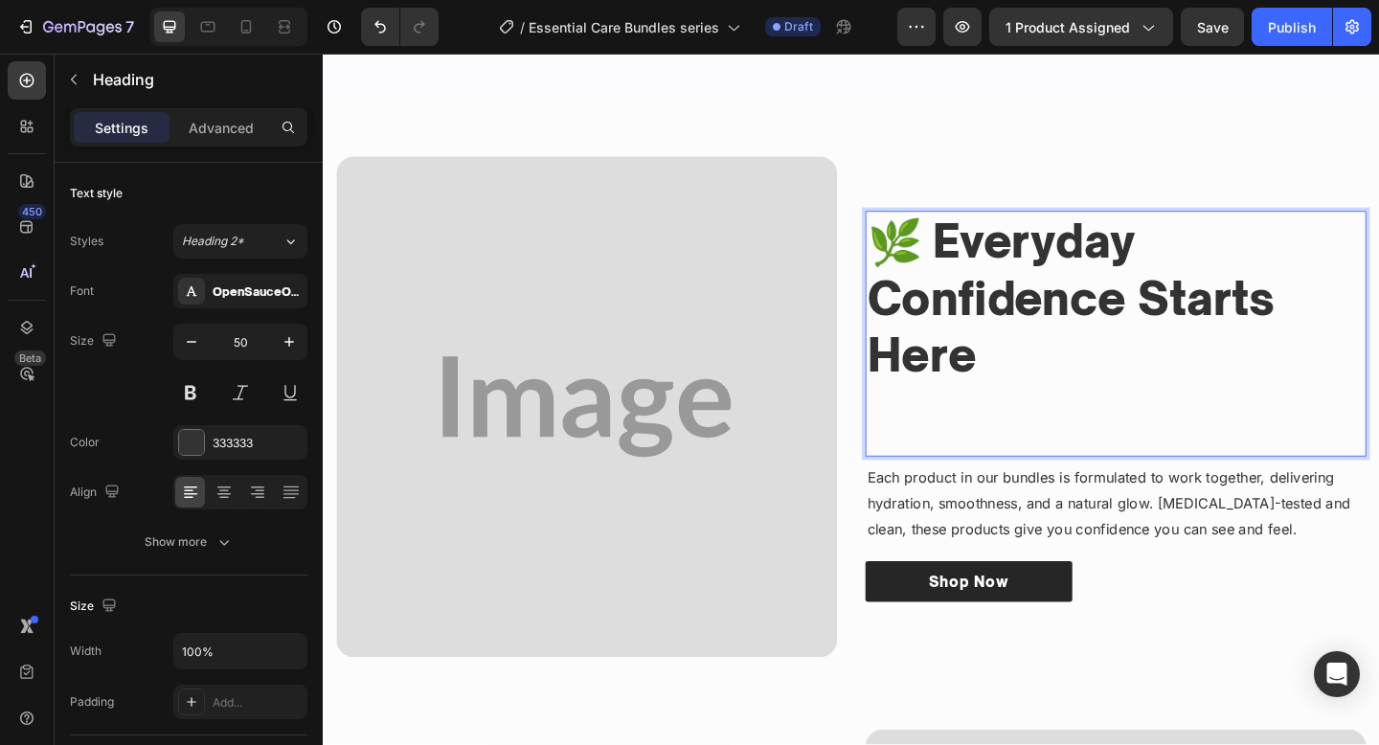
scroll to position [2743, 0]
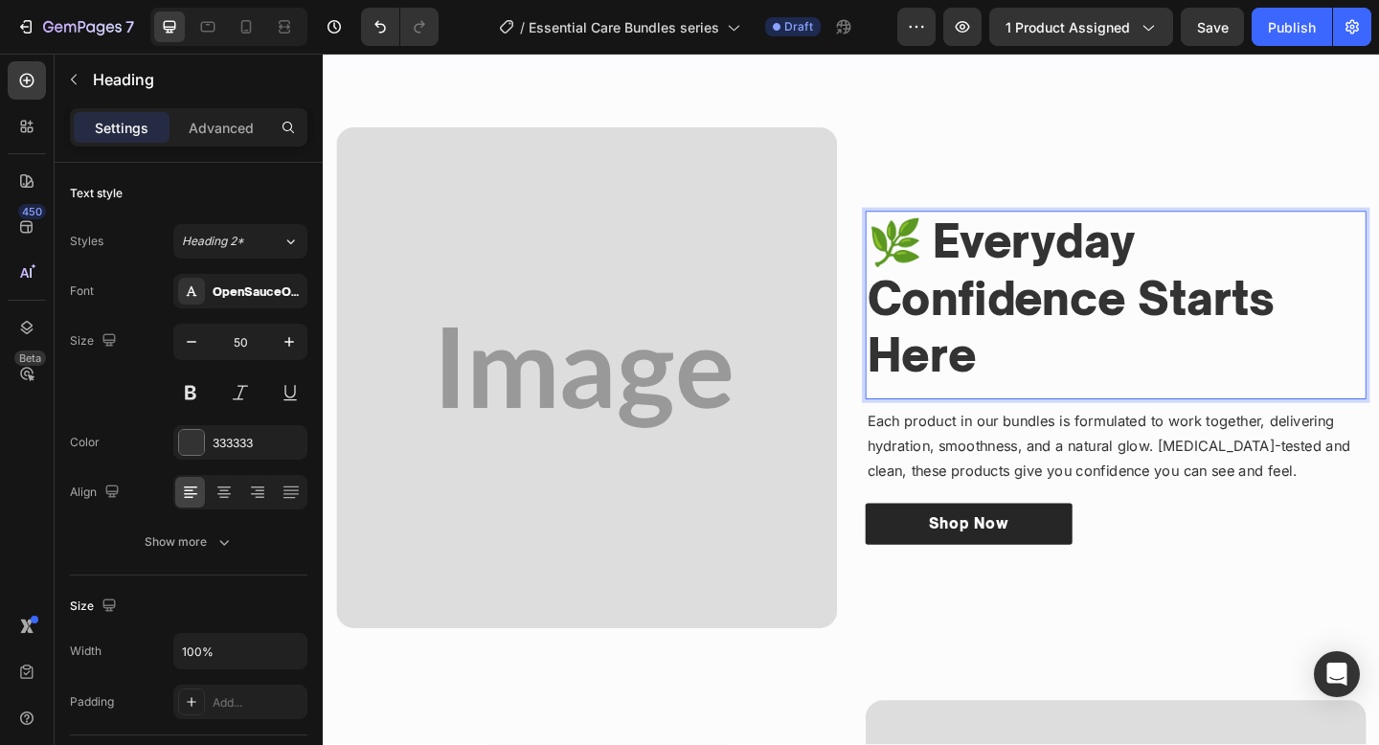
click at [994, 247] on p "🌿 Everyday Confidence Starts Here" at bounding box center [1185, 320] width 541 height 187
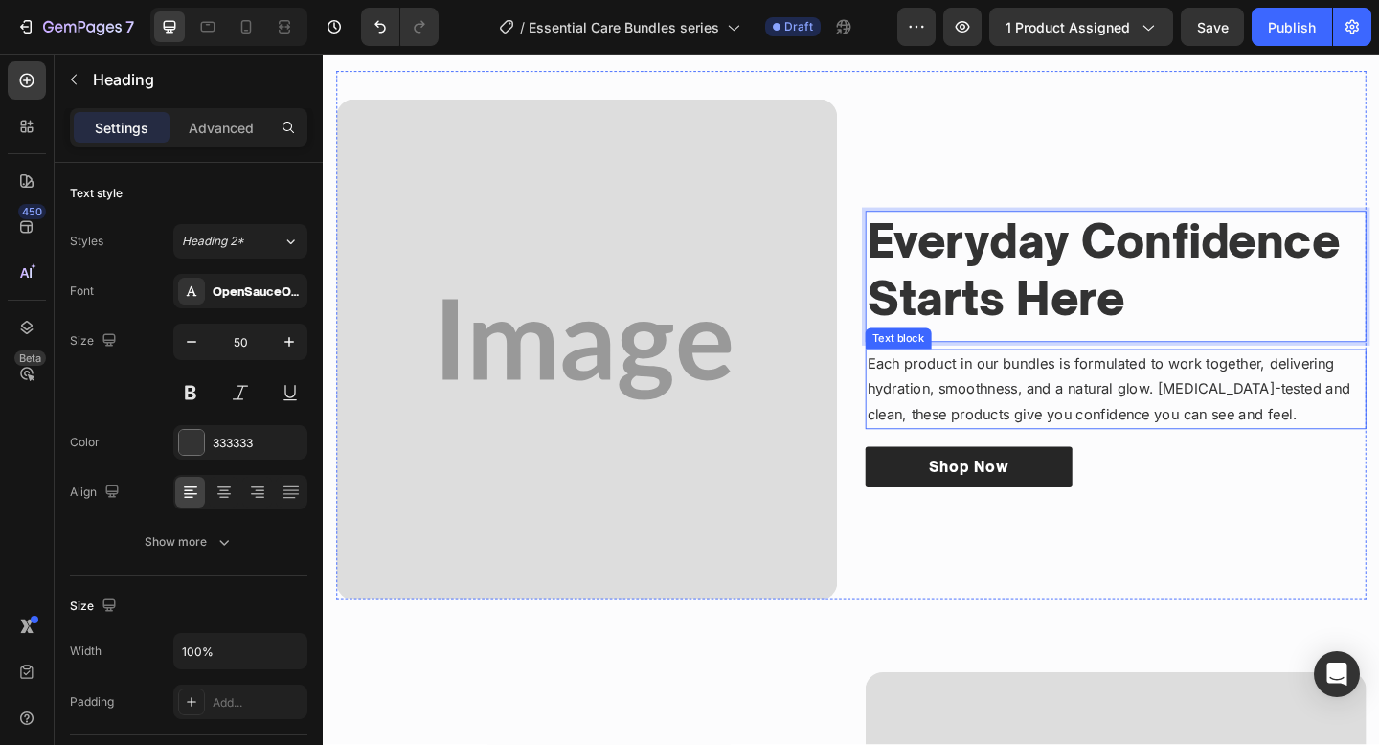
click at [1008, 420] on p "Each product in our bundles is formulated to work together, delivering hydratio…" at bounding box center [1185, 418] width 541 height 82
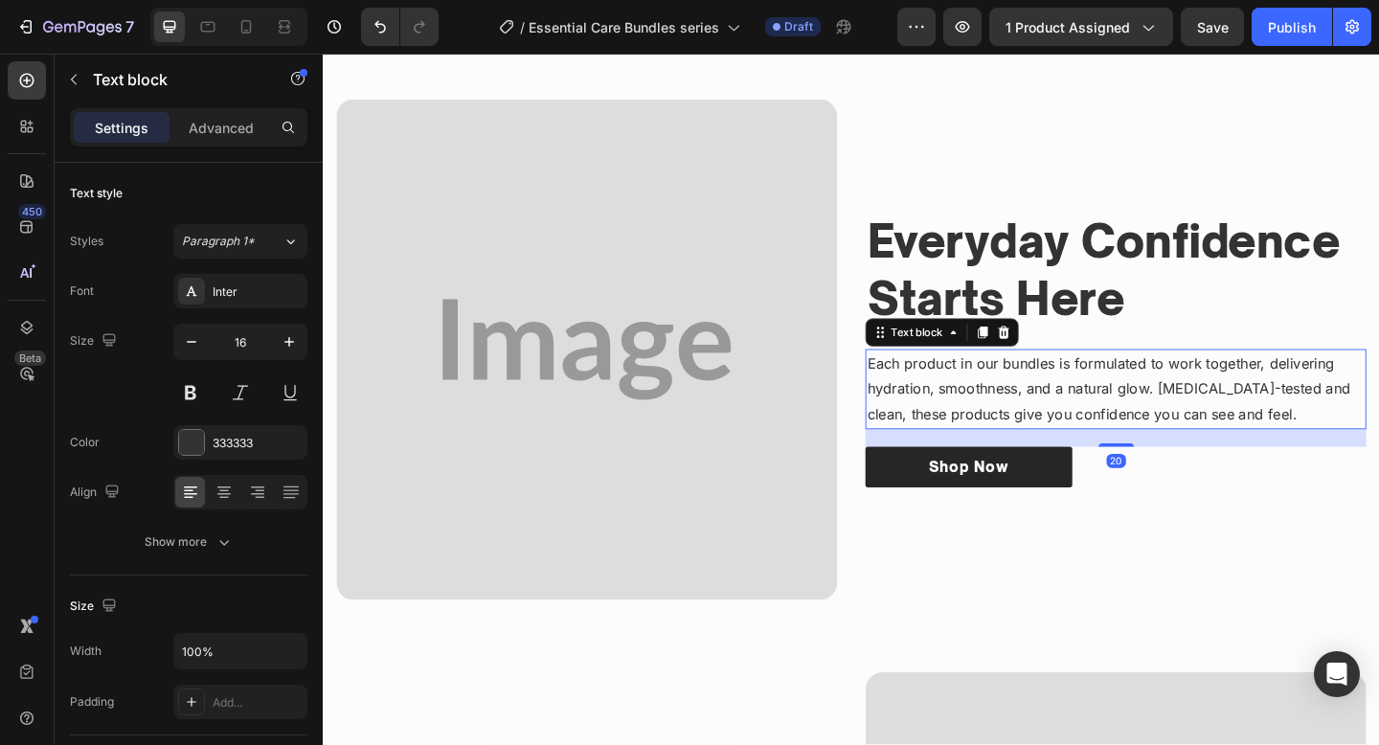
click at [1008, 420] on p "Each product in our bundles is formulated to work together, delivering hydratio…" at bounding box center [1185, 418] width 541 height 82
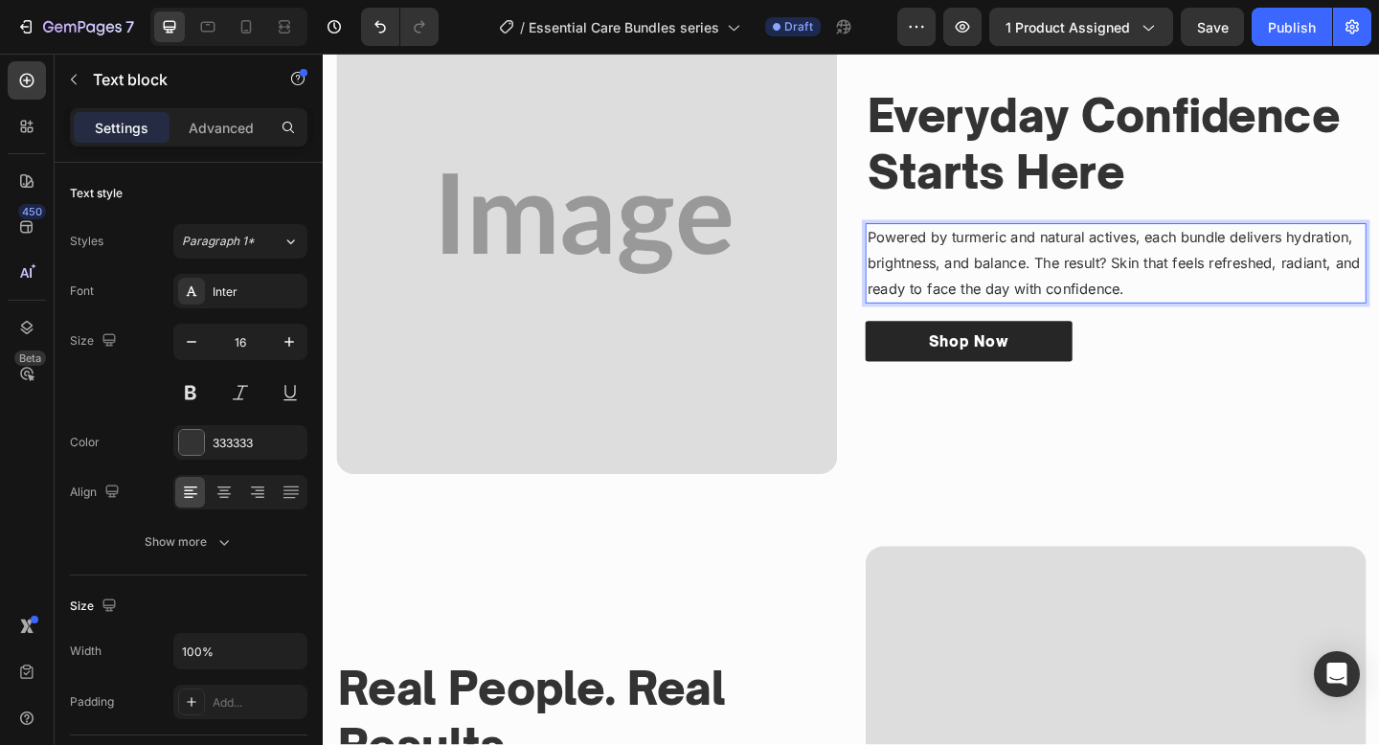
scroll to position [3099, 0]
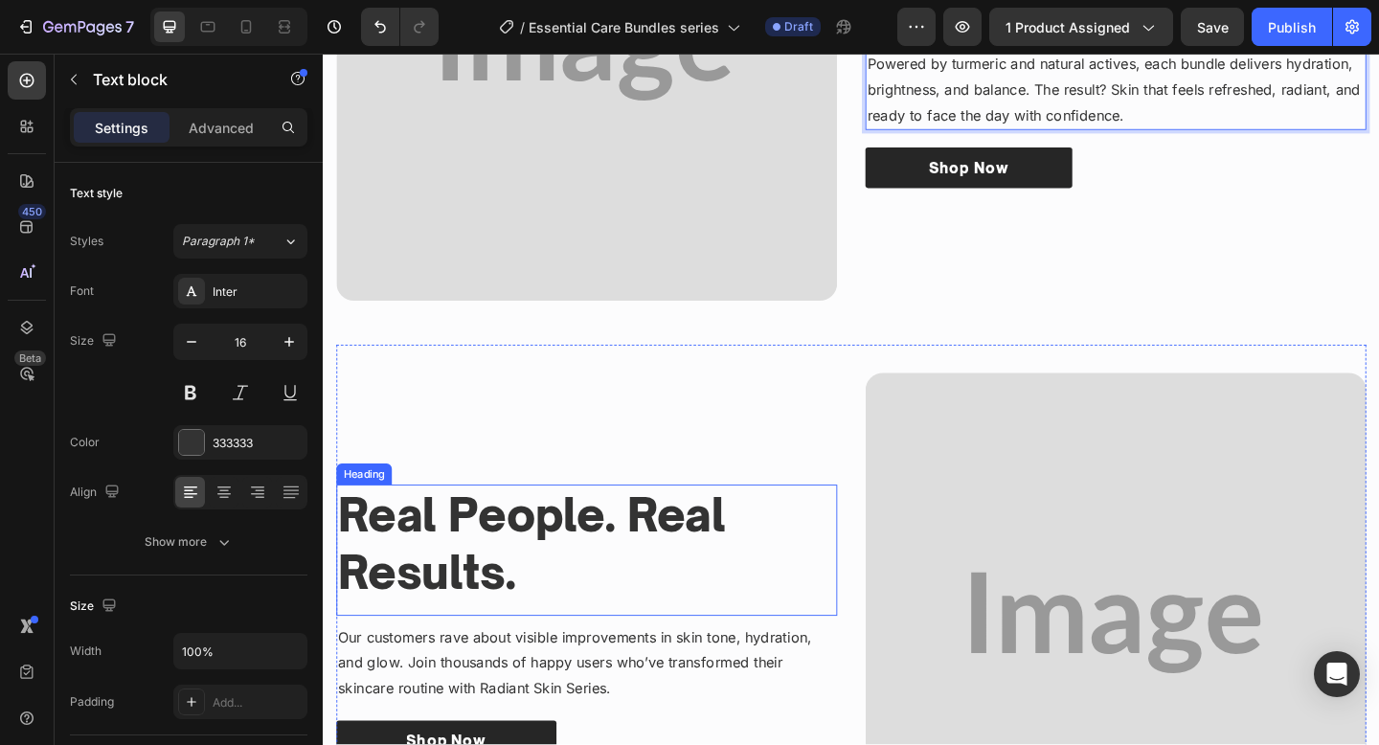
click at [648, 543] on strong "Real People. Real Results." at bounding box center [549, 587] width 421 height 122
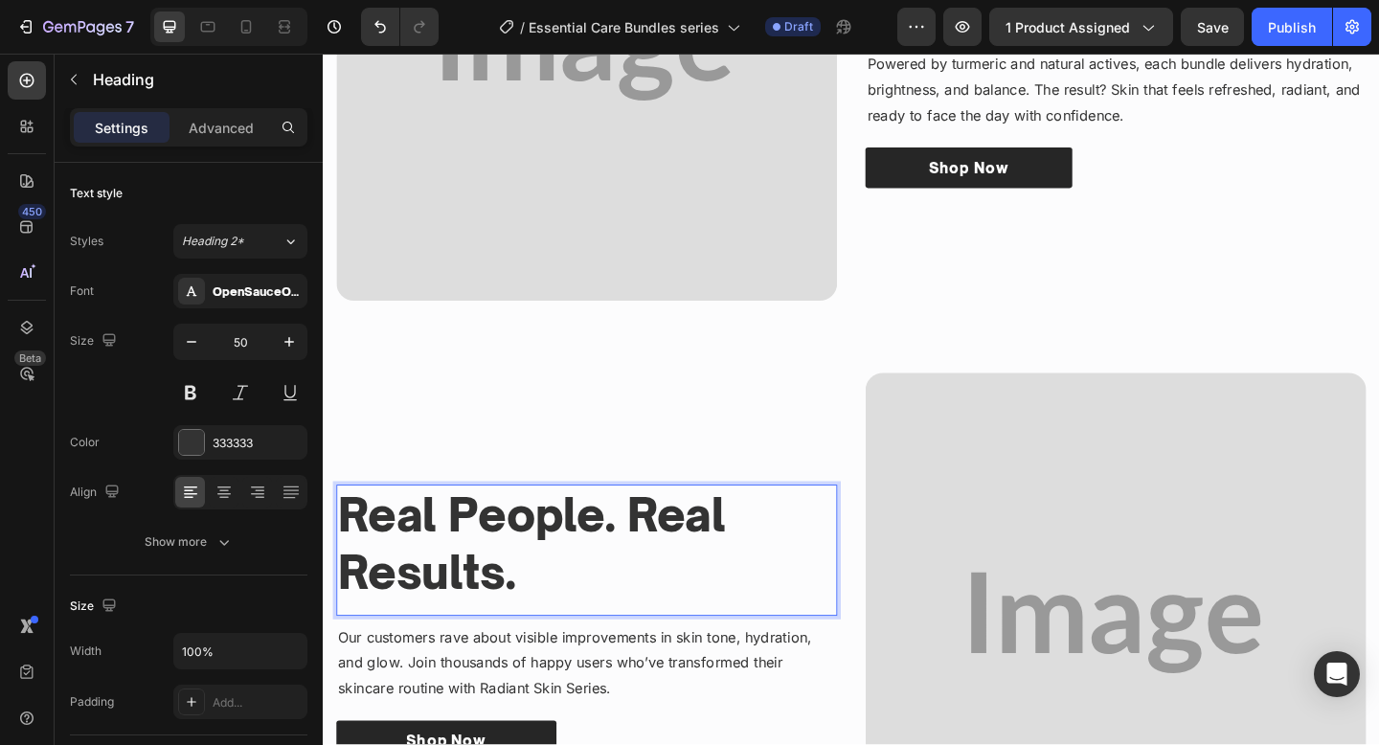
click at [532, 555] on strong "Real People. Real Results." at bounding box center [549, 587] width 421 height 122
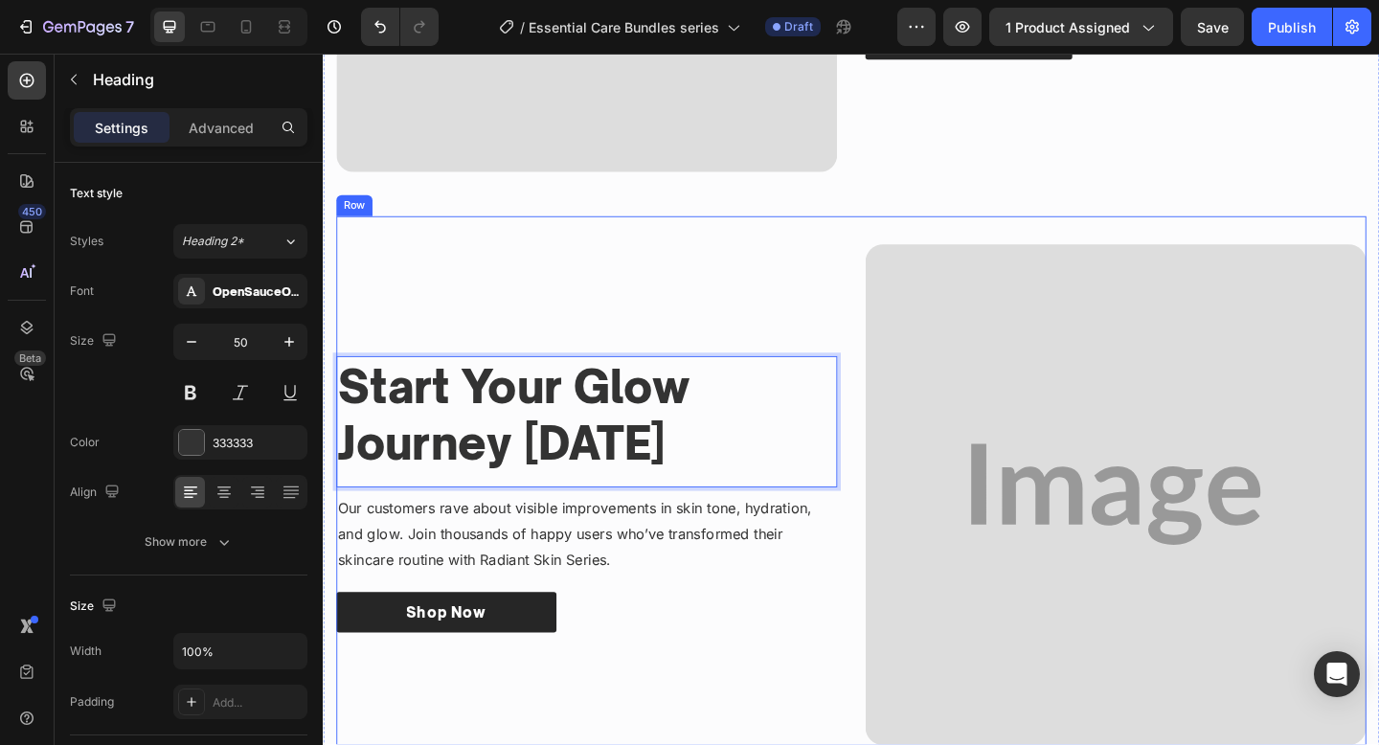
scroll to position [3409, 0]
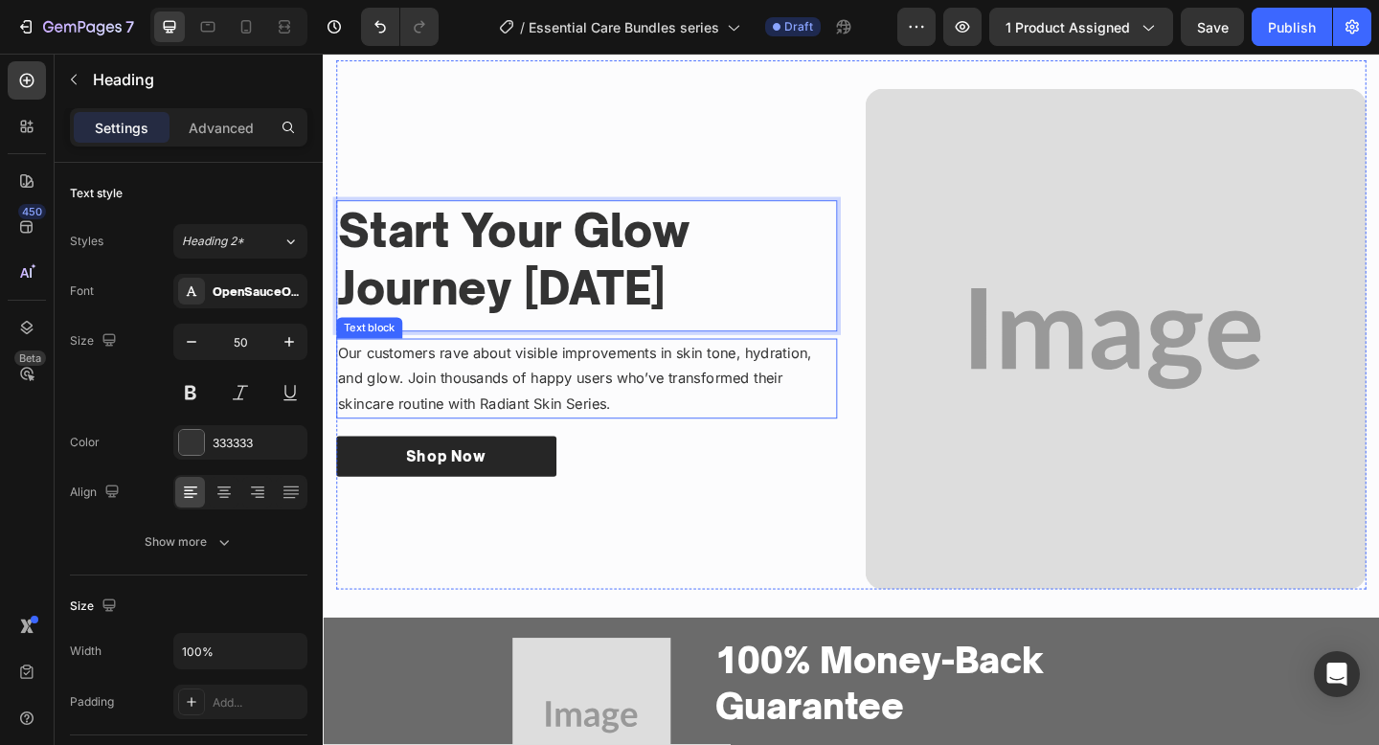
click at [677, 447] on p "Our customers rave about visible improvements in skin tone, hydration, and glow…" at bounding box center [609, 407] width 541 height 82
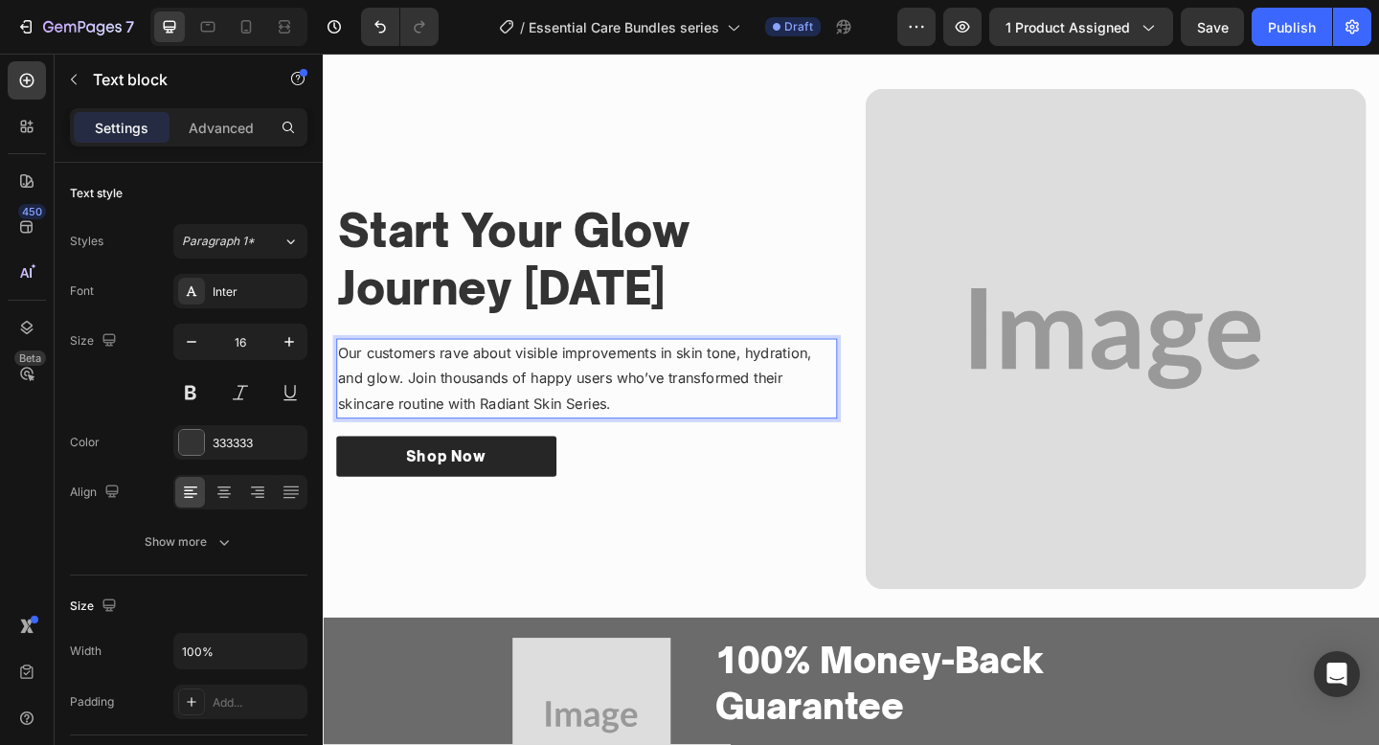
click at [677, 447] on p "Our customers rave about visible improvements in skin tone, hydration, and glow…" at bounding box center [609, 407] width 541 height 82
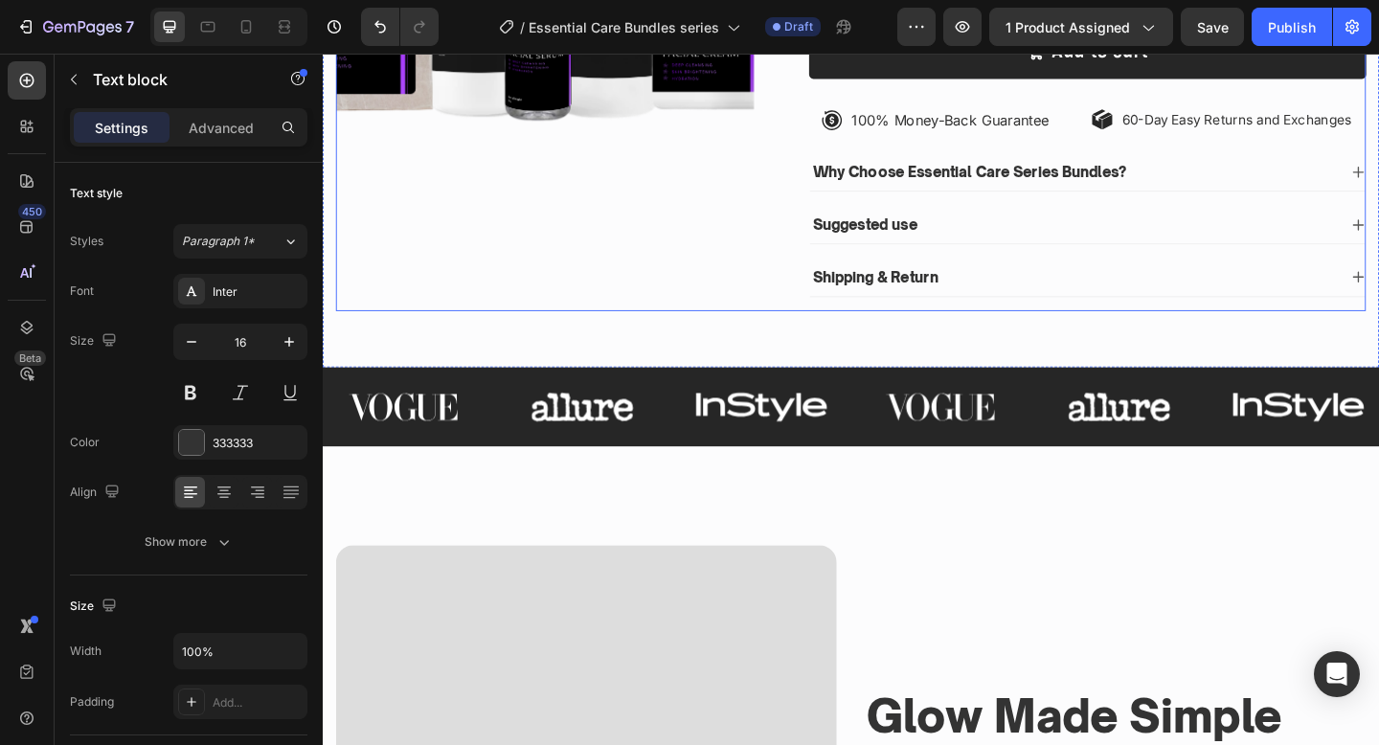
scroll to position [799, 0]
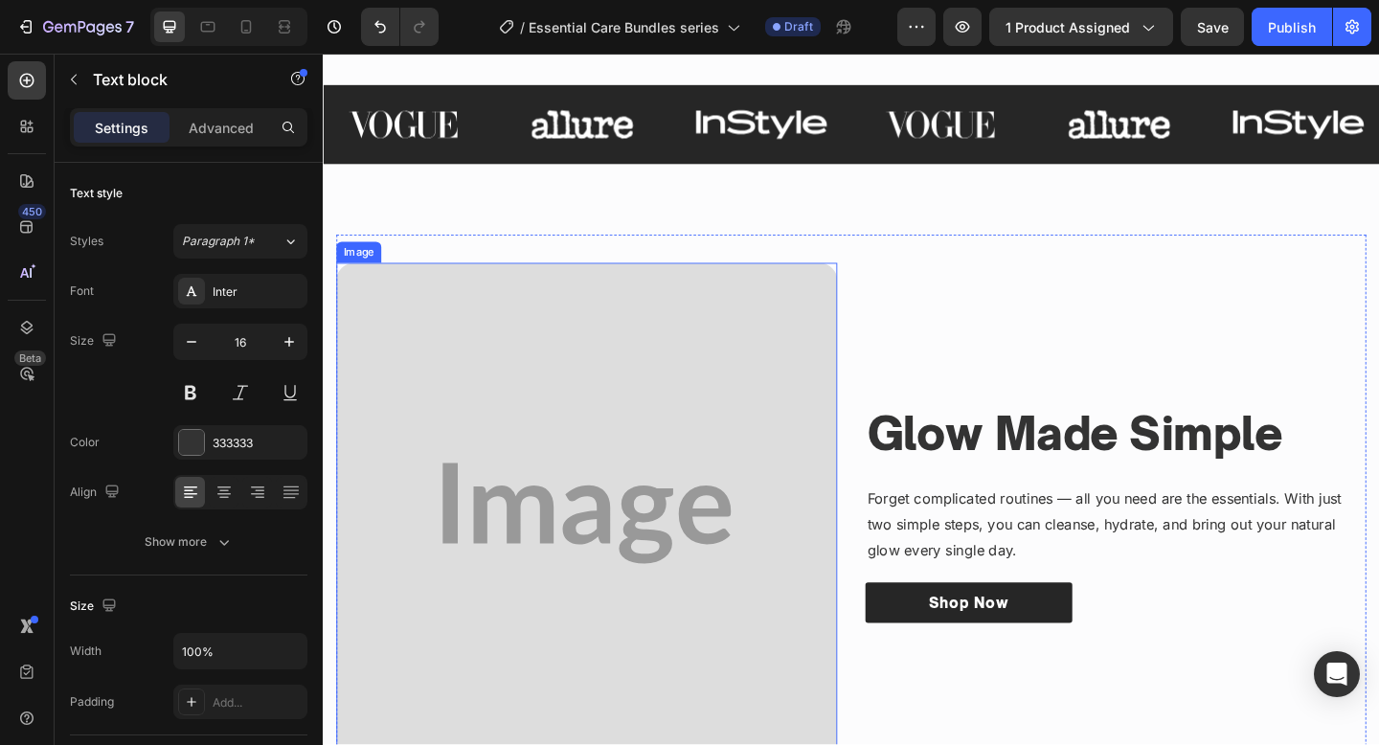
click at [610, 522] on img at bounding box center [609, 554] width 545 height 545
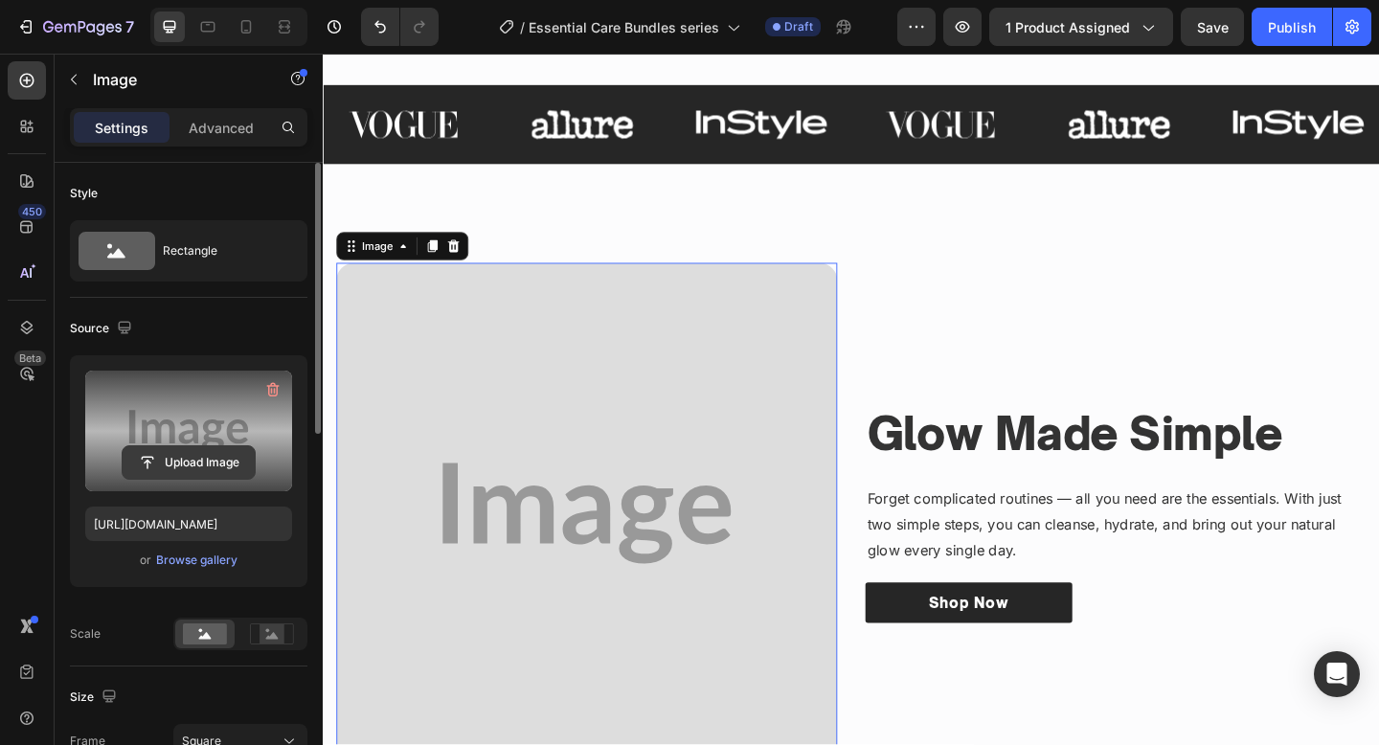
click at [210, 461] on input "file" at bounding box center [189, 462] width 132 height 33
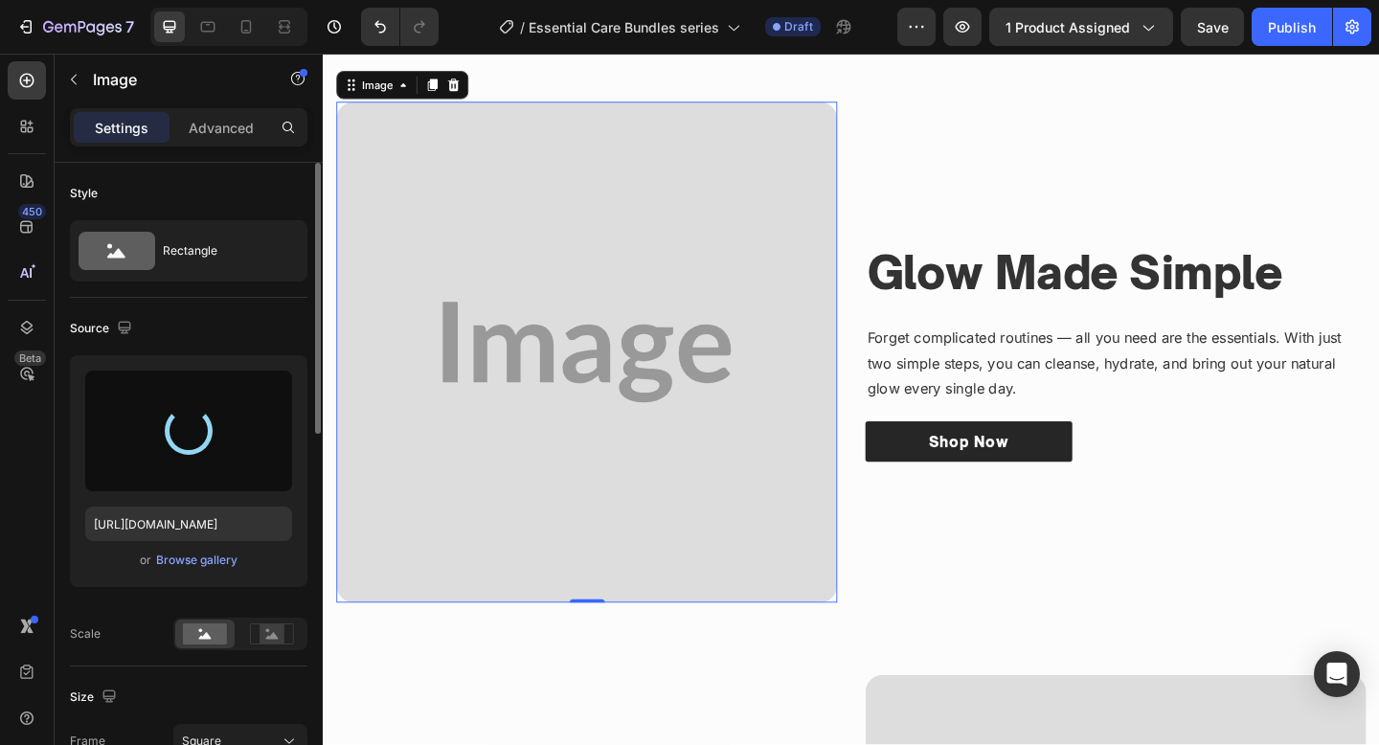
scroll to position [991, 0]
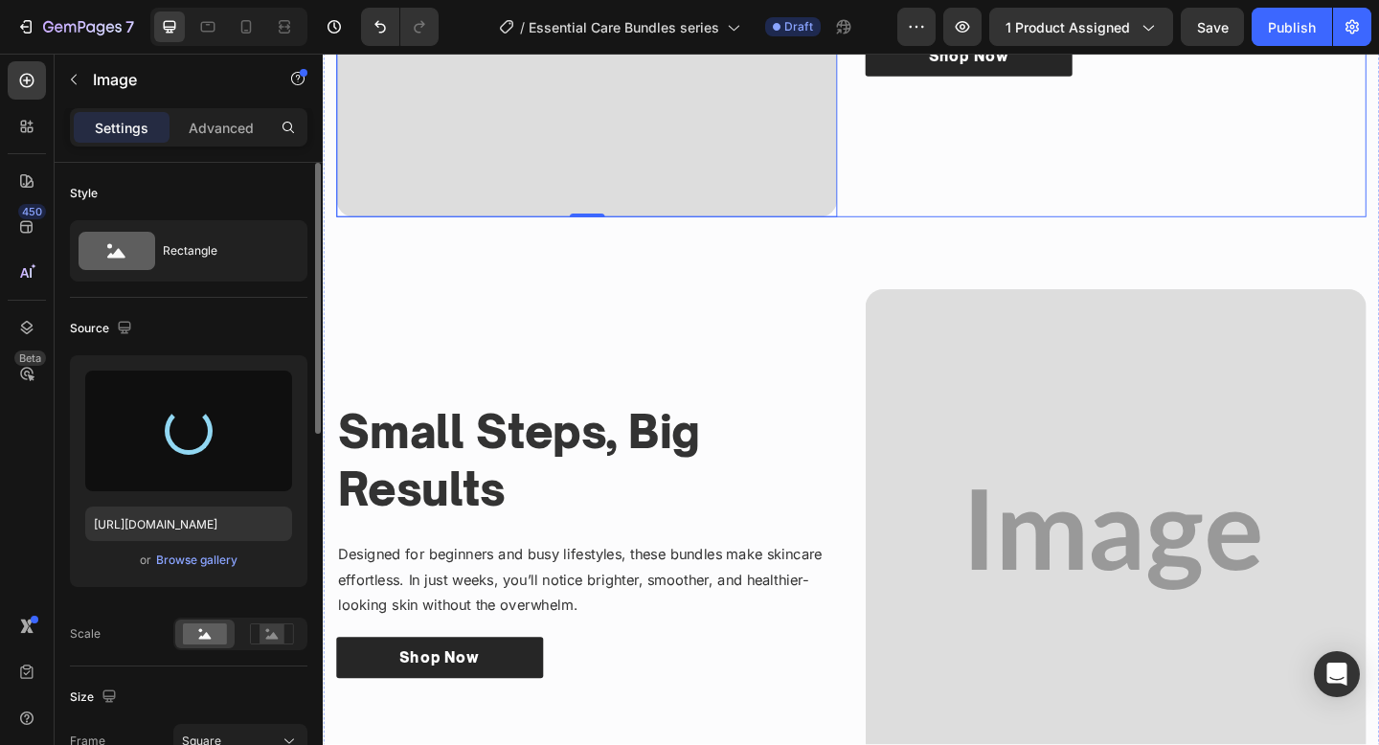
type input "https://cdn.shopify.com/s/files/1/0652/6065/0668/files/gempages_581515696211493…"
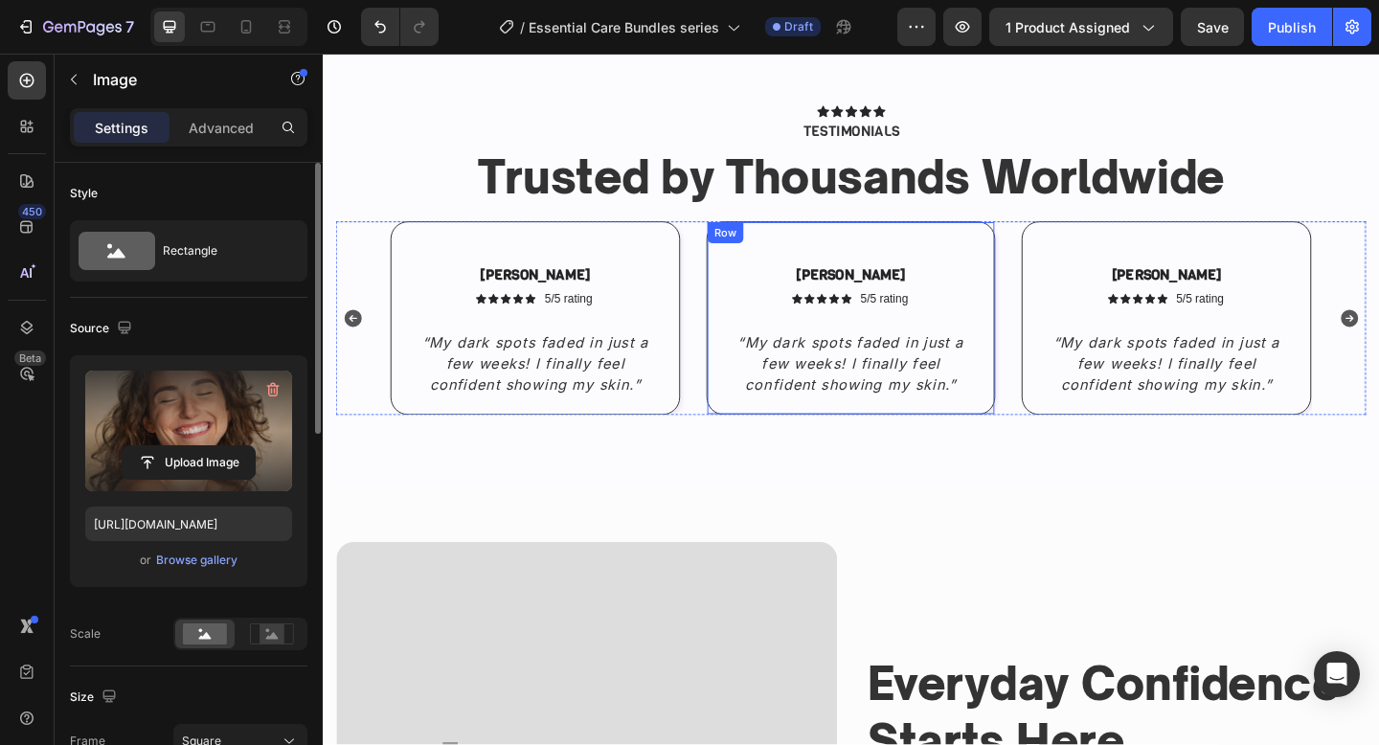
scroll to position [2313, 0]
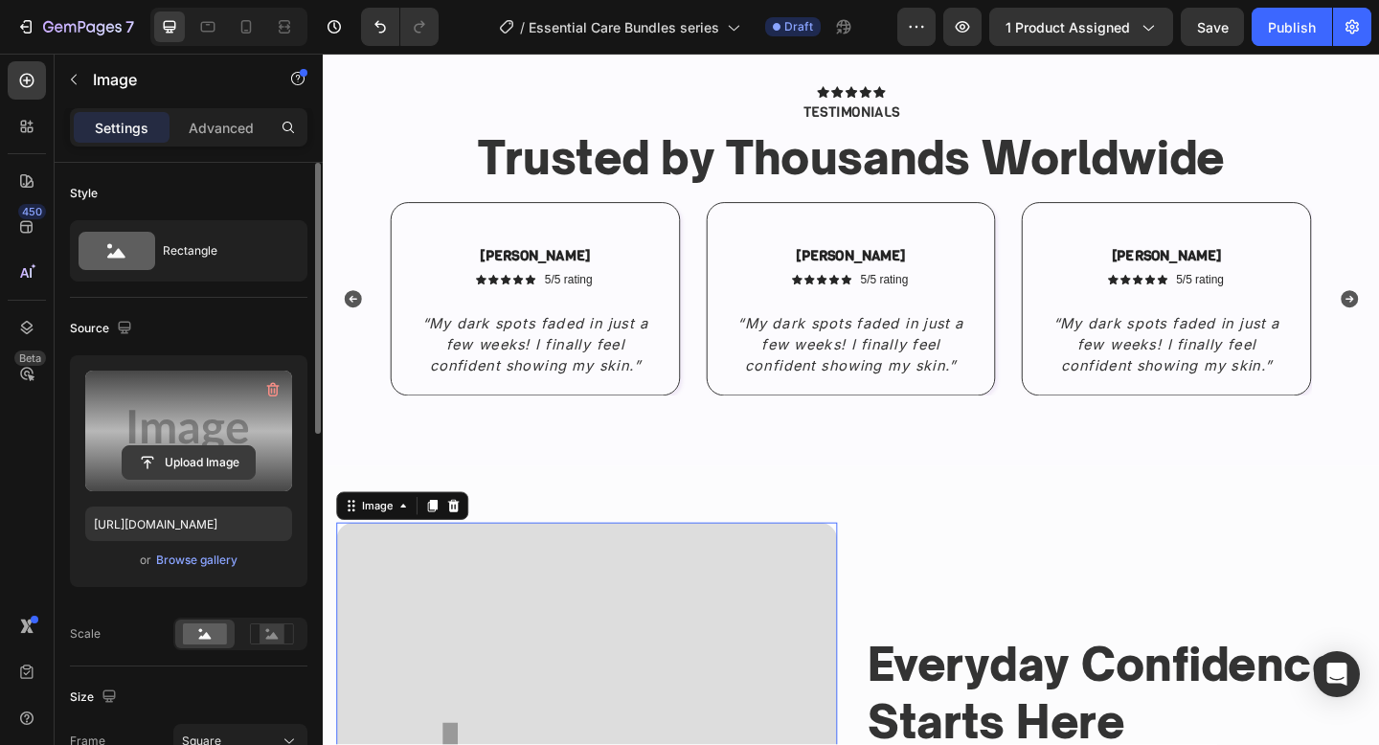
click at [199, 455] on input "file" at bounding box center [189, 462] width 132 height 33
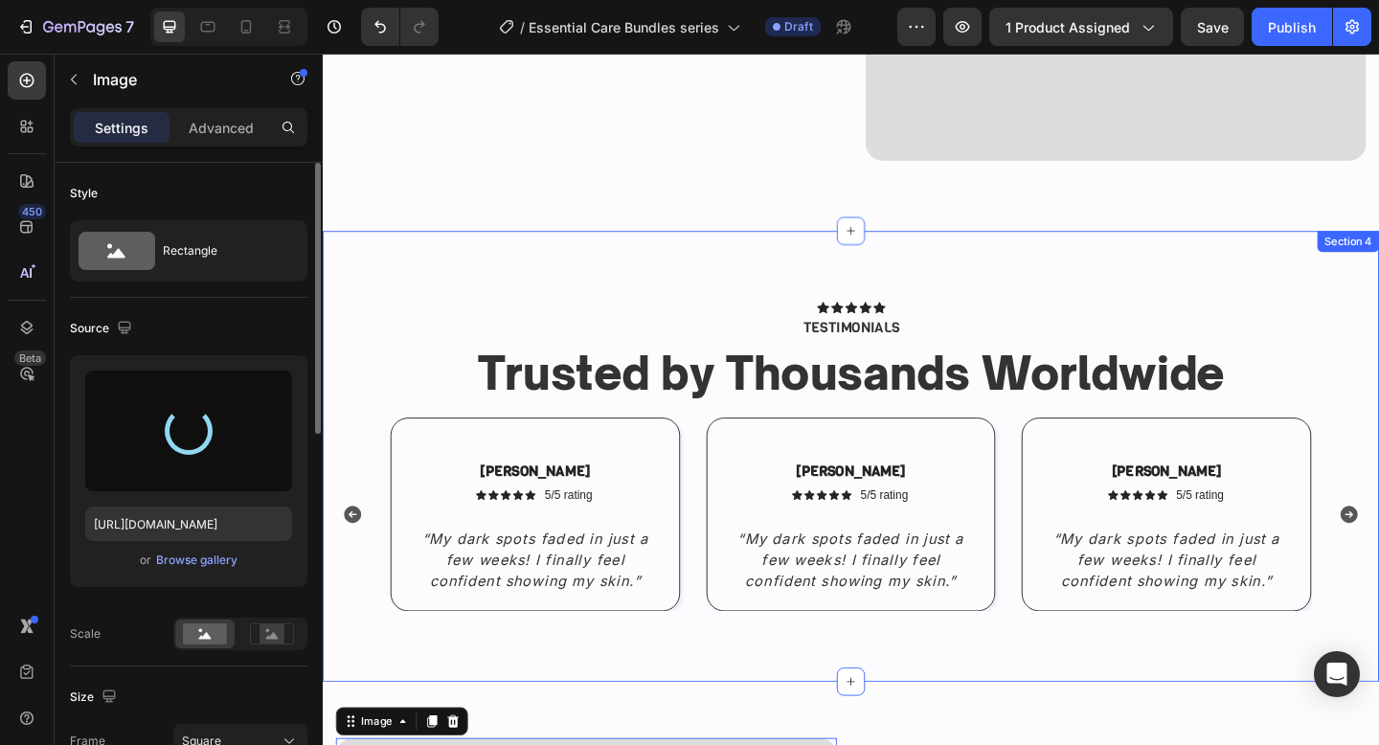
scroll to position [2043, 0]
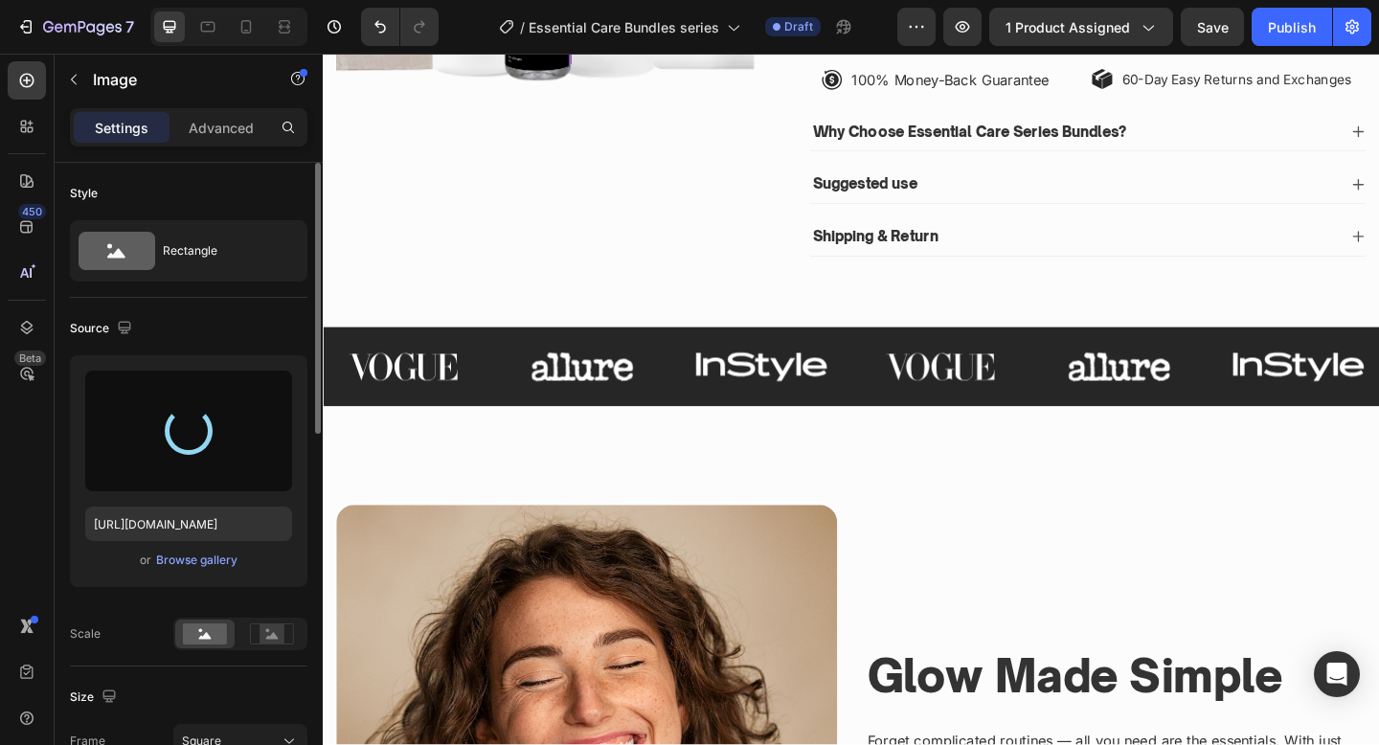
type input "https://cdn.shopify.com/s/files/1/0652/6065/0668/files/gempages_581515696211493…"
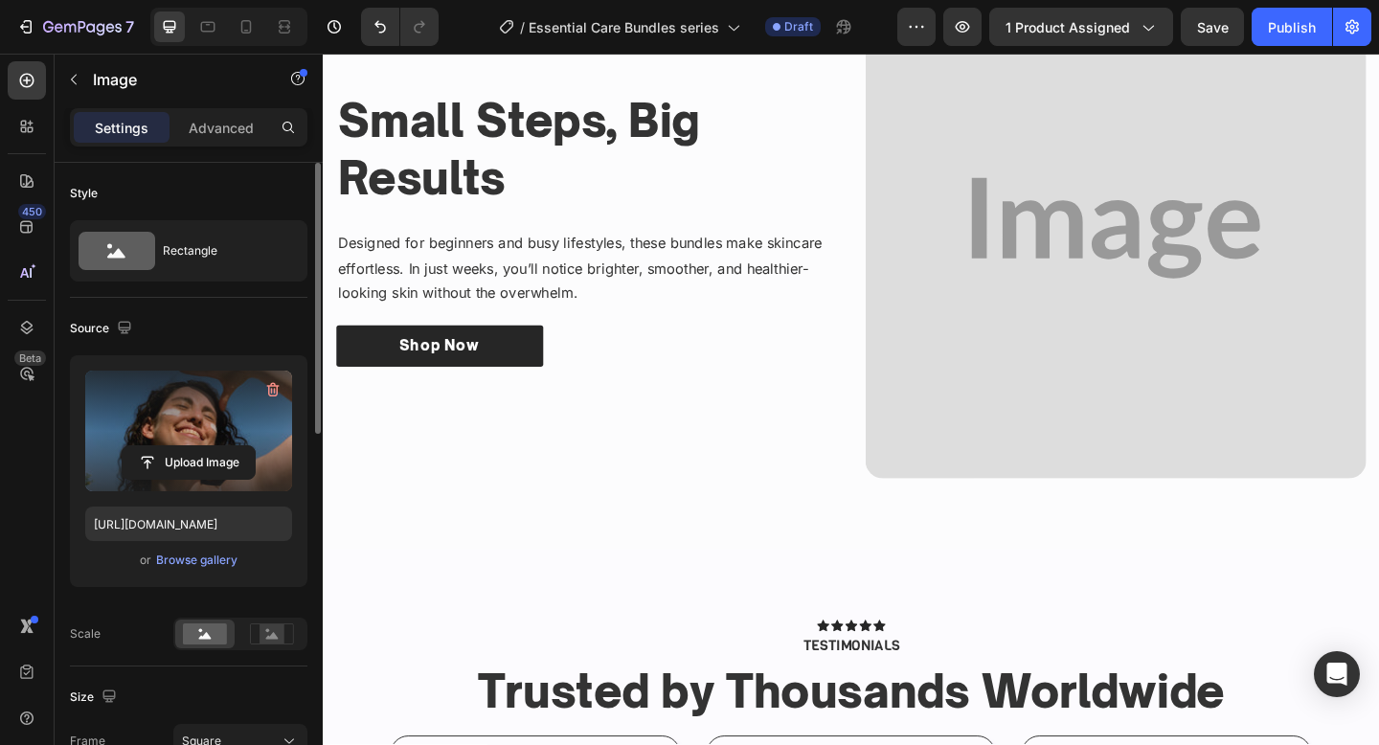
scroll to position [1688, 0]
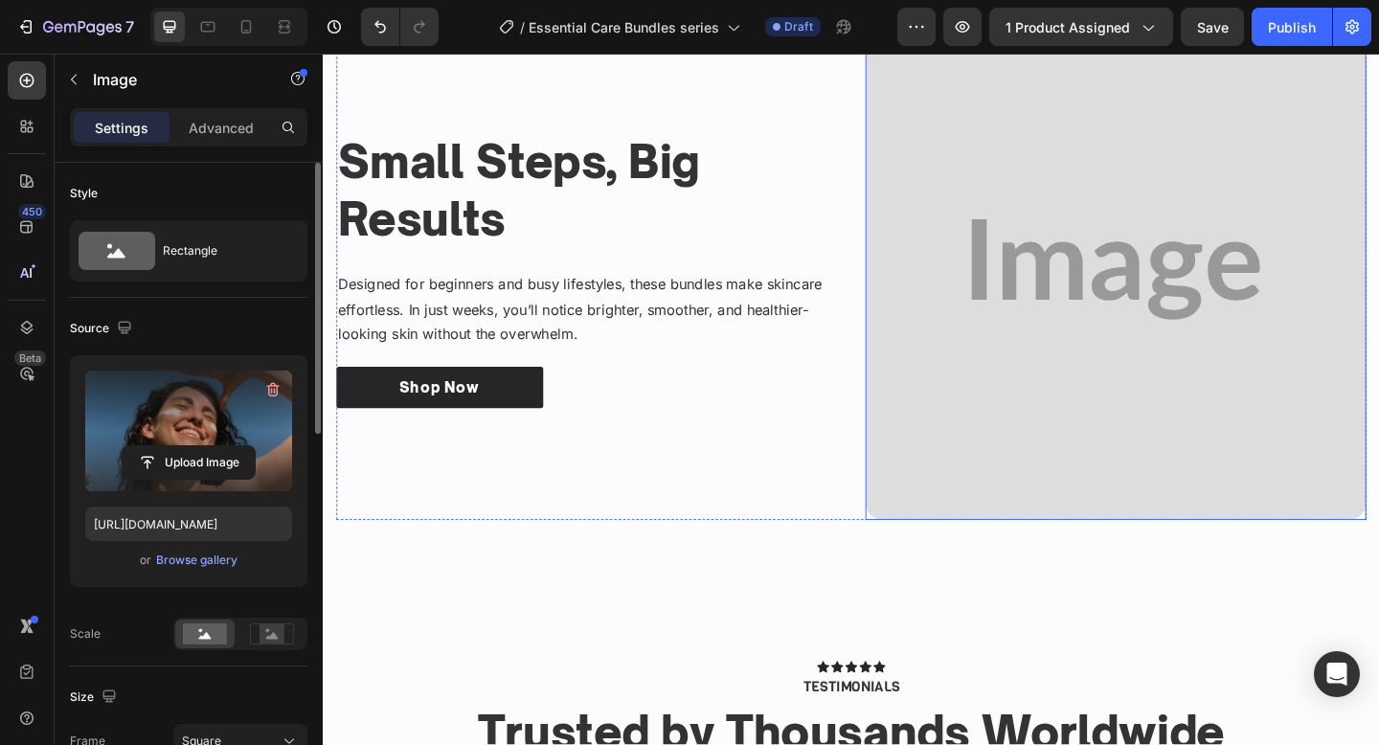
click at [1163, 344] on img at bounding box center [1185, 288] width 545 height 545
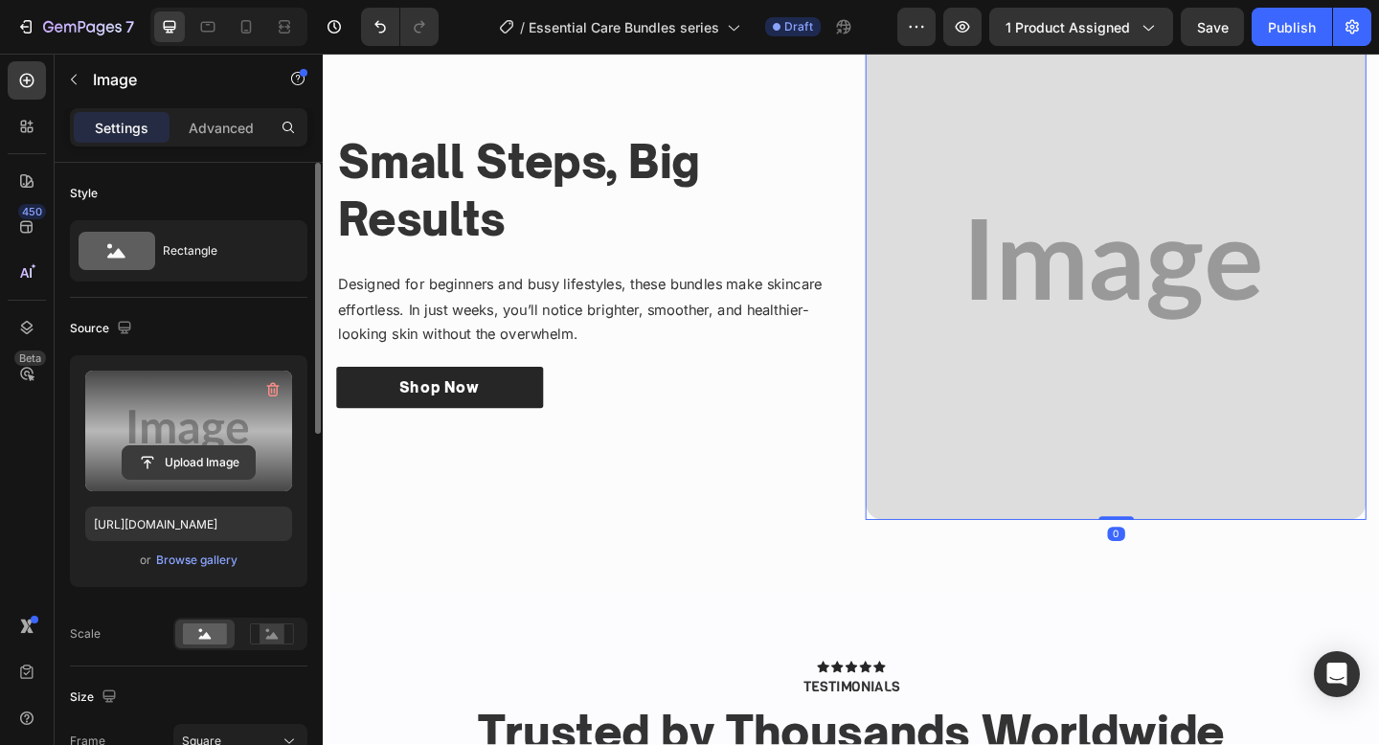
click at [157, 461] on input "file" at bounding box center [189, 462] width 132 height 33
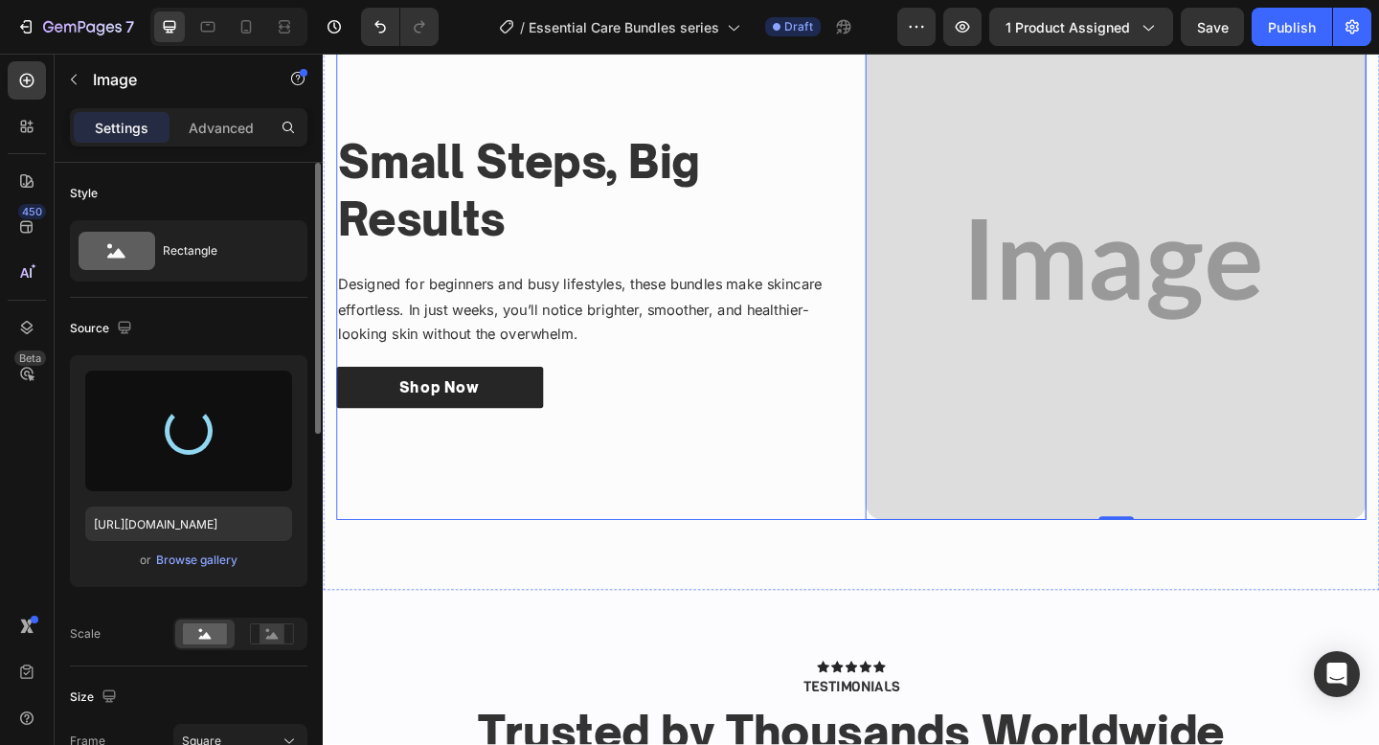
type input "https://cdn.shopify.com/s/files/1/0652/6065/0668/files/gempages_581515696211493…"
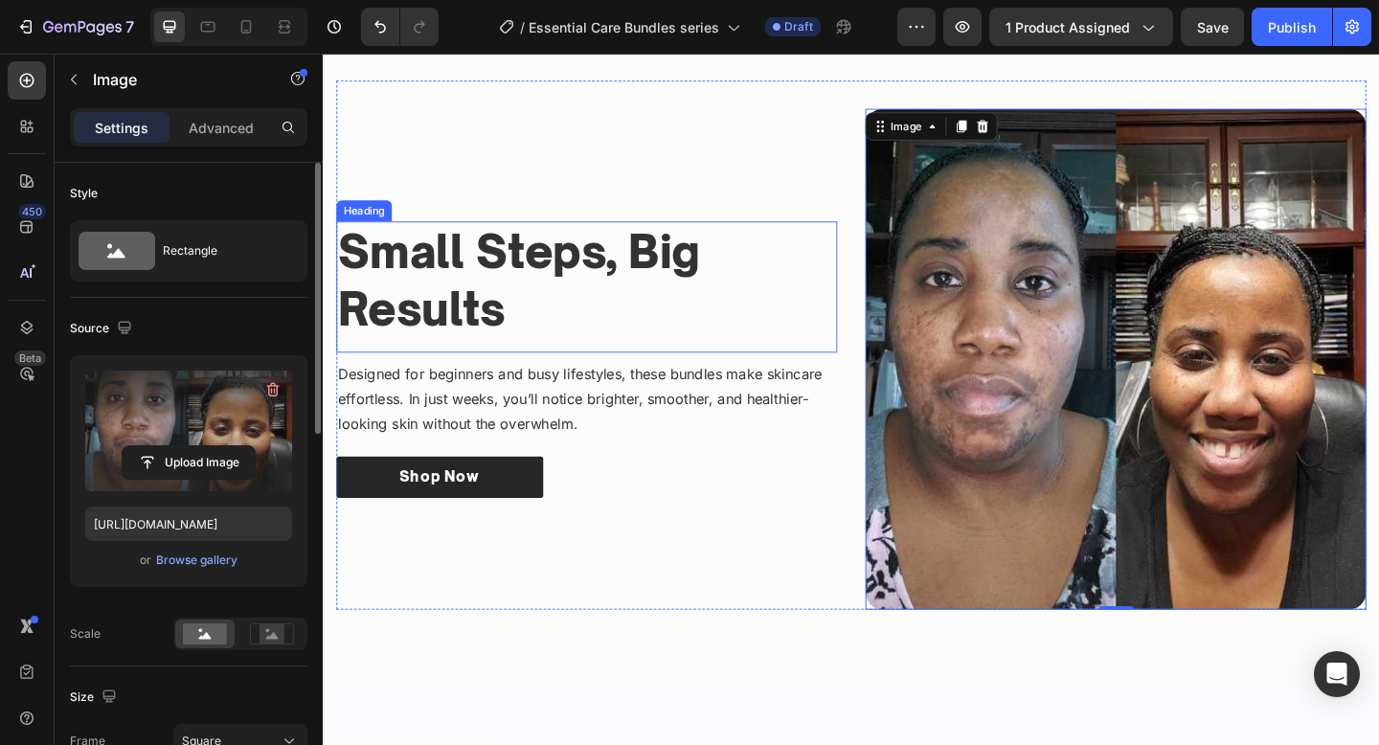
click at [751, 256] on h3 "Small Steps, Big Results" at bounding box center [609, 301] width 545 height 128
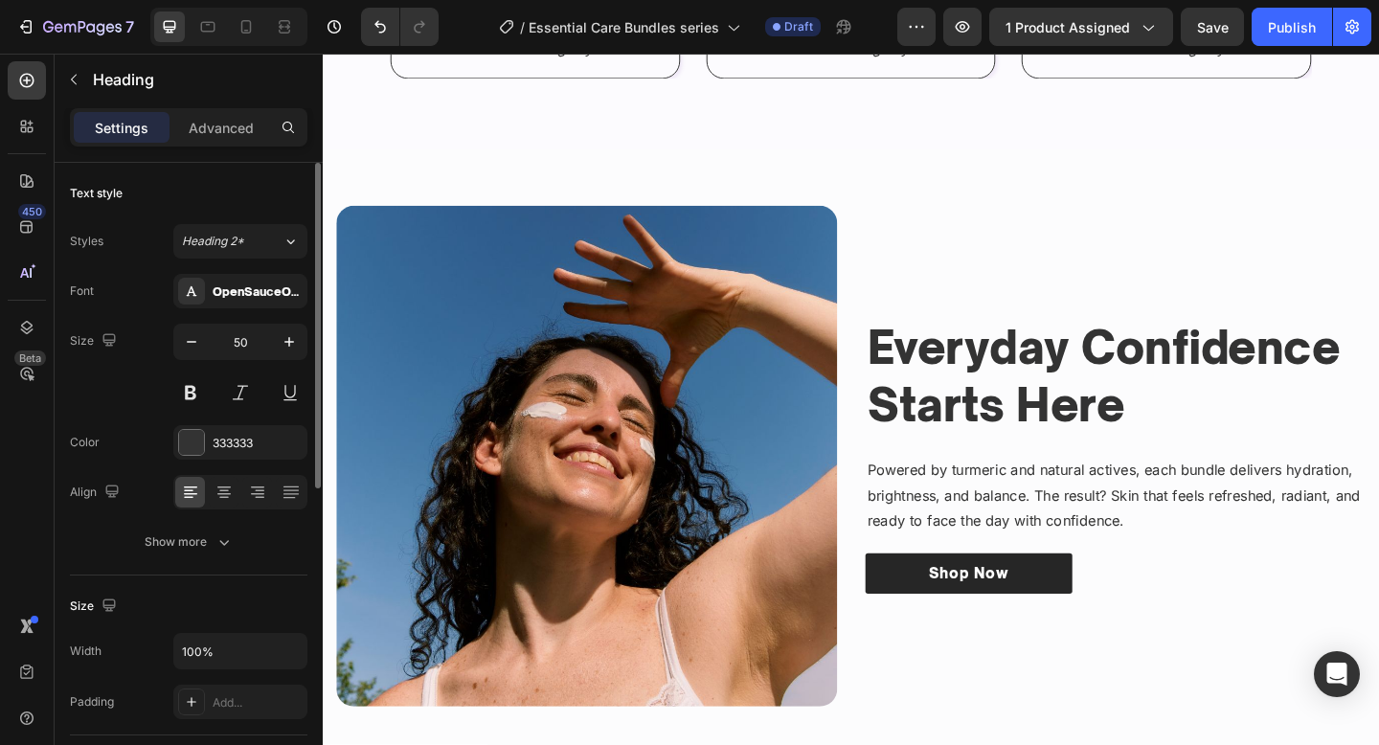
scroll to position [2883, 0]
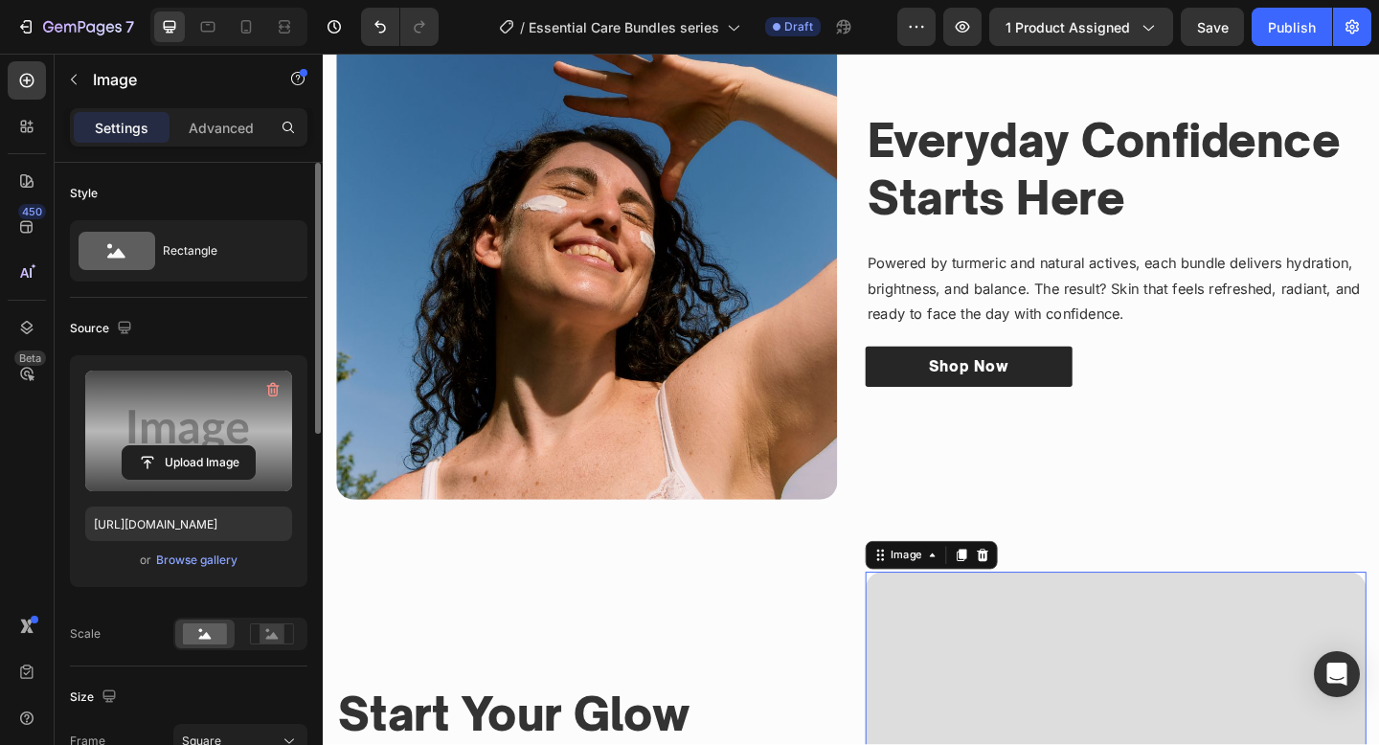
click at [193, 431] on label at bounding box center [188, 431] width 207 height 121
click at [193, 446] on input "file" at bounding box center [189, 462] width 132 height 33
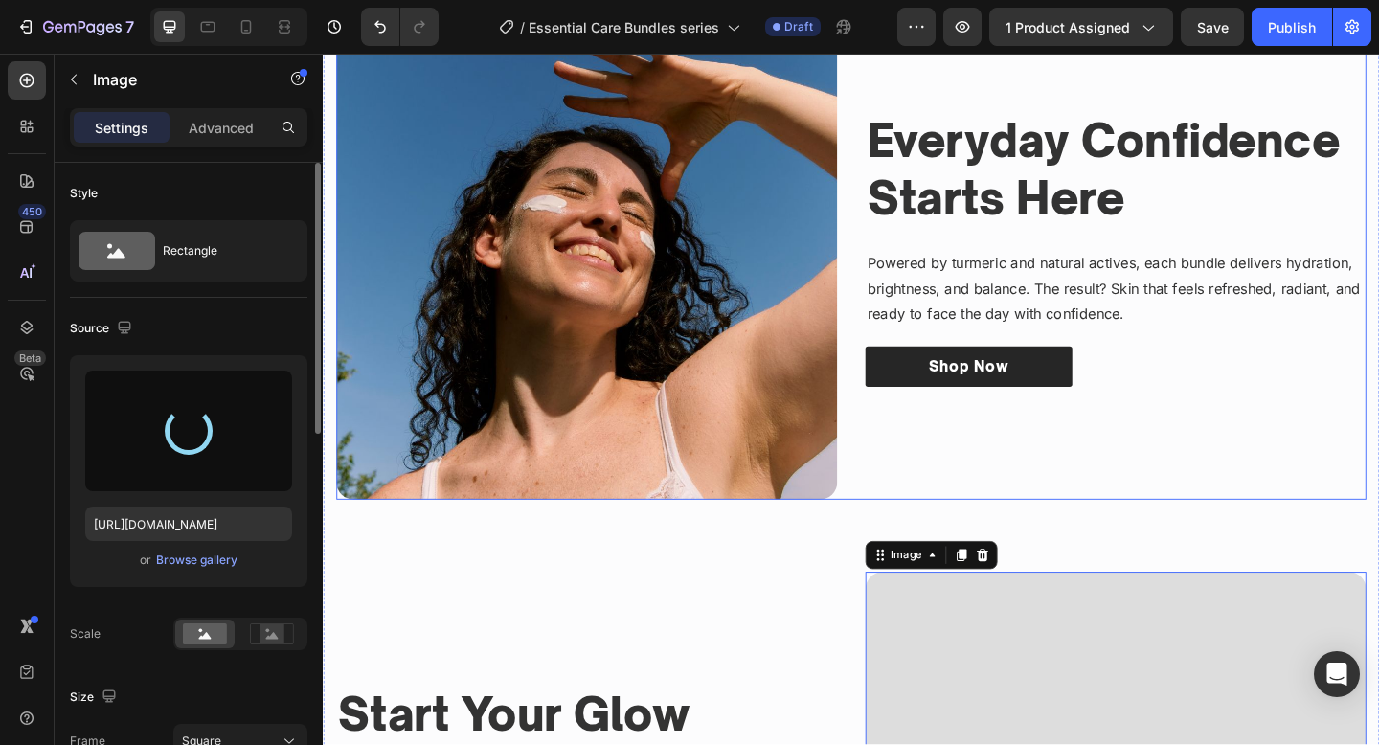
type input "https://cdn.shopify.com/s/files/1/0652/6065/0668/files/gempages_581515696211493…"
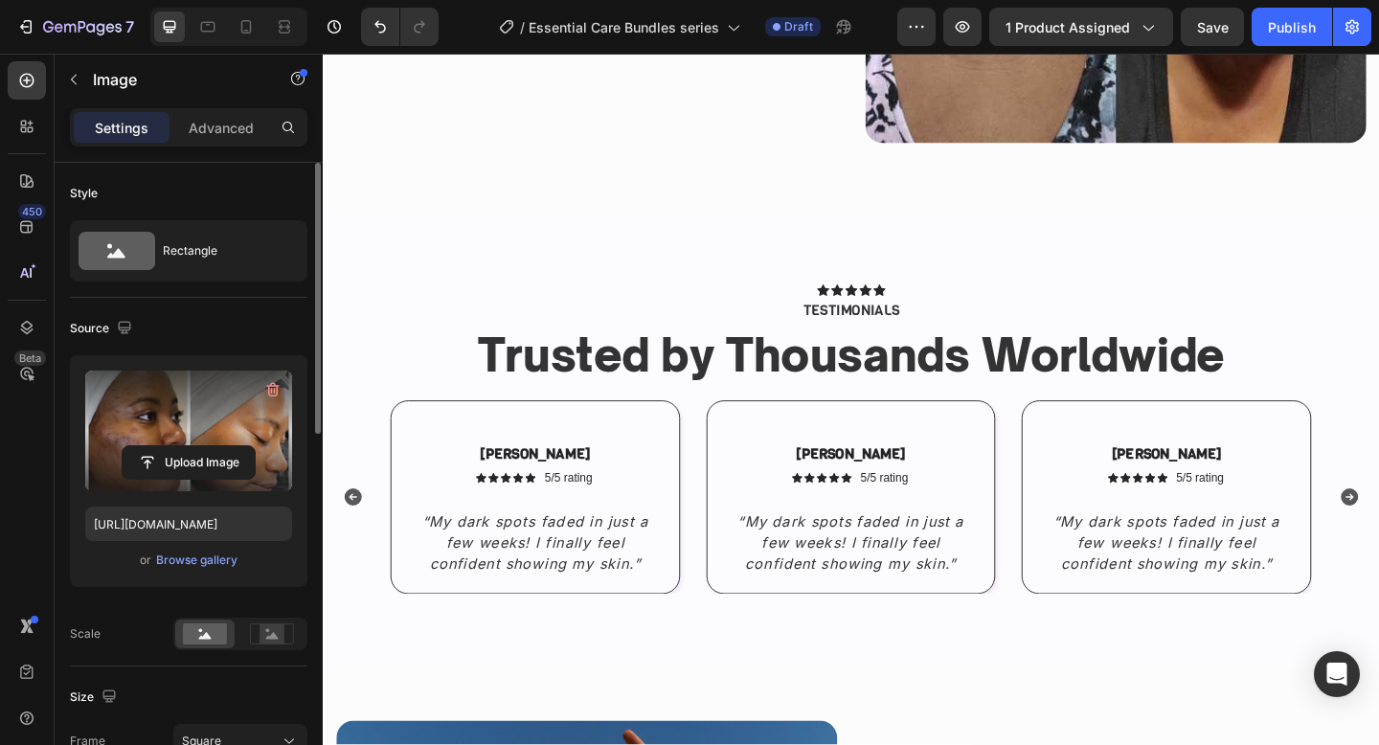
scroll to position [2032, 0]
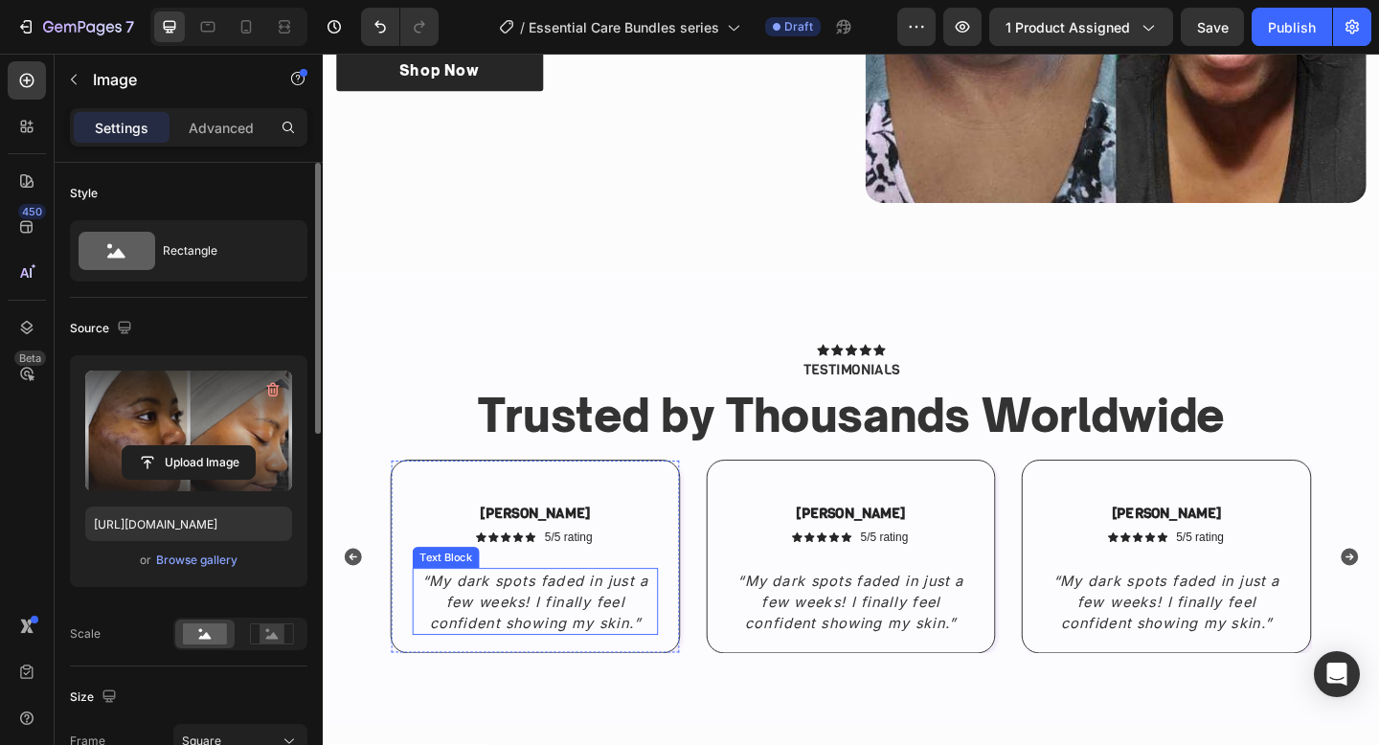
click at [585, 652] on icon "“My dark spots faded in just a few weeks! I finally feel confident showing my s…" at bounding box center [554, 650] width 246 height 65
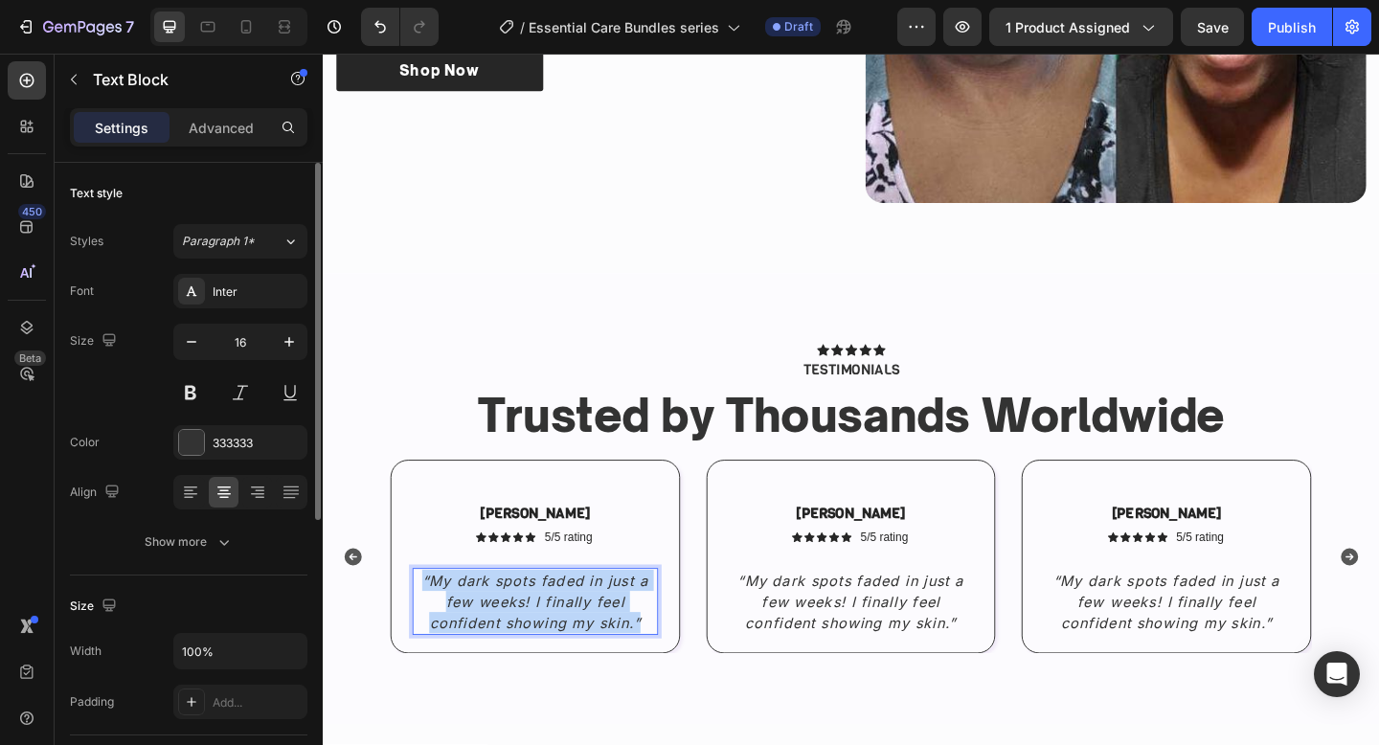
click at [585, 652] on icon "“My dark spots faded in just a few weeks! I finally feel confident showing my s…" at bounding box center [554, 650] width 246 height 65
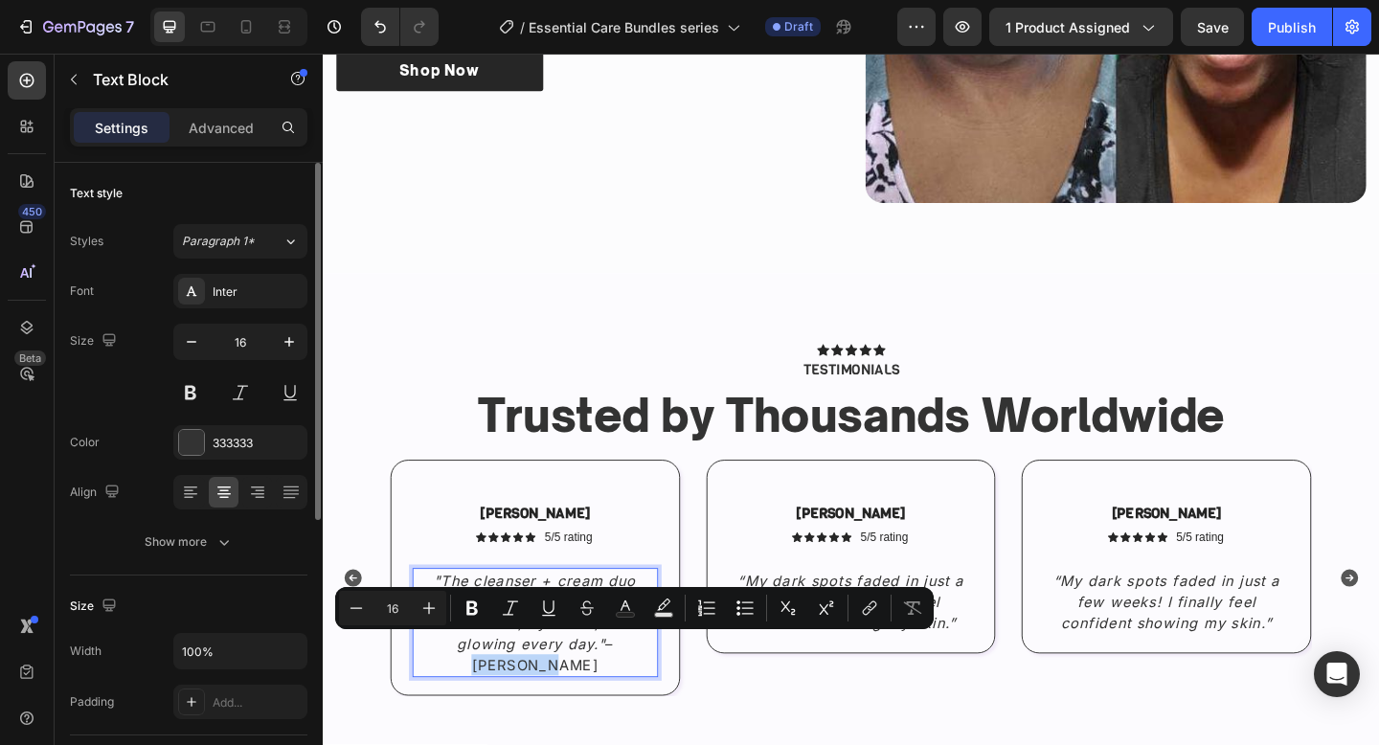
drag, startPoint x: 683, startPoint y: 695, endPoint x: 597, endPoint y: 703, distance: 86.5
click at [597, 703] on p ""The cleanser + cream duo simplified my routine. My skin feels clean, hydrated,…" at bounding box center [553, 673] width 263 height 115
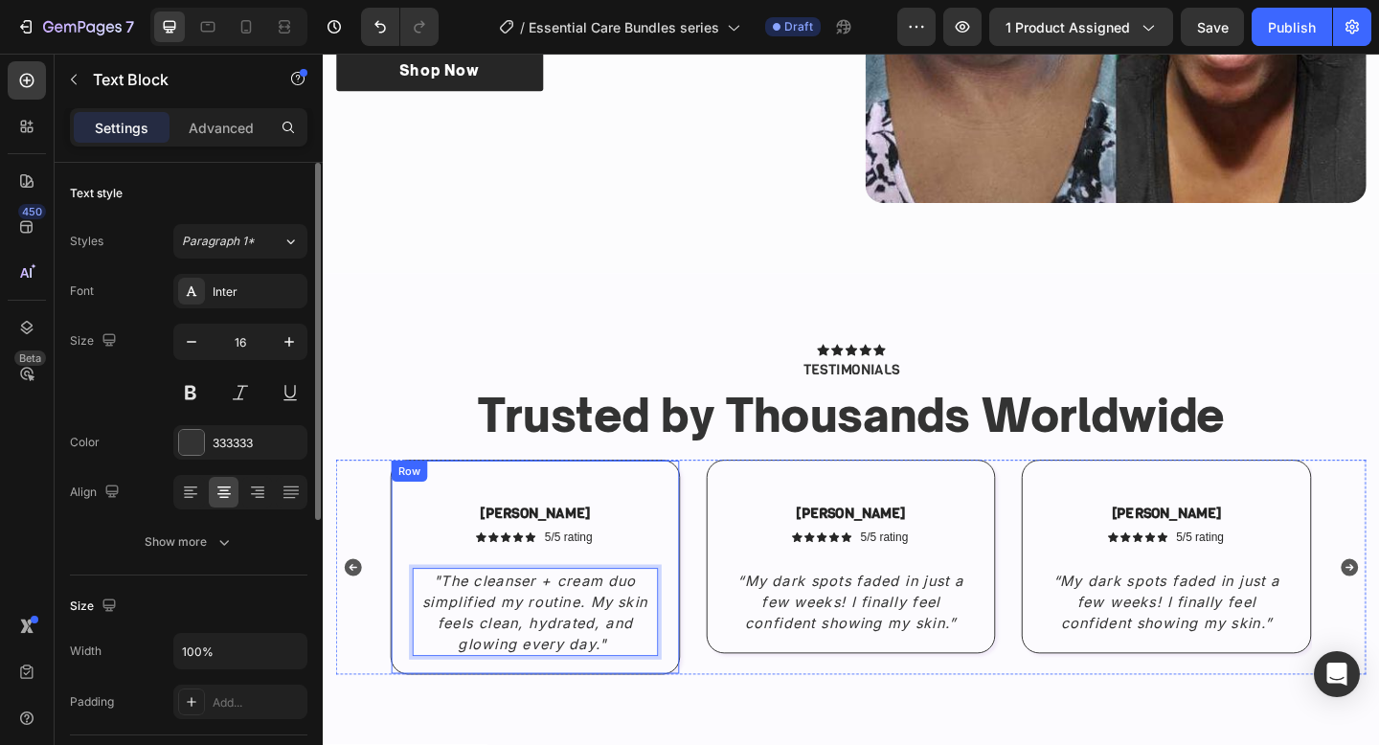
click at [558, 542] on div "Sophia L. Text Block Icon Icon Icon Icon Icon Icon List 5/5 rating Text Block R…" at bounding box center [553, 613] width 315 height 234
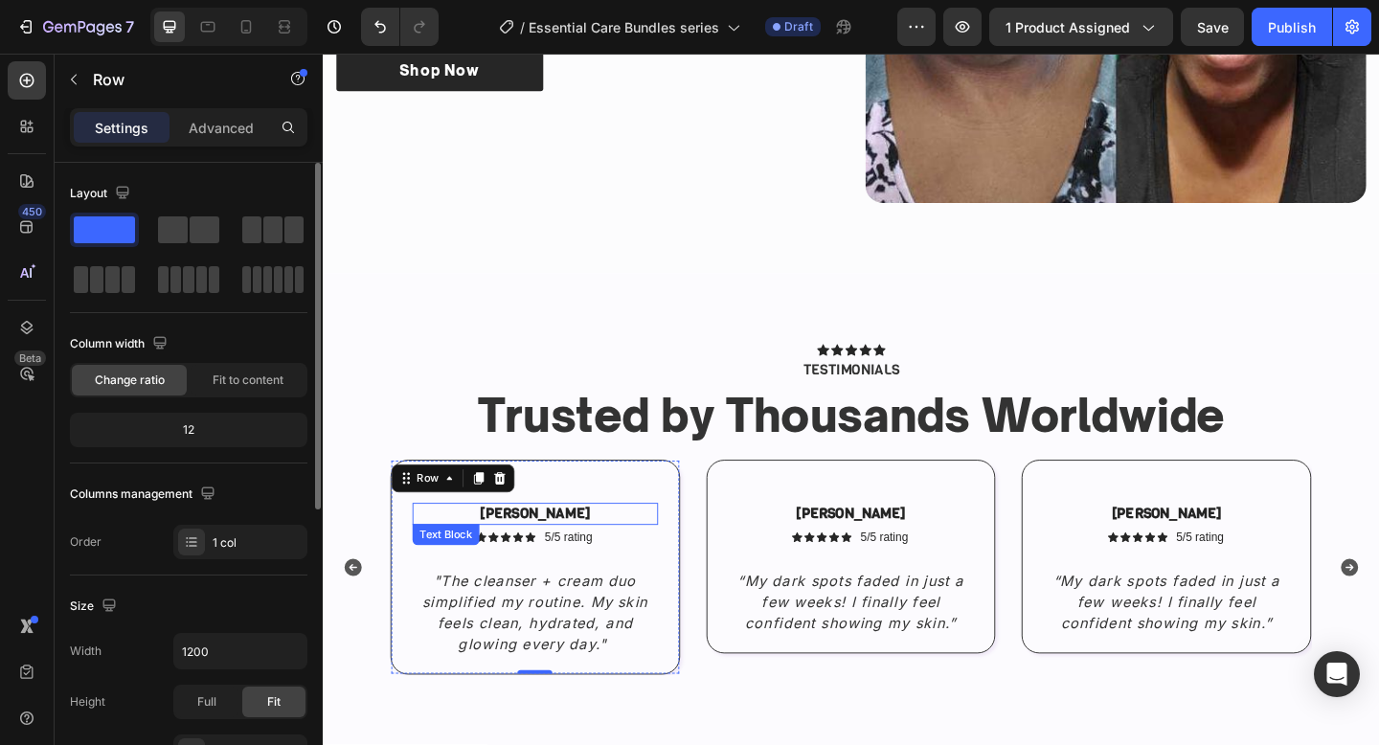
click at [543, 555] on strong "Sophia L." at bounding box center [554, 554] width 120 height 20
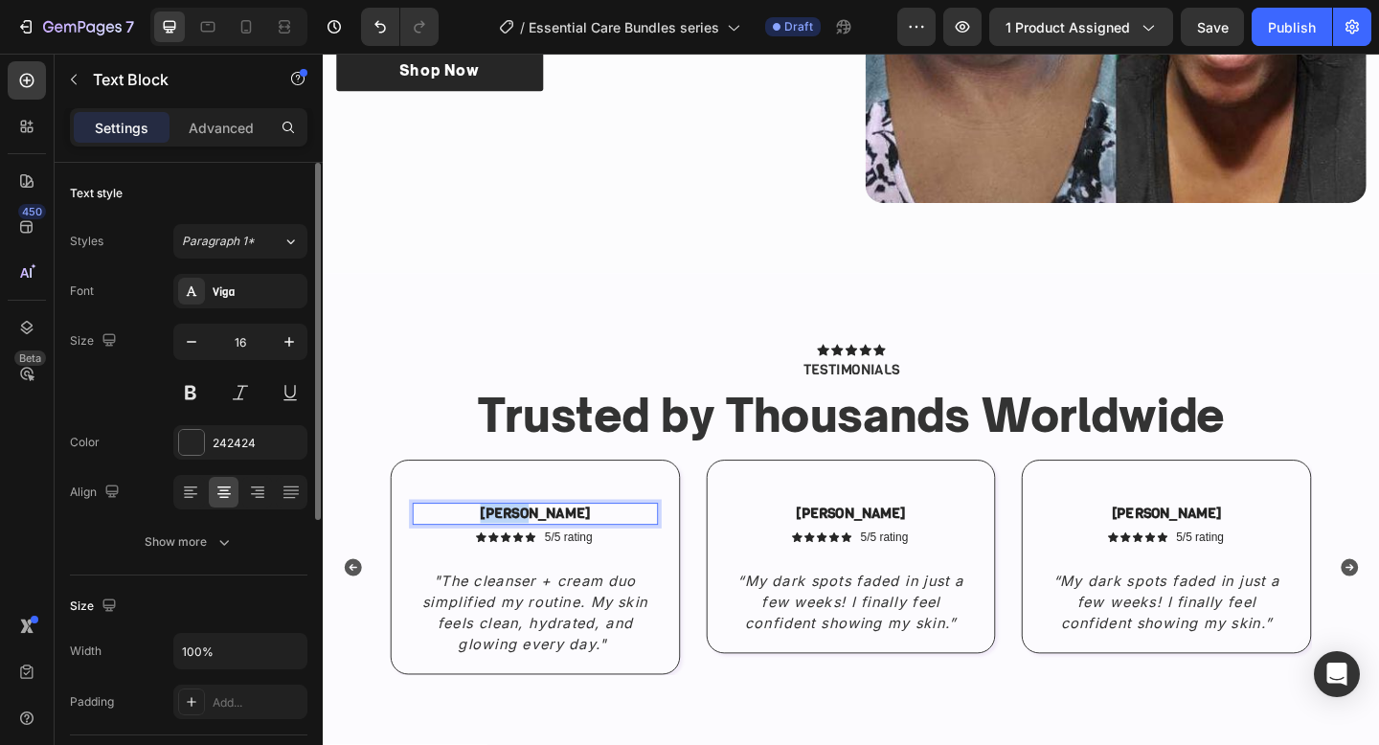
click at [543, 555] on strong "Sophia L." at bounding box center [554, 554] width 120 height 20
click at [212, 300] on div "Viga" at bounding box center [240, 291] width 134 height 34
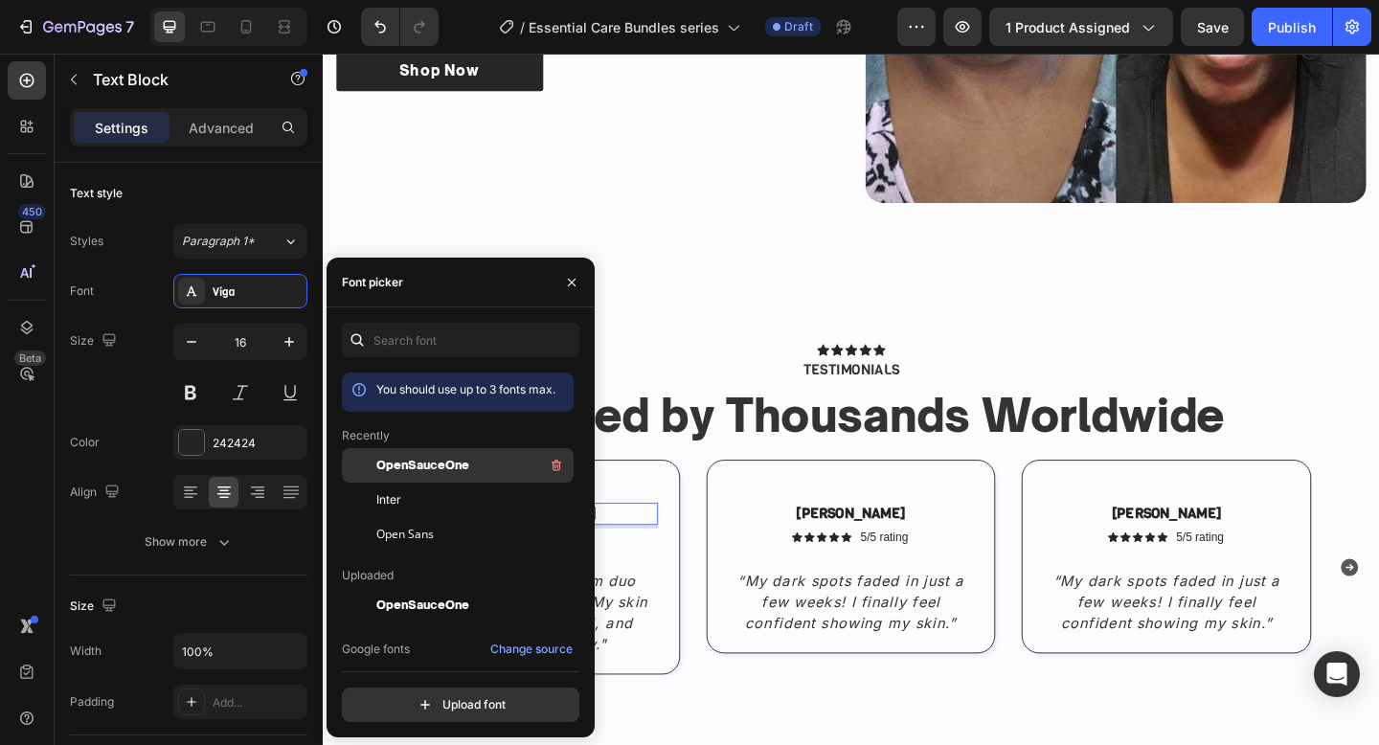
click at [402, 461] on span "OpenSauceOne" at bounding box center [422, 465] width 93 height 17
click at [770, 460] on strong "Trusted by Thousands Worldwide" at bounding box center [897, 447] width 812 height 59
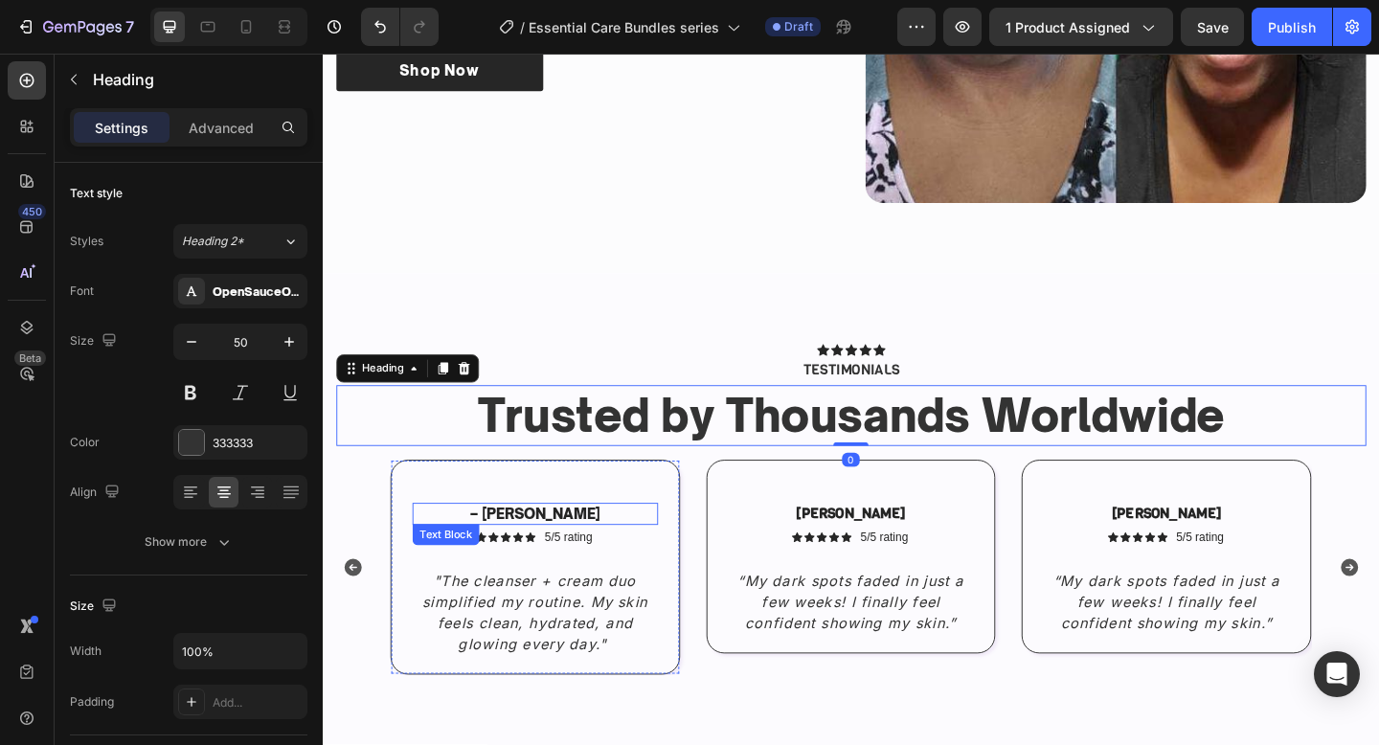
click at [556, 550] on strong "– Emily R." at bounding box center [554, 554] width 141 height 19
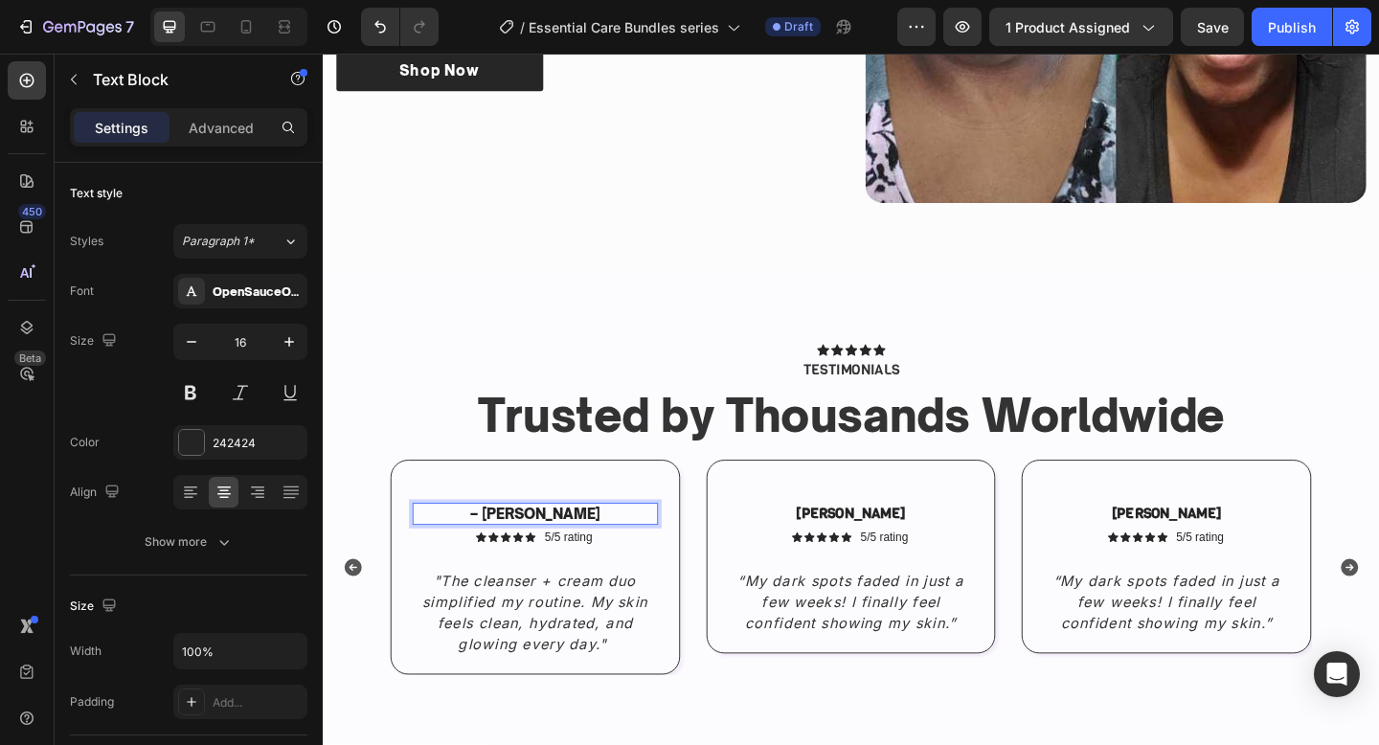
click at [522, 551] on strong "– Emily R." at bounding box center [554, 554] width 141 height 19
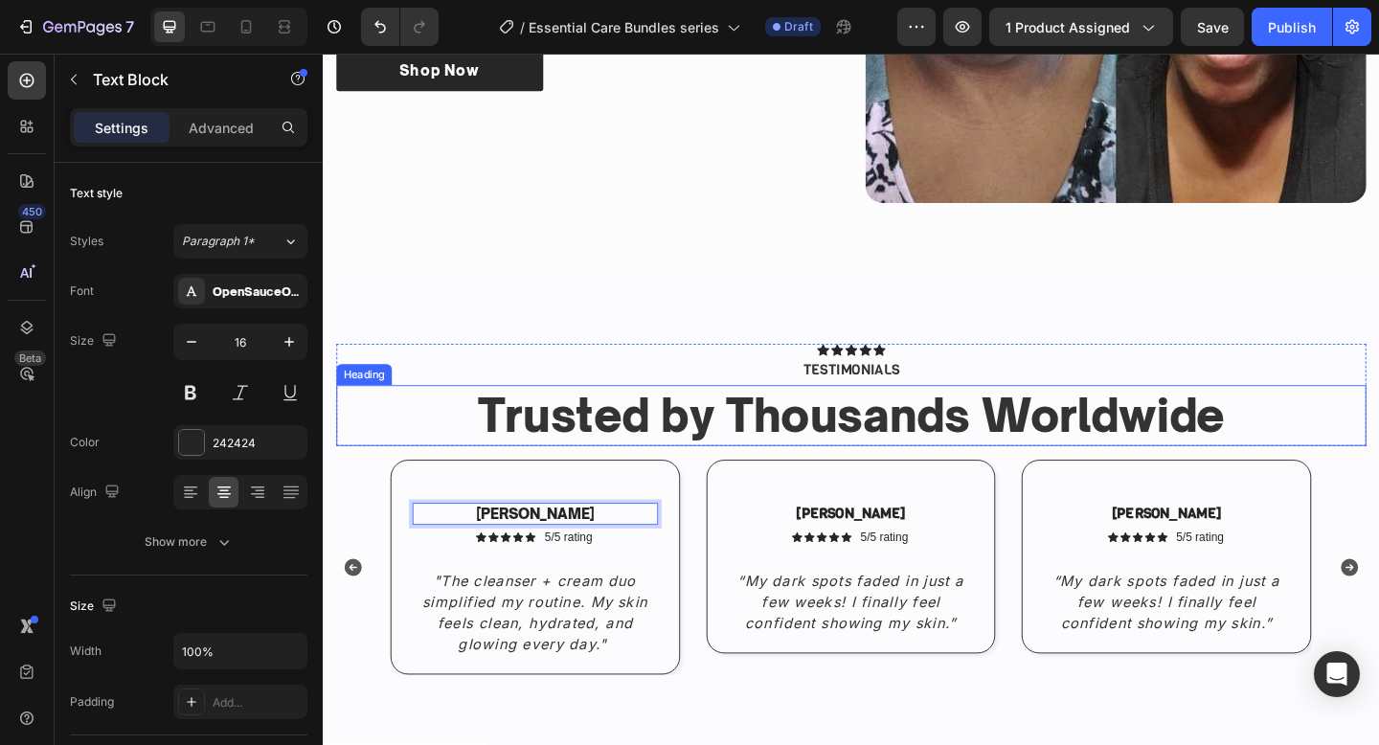
click at [597, 452] on strong "Trusted by Thousands Worldwide" at bounding box center [897, 447] width 812 height 59
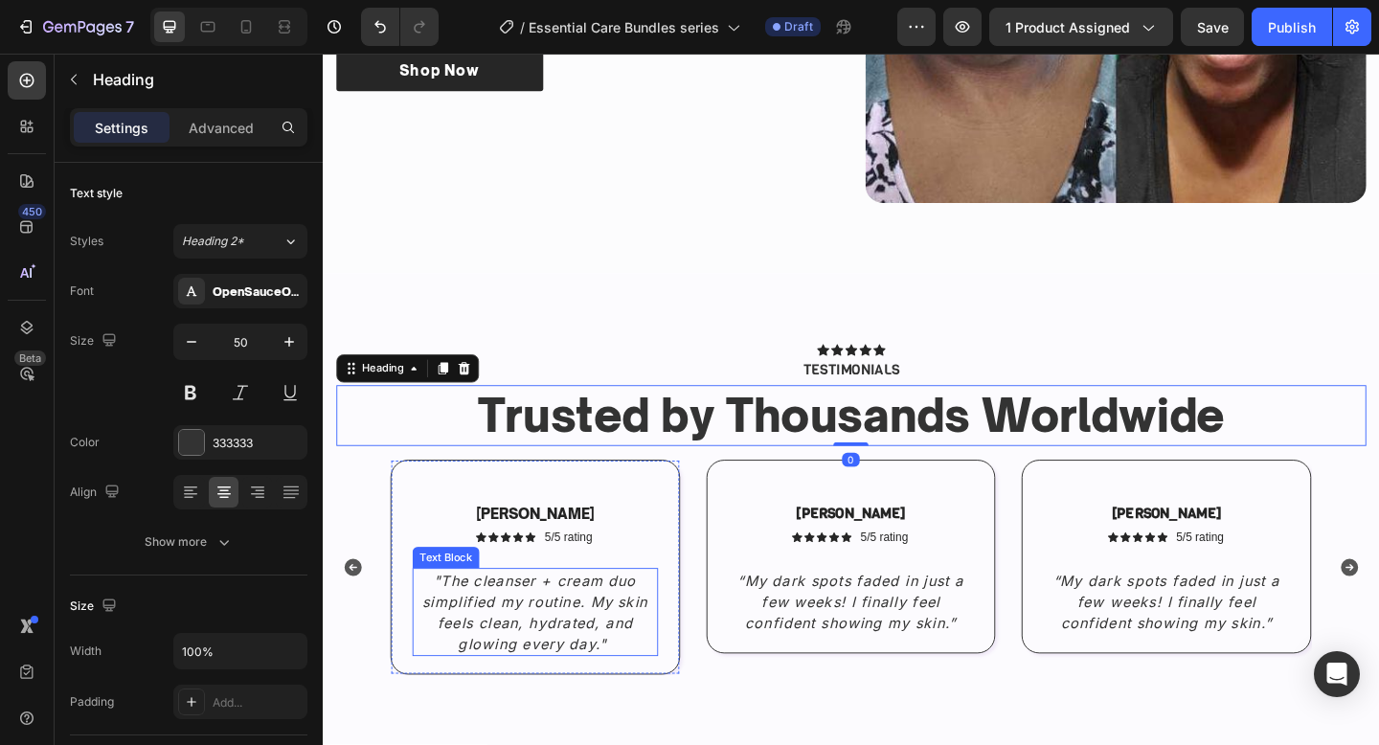
click at [591, 667] on icon ""The cleanser + cream duo simplified my routine. My skin feels clean, hydrated,…" at bounding box center [553, 662] width 245 height 88
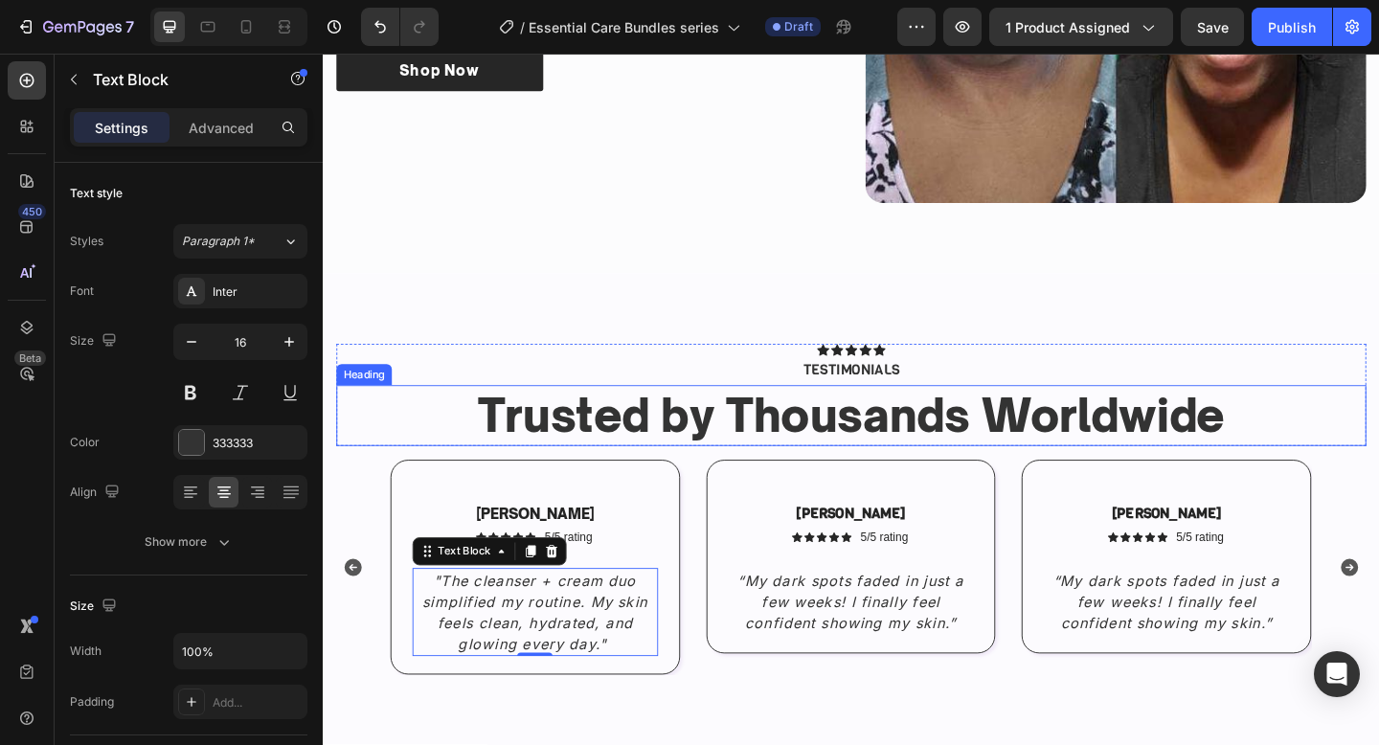
click at [730, 446] on strong "Trusted by Thousands Worldwide" at bounding box center [897, 447] width 812 height 59
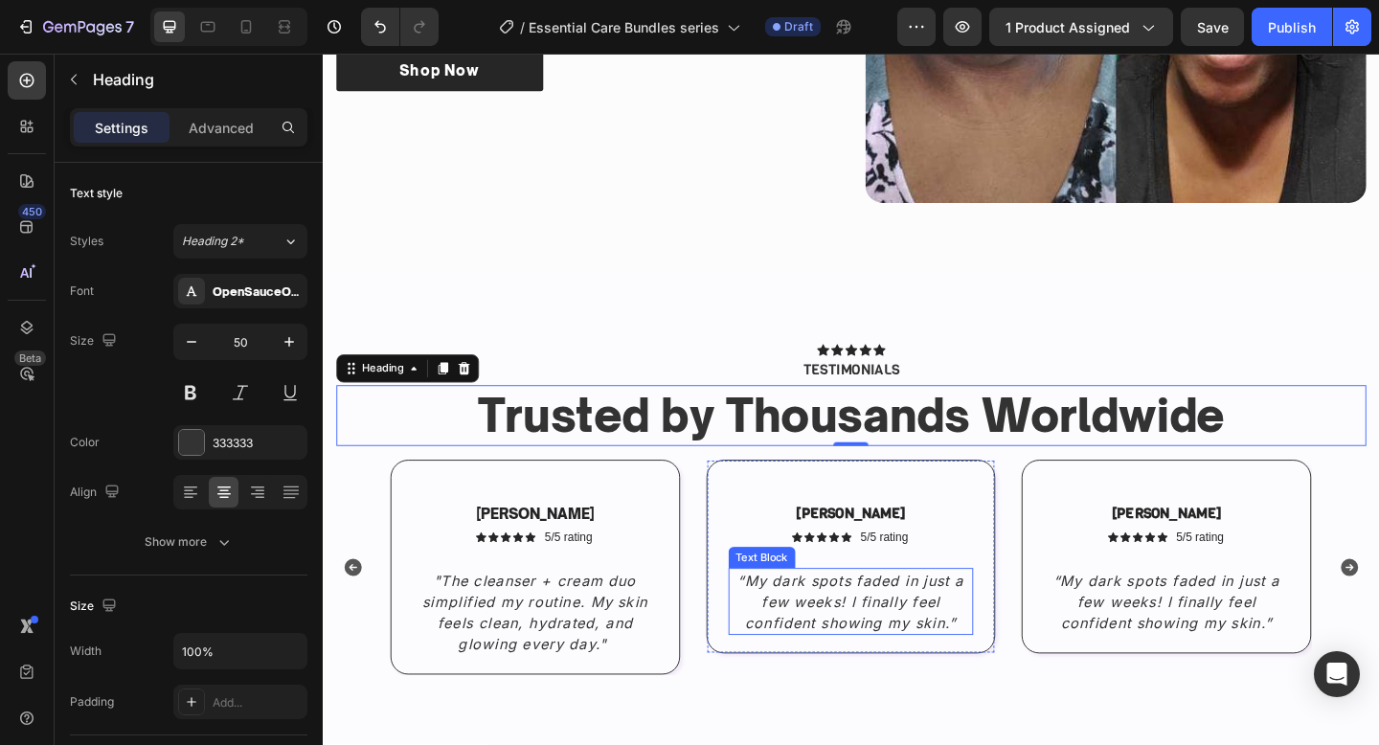
click at [869, 633] on icon "“My dark spots faded in just a few weeks! I finally feel confident showing my s…" at bounding box center [897, 650] width 246 height 65
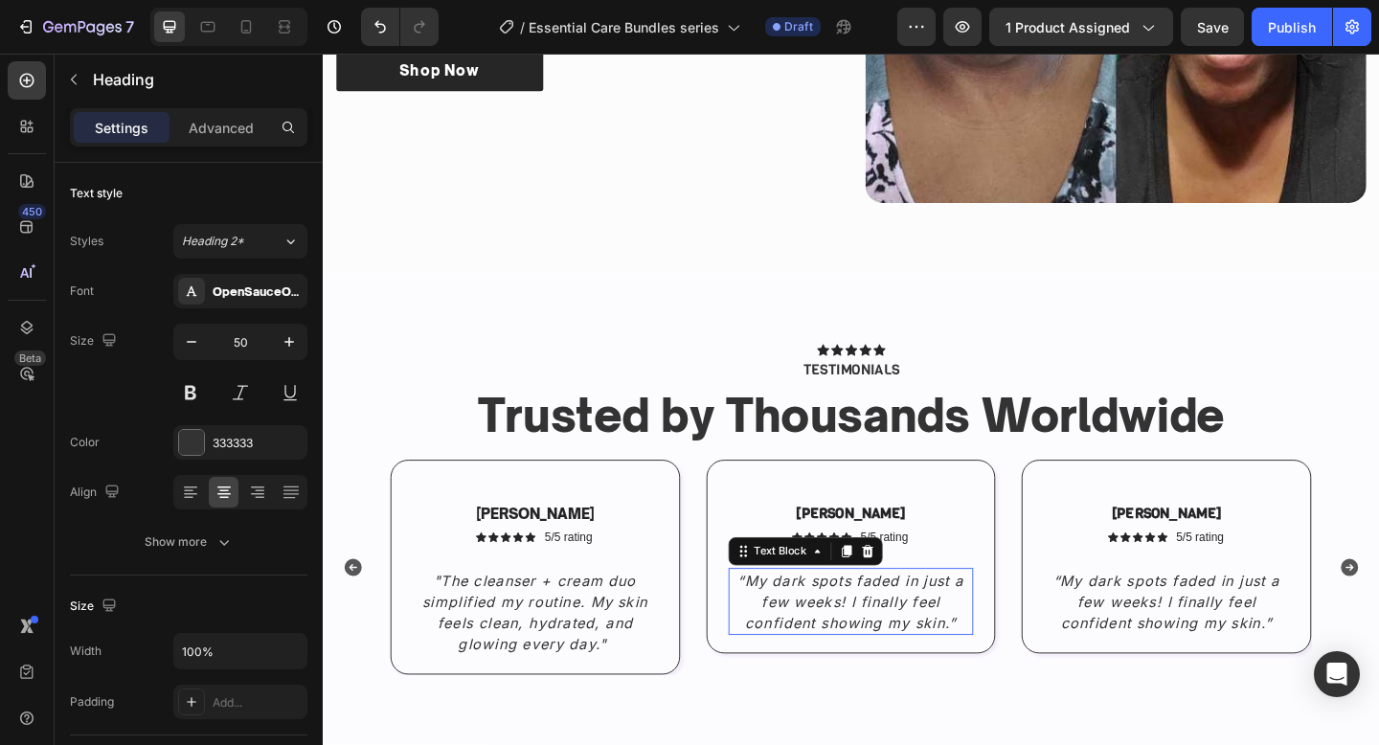
click at [869, 633] on icon "“My dark spots faded in just a few weeks! I finally feel confident showing my s…" at bounding box center [897, 650] width 246 height 65
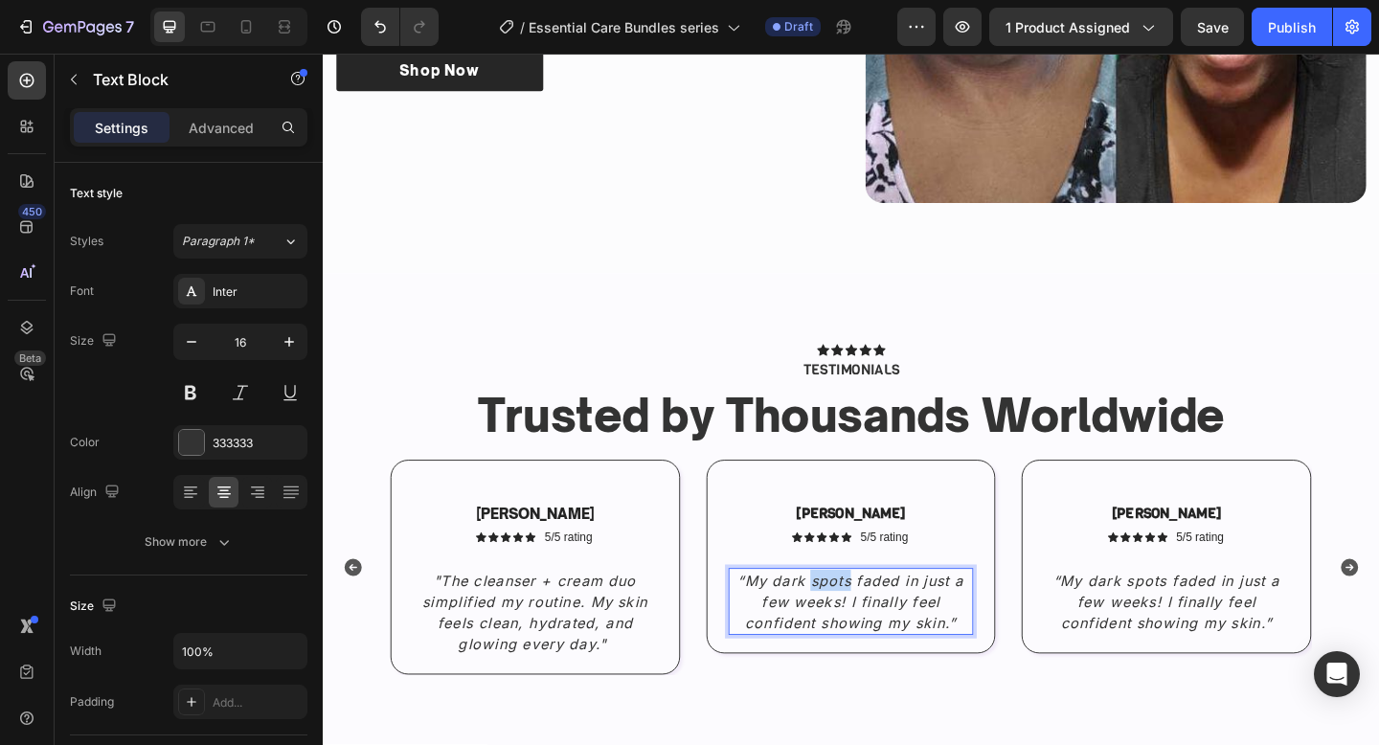
click at [869, 633] on icon "“My dark spots faded in just a few weeks! I finally feel confident showing my s…" at bounding box center [897, 650] width 246 height 65
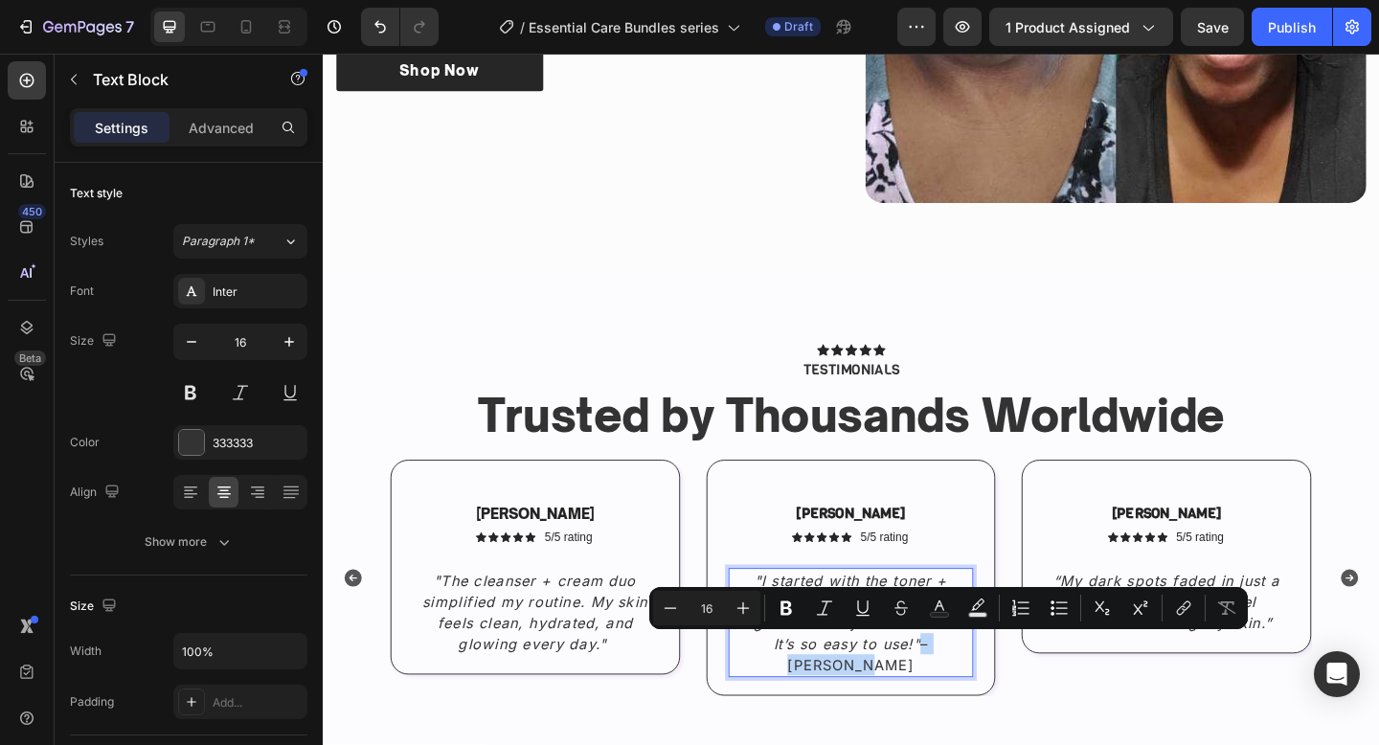
drag, startPoint x: 1024, startPoint y: 690, endPoint x: 936, endPoint y: 692, distance: 88.2
click at [936, 692] on p ""I started with the toner + cream bundle and noticed brighter skin in just two …" at bounding box center [897, 673] width 263 height 115
copy p "– Sarah L."
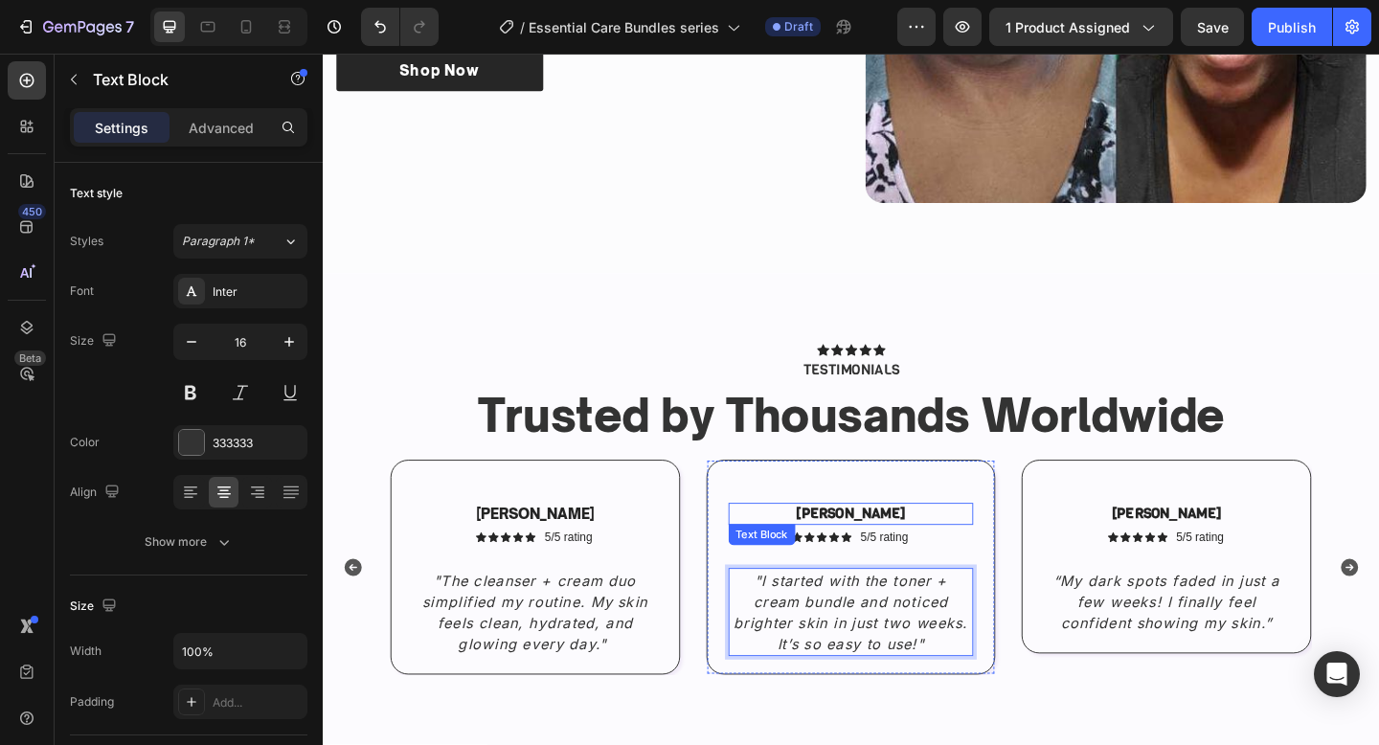
click at [887, 544] on strong "Sophia L." at bounding box center [897, 554] width 120 height 20
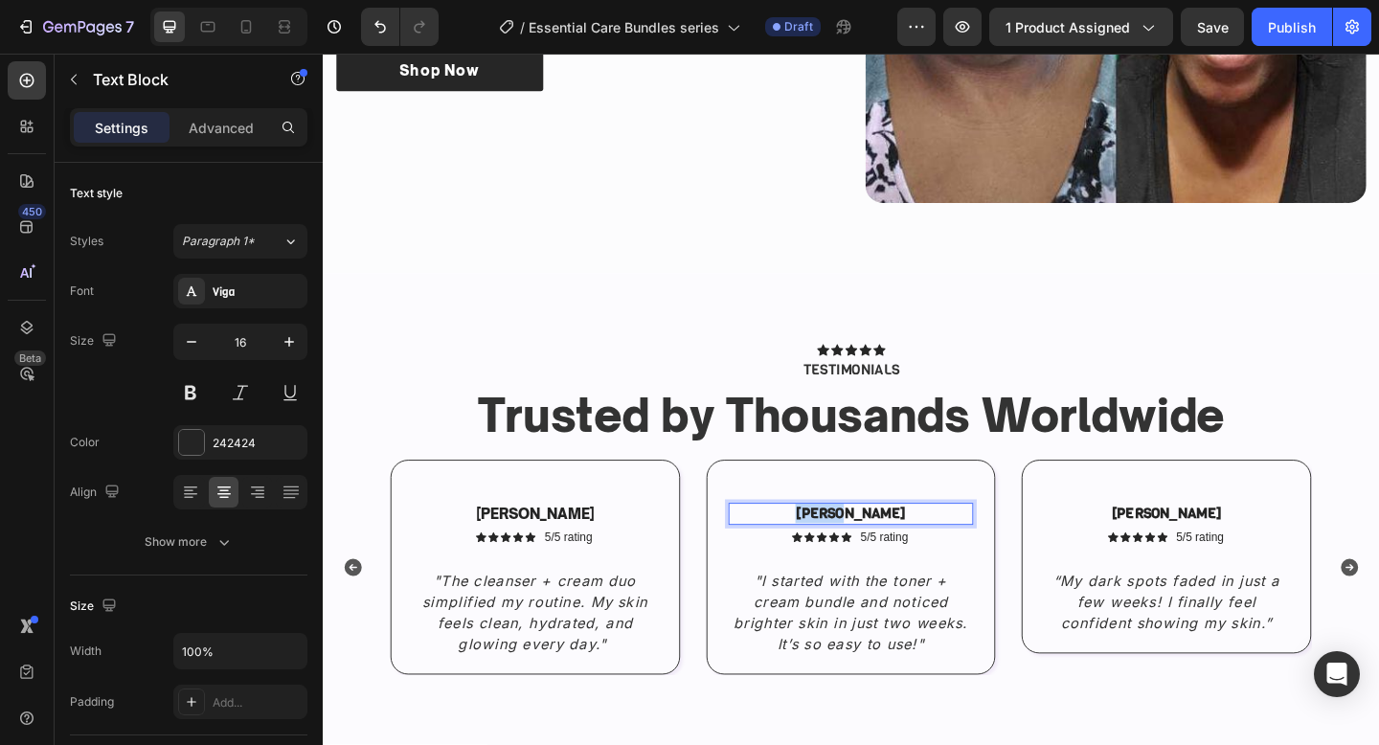
click at [887, 544] on strong "Sophia L." at bounding box center [897, 554] width 120 height 20
click at [875, 554] on strong "– Sarah L." at bounding box center [897, 554] width 132 height 20
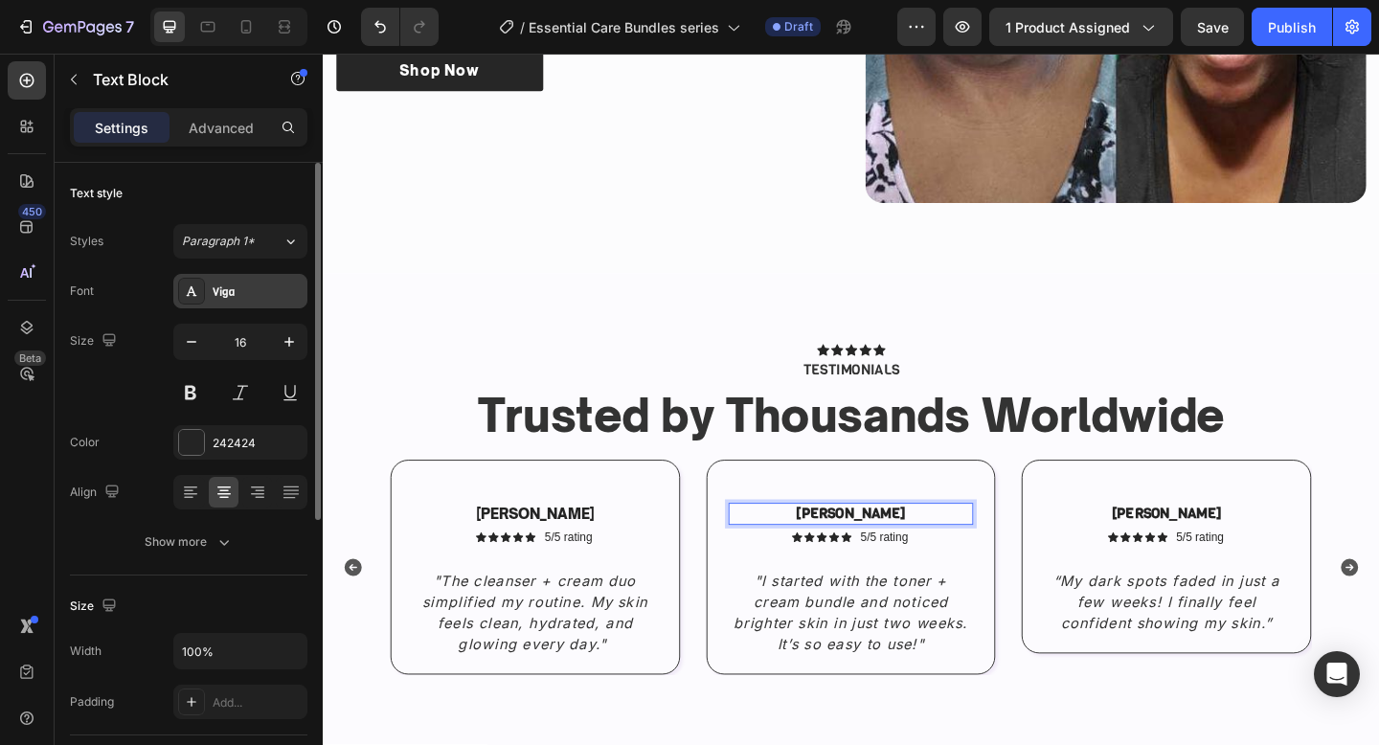
click at [219, 288] on div "Viga" at bounding box center [258, 291] width 90 height 17
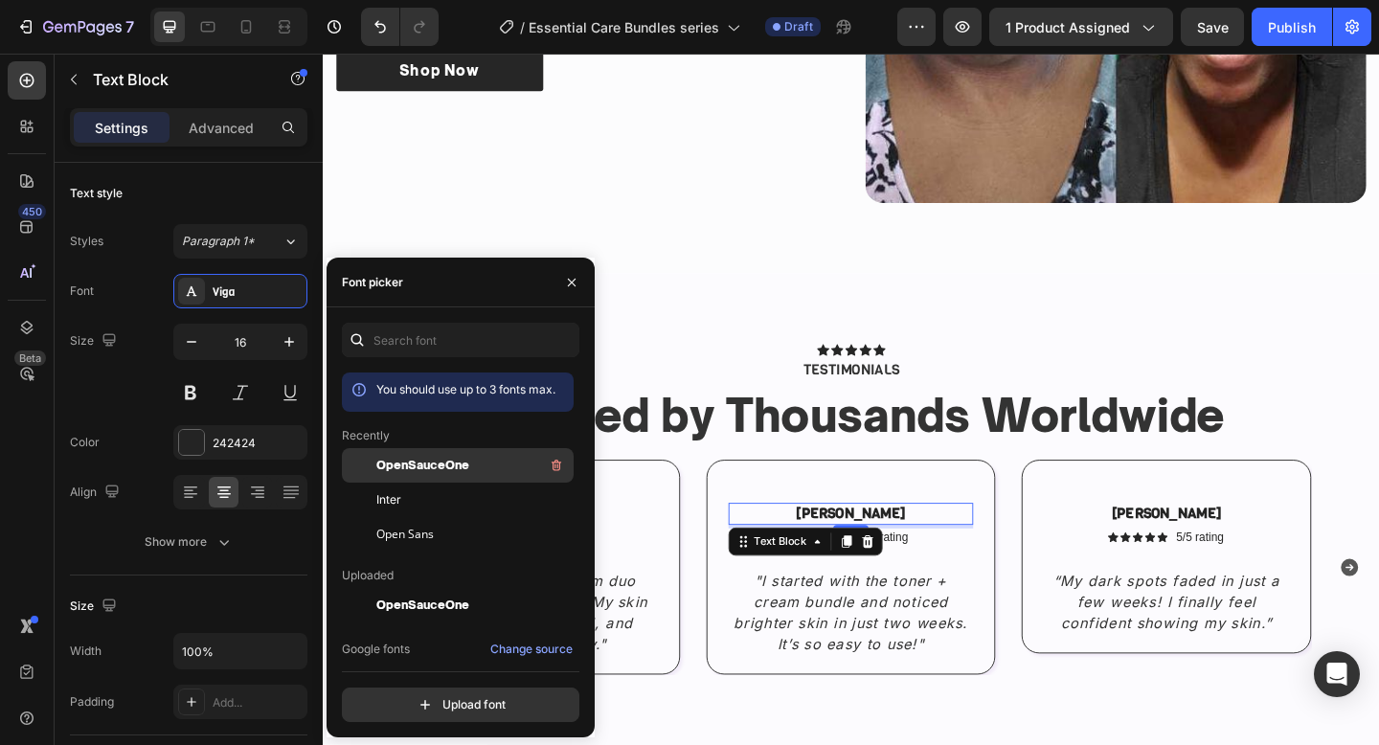
click at [445, 461] on span "OpenSauceOne" at bounding box center [422, 465] width 93 height 17
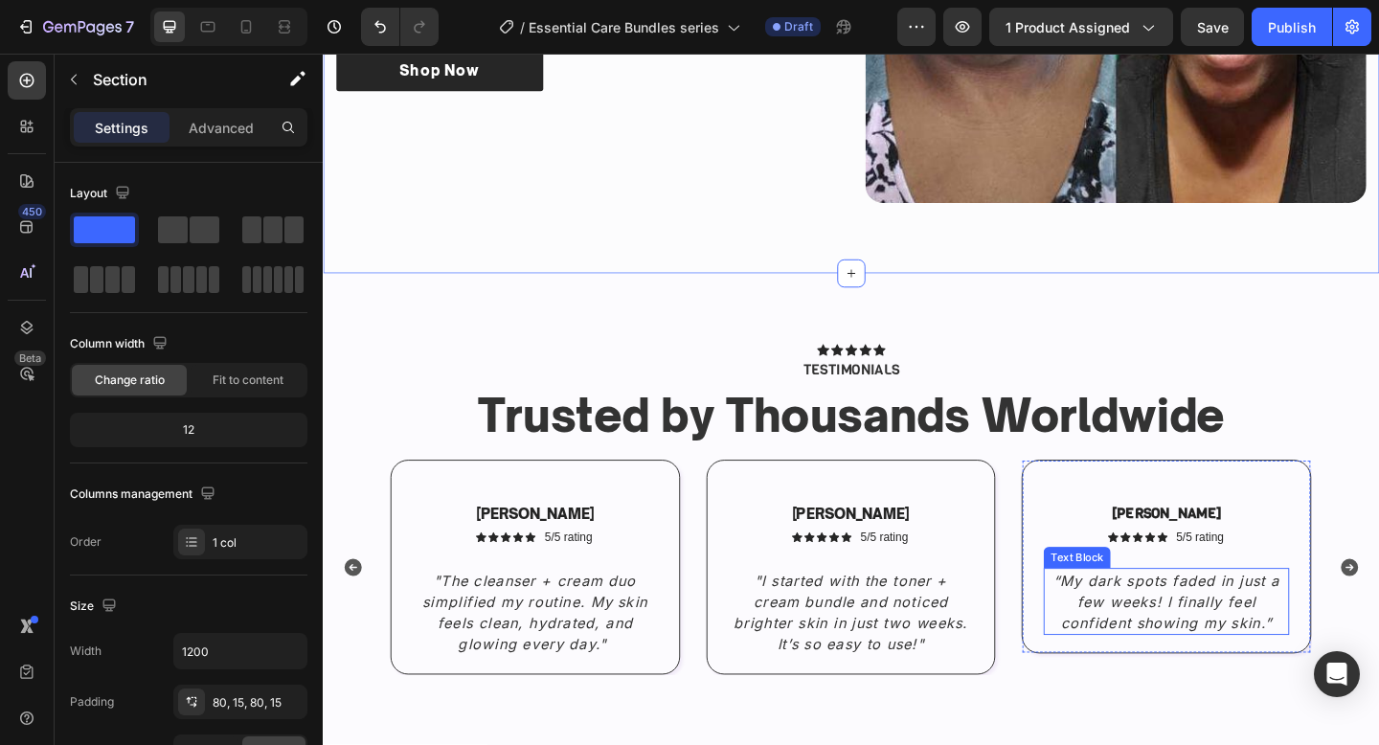
click at [1126, 631] on icon "“My dark spots faded in just a few weeks! I finally feel confident showing my s…" at bounding box center [1241, 650] width 246 height 65
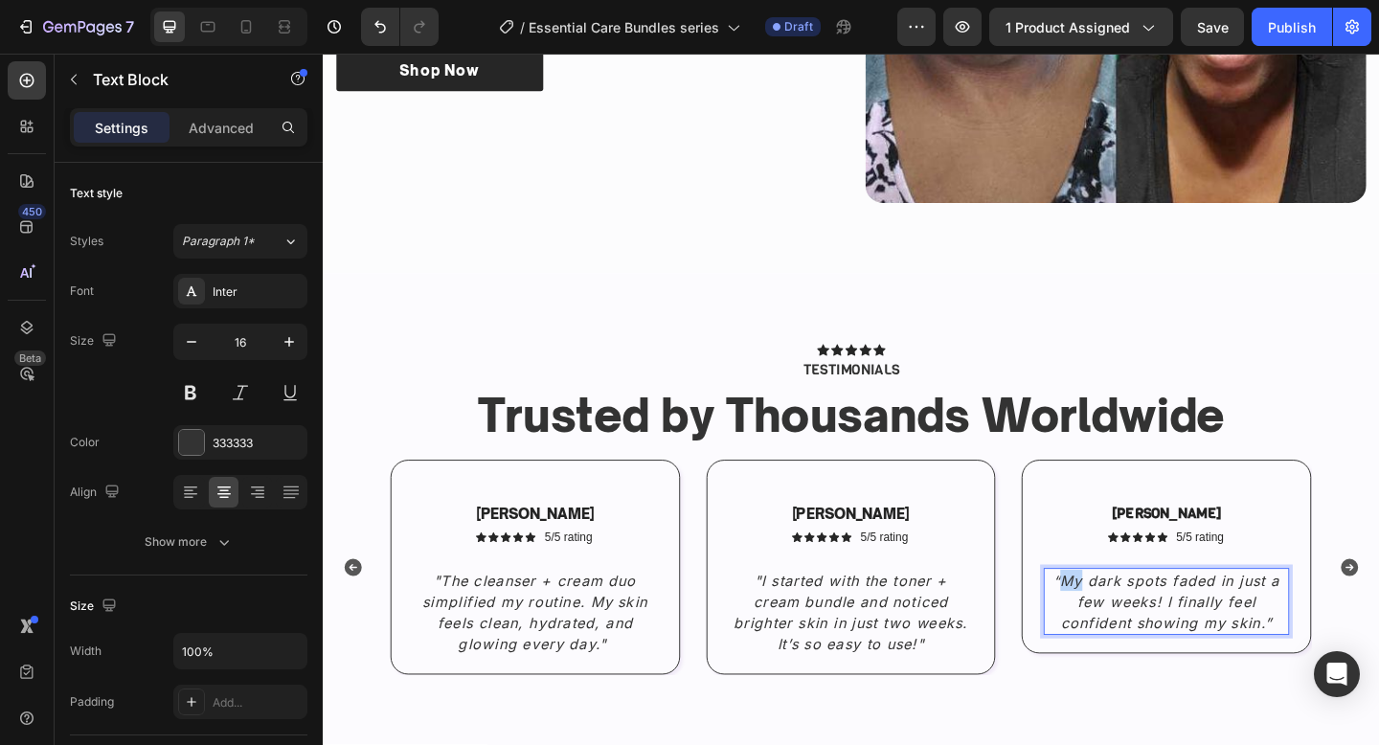
click at [1126, 631] on icon "“My dark spots faded in just a few weeks! I finally feel confident showing my s…" at bounding box center [1241, 650] width 246 height 65
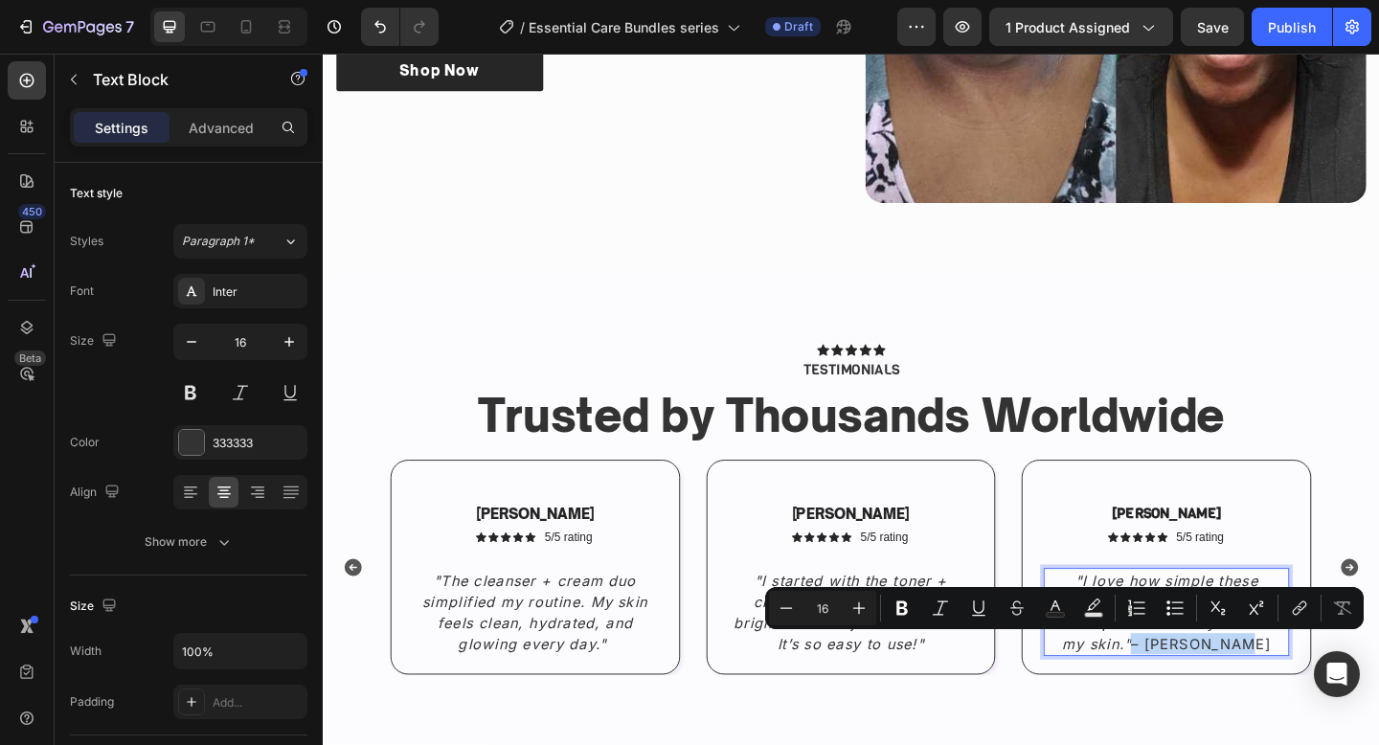
drag, startPoint x: 1347, startPoint y: 698, endPoint x: 1226, endPoint y: 701, distance: 120.7
click at [1226, 701] on p ""I love how simple these bundles are. No confusion, just two steps that actuall…" at bounding box center [1240, 662] width 263 height 92
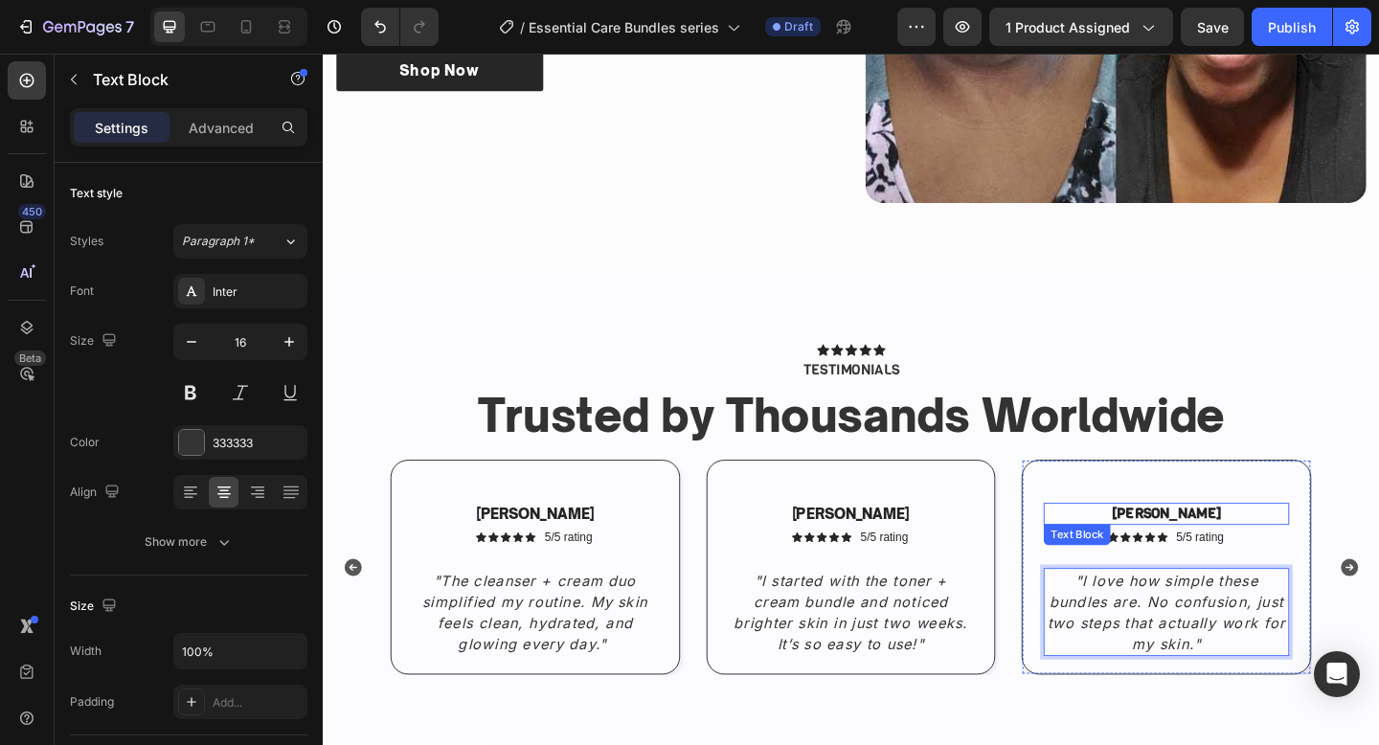
click at [1228, 549] on strong "Sophia L." at bounding box center [1241, 554] width 120 height 20
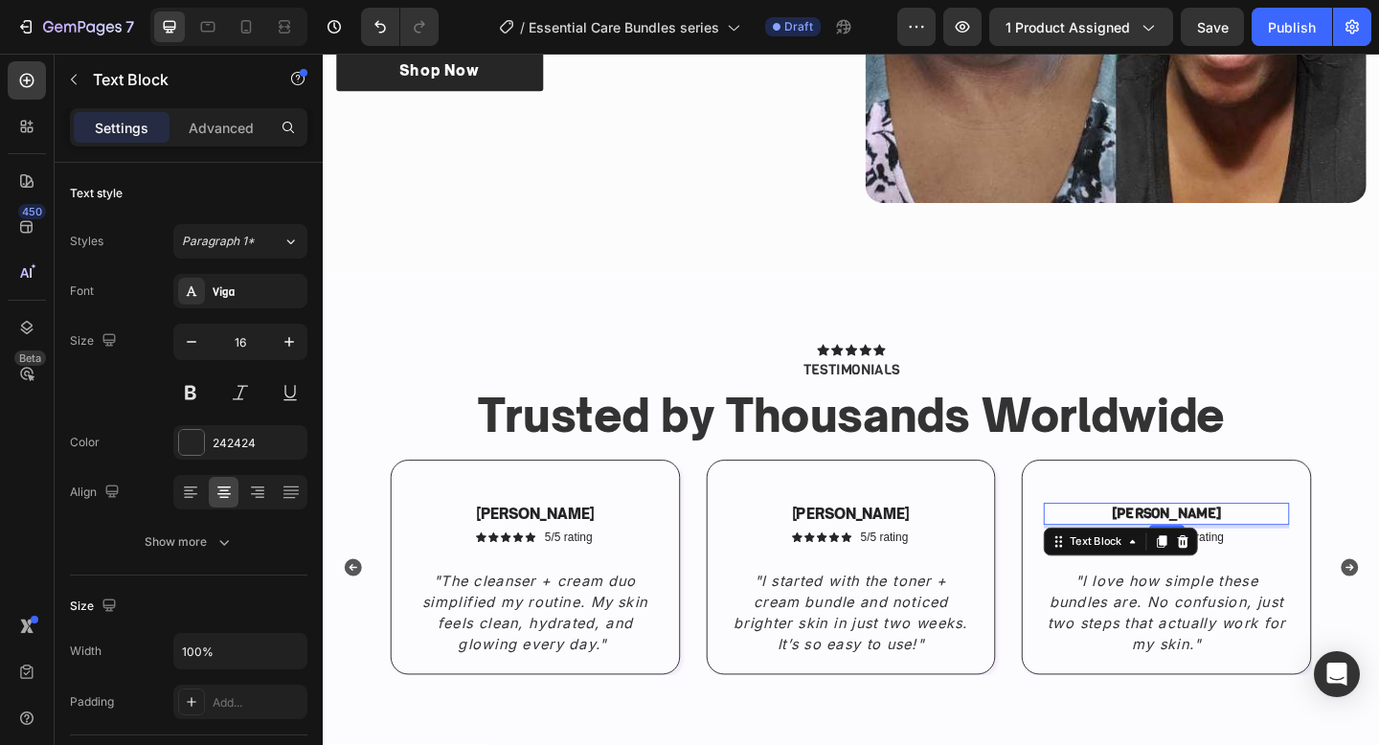
click at [1228, 549] on strong "Sophia L." at bounding box center [1241, 554] width 120 height 20
click at [1205, 556] on strong "– Vanessa K." at bounding box center [1241, 554] width 132 height 20
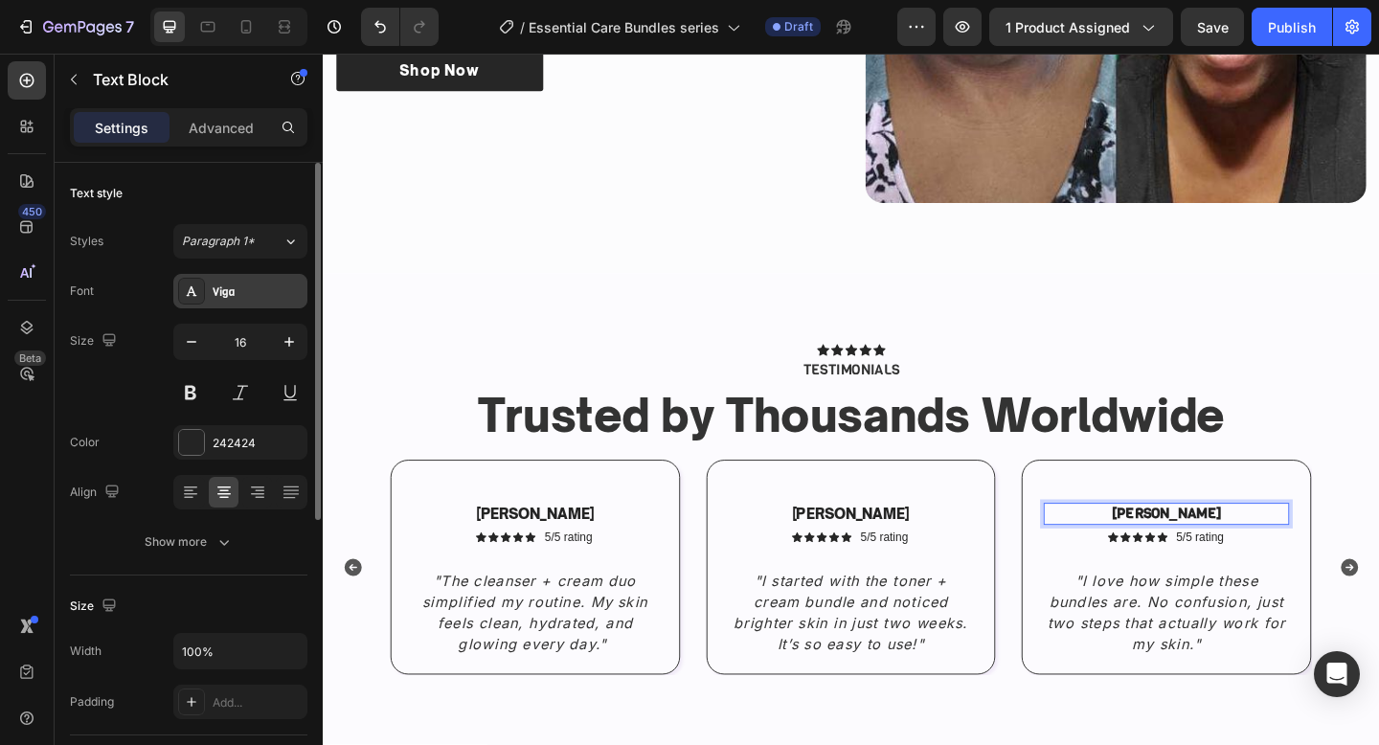
click at [232, 299] on div "Viga" at bounding box center [258, 291] width 90 height 17
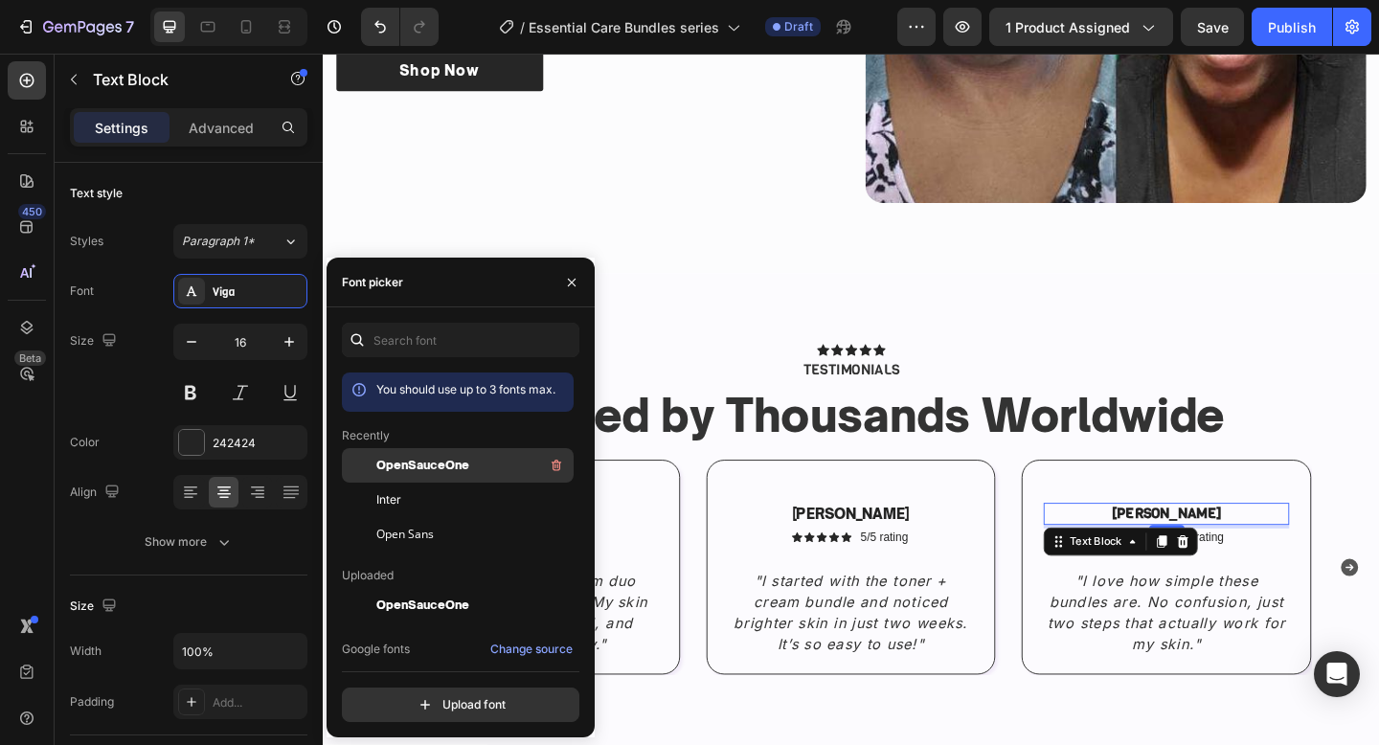
click at [417, 469] on span "OpenSauceOne" at bounding box center [422, 465] width 93 height 17
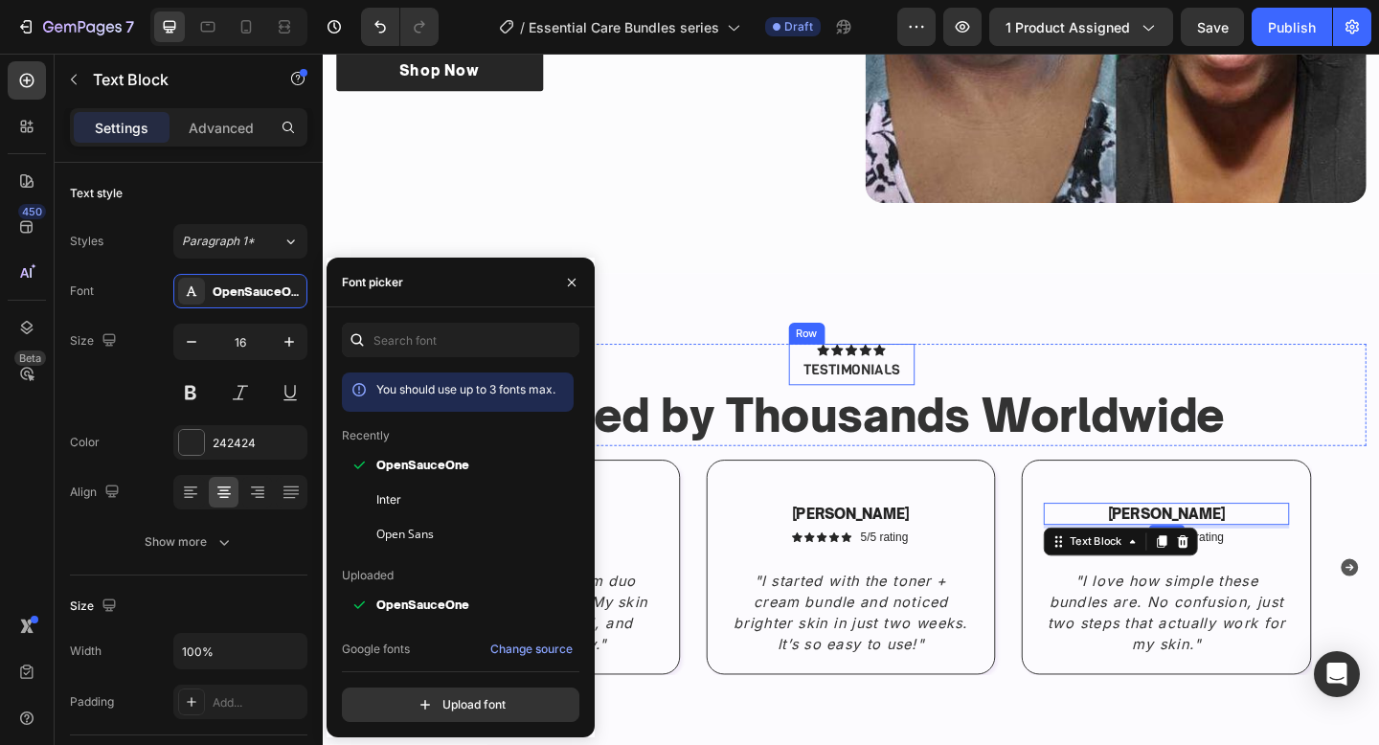
click at [991, 375] on div "Icon Icon Icon Icon Icon Icon List TESTIMONIALS Text Block Row Trusted by Thous…" at bounding box center [897, 425] width 1121 height 111
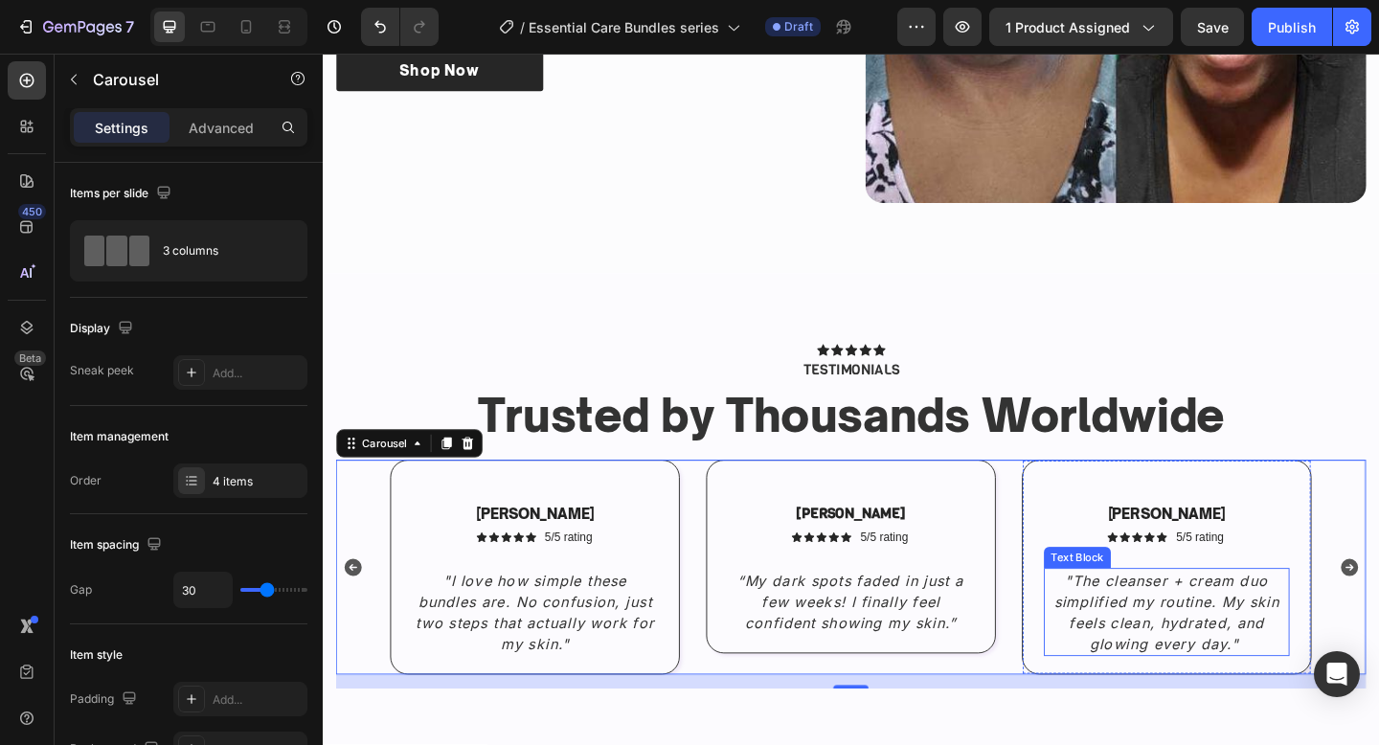
click at [1217, 653] on icon ""The cleanser + cream duo simplified my routine. My skin feels clean, hydrated,…" at bounding box center [1241, 662] width 245 height 88
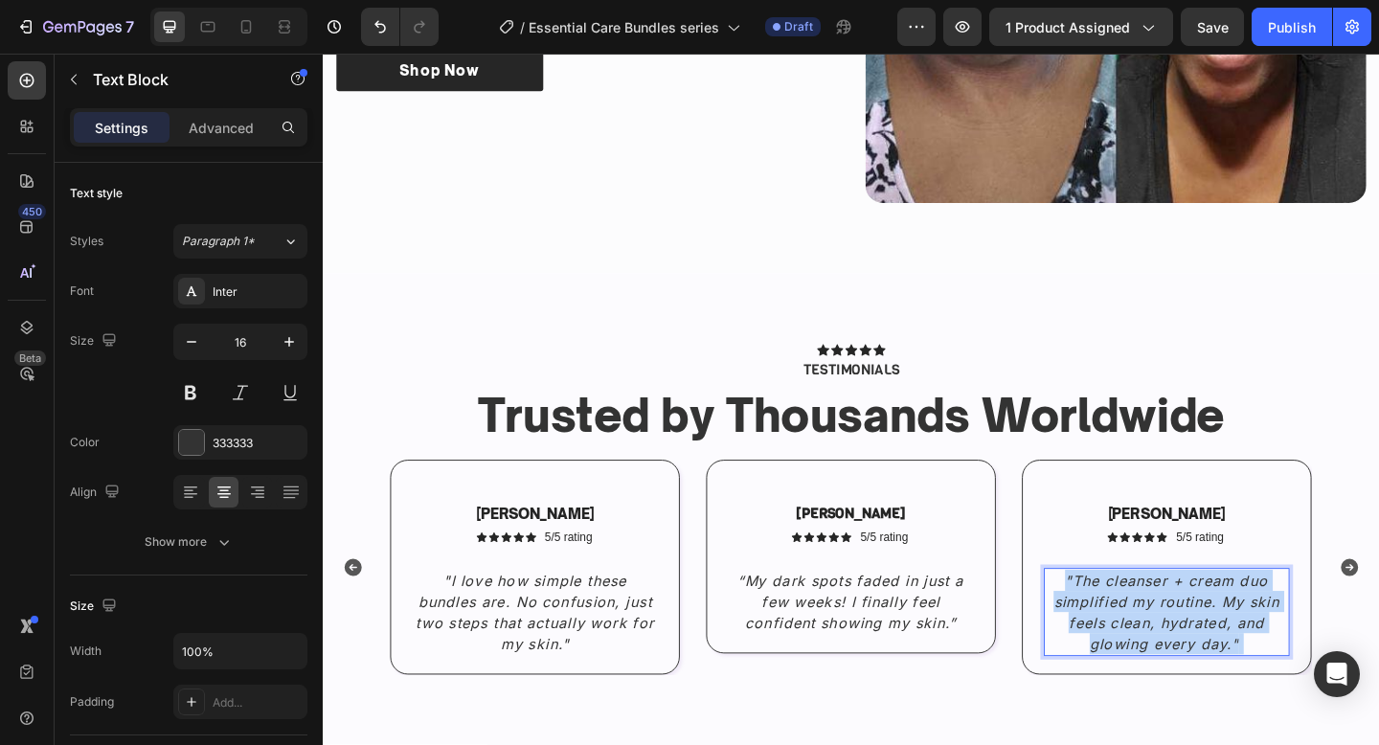
click at [1217, 653] on icon ""The cleanser + cream duo simplified my routine. My skin feels clean, hydrated,…" at bounding box center [1241, 662] width 245 height 88
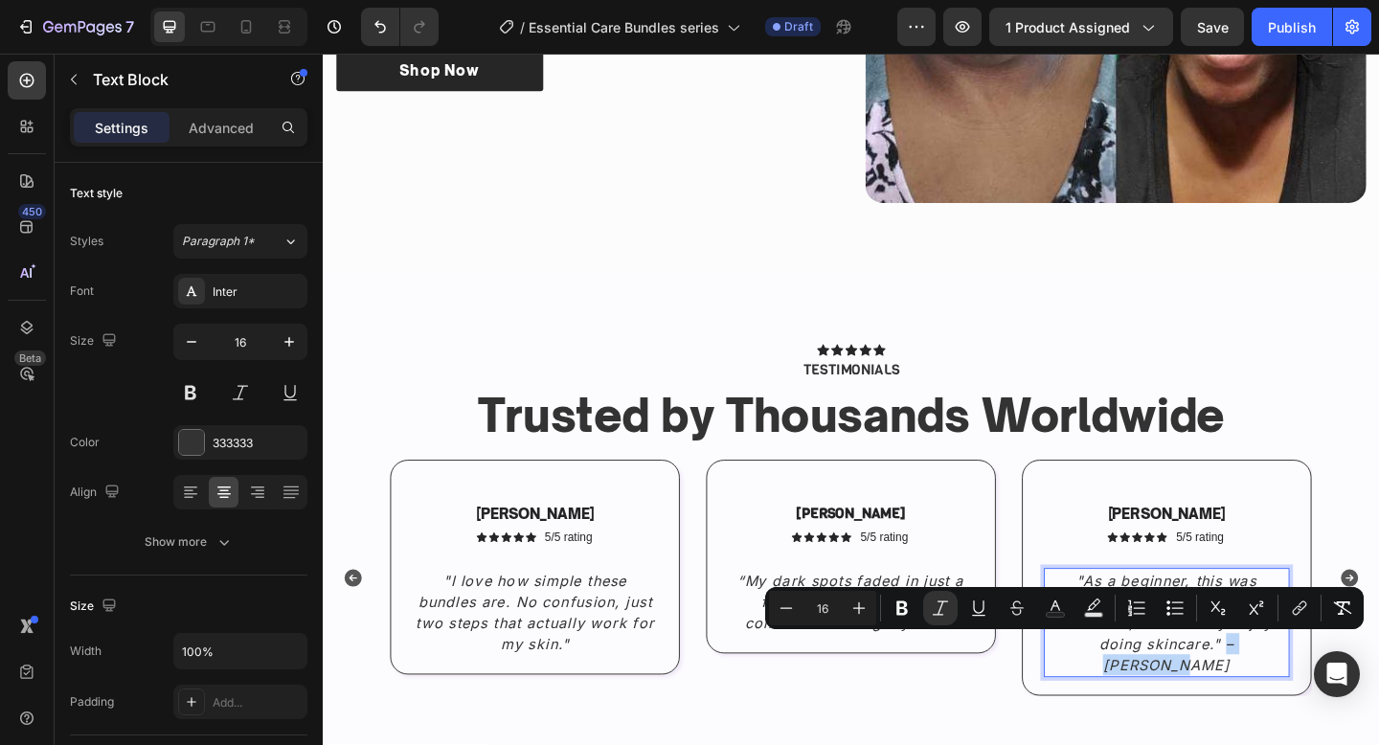
drag, startPoint x: 1361, startPoint y: 698, endPoint x: 1262, endPoint y: 698, distance: 98.6
click at [1262, 698] on p ""As a beginner, this was perfect. My skin looks fresher, smoother, and I finall…" at bounding box center [1240, 673] width 263 height 115
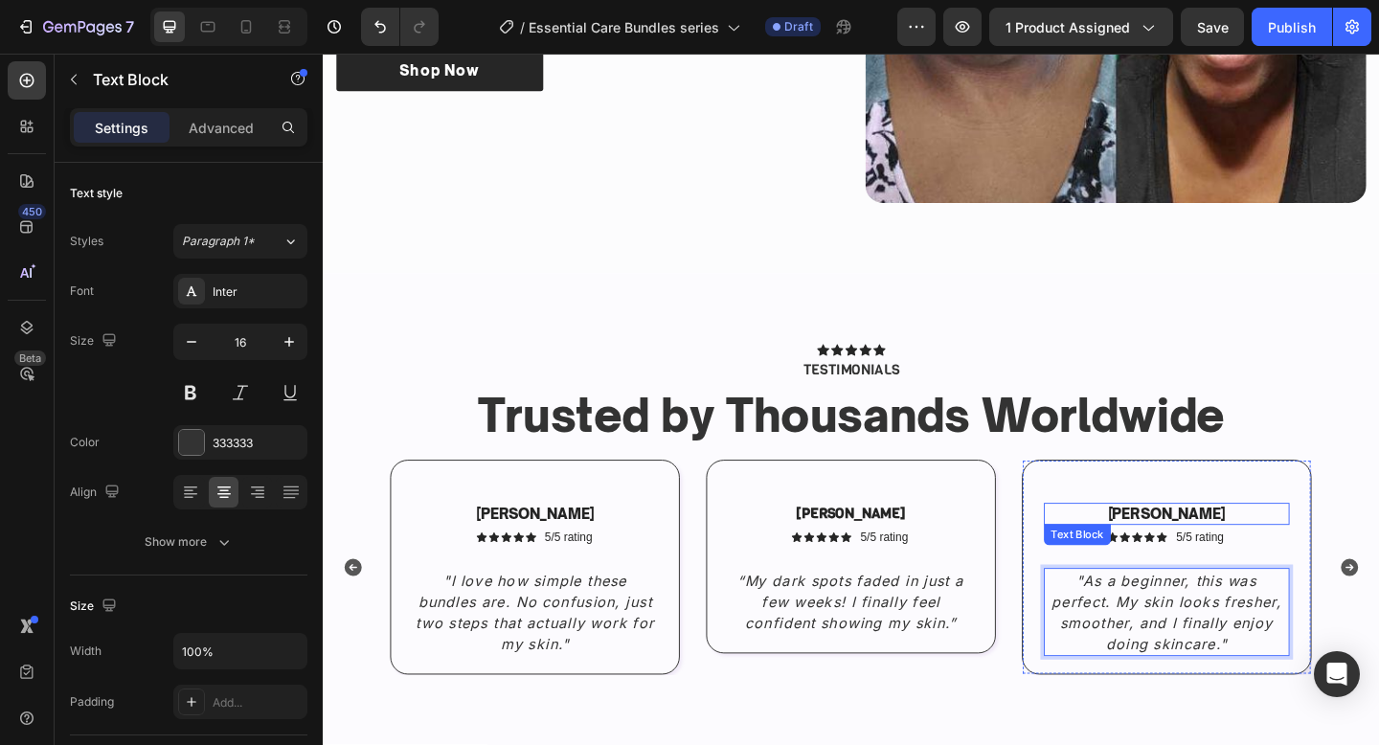
click at [1227, 553] on strong "[PERSON_NAME]" at bounding box center [1241, 554] width 128 height 19
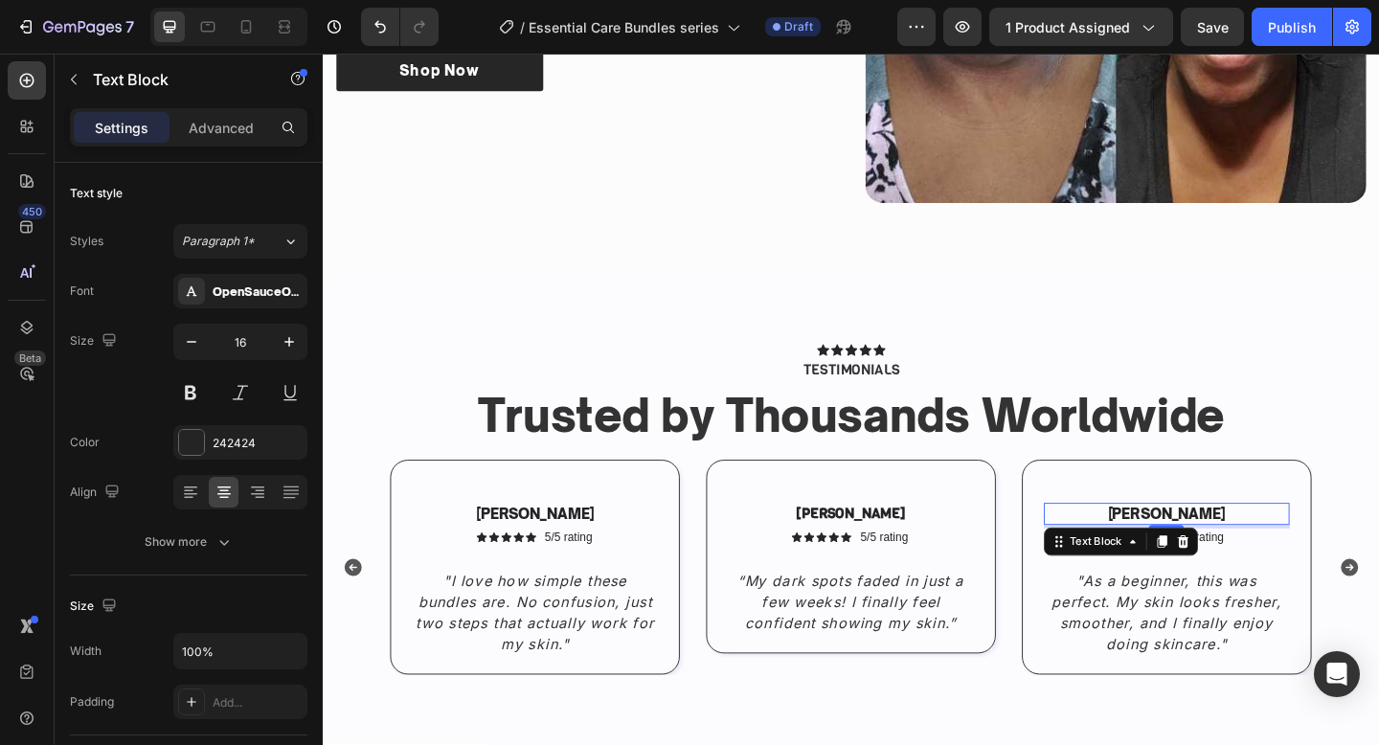
click at [1227, 553] on strong "[PERSON_NAME]" at bounding box center [1241, 554] width 128 height 19
click at [1208, 552] on icon "– Hannah D." at bounding box center [1240, 554] width 141 height 19
click at [1220, 558] on icon "[PERSON_NAME]" at bounding box center [1241, 554] width 128 height 19
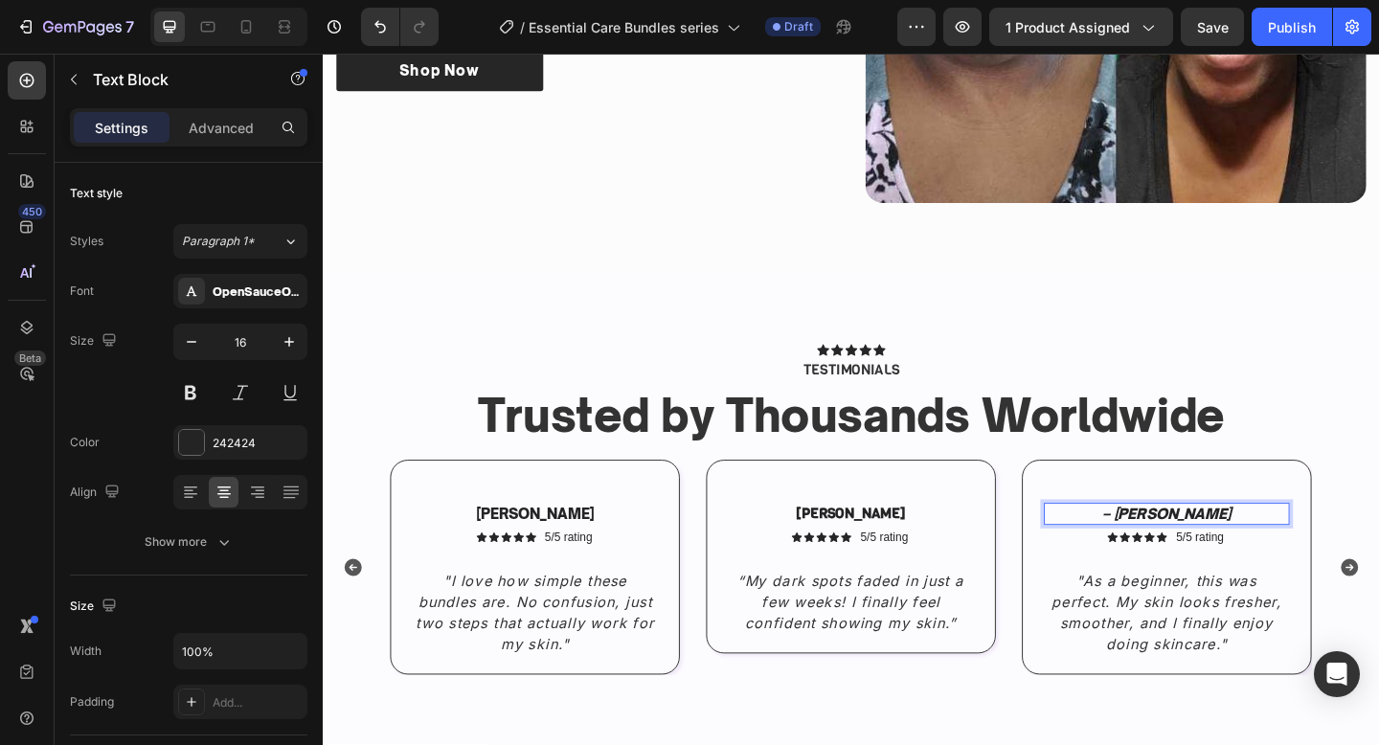
click at [1209, 554] on icon "– Hannah D." at bounding box center [1240, 554] width 141 height 19
click at [1035, 618] on div "Sophia L. Text Block Icon Icon Icon Icon Icon Icon List 5/5 rating Text Block R…" at bounding box center [897, 601] width 315 height 211
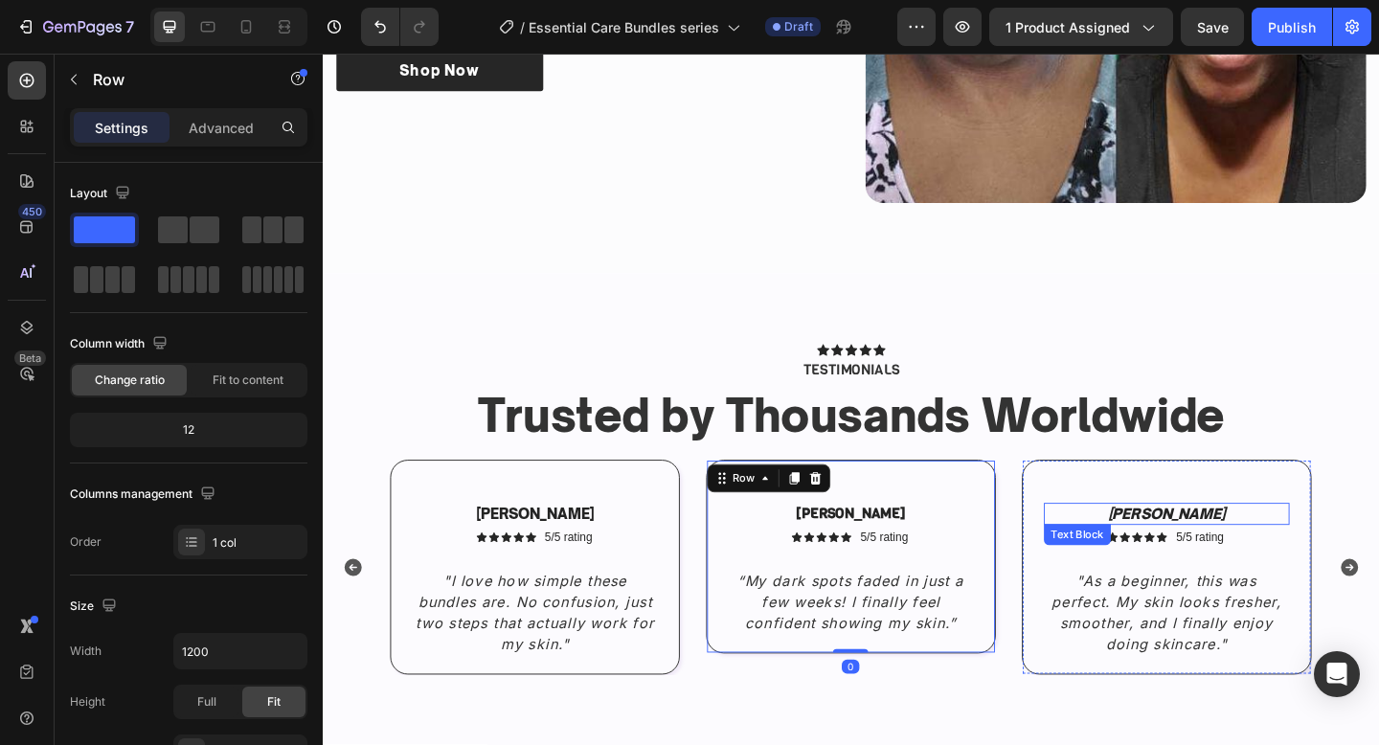
click at [1230, 551] on icon "[PERSON_NAME]" at bounding box center [1241, 554] width 128 height 19
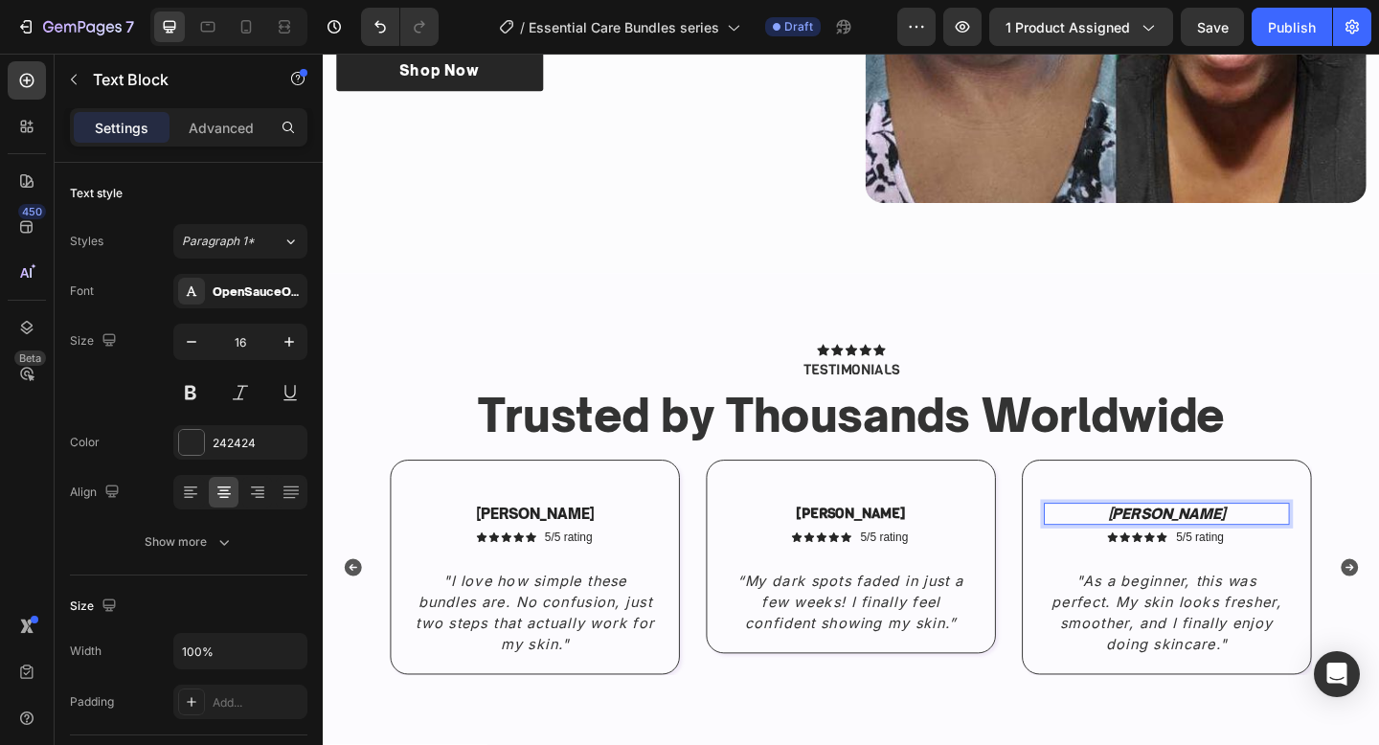
click at [1230, 551] on icon "[PERSON_NAME]" at bounding box center [1241, 554] width 128 height 19
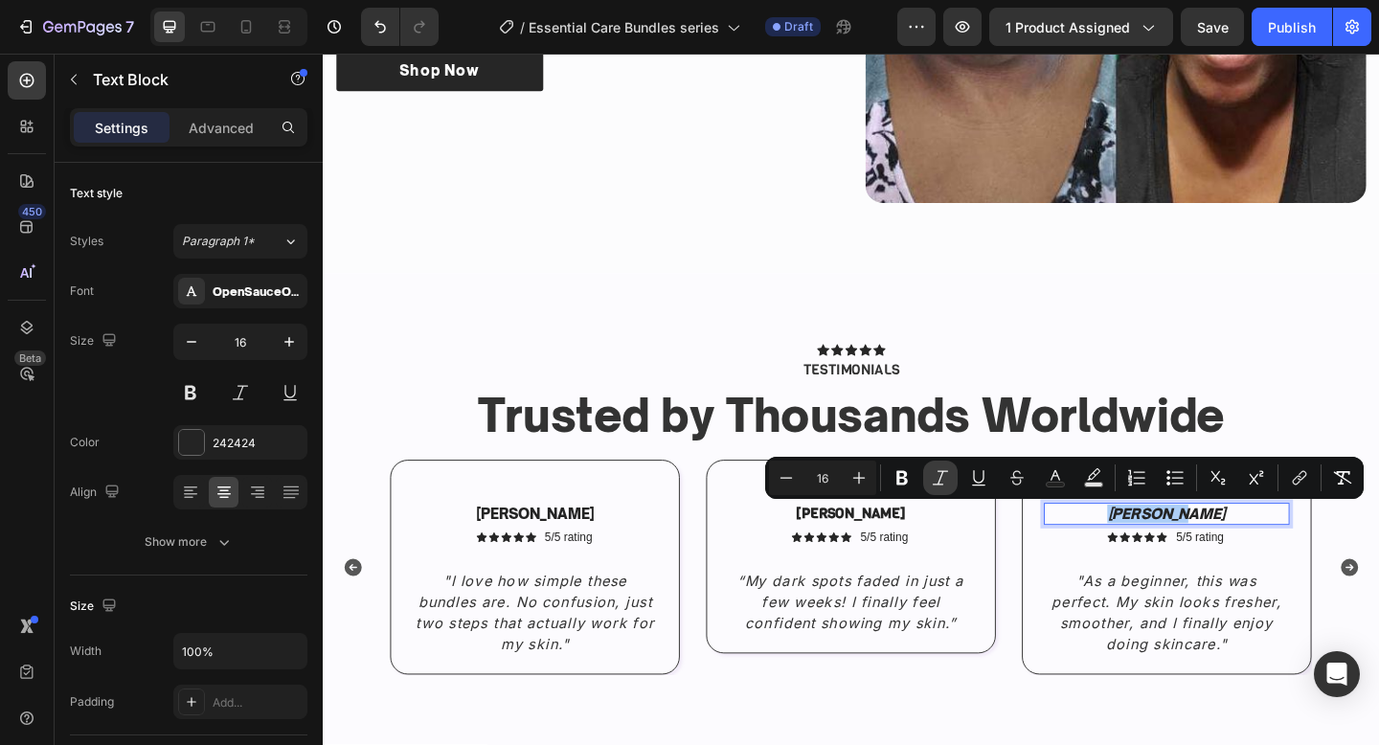
click at [942, 476] on icon "Editor contextual toolbar" at bounding box center [940, 477] width 19 height 19
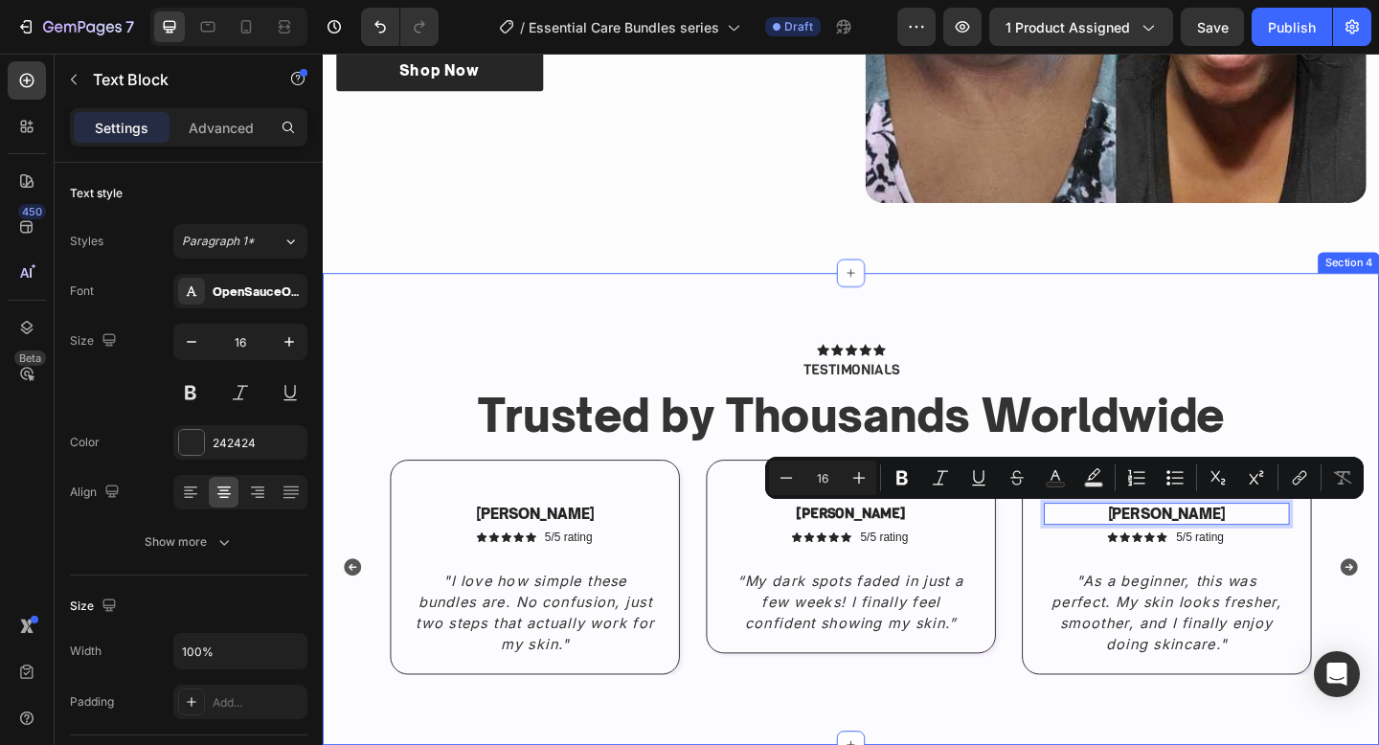
click at [946, 351] on div "Icon Icon Icon Icon Icon Icon List TESTIMONIALS Text Block Row Trusted by Thous…" at bounding box center [897, 549] width 1149 height 513
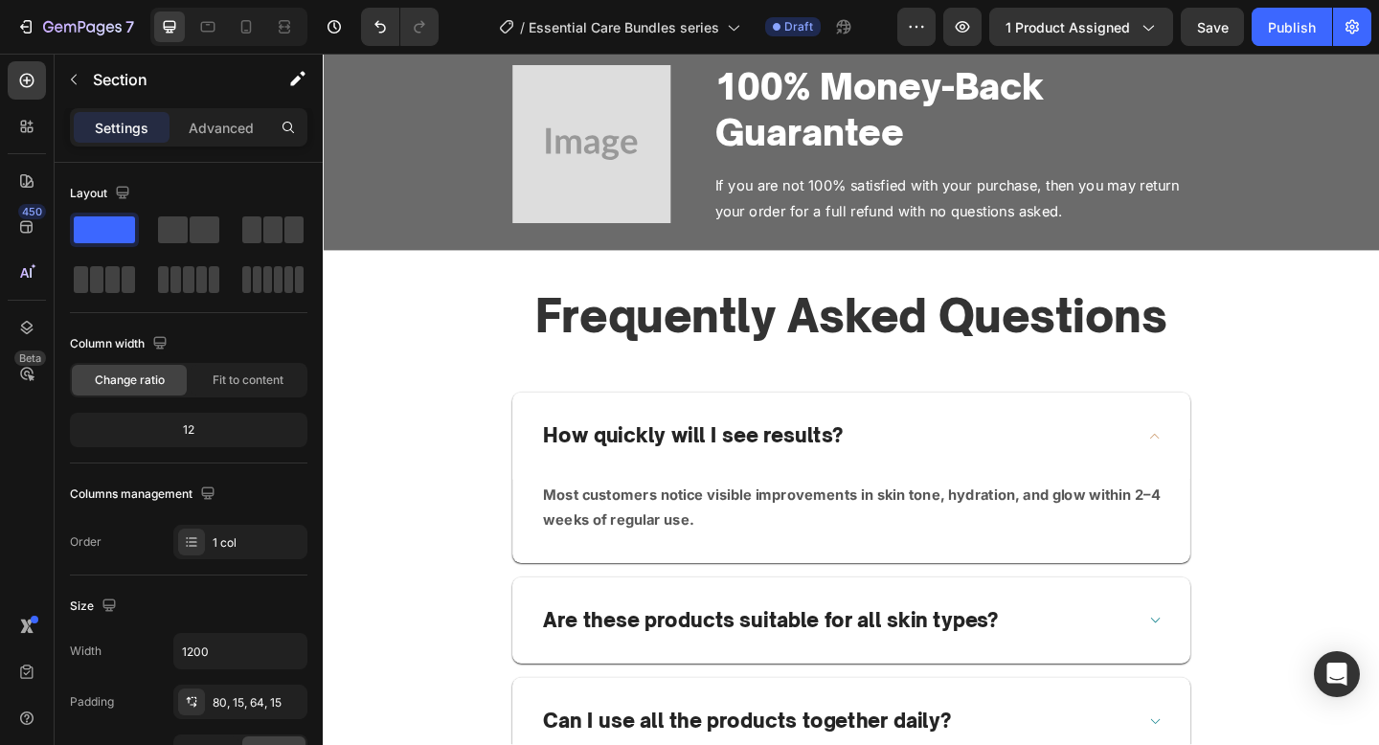
scroll to position [3942, 0]
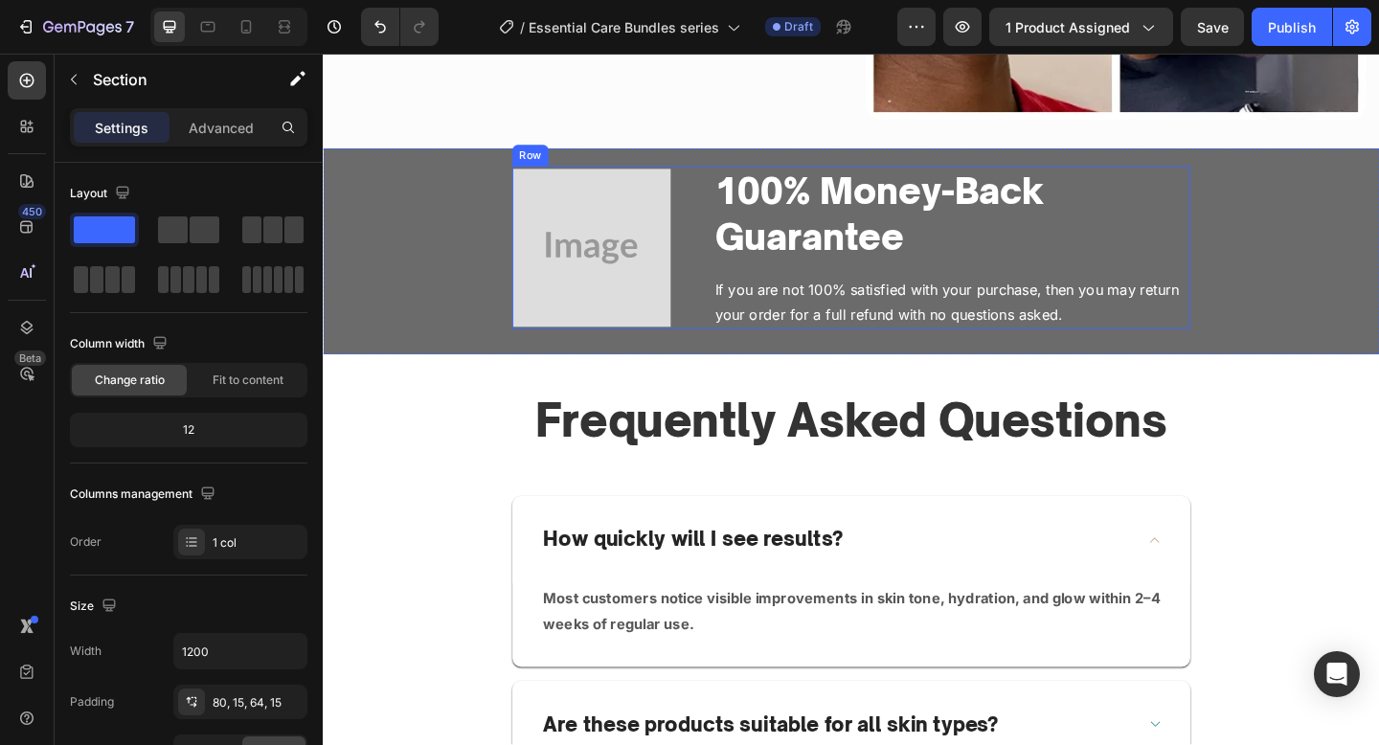
click at [722, 322] on div "Image 100% Money-Back Guarantee Heading If you are not 100% satisfied with your…" at bounding box center [897, 265] width 737 height 178
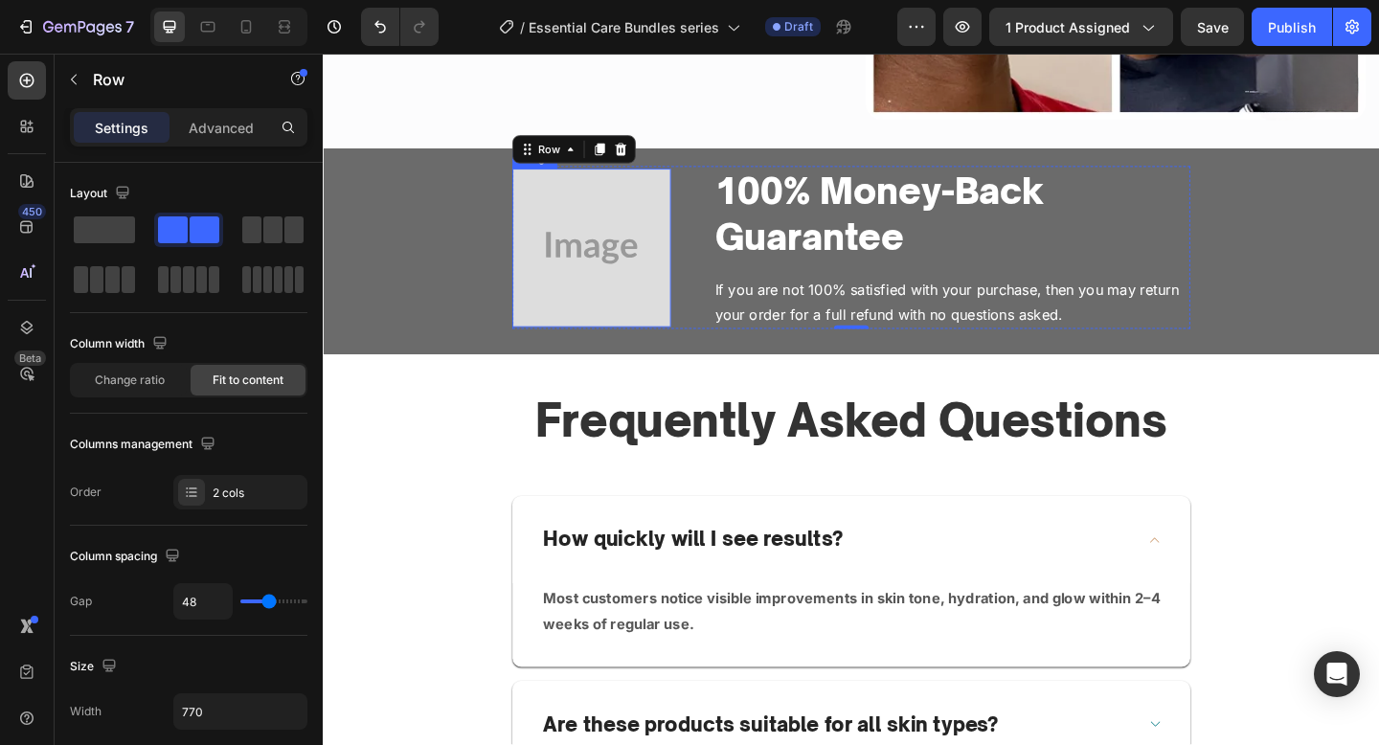
click at [633, 305] on img at bounding box center [615, 265] width 172 height 172
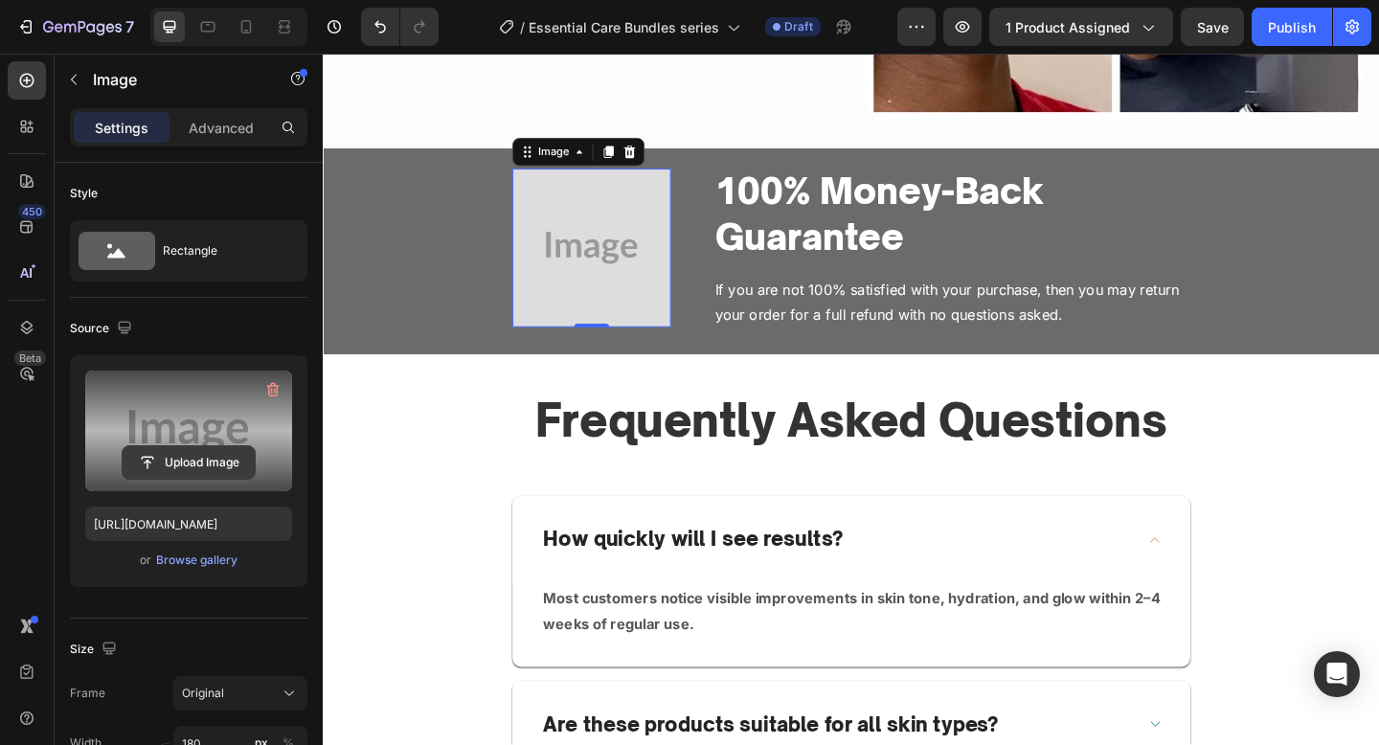
click at [227, 461] on input "file" at bounding box center [189, 462] width 132 height 33
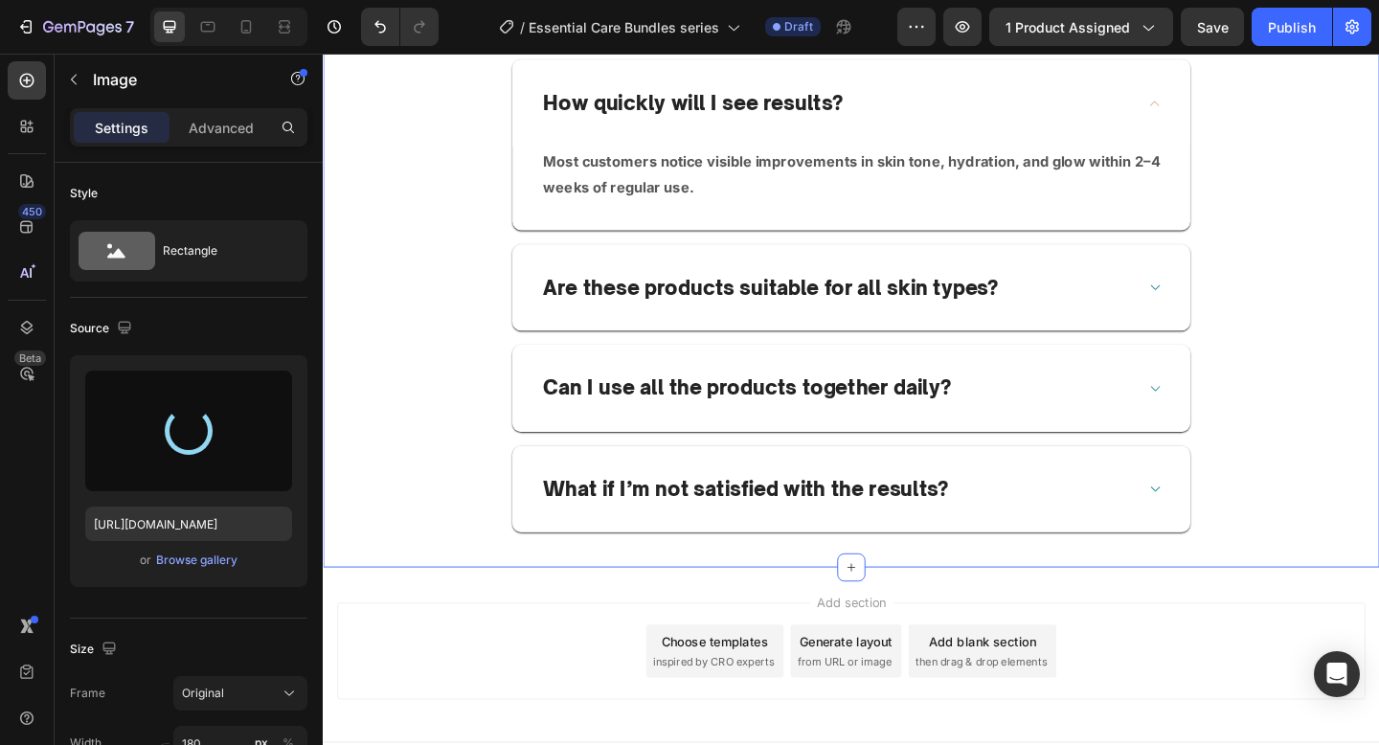
scroll to position [4444, 0]
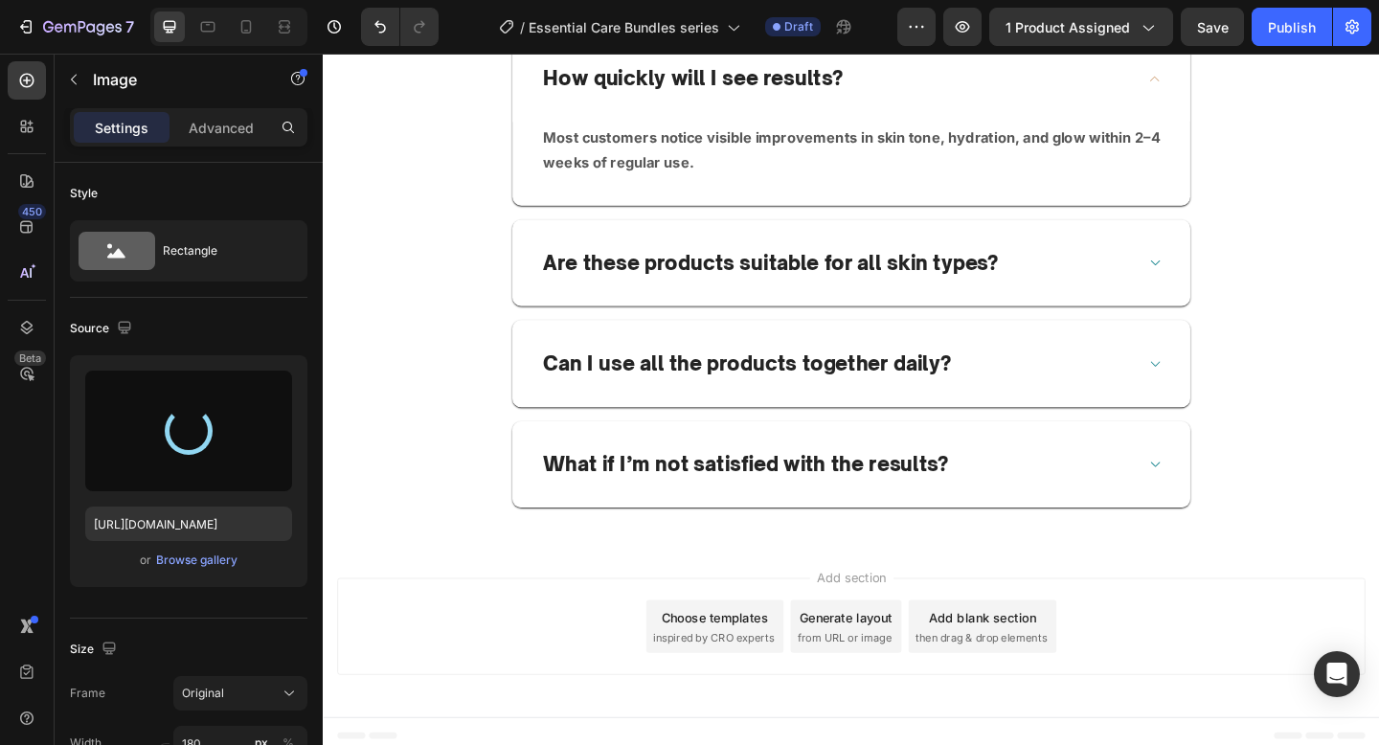
type input "https://cdn.shopify.com/s/files/1/0652/6065/0668/files/gempages_581515696211493…"
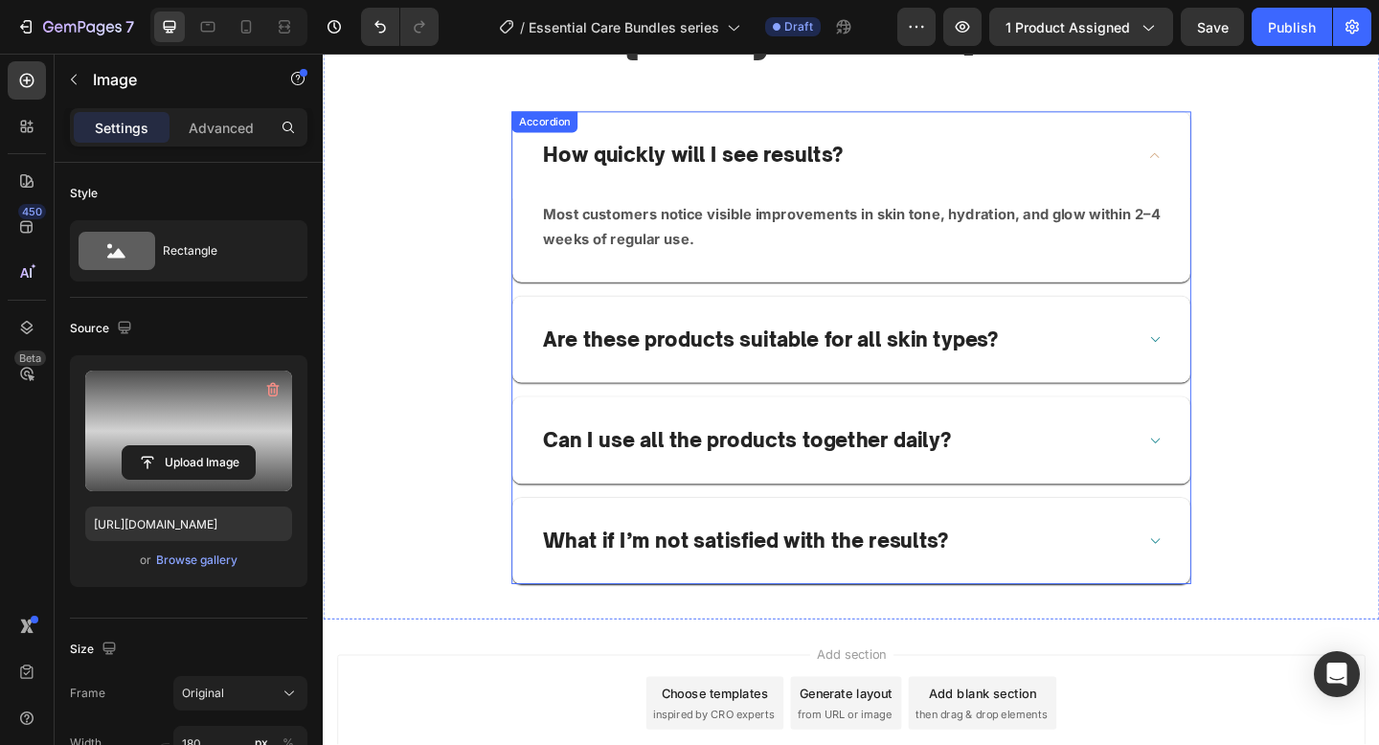
scroll to position [4217, 0]
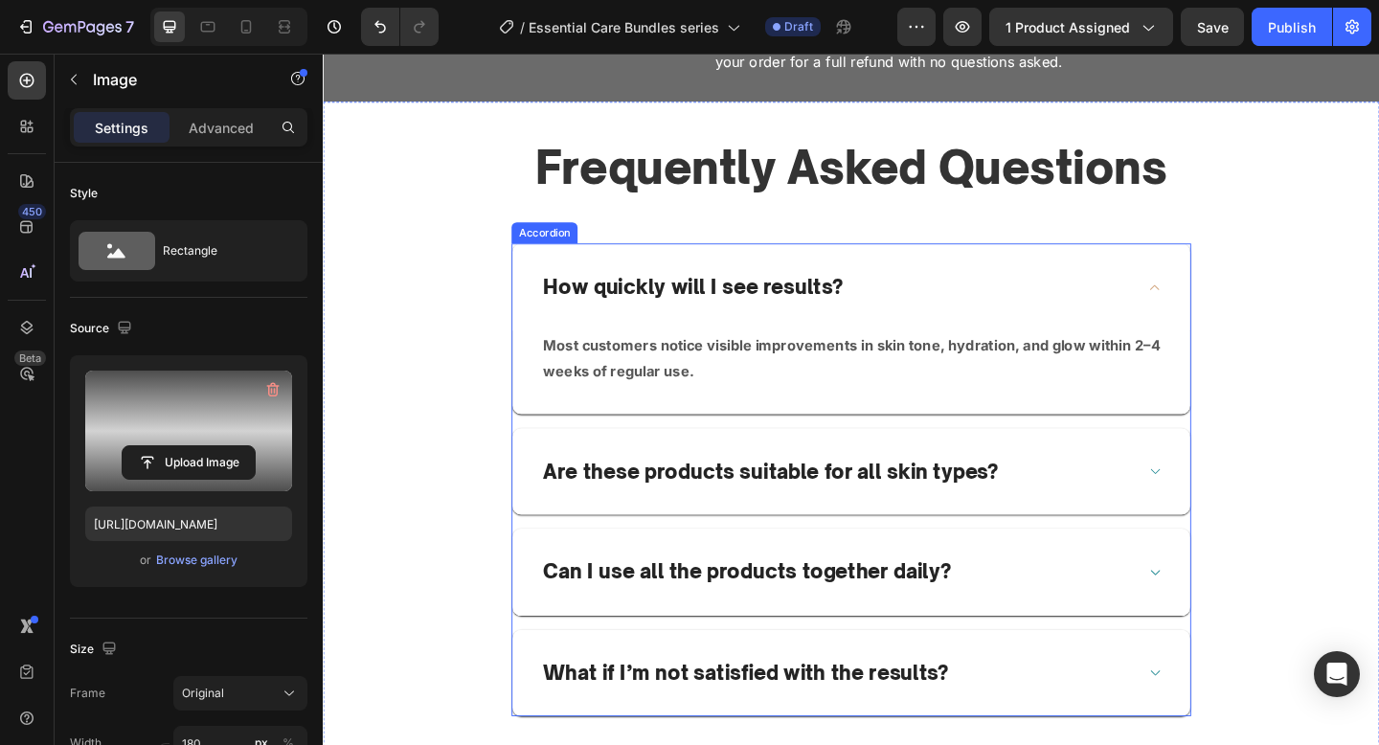
click at [745, 316] on p "How quickly will I see results?" at bounding box center [725, 308] width 326 height 28
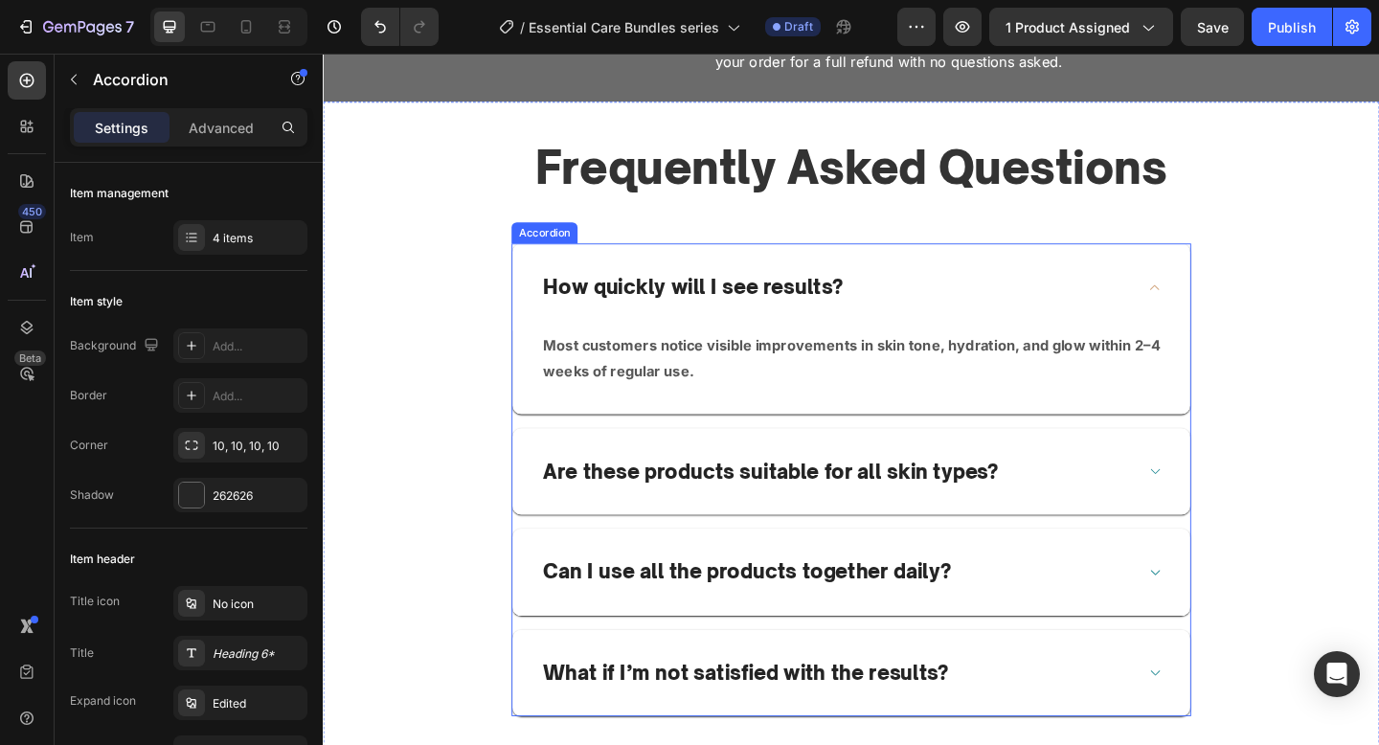
click at [745, 316] on p "How quickly will I see results?" at bounding box center [725, 308] width 326 height 28
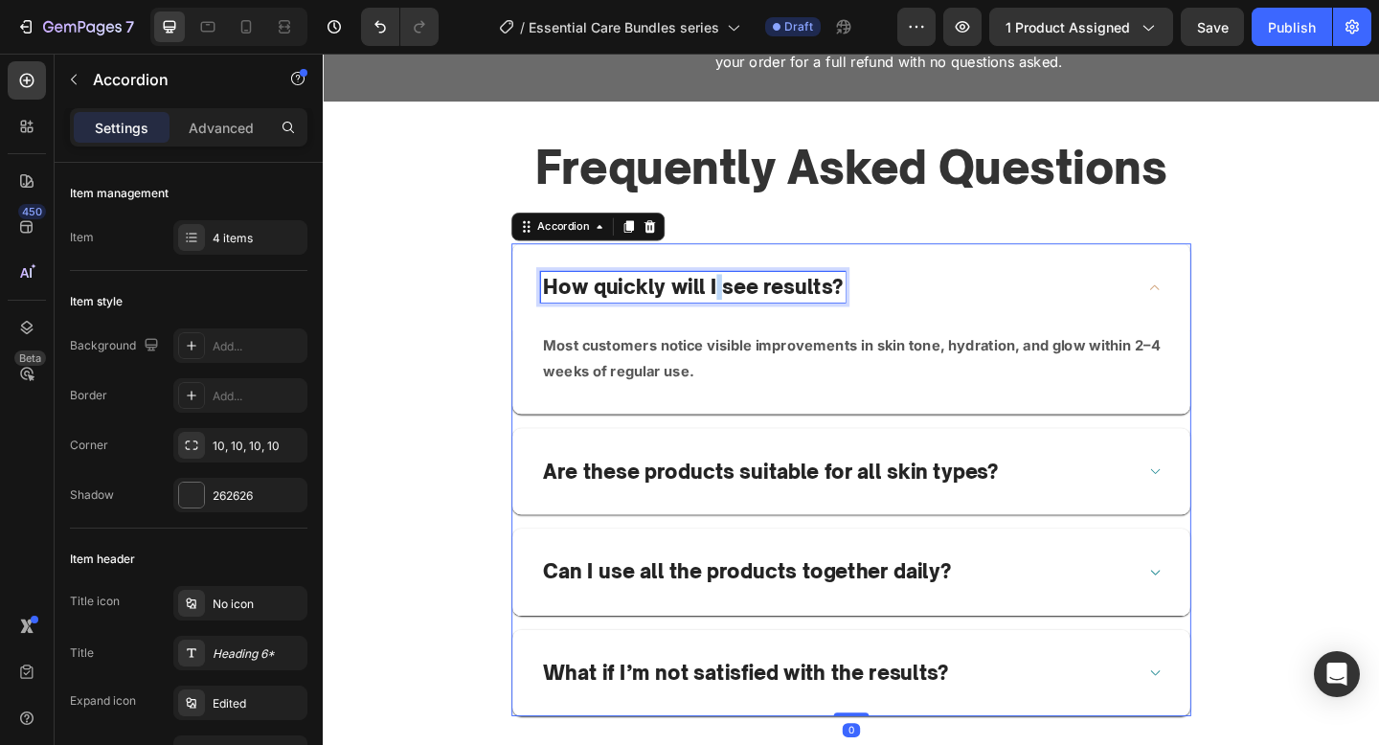
click at [745, 316] on p "How quickly will I see results?" at bounding box center [725, 308] width 326 height 28
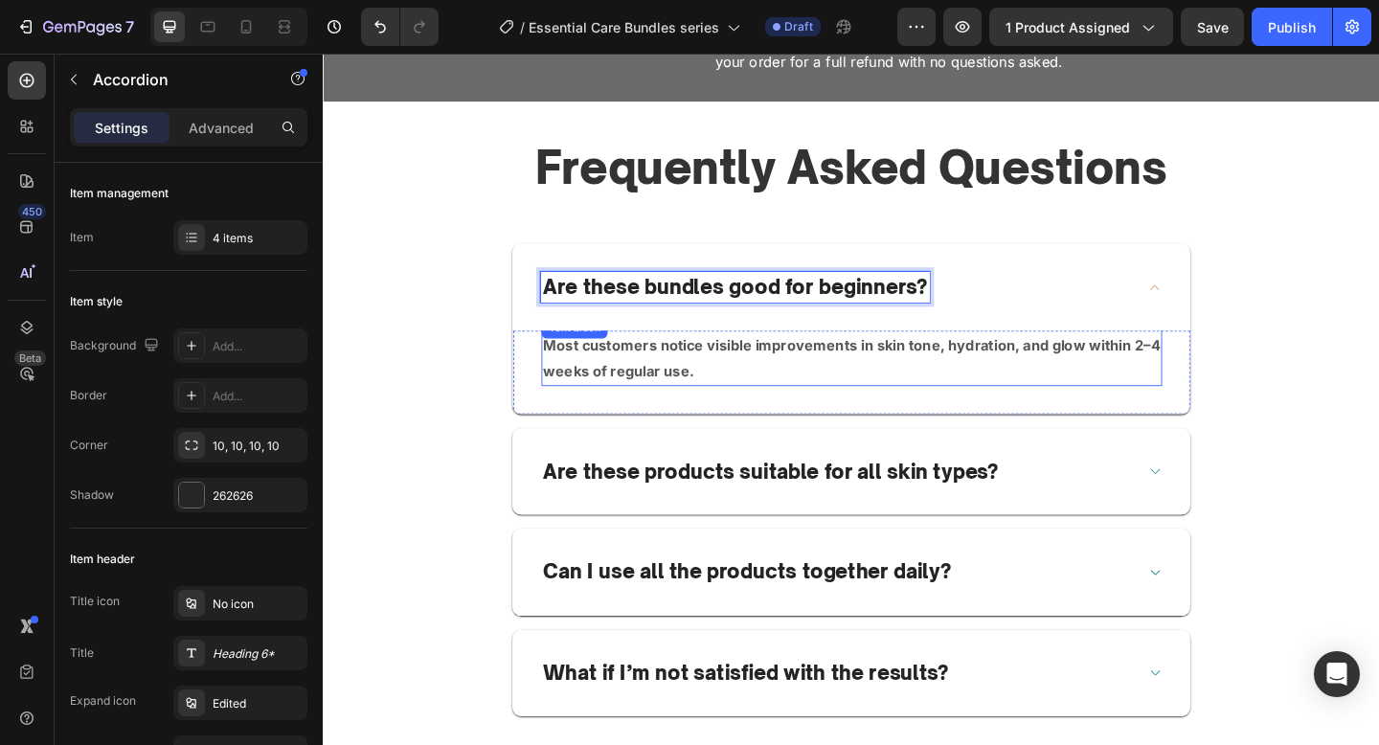
click at [986, 369] on strong "Most customers notice visible improvements in skin tone, hydration, and glow wi…" at bounding box center [897, 385] width 671 height 47
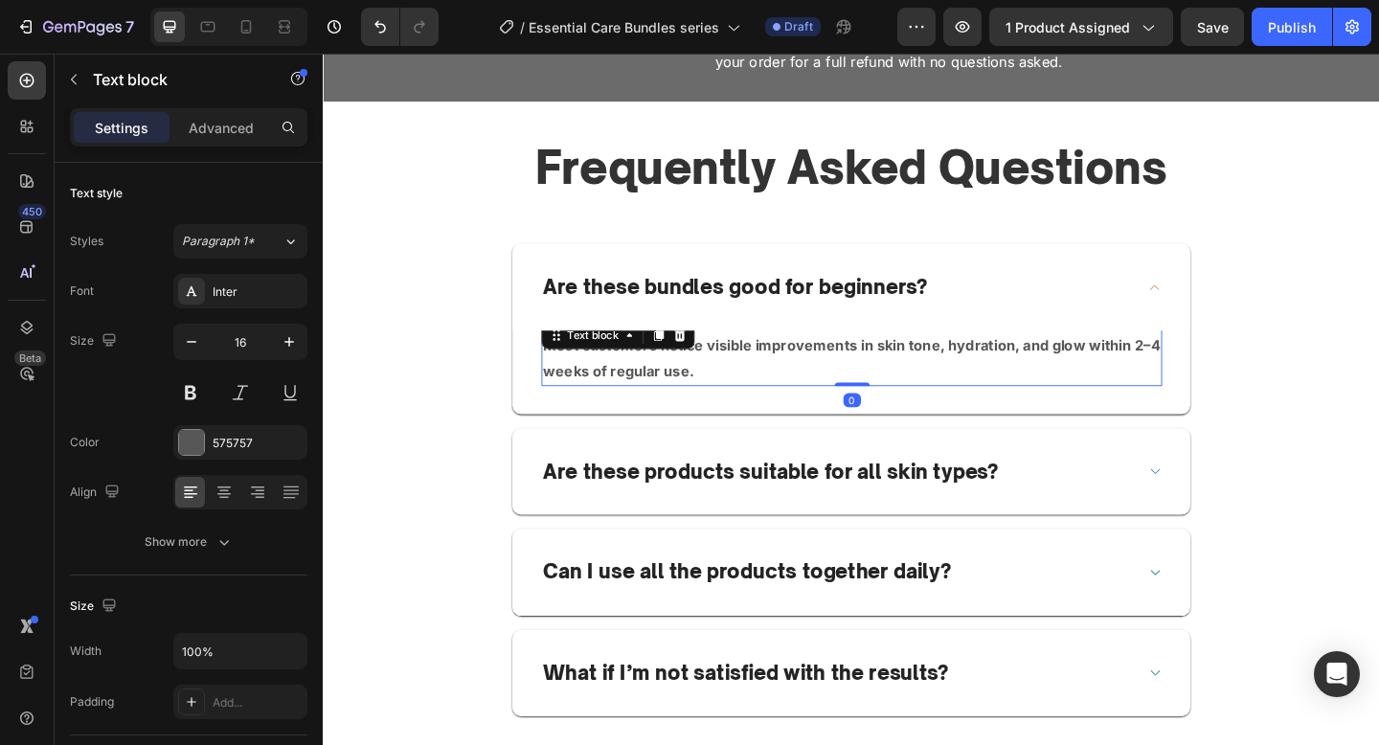
click at [986, 369] on strong "Most customers notice visible improvements in skin tone, hydration, and glow wi…" at bounding box center [897, 385] width 671 height 47
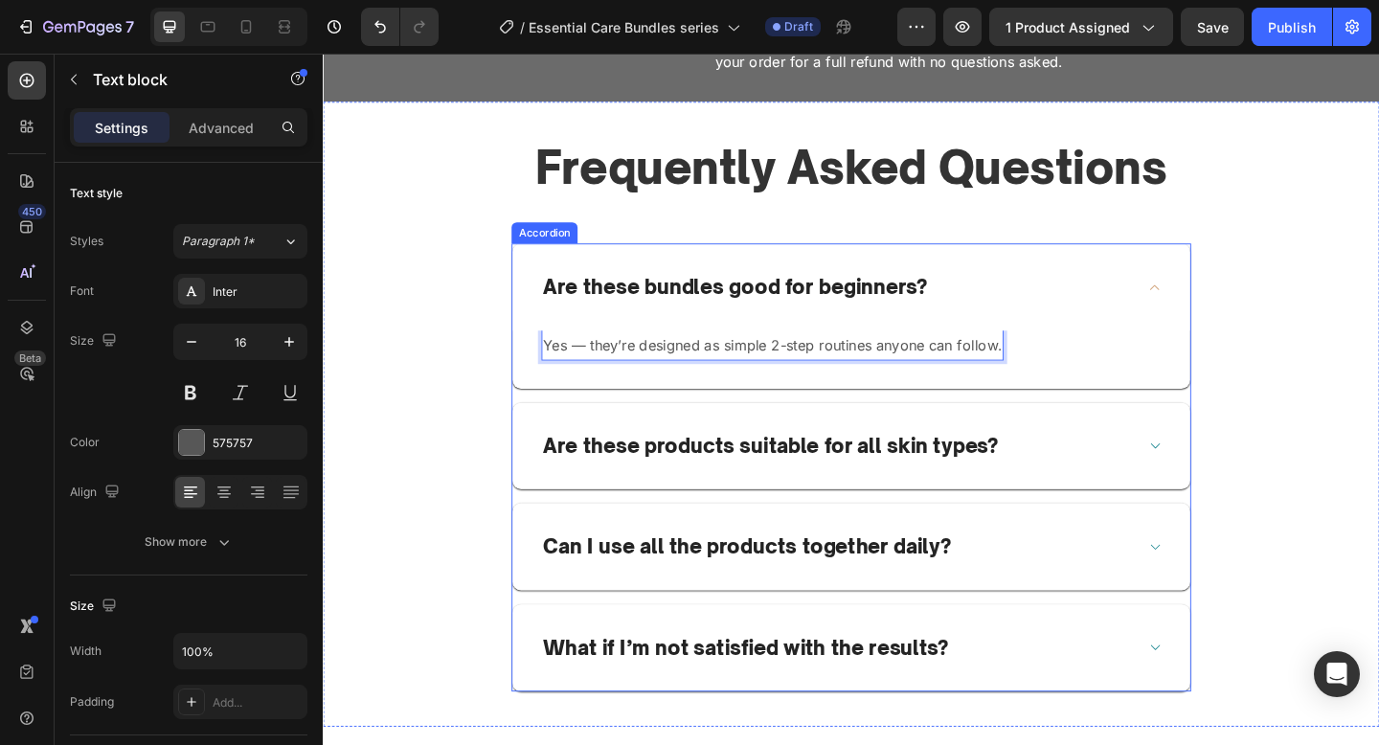
click at [1033, 291] on div "Are these bundles good for beginners?" at bounding box center [882, 308] width 646 height 34
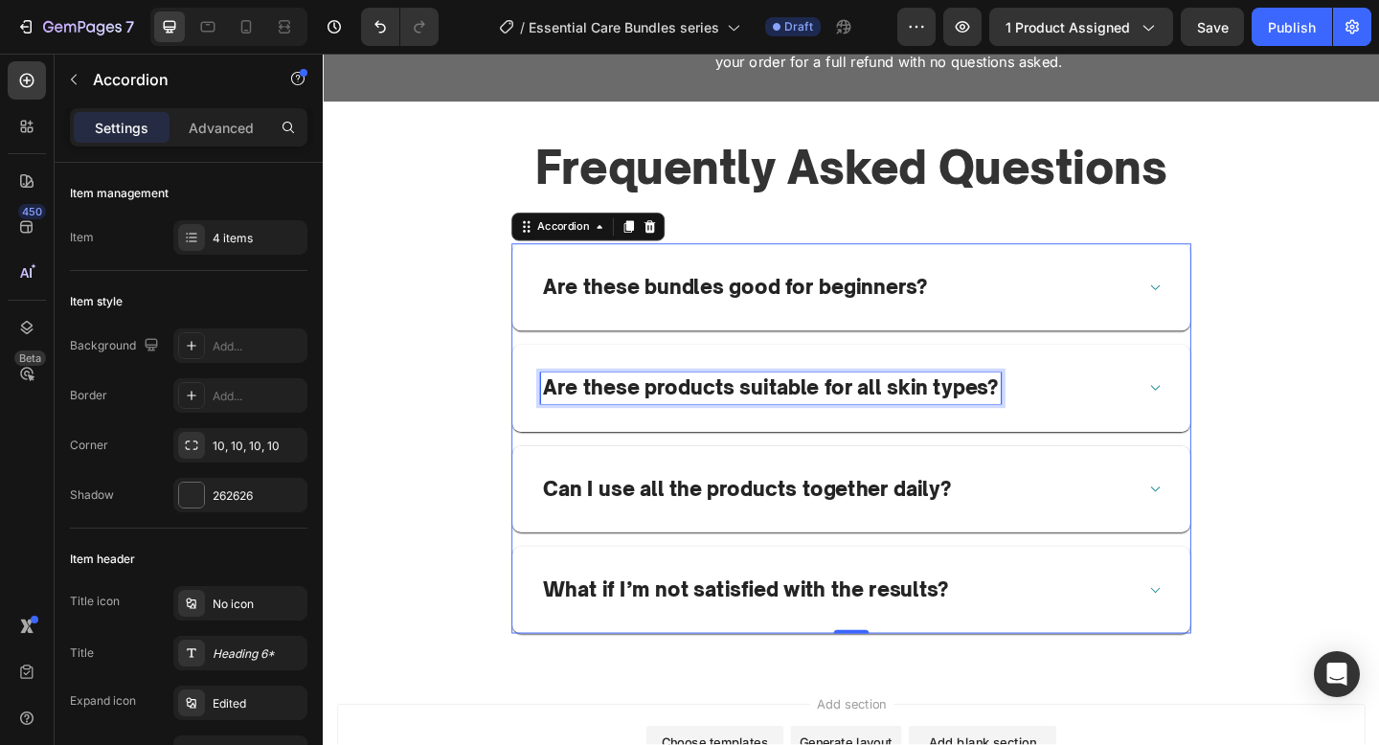
click at [803, 410] on p "Are these products suitable for all skin types?" at bounding box center [809, 418] width 495 height 28
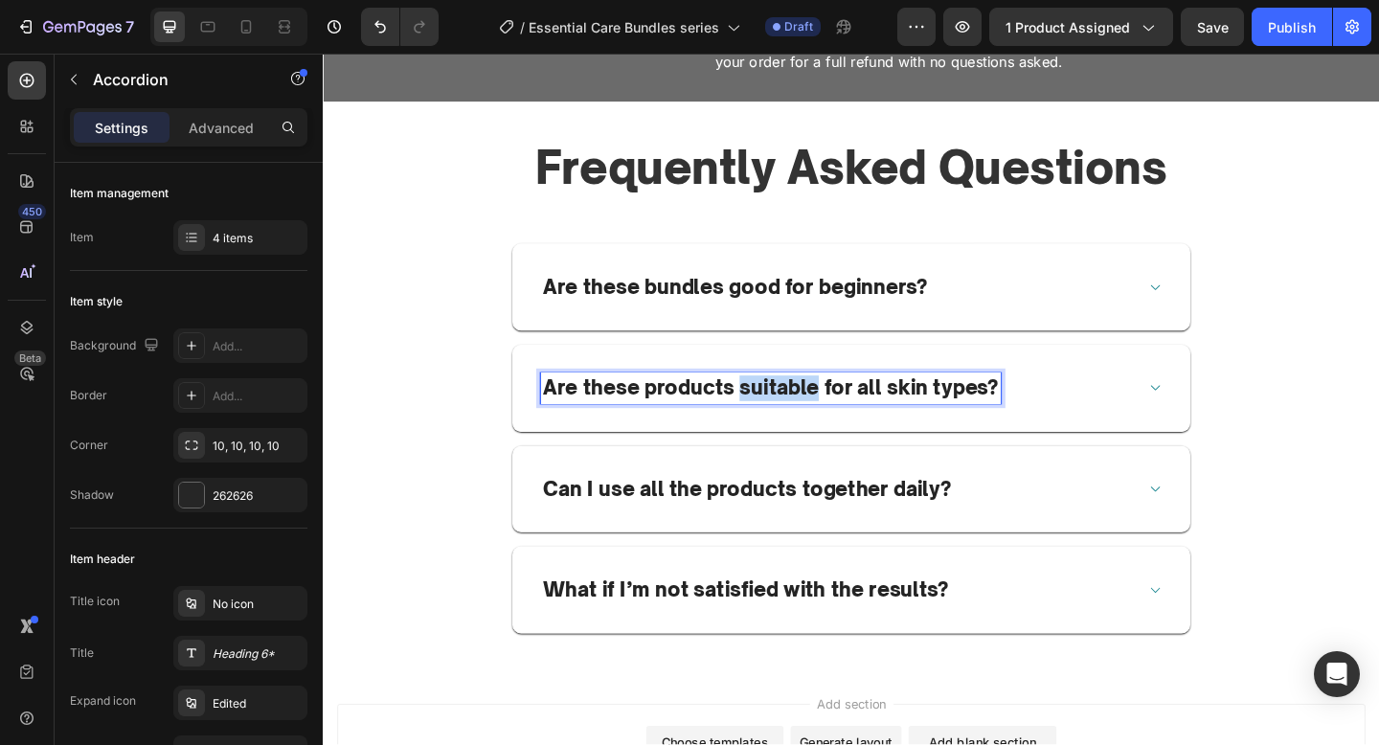
click at [803, 410] on p "Are these products suitable for all skin types?" at bounding box center [809, 418] width 495 height 28
click at [1152, 431] on div "Will I see results with just 2 products?" at bounding box center [882, 418] width 646 height 34
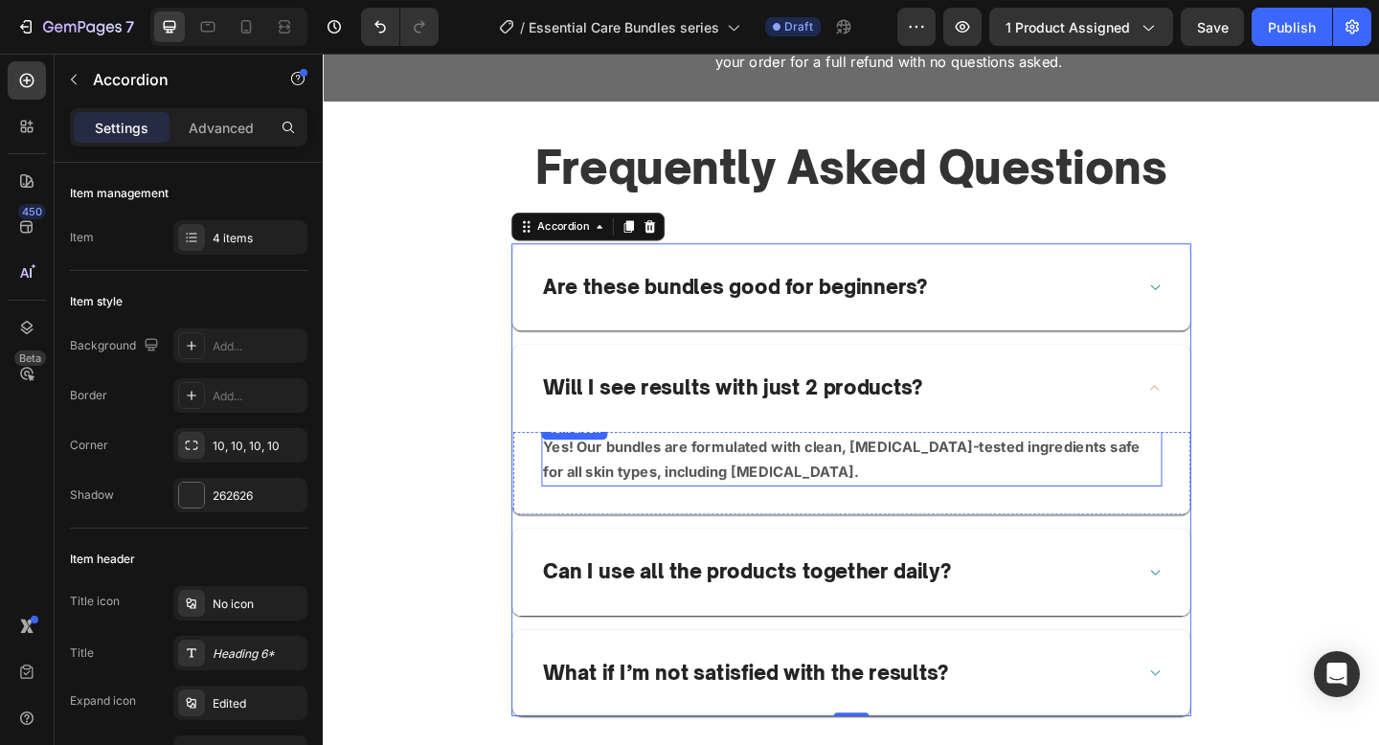
click at [912, 494] on p "Yes! Our bundles are formulated with clean, dermatologist-tested ingredients sa…" at bounding box center [897, 496] width 671 height 56
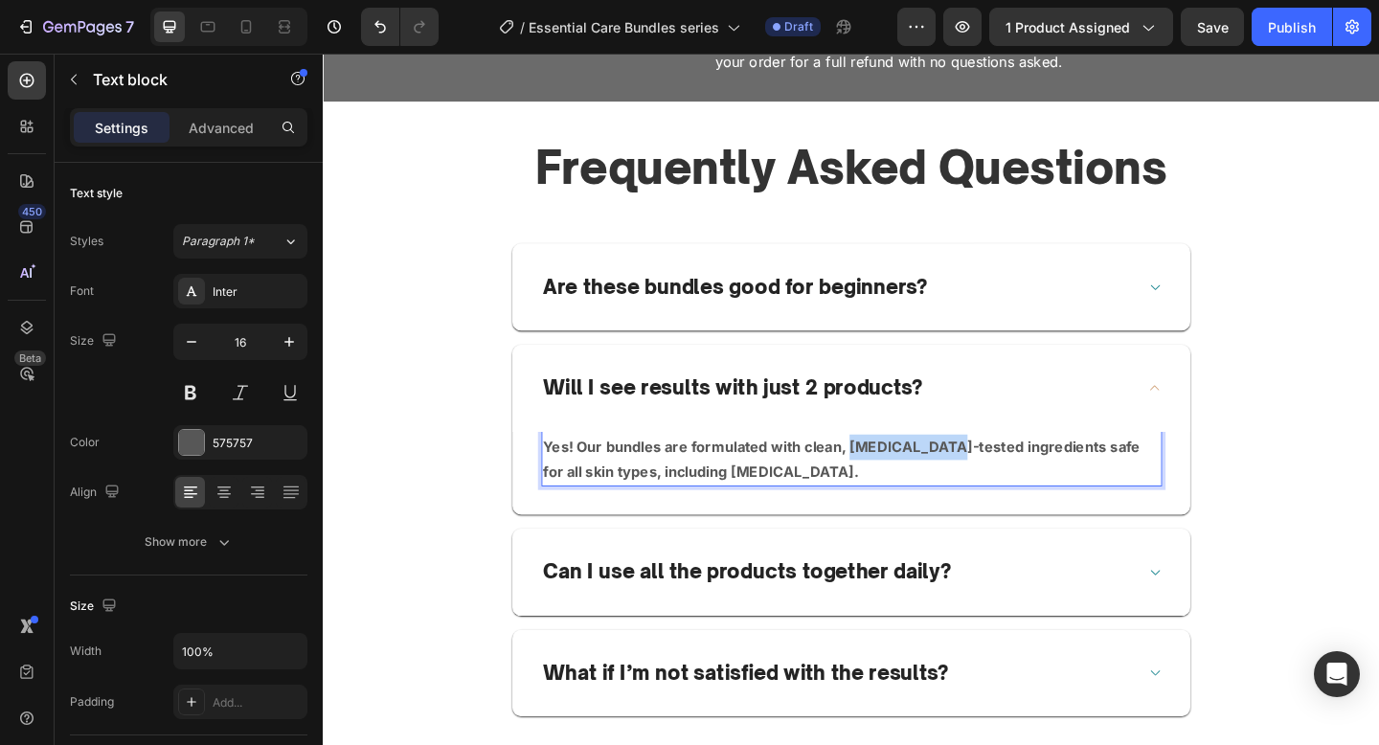
click at [912, 494] on p "Yes! Our bundles are formulated with clean, dermatologist-tested ingredients sa…" at bounding box center [897, 496] width 671 height 56
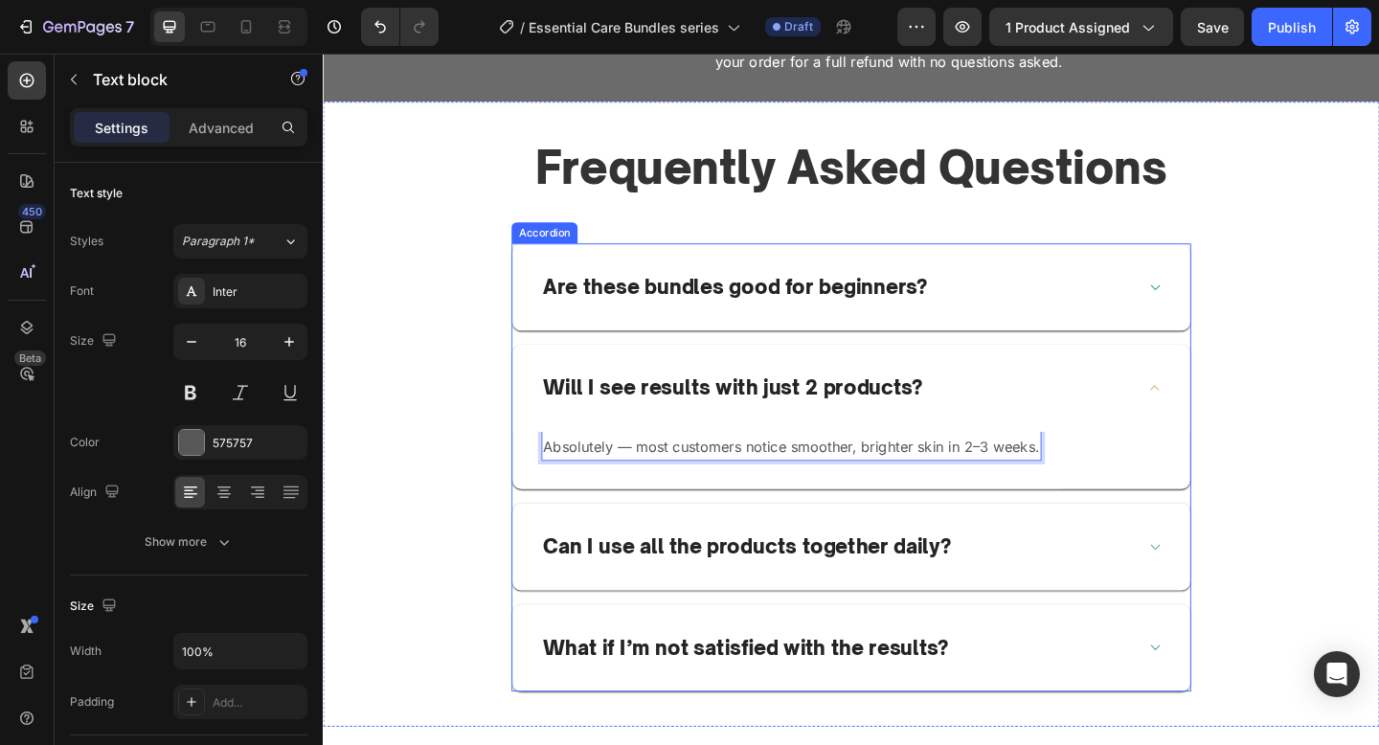
click at [777, 595] on p "Can I use all the products together daily?" at bounding box center [783, 591] width 443 height 28
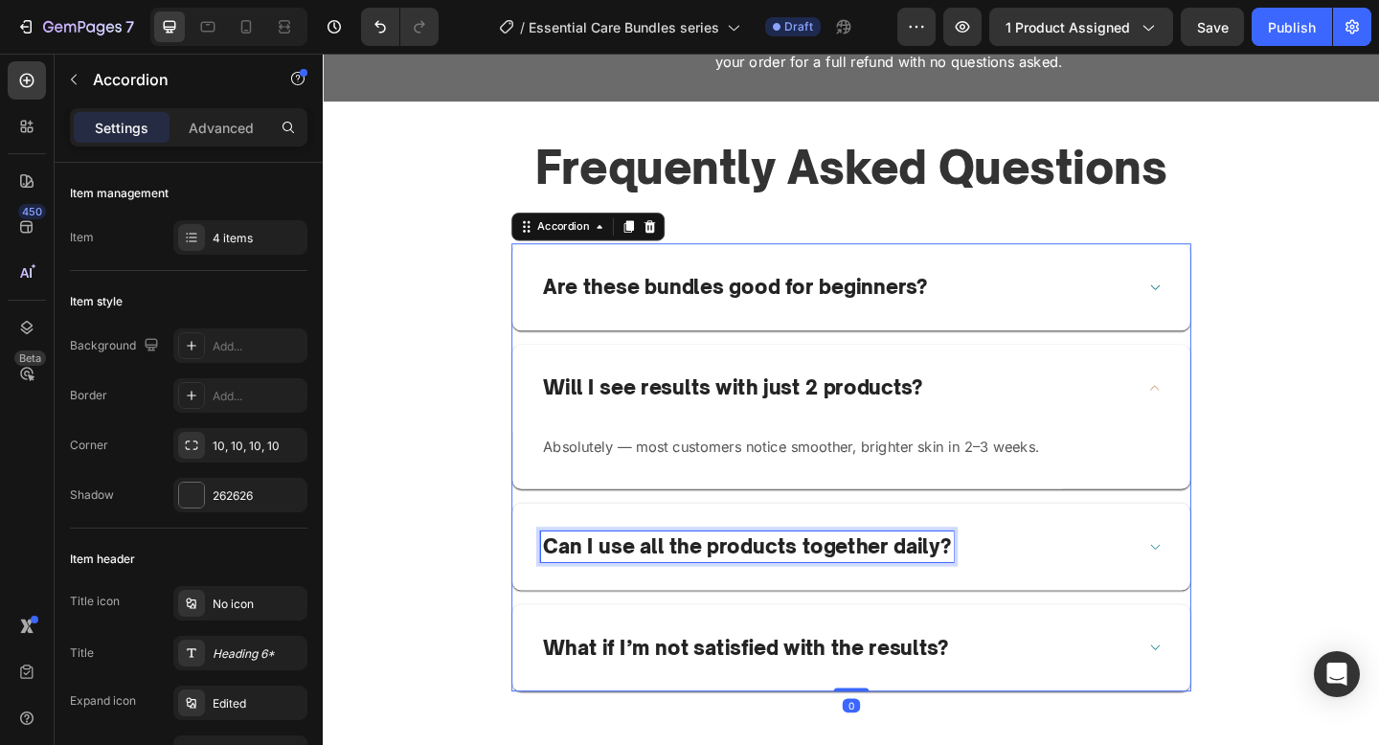
click at [777, 595] on p "Can I use all the products together daily?" at bounding box center [783, 591] width 443 height 28
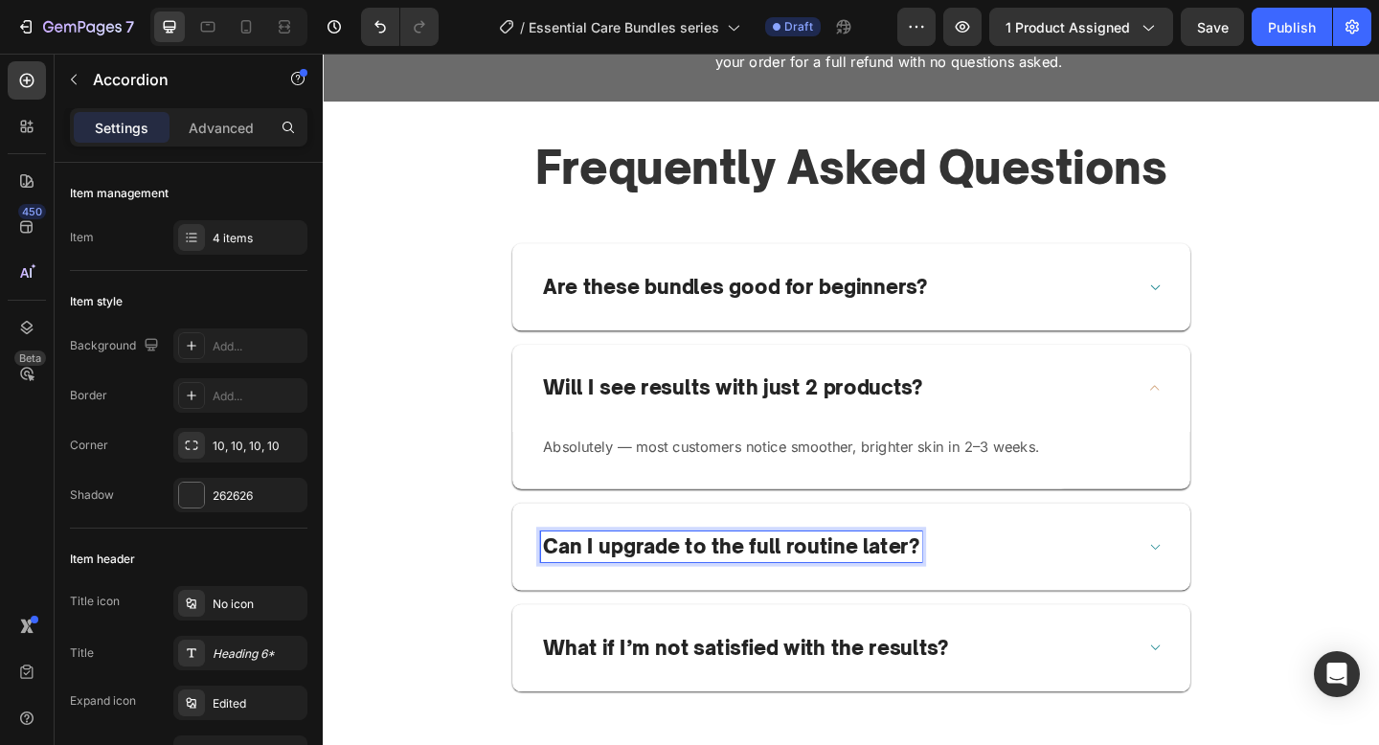
click at [1053, 580] on div "Can I upgrade to the full routine later?" at bounding box center [882, 591] width 646 height 34
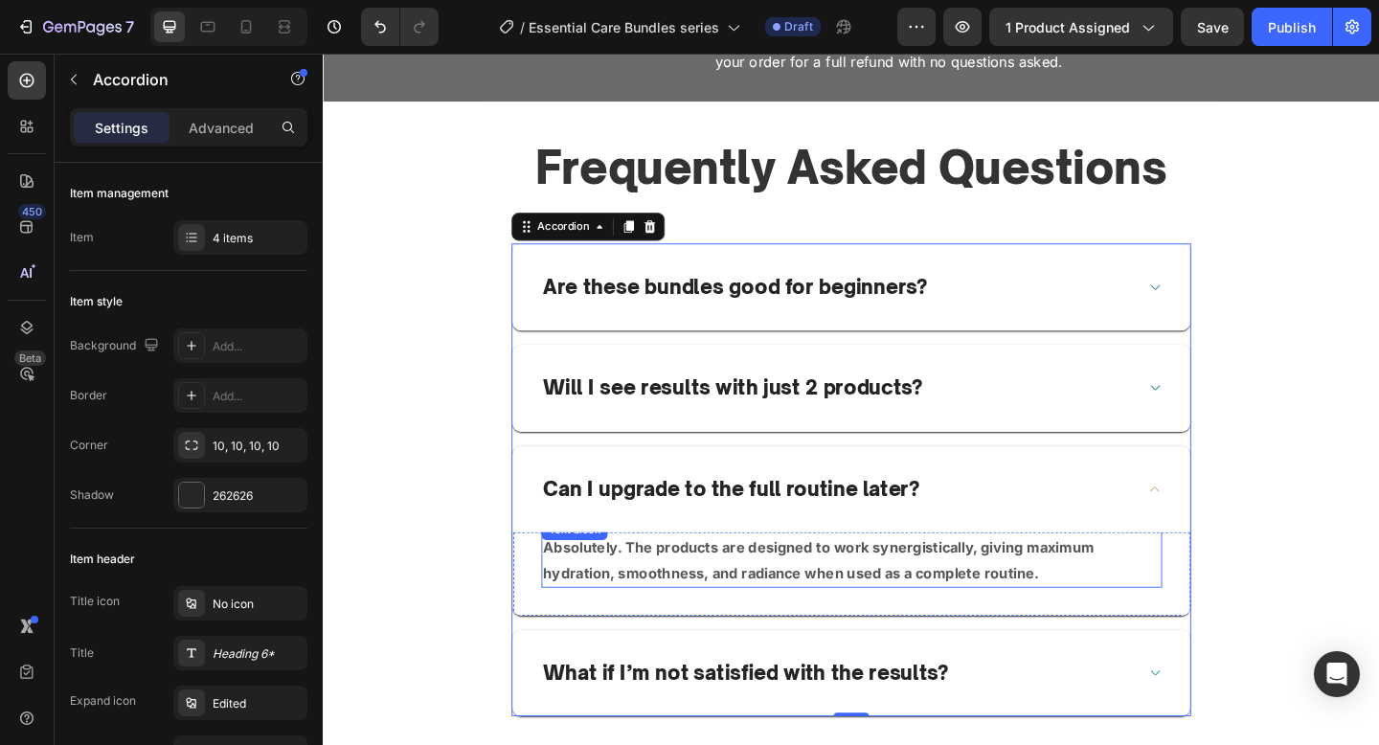
click at [1000, 609] on strong "Absolutely. The products are designed to work synergistically, giving maximum h…" at bounding box center [862, 604] width 600 height 47
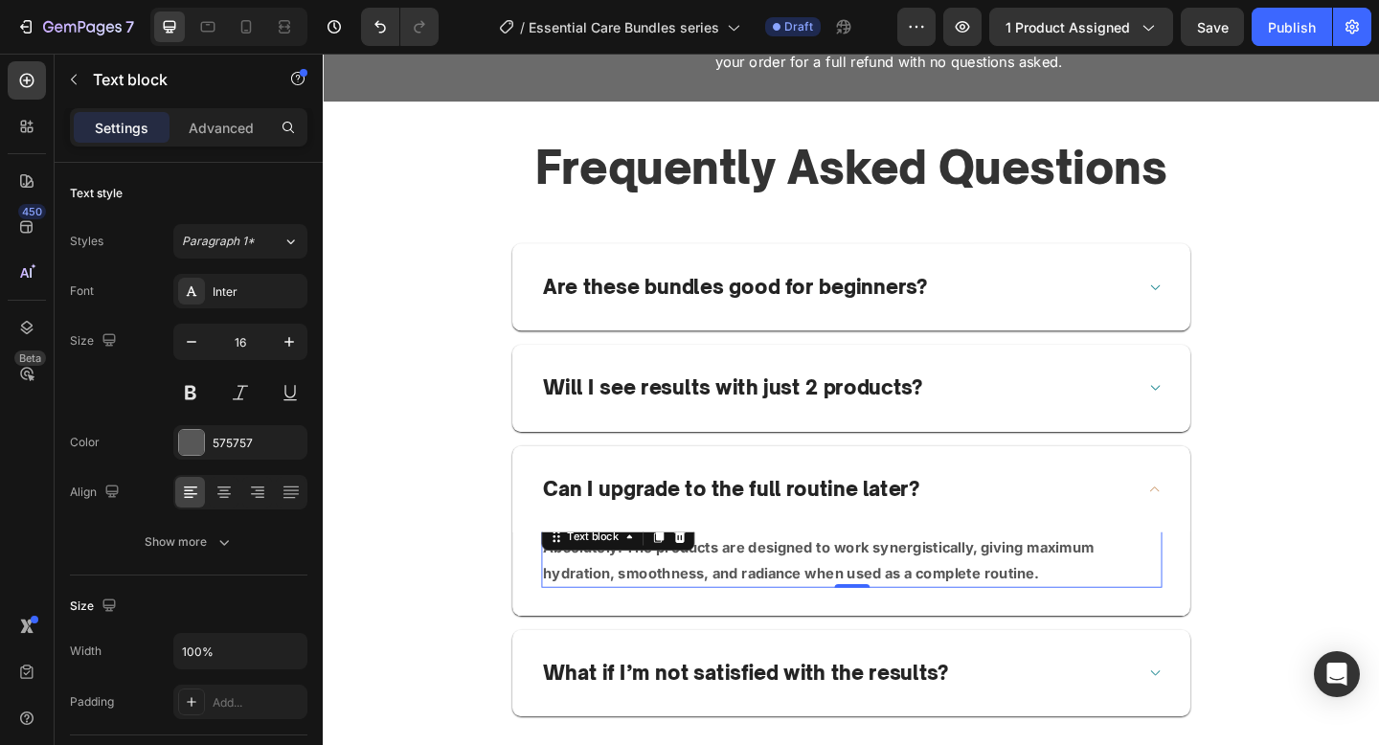
click at [1000, 609] on strong "Absolutely. The products are designed to work synergistically, giving maximum h…" at bounding box center [862, 604] width 600 height 47
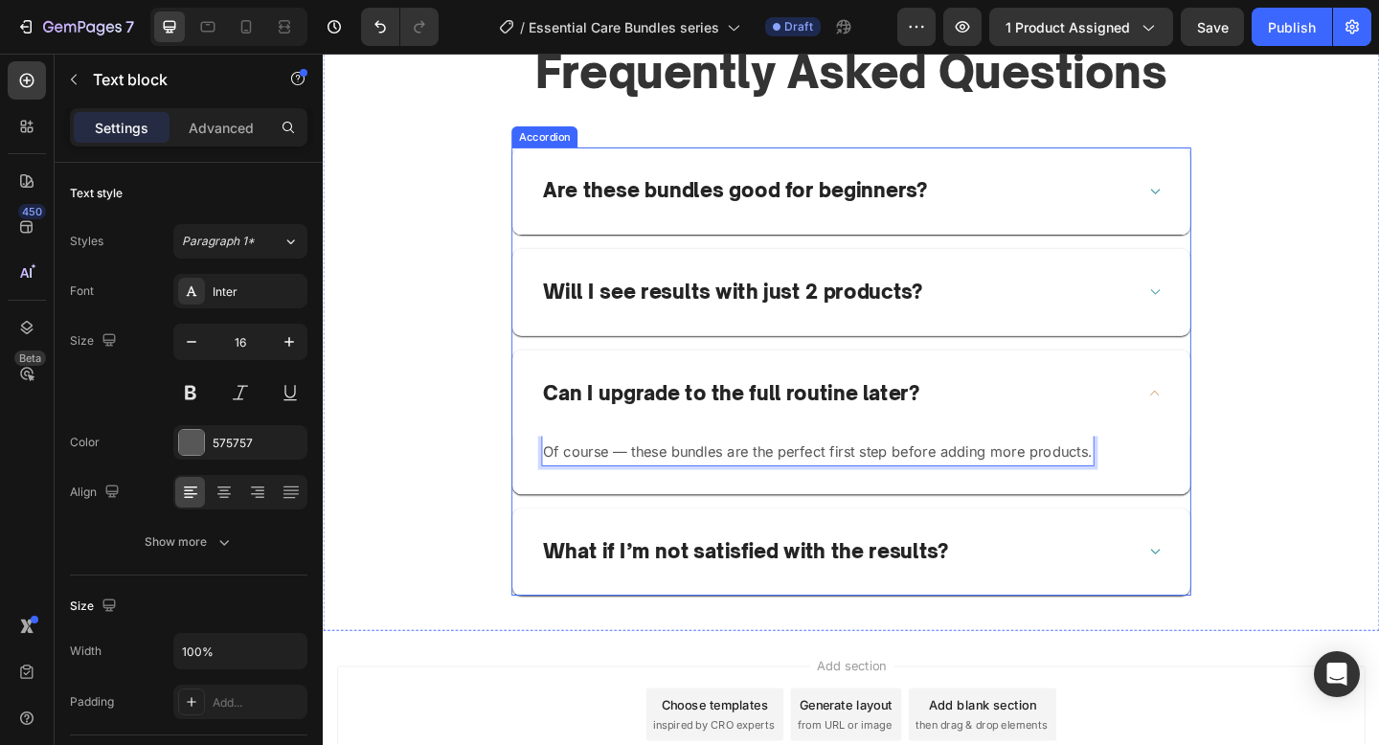
scroll to position [4401, 0]
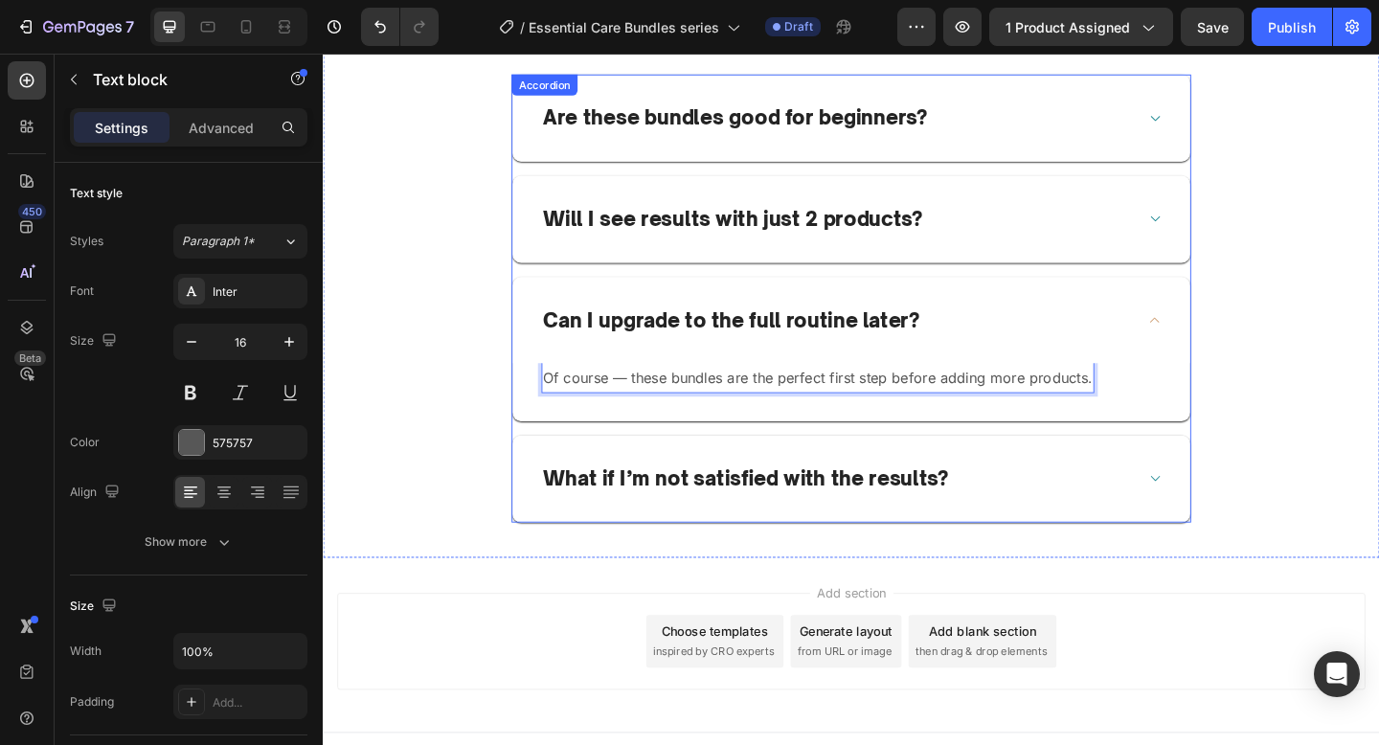
click at [853, 527] on p "What if I’m not satisfied with the results?" at bounding box center [782, 517] width 441 height 28
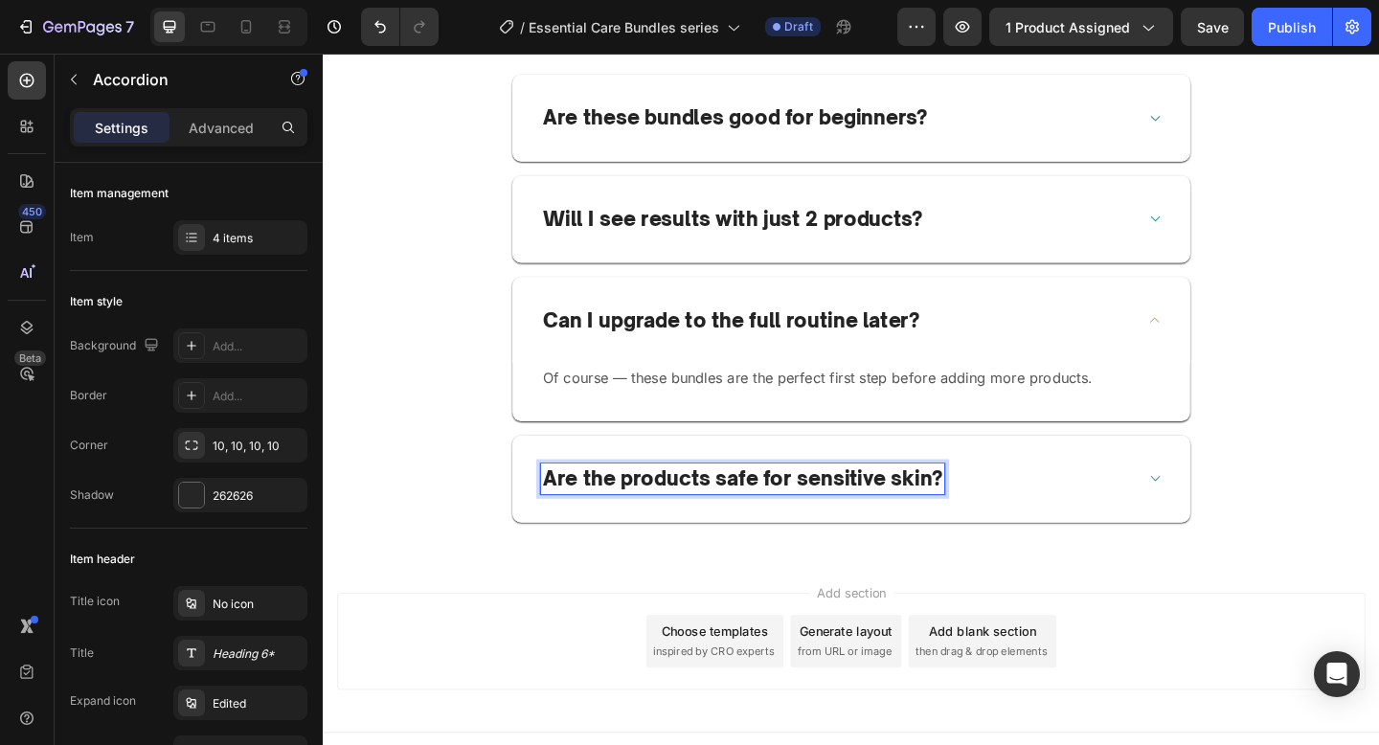
click at [1121, 535] on div "Are the products safe for sensitive skin?" at bounding box center [897, 516] width 737 height 95
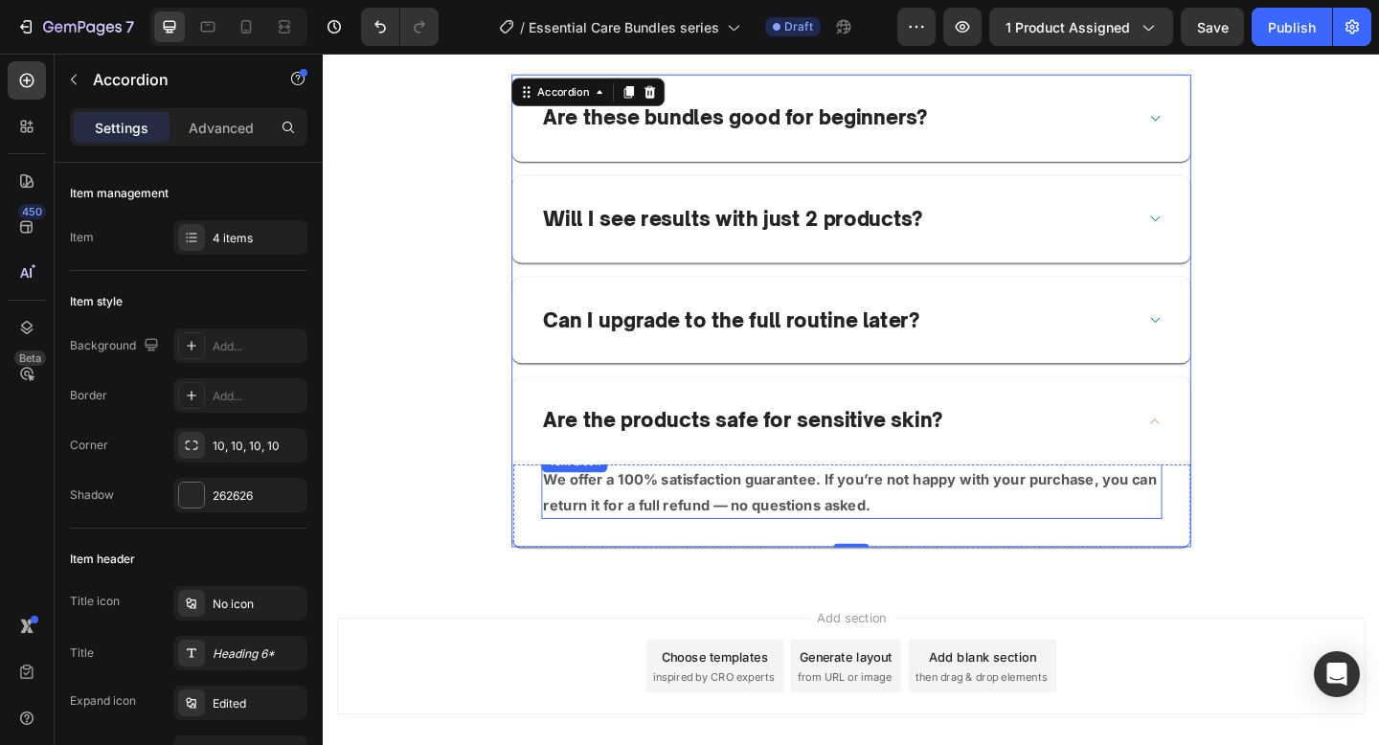
click at [911, 532] on p "We offer a 100% satisfaction guarantee. If you’re not happy with your purchase,…" at bounding box center [897, 532] width 671 height 56
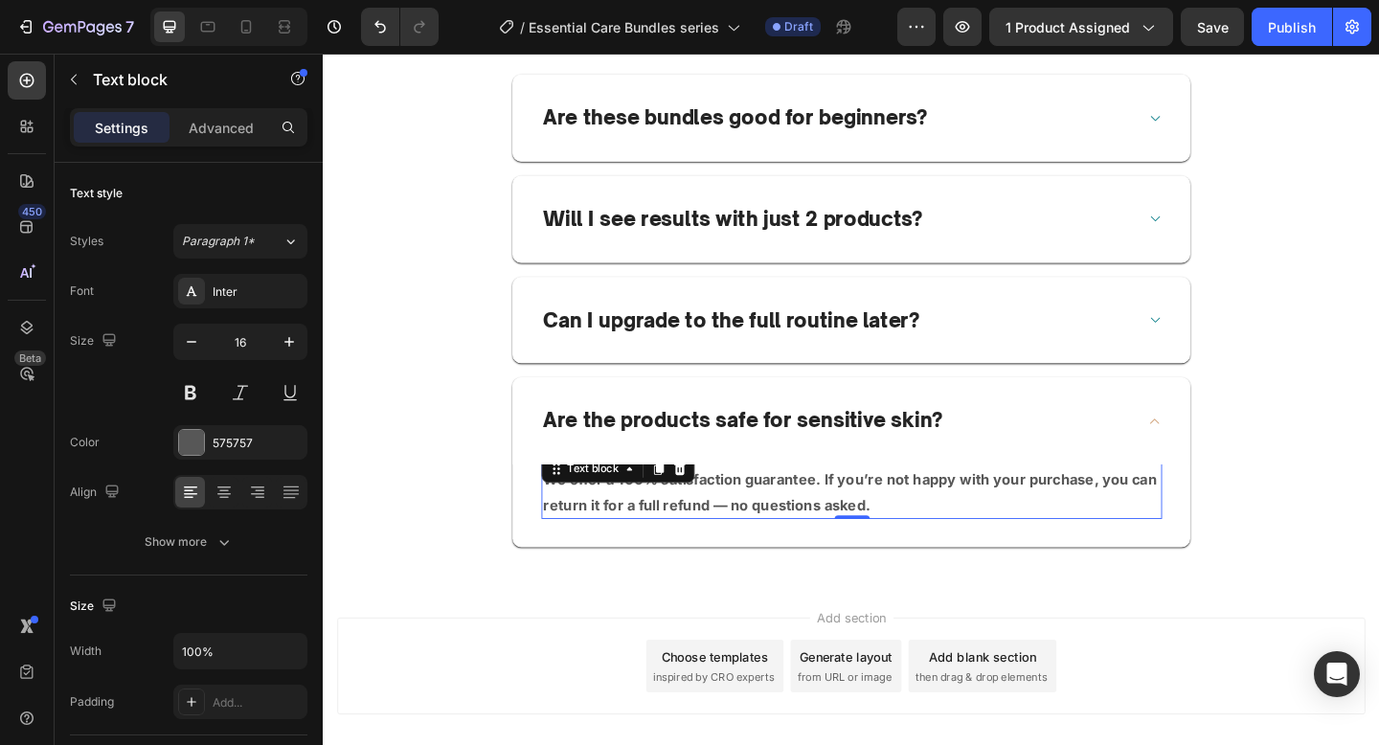
click at [911, 532] on p "We offer a 100% satisfaction guarantee. If you’re not happy with your purchase,…" at bounding box center [897, 532] width 671 height 56
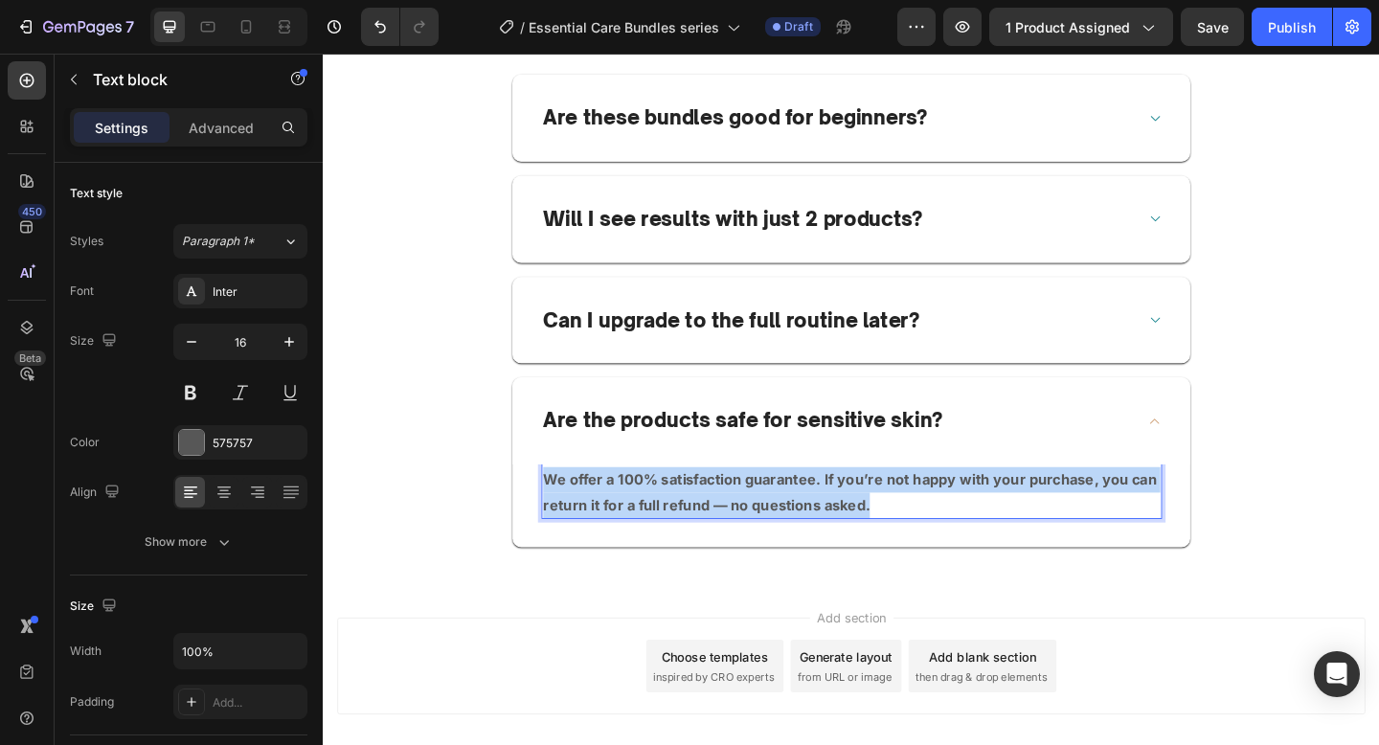
click at [911, 532] on p "We offer a 100% satisfaction guarantee. If you’re not happy with your purchase,…" at bounding box center [897, 532] width 671 height 56
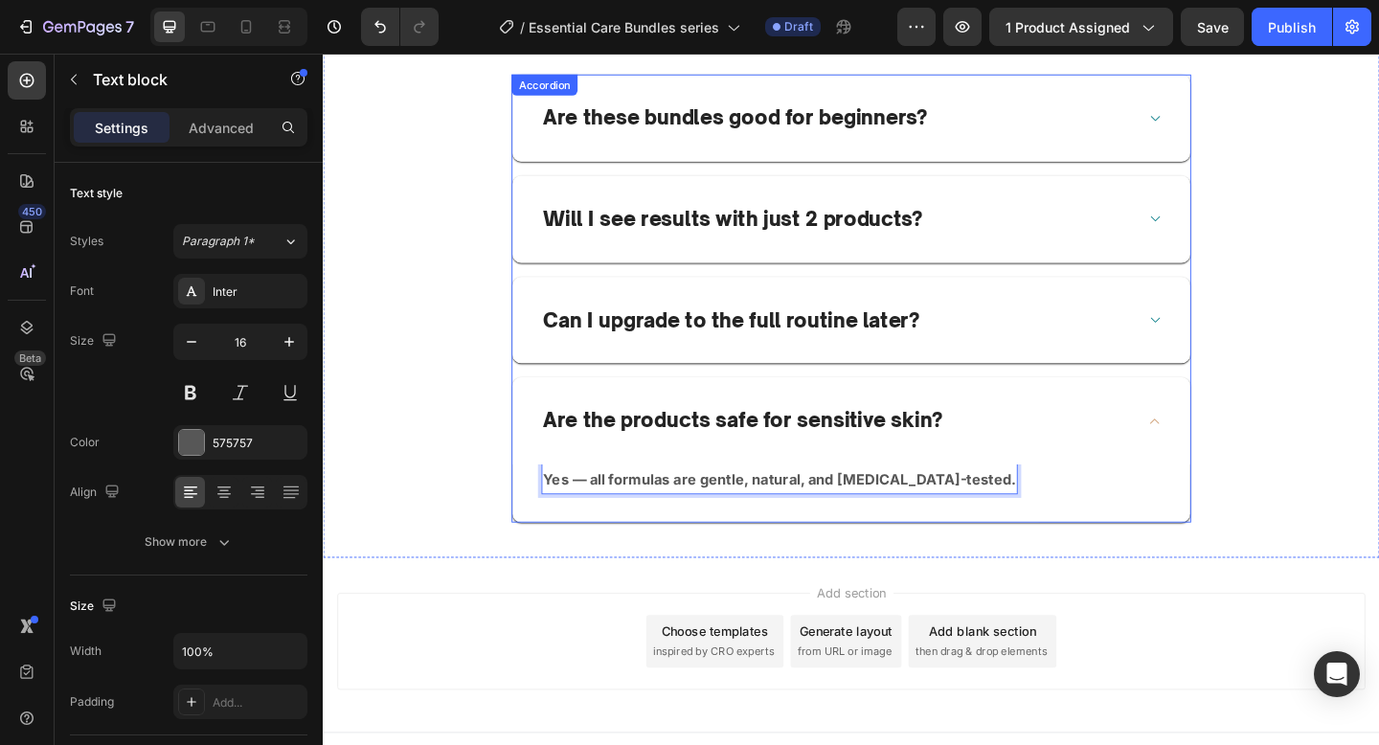
click at [1062, 419] on div "Are the products safe for sensitive skin?" at bounding box center [897, 453] width 737 height 95
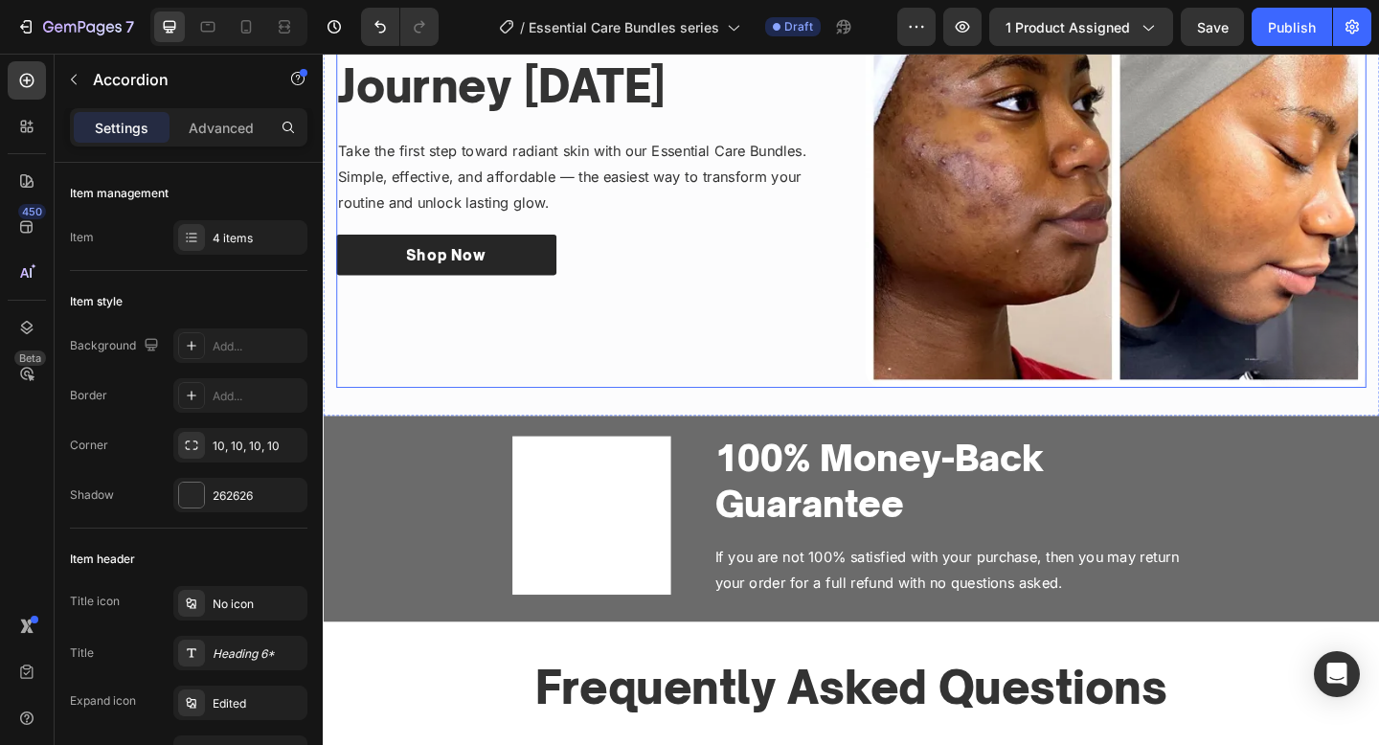
scroll to position [3664, 0]
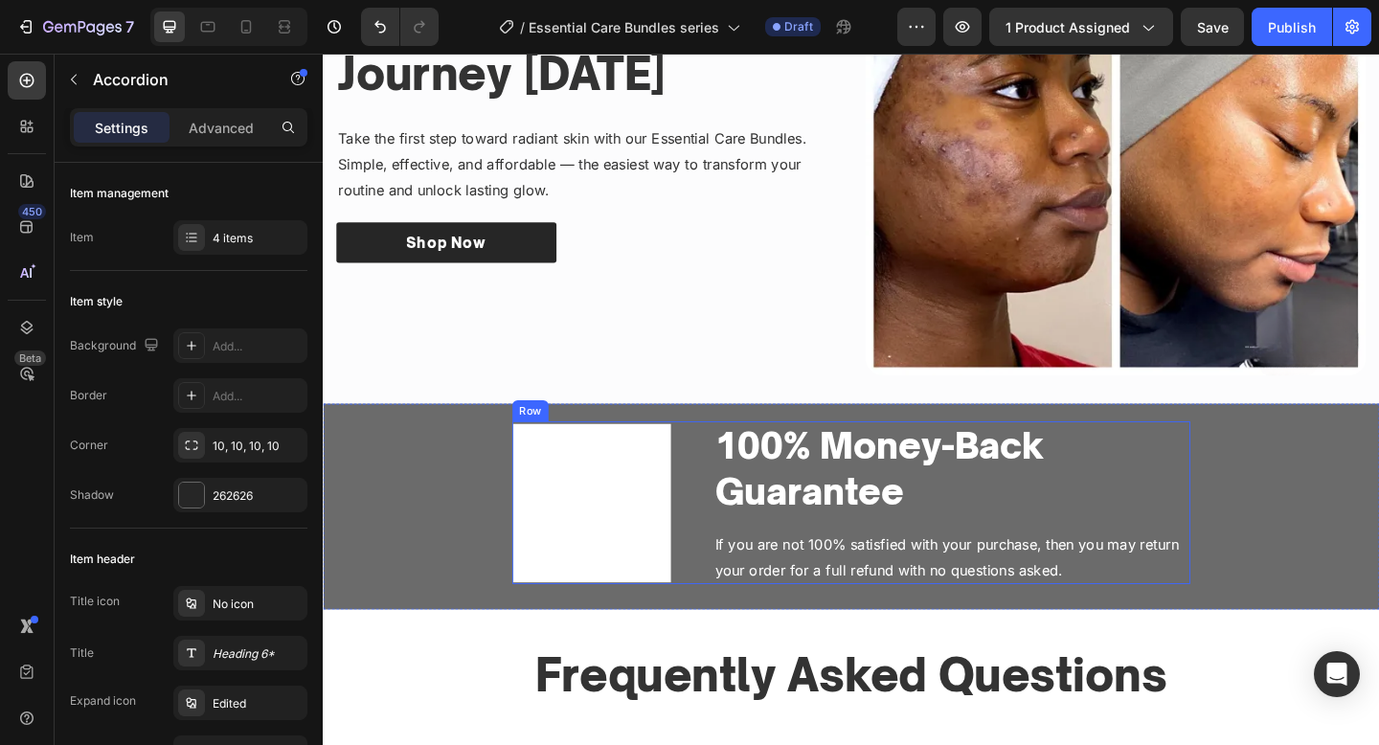
click at [702, 522] on div "Image 100% Money-Back Guarantee Heading If you are not 100% satisfied with your…" at bounding box center [897, 543] width 737 height 178
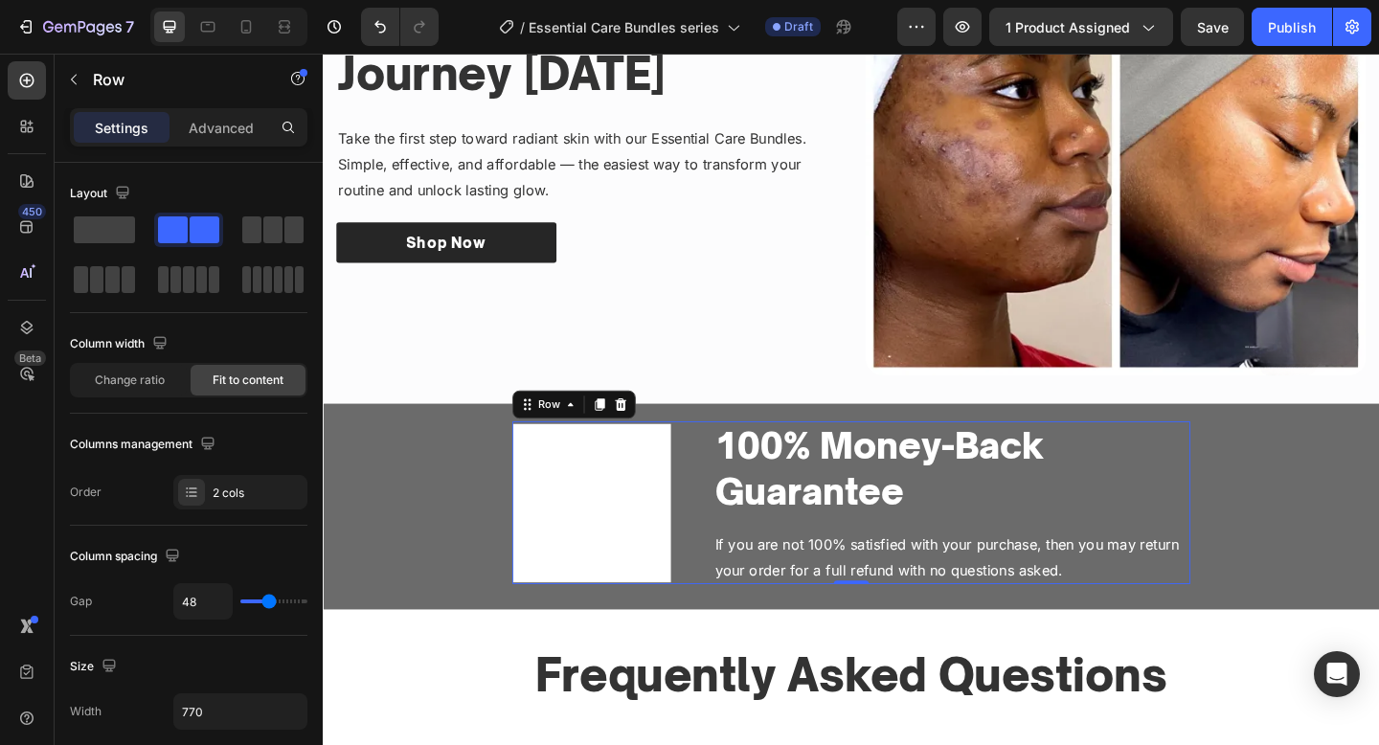
click at [702, 522] on div "Image 100% Money-Back Guarantee Heading If you are not 100% satisfied with your…" at bounding box center [897, 543] width 737 height 178
click at [658, 547] on img at bounding box center [615, 543] width 172 height 172
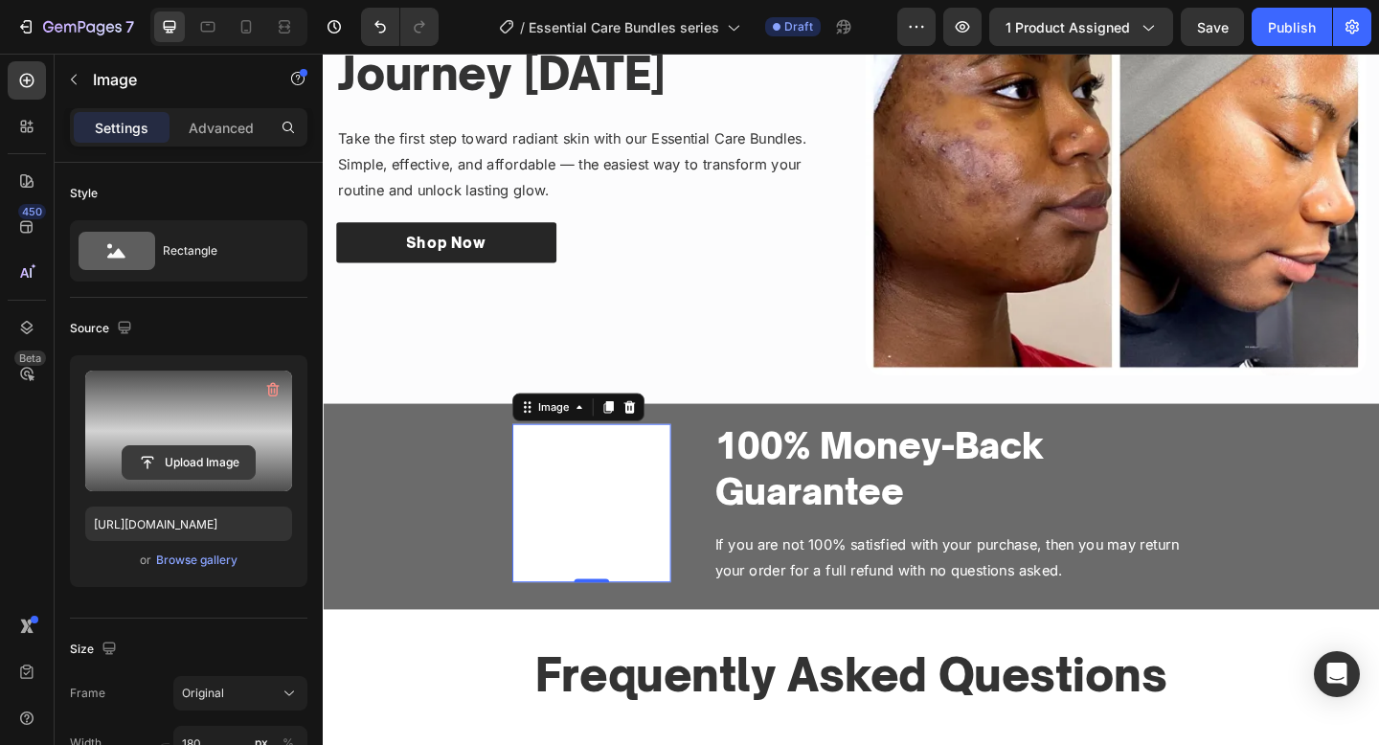
click at [183, 455] on input "file" at bounding box center [189, 462] width 132 height 33
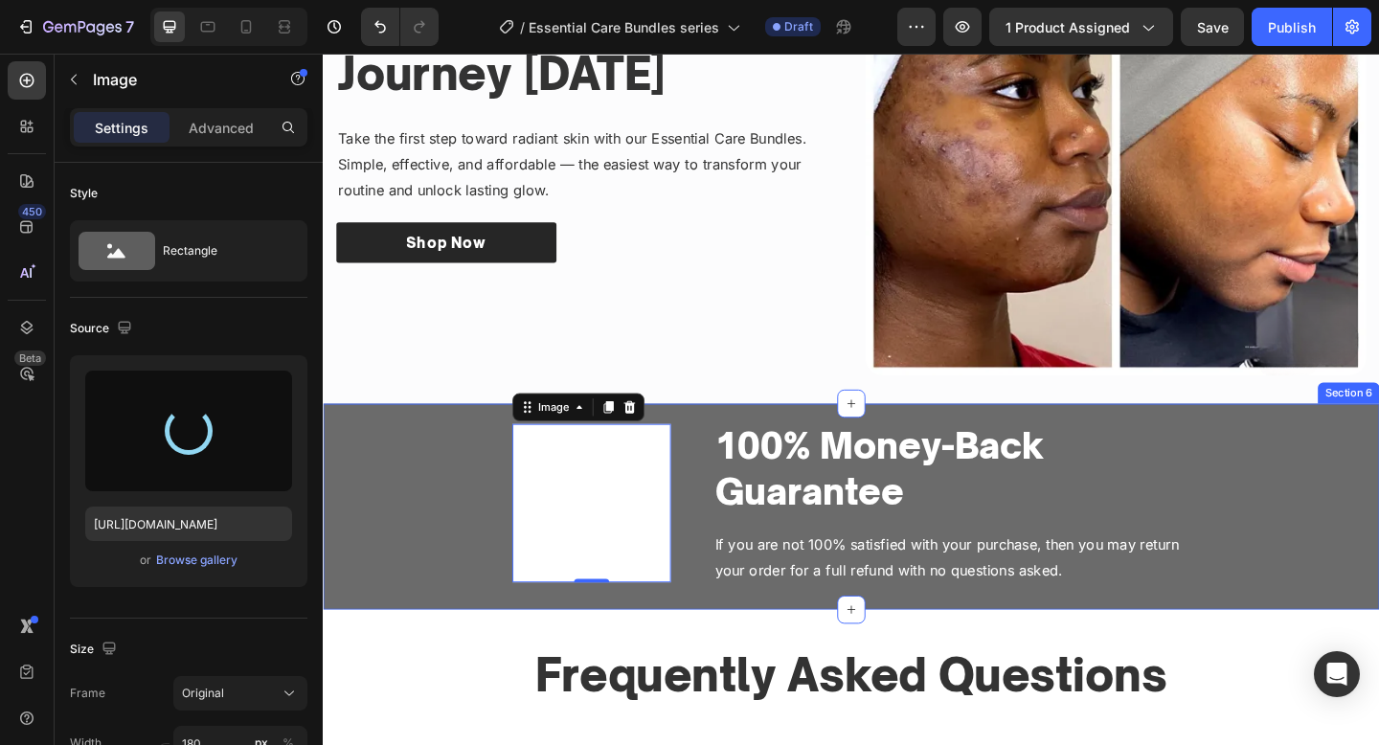
type input "https://cdn.shopify.com/s/files/1/0652/6065/0668/files/gempages_581515696211493…"
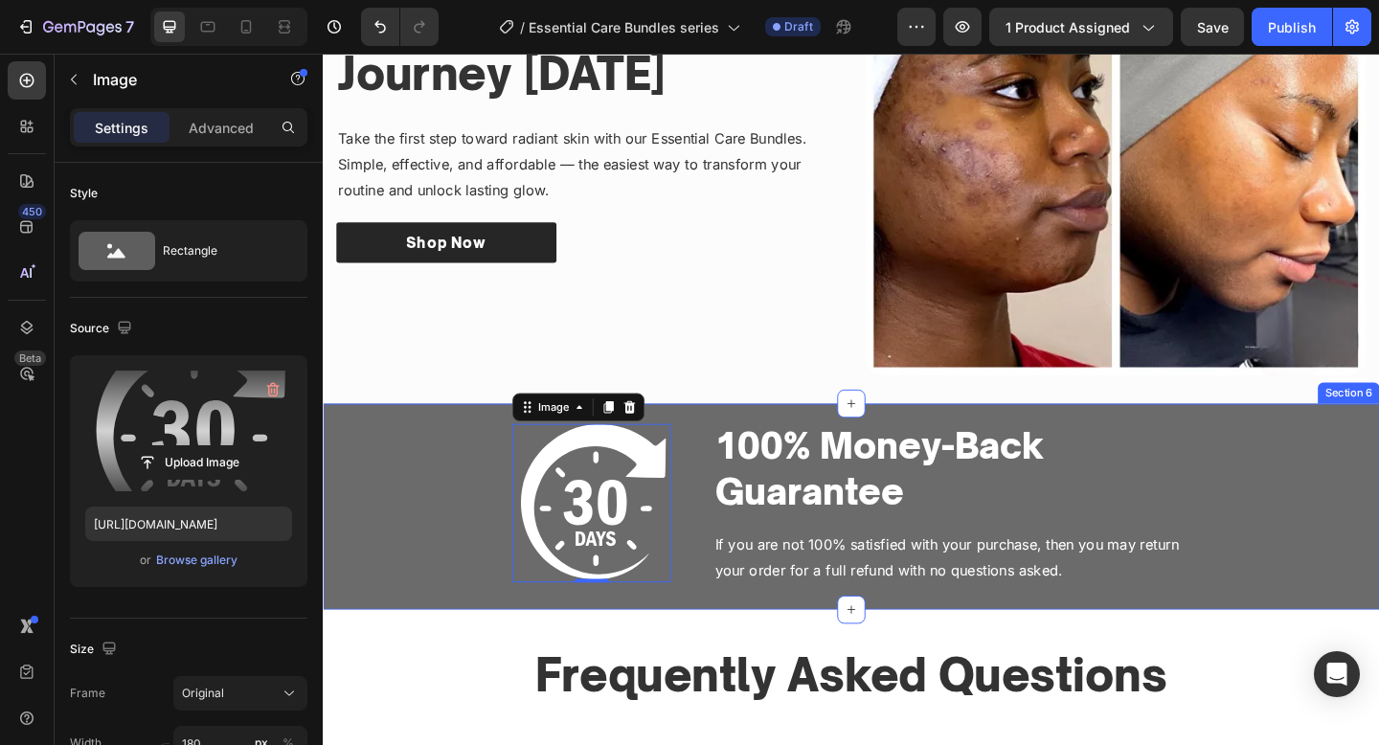
click at [408, 550] on div "Image 0 100% Money-Back Guarantee Heading If you are not 100% satisfied with yo…" at bounding box center [897, 543] width 1149 height 178
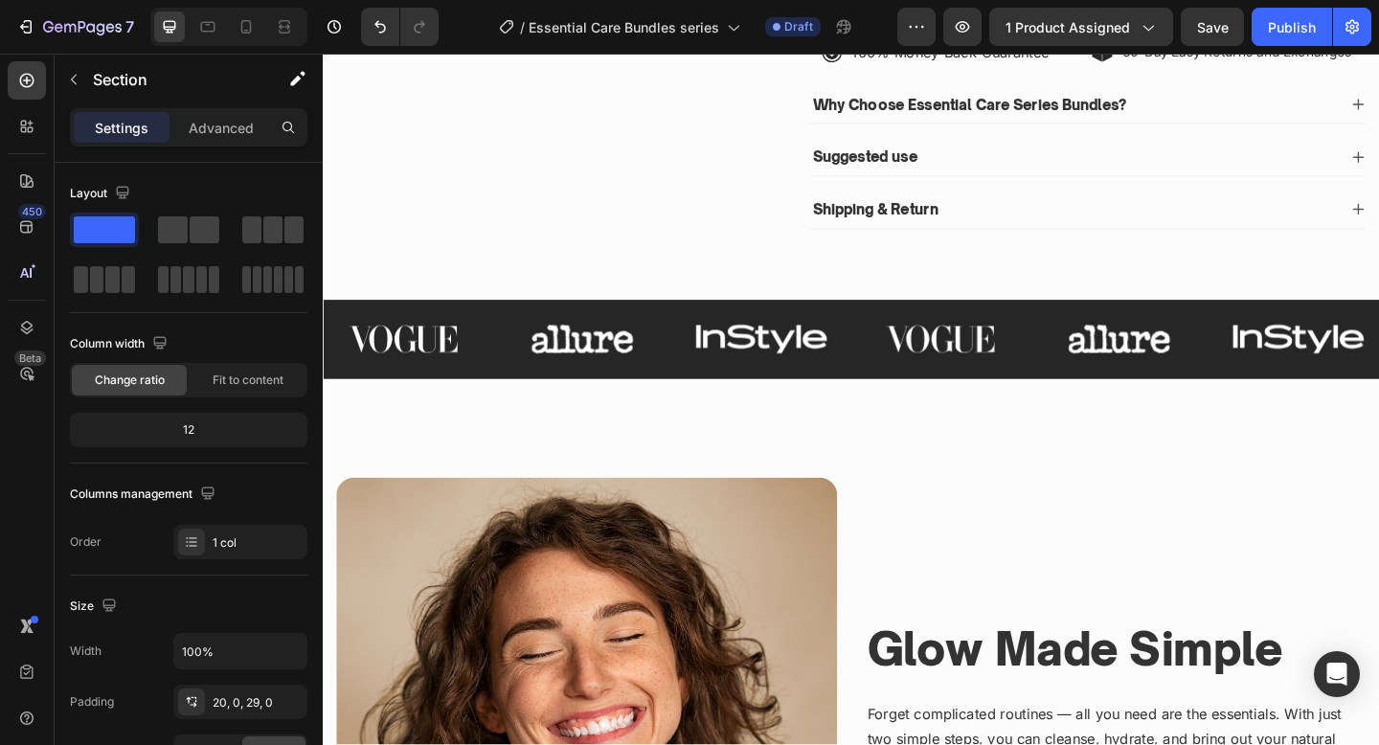
scroll to position [0, 0]
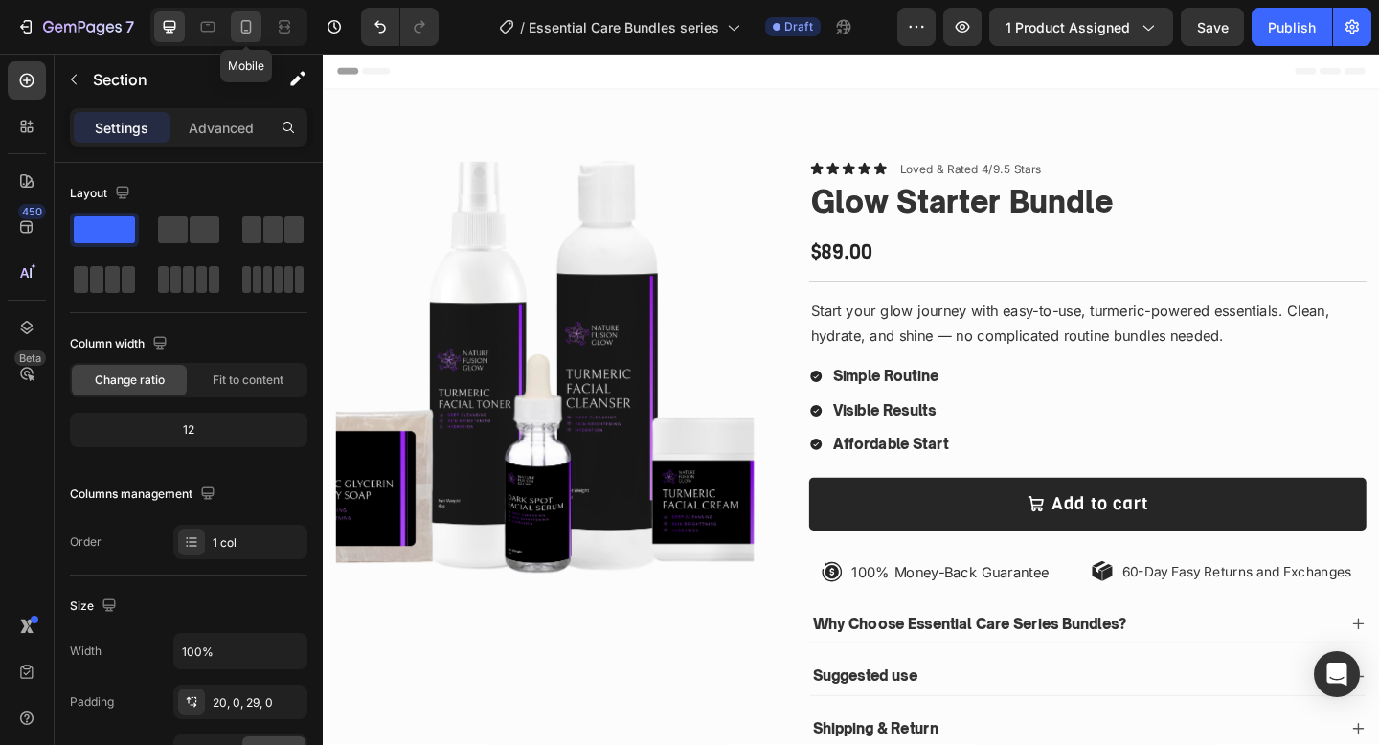
click at [240, 25] on icon at bounding box center [246, 26] width 19 height 19
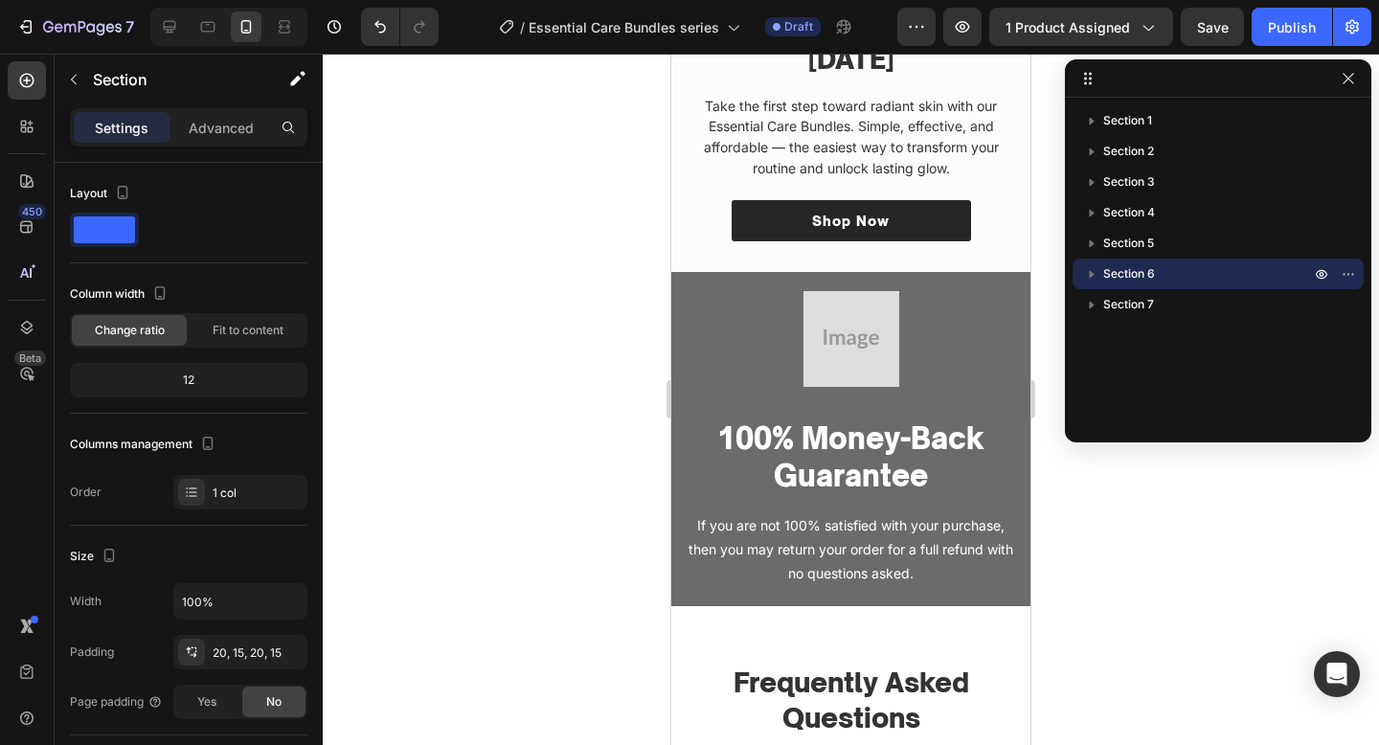
scroll to position [3932, 0]
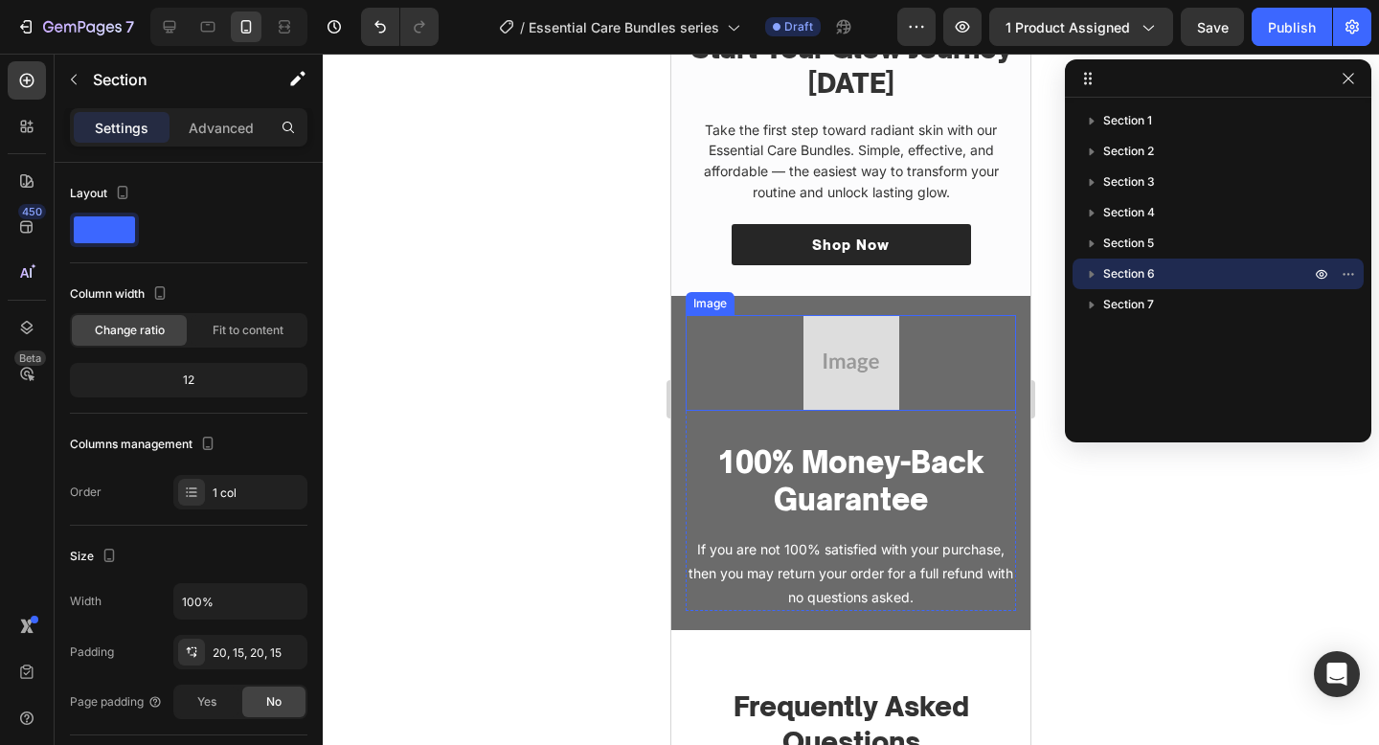
click at [855, 352] on img at bounding box center [852, 363] width 96 height 96
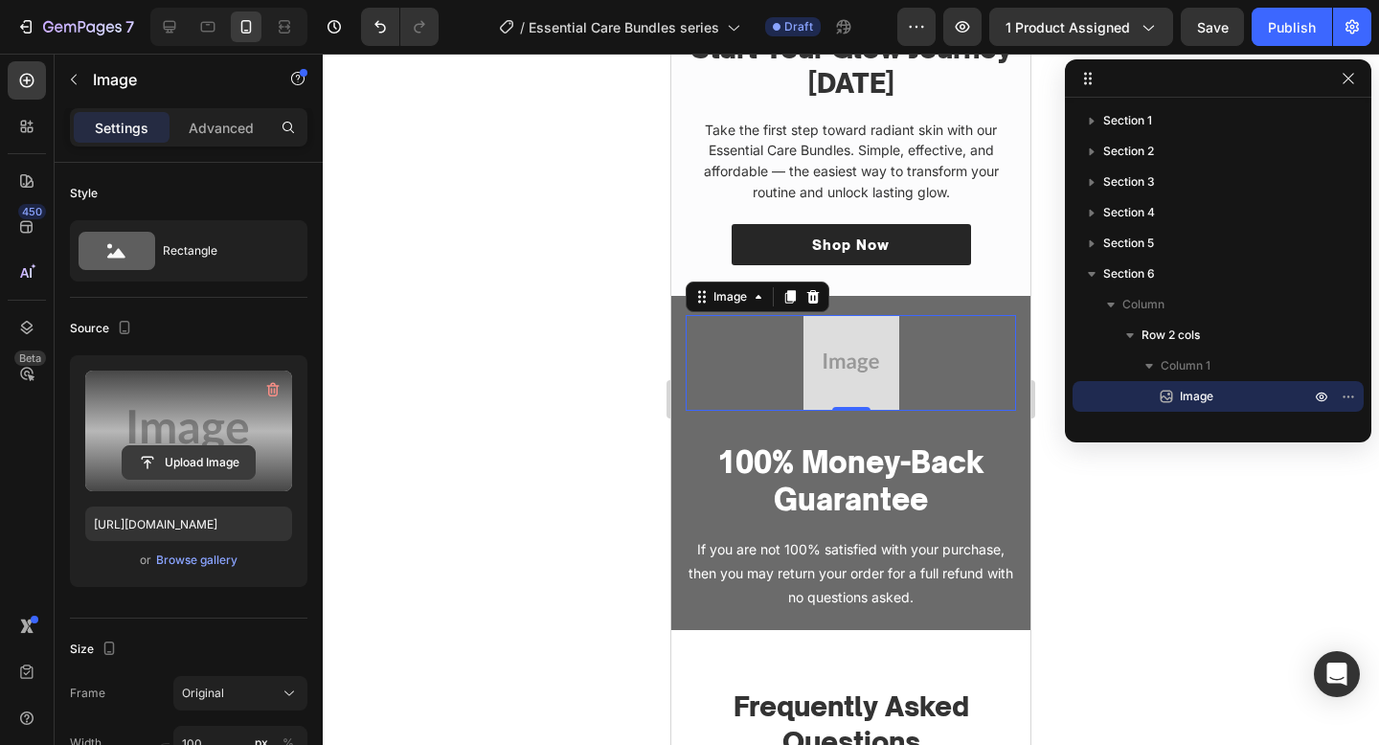
click at [191, 463] on input "file" at bounding box center [189, 462] width 132 height 33
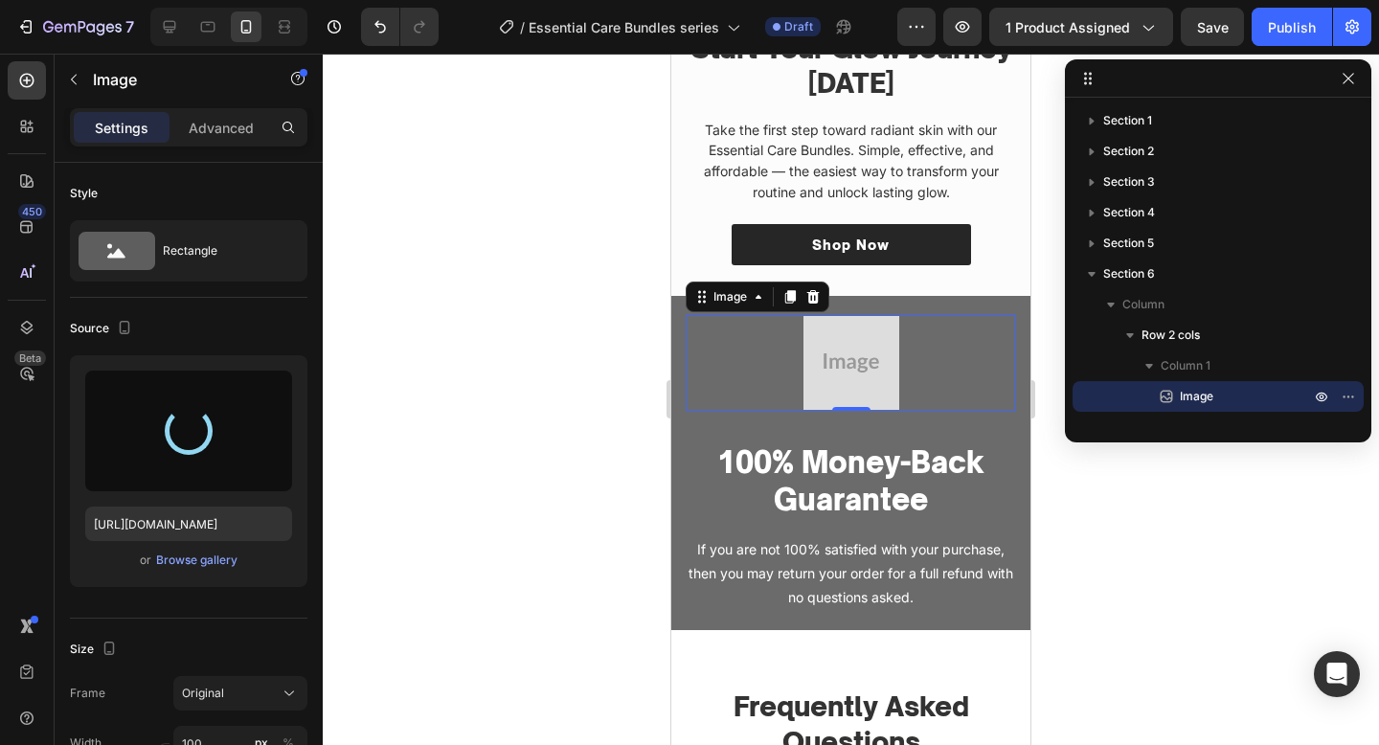
type input "https://cdn.shopify.com/s/files/1/0652/6065/0668/files/gempages_581515696211493…"
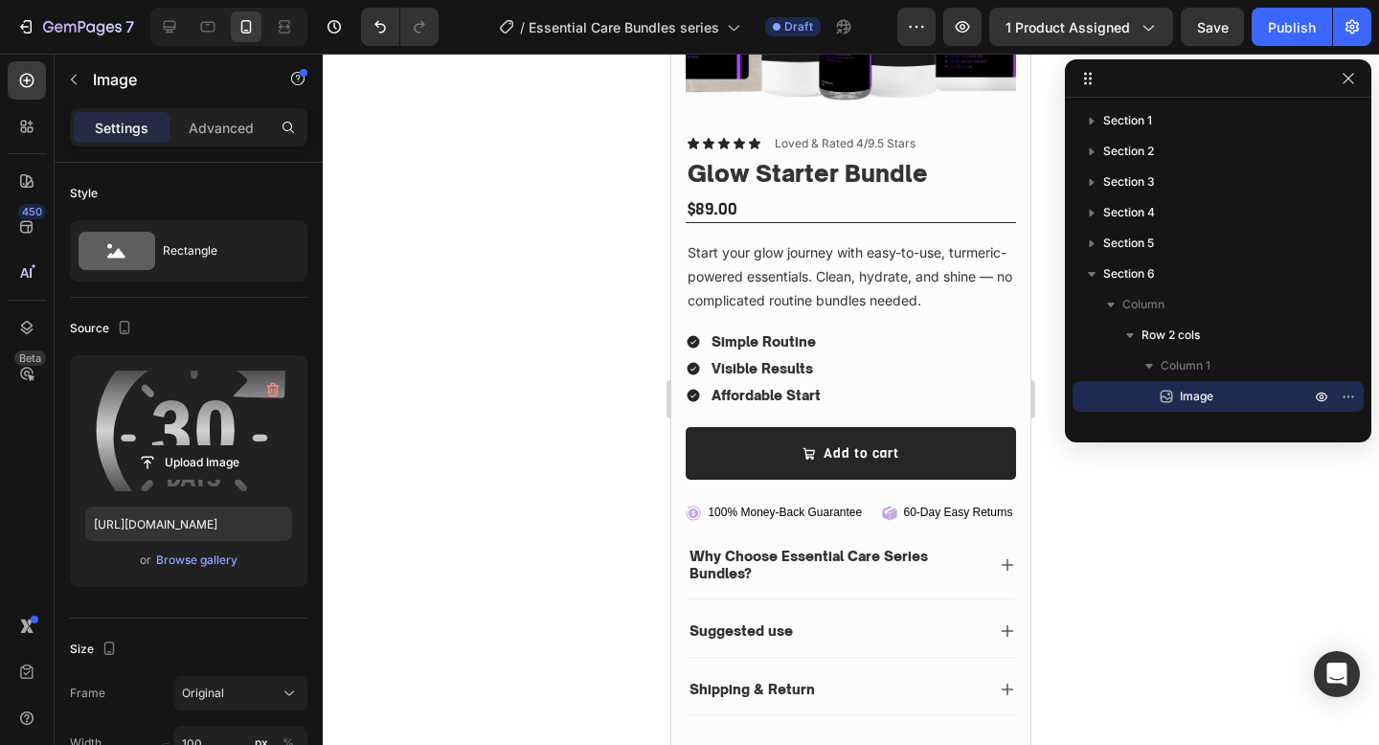
scroll to position [429, 0]
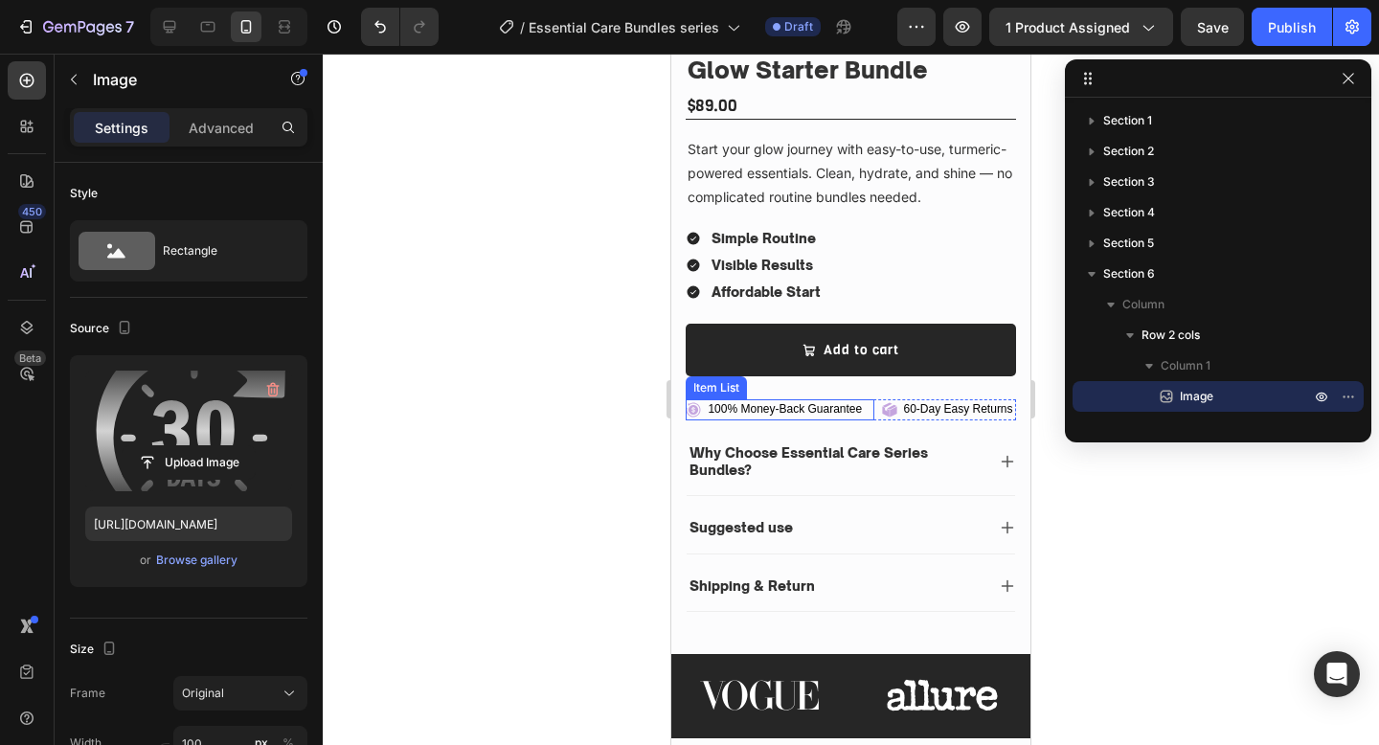
click at [696, 407] on icon at bounding box center [694, 410] width 14 height 14
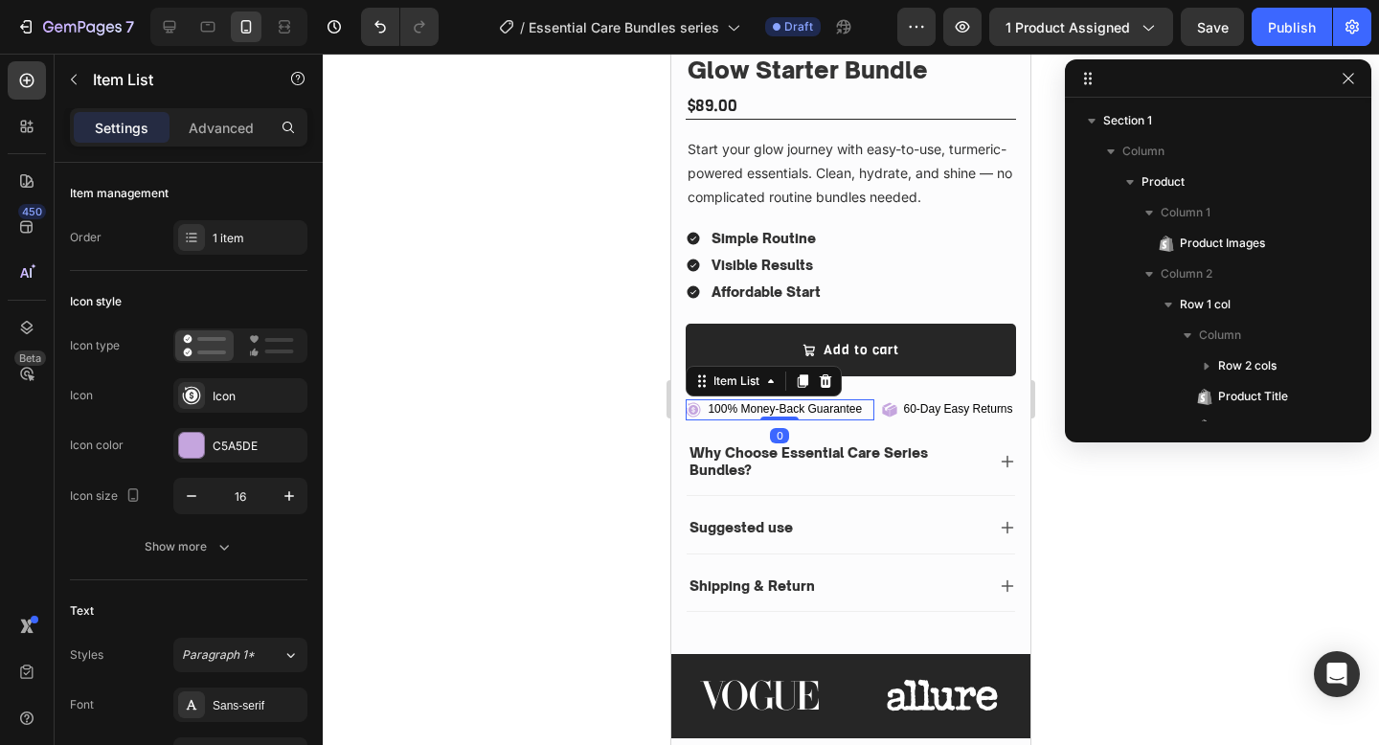
scroll to position [393, 0]
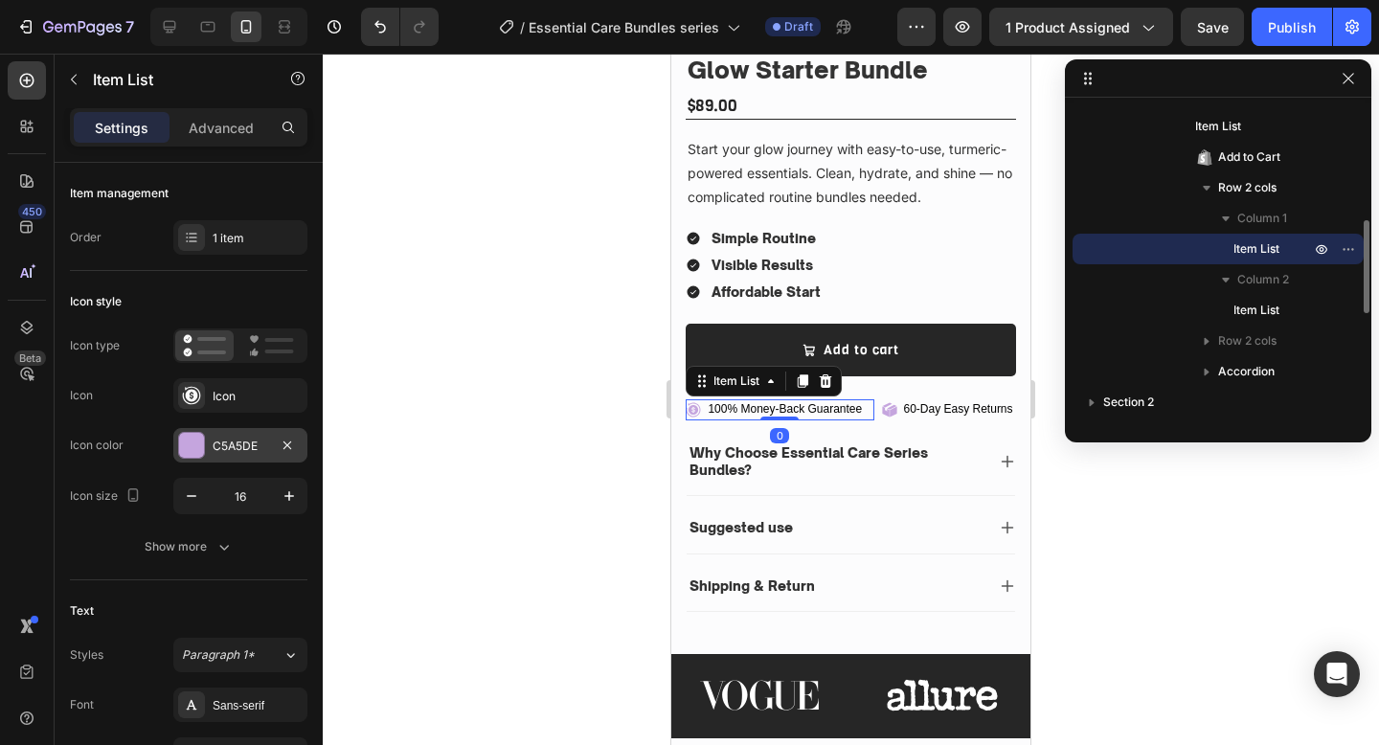
click at [243, 430] on div "C5A5DE" at bounding box center [240, 445] width 134 height 34
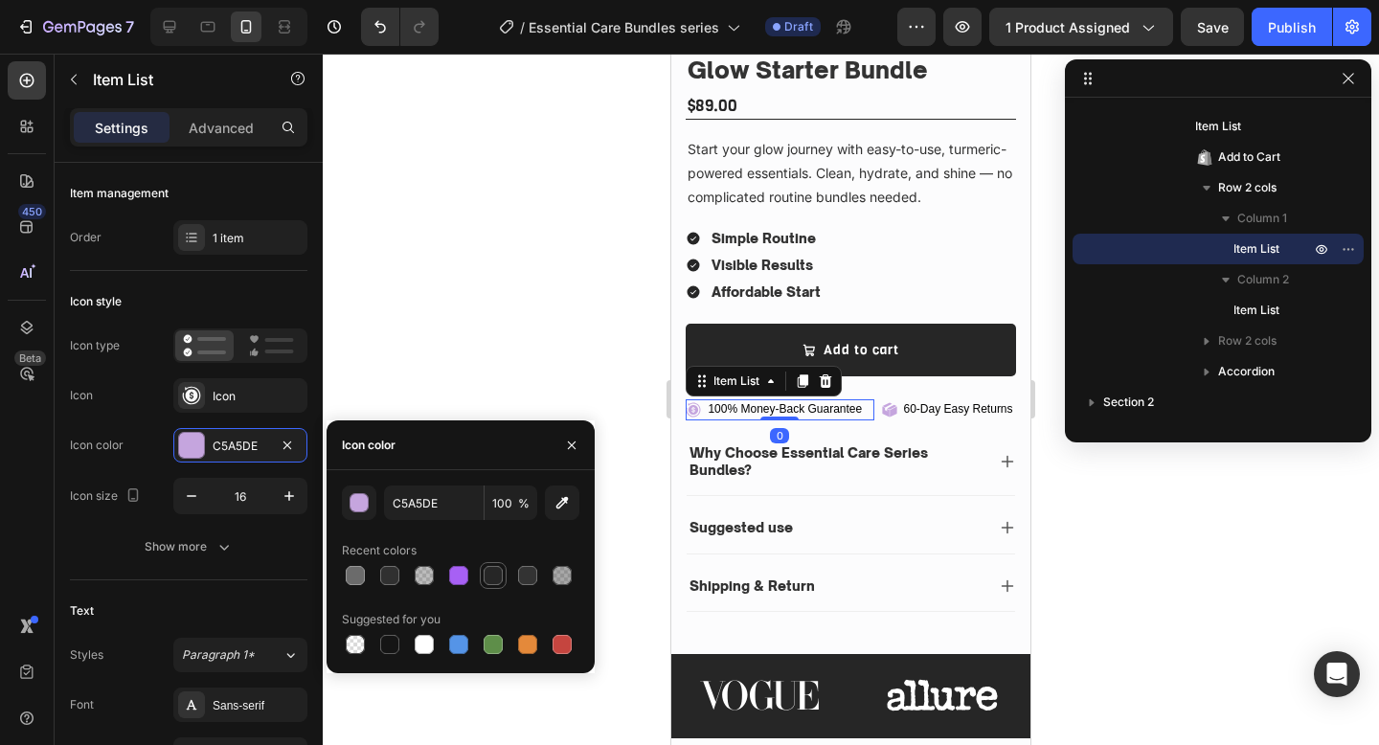
click at [490, 571] on div at bounding box center [493, 575] width 19 height 19
type input "262626"
click at [895, 414] on icon at bounding box center [893, 412] width 7 height 11
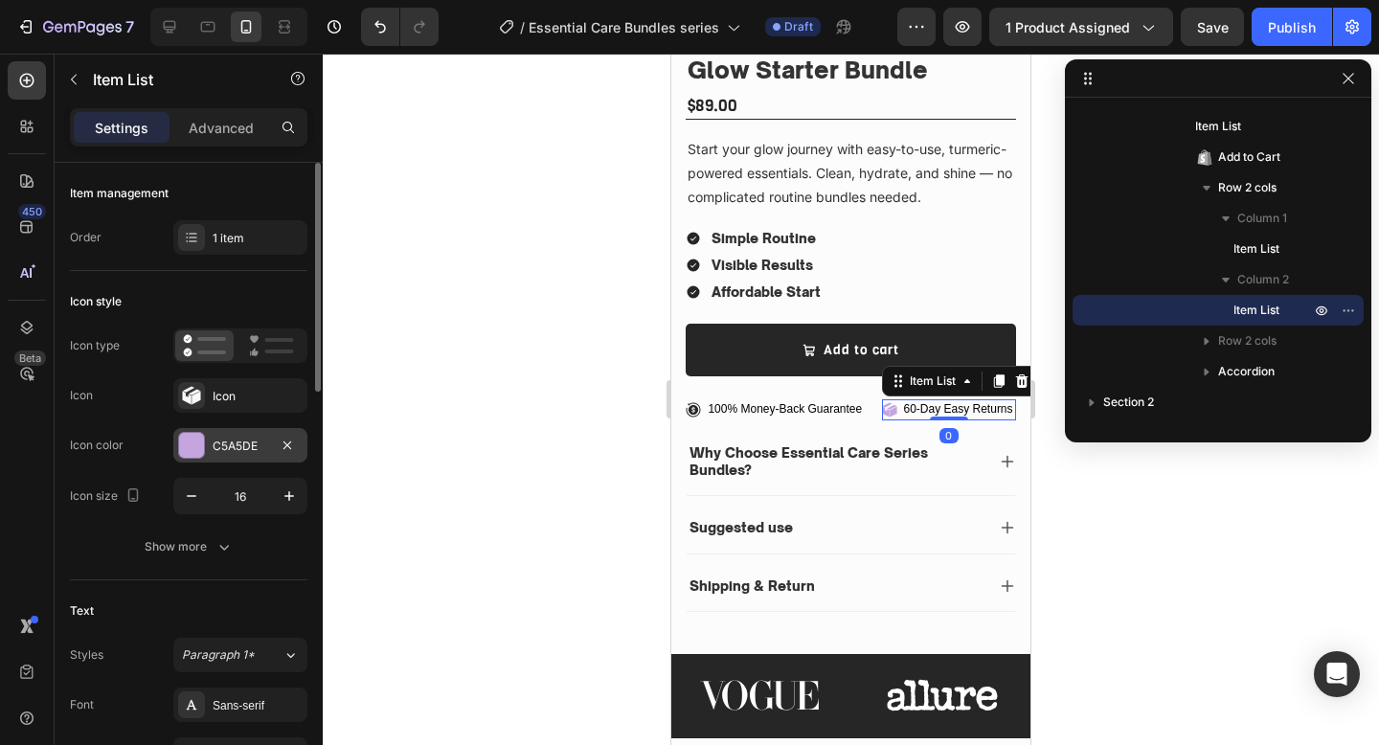
click at [217, 452] on div "C5A5DE" at bounding box center [241, 446] width 56 height 17
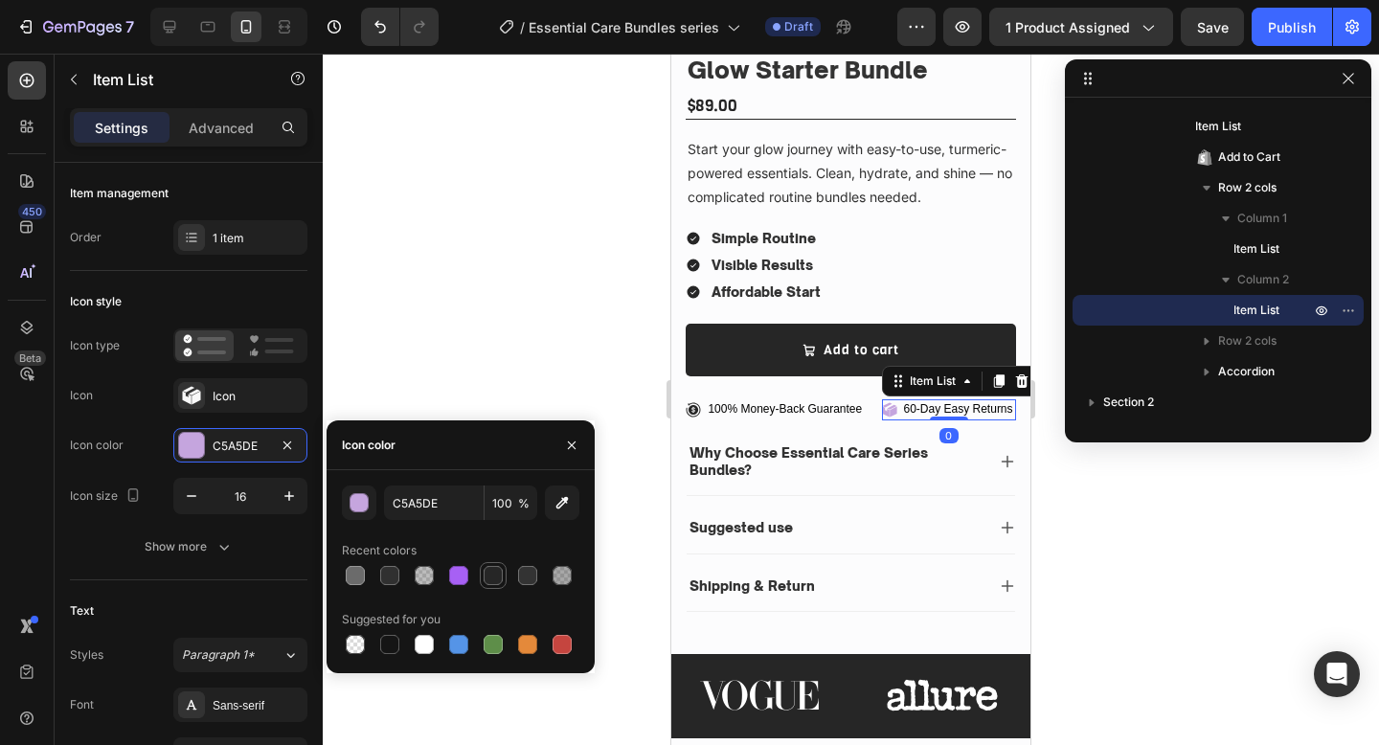
click at [494, 578] on div at bounding box center [493, 575] width 19 height 19
type input "262626"
click at [909, 545] on div "Suggested use" at bounding box center [851, 528] width 329 height 50
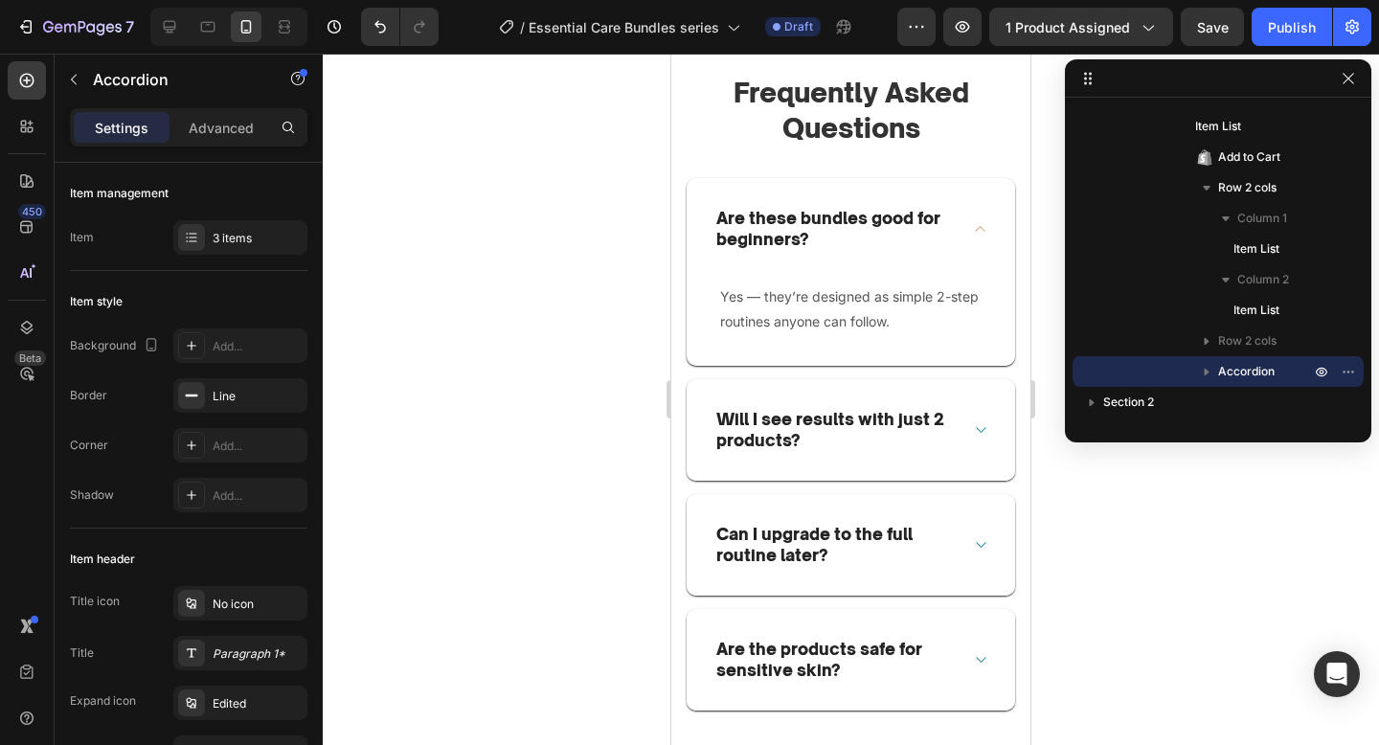
scroll to position [5019, 0]
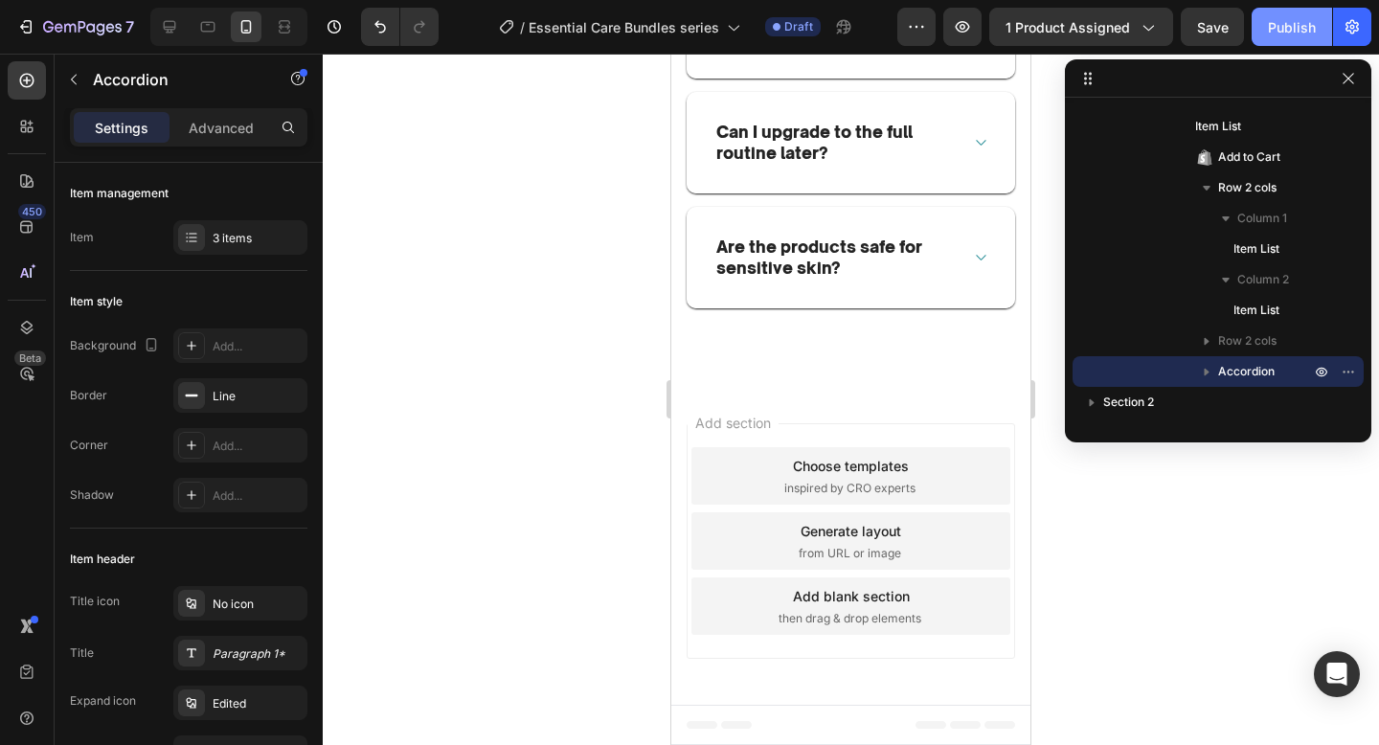
click at [1326, 36] on button "Publish" at bounding box center [1292, 27] width 80 height 38
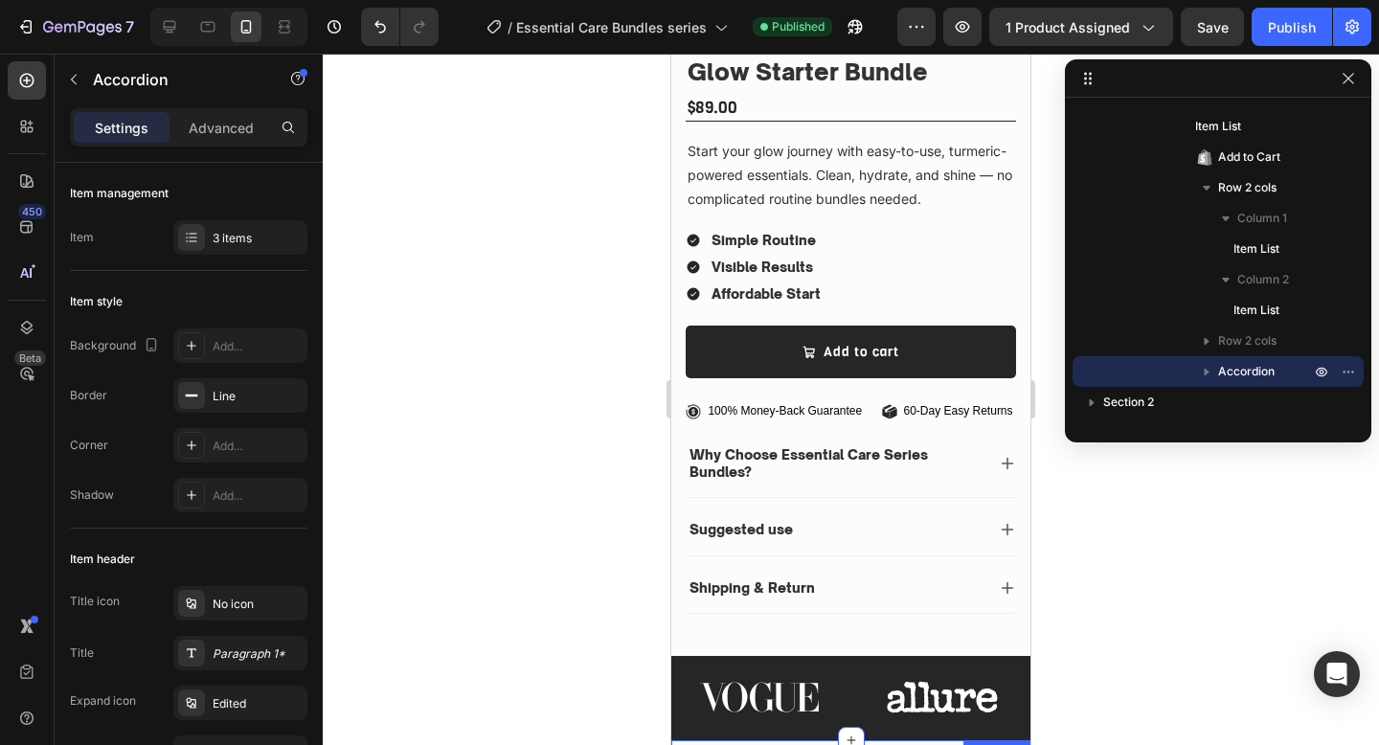
scroll to position [0, 0]
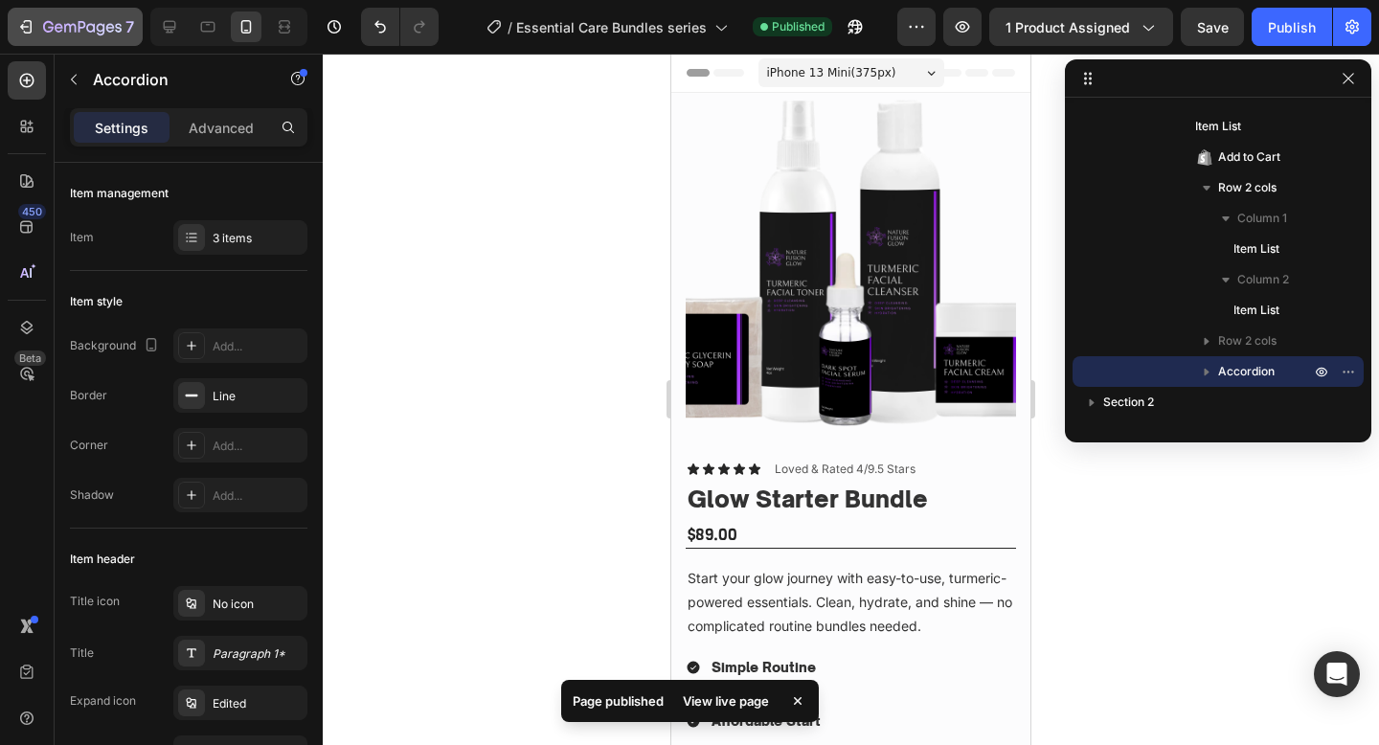
click at [60, 28] on icon "button" at bounding box center [59, 27] width 9 height 9
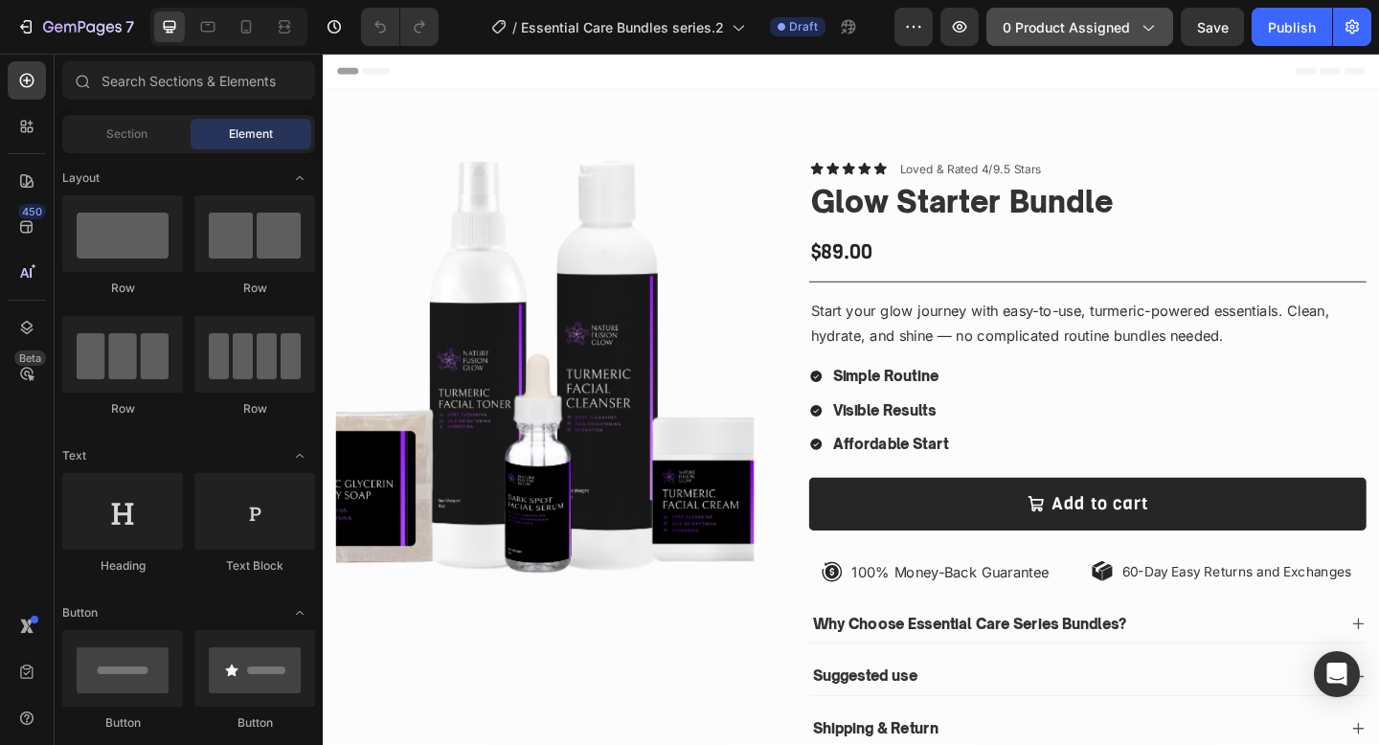
click at [1075, 40] on button "0 product assigned" at bounding box center [1079, 27] width 187 height 38
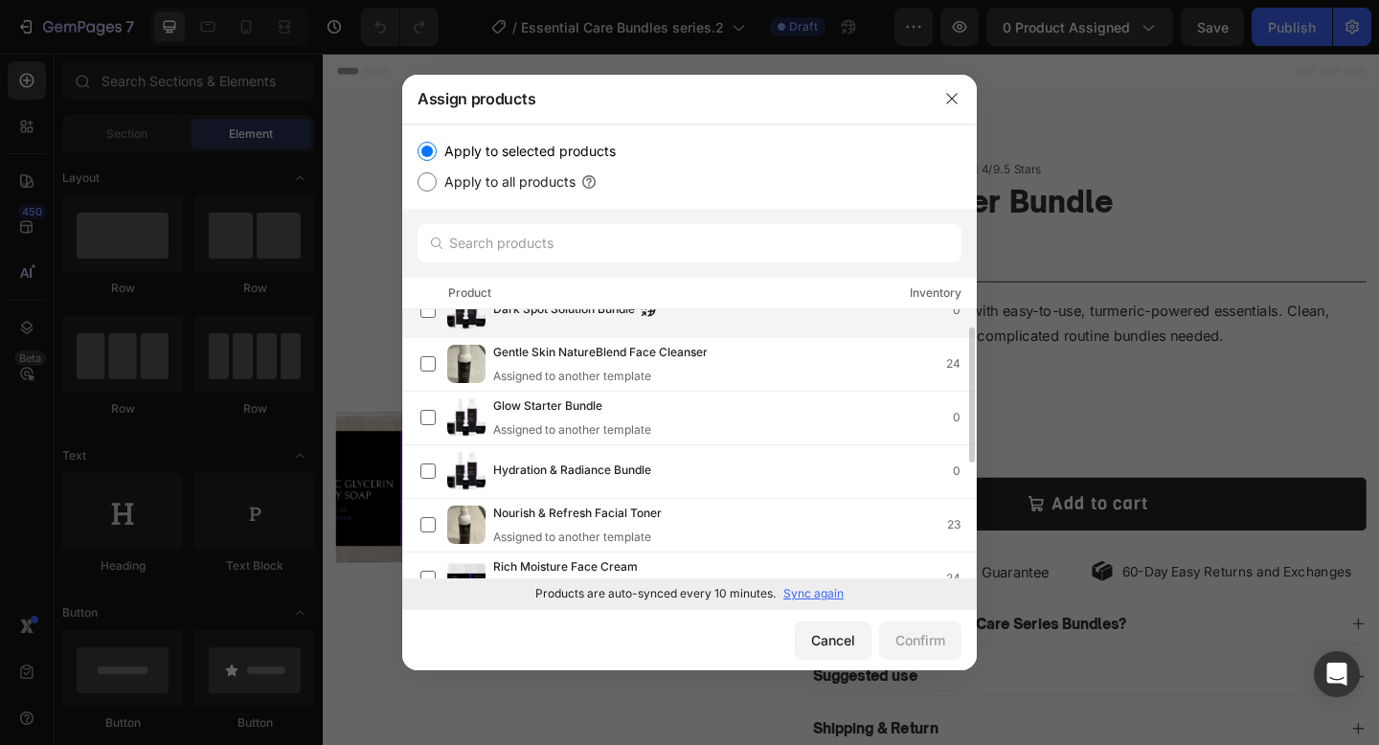
scroll to position [151, 0]
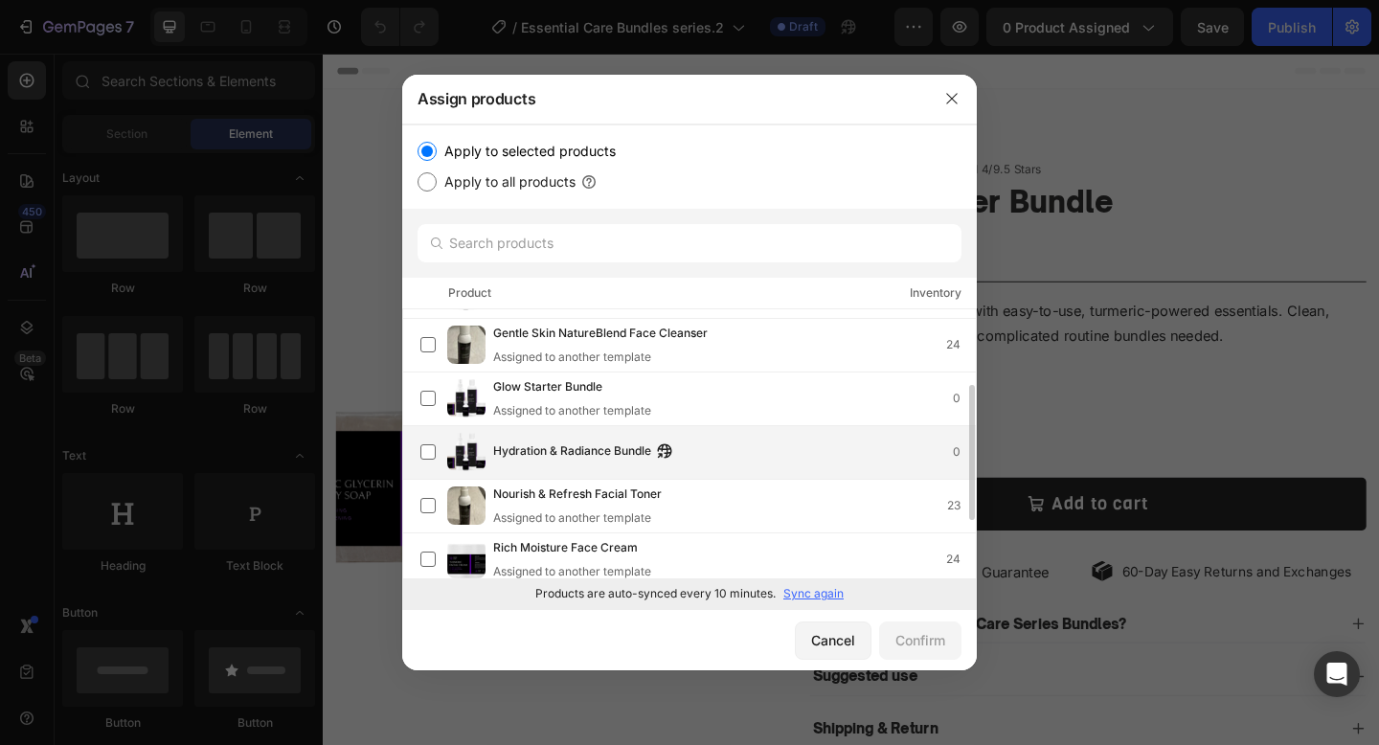
click at [820, 449] on div "Hydration & Radiance Bundle 0" at bounding box center [734, 452] width 483 height 21
click at [914, 633] on div "Confirm" at bounding box center [920, 640] width 50 height 20
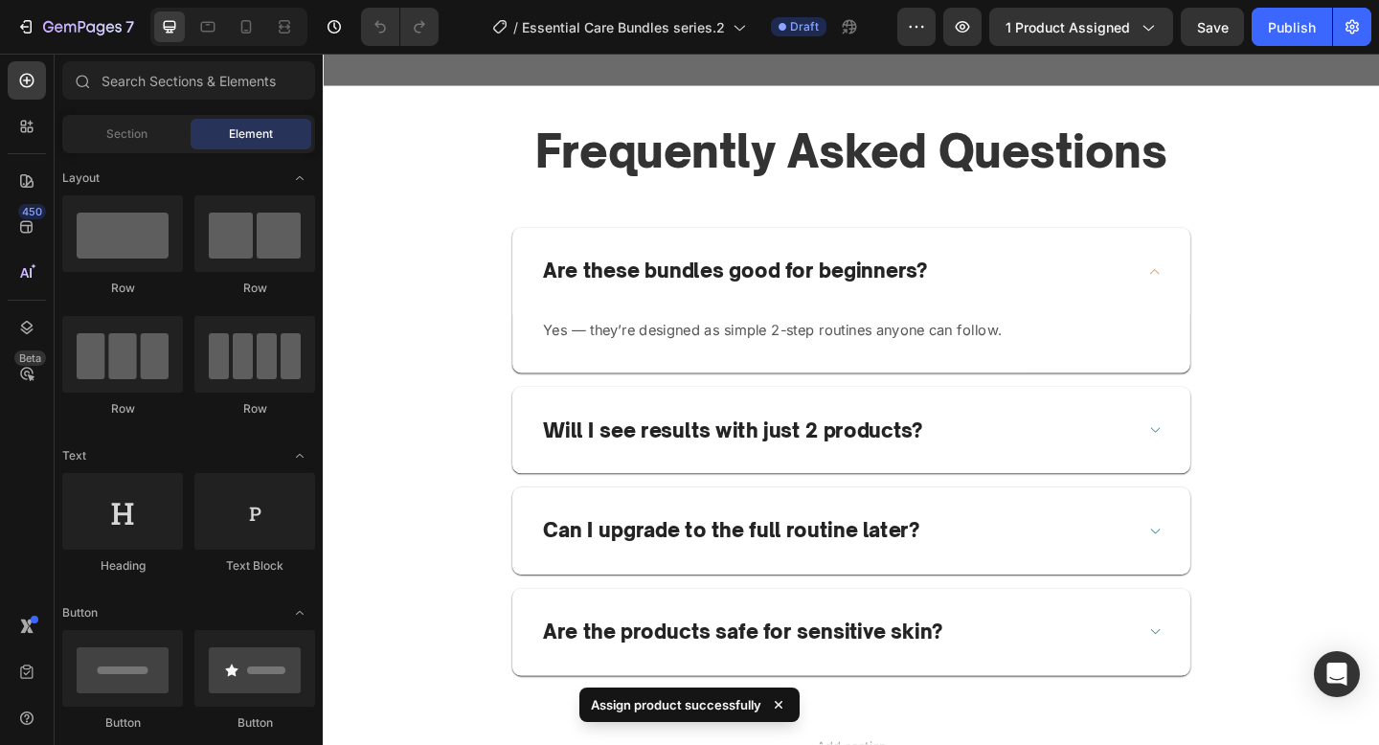
scroll to position [4427, 0]
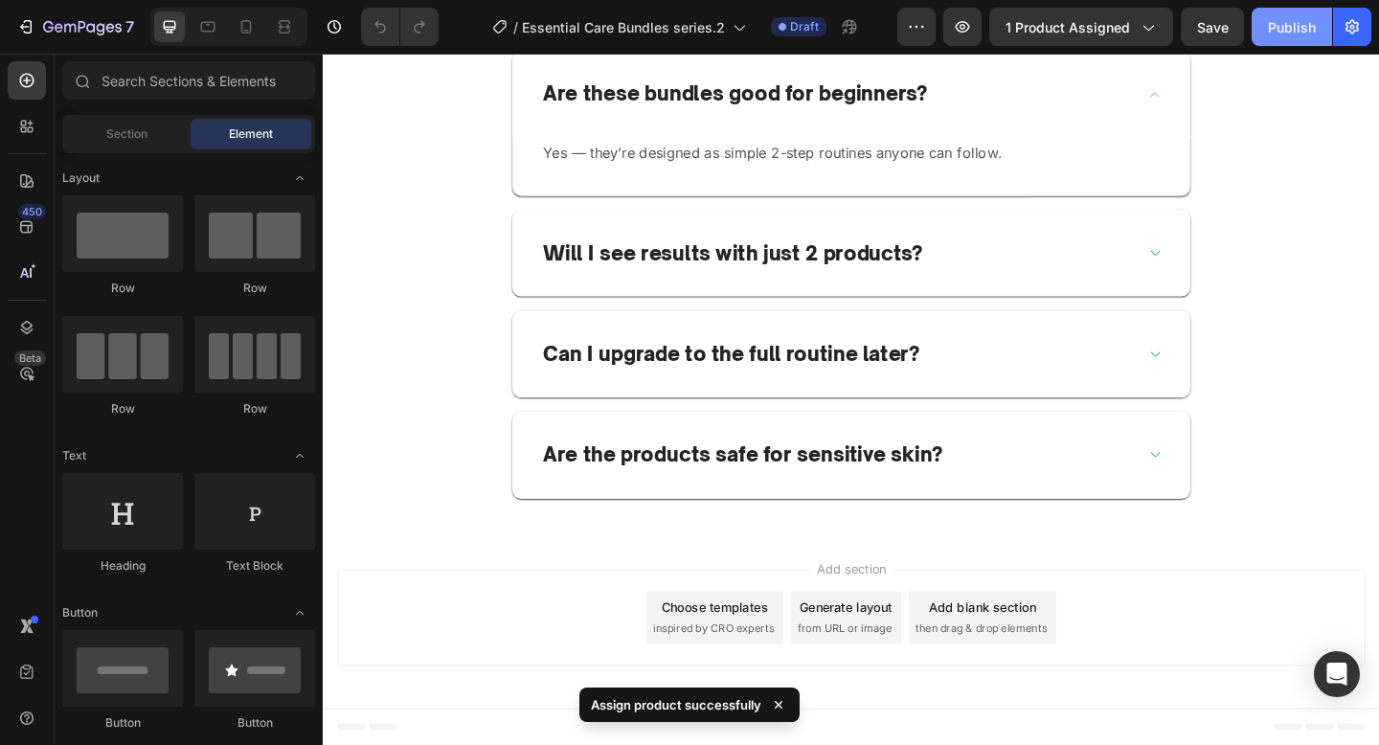
click at [1330, 36] on button "Publish" at bounding box center [1292, 27] width 80 height 38
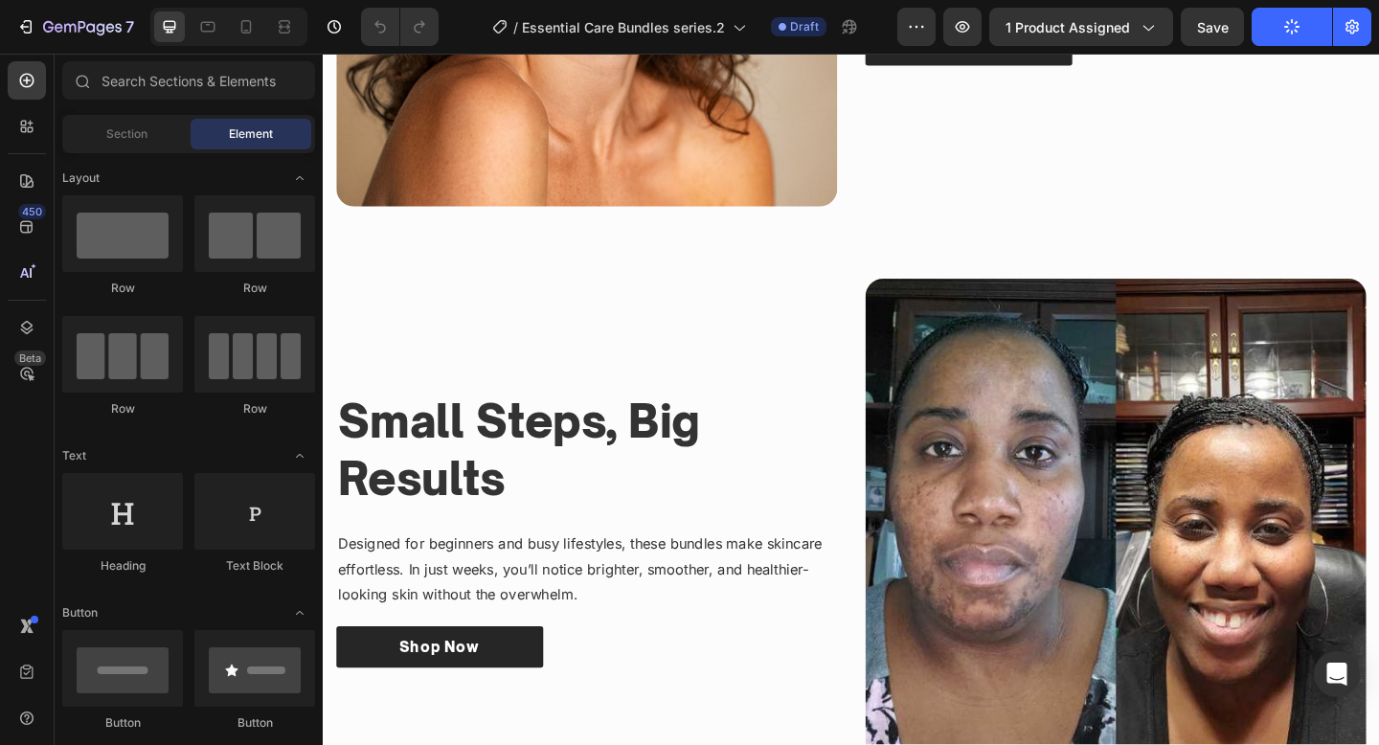
scroll to position [1591, 0]
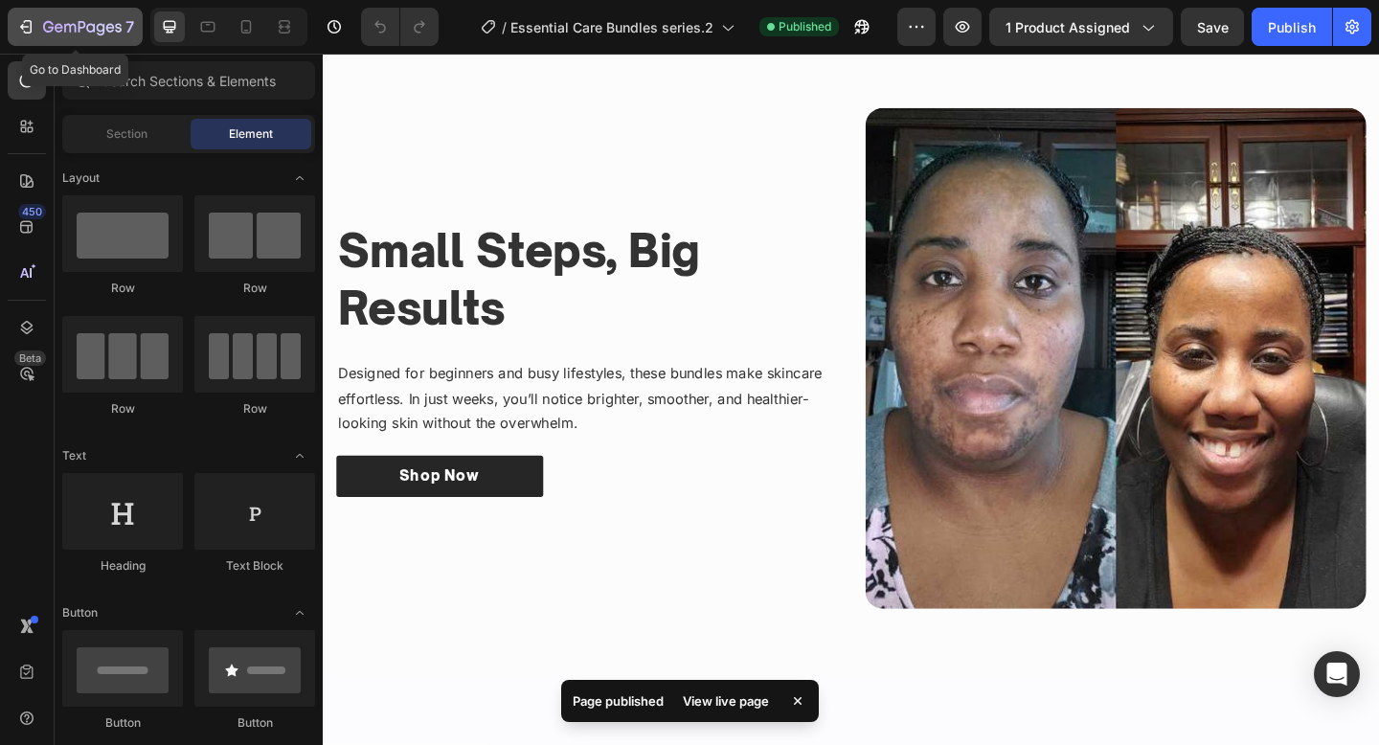
click at [79, 38] on button "7" at bounding box center [75, 27] width 135 height 38
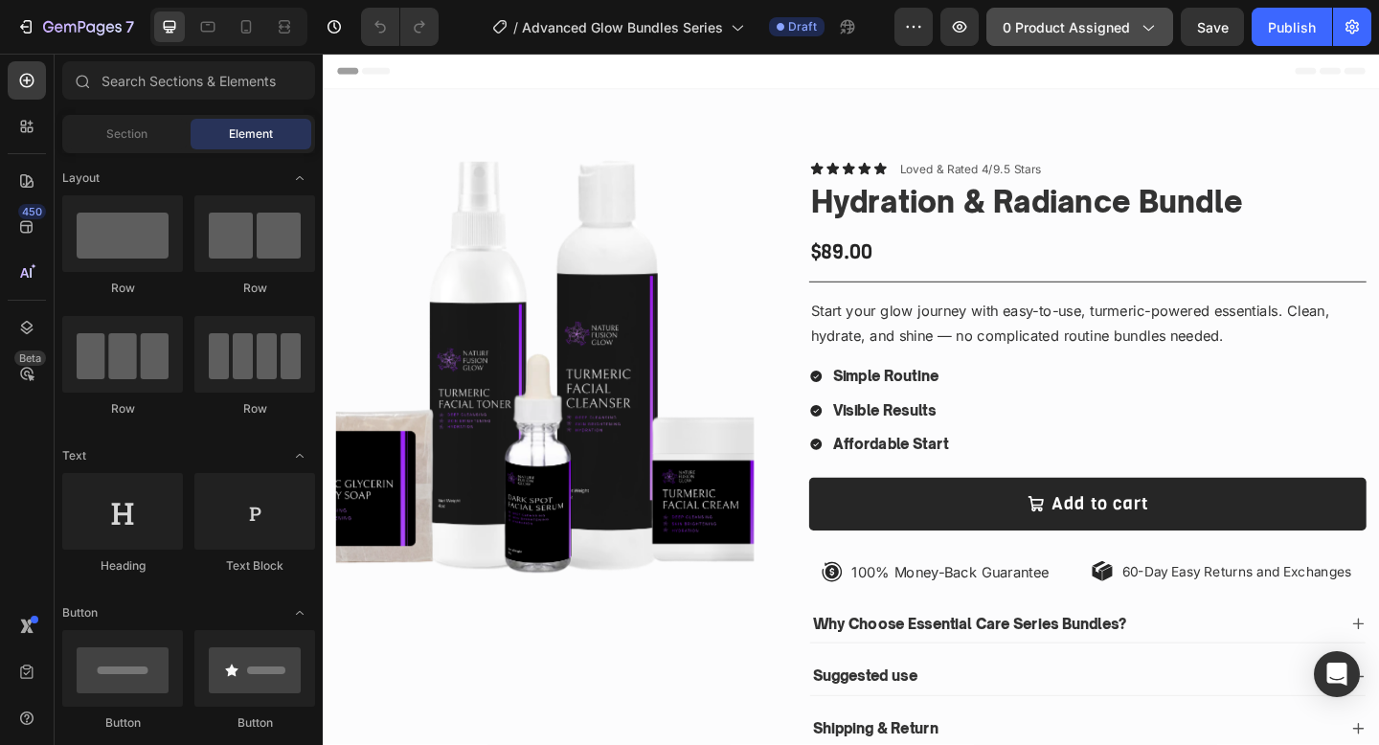
click at [1151, 26] on icon "button" at bounding box center [1147, 26] width 19 height 19
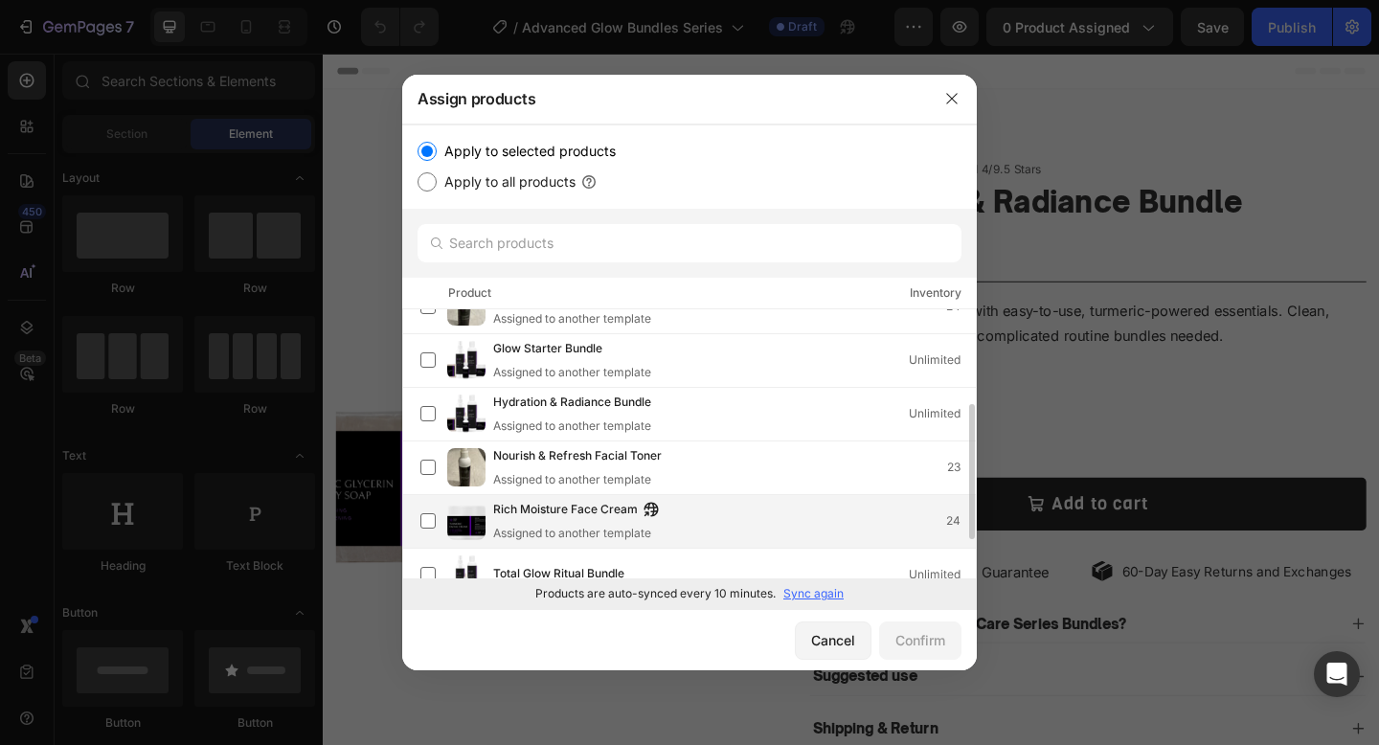
scroll to position [266, 0]
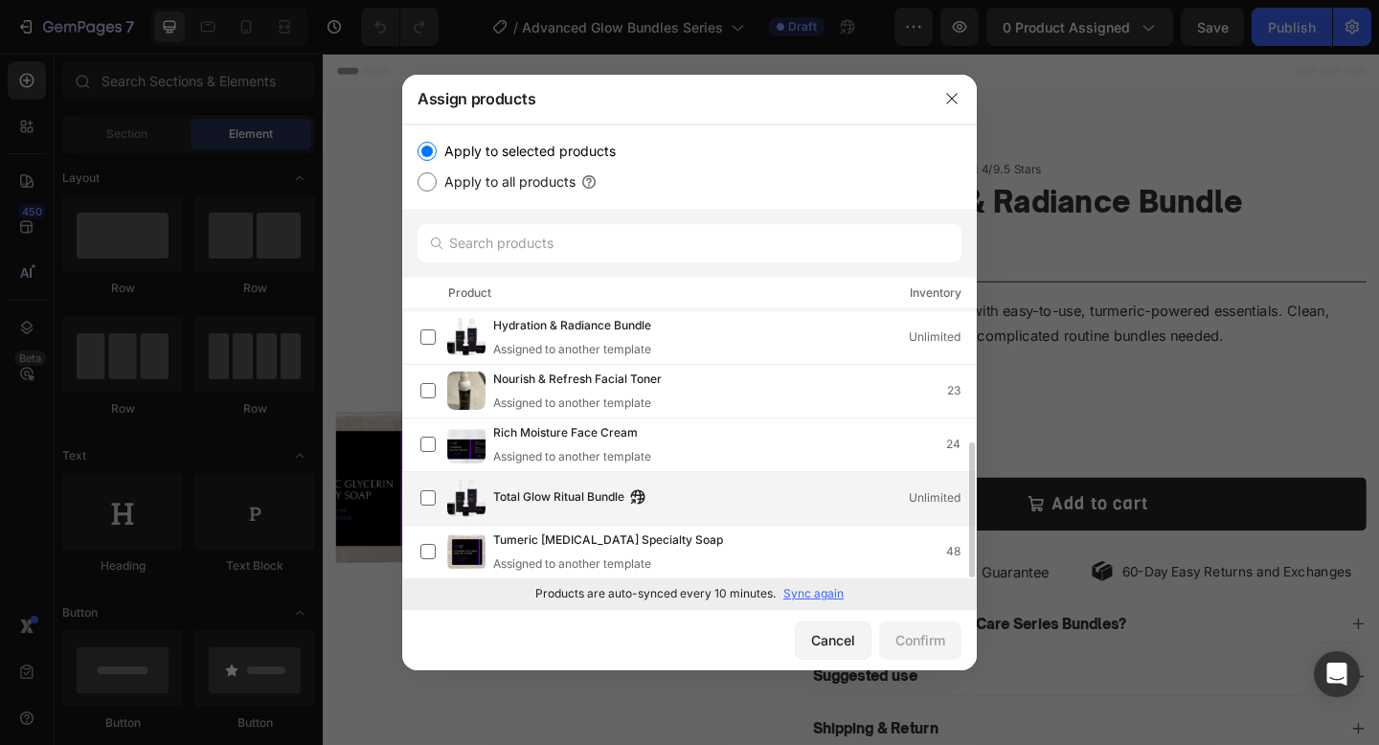
click at [838, 479] on div "Total Glow Ritual Bundle Unlimited" at bounding box center [697, 498] width 555 height 38
click at [931, 644] on div "Confirm" at bounding box center [920, 640] width 50 height 20
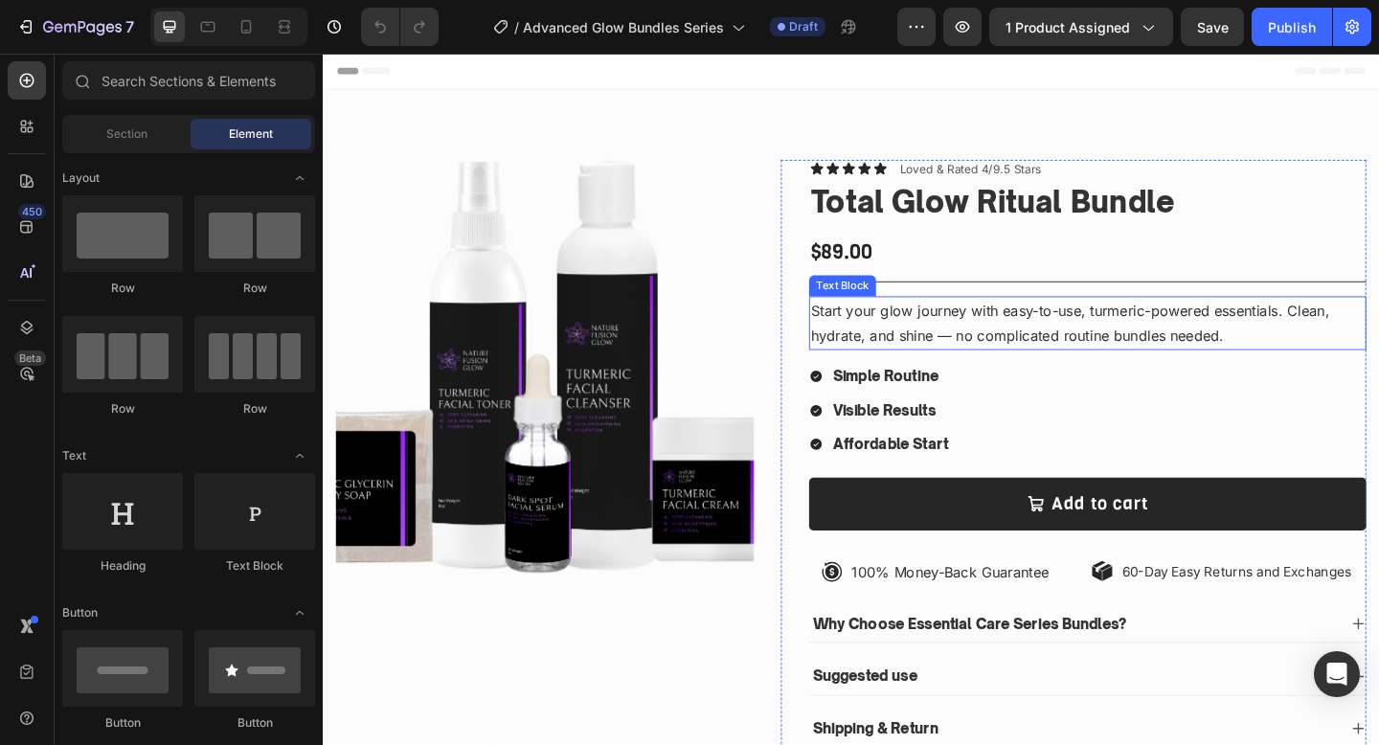
click at [990, 358] on p "Start your glow journey with easy-to-use, turmeric-powered essentials. Clean, h…" at bounding box center [1154, 348] width 602 height 56
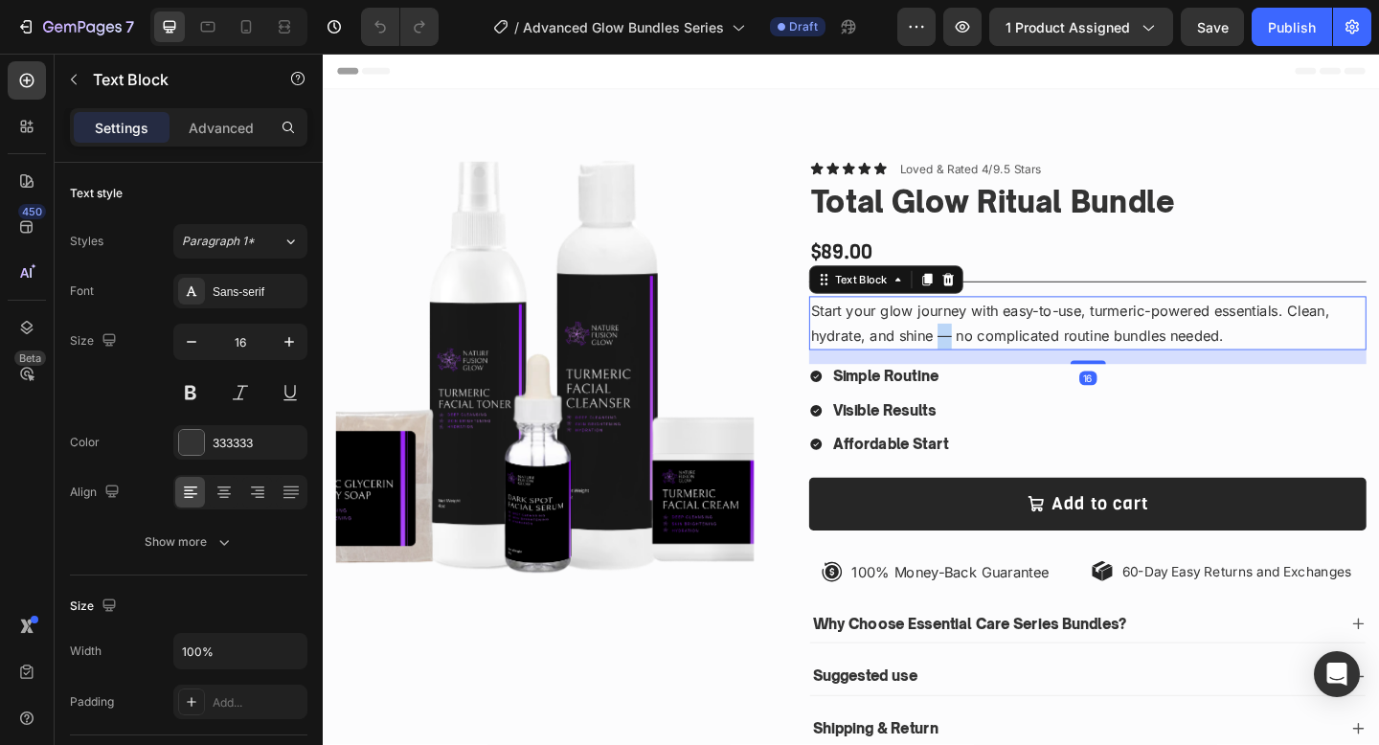
click at [990, 358] on p "Start your glow journey with easy-to-use, turmeric-powered essentials. Clean, h…" at bounding box center [1154, 348] width 602 height 56
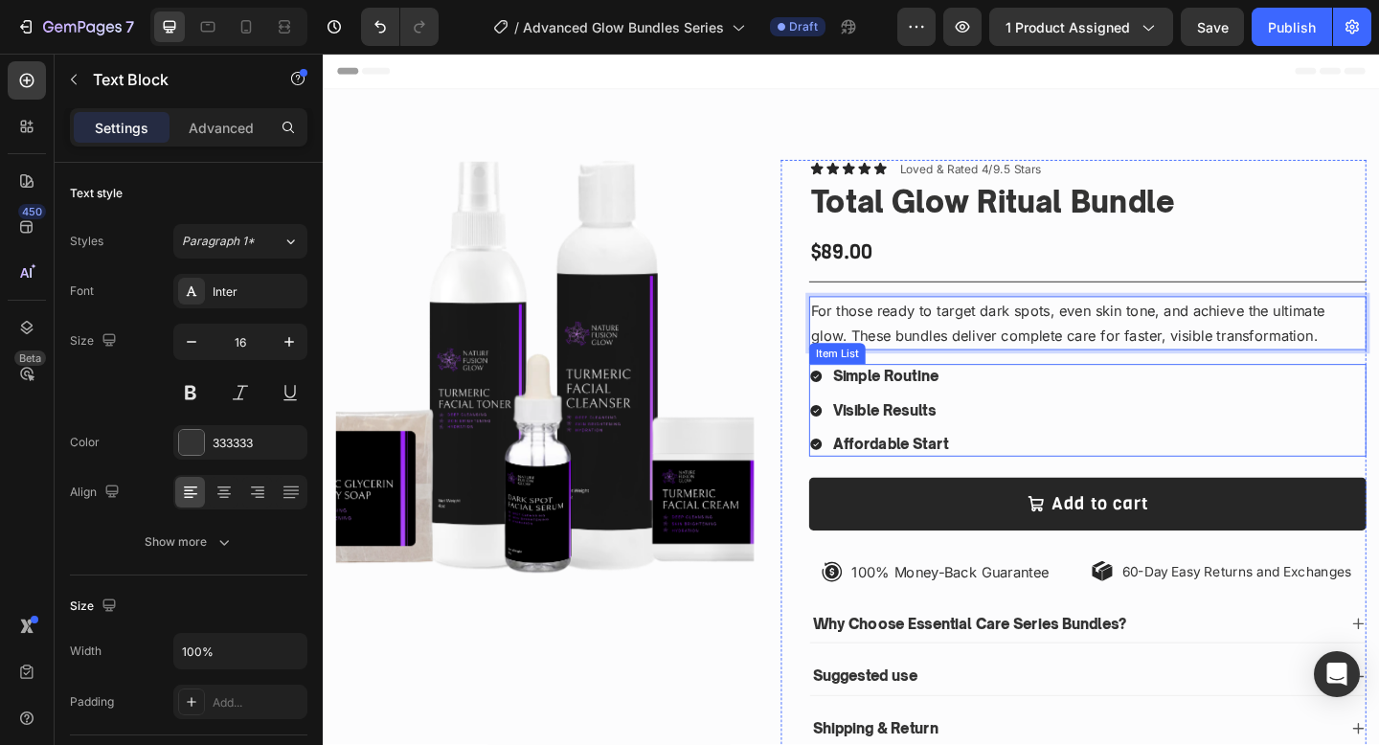
click at [932, 398] on strong "Simple Routine" at bounding box center [934, 404] width 115 height 19
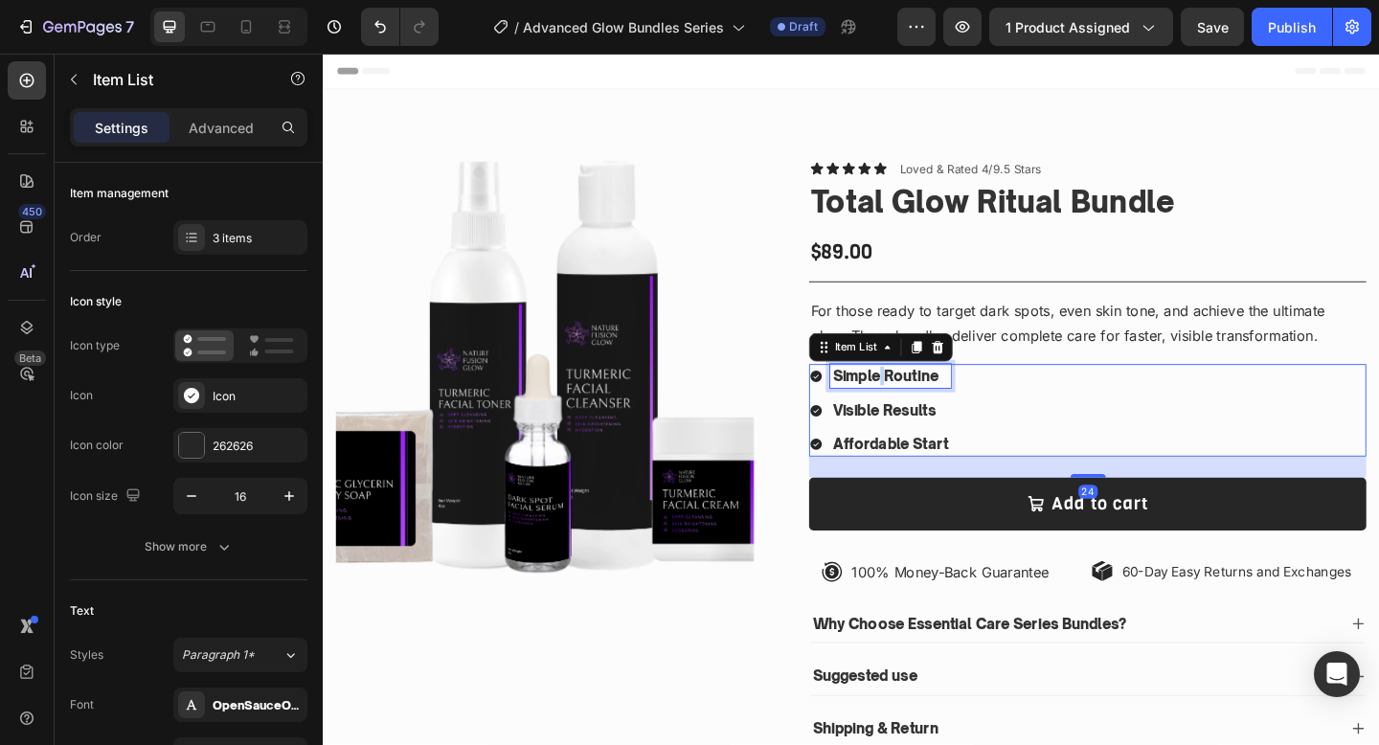
click at [932, 398] on strong "Simple Routine" at bounding box center [934, 404] width 115 height 19
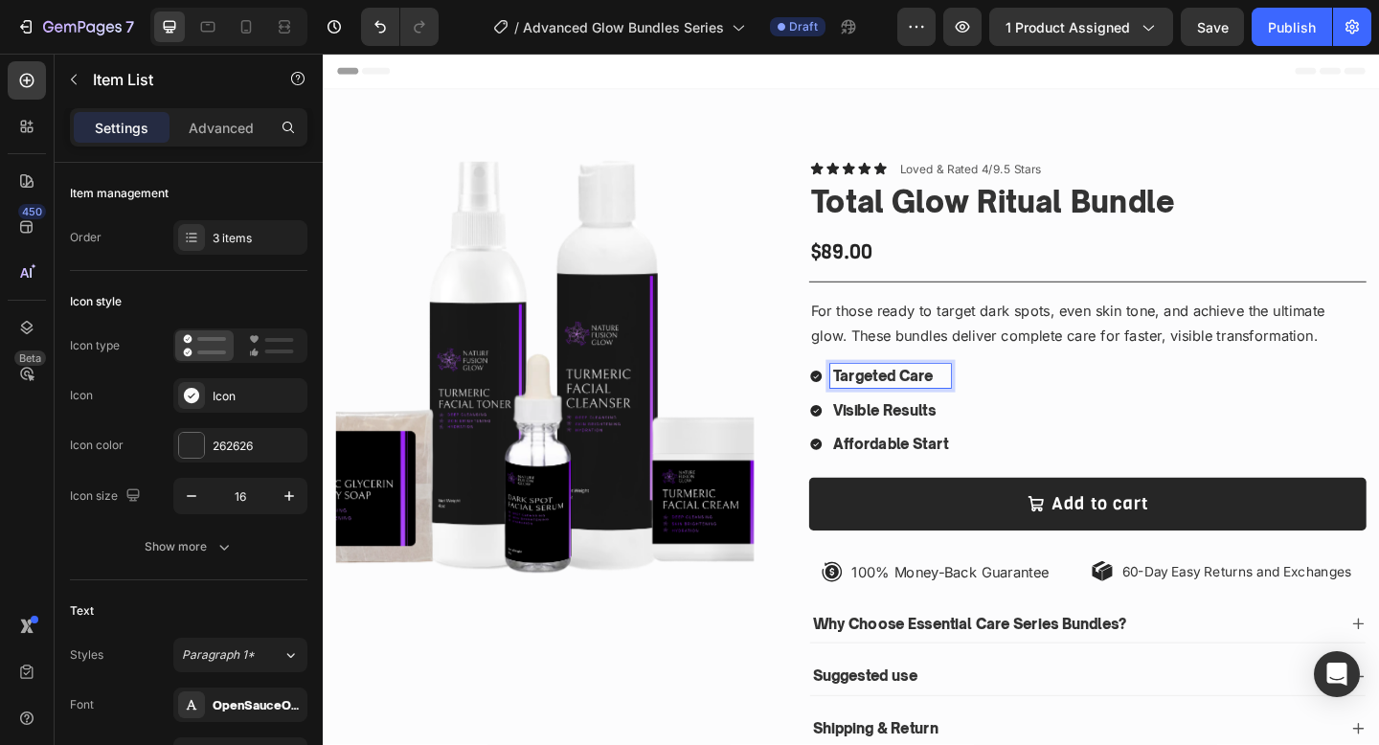
click at [920, 447] on strong "Visible Results" at bounding box center [933, 441] width 112 height 19
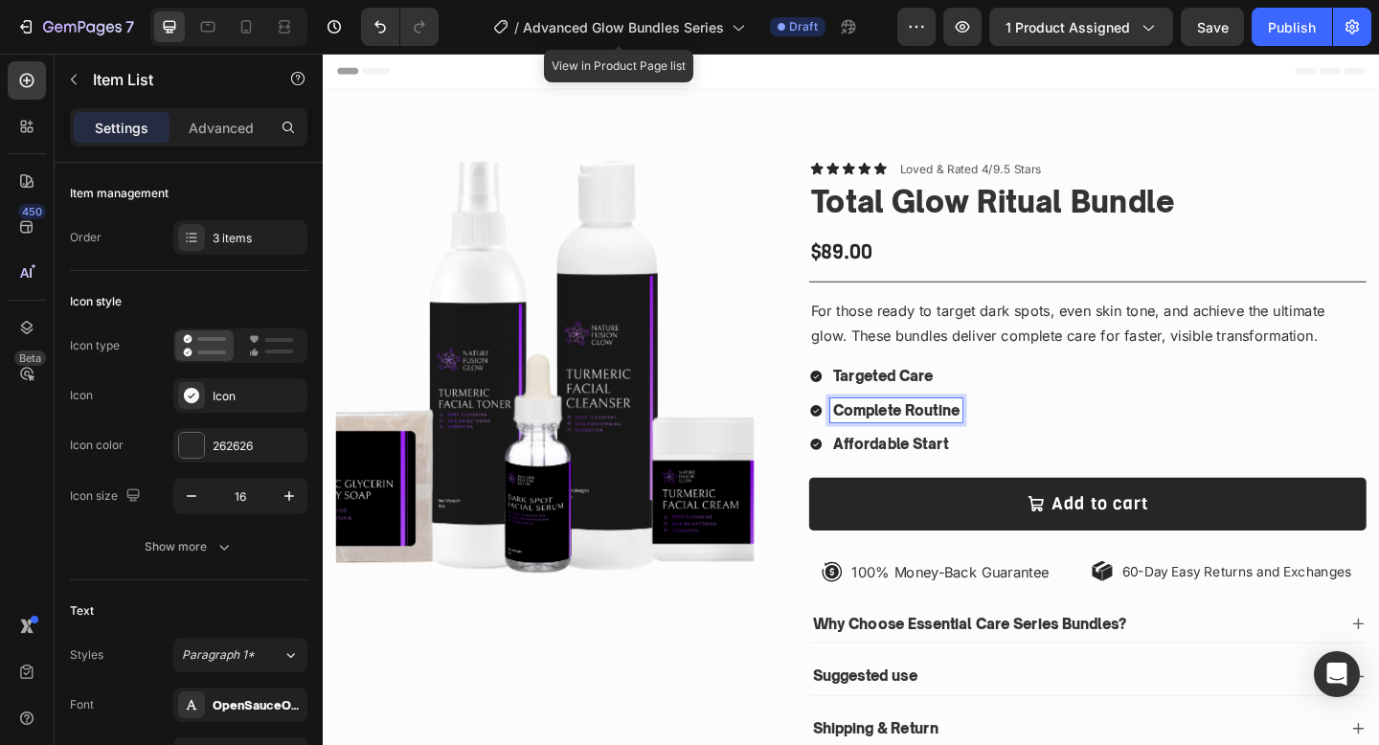
click at [956, 469] on strong "Affordable Start" at bounding box center [939, 478] width 125 height 19
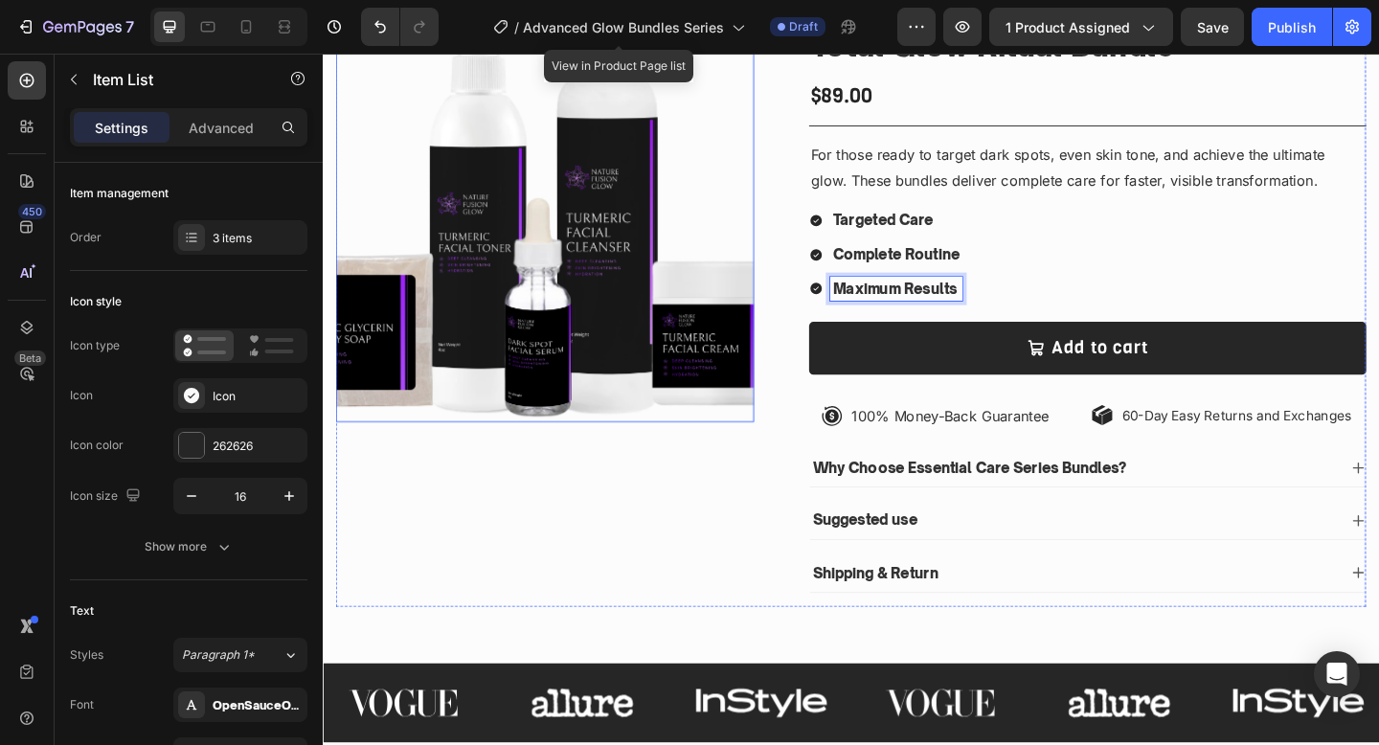
scroll to position [204, 0]
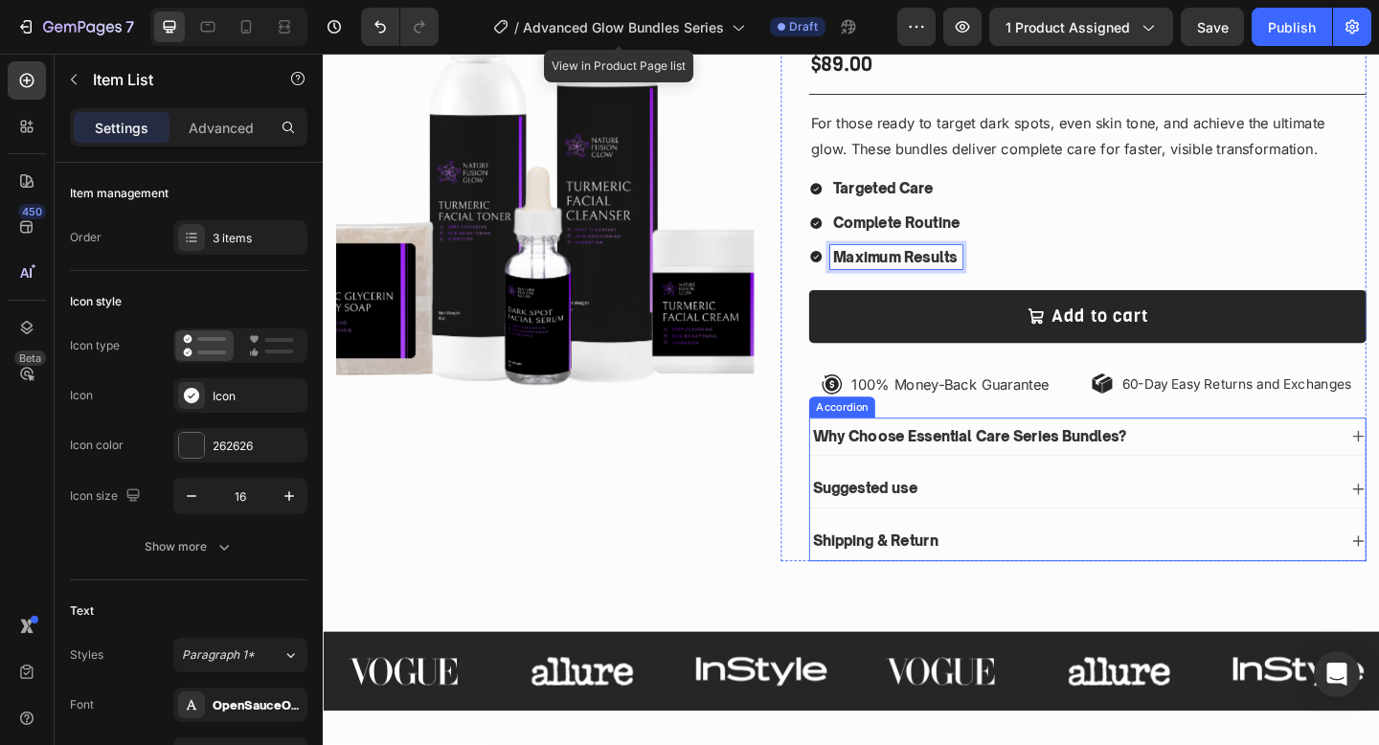
click at [1238, 458] on div "Why Choose Essential Care Series Bundles?" at bounding box center [1139, 471] width 574 height 26
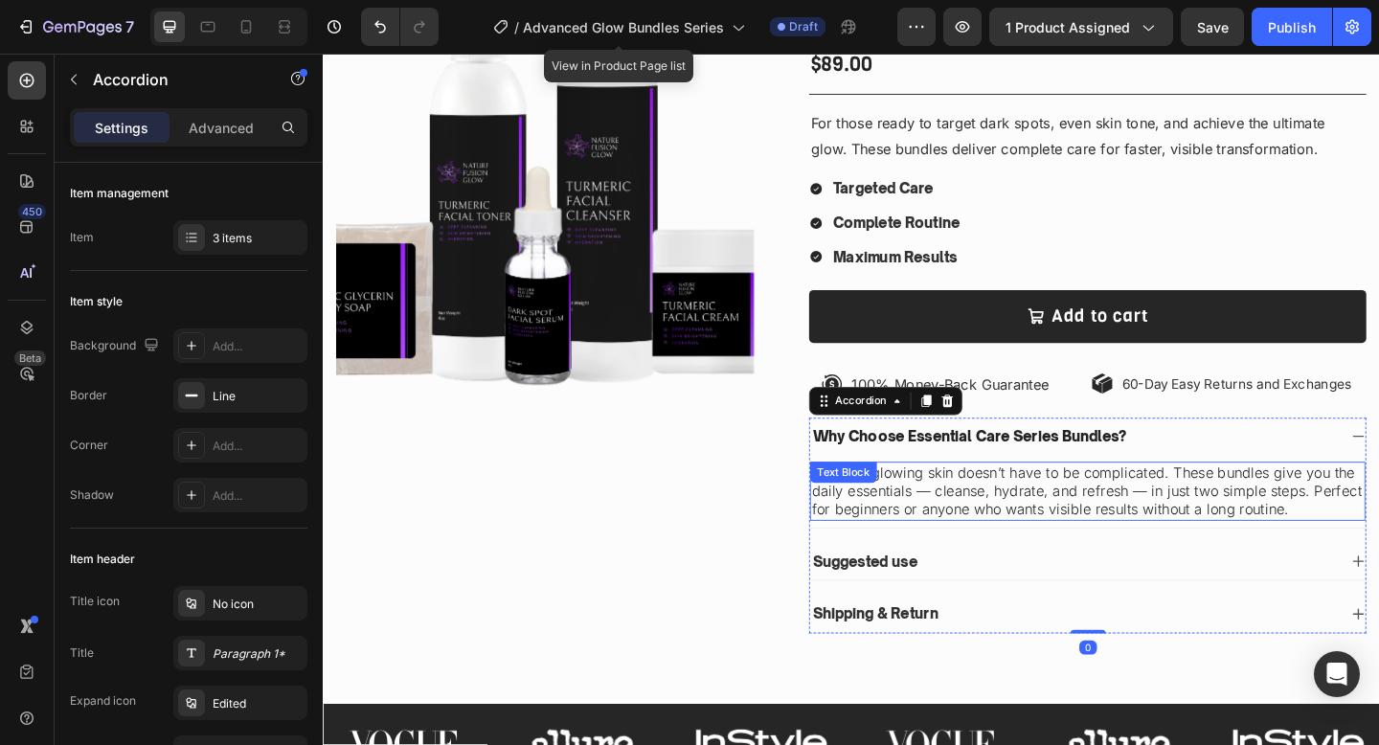
click at [1143, 513] on p "Because glowing skin doesn’t have to be complicated. These bundles give you the…" at bounding box center [1154, 529] width 600 height 59
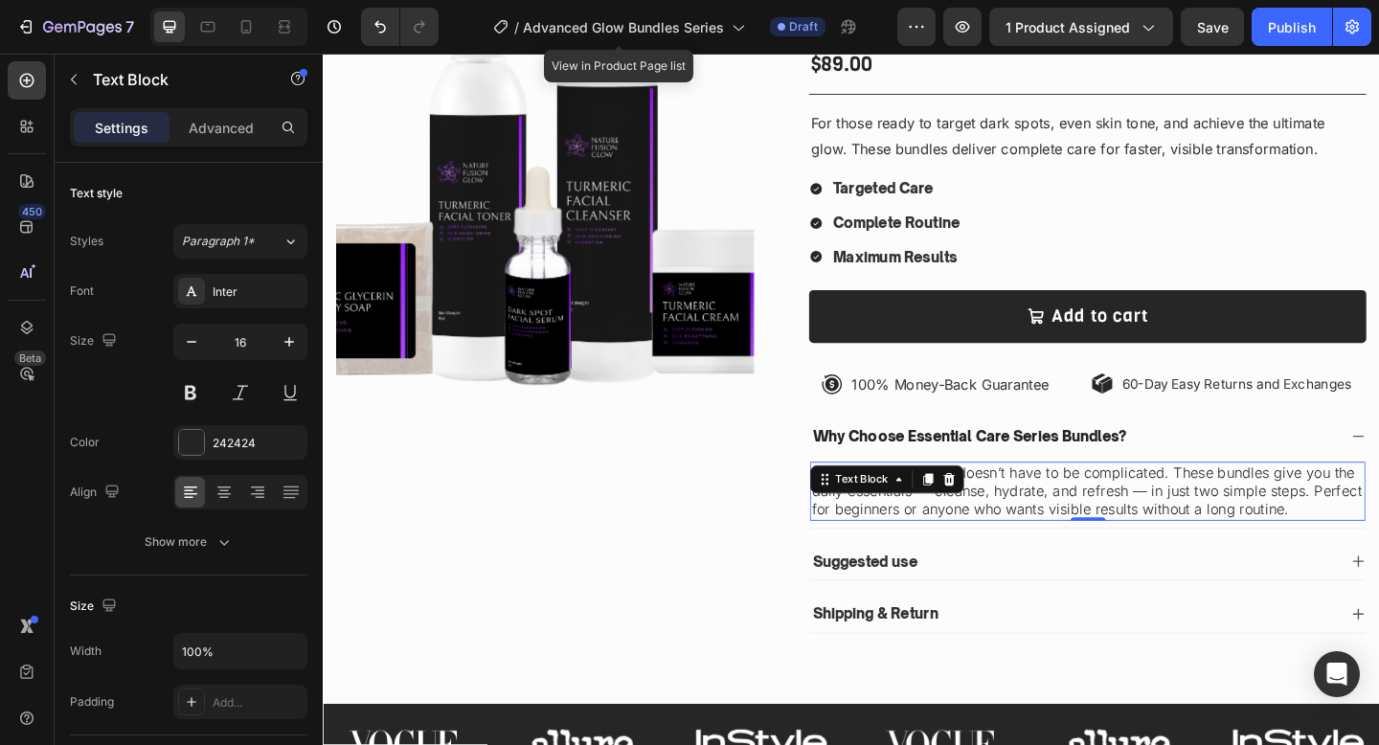
click at [1143, 513] on p "Because glowing skin doesn’t have to be complicated. These bundles give you the…" at bounding box center [1154, 529] width 600 height 59
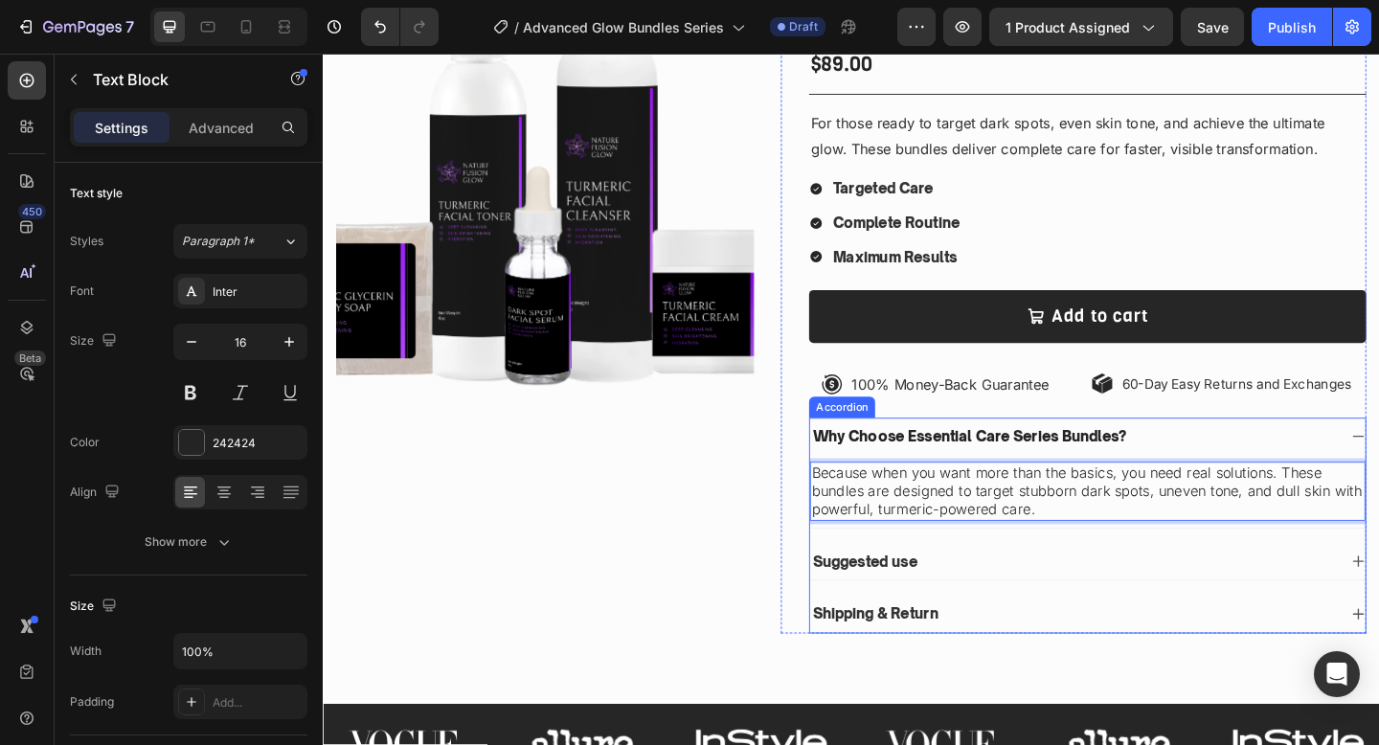
click at [977, 469] on p "Why Choose Essential Care Series Bundles?" at bounding box center [1025, 471] width 341 height 20
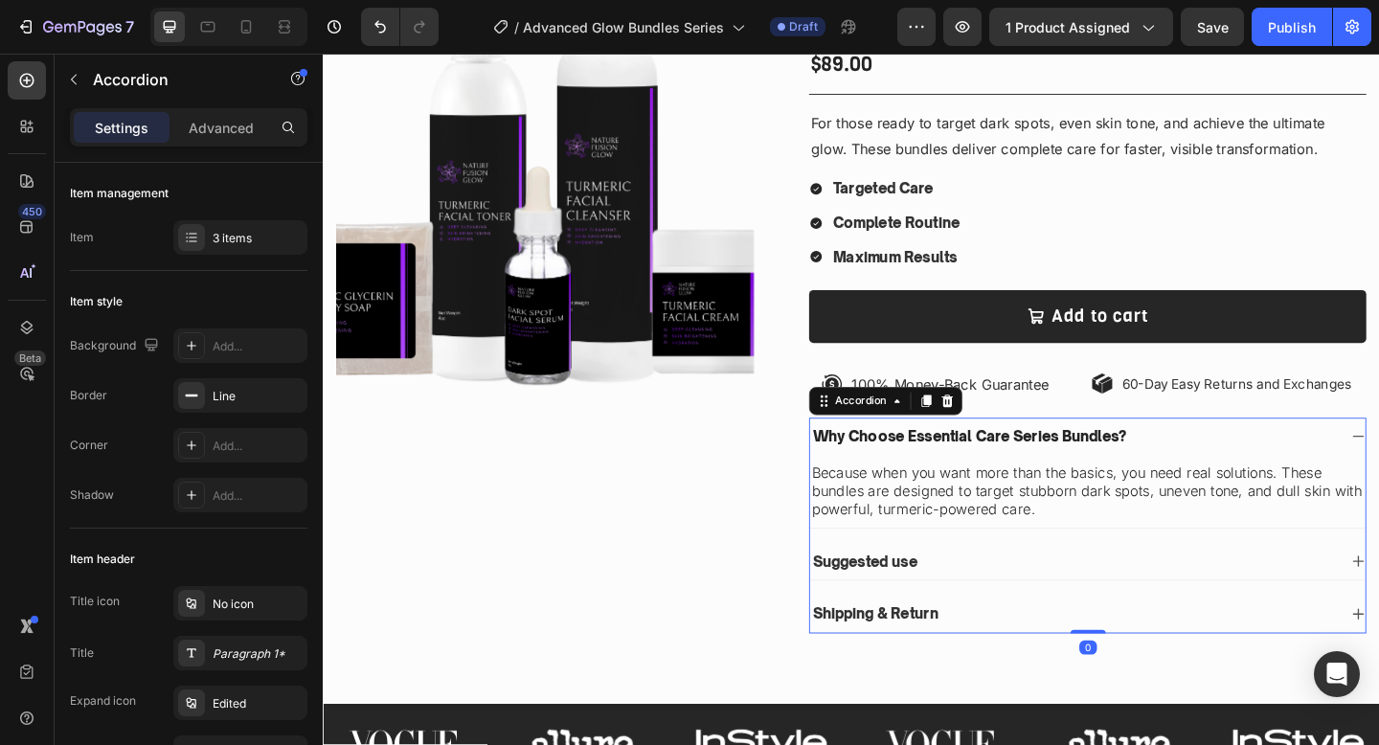
click at [977, 469] on p "Why Choose Essential Care Series Bundles?" at bounding box center [1025, 471] width 341 height 20
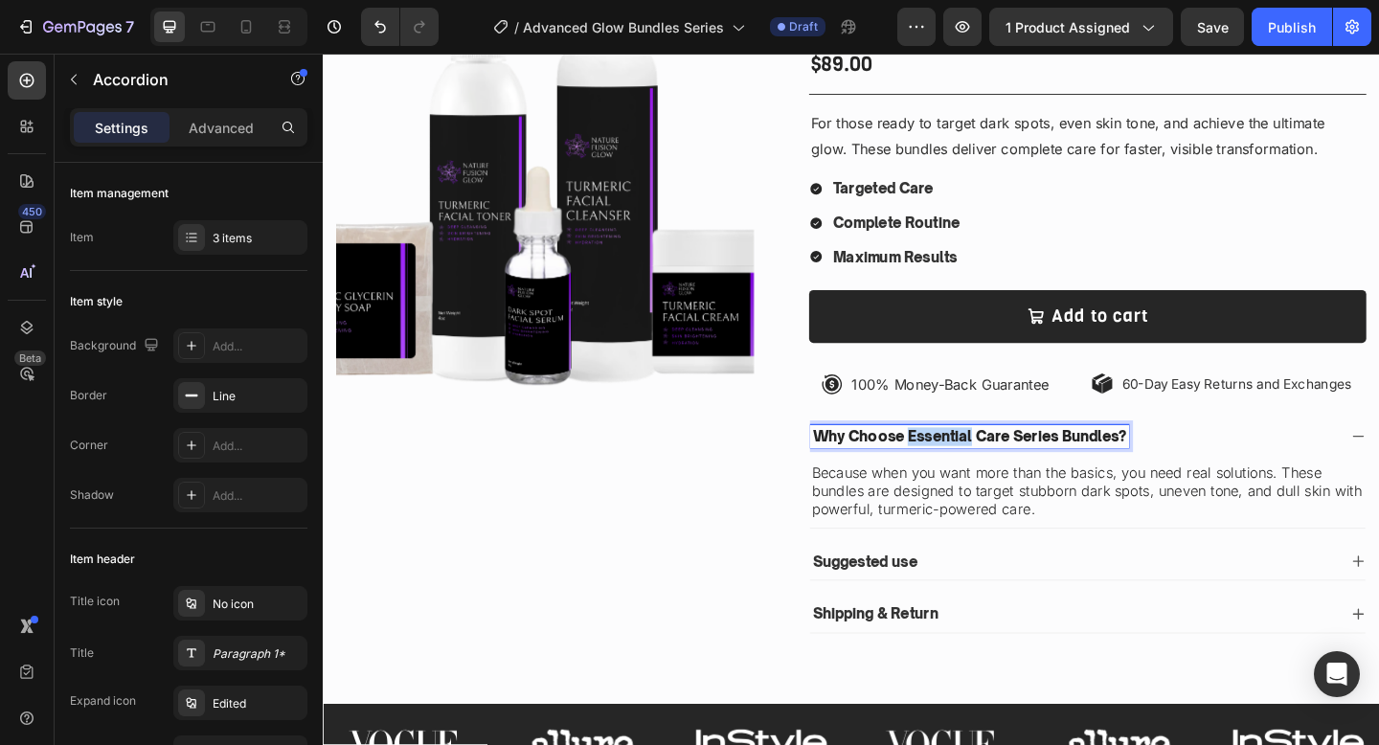
click at [977, 469] on p "Why Choose Essential Care Series Bundles?" at bounding box center [1025, 471] width 341 height 20
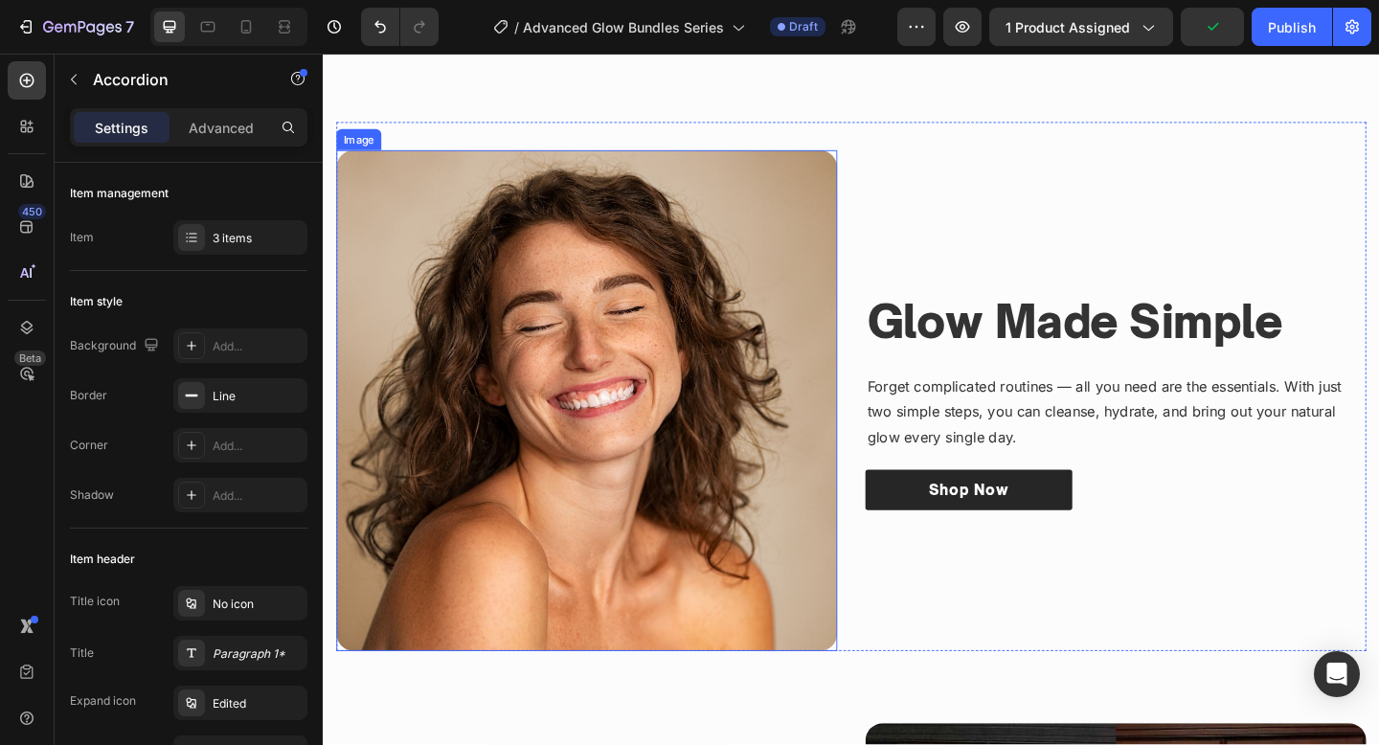
scroll to position [954, 0]
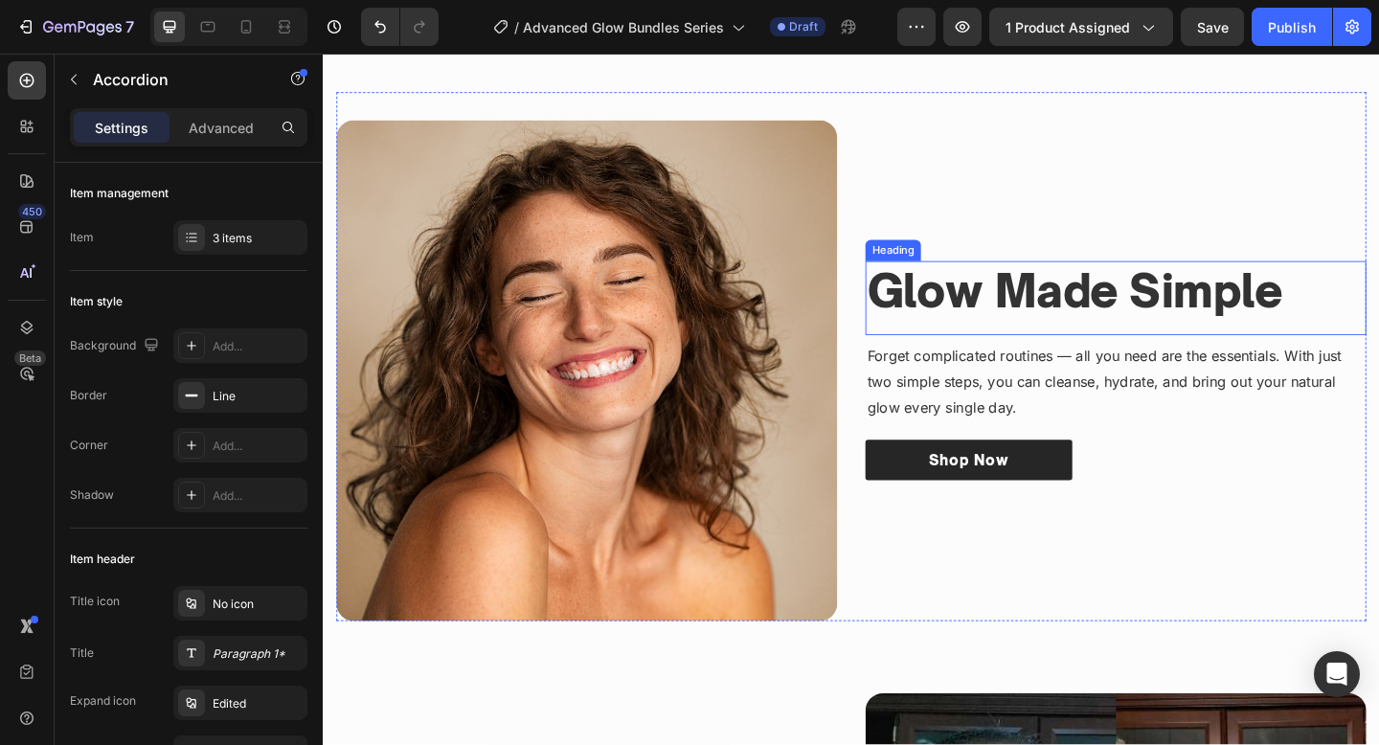
click at [1113, 303] on h3 "Glow Made Simple" at bounding box center [1185, 313] width 545 height 66
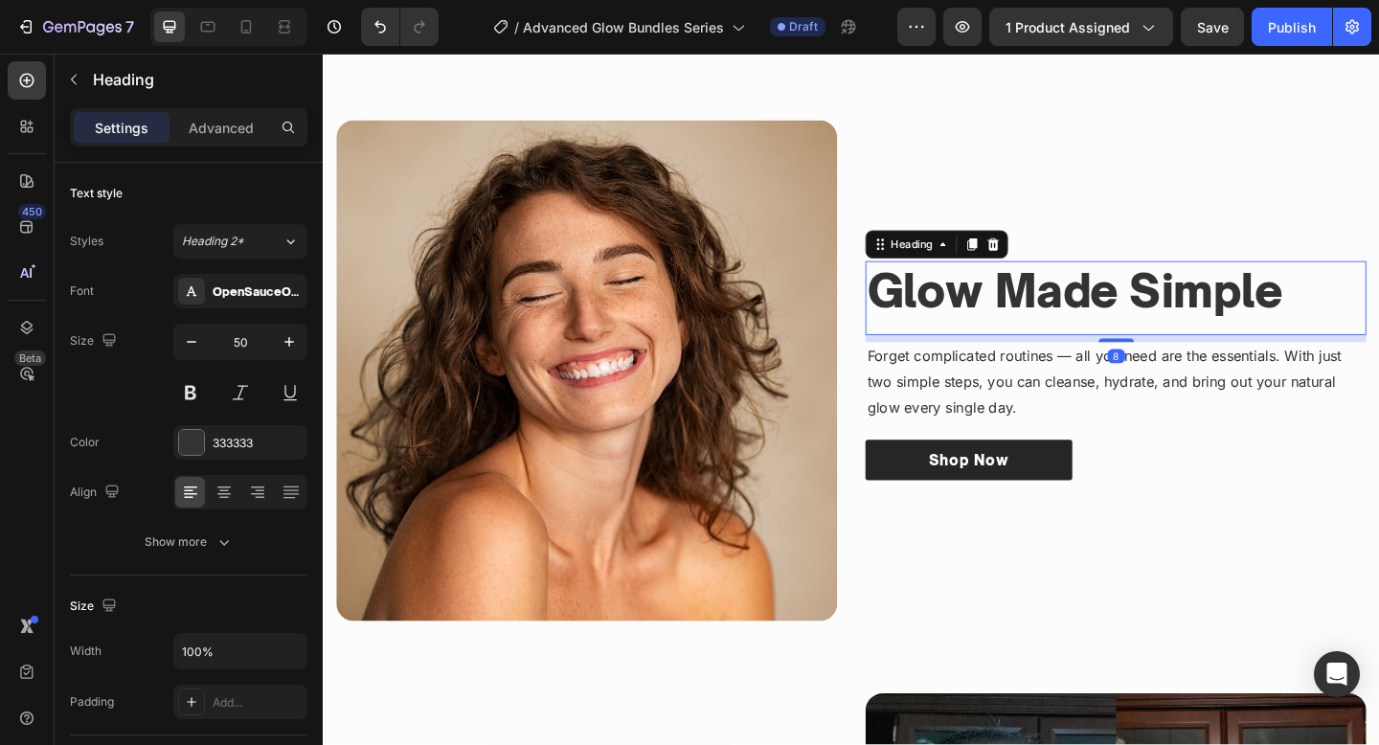
click at [1113, 303] on h3 "Glow Made Simple" at bounding box center [1185, 313] width 545 height 66
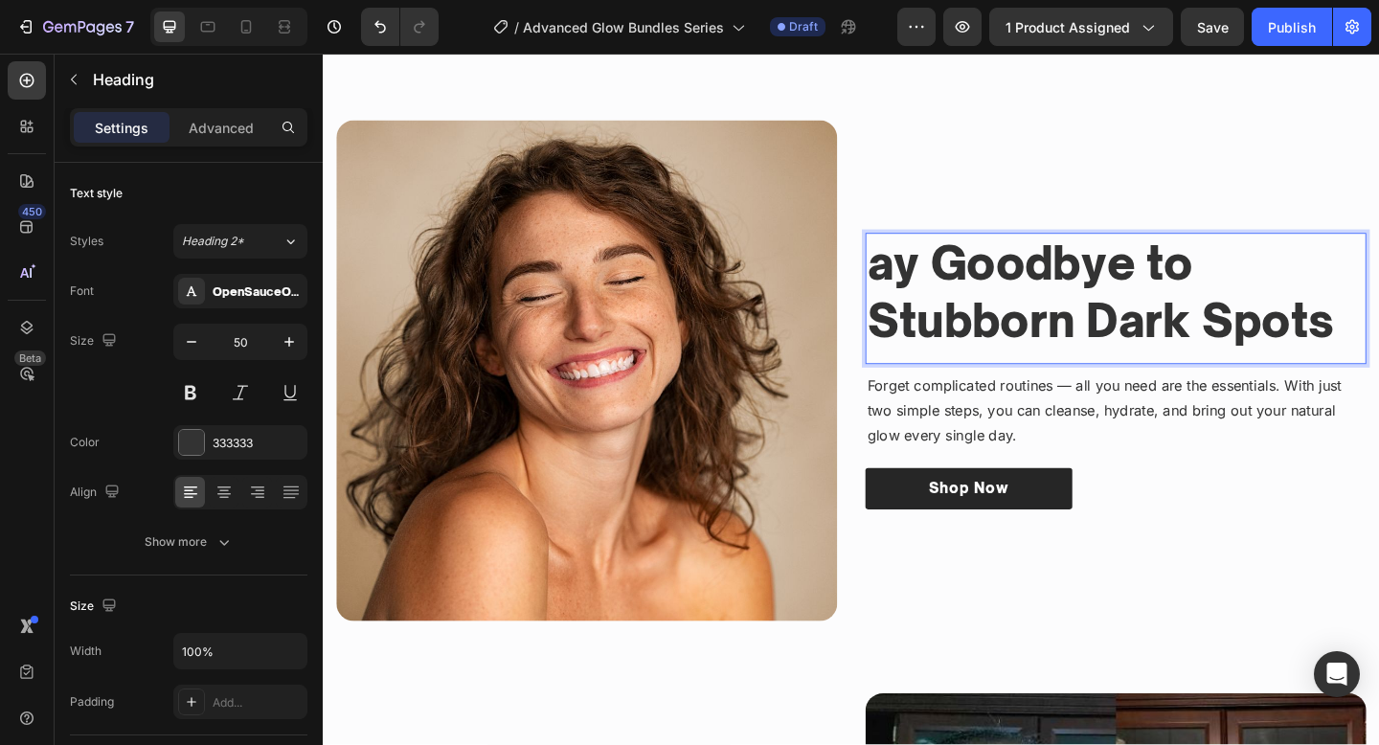
scroll to position [922, 0]
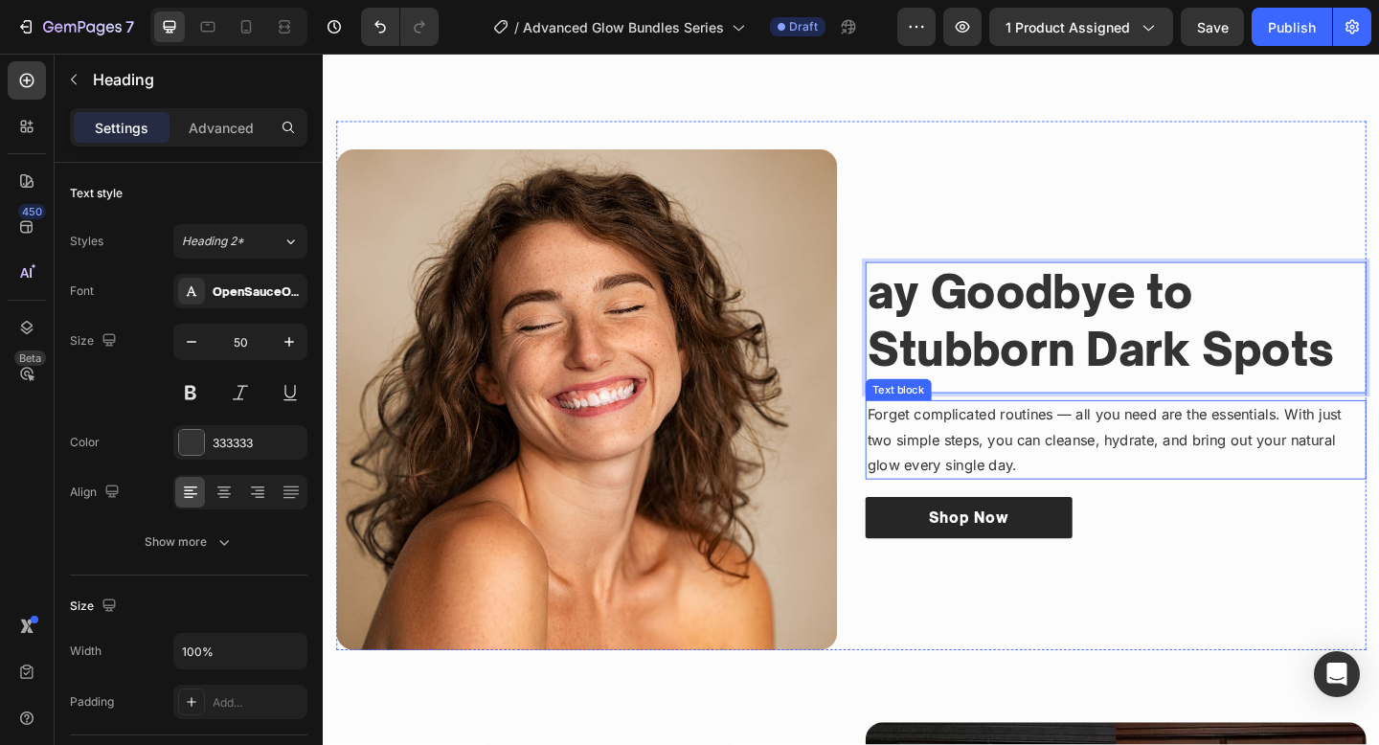
click at [970, 445] on p "Forget complicated routines — all you need are the essentials. With just two si…" at bounding box center [1185, 474] width 541 height 82
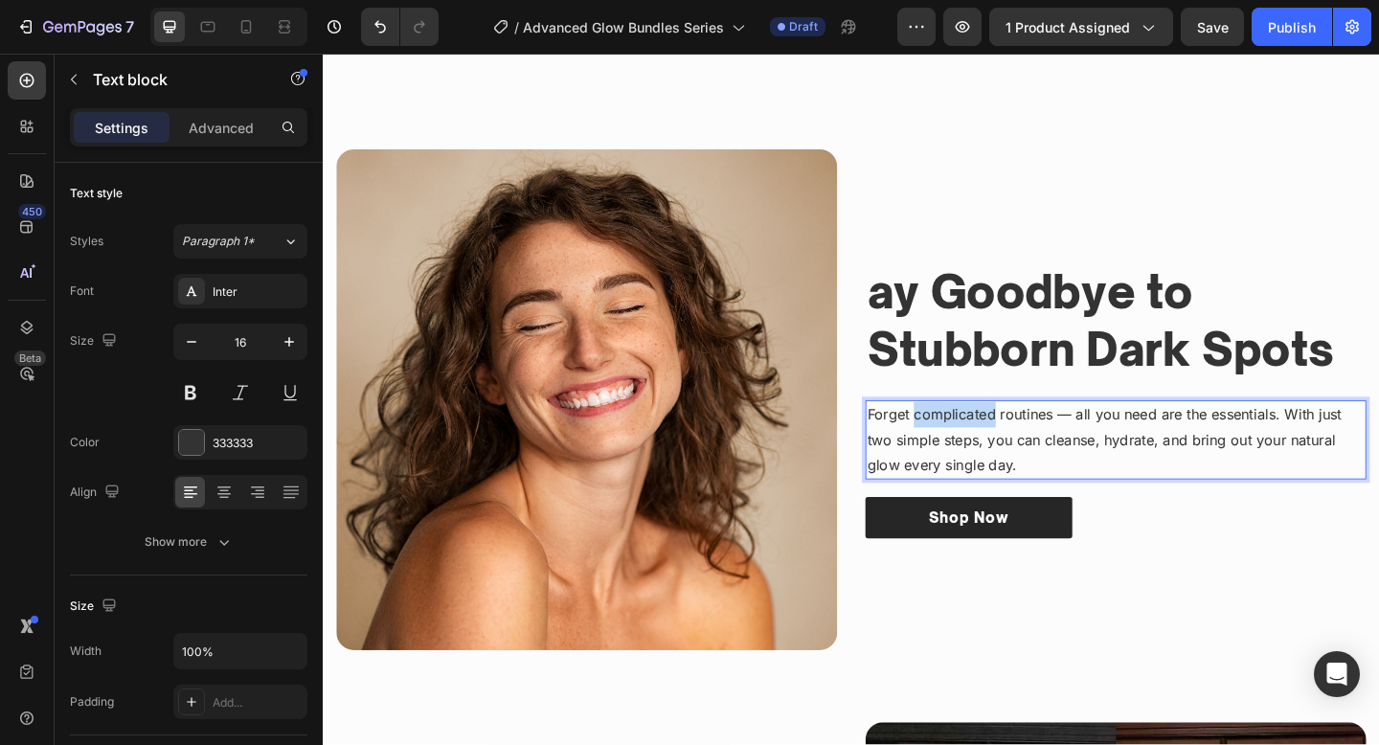
click at [970, 445] on p "Forget complicated routines — all you need are the essentials. With just two si…" at bounding box center [1185, 474] width 541 height 82
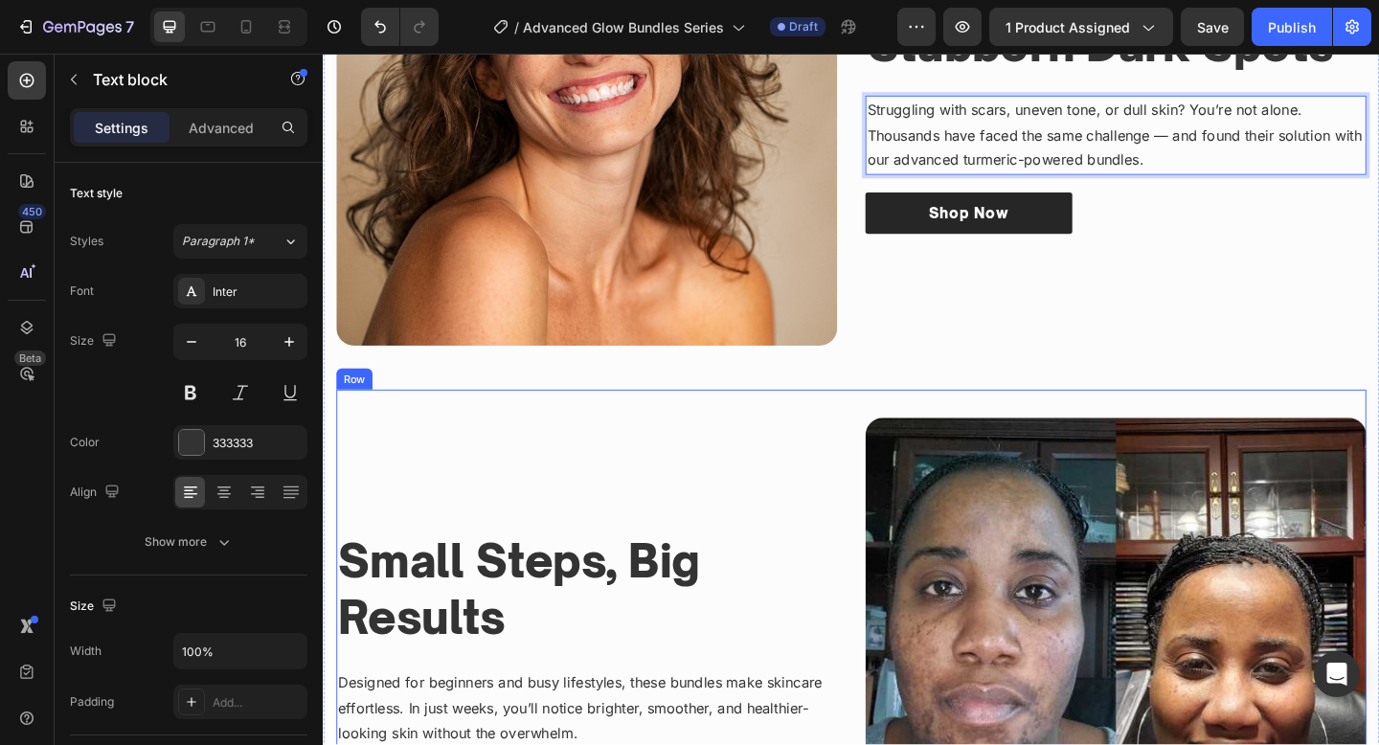
scroll to position [1181, 0]
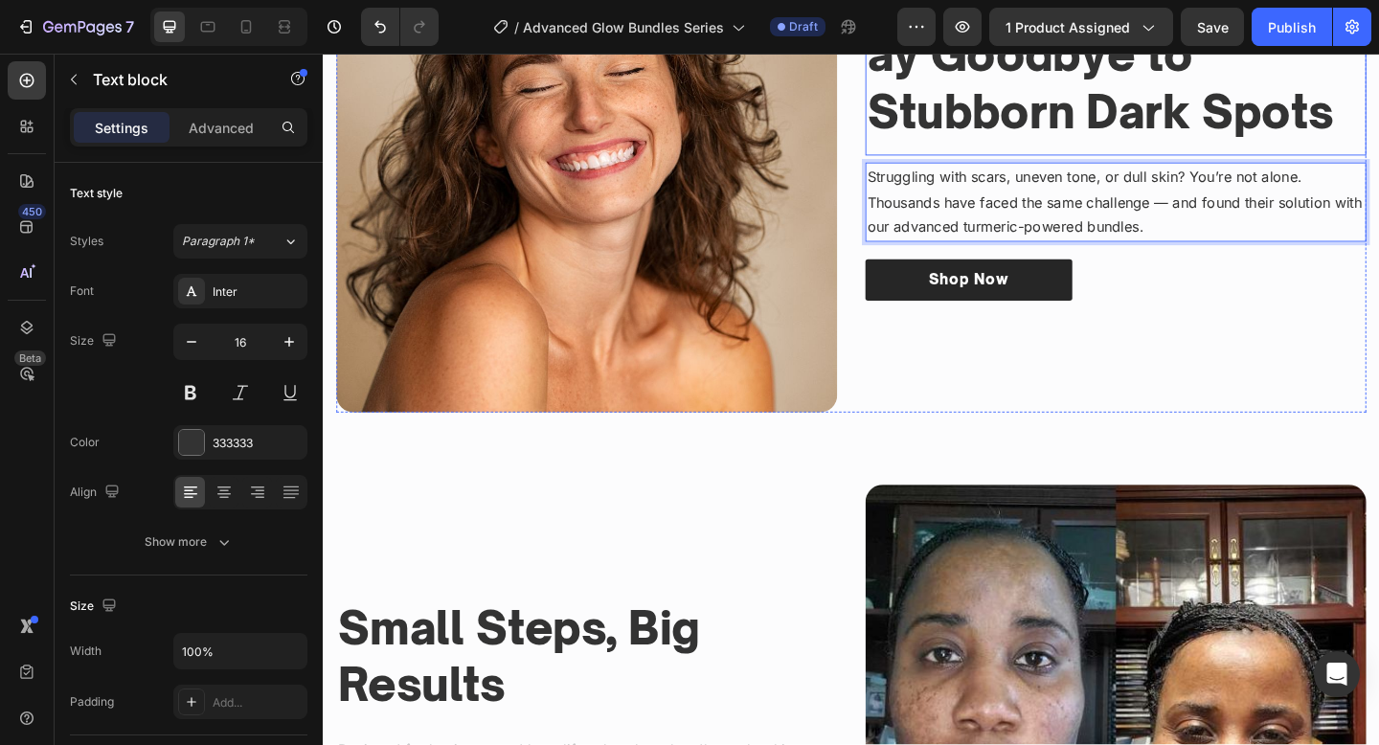
click at [1014, 72] on p "ay Goodbye to Stubborn Dark Spots" at bounding box center [1185, 86] width 541 height 125
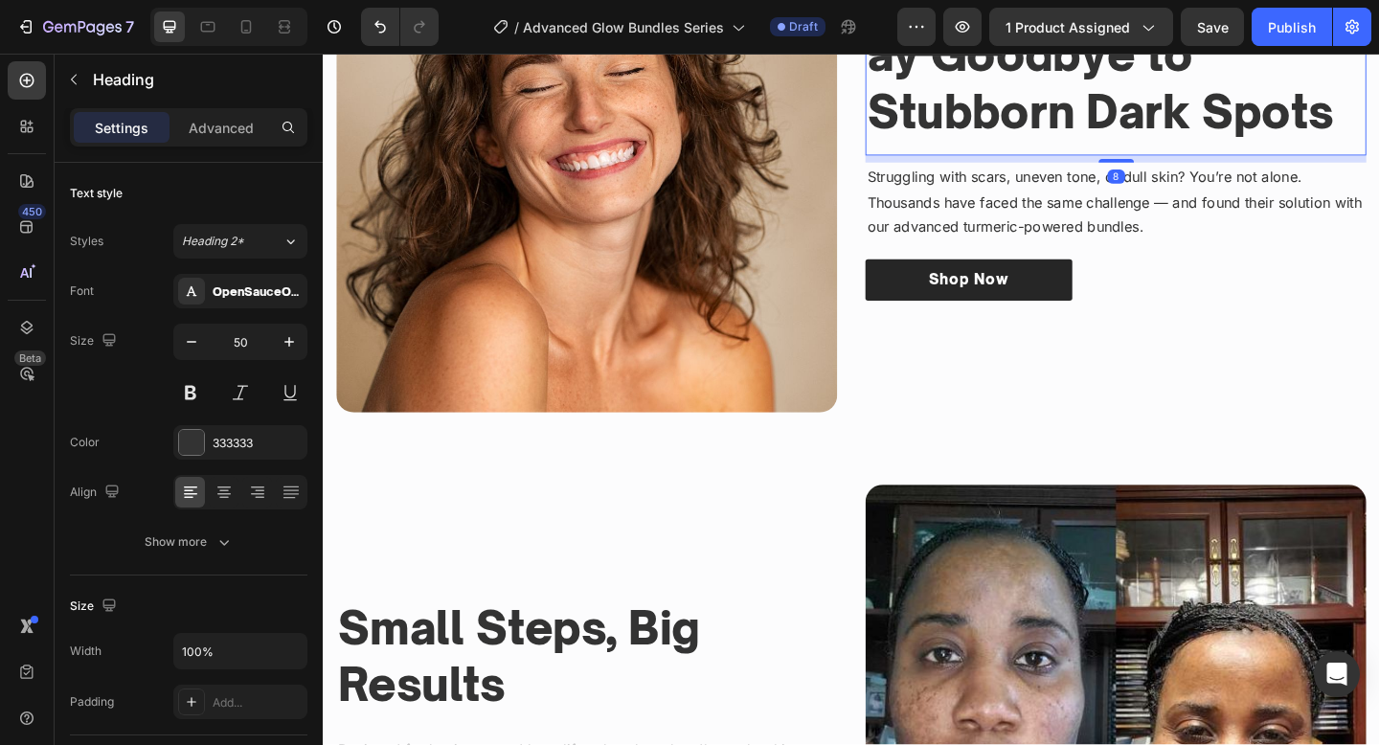
scroll to position [1152, 0]
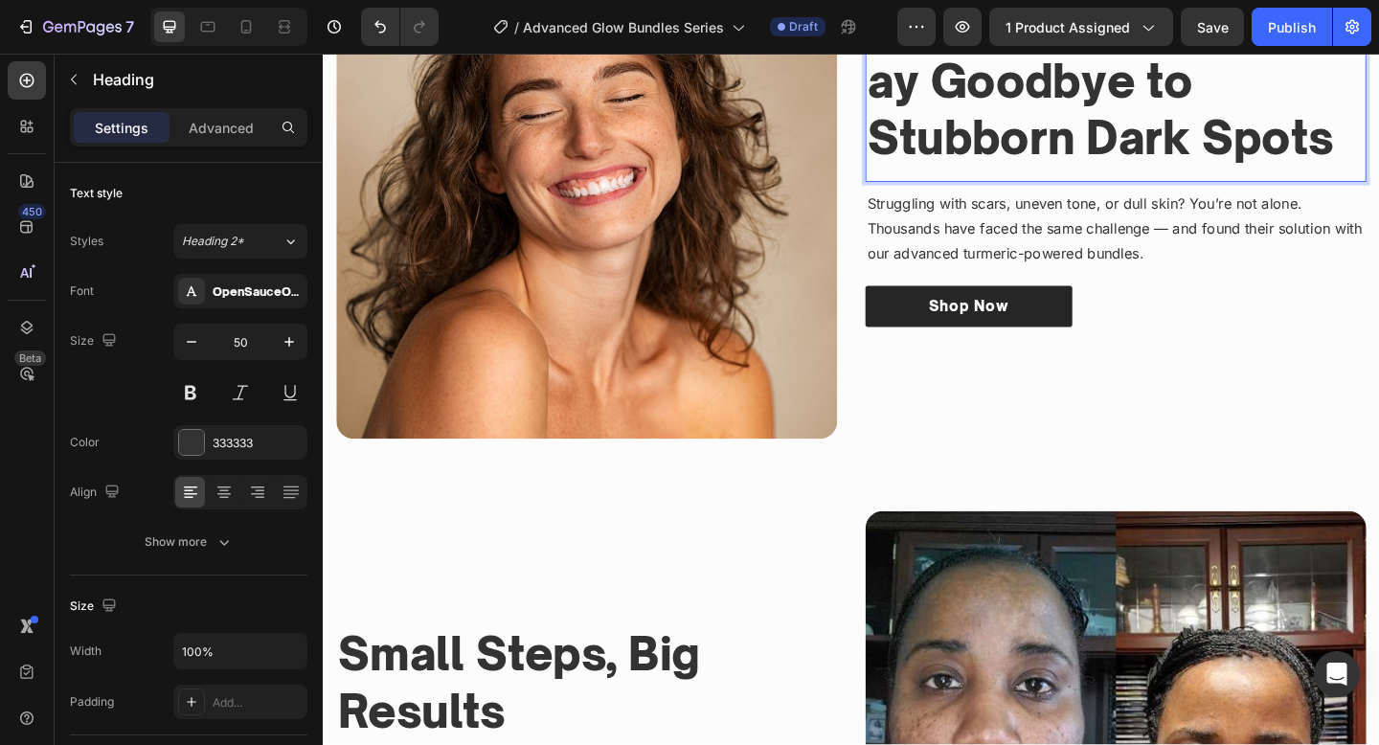
click at [1014, 97] on p "ay Goodbye to Stubborn Dark Spots" at bounding box center [1185, 115] width 541 height 125
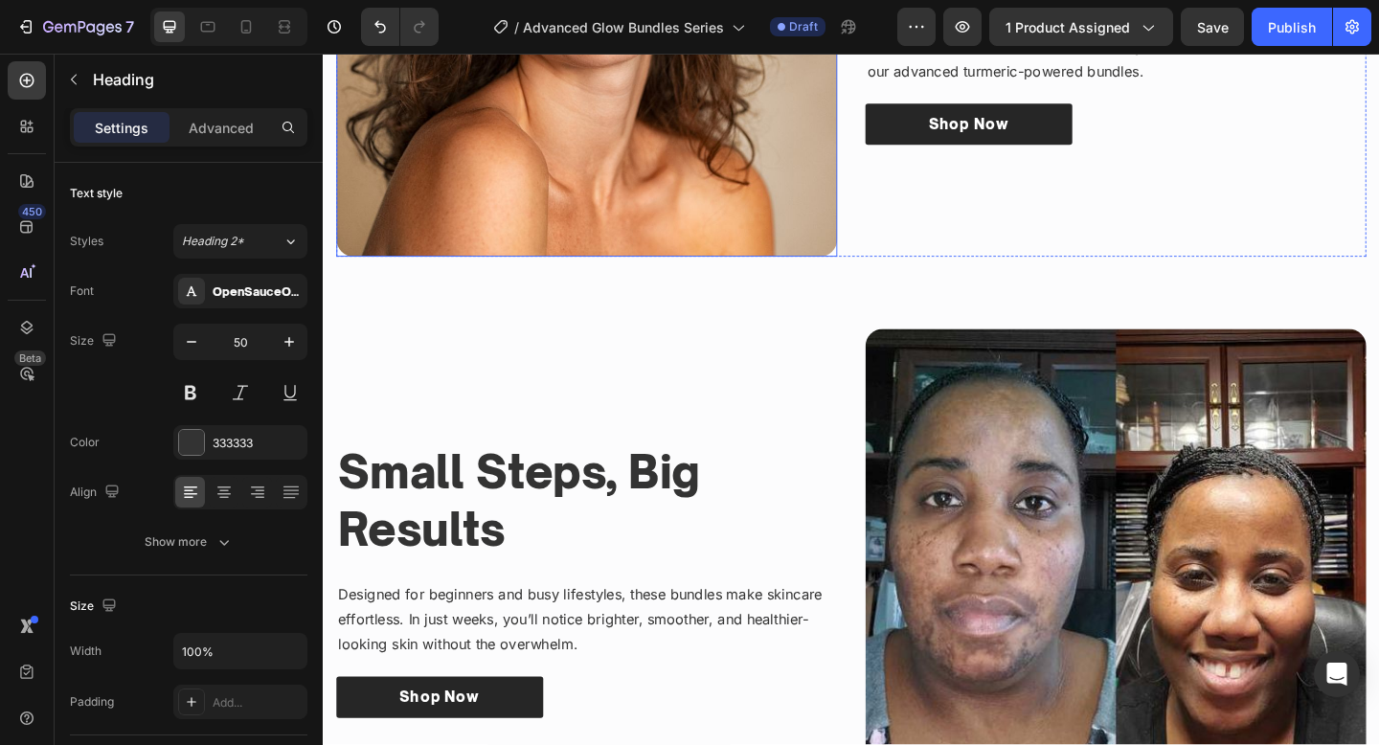
scroll to position [1444, 0]
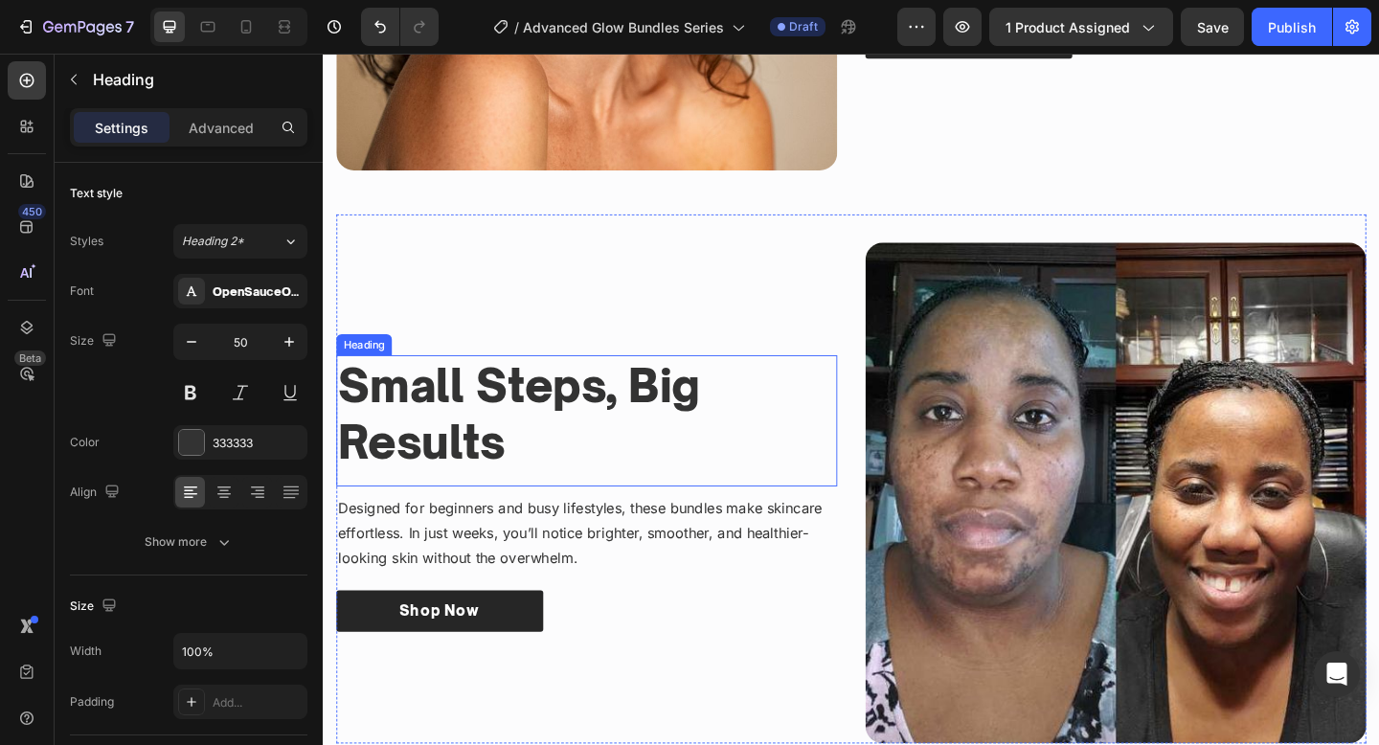
click at [565, 400] on h3 "Small Steps, Big Results" at bounding box center [609, 446] width 545 height 128
click at [565, 400] on p "Small Steps, Big Results" at bounding box center [609, 446] width 541 height 125
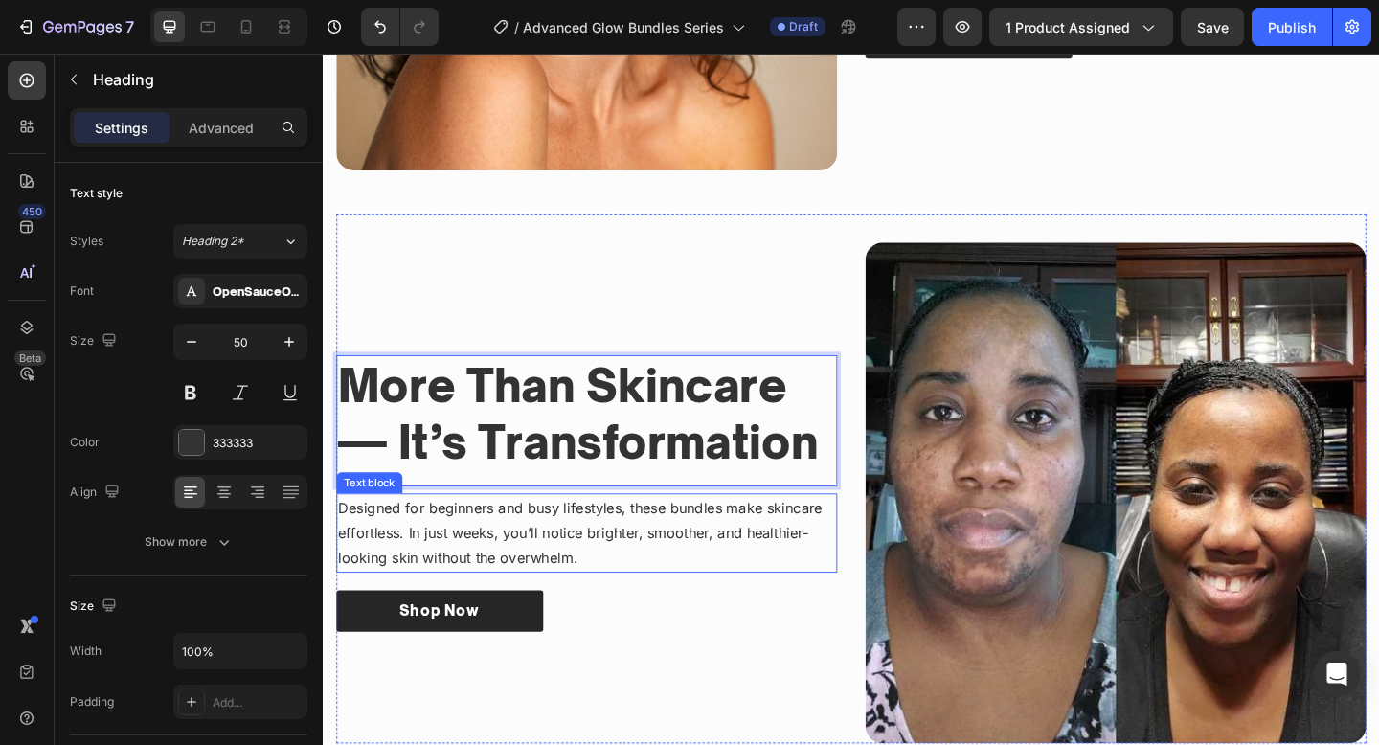
click at [648, 547] on p "Designed for beginners and busy lifestyles, these bundles make skincare effortl…" at bounding box center [609, 575] width 541 height 82
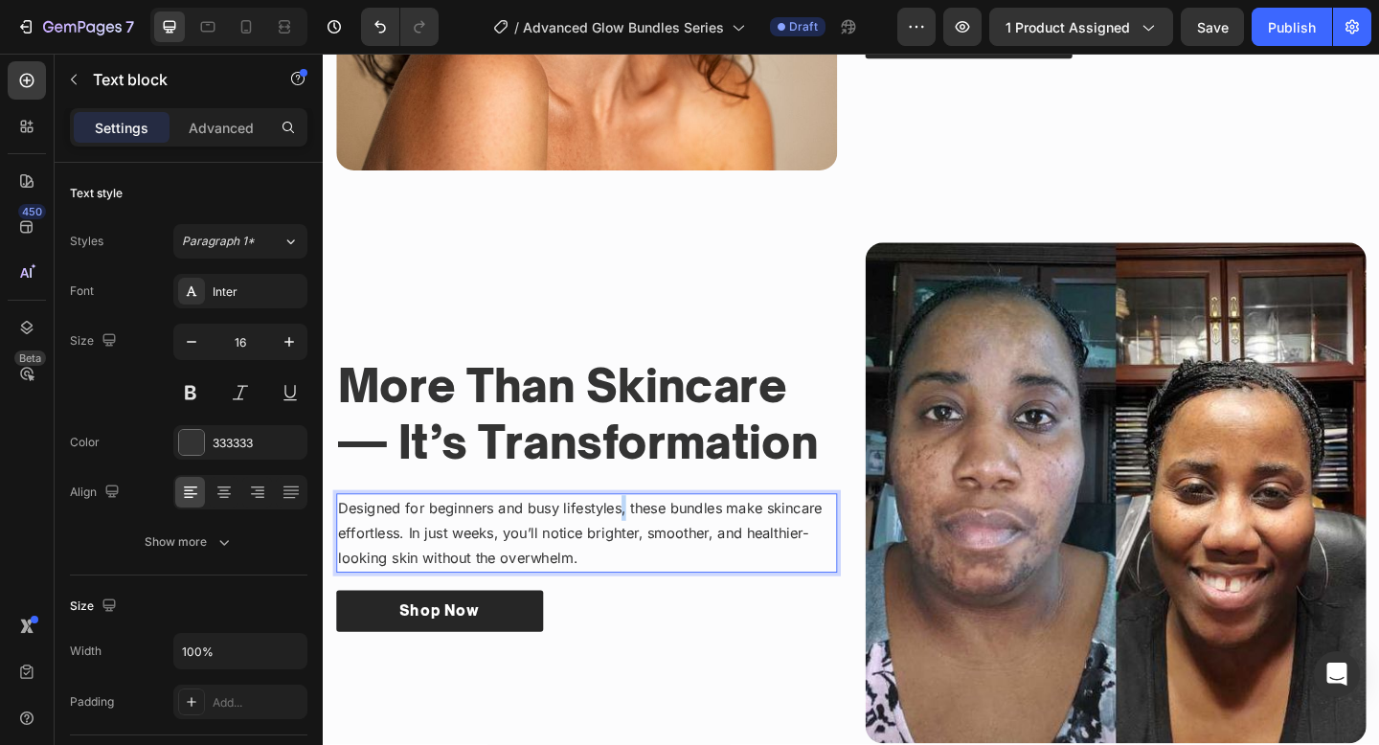
click at [648, 547] on p "Designed for beginners and busy lifestyles, these bundles make skincare effortl…" at bounding box center [609, 575] width 541 height 82
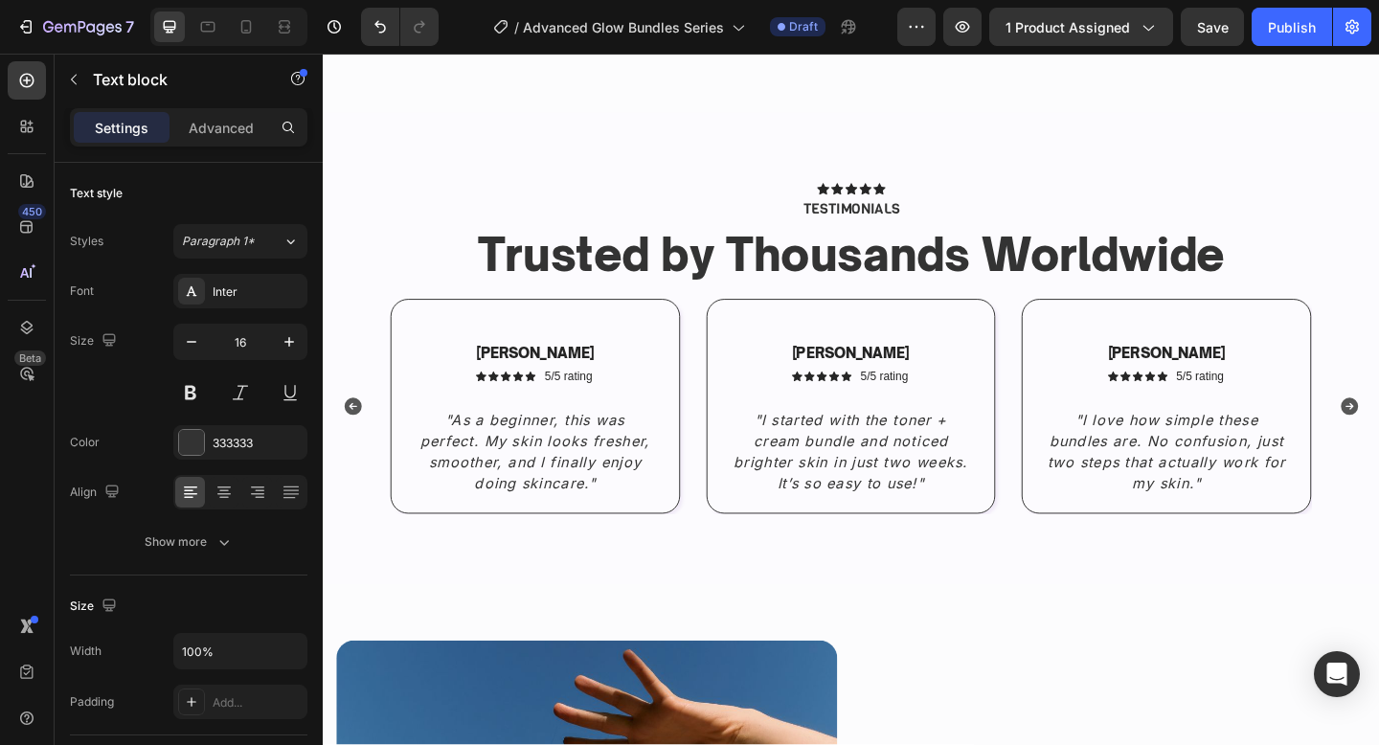
scroll to position [2502, 0]
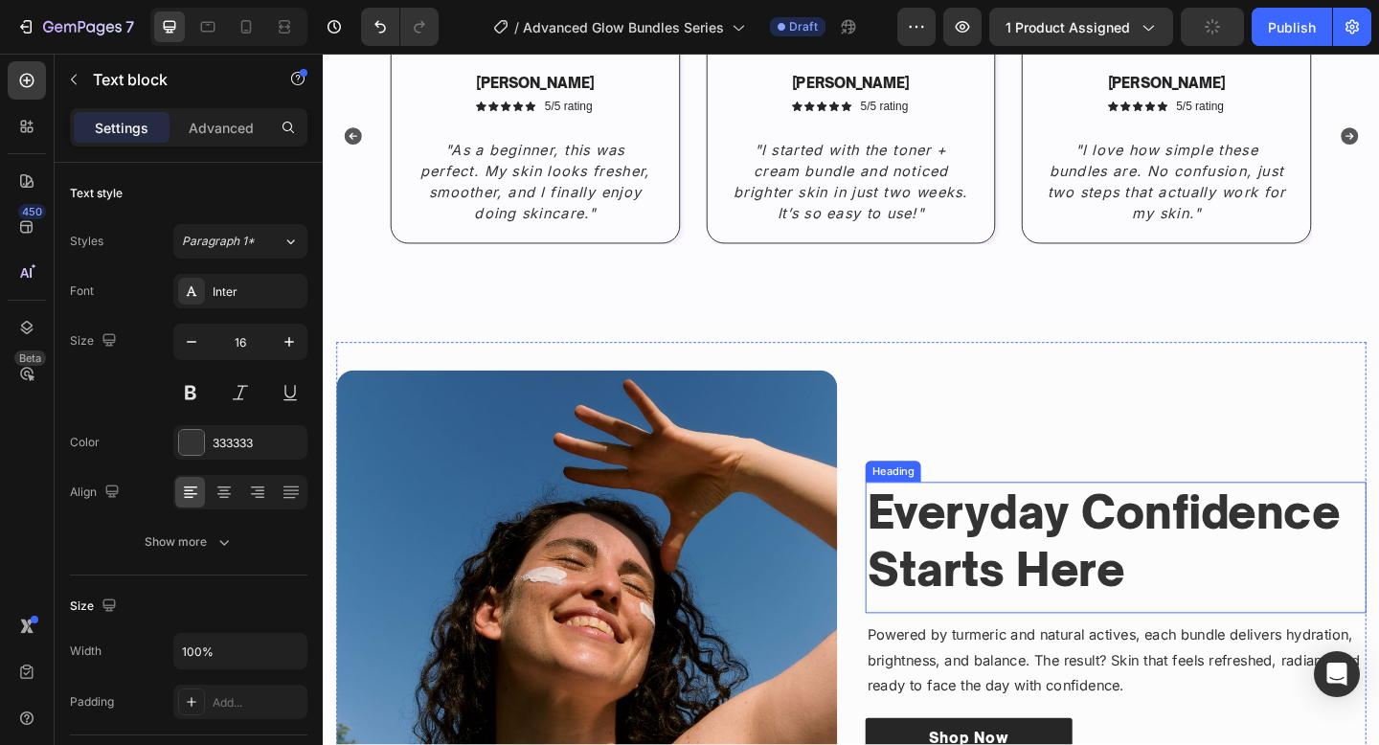
click at [1036, 566] on h3 "Everyday Confidence Starts Here" at bounding box center [1185, 584] width 545 height 128
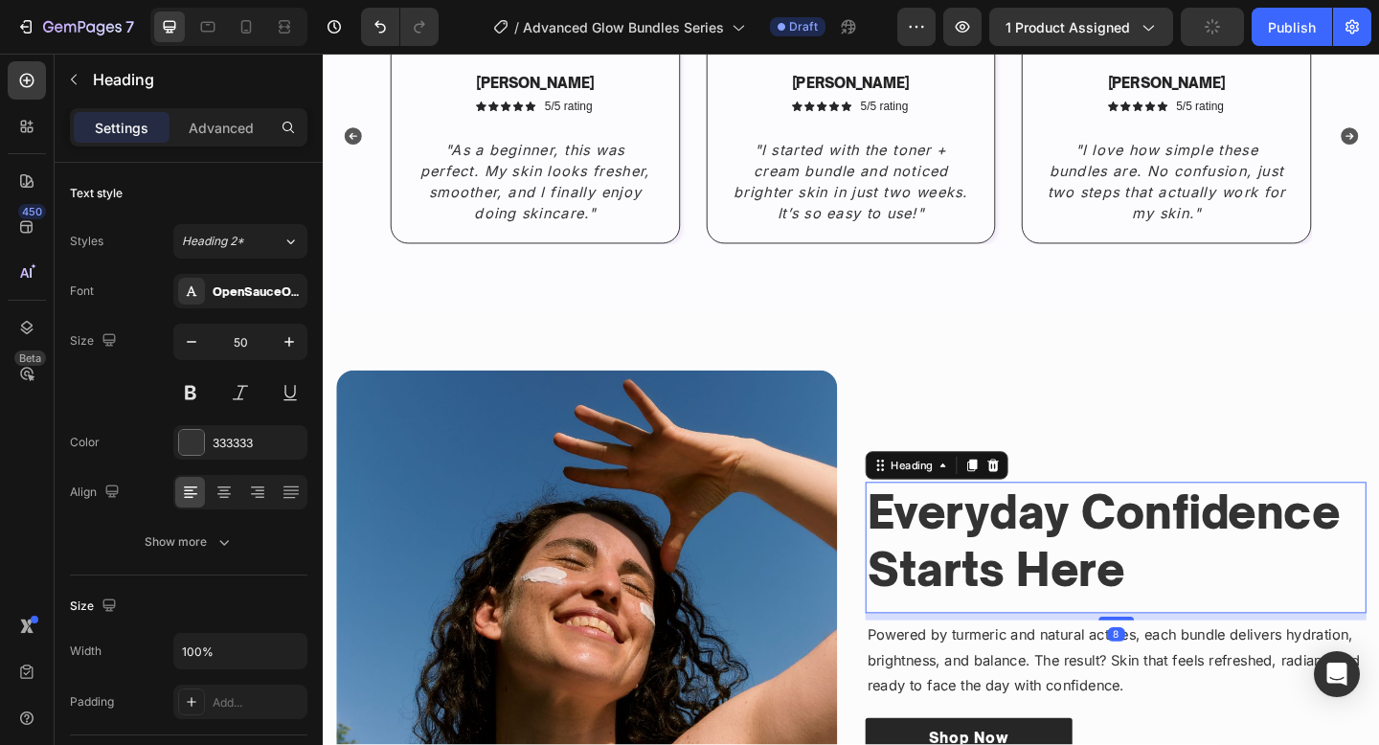
click at [1036, 566] on h3 "Everyday Confidence Starts Here" at bounding box center [1185, 584] width 545 height 128
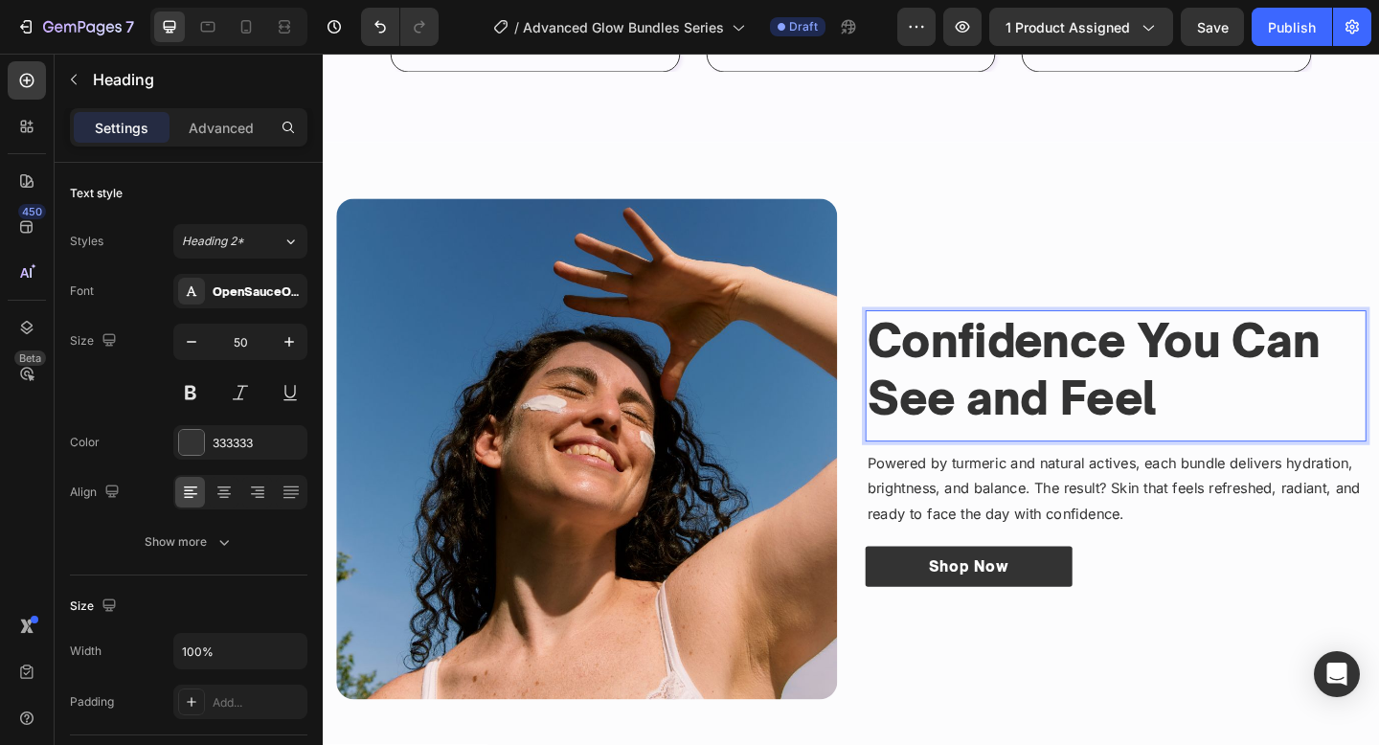
scroll to position [2700, 0]
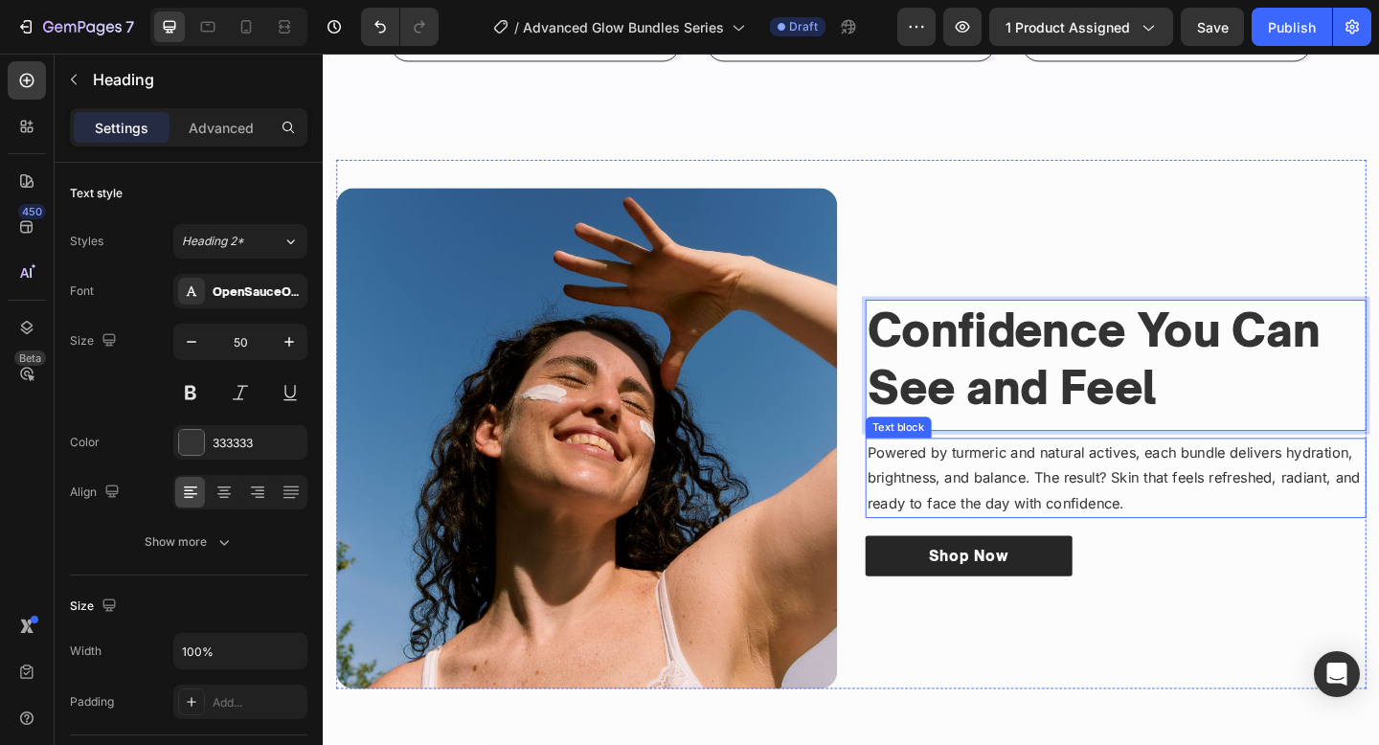
click at [1064, 539] on p "Powered by turmeric and natural actives, each bundle delivers hydration, bright…" at bounding box center [1185, 515] width 541 height 82
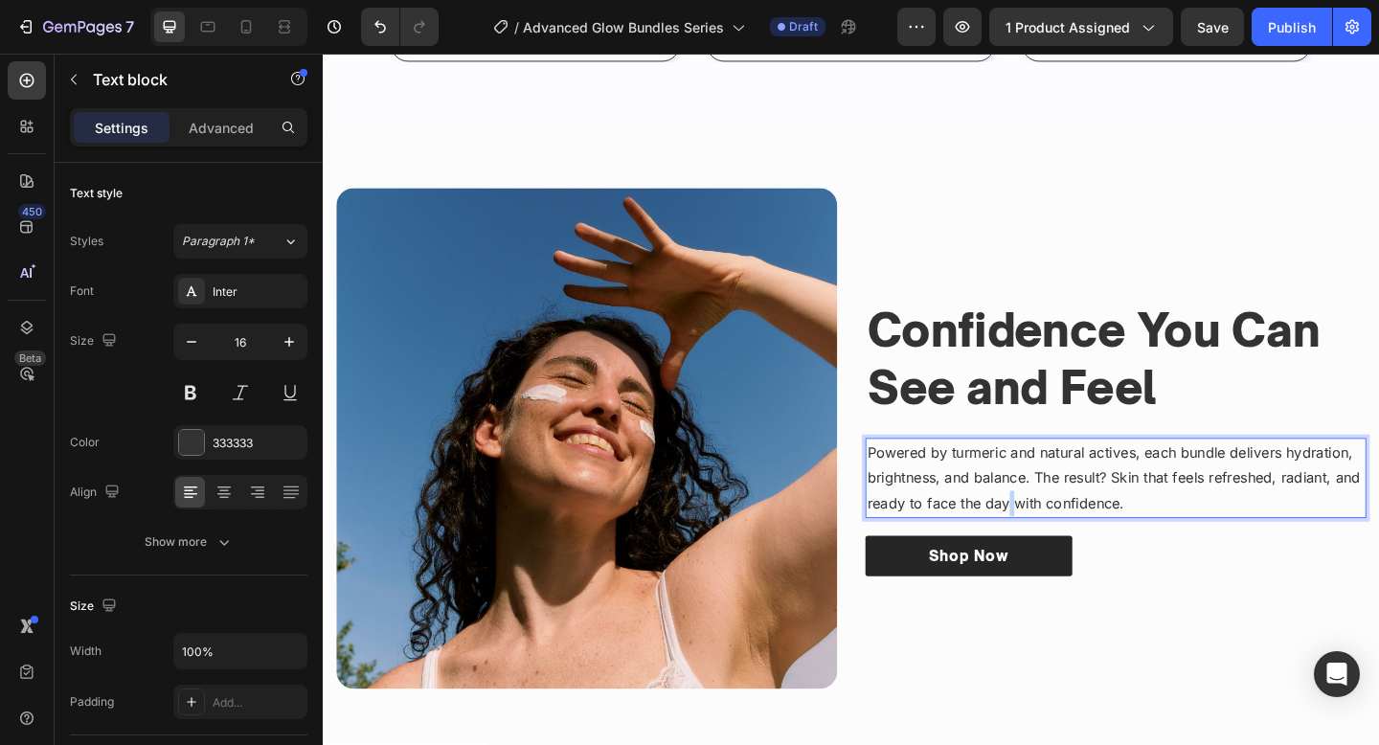
click at [1064, 539] on p "Powered by turmeric and natural actives, each bundle delivers hydration, bright…" at bounding box center [1185, 515] width 541 height 82
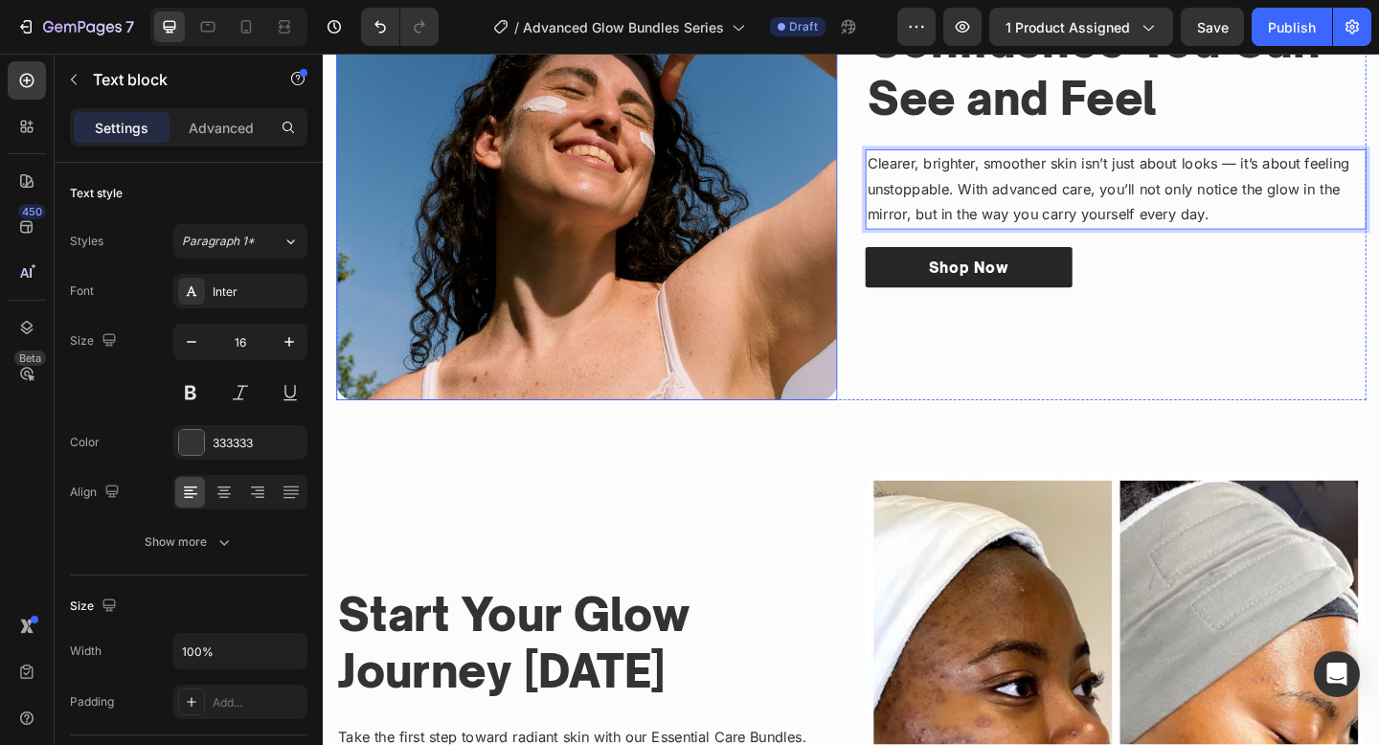
scroll to position [3185, 0]
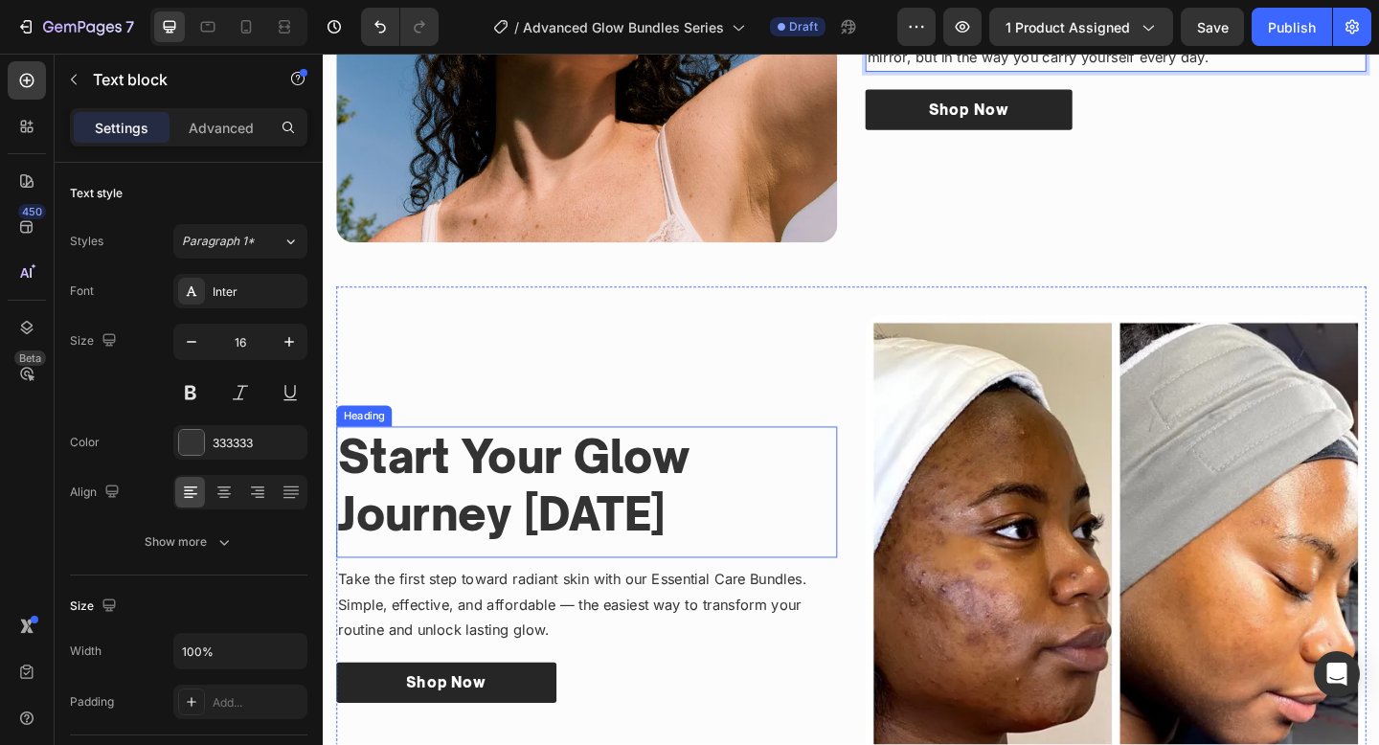
click at [525, 500] on strong "Start Your Glow Journey Today" at bounding box center [530, 524] width 383 height 122
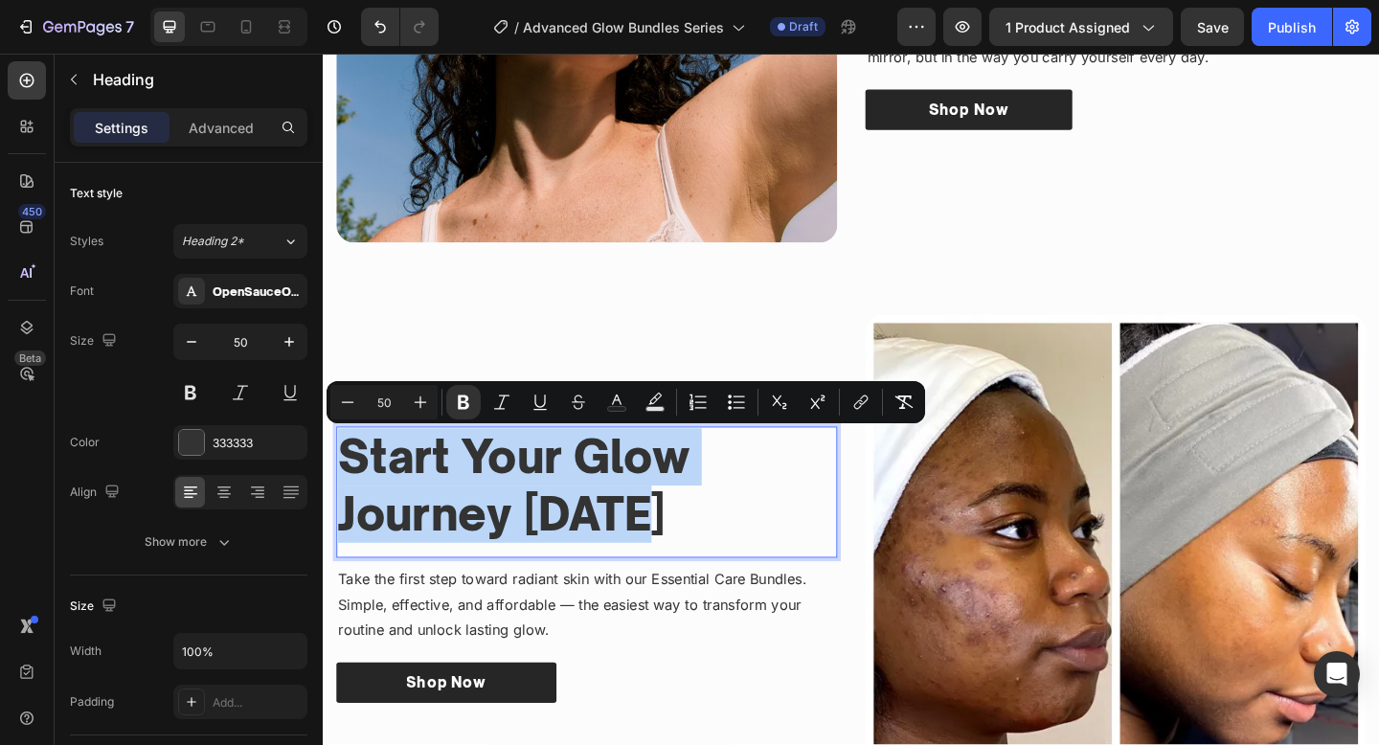
scroll to position [3154, 0]
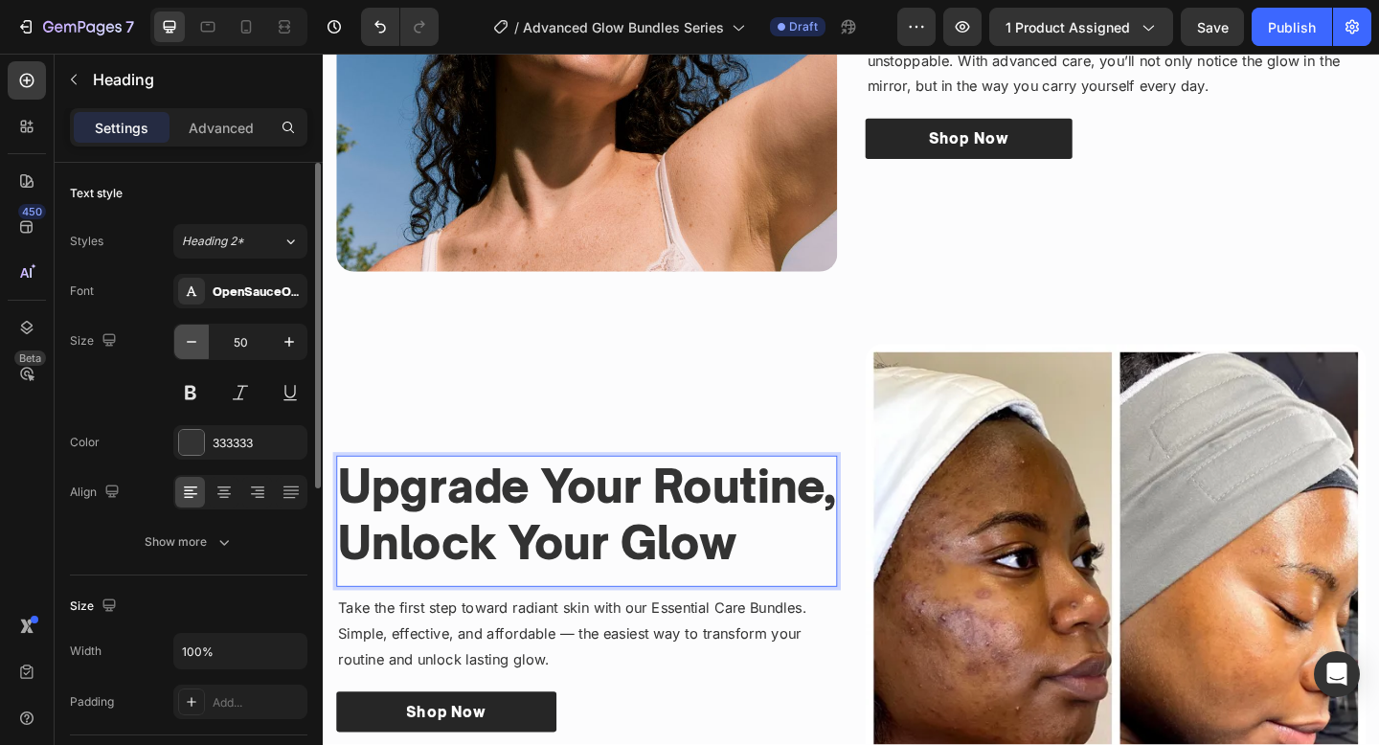
click at [200, 344] on icon "button" at bounding box center [191, 341] width 19 height 19
type input "48"
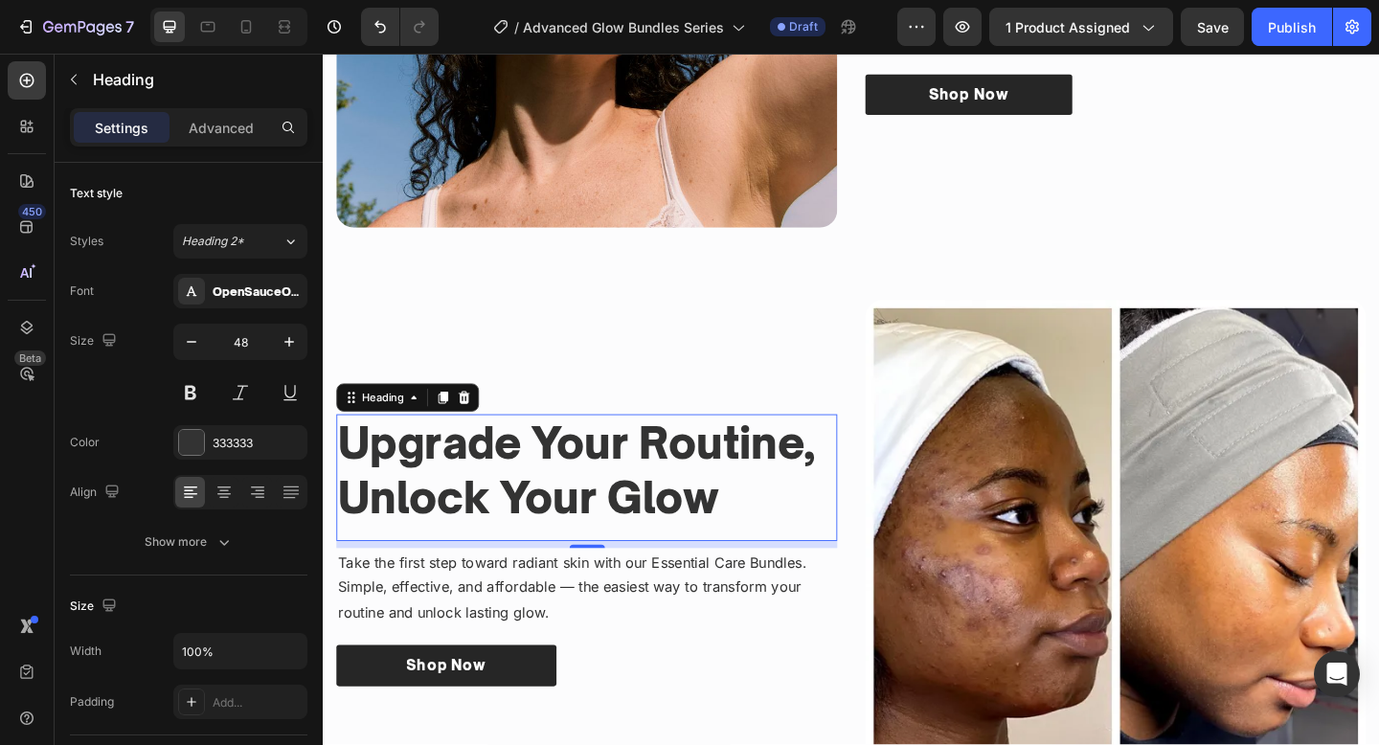
scroll to position [3265, 0]
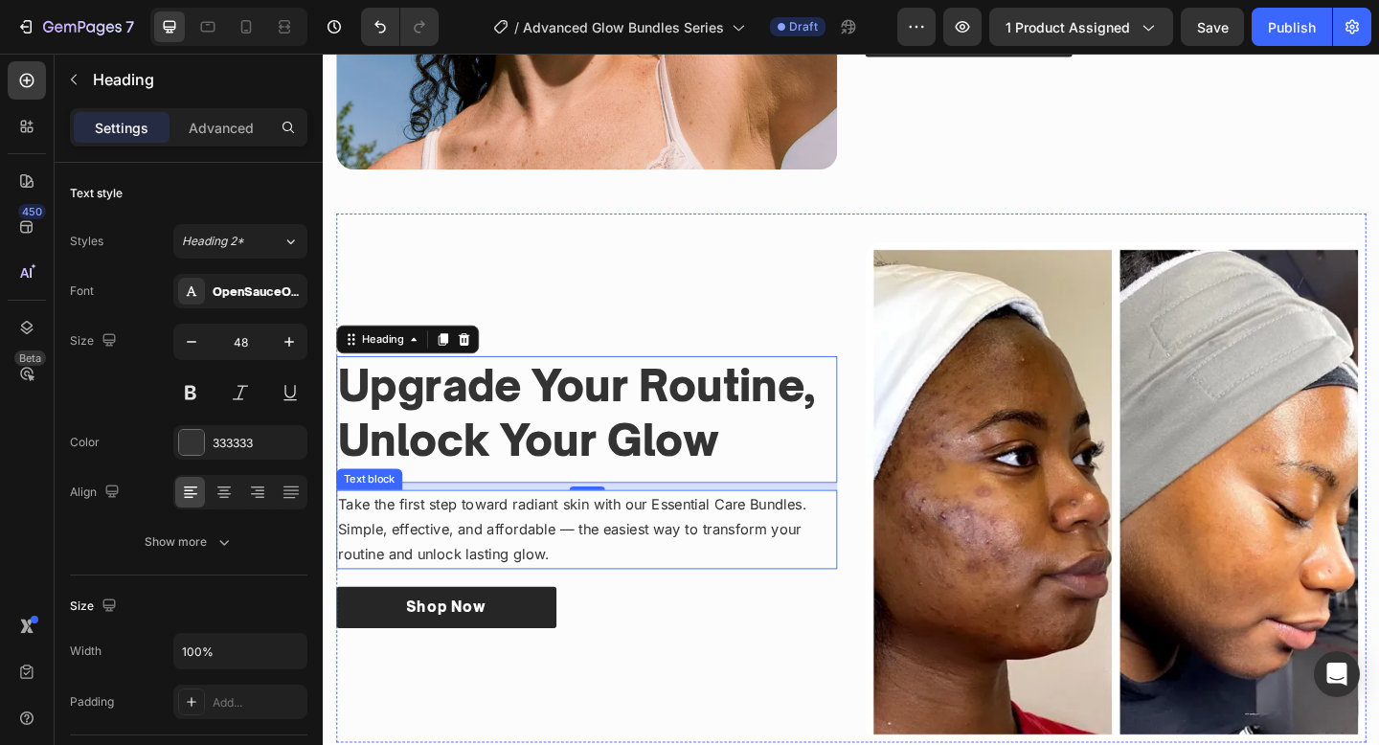
click at [709, 558] on p "Take the first step toward radiant skin with our Essential Care Bundles. Simple…" at bounding box center [609, 572] width 541 height 82
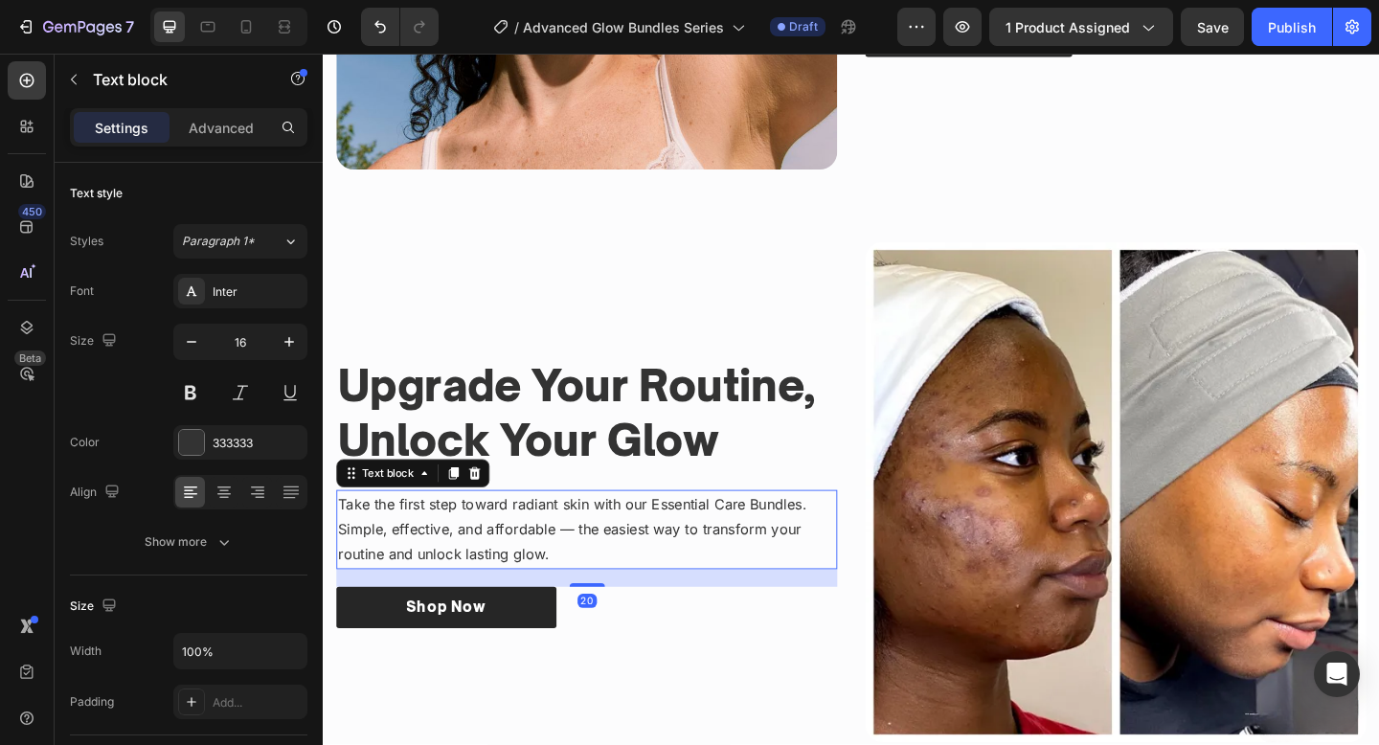
click at [709, 558] on p "Take the first step toward radiant skin with our Essential Care Bundles. Simple…" at bounding box center [609, 572] width 541 height 82
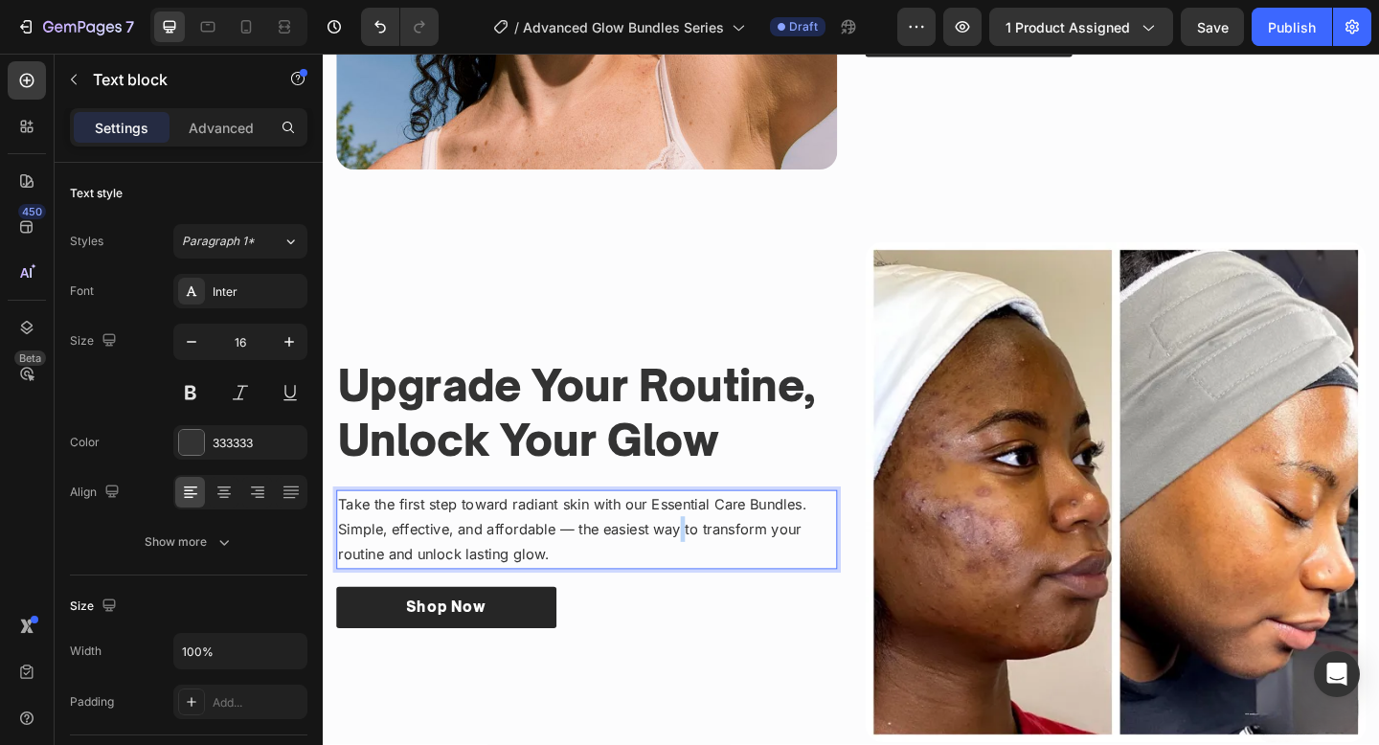
click at [709, 558] on p "Take the first step toward radiant skin with our Essential Care Bundles. Simple…" at bounding box center [609, 572] width 541 height 82
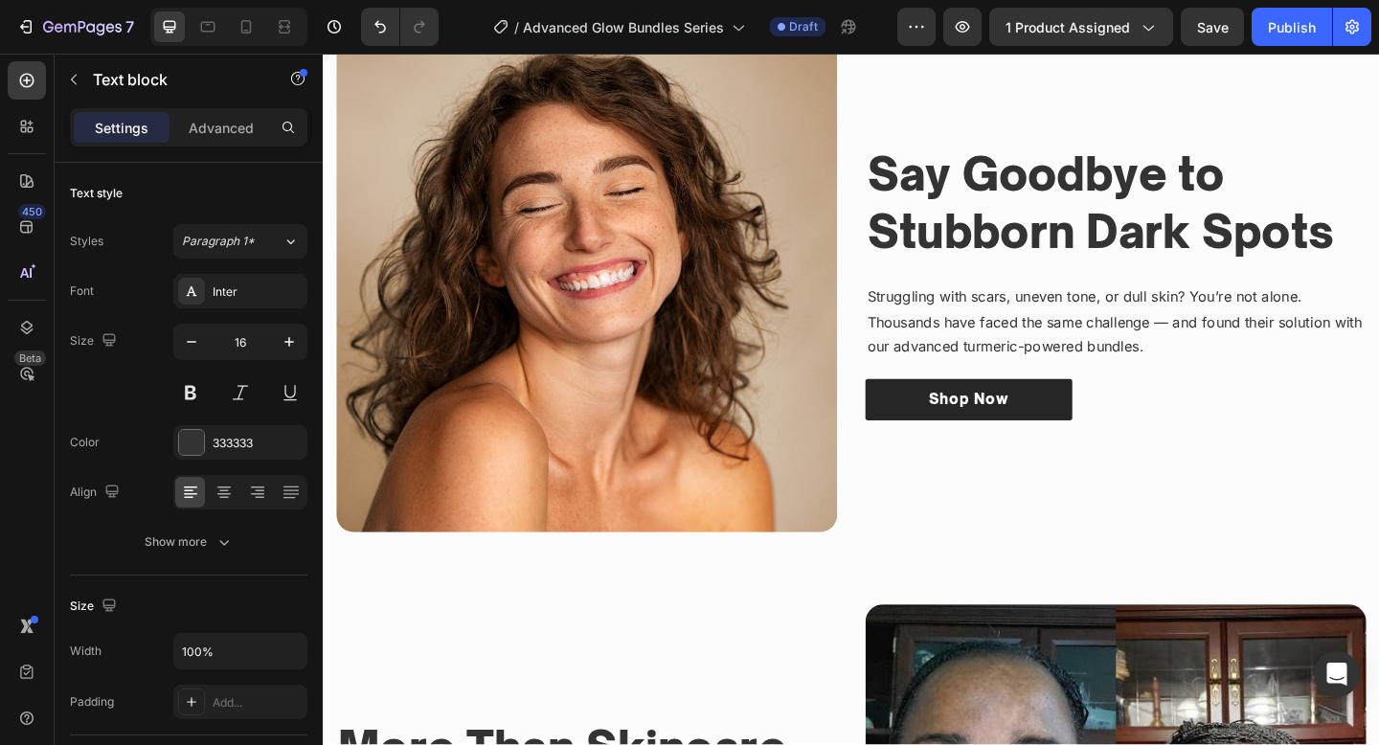
scroll to position [941, 0]
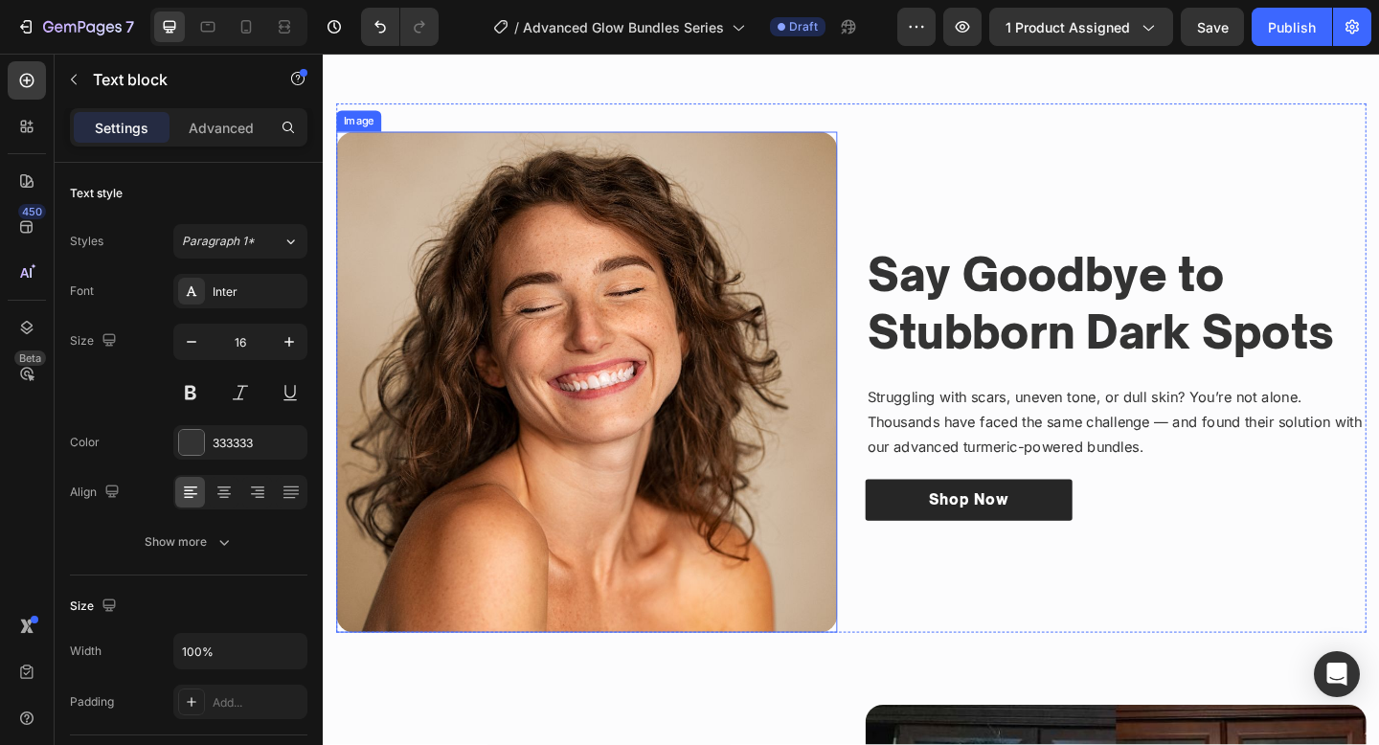
click at [586, 663] on img at bounding box center [609, 411] width 545 height 545
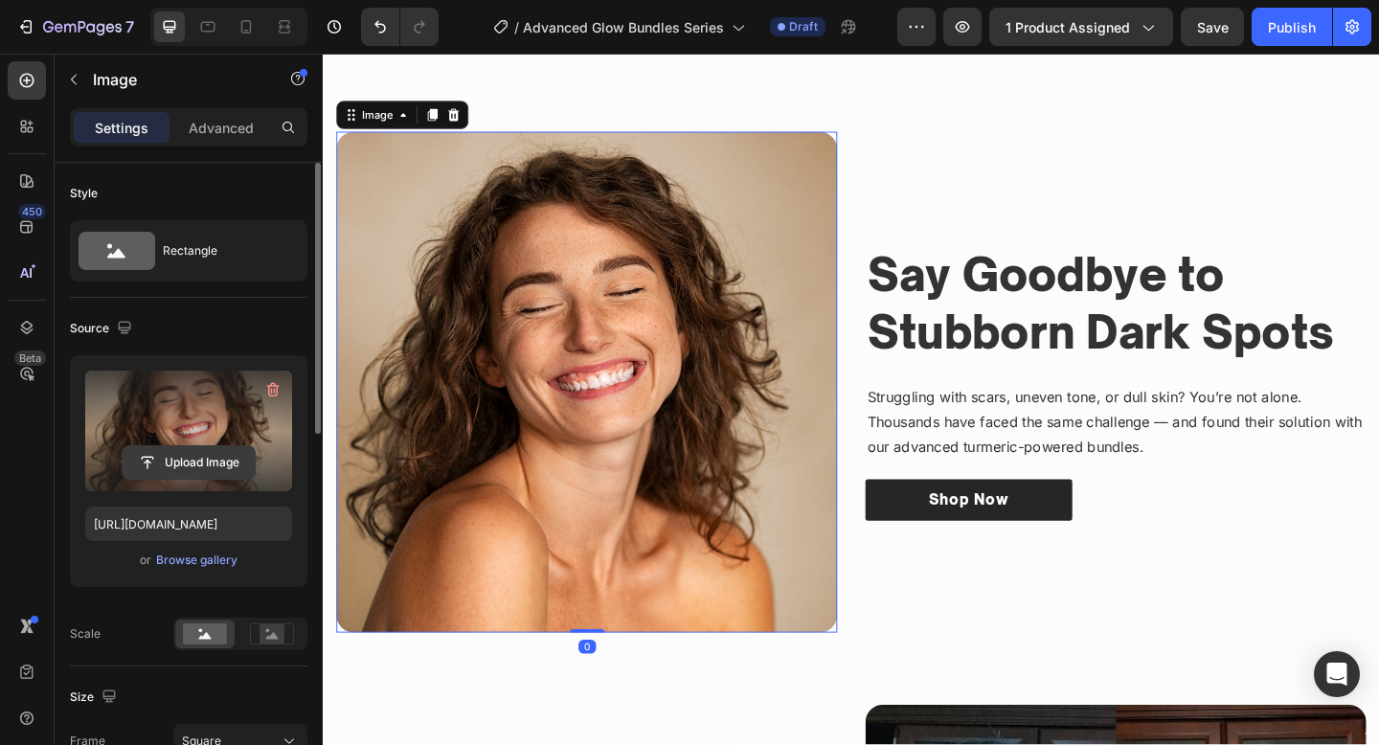
click at [191, 467] on input "file" at bounding box center [189, 462] width 132 height 33
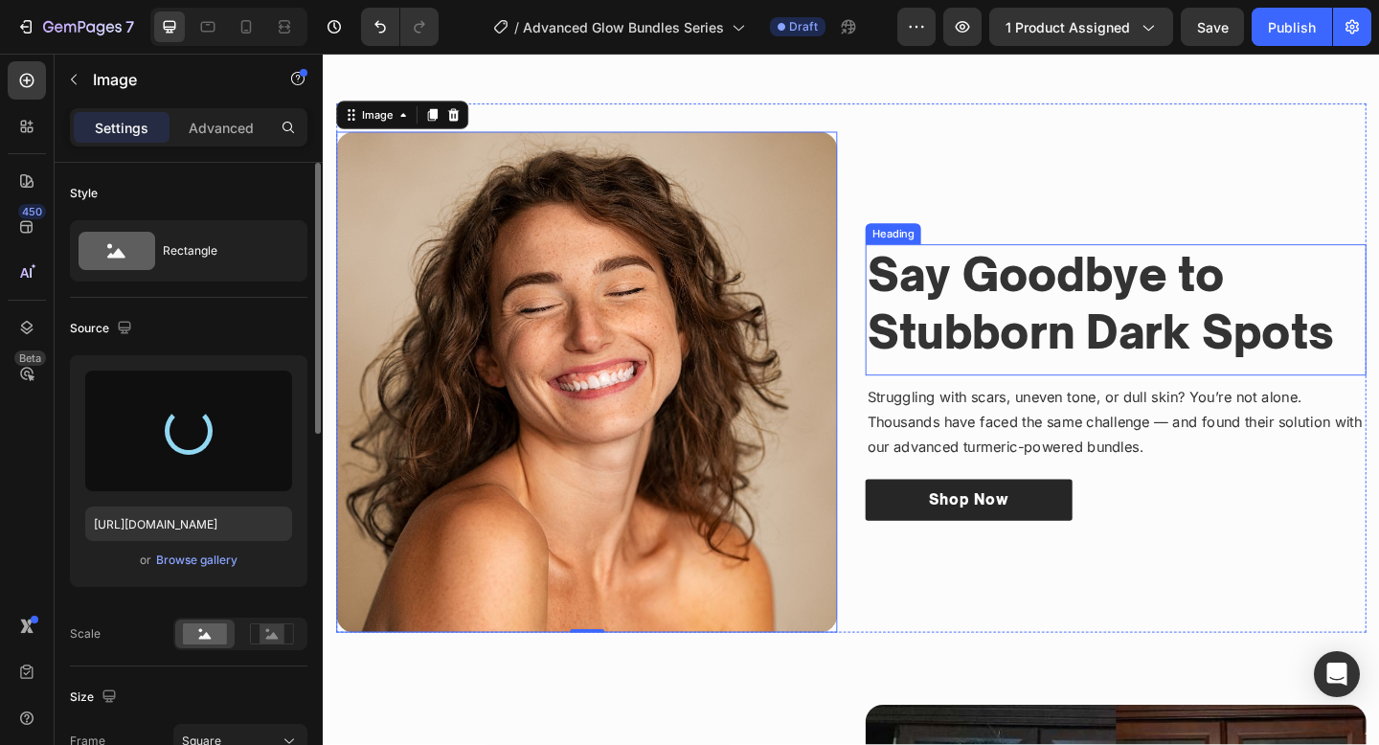
type input "https://cdn.shopify.com/s/files/1/0652/6065/0668/files/gempages_581515696211493…"
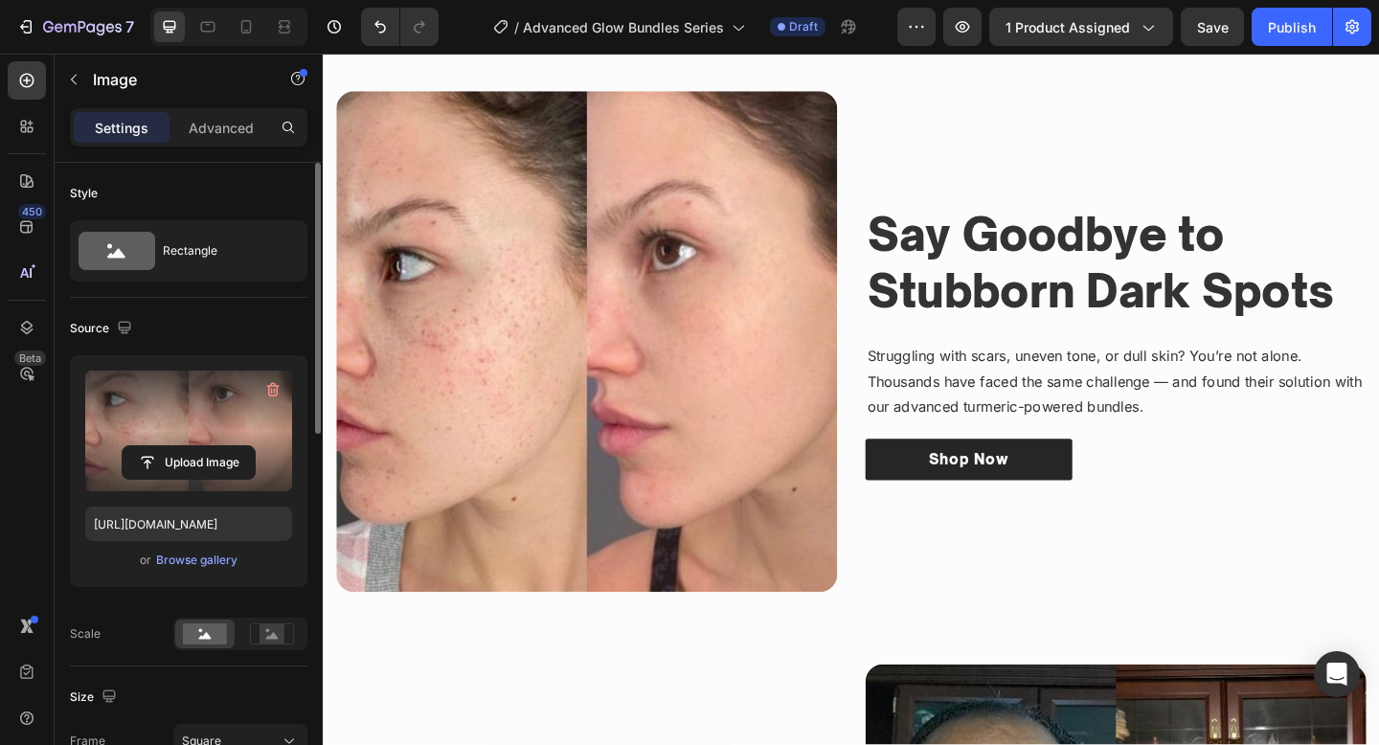
scroll to position [1127, 0]
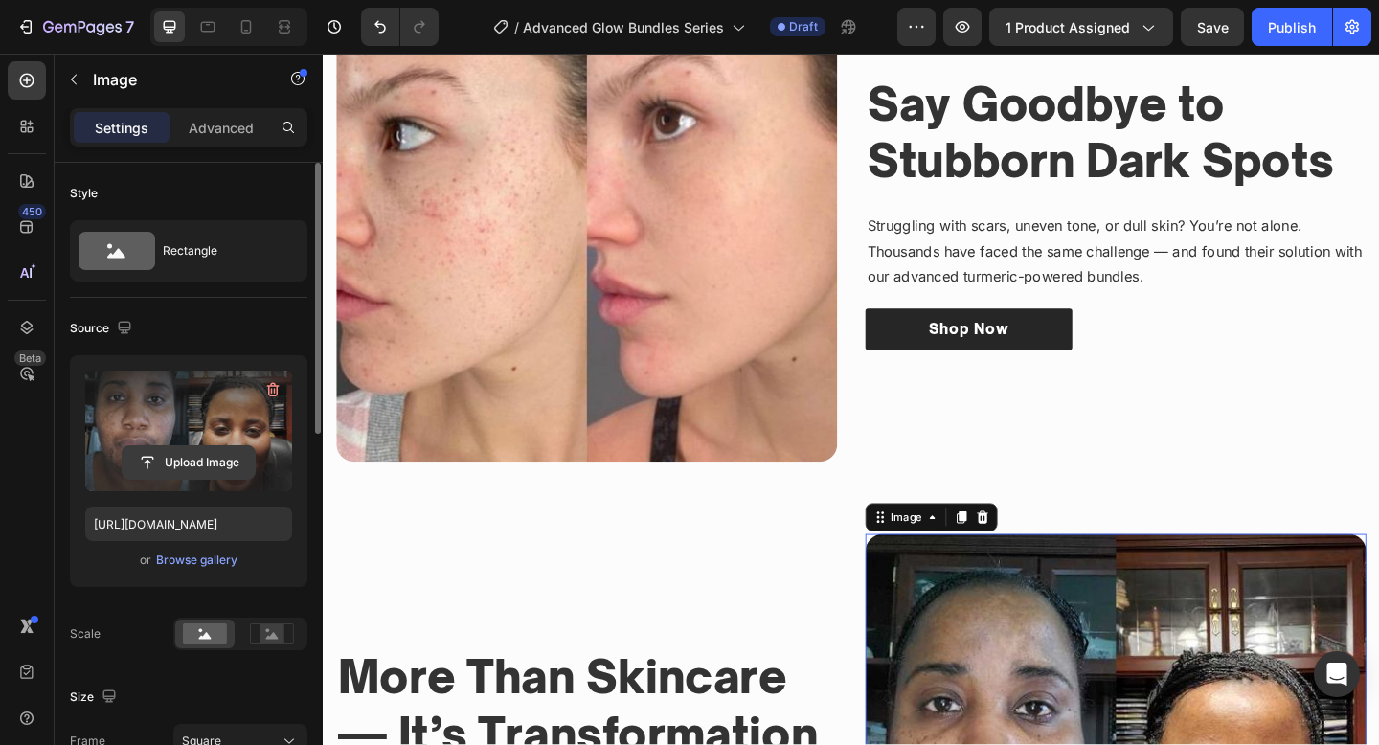
click at [210, 455] on input "file" at bounding box center [189, 462] width 132 height 33
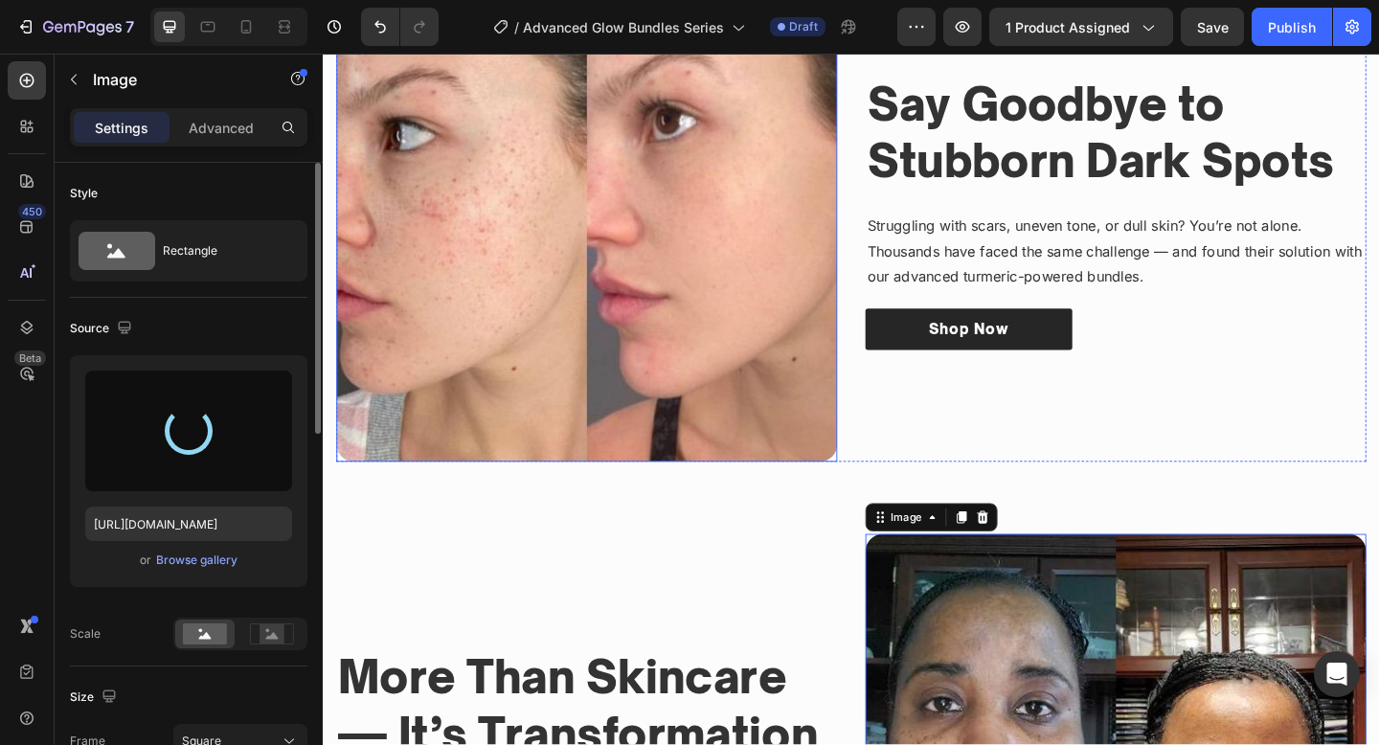
type input "https://cdn.shopify.com/s/files/1/0652/6065/0668/files/gempages_581515696211493…"
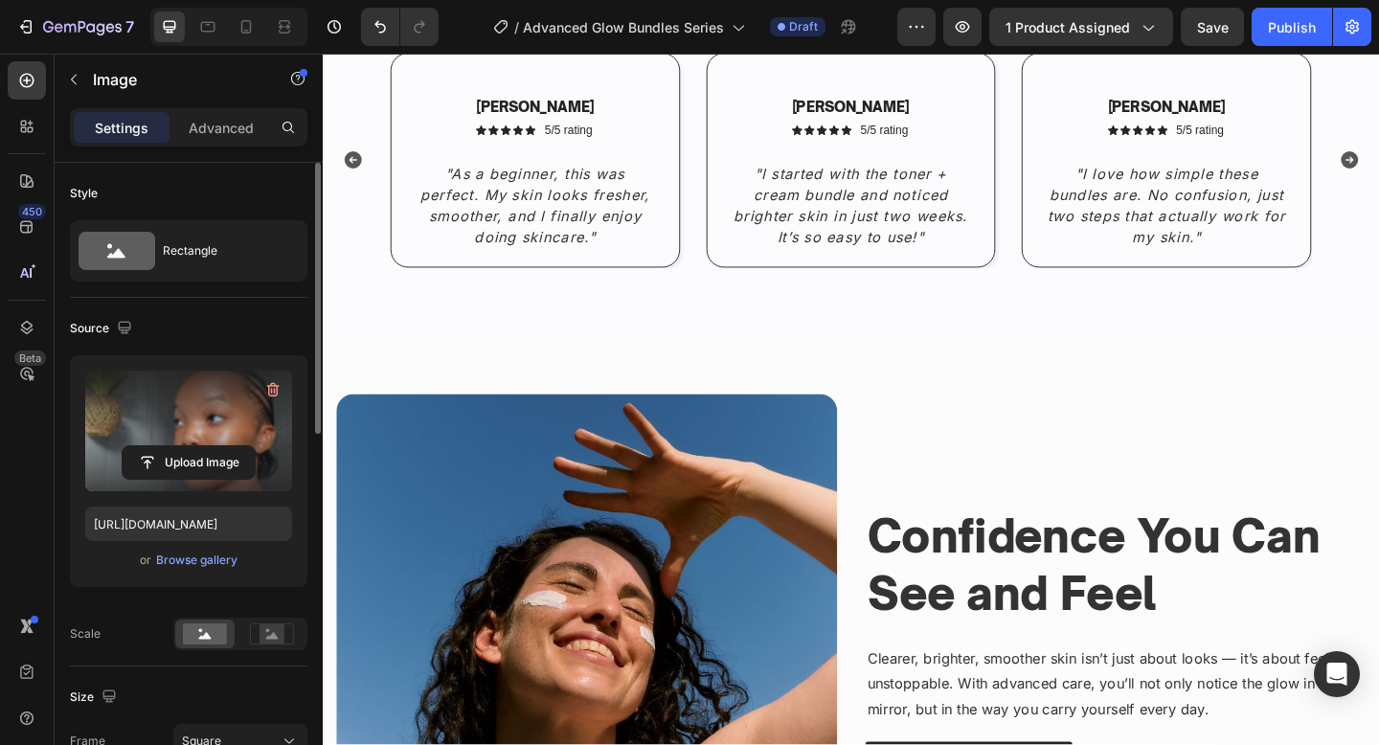
scroll to position [2562, 0]
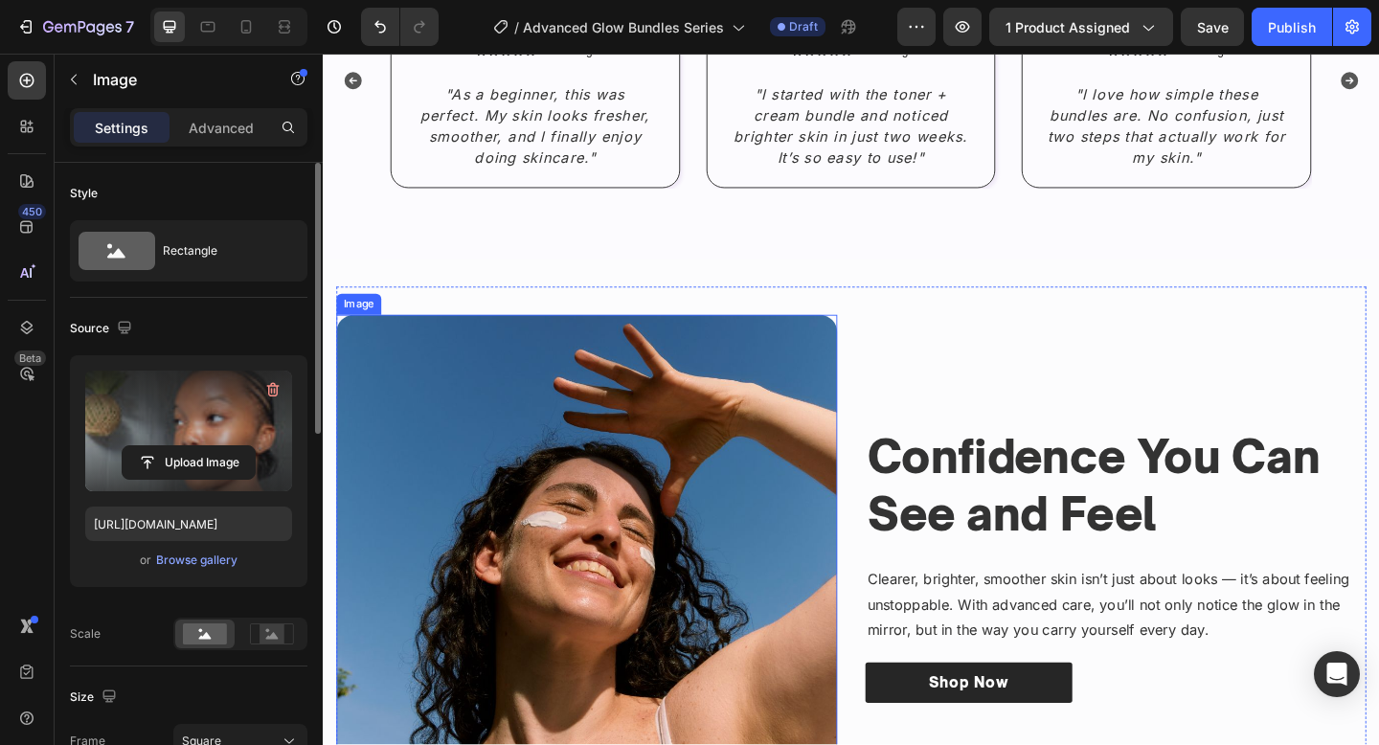
click at [605, 516] on img at bounding box center [609, 610] width 545 height 545
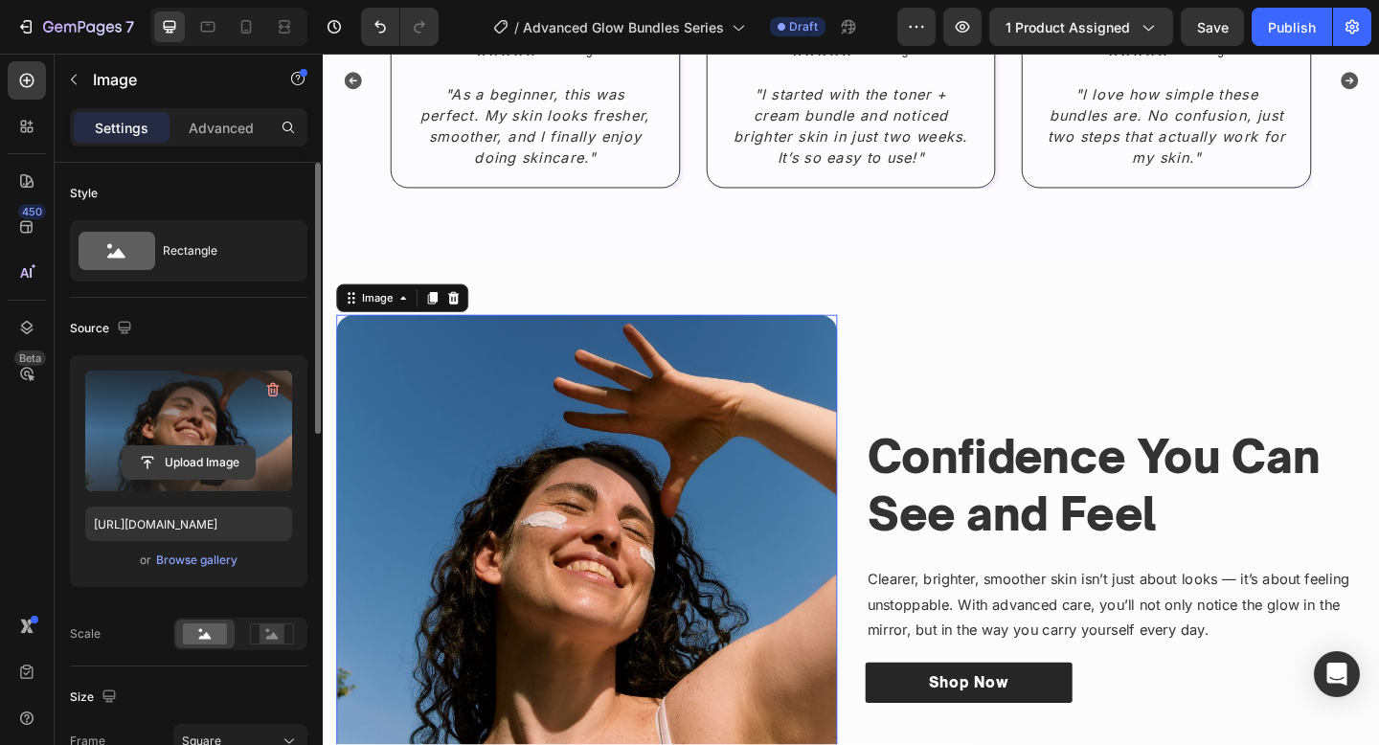
click at [158, 454] on input "file" at bounding box center [189, 462] width 132 height 33
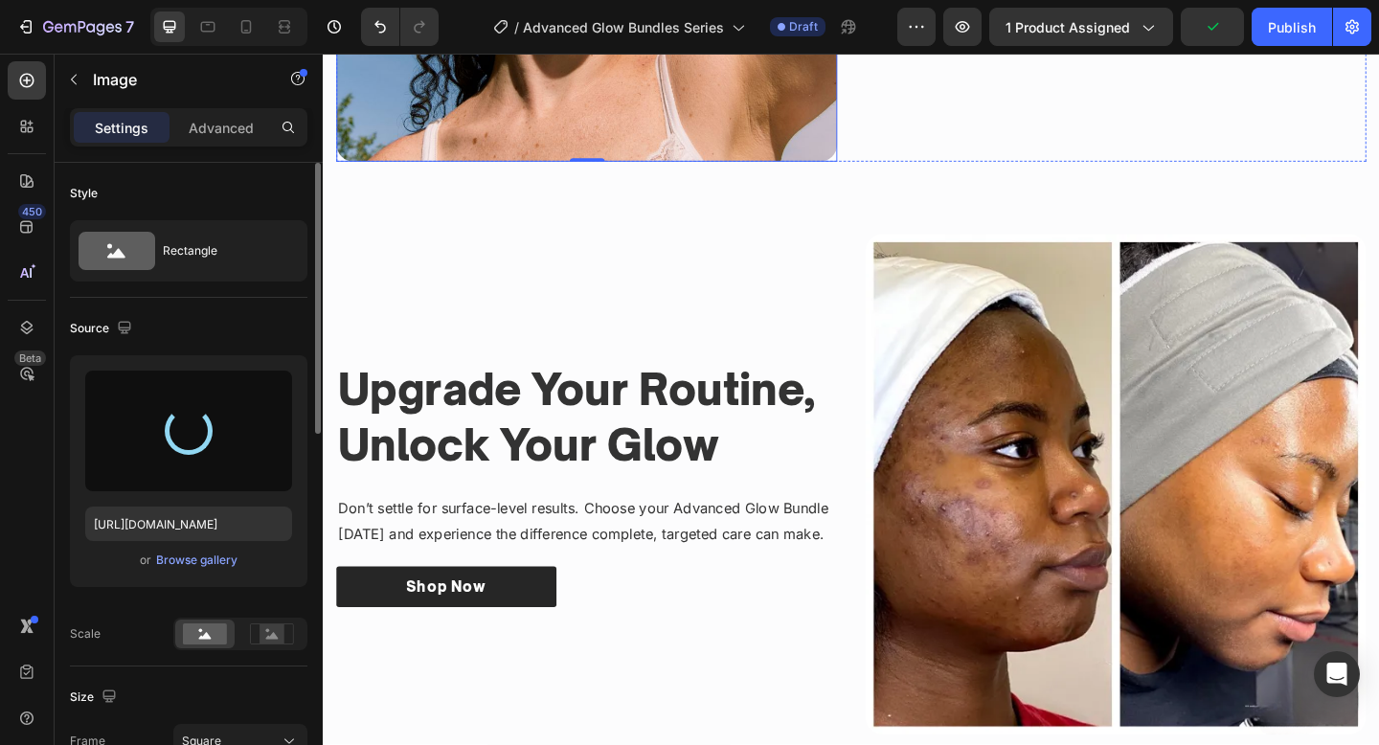
scroll to position [3279, 0]
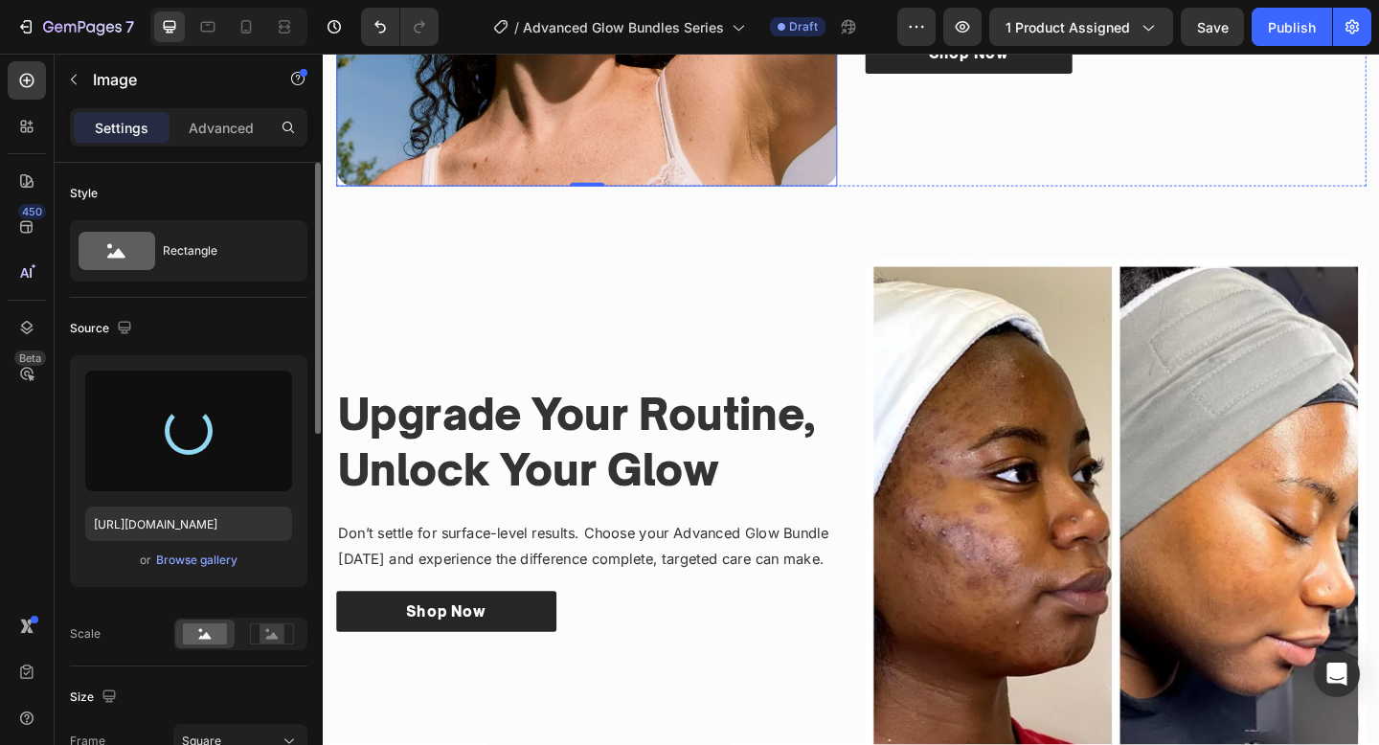
type input "https://cdn.shopify.com/s/files/1/0652/6065/0668/files/gempages_581515696211493…"
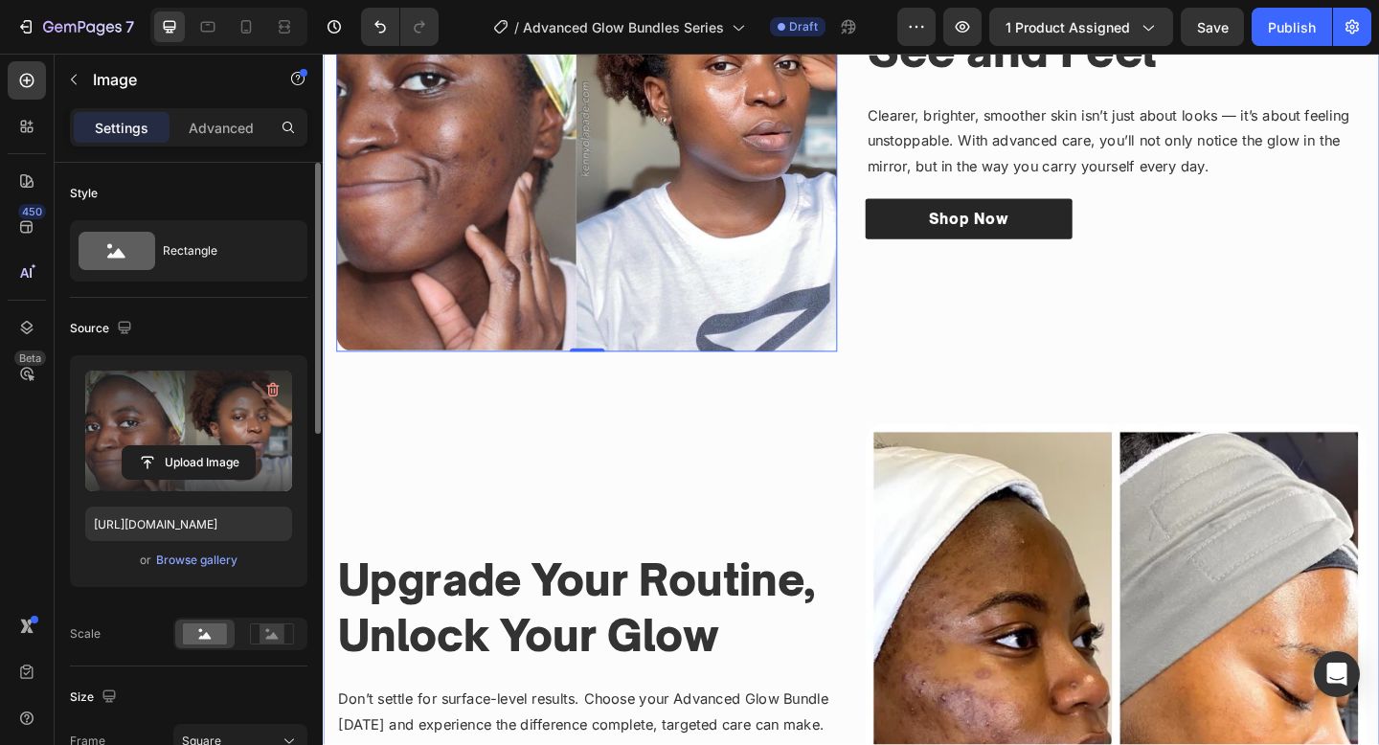
scroll to position [3283, 0]
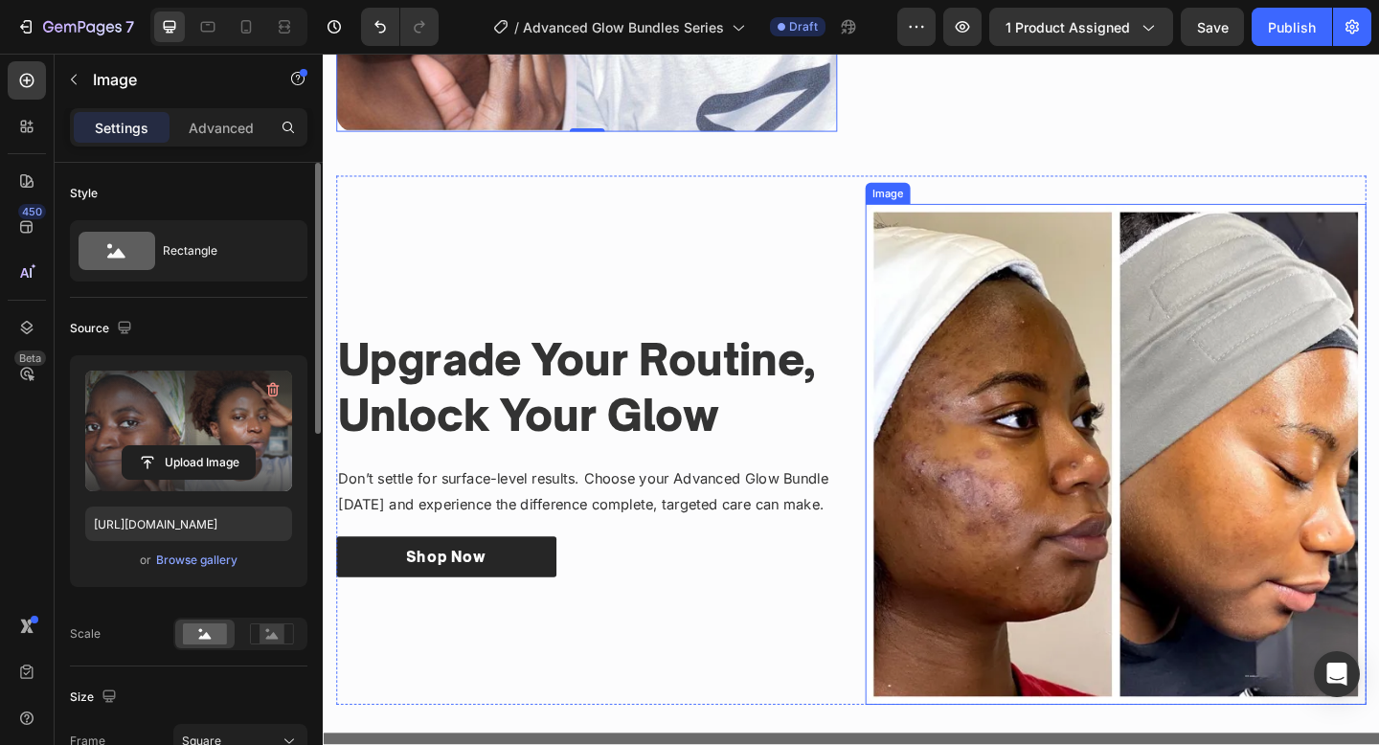
click at [1088, 591] on img at bounding box center [1185, 489] width 545 height 545
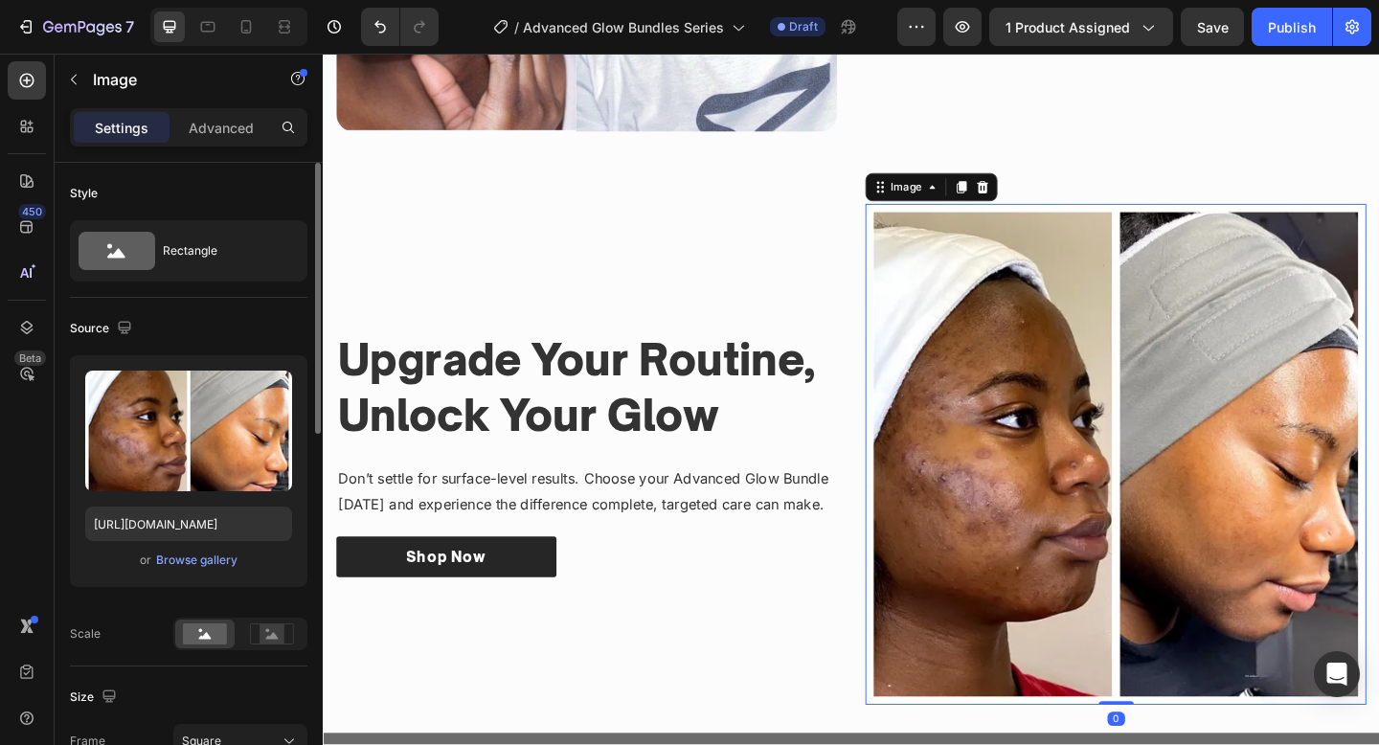
click at [1122, 565] on img at bounding box center [1185, 489] width 545 height 545
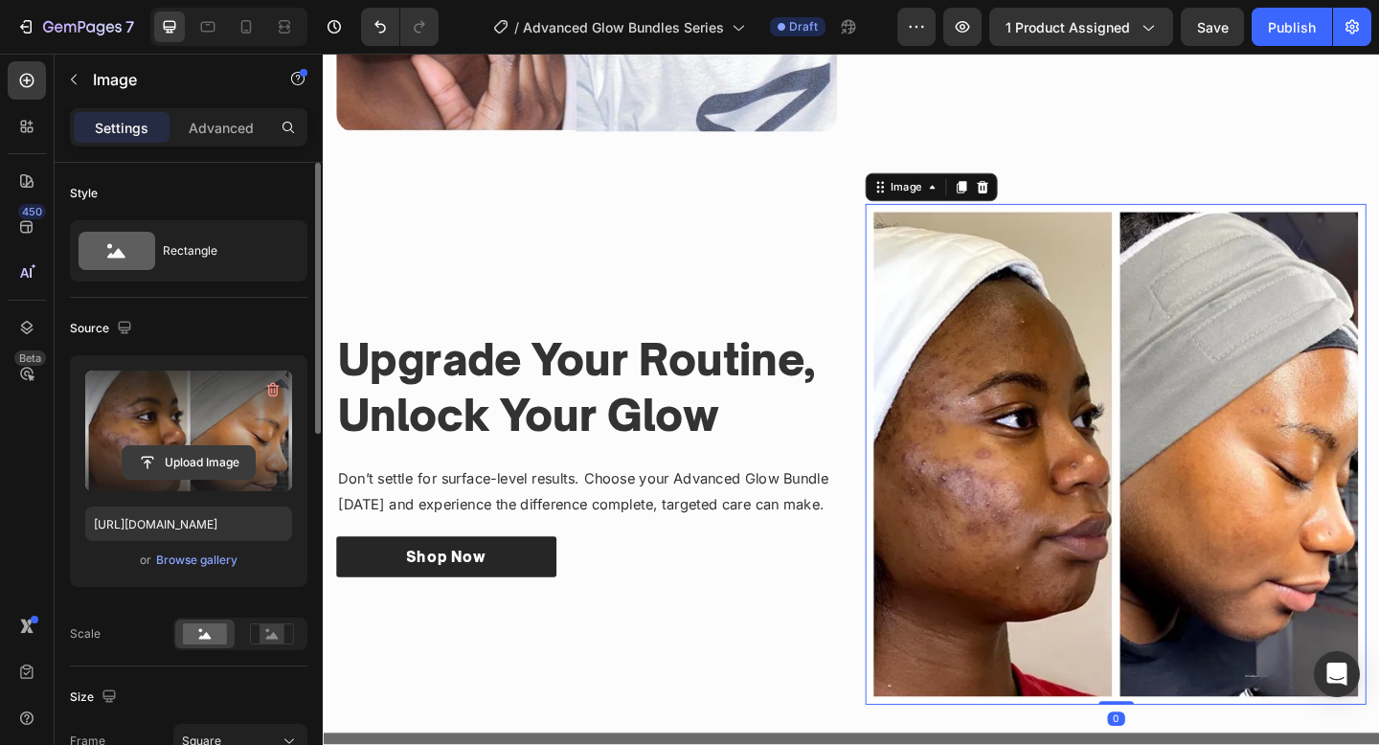
click at [157, 460] on input "file" at bounding box center [189, 462] width 132 height 33
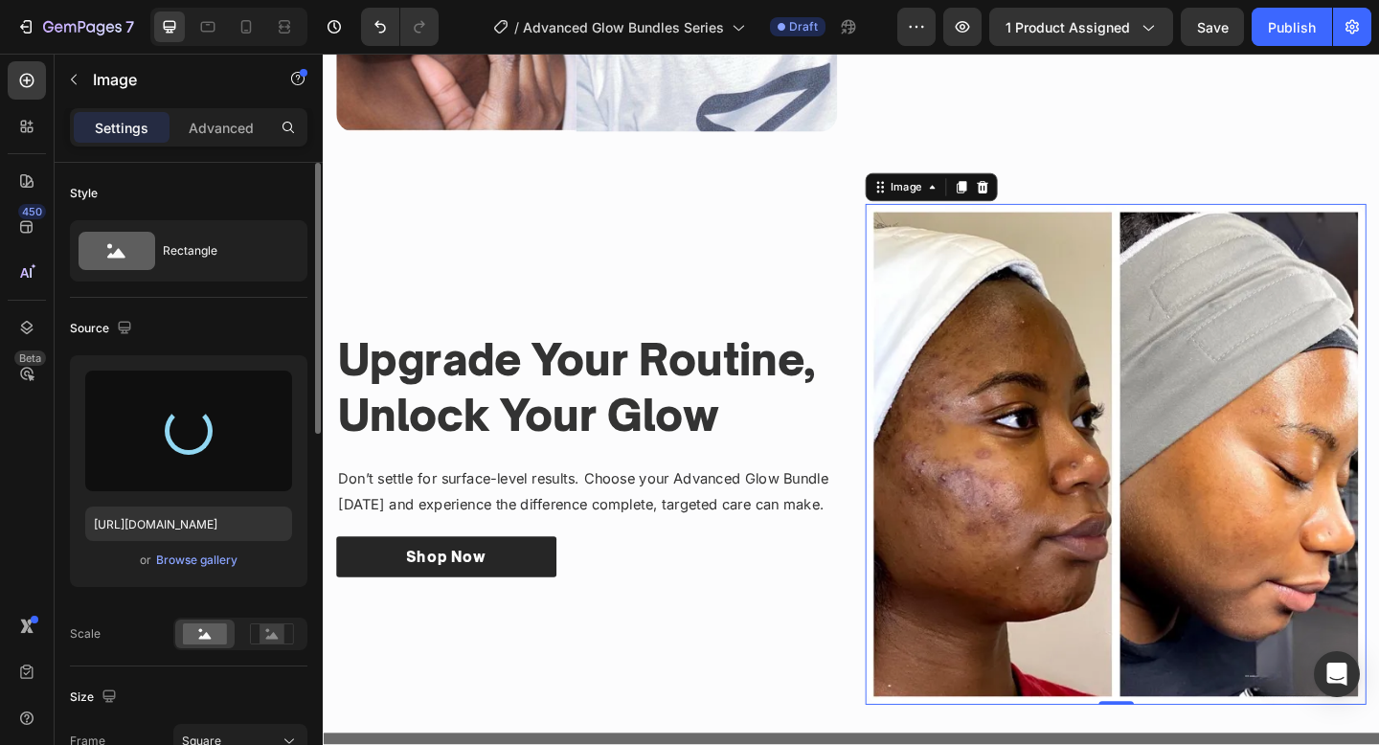
type input "https://cdn.shopify.com/s/files/1/0652/6065/0668/files/gempages_581515696211493…"
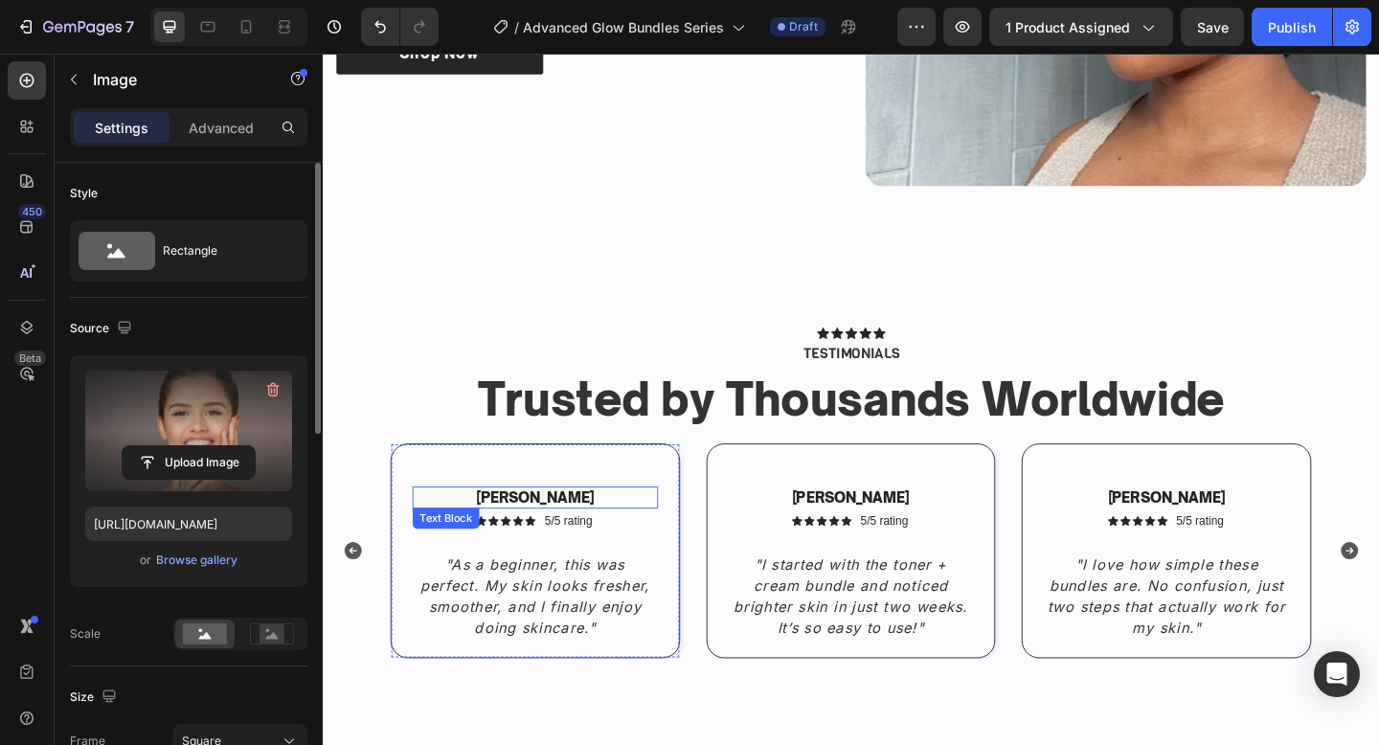
scroll to position [2116, 0]
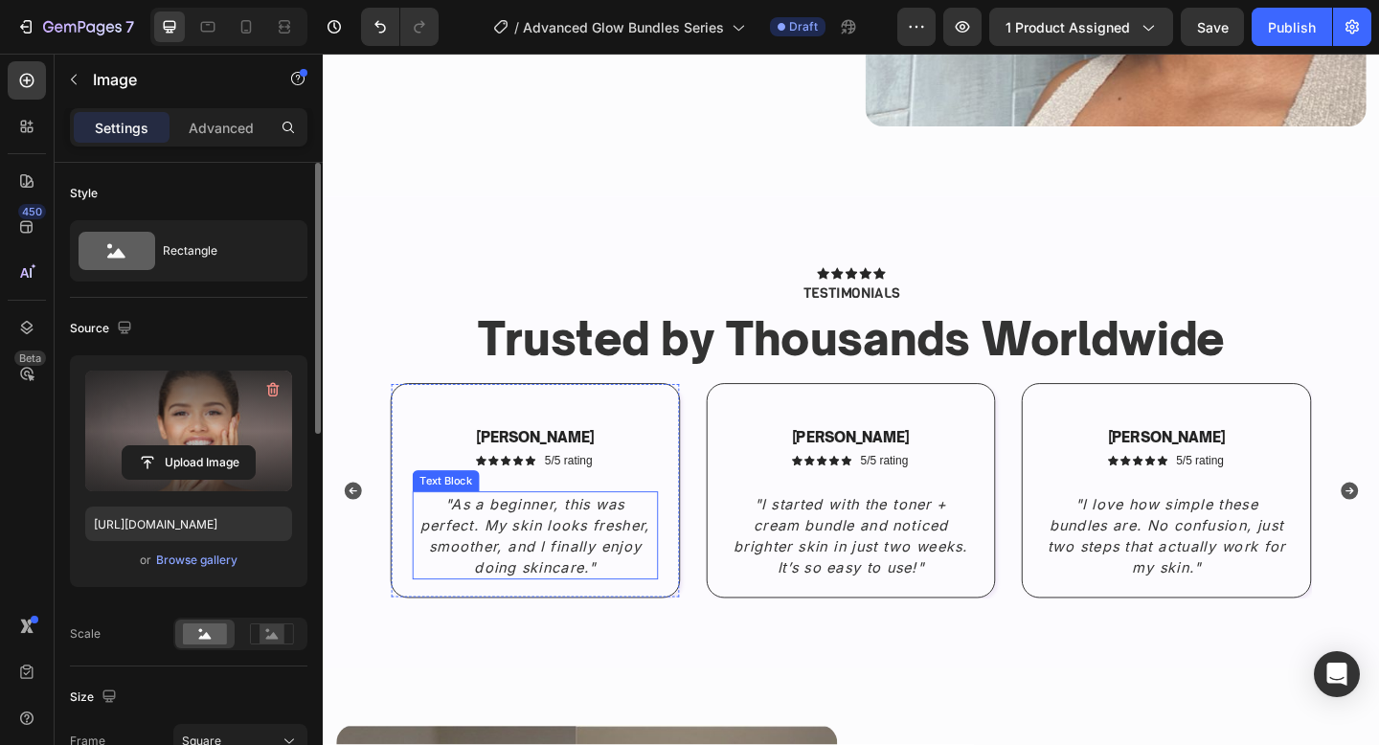
click at [613, 544] on icon ""As a beginner, this was perfect. My skin looks fresher, smoother, and I finall…" at bounding box center [554, 578] width 250 height 88
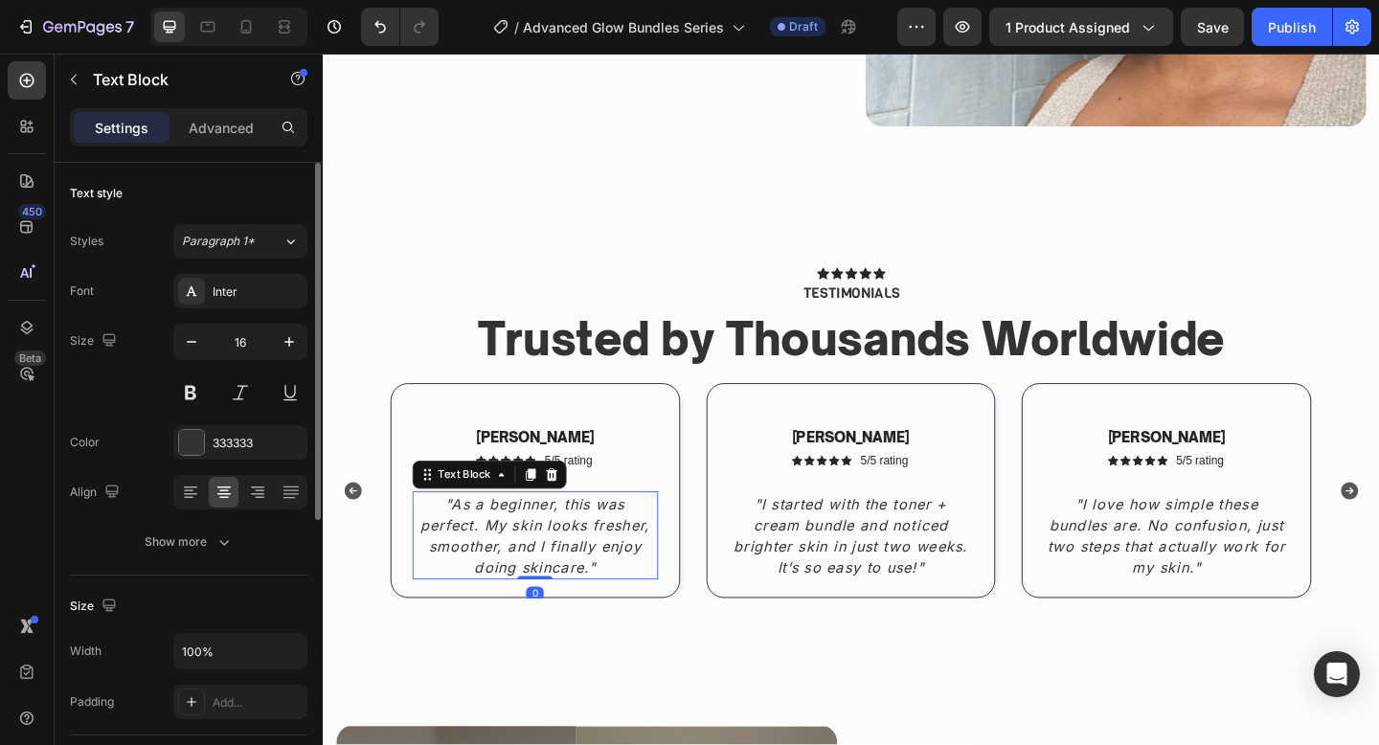
click at [613, 544] on icon ""As a beginner, this was perfect. My skin looks fresher, smoother, and I finall…" at bounding box center [554, 578] width 250 height 88
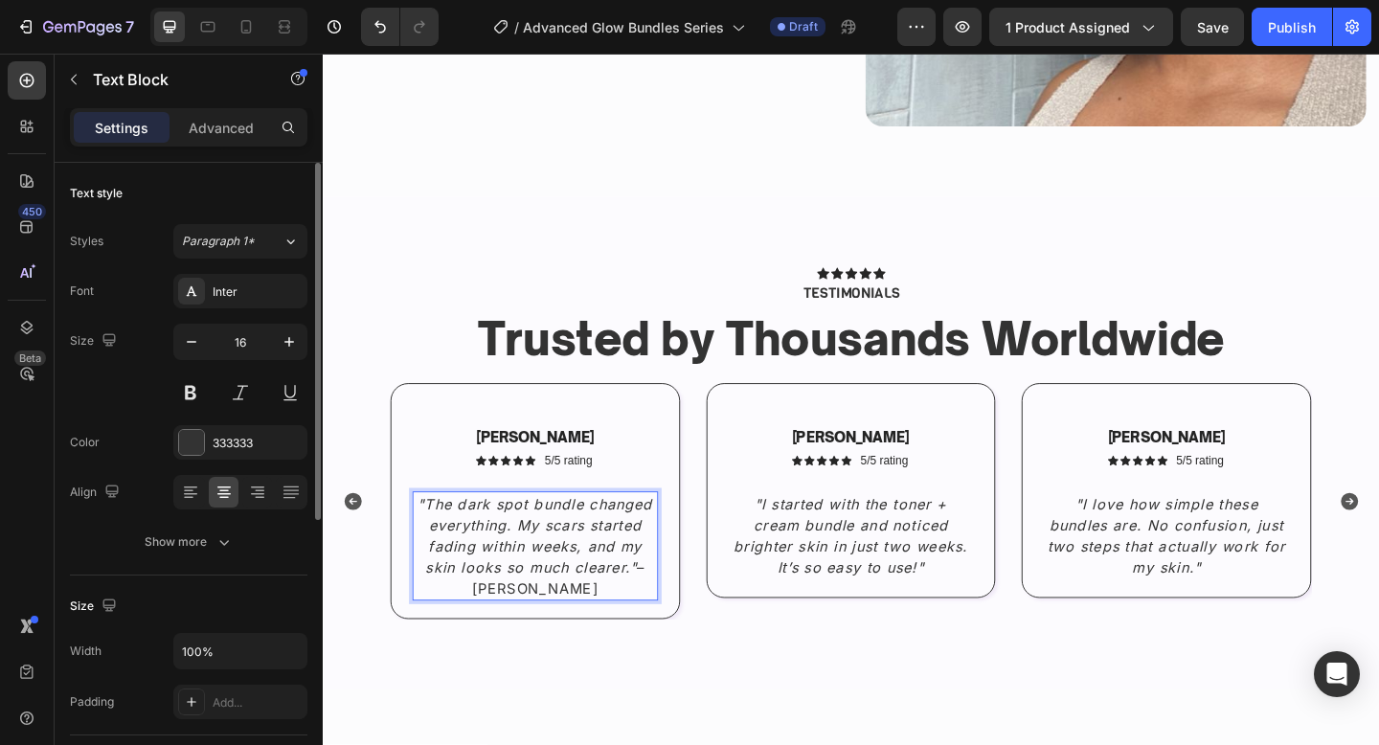
click at [646, 618] on p ""The dark spot bundle changed everything. My scars started fading within weeks,…" at bounding box center [553, 589] width 263 height 115
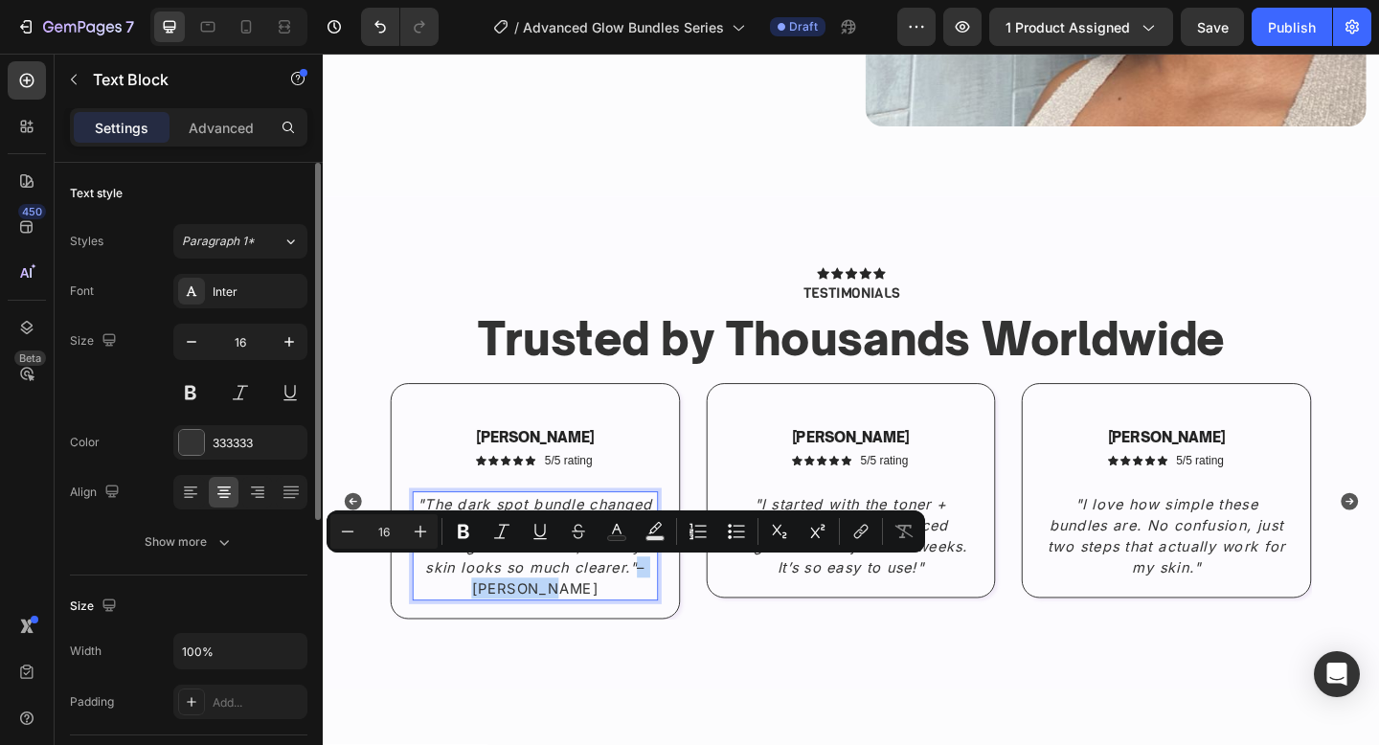
drag, startPoint x: 663, startPoint y: 614, endPoint x: 663, endPoint y: 632, distance: 18.2
click at [663, 632] on p ""The dark spot bundle changed everything. My scars started fading within weeks,…" at bounding box center [553, 589] width 263 height 115
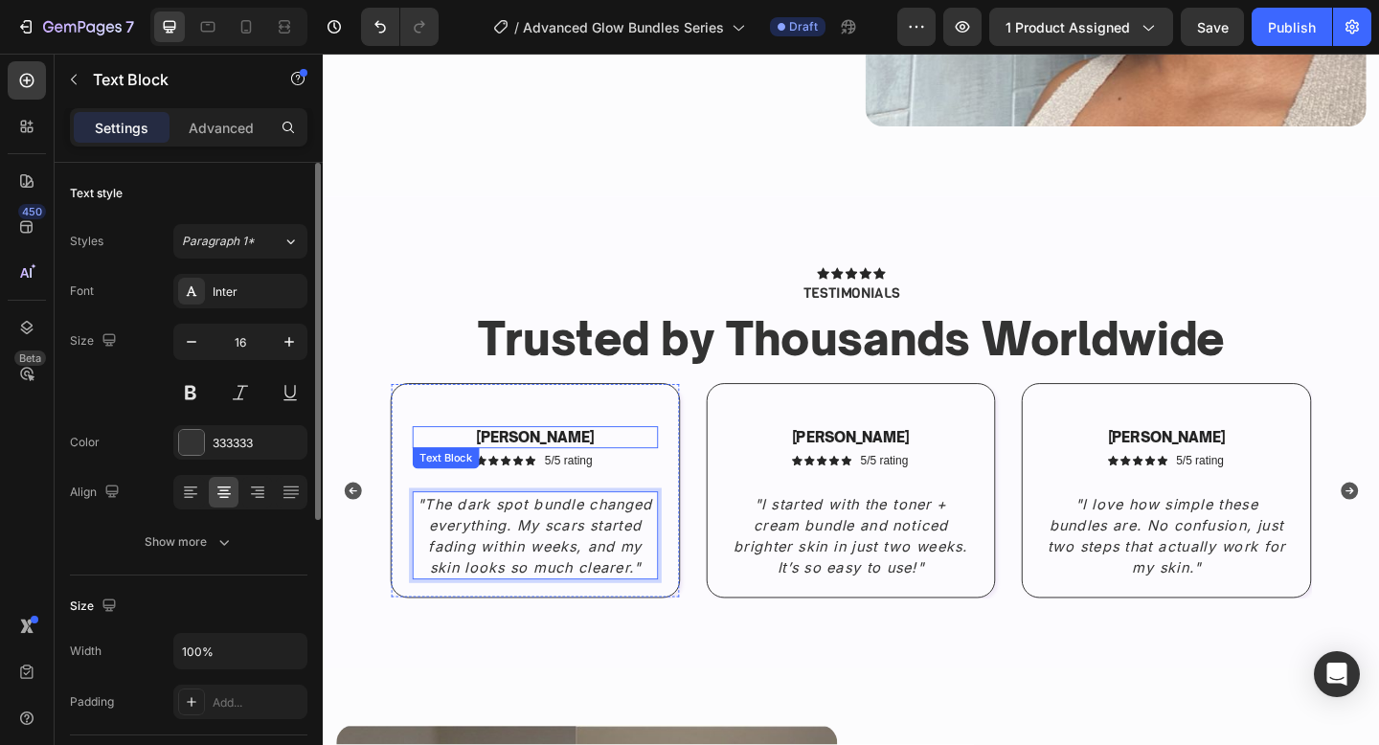
click at [564, 469] on p "[PERSON_NAME]" at bounding box center [553, 472] width 263 height 20
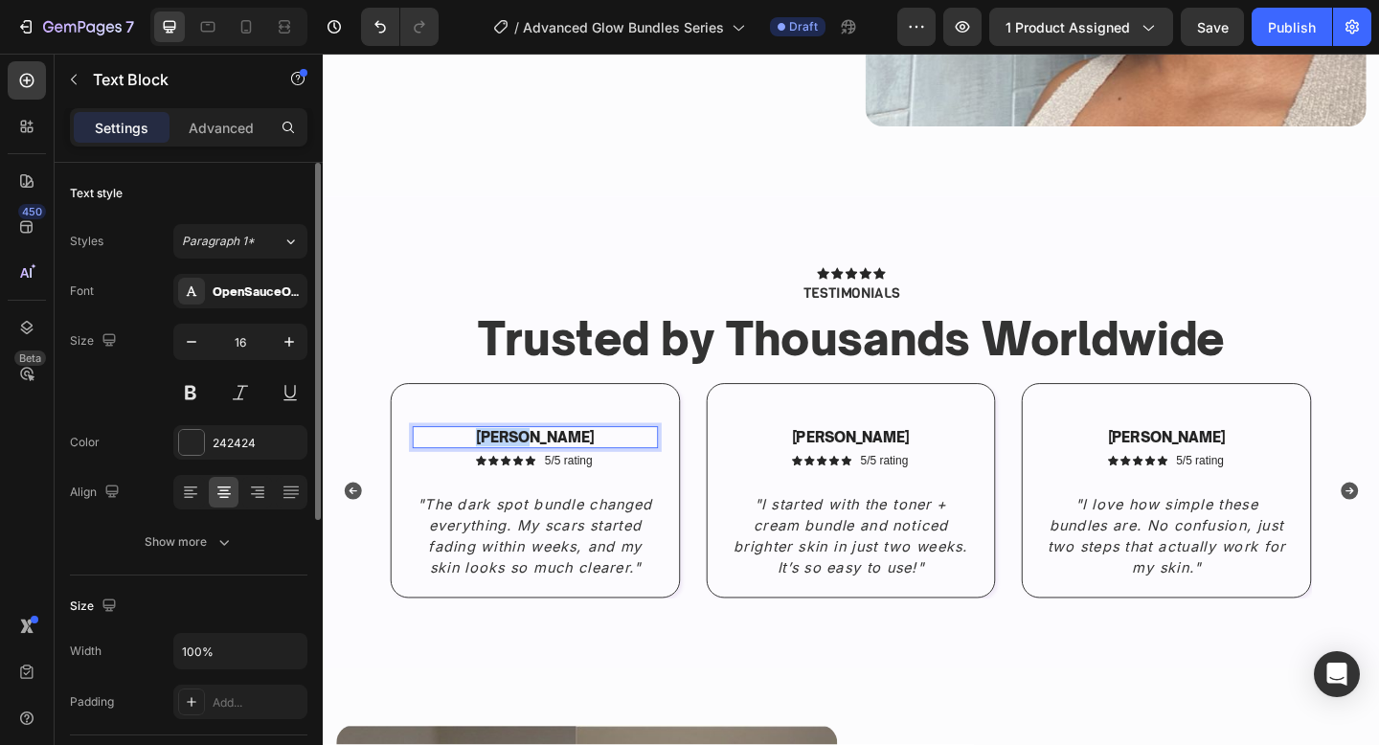
click at [564, 469] on p "[PERSON_NAME]" at bounding box center [553, 472] width 263 height 20
click at [532, 468] on p "– Sarah L." at bounding box center [553, 472] width 263 height 20
click at [885, 555] on p ""I started with the toner + cream bundle and noticed brighter skin in just two …" at bounding box center [897, 578] width 263 height 92
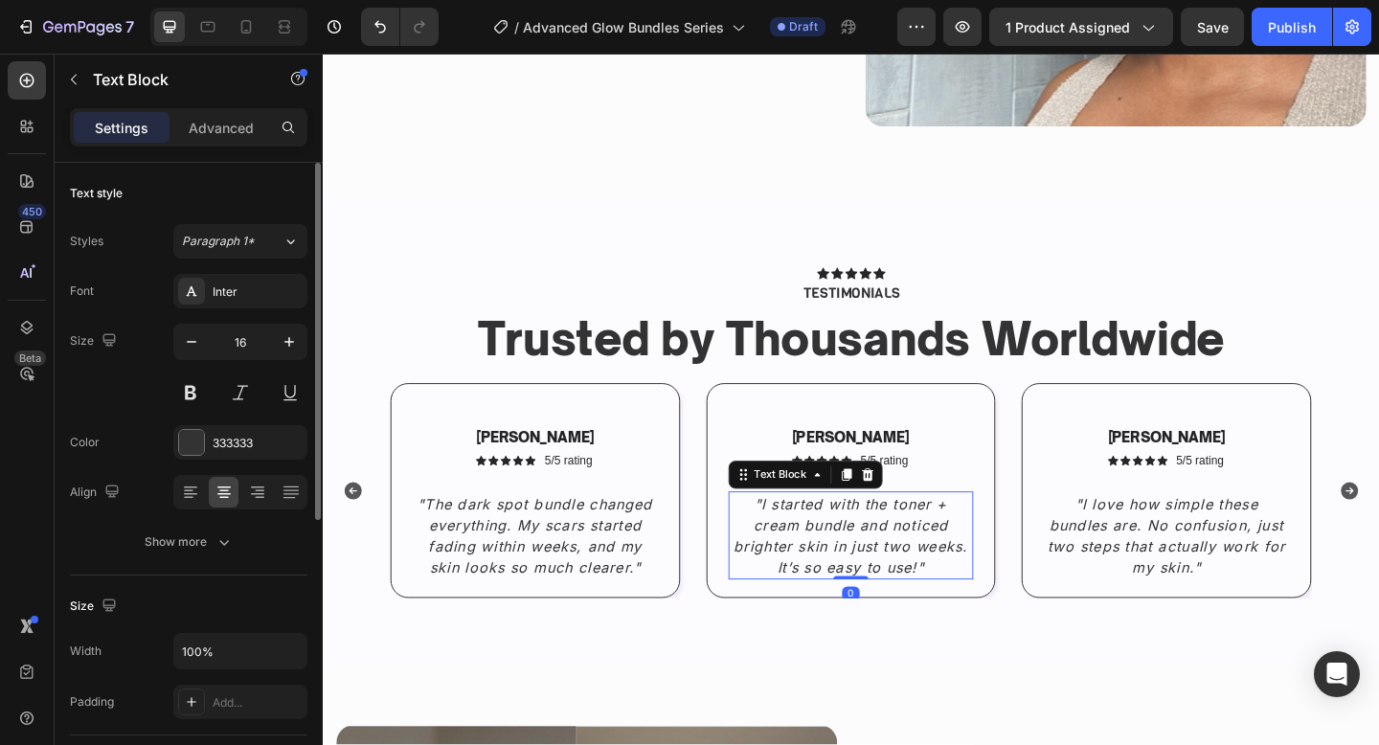
click at [885, 555] on p ""I started with the toner + cream bundle and noticed brighter skin in just two …" at bounding box center [897, 578] width 263 height 92
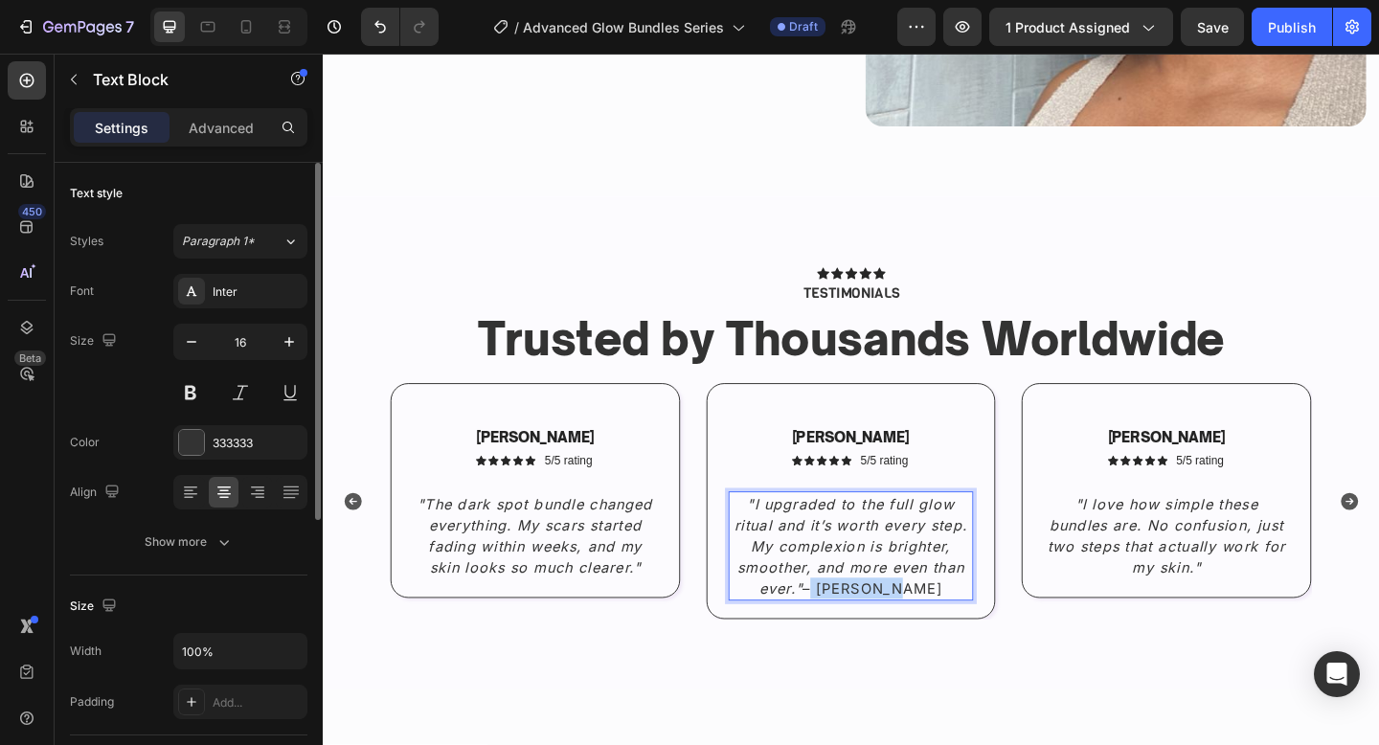
drag, startPoint x: 979, startPoint y: 629, endPoint x: 883, endPoint y: 634, distance: 95.9
click at [883, 634] on p ""I upgraded to the full glow ritual and it’s worth every step. My complexion is…" at bounding box center [897, 589] width 263 height 115
click at [893, 462] on strong "[PERSON_NAME]" at bounding box center [897, 471] width 128 height 19
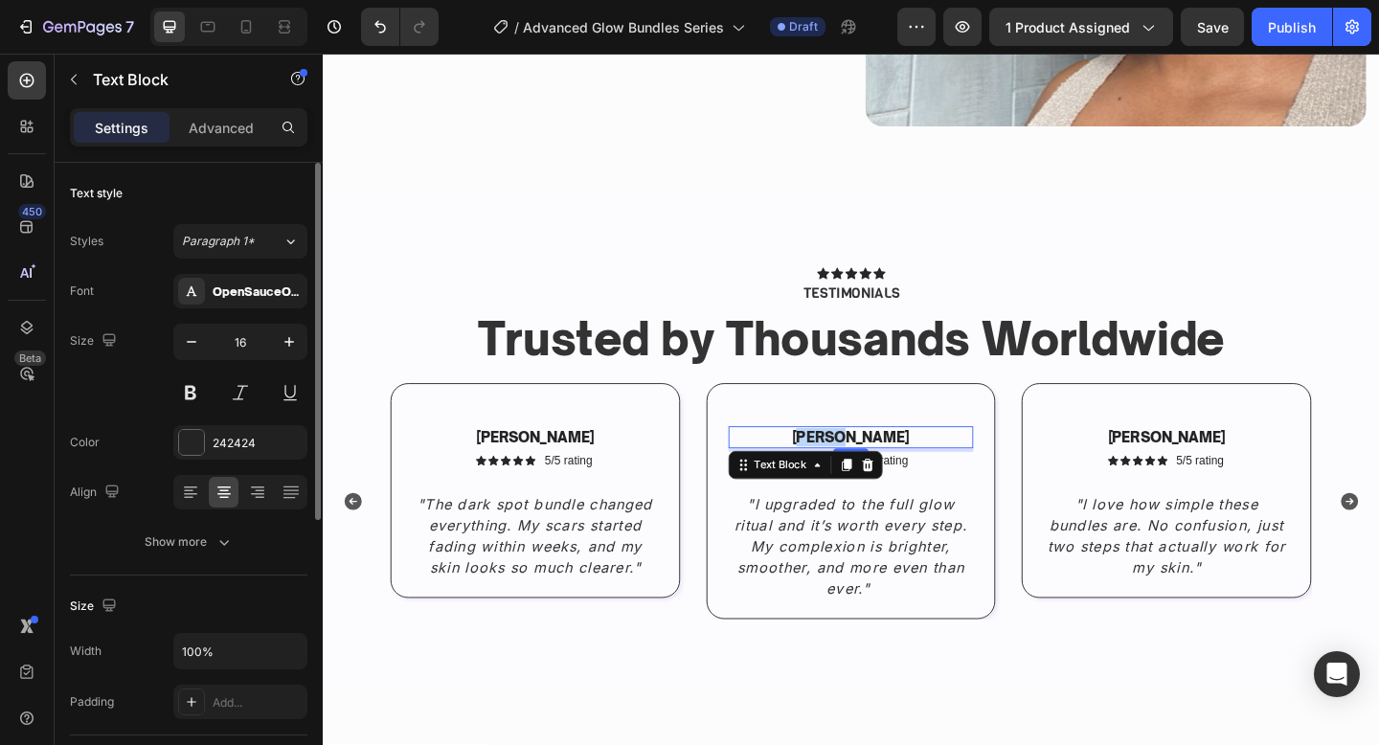
click at [893, 462] on strong "[PERSON_NAME]" at bounding box center [897, 471] width 128 height 19
click at [874, 469] on strong "– Emily R." at bounding box center [897, 471] width 141 height 19
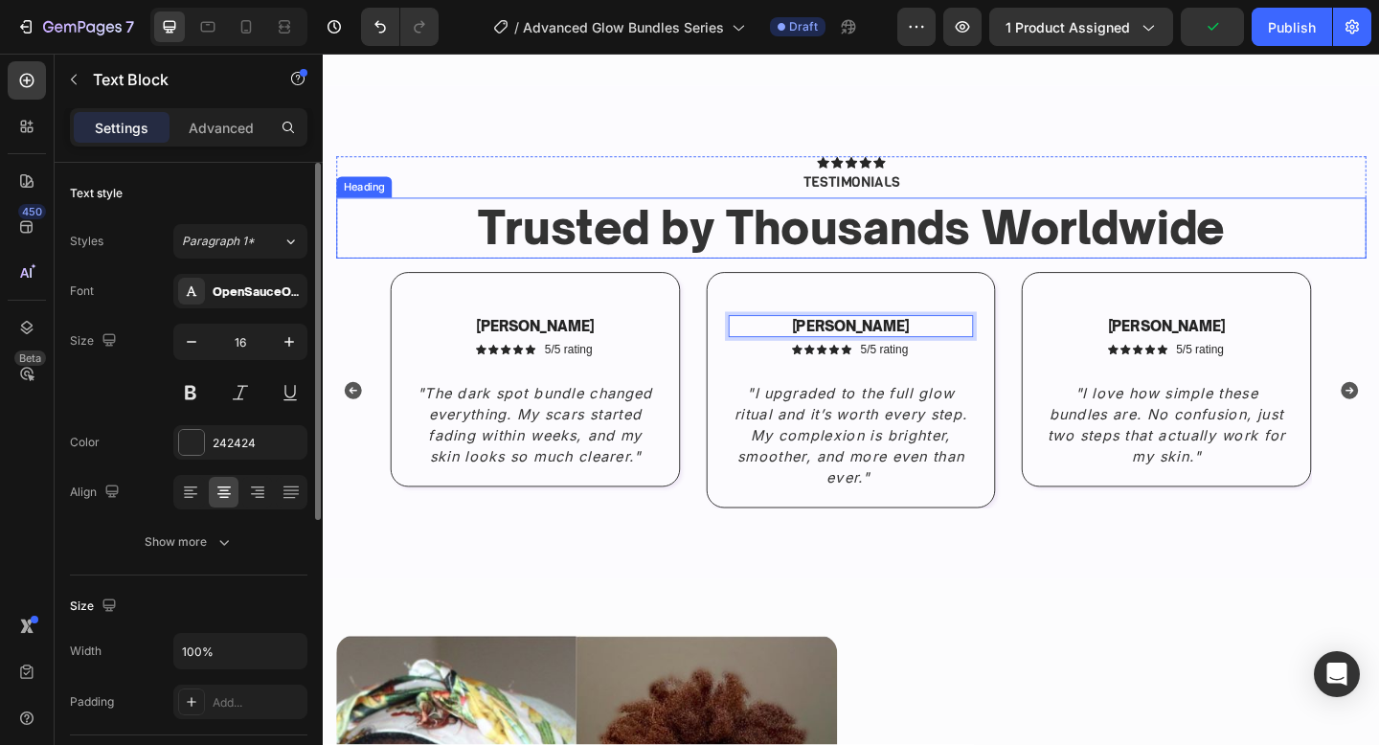
scroll to position [2292, 0]
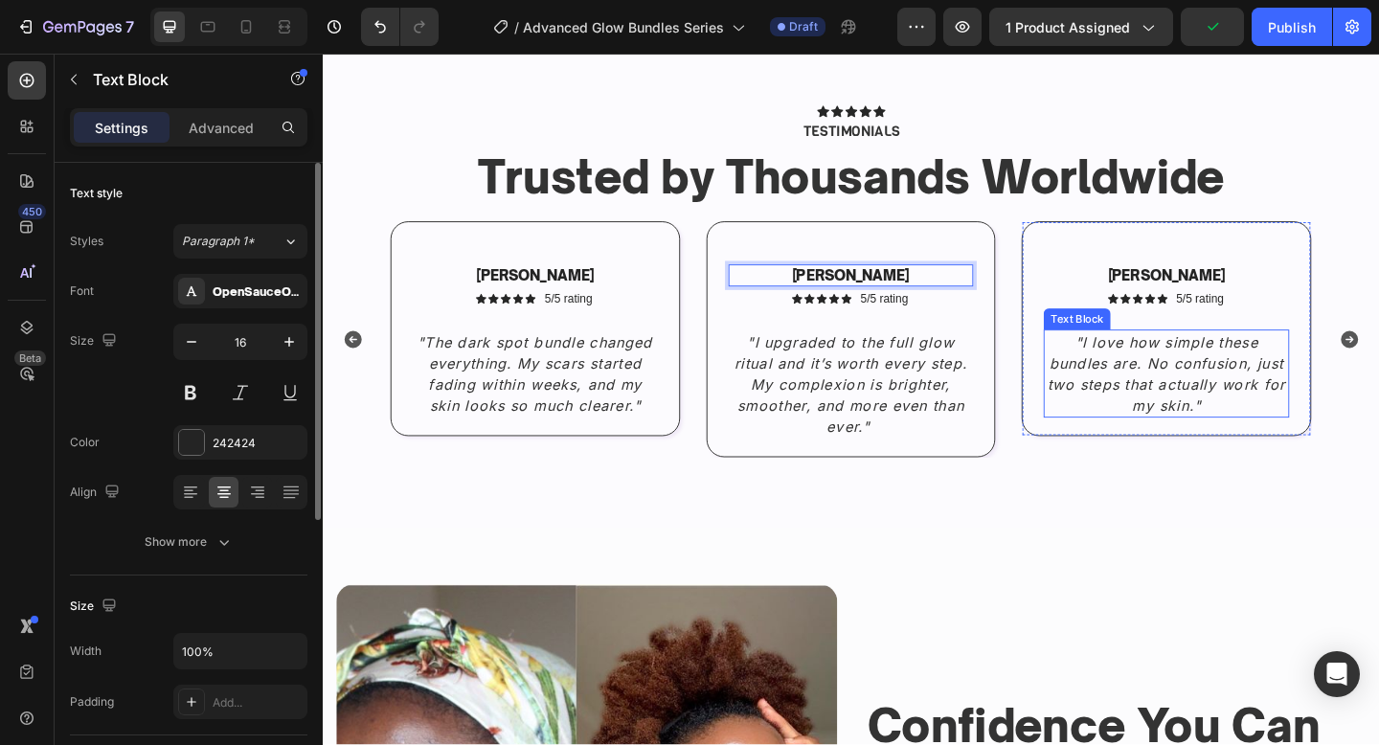
click at [1147, 400] on p ""I love how simple these bundles are. No confusion, just two steps that actuall…" at bounding box center [1240, 402] width 263 height 92
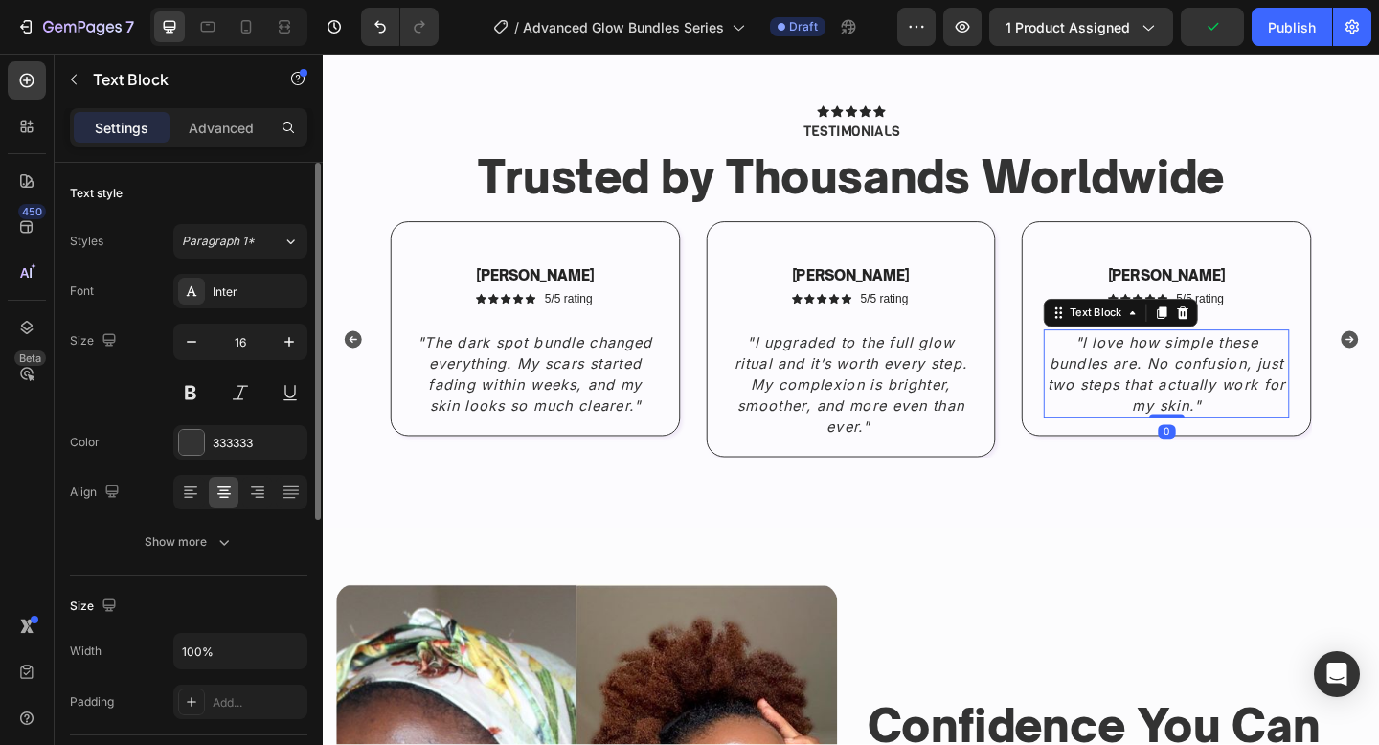
click at [1147, 400] on p ""I love how simple these bundles are. No confusion, just two steps that actuall…" at bounding box center [1240, 402] width 263 height 92
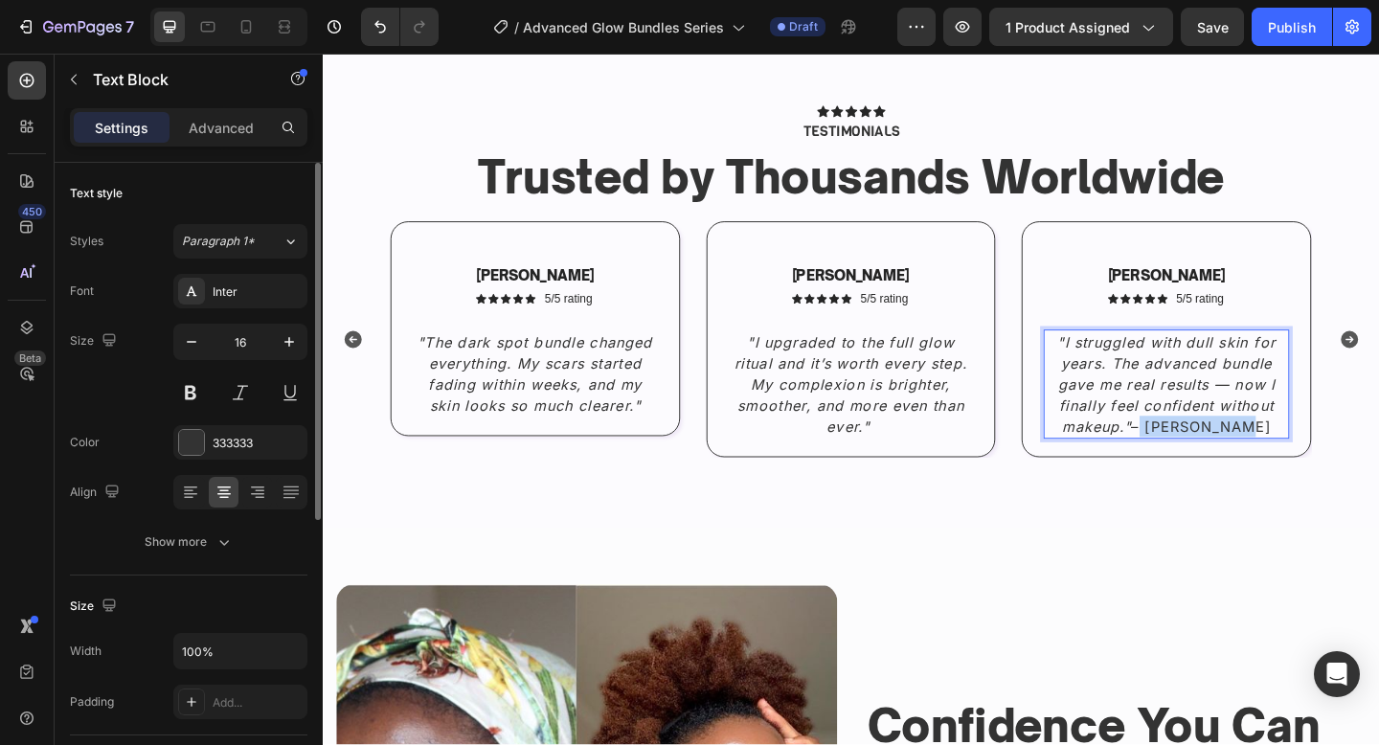
drag, startPoint x: 1342, startPoint y: 458, endPoint x: 1232, endPoint y: 460, distance: 110.2
click at [1232, 460] on p ""I struggled with dull skin for years. The advanced bundle gave me real results…" at bounding box center [1240, 413] width 263 height 115
click at [1232, 284] on div "[PERSON_NAME]" at bounding box center [1240, 295] width 267 height 24
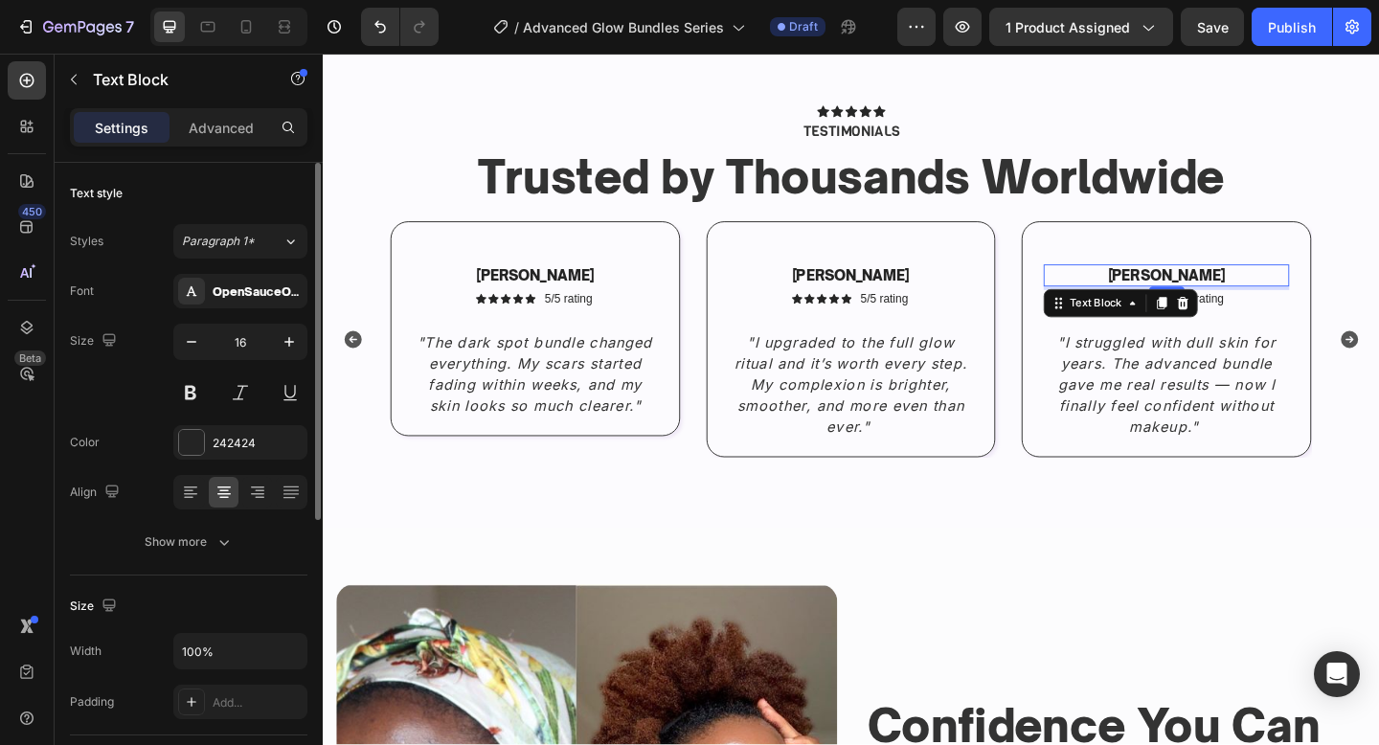
click at [1232, 284] on div "[PERSON_NAME]" at bounding box center [1240, 295] width 267 height 24
click at [1203, 300] on strong "– Vanessa K." at bounding box center [1240, 294] width 141 height 19
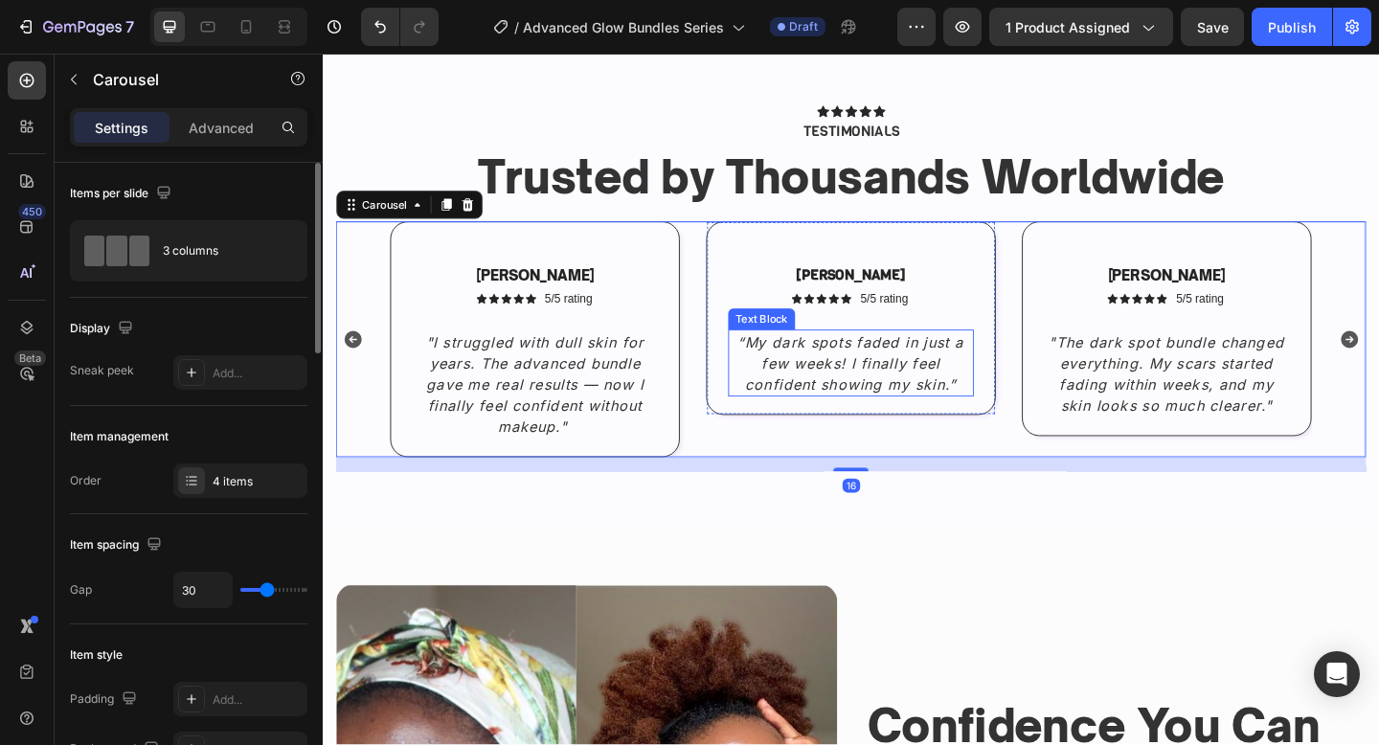
click at [961, 394] on icon "“My dark spots faded in just a few weeks! I finally feel confident showing my s…" at bounding box center [897, 390] width 246 height 65
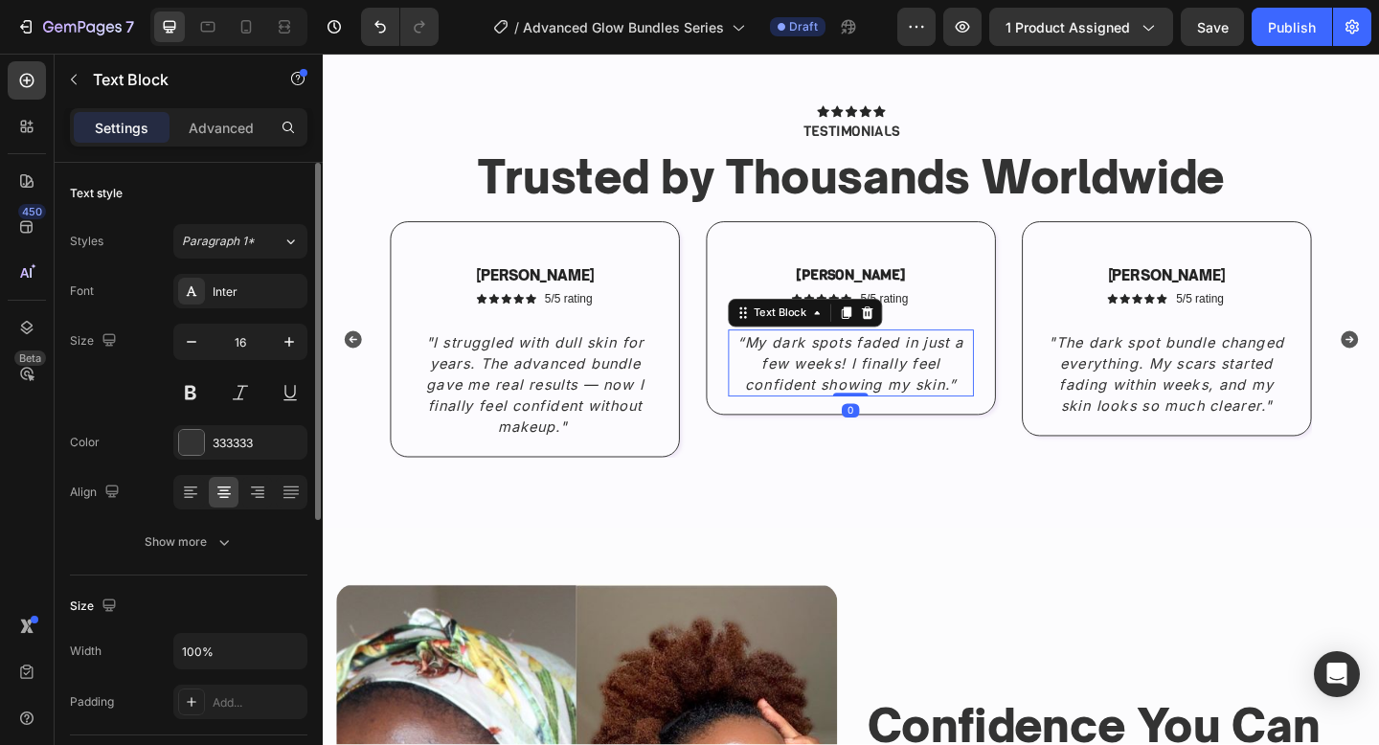
click at [961, 394] on icon "“My dark spots faded in just a few weeks! I finally feel confident showing my s…" at bounding box center [897, 390] width 246 height 65
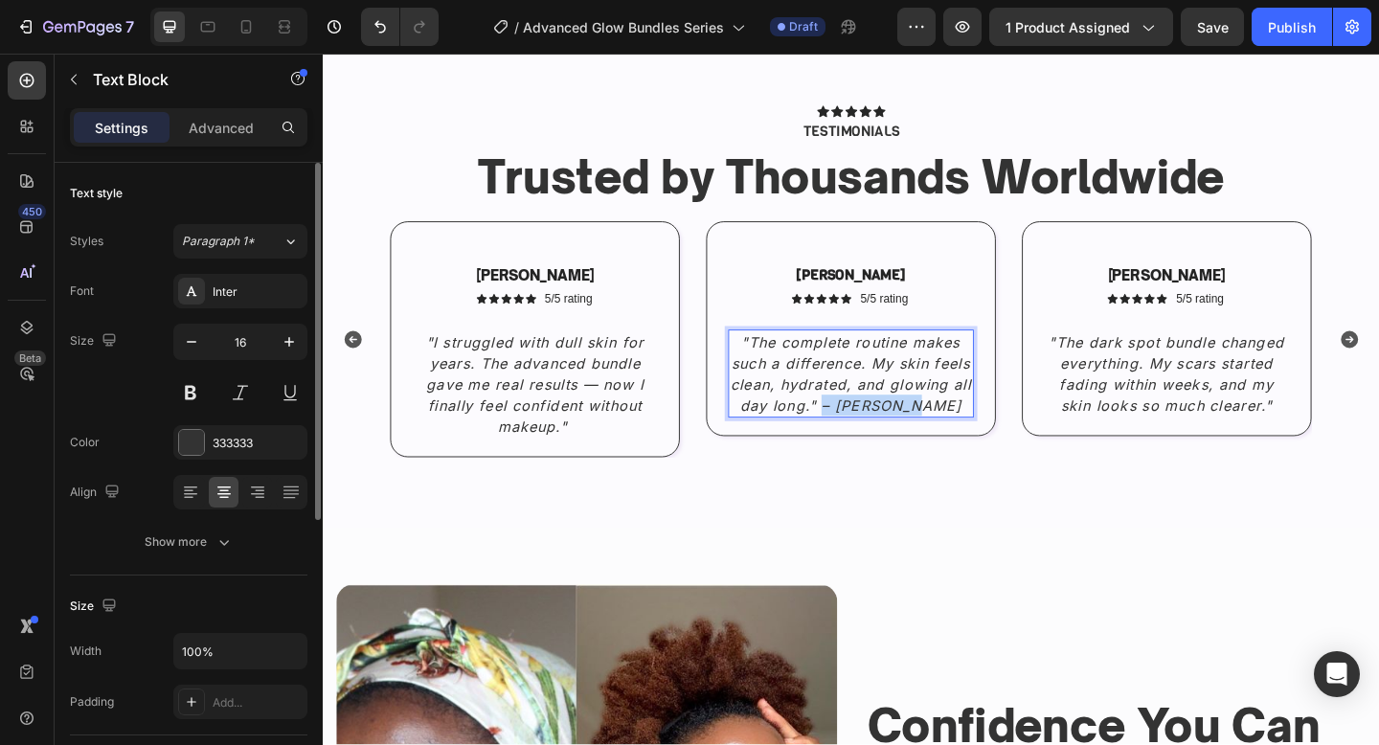
drag, startPoint x: 996, startPoint y: 435, endPoint x: 891, endPoint y: 438, distance: 105.4
click at [891, 438] on p ""The complete routine makes such a difference. My skin feels clean, hydrated, a…" at bounding box center [897, 402] width 263 height 92
click at [901, 297] on strong "Sophia L." at bounding box center [897, 294] width 120 height 20
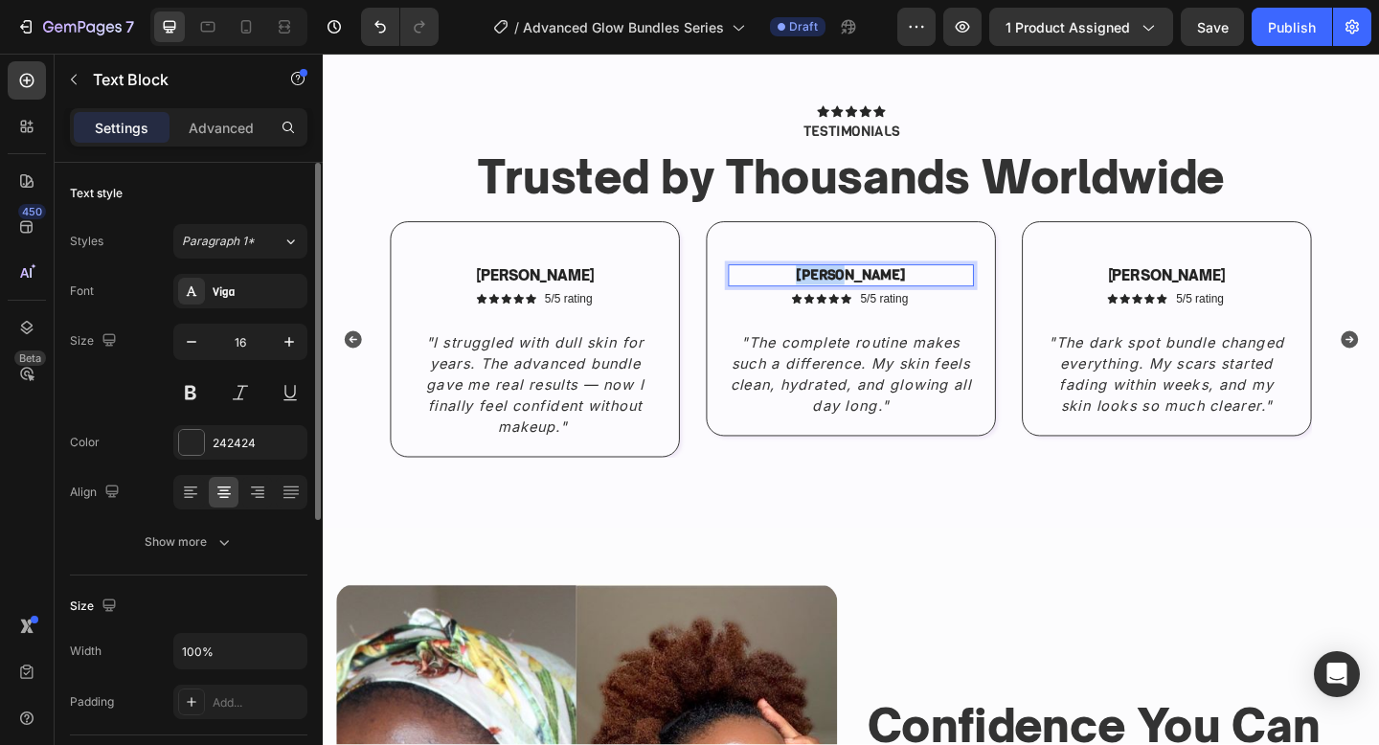
click at [901, 297] on strong "Sophia L." at bounding box center [897, 294] width 120 height 20
click at [213, 293] on div "Viga" at bounding box center [258, 291] width 90 height 17
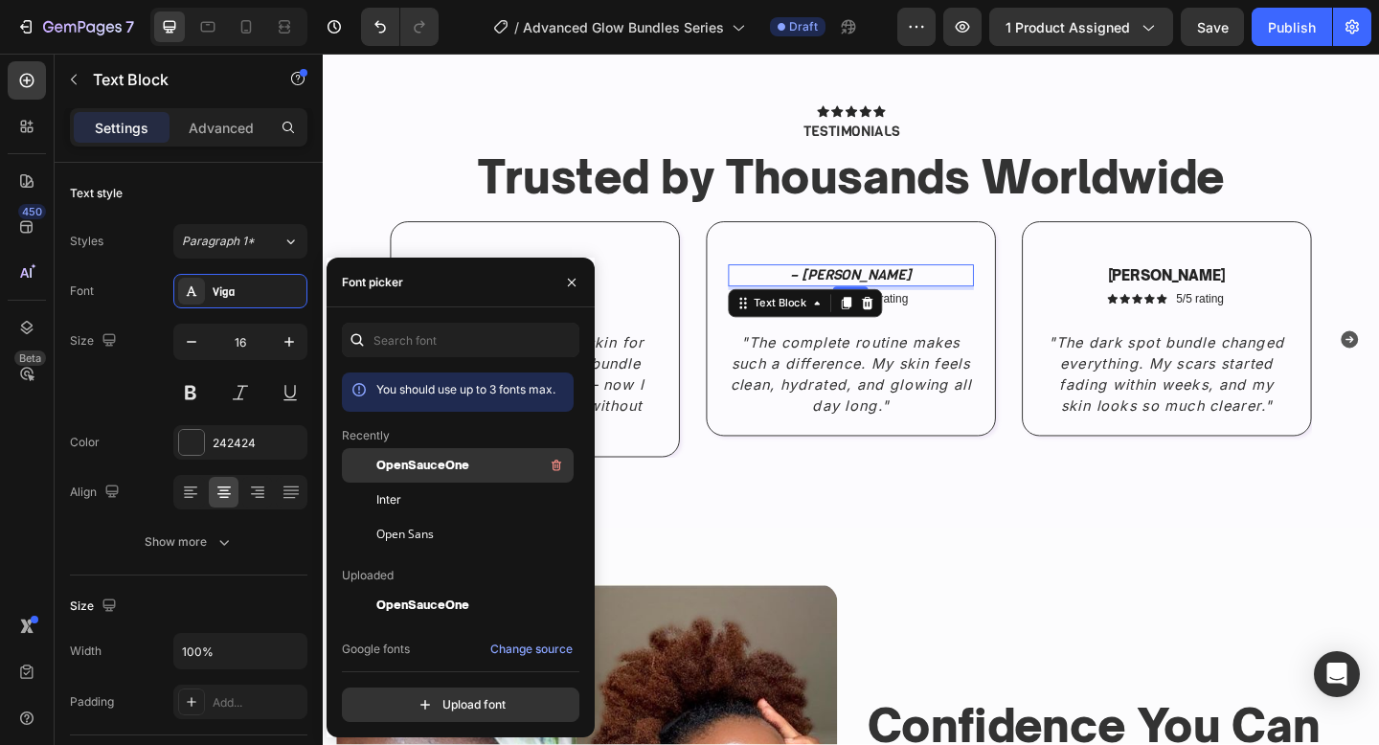
click at [469, 458] on div "OpenSauceOne" at bounding box center [472, 465] width 193 height 23
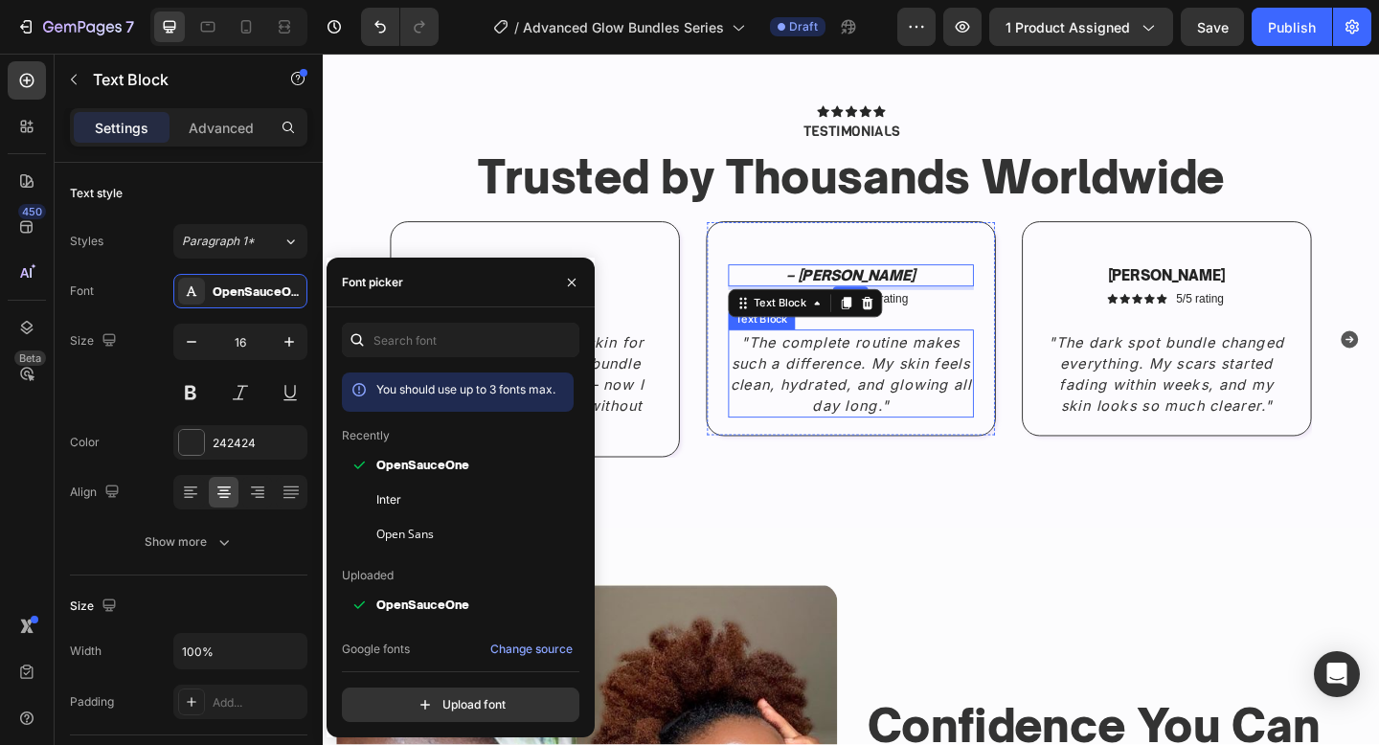
click at [938, 372] on icon ""The complete routine makes such a difference. My skin feels clean, hydrated, a…" at bounding box center [897, 402] width 262 height 88
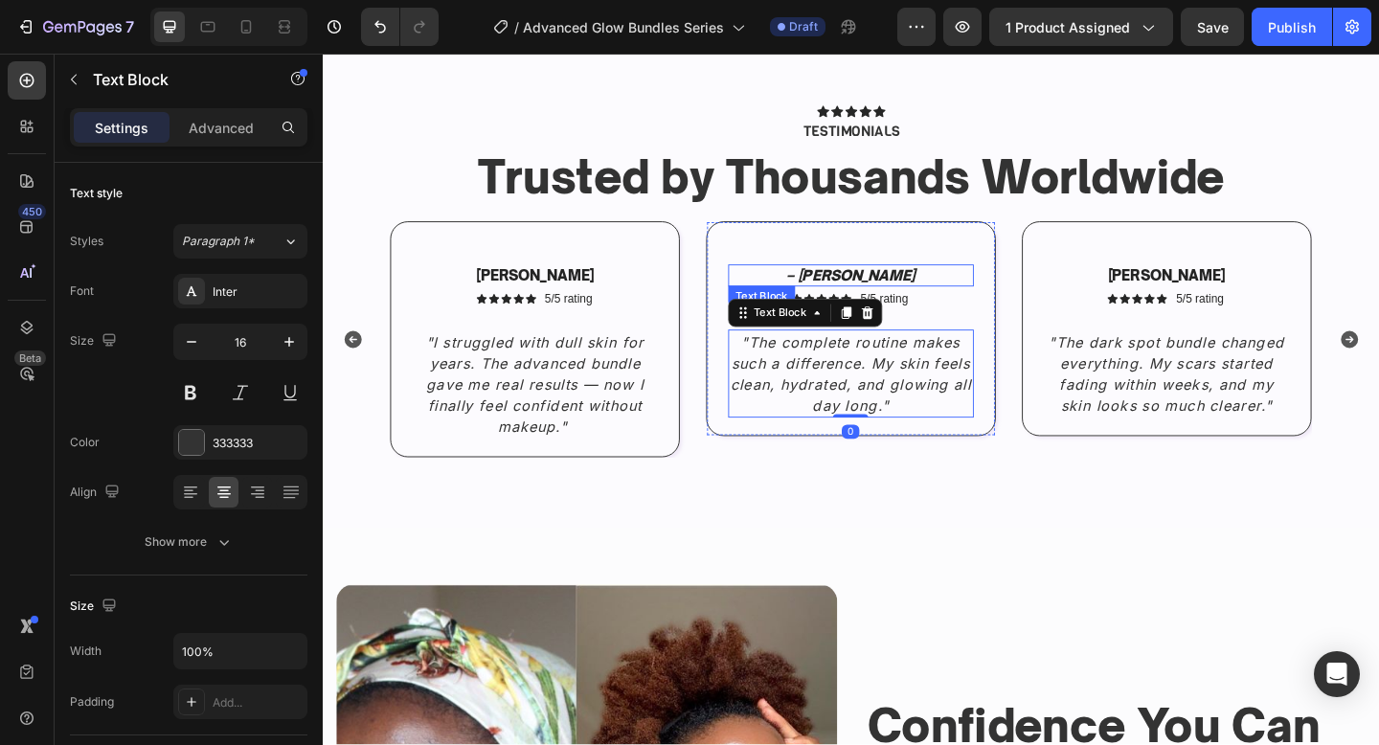
click at [868, 287] on icon "– Hannah D." at bounding box center [897, 294] width 141 height 19
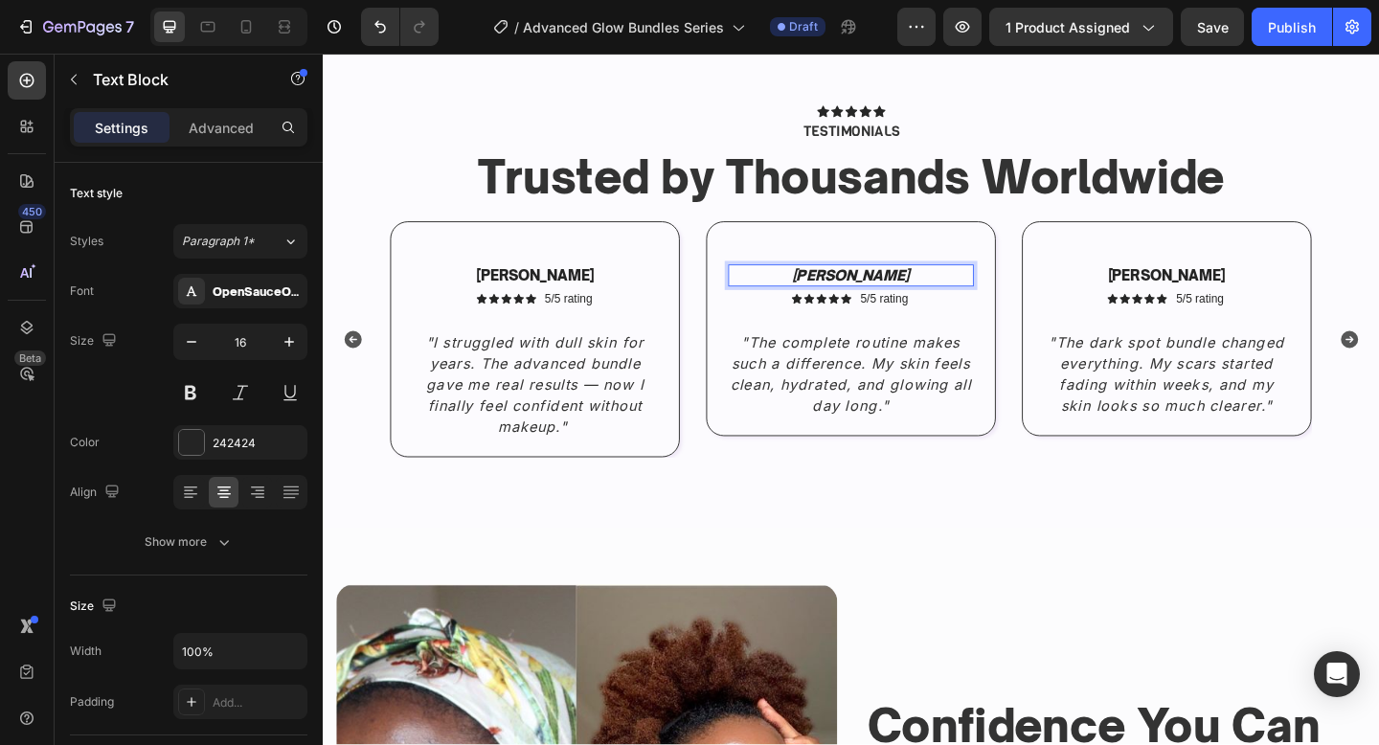
click at [910, 284] on div "[PERSON_NAME]" at bounding box center [897, 295] width 267 height 24
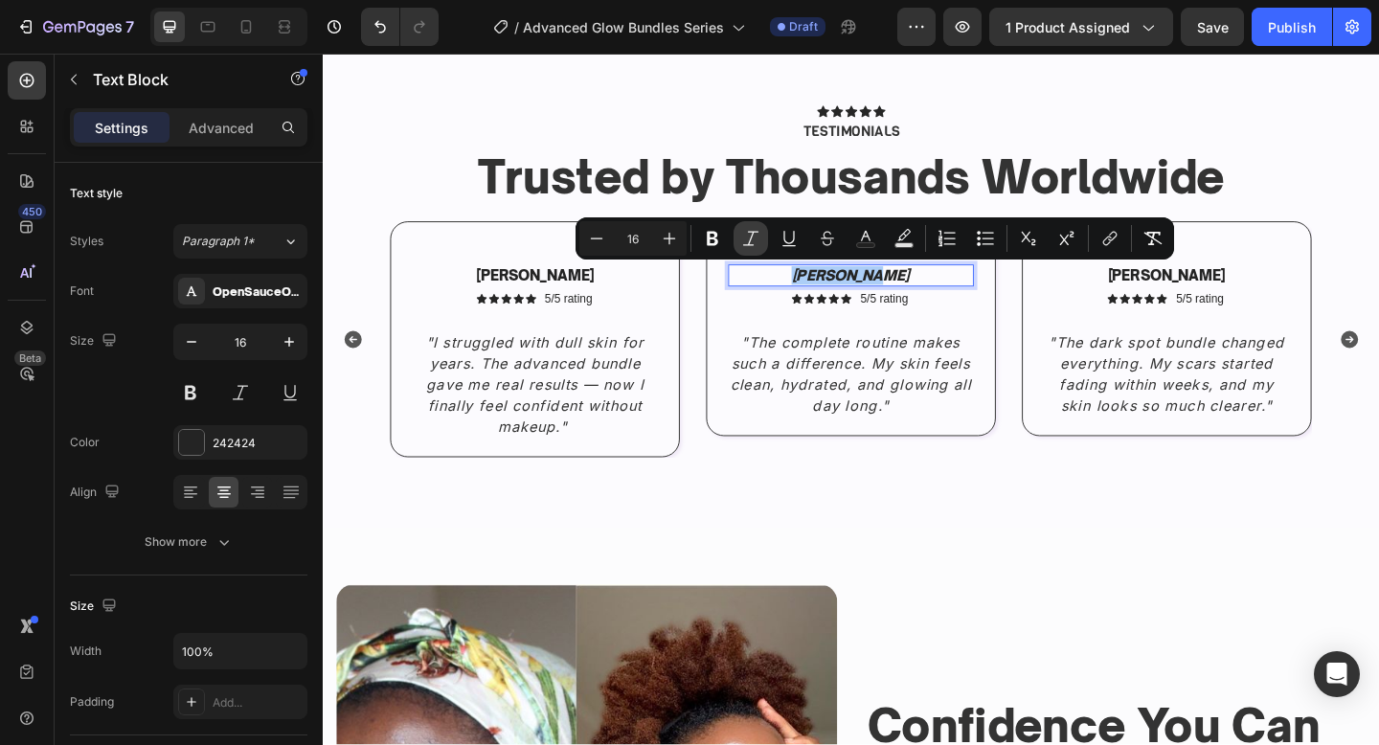
click at [762, 234] on button "Italic" at bounding box center [751, 238] width 34 height 34
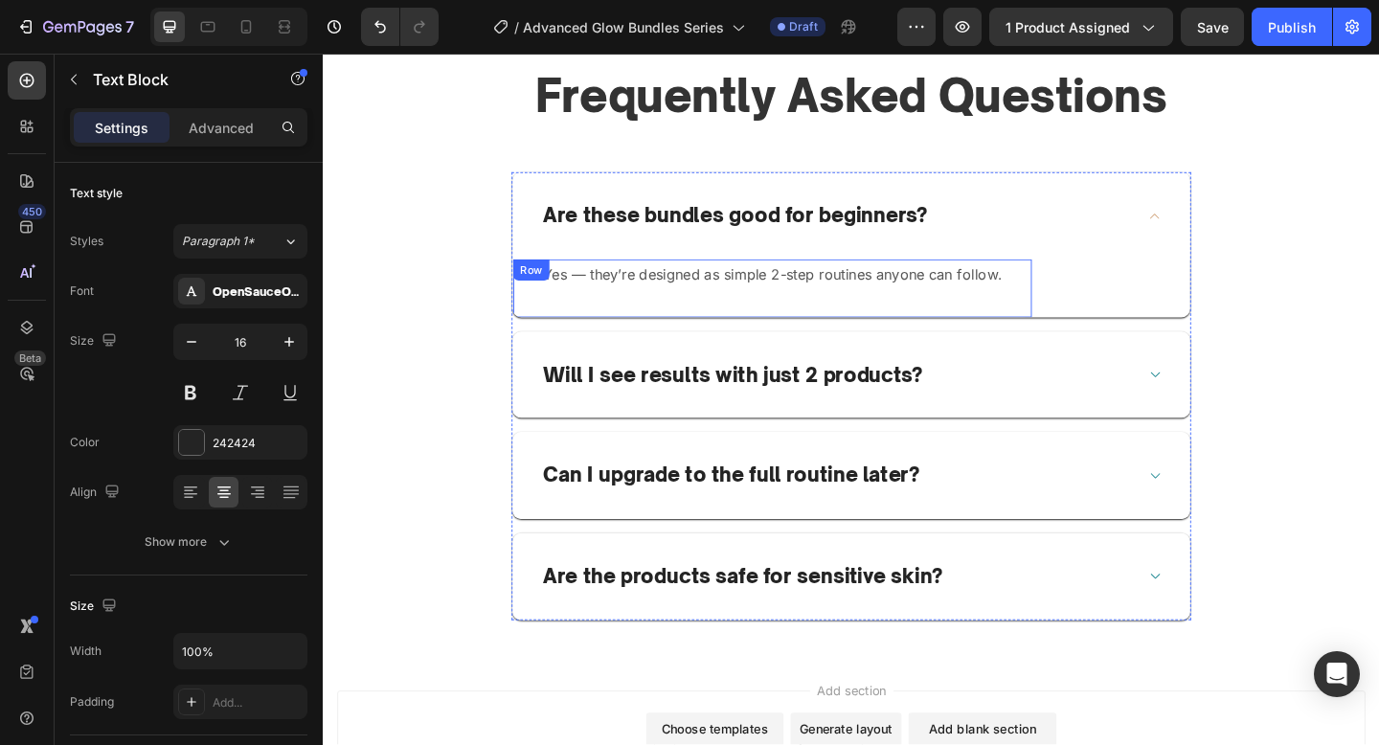
scroll to position [4278, 0]
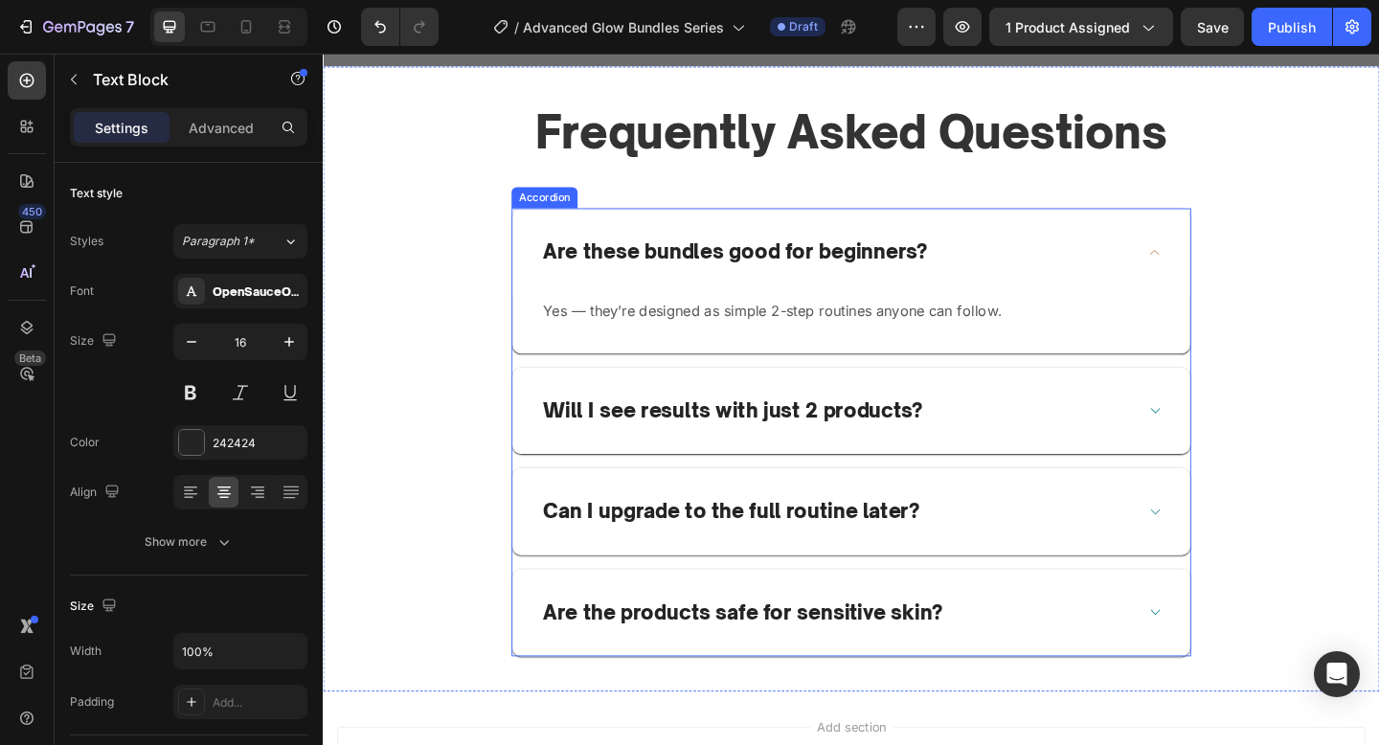
click at [848, 280] on p "Are these bundles good for beginners?" at bounding box center [771, 270] width 418 height 28
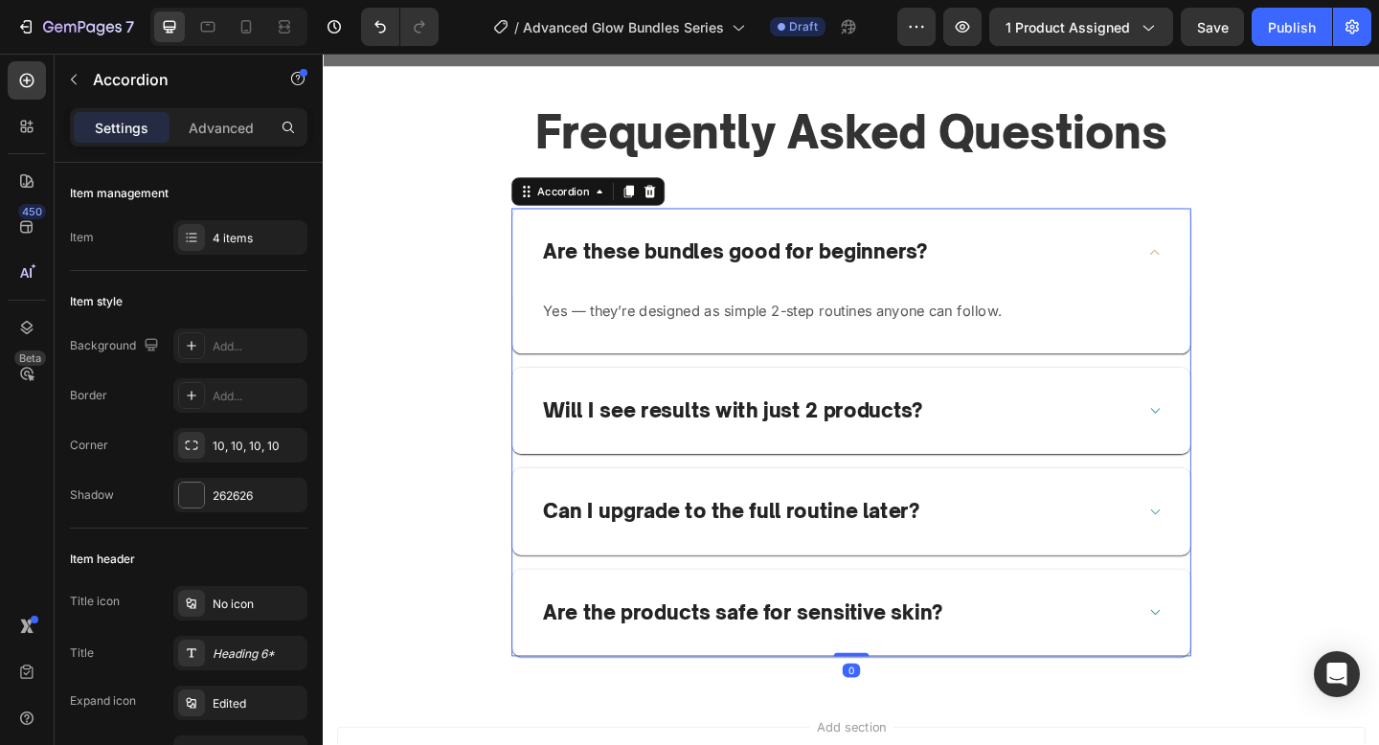
click at [848, 280] on p "Are these bundles good for beginners?" at bounding box center [771, 270] width 418 height 28
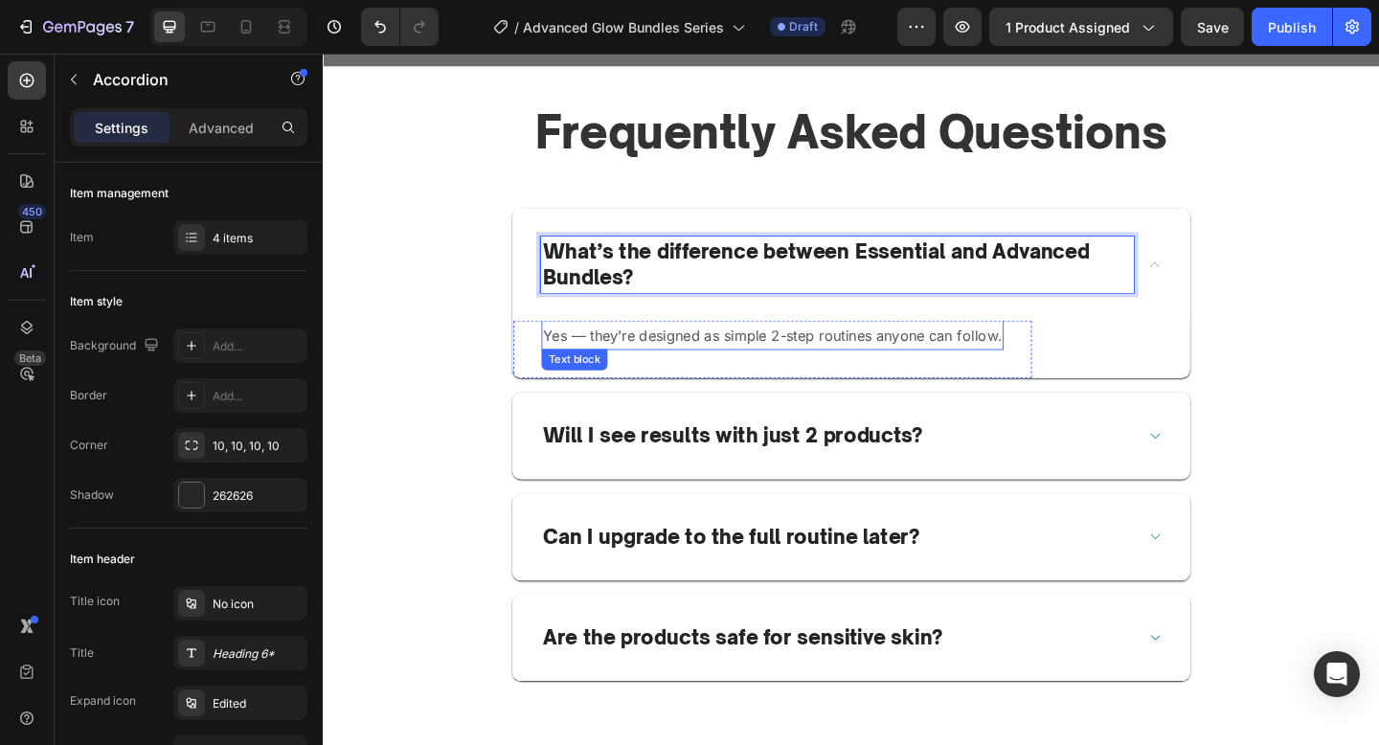
click at [1042, 363] on p "Yes — they’re designed as simple 2-step routines anyone can follow." at bounding box center [811, 362] width 499 height 28
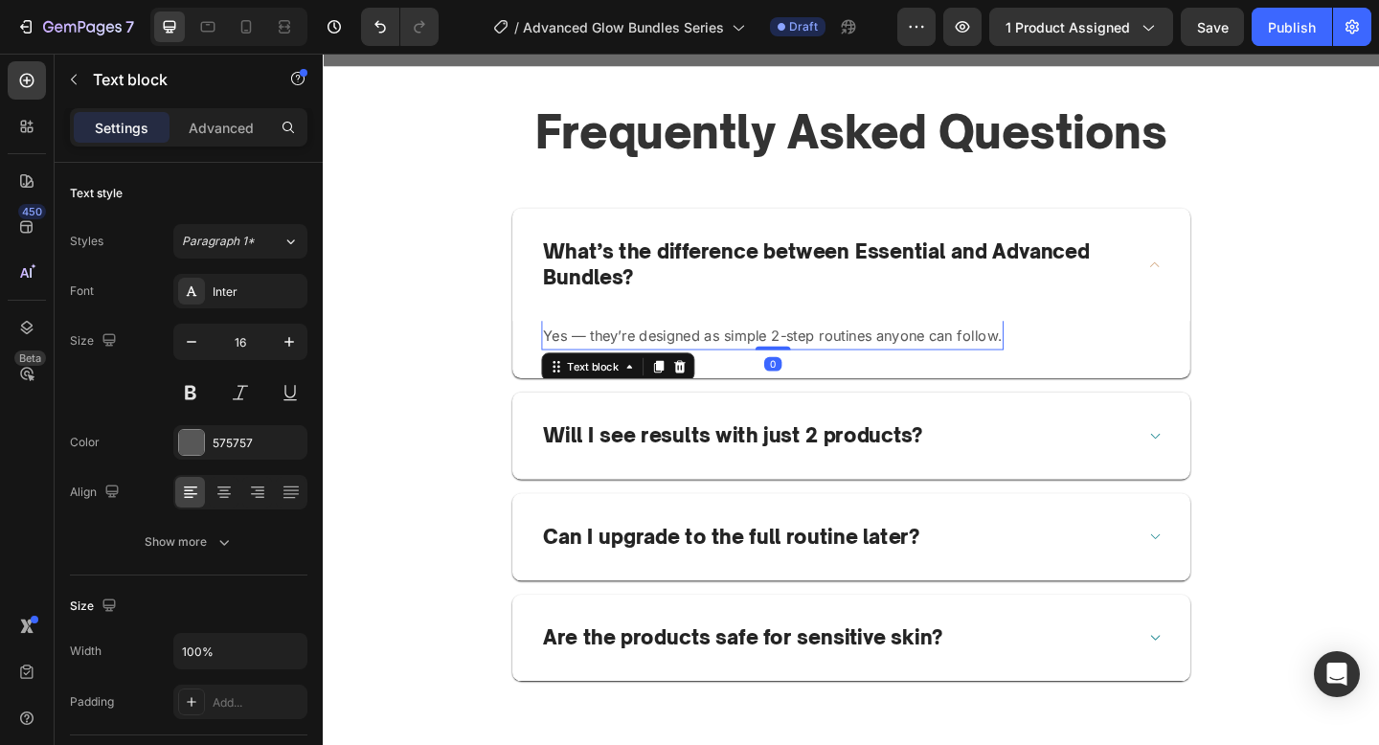
click at [1042, 363] on p "Yes — they’re designed as simple 2-step routines anyone can follow." at bounding box center [811, 362] width 499 height 28
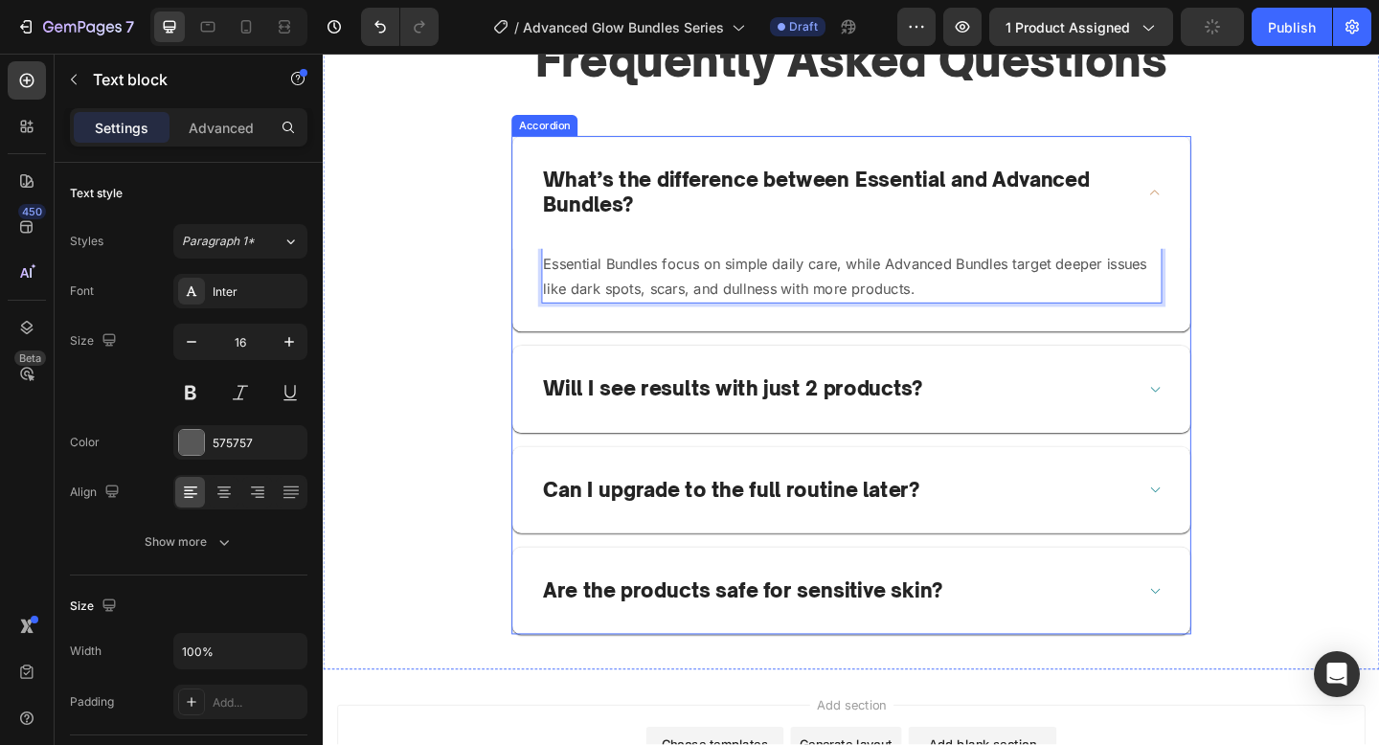
scroll to position [4385, 0]
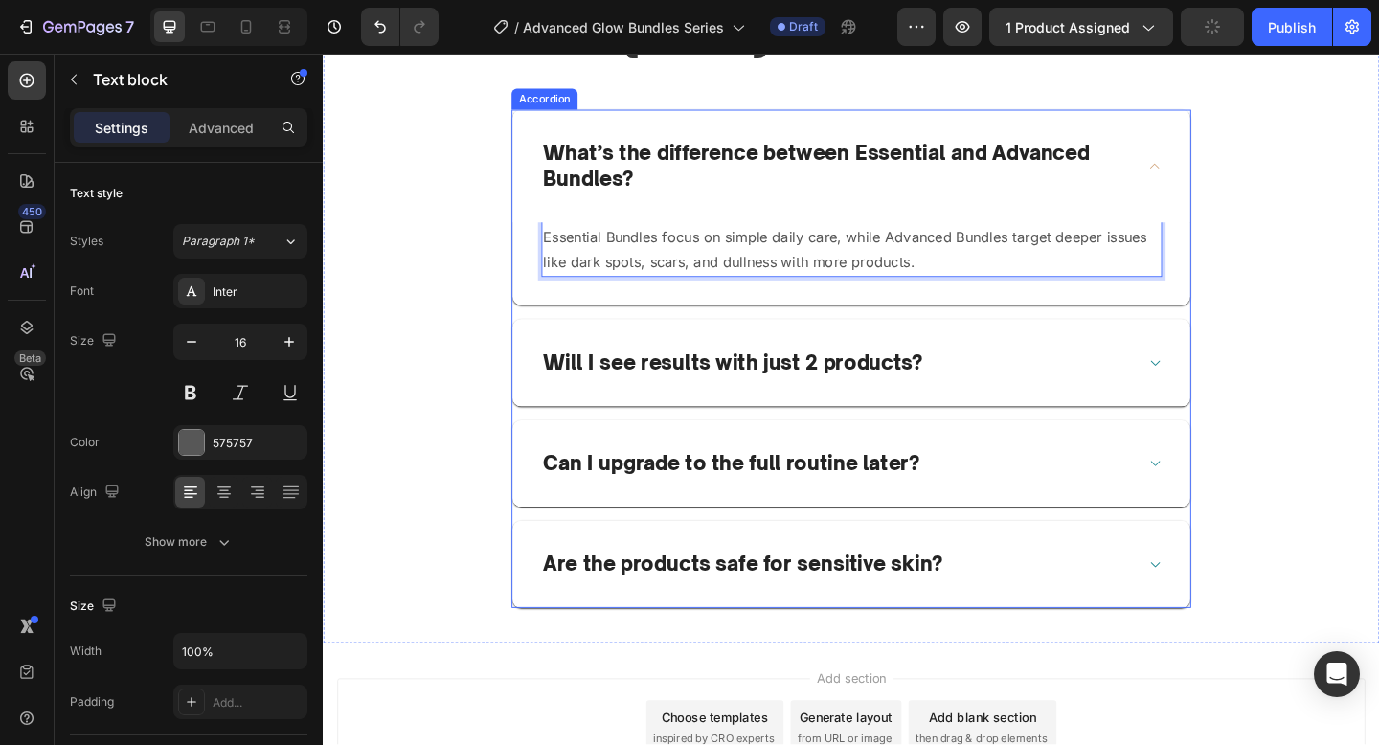
click at [793, 385] on p "Will I see results with just 2 products?" at bounding box center [768, 390] width 413 height 28
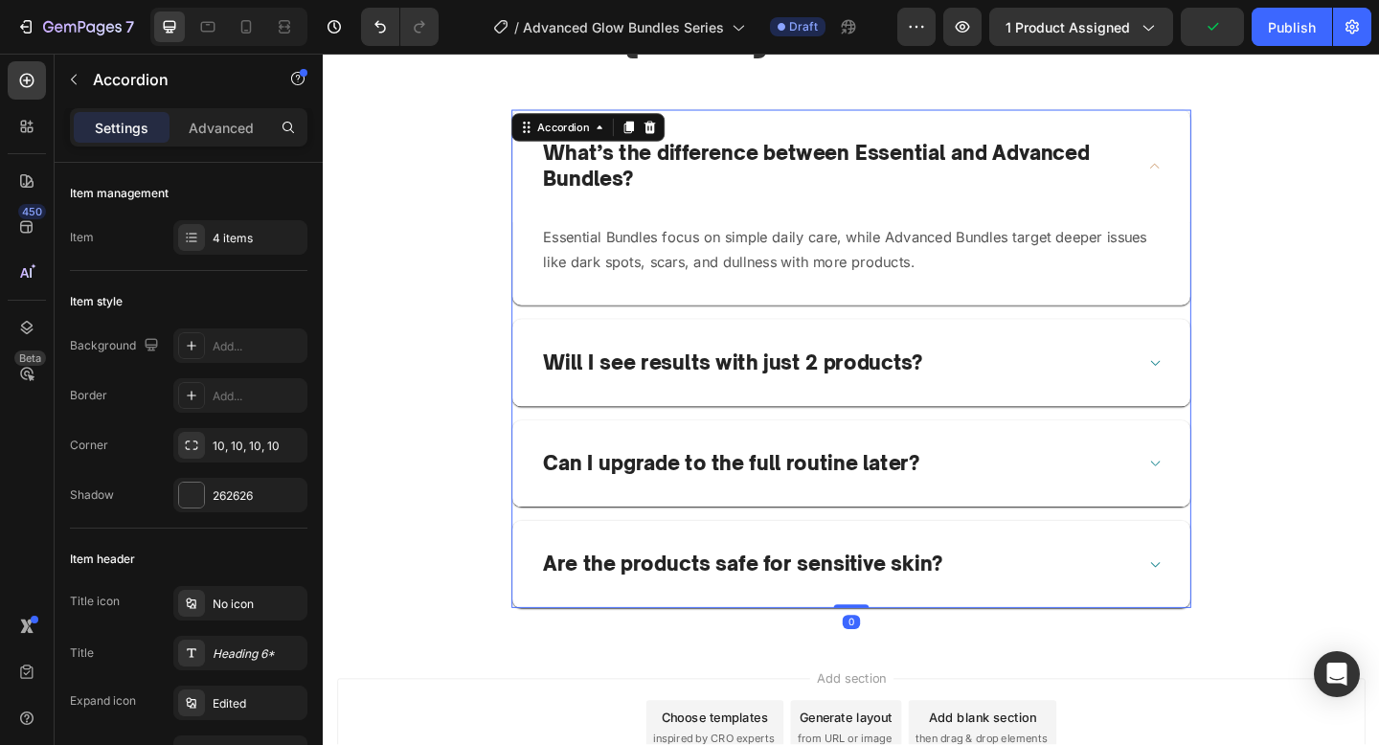
click at [793, 385] on p "Will I see results with just 2 products?" at bounding box center [768, 390] width 413 height 28
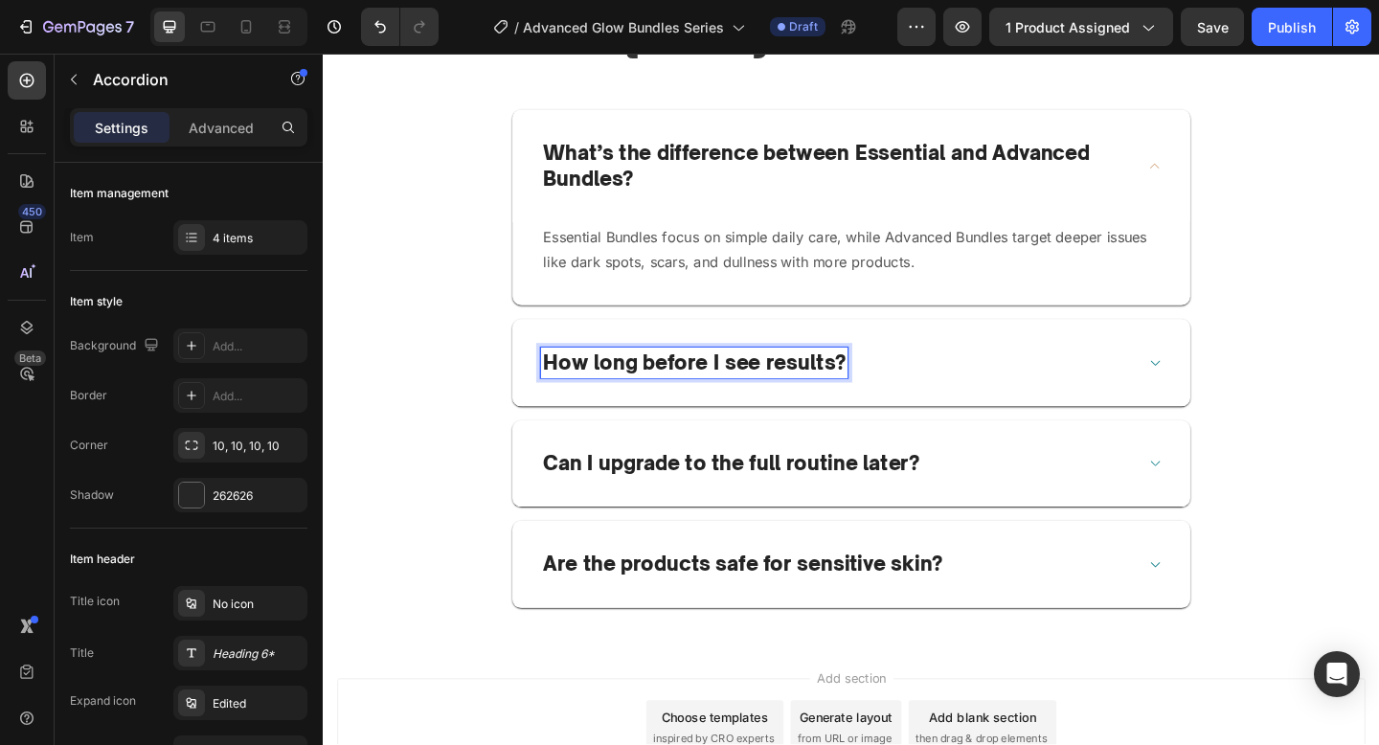
click at [1017, 403] on div "How long before I see results?" at bounding box center [882, 391] width 646 height 34
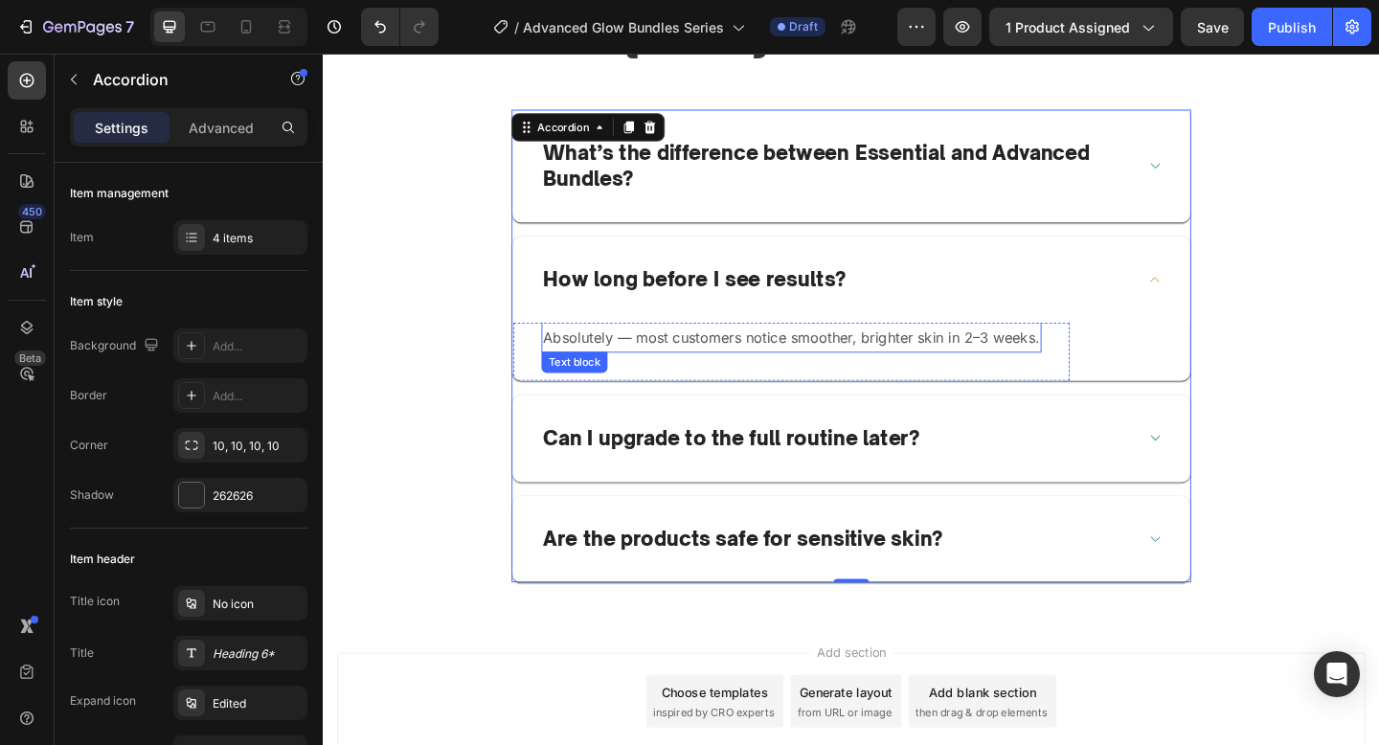
click at [891, 364] on p "Absolutely — most customers notice smoother, brighter skin in 2–3 weeks." at bounding box center [832, 364] width 540 height 28
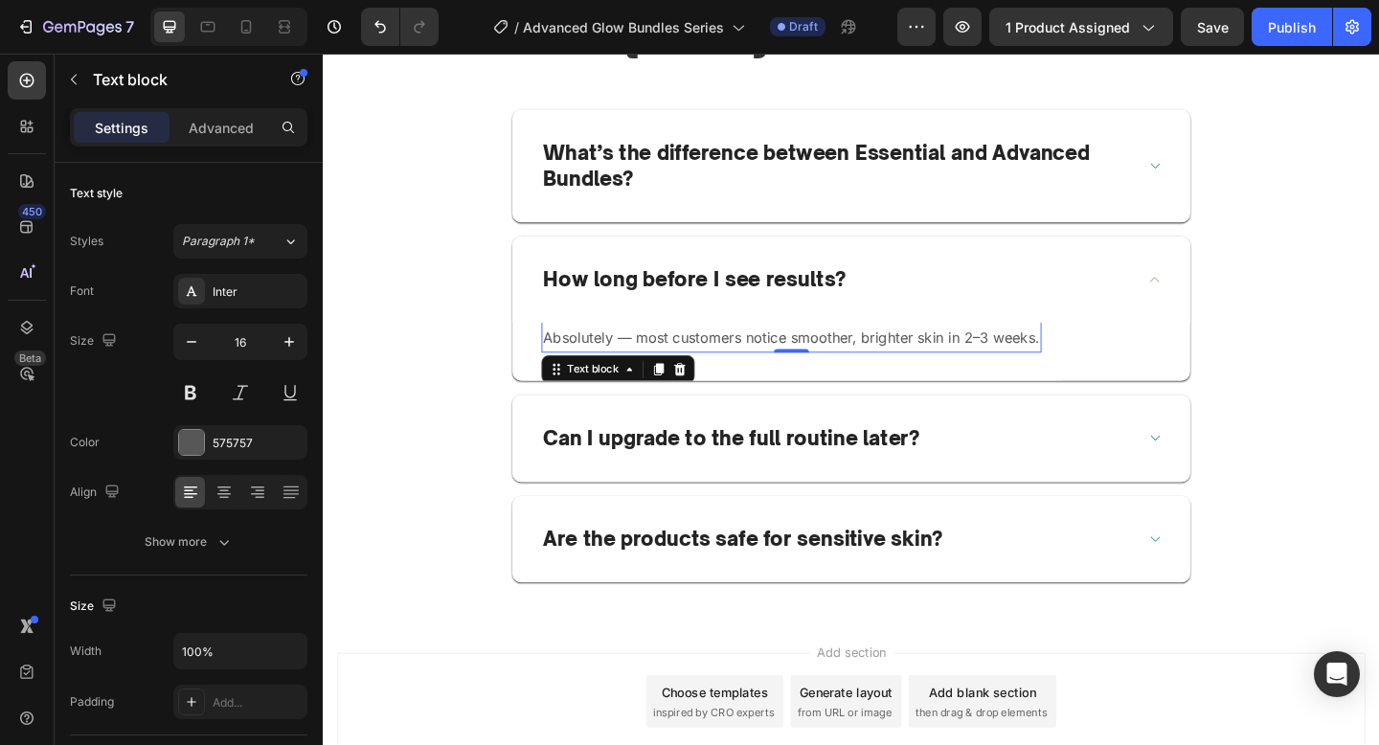
click at [891, 364] on p "Absolutely — most customers notice smoother, brighter skin in 2–3 weeks." at bounding box center [832, 364] width 540 height 28
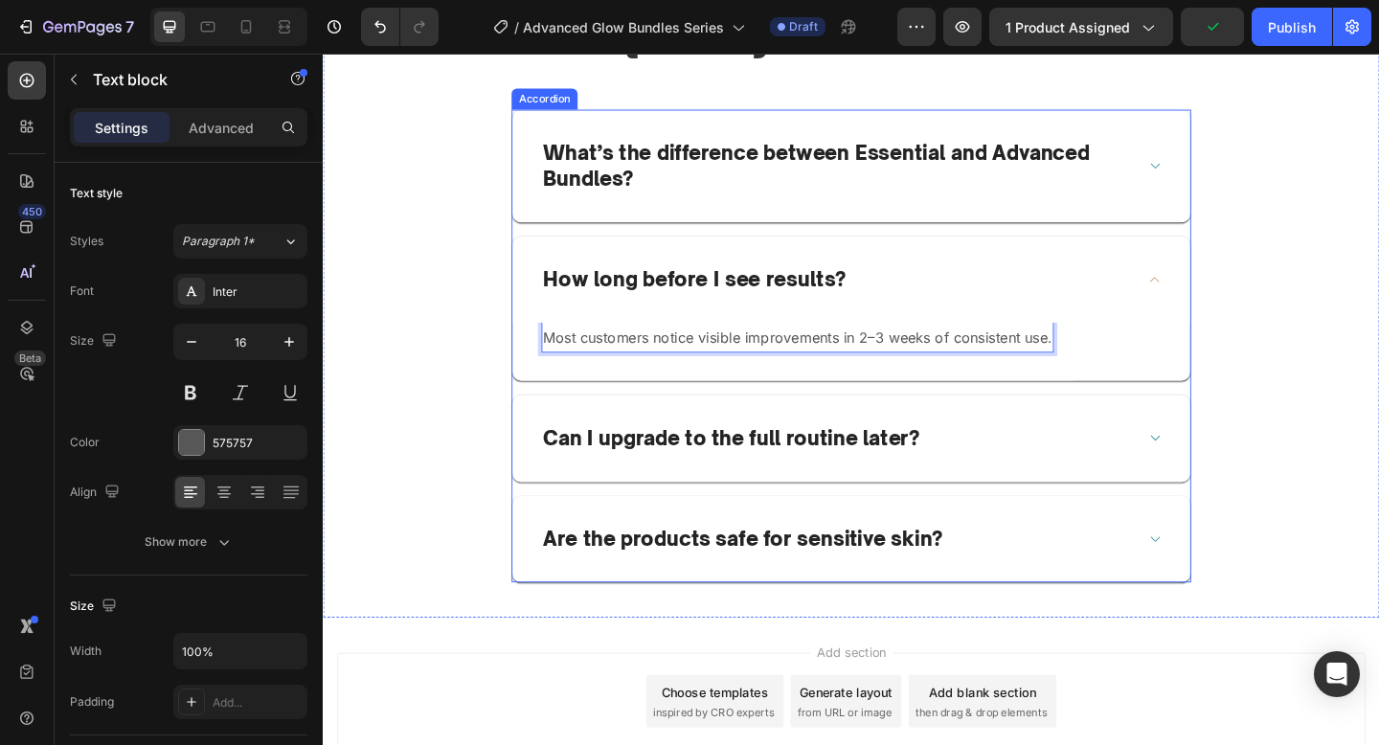
click at [841, 481] on p "Can I upgrade to the full routine later?" at bounding box center [766, 473] width 409 height 28
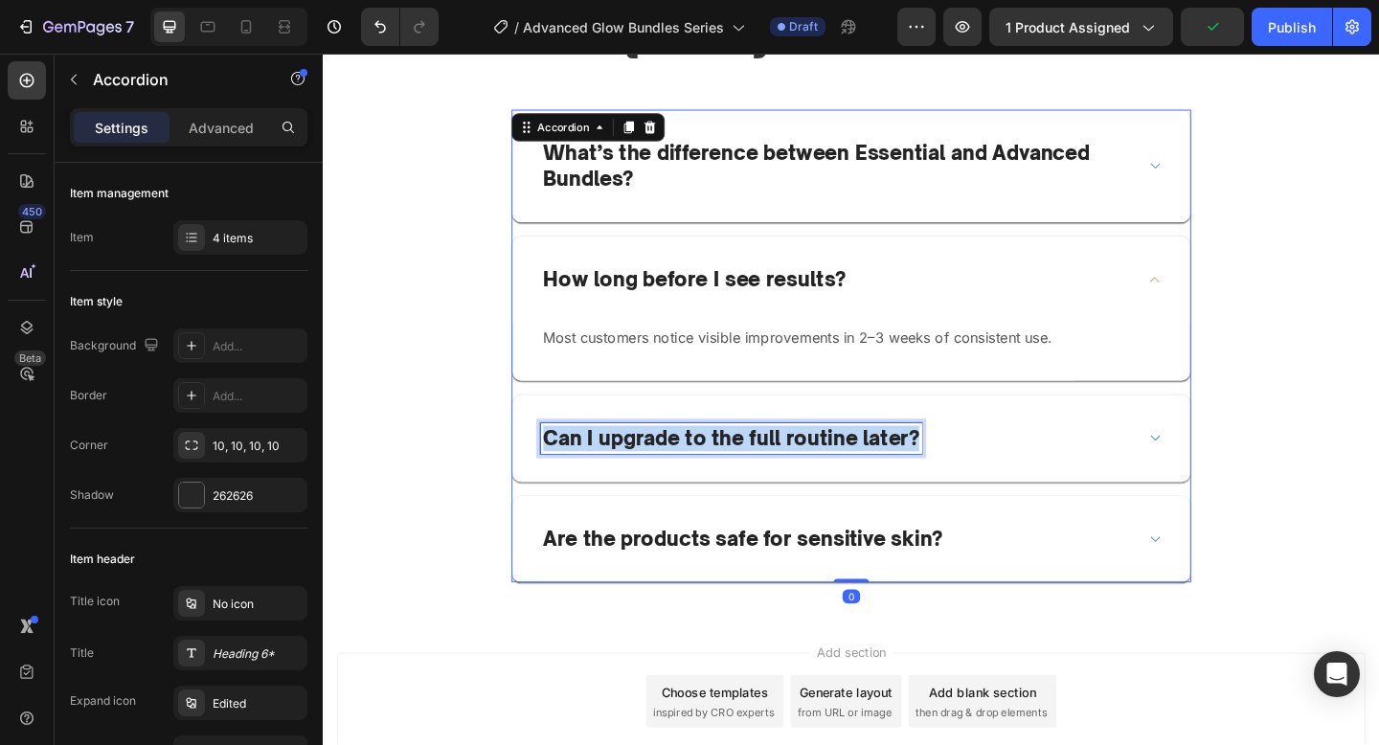
click at [841, 481] on p "Can I upgrade to the full routine later?" at bounding box center [766, 473] width 409 height 28
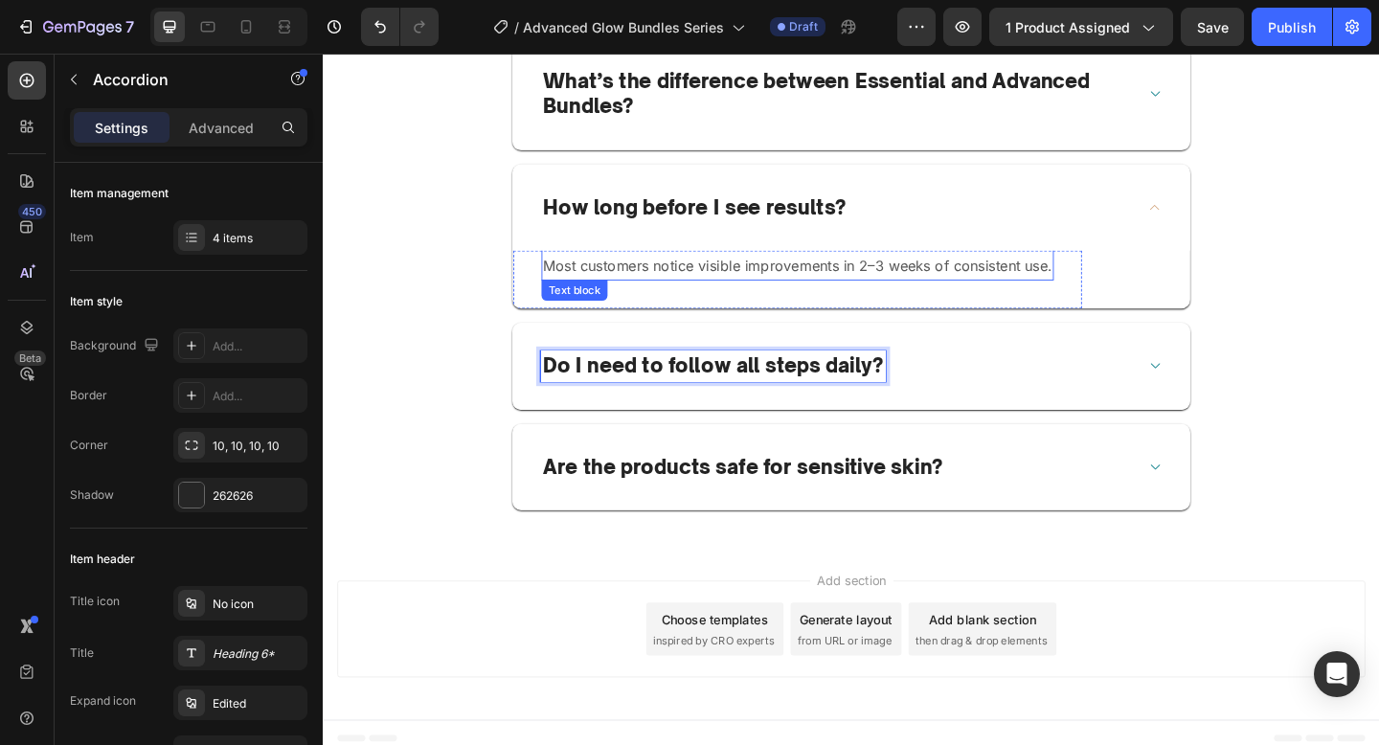
scroll to position [4477, 0]
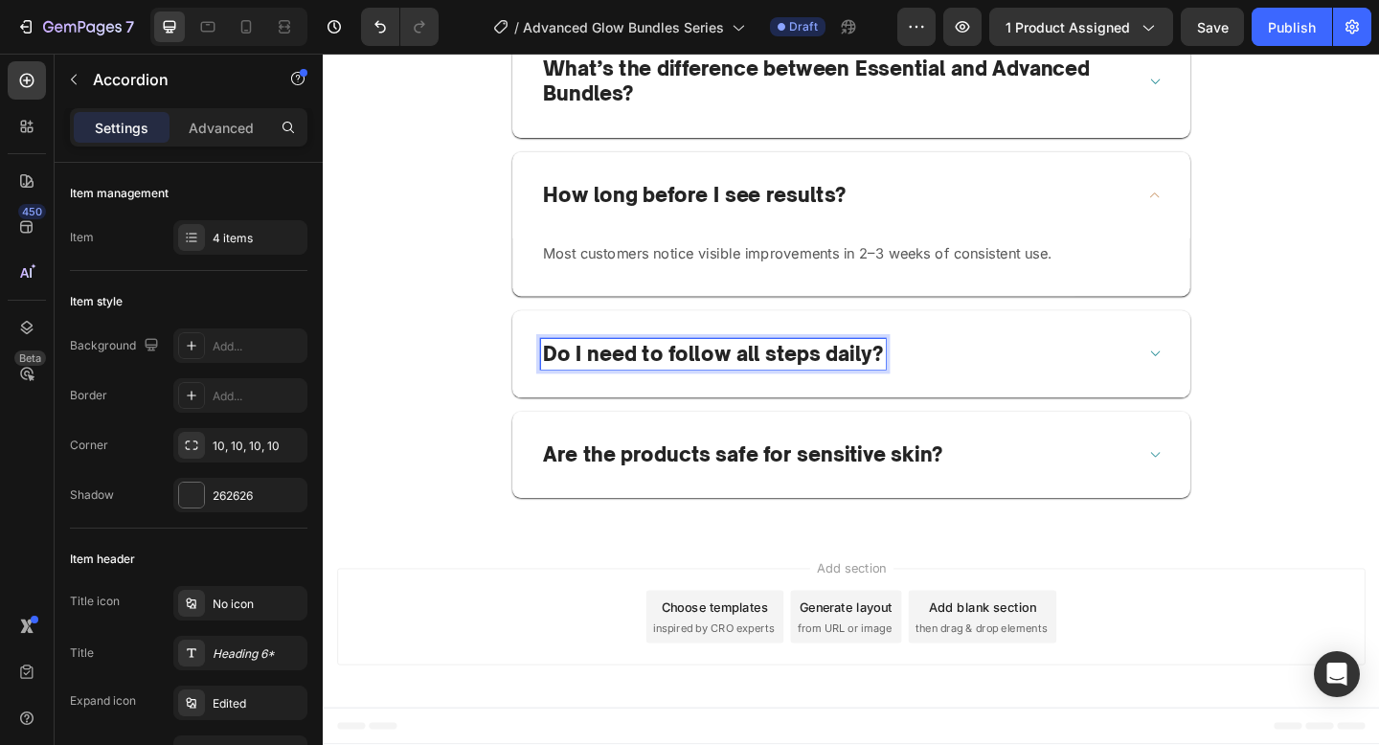
click at [984, 380] on div "Do I need to follow all steps daily?" at bounding box center [882, 381] width 646 height 34
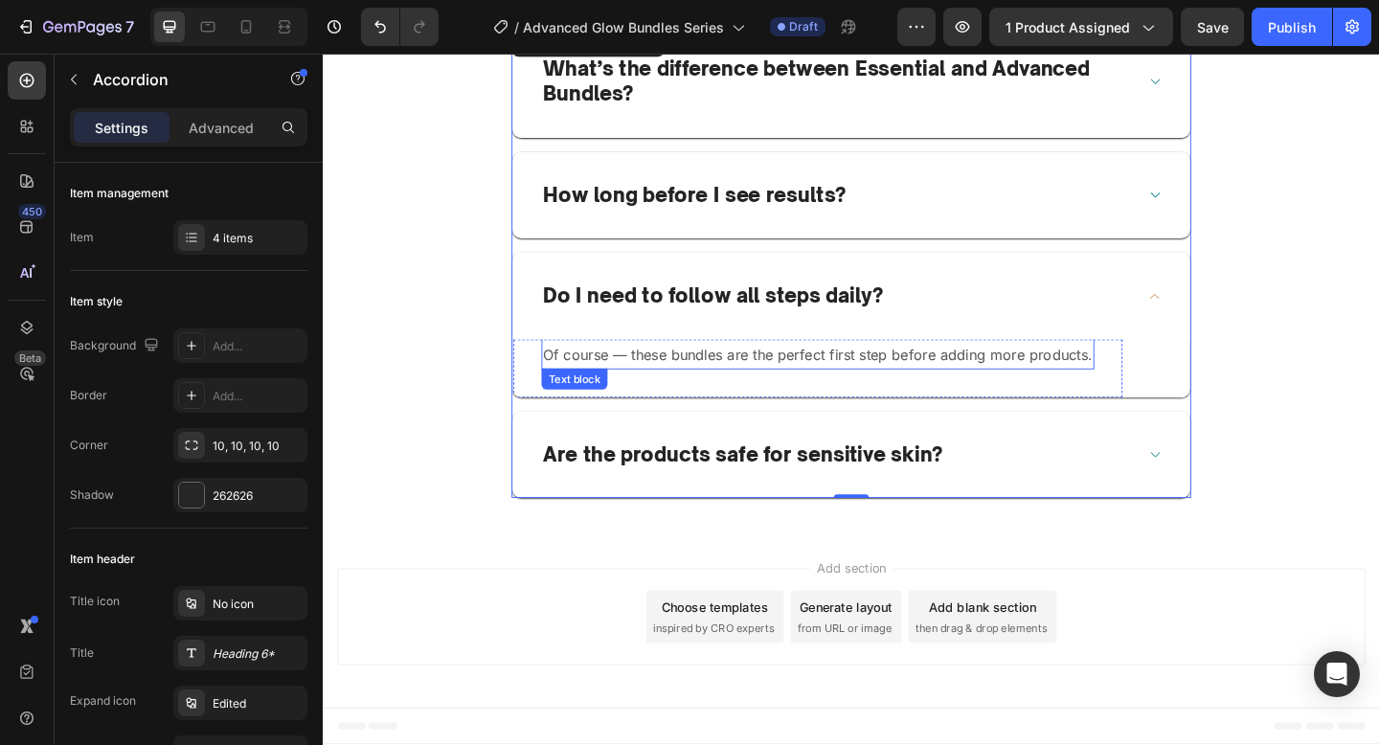
click at [892, 383] on p "Of course — these bundles are the perfect first step before adding more product…" at bounding box center [861, 382] width 598 height 28
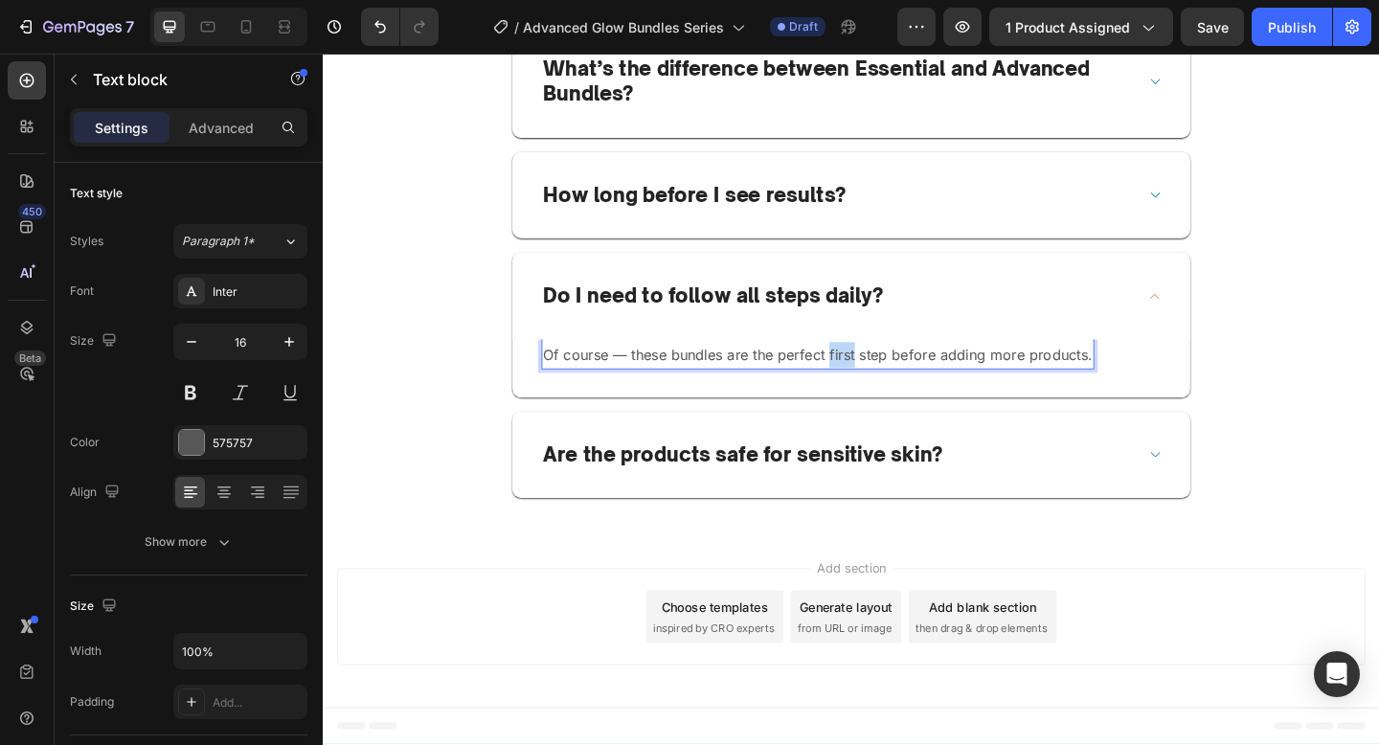
click at [892, 383] on p "Of course — these bundles are the perfect first step before adding more product…" at bounding box center [861, 382] width 598 height 28
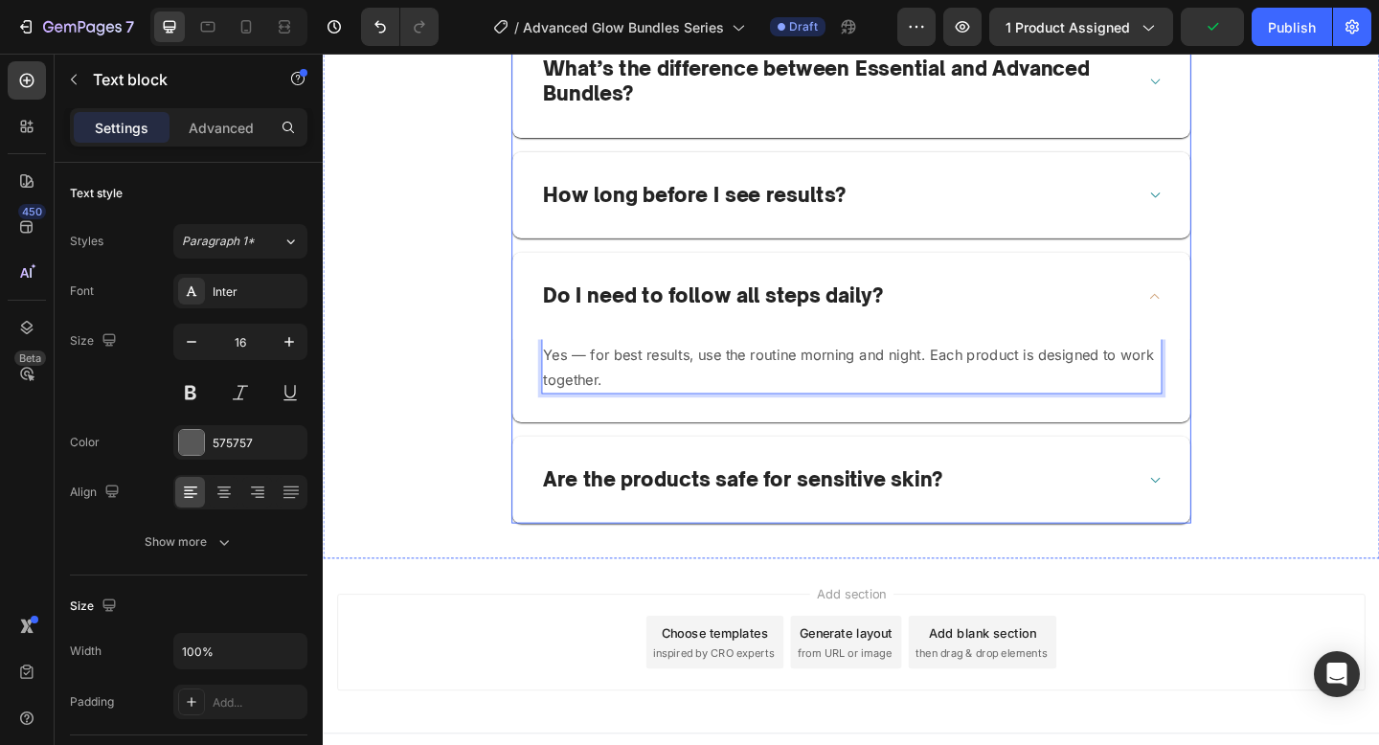
click at [853, 534] on div "Are the products safe for sensitive skin?" at bounding box center [897, 517] width 737 height 95
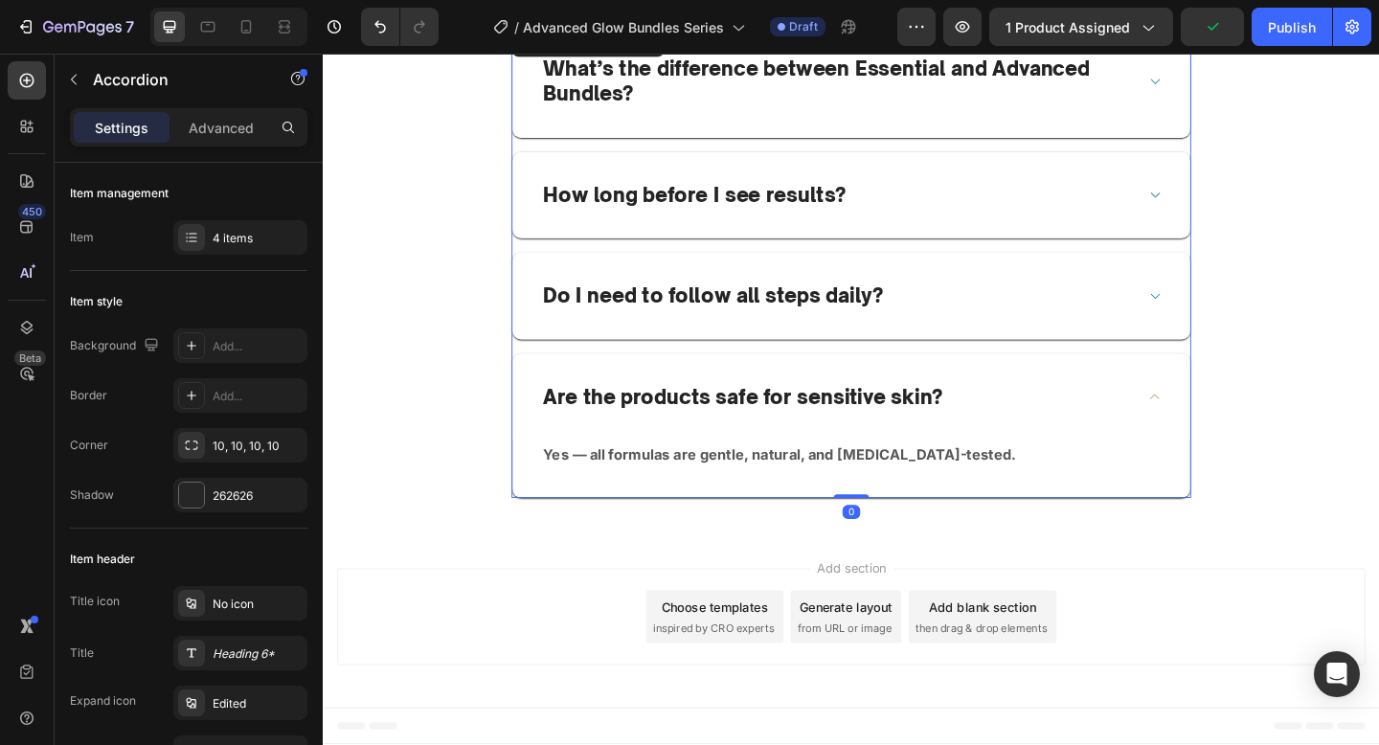
click at [819, 446] on div "Are the products safe for sensitive skin?" at bounding box center [897, 427] width 737 height 95
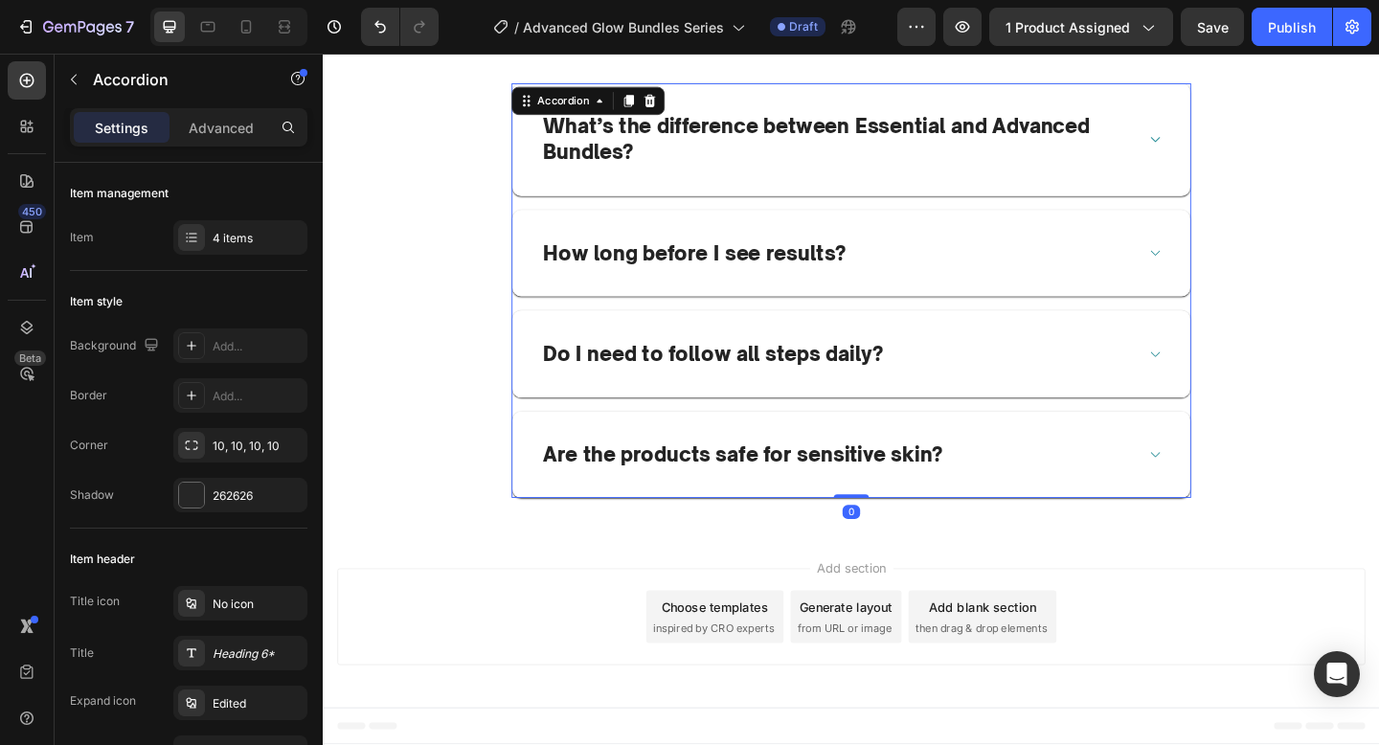
scroll to position [4414, 0]
click at [800, 488] on p "Are the products safe for sensitive skin?" at bounding box center [779, 491] width 434 height 28
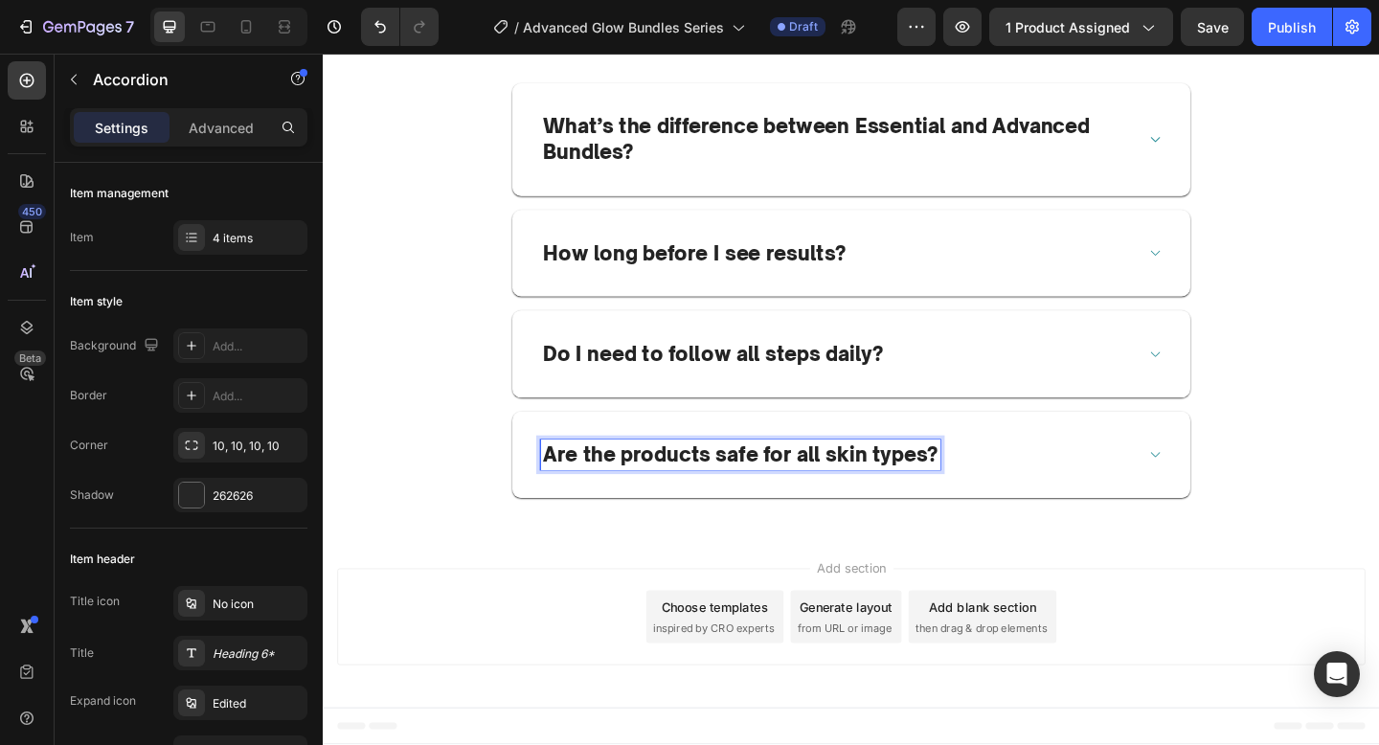
click at [991, 487] on div "Are the products safe for all skin types?" at bounding box center [776, 491] width 435 height 34
click at [1018, 491] on div "Are the products safe for all skin types?" at bounding box center [882, 491] width 646 height 34
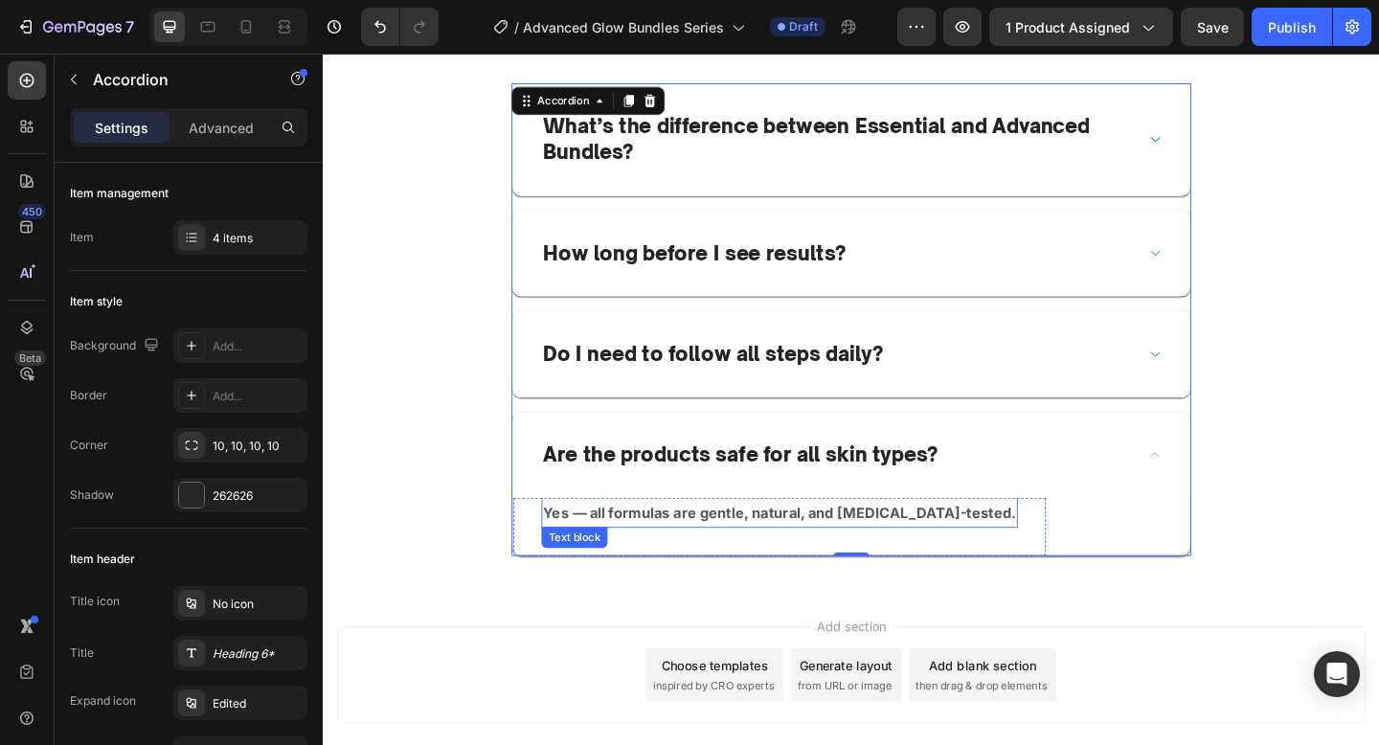
click at [938, 561] on strong "Yes — all formulas are gentle, natural, and dermatologist-tested." at bounding box center [819, 553] width 514 height 19
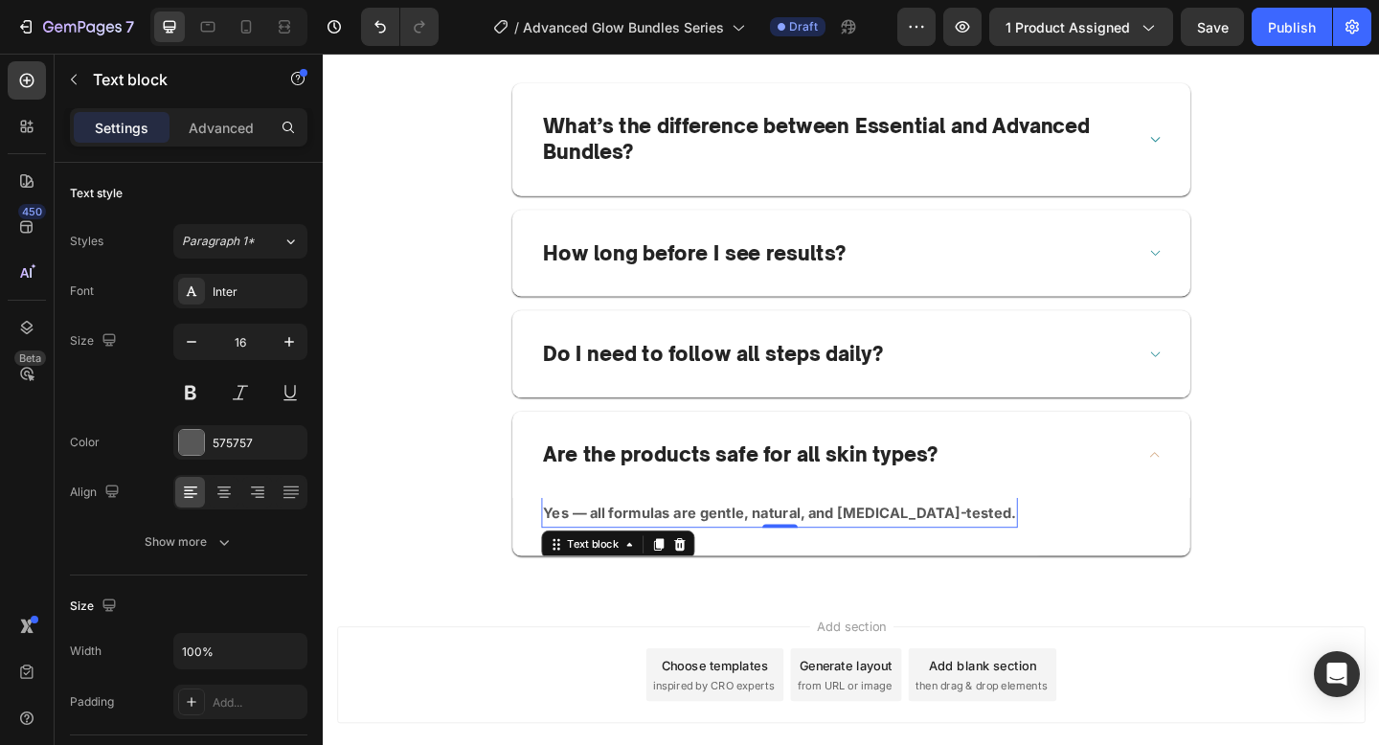
click at [938, 561] on strong "Yes — all formulas are gentle, natural, and dermatologist-tested." at bounding box center [819, 553] width 514 height 19
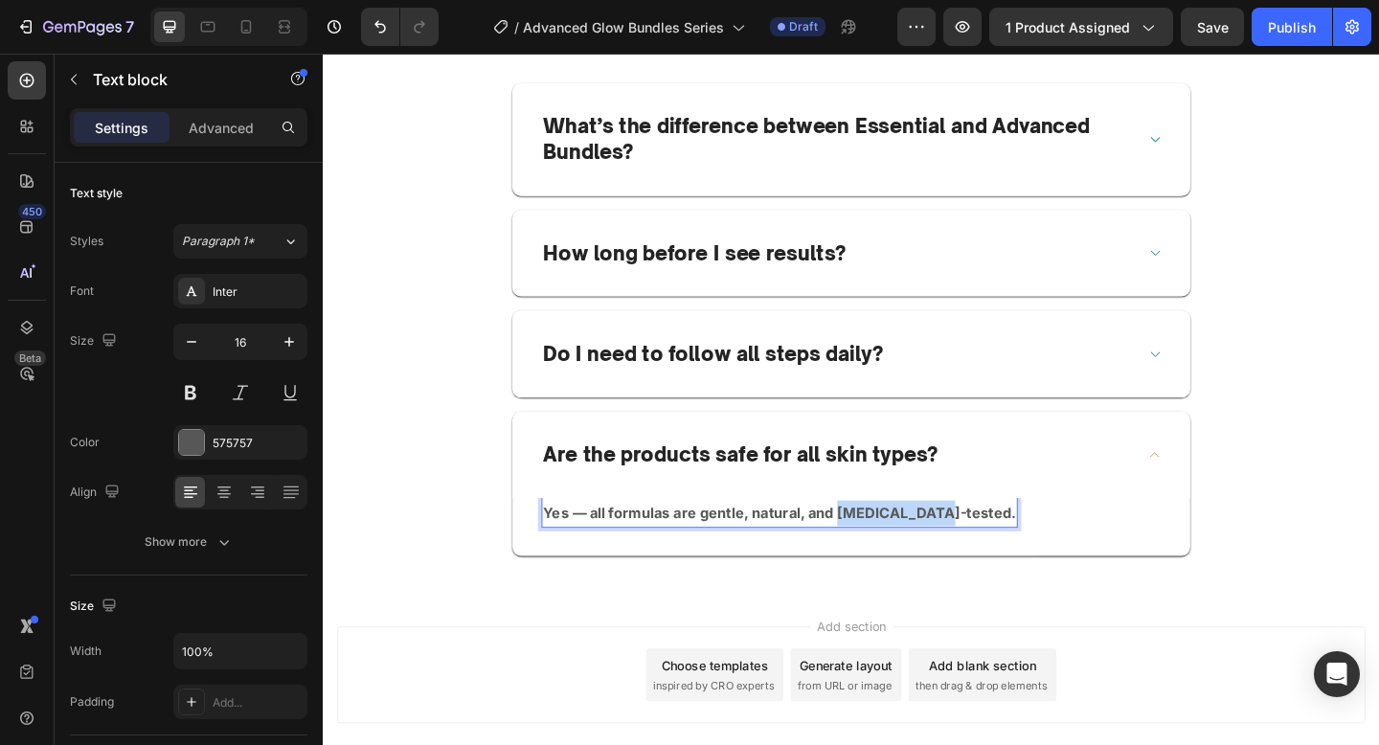
click at [938, 561] on strong "Yes — all formulas are gentle, natural, and dermatologist-tested." at bounding box center [819, 553] width 514 height 19
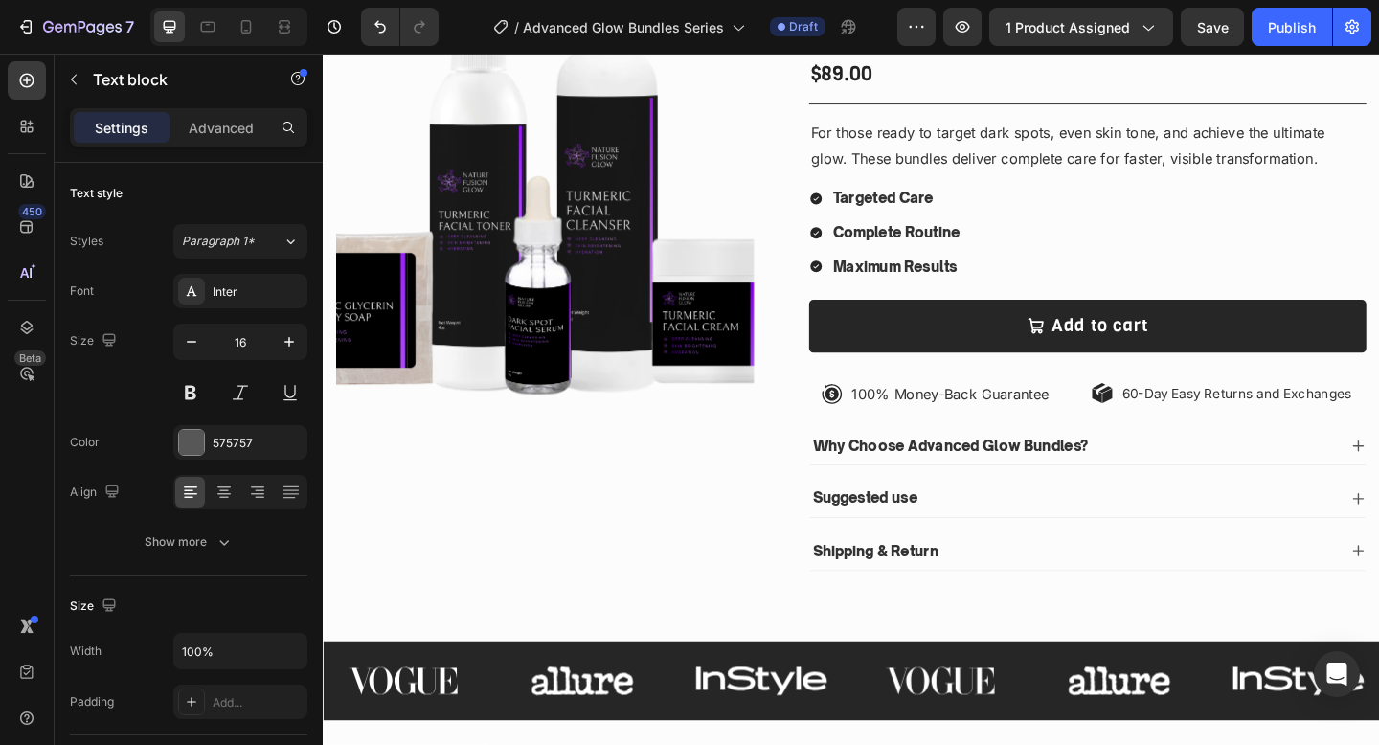
scroll to position [0, 0]
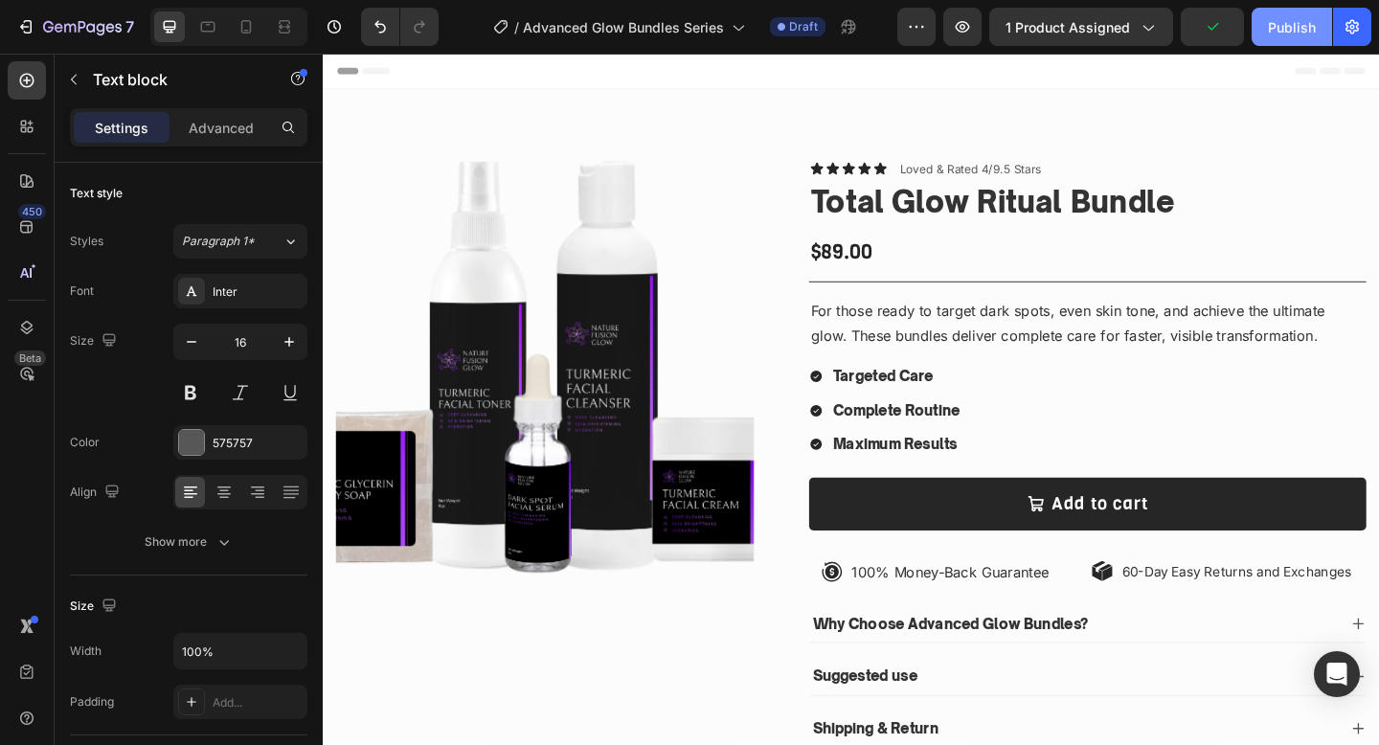
click at [1283, 33] on div "Publish" at bounding box center [1292, 27] width 48 height 20
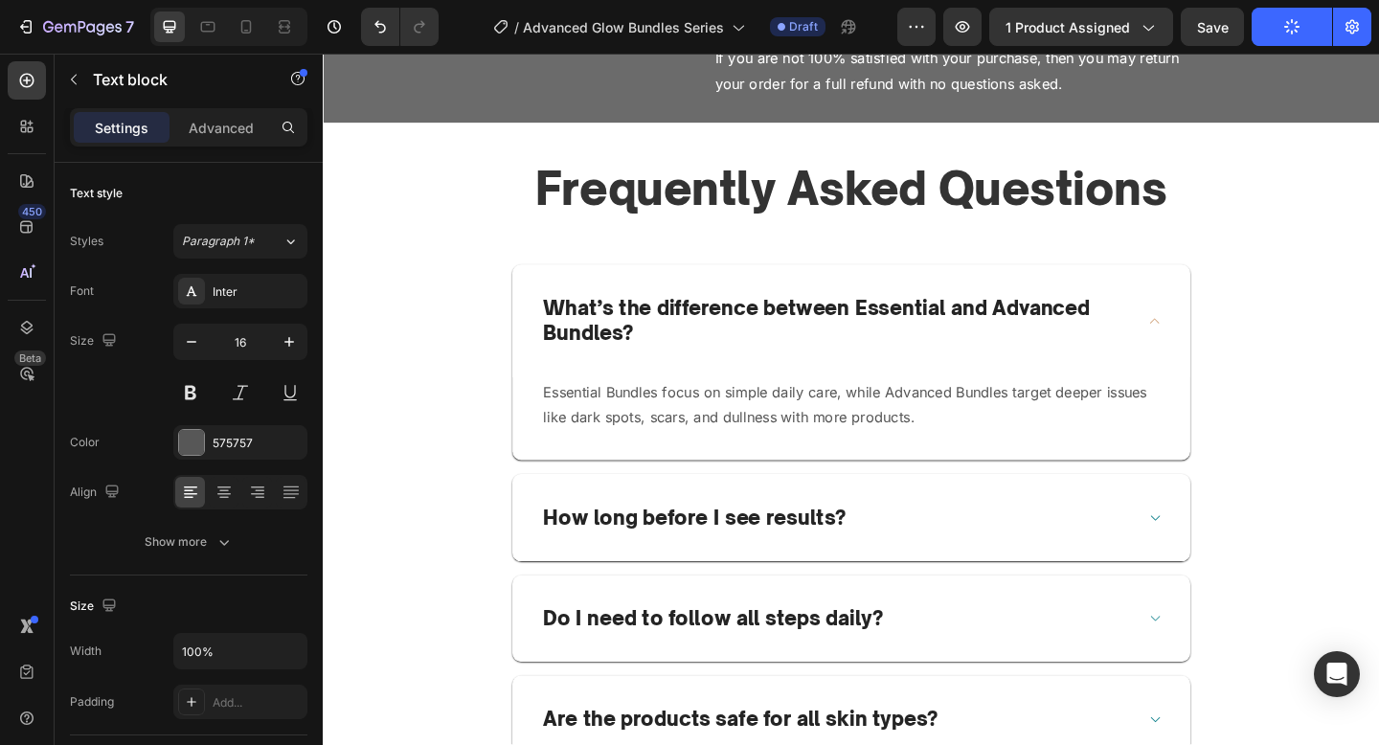
scroll to position [4159, 0]
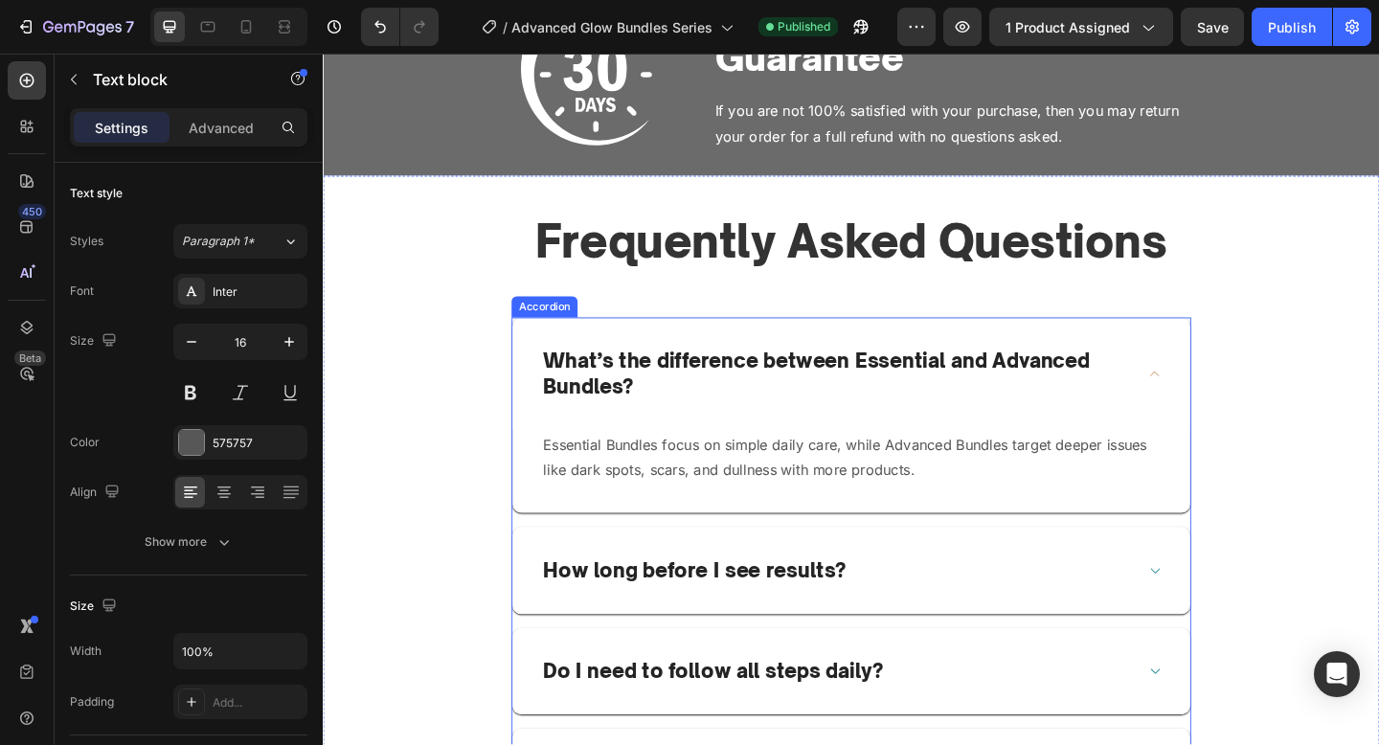
click at [1239, 391] on div "What’s the difference between Essential and Advanced Bundles?" at bounding box center [897, 402] width 737 height 122
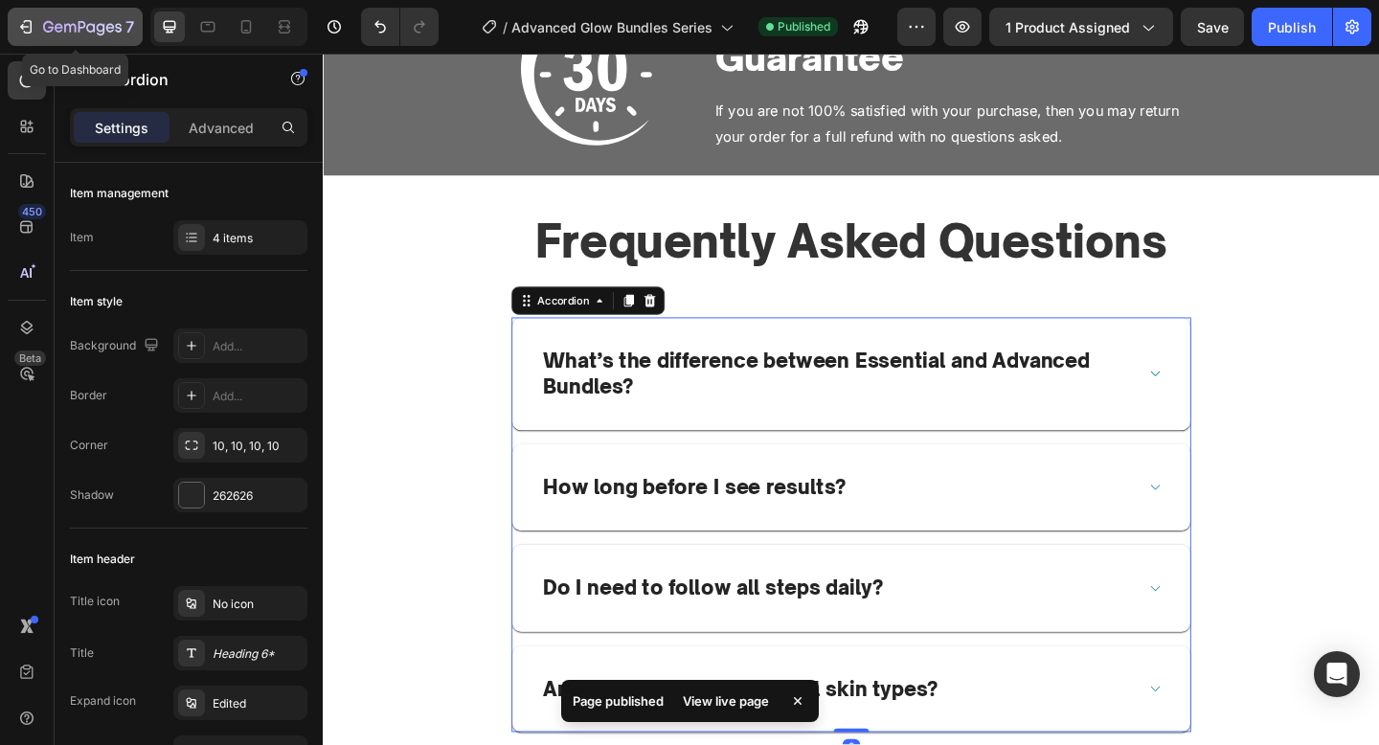
click at [91, 35] on icon "button" at bounding box center [82, 28] width 79 height 16
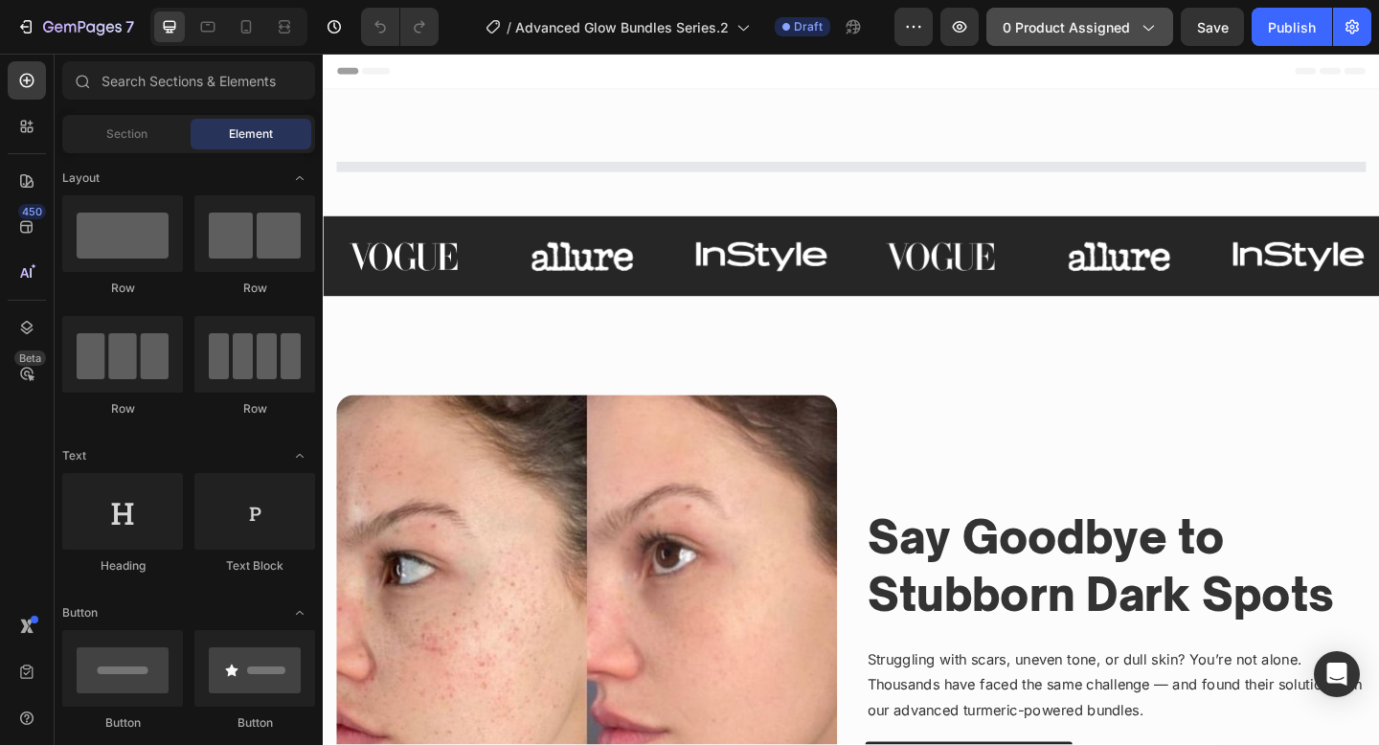
click at [1060, 36] on span "0 product assigned" at bounding box center [1066, 27] width 127 height 20
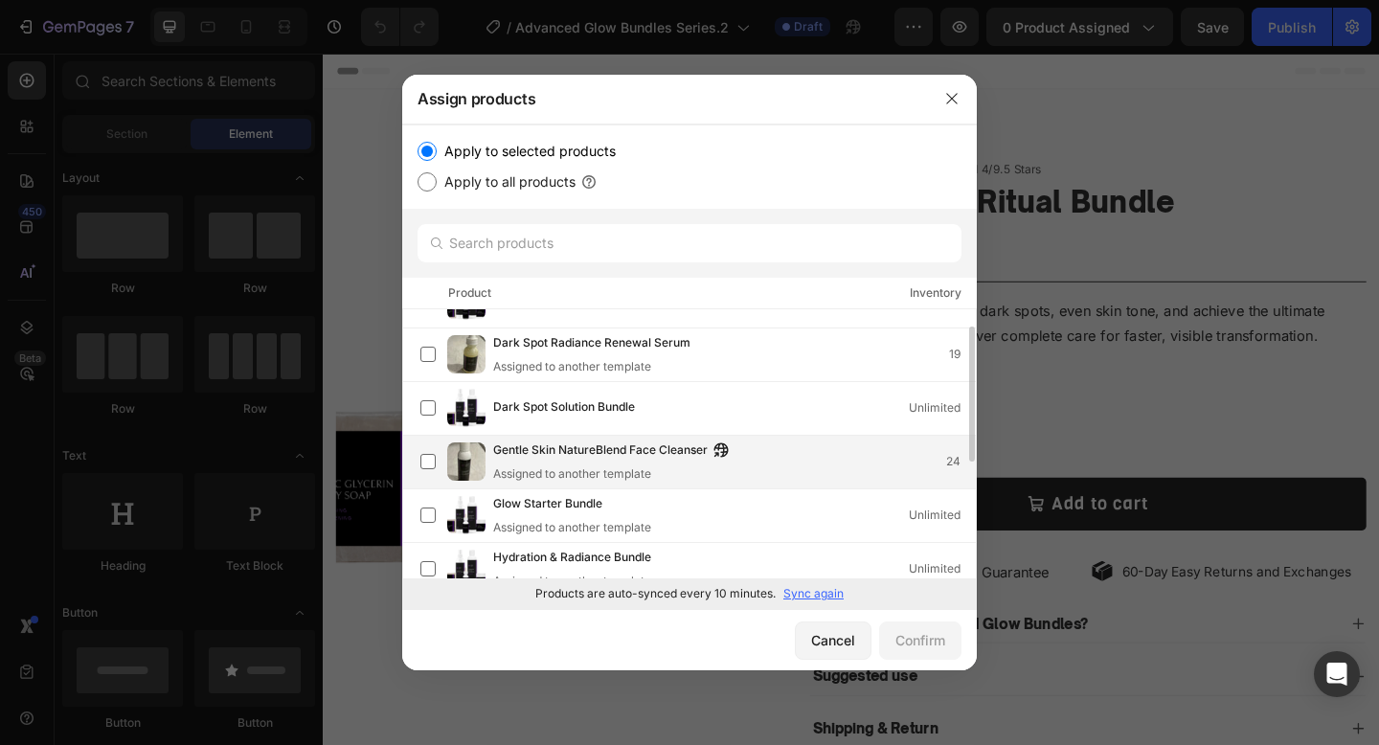
scroll to position [30, 0]
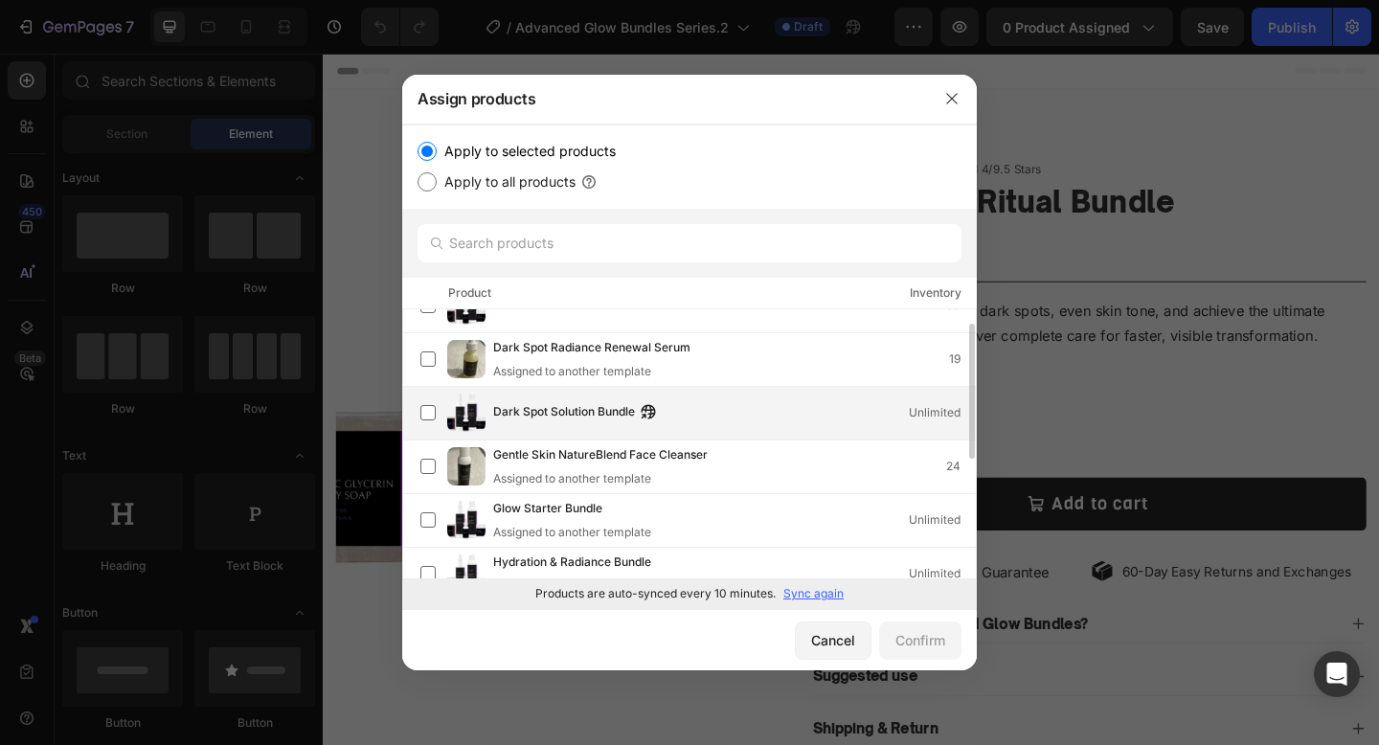
click at [787, 419] on div "Dark Spot Solution Bundle Unlimited" at bounding box center [734, 412] width 483 height 21
click at [919, 641] on div "Confirm" at bounding box center [920, 640] width 50 height 20
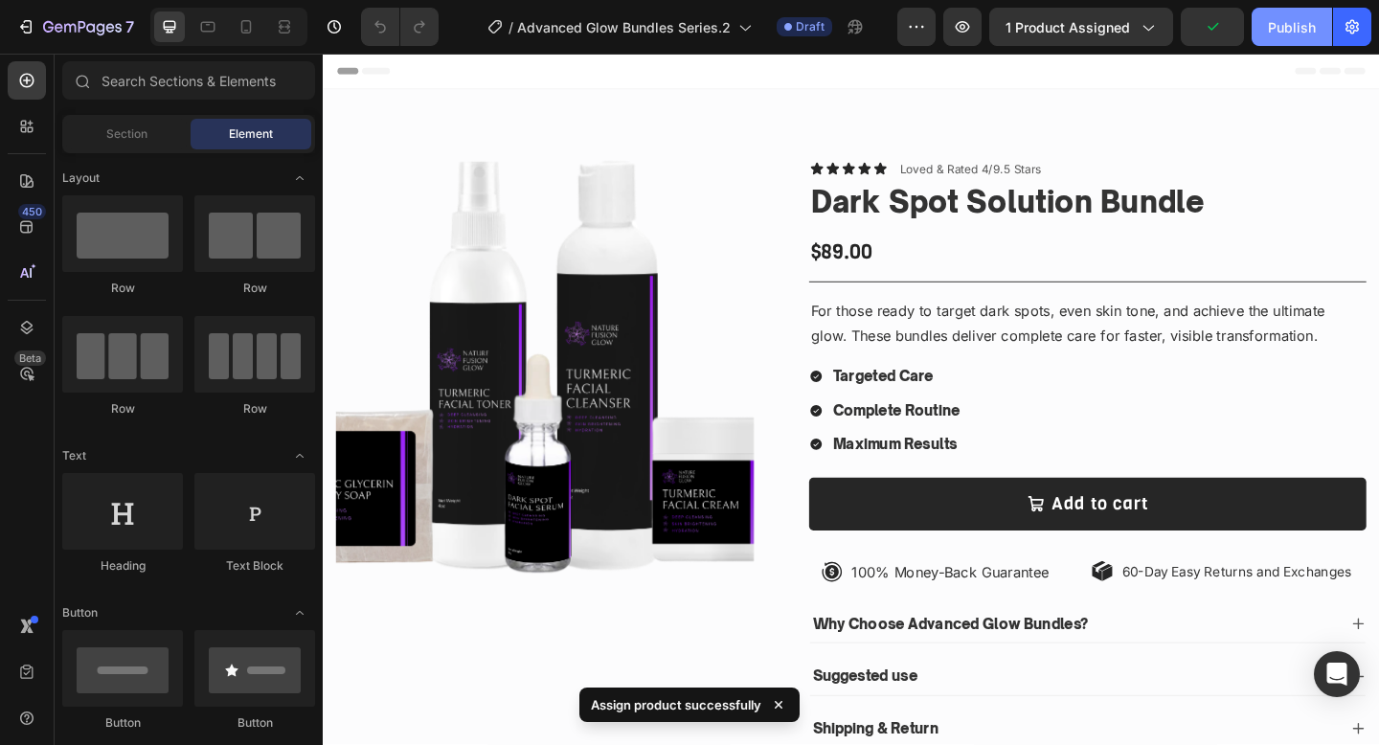
click at [1316, 13] on button "Publish" at bounding box center [1292, 27] width 80 height 38
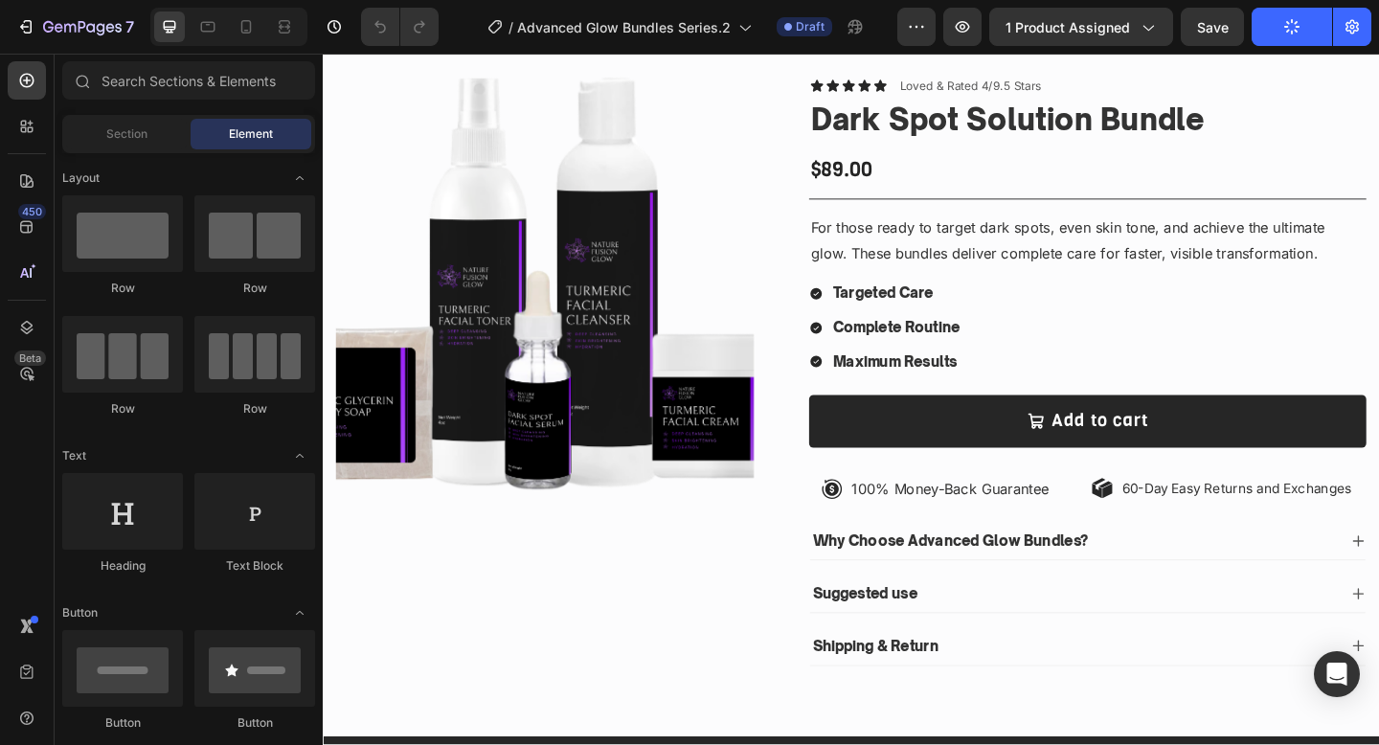
scroll to position [0, 0]
